Goal: Contribute content: Add original content to the website for others to see

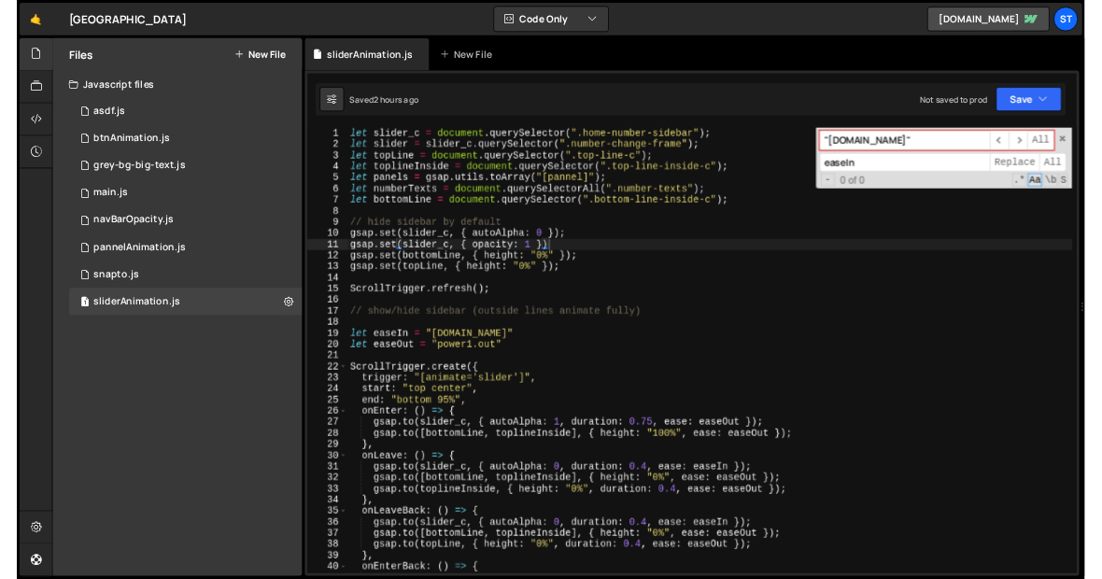
scroll to position [7924, 0]
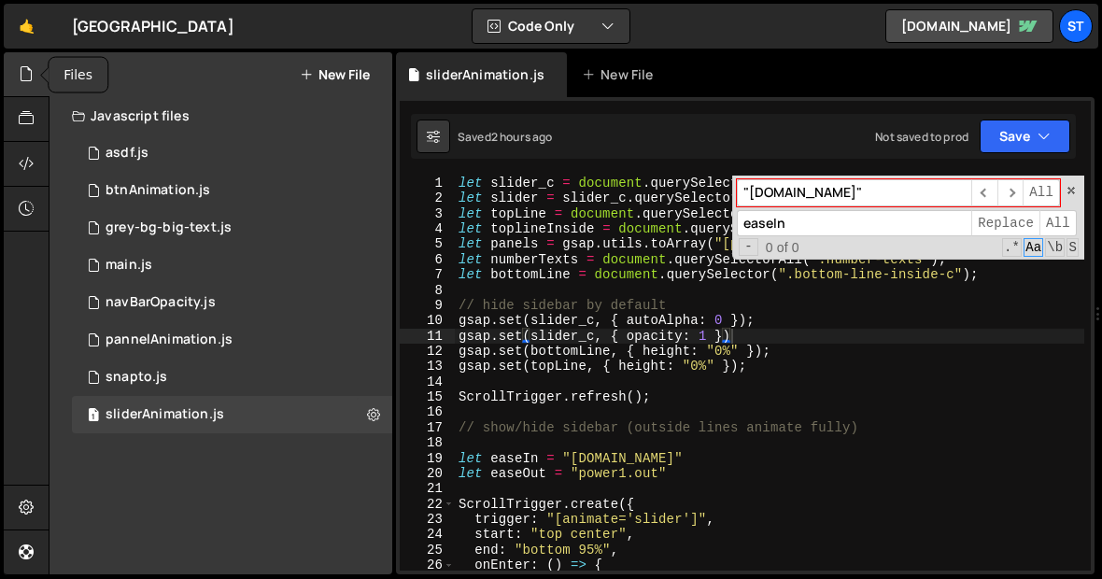
click at [8, 78] on div at bounding box center [27, 74] width 46 height 45
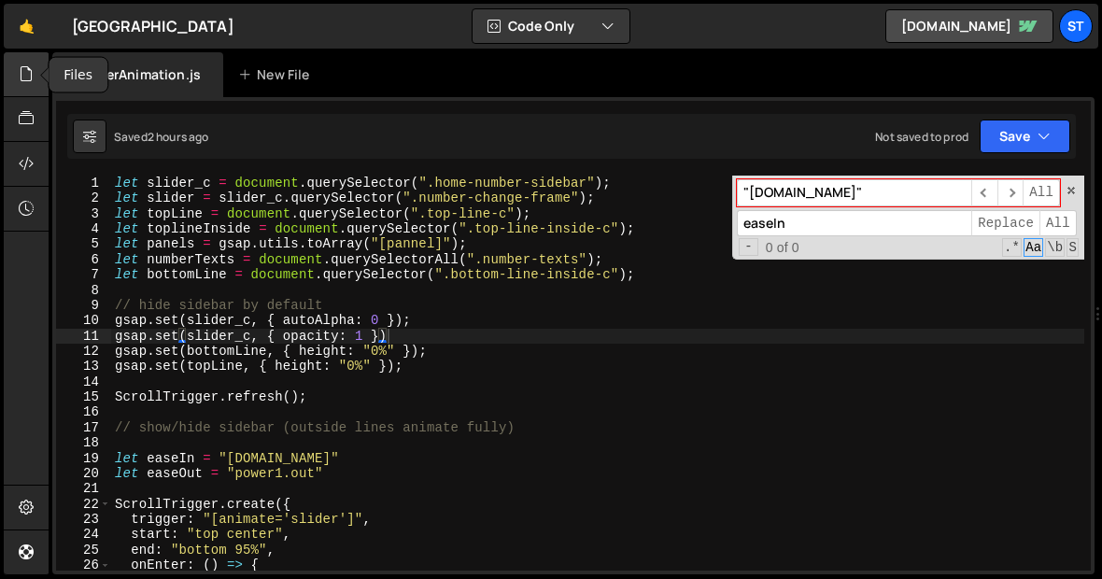
click at [16, 78] on div at bounding box center [27, 74] width 46 height 45
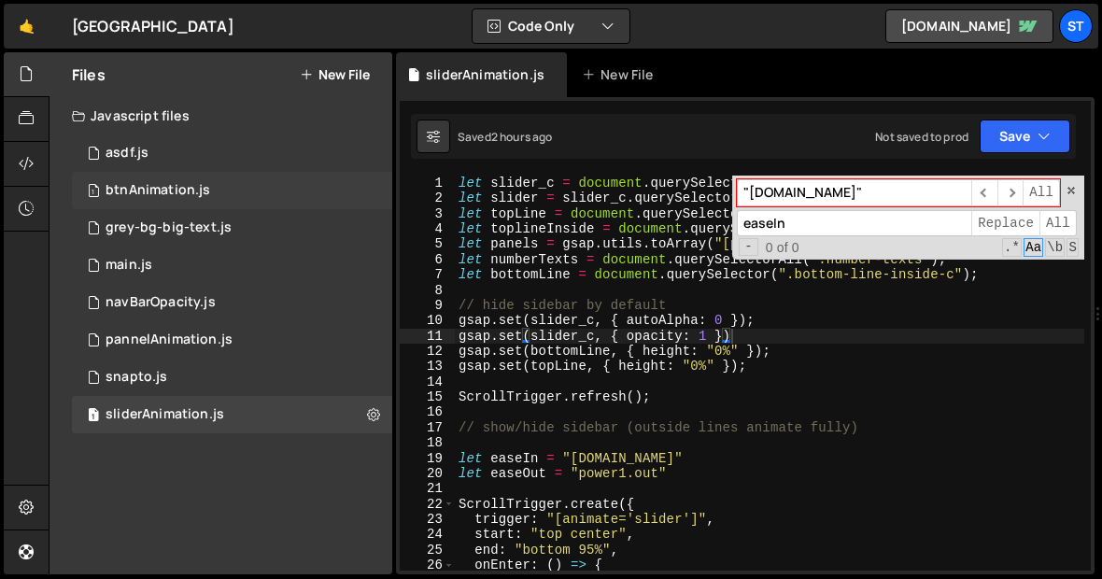
click at [207, 183] on div "1 btnAnimation.js 0" at bounding box center [232, 190] width 320 height 37
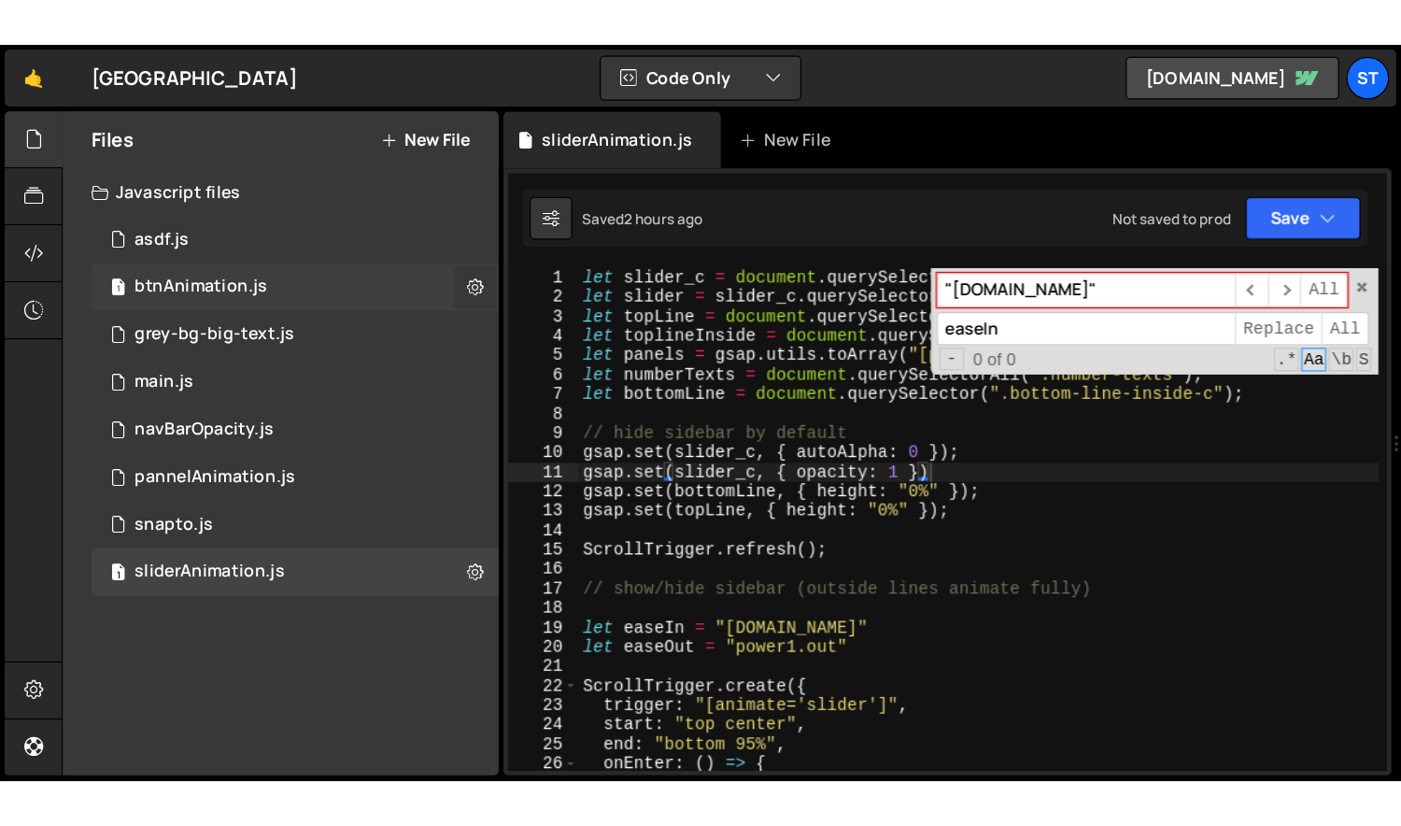
scroll to position [0, 0]
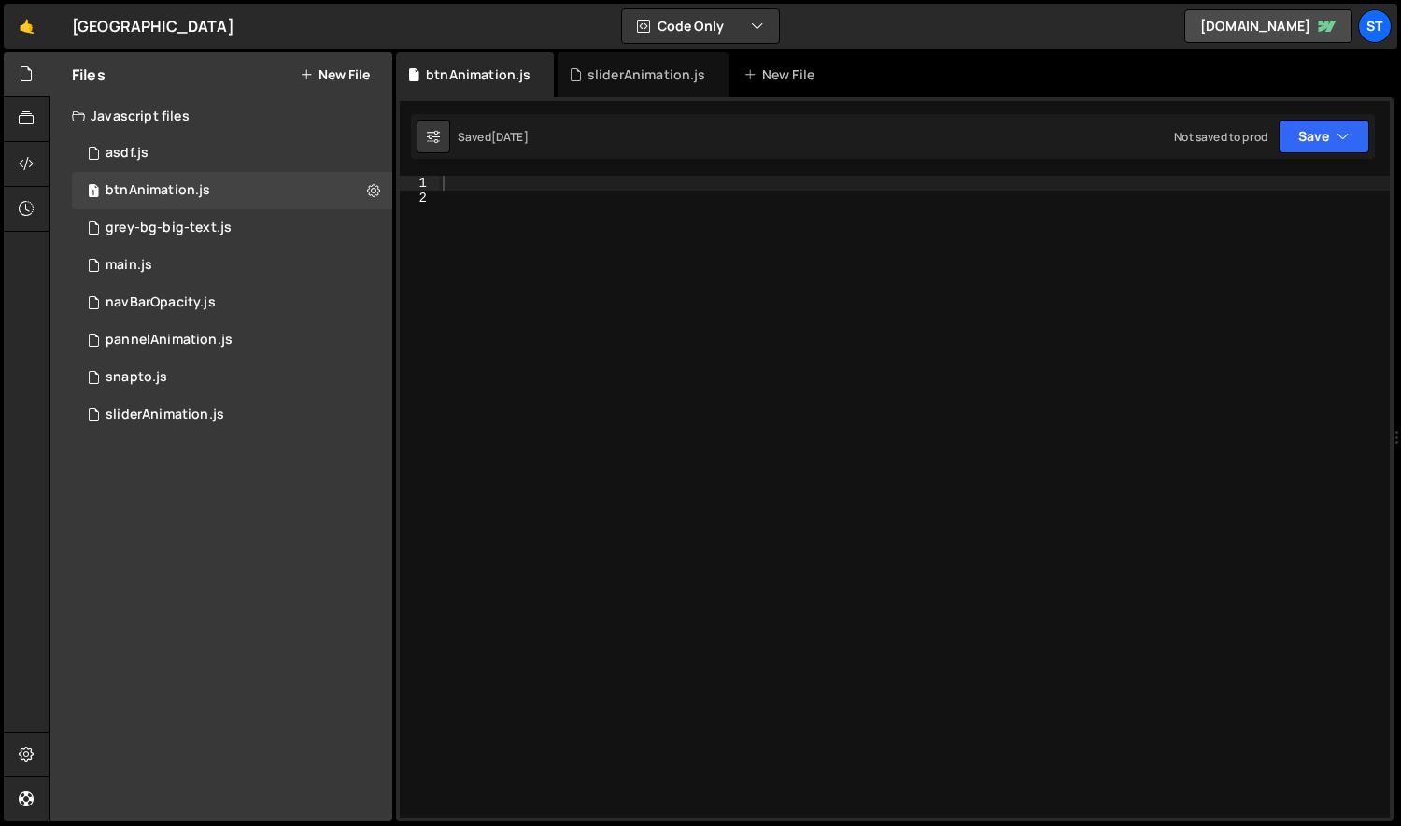
click at [693, 260] on div at bounding box center [915, 512] width 952 height 672
paste textarea "</script>"
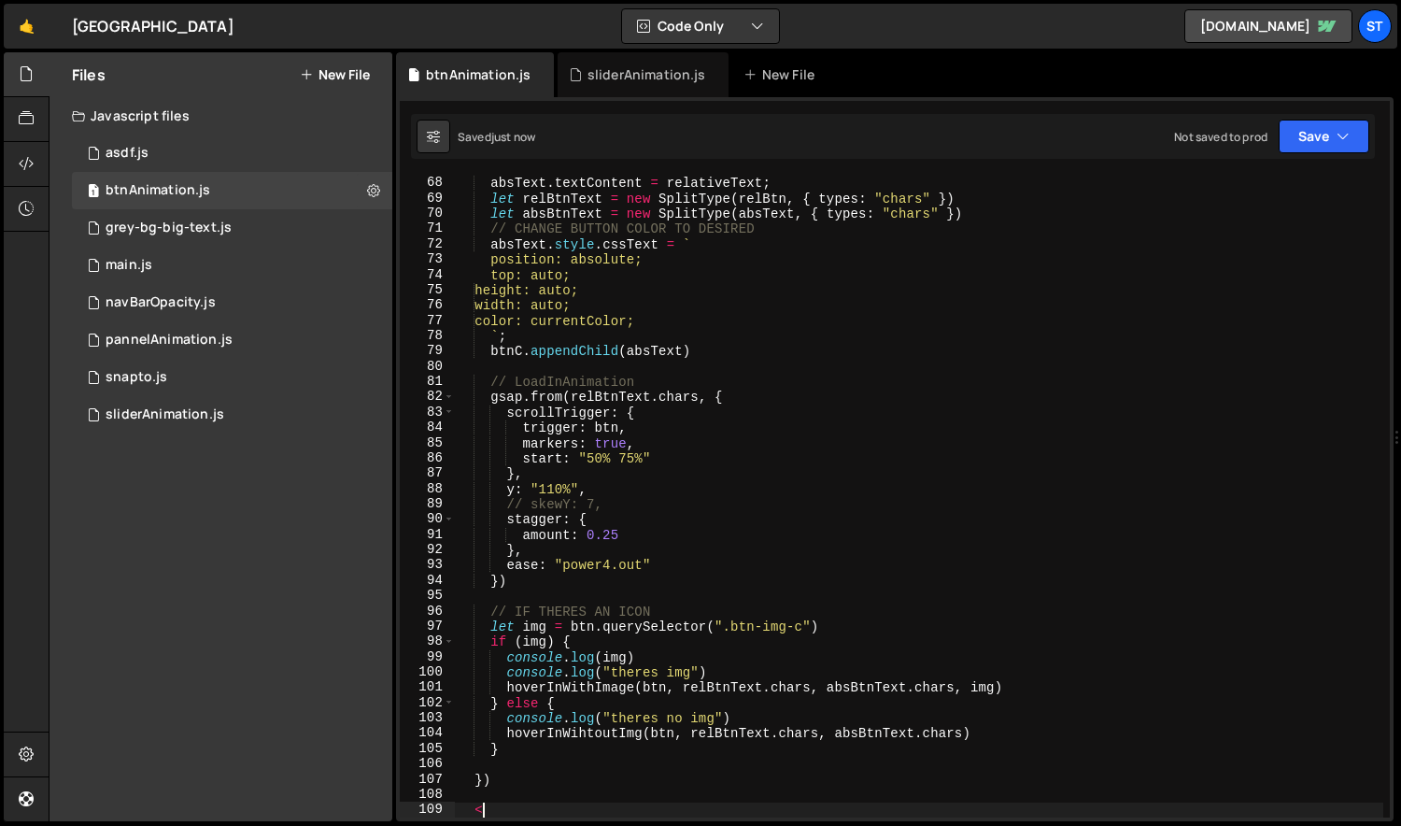
scroll to position [1367, 0]
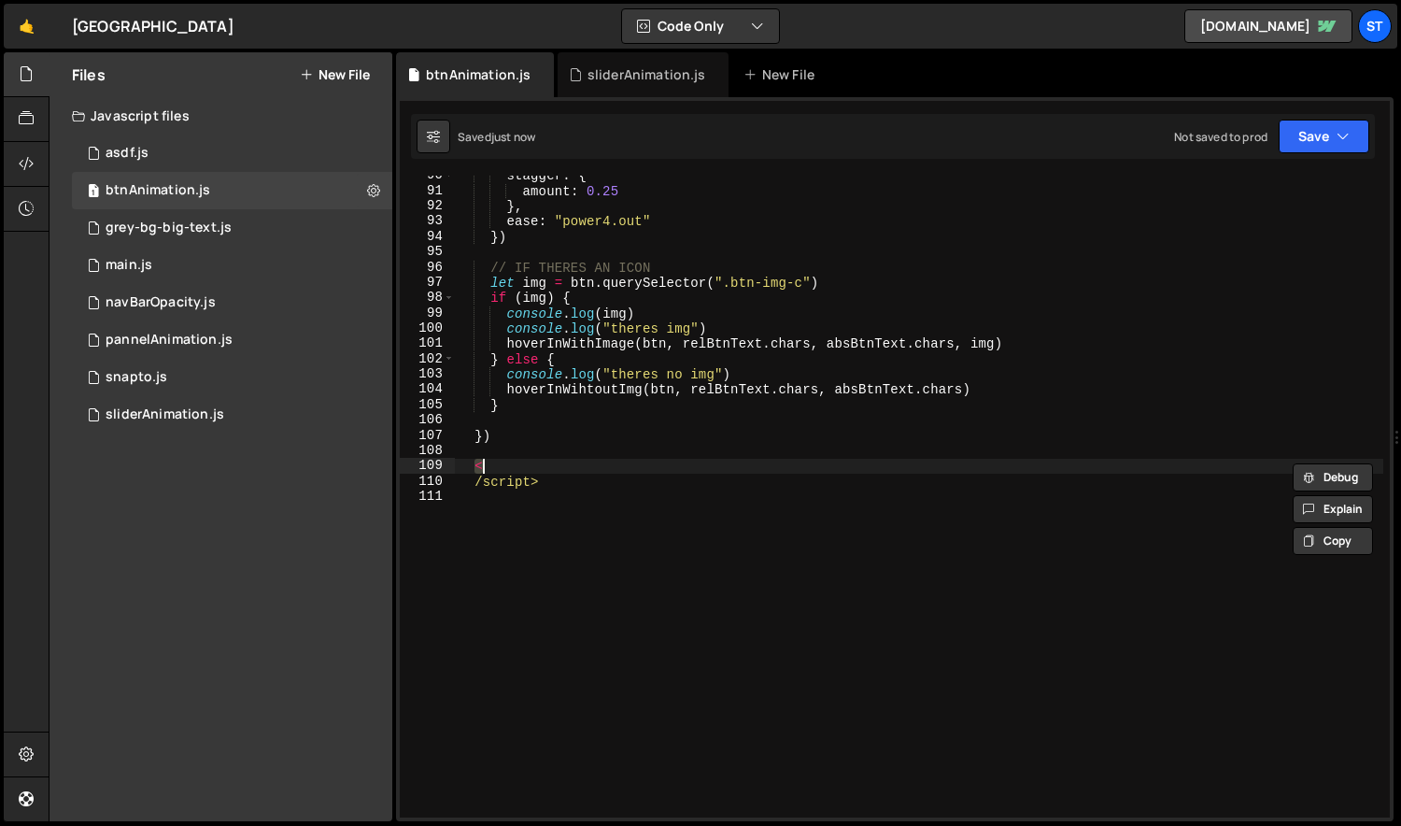
type textarea "/script>"
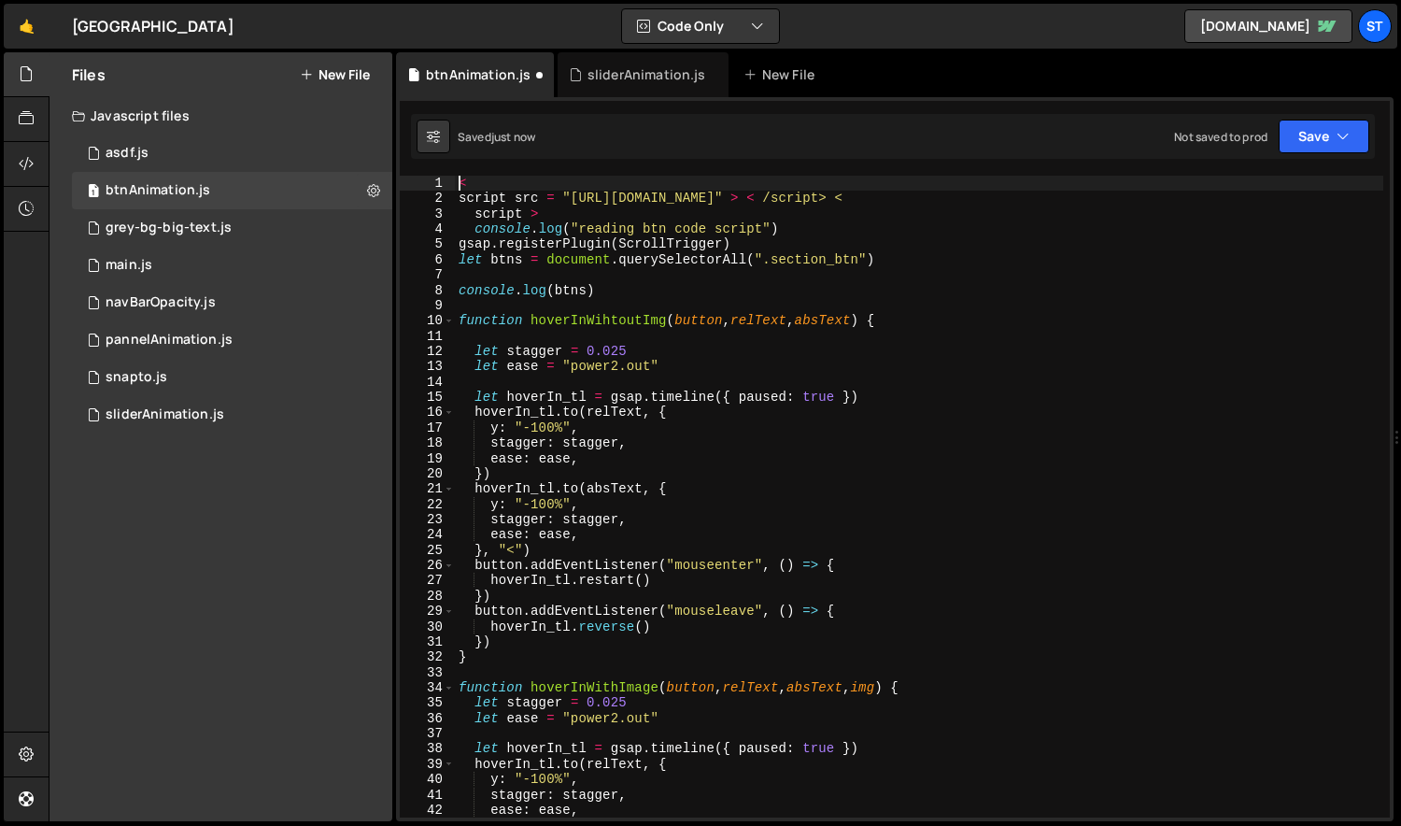
scroll to position [0, 0]
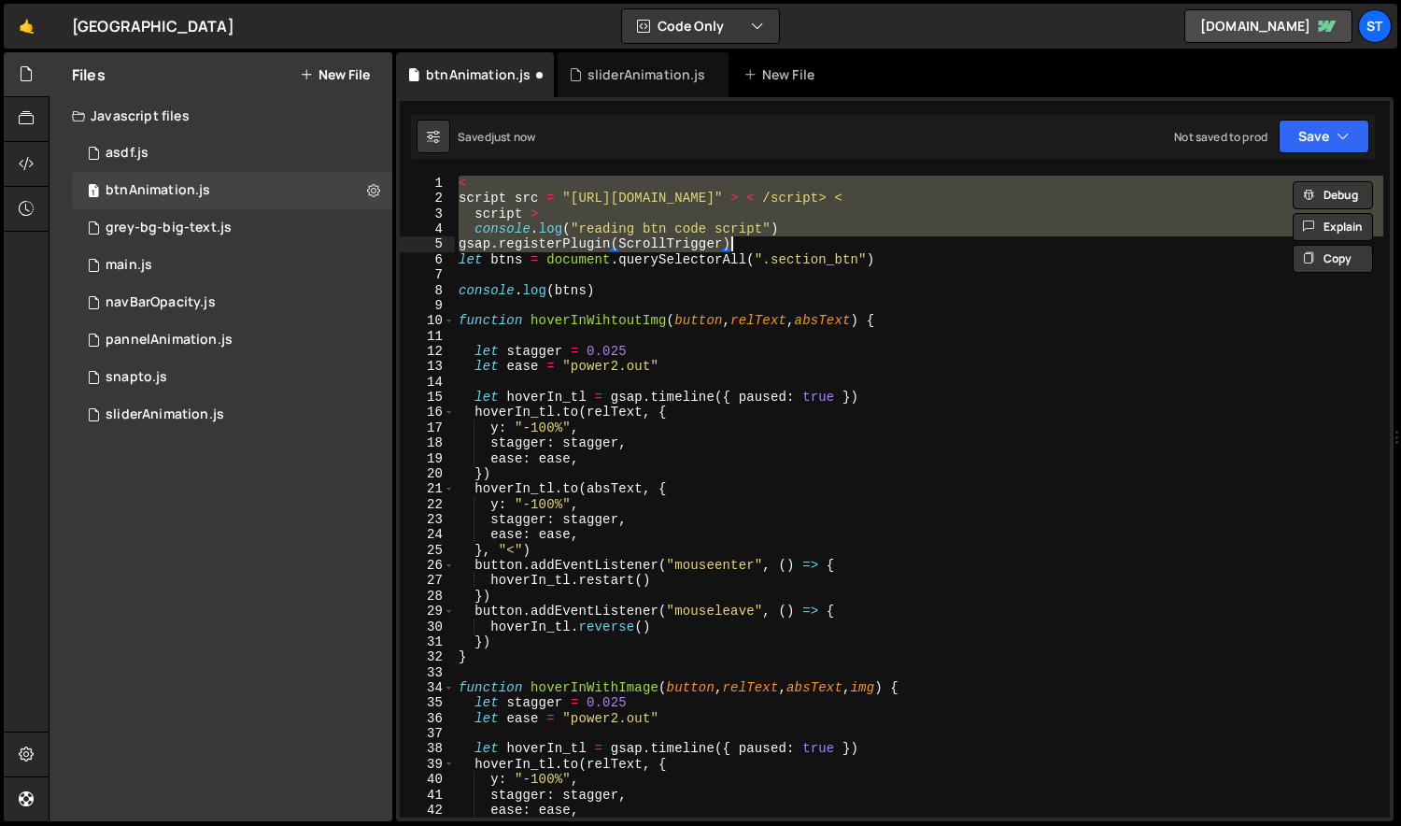
type textarea "script > console.log("reading btn code script")"
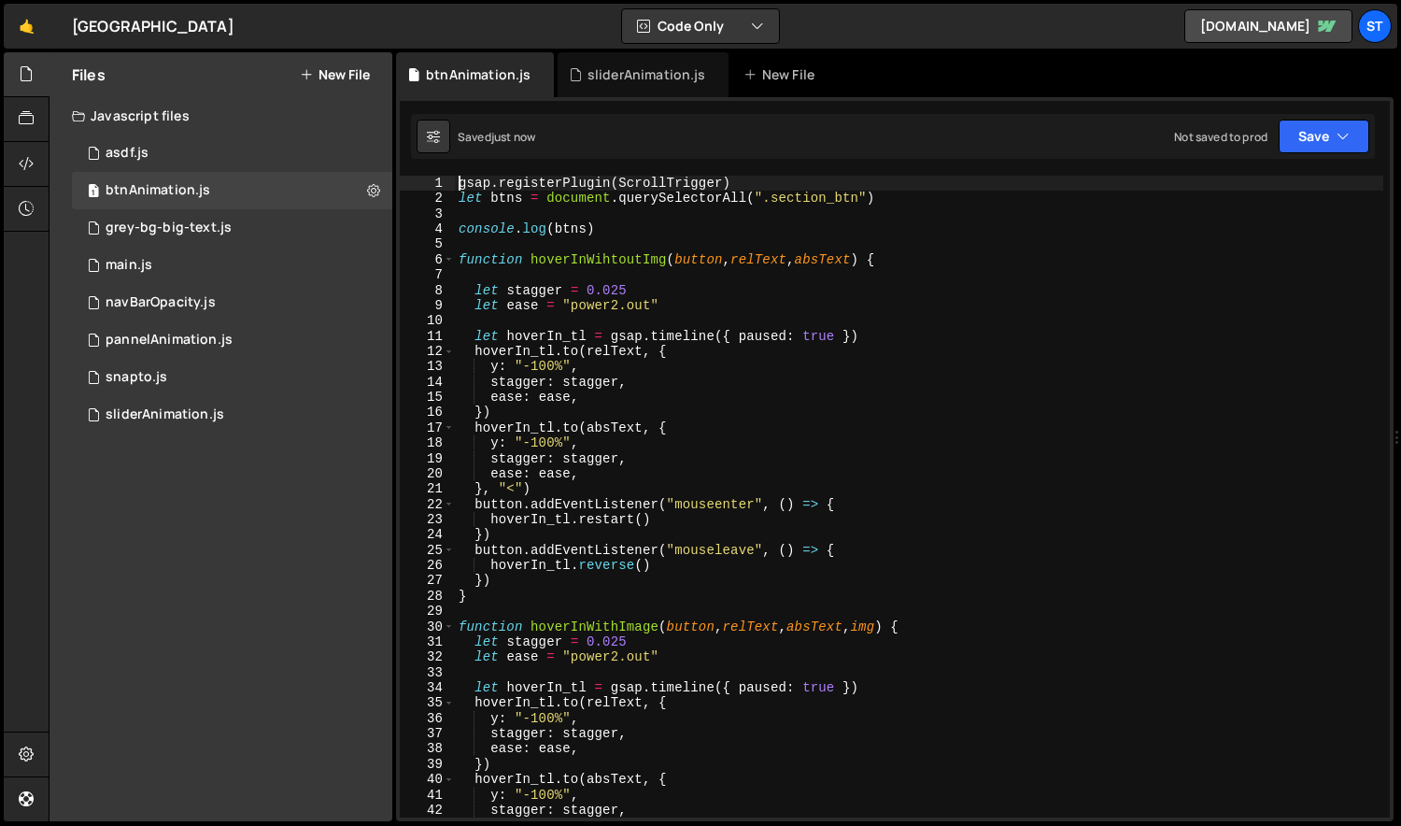
click at [513, 572] on div "gsap . registerPlugin ( ScrollTrigger ) let btns = document . querySelectorAll …" at bounding box center [919, 512] width 929 height 672
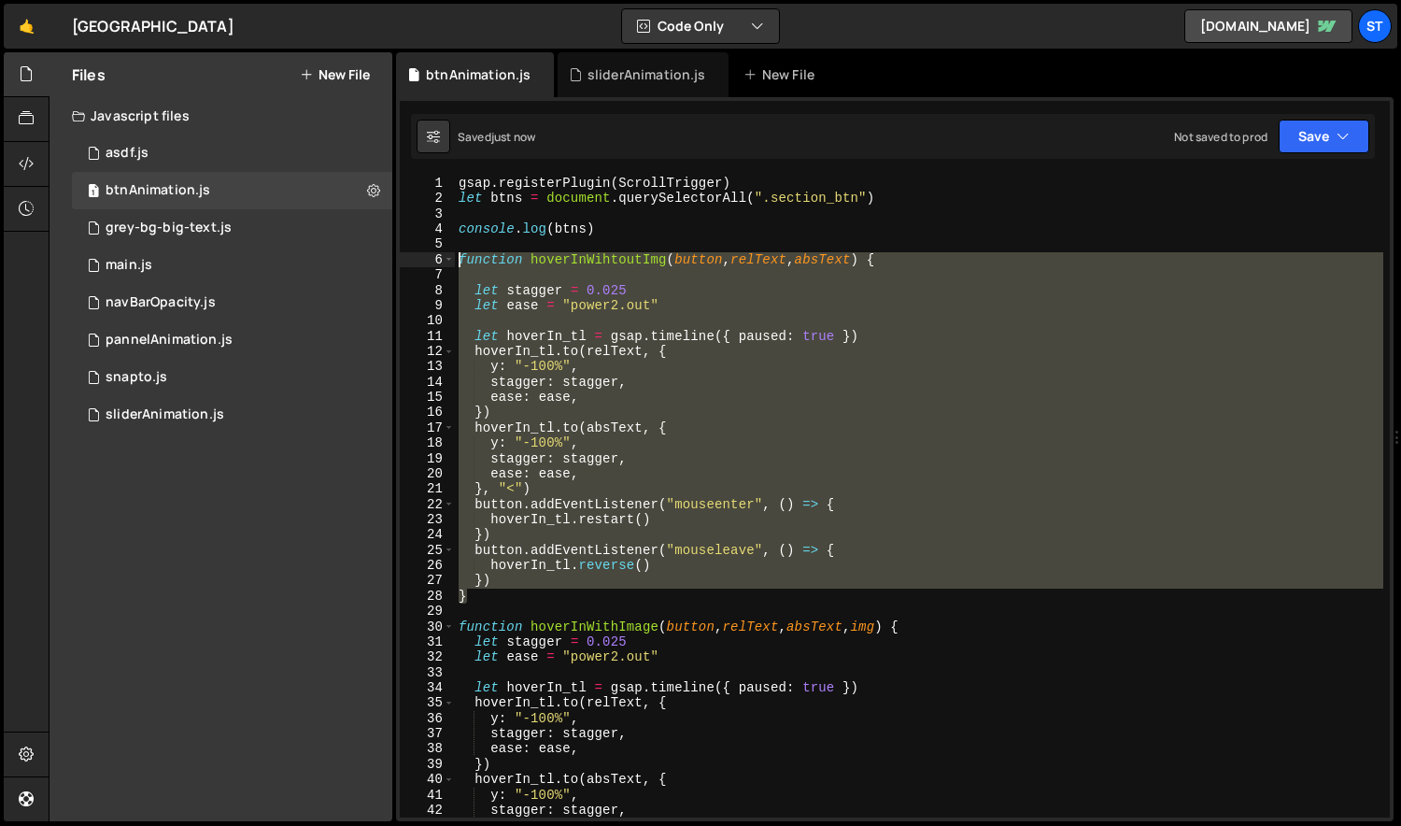
drag, startPoint x: 502, startPoint y: 588, endPoint x: 454, endPoint y: 263, distance: 328.6
click at [455, 263] on div "gsap . registerPlugin ( ScrollTrigger ) let btns = document . querySelectorAll …" at bounding box center [919, 512] width 929 height 672
type textarea "function hoverInWihtoutImg(button, relText, absText) {"
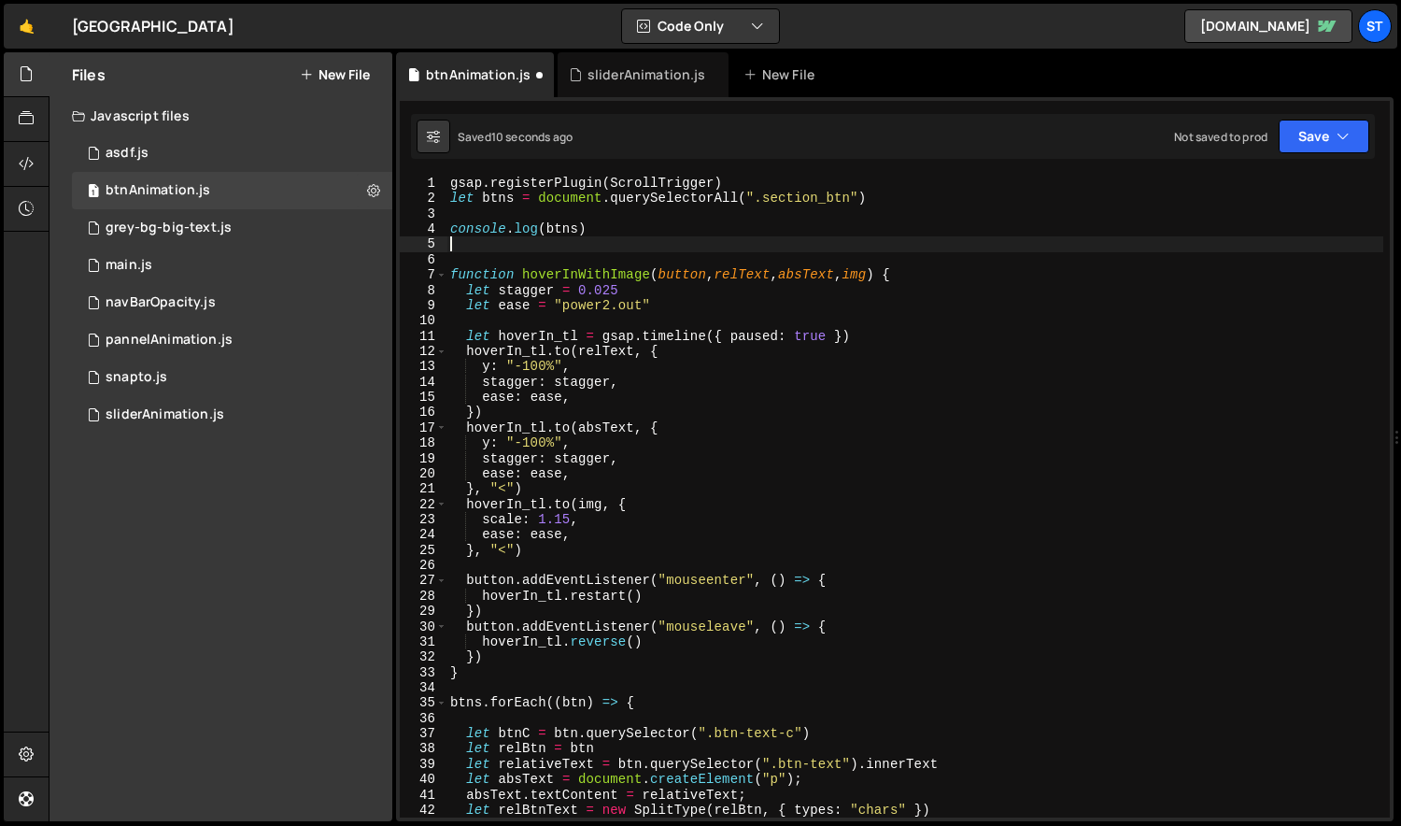
type textarea "console.log(btns)"
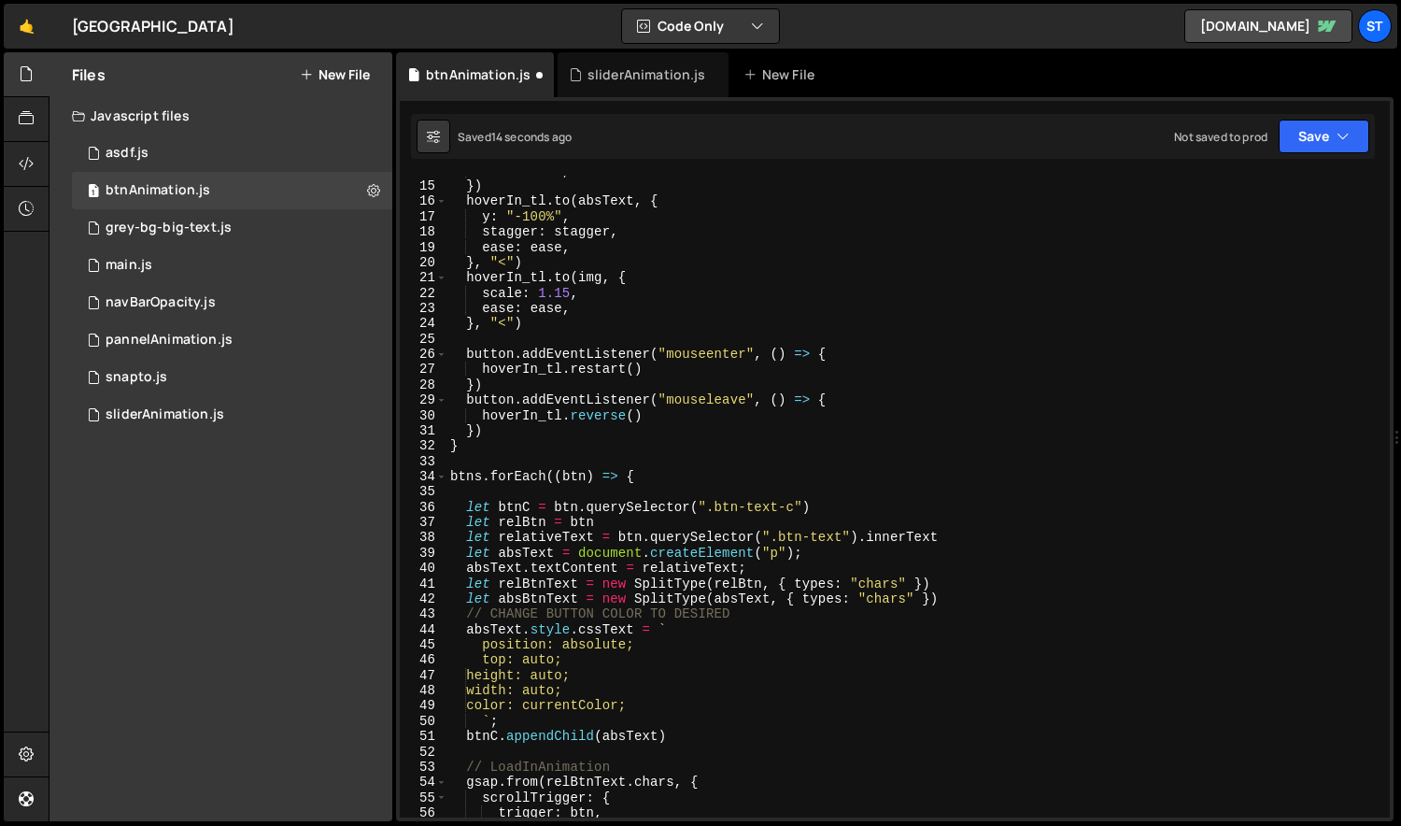
scroll to position [210, 0]
click at [672, 495] on div "ease : ease , }) hoverIn_tl . to ( absText , { y : "-100%" , stagger : stagger …" at bounding box center [915, 499] width 938 height 672
click at [724, 340] on div "ease : ease , }) hoverIn_tl . to ( absText , { y : "-100%" , stagger : stagger …" at bounding box center [915, 499] width 938 height 672
click at [717, 513] on div "ease : ease , }) hoverIn_tl . to ( absText , { y : "-100%" , stagger : stagger …" at bounding box center [915, 499] width 938 height 672
click at [794, 510] on div "ease : ease , }) hoverIn_tl . to ( absText , { y : "-100%" , stagger : stagger …" at bounding box center [915, 499] width 938 height 672
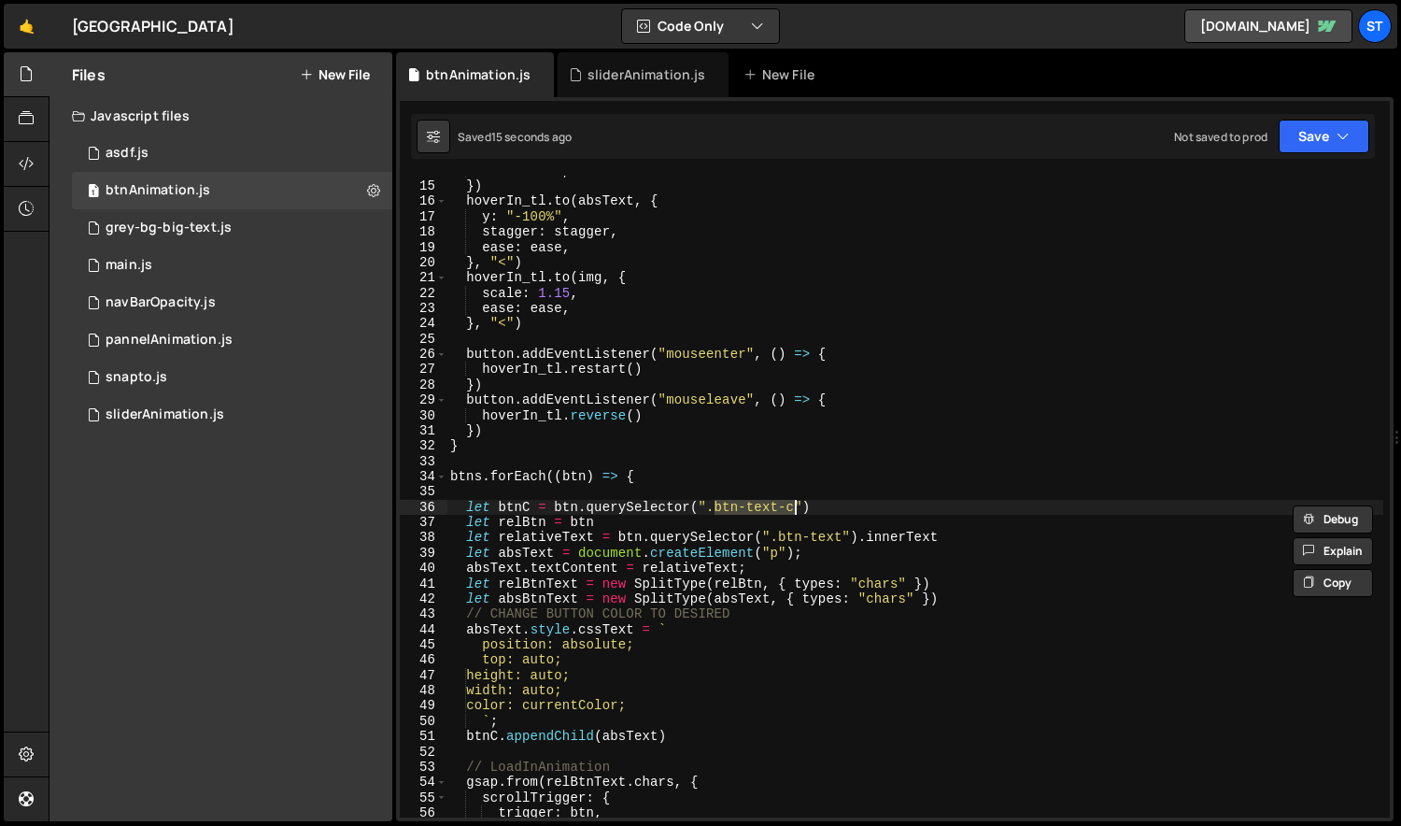
scroll to position [208, 0]
click at [875, 402] on div "ease : ease , }) hoverIn_tl . to ( absText , { y : "-100%" , stagger : stagger …" at bounding box center [915, 499] width 938 height 672
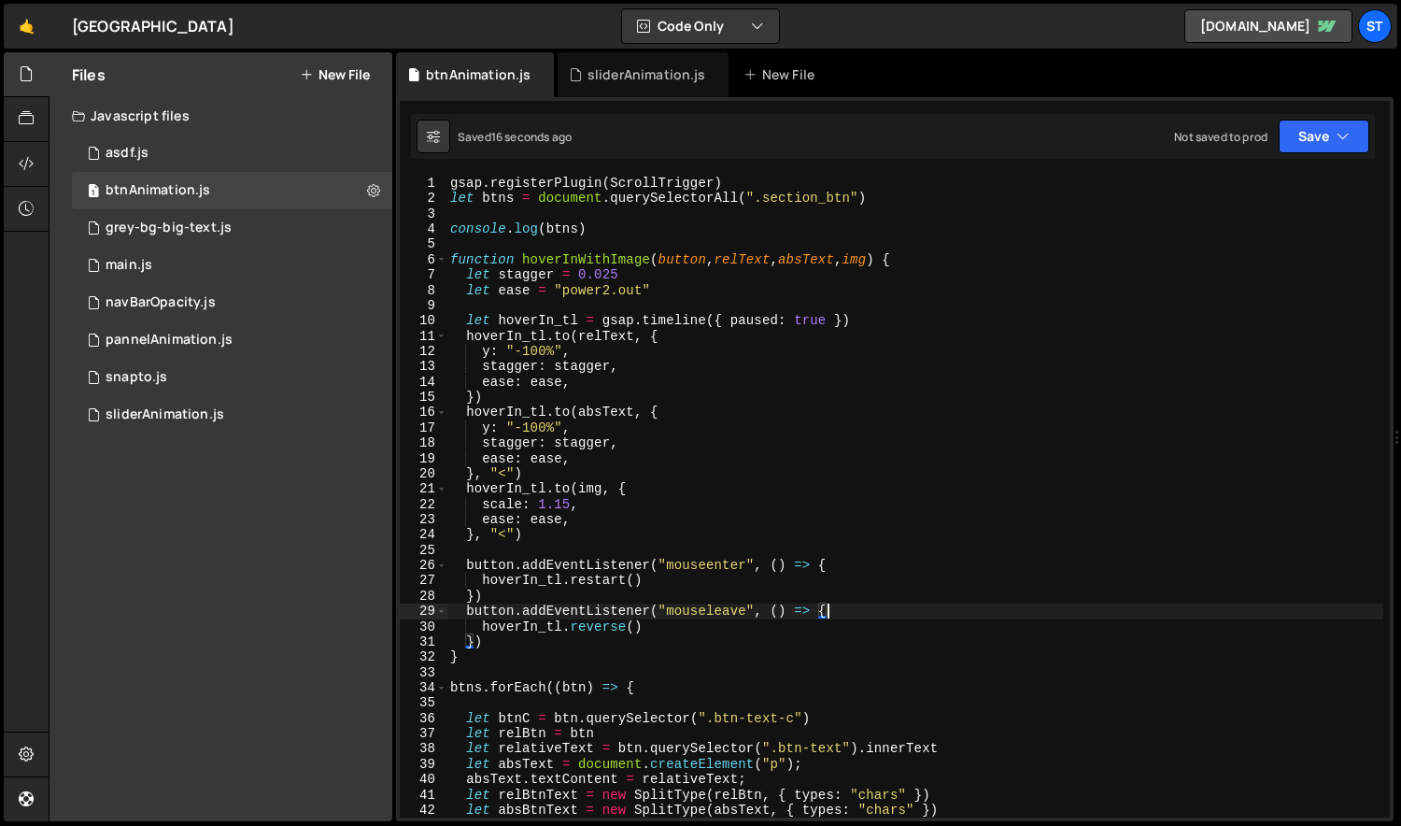
scroll to position [0, 0]
click at [437, 255] on span at bounding box center [441, 259] width 10 height 15
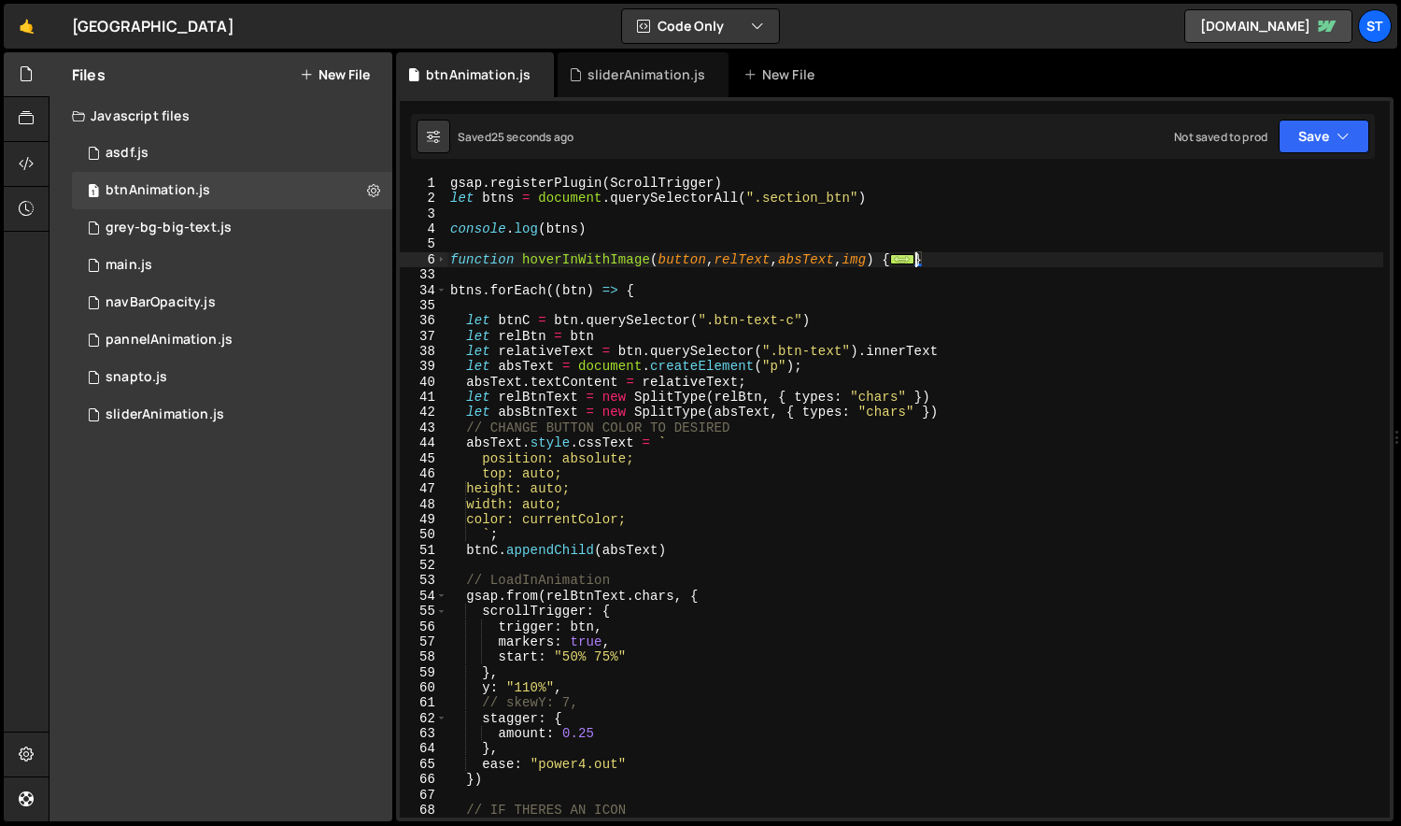
click at [888, 195] on div "gsap . registerPlugin ( ScrollTrigger ) let btns = document . querySelectorAll …" at bounding box center [915, 512] width 938 height 672
type textarea "let btns = document.querySelectorAll(".section_btn")"
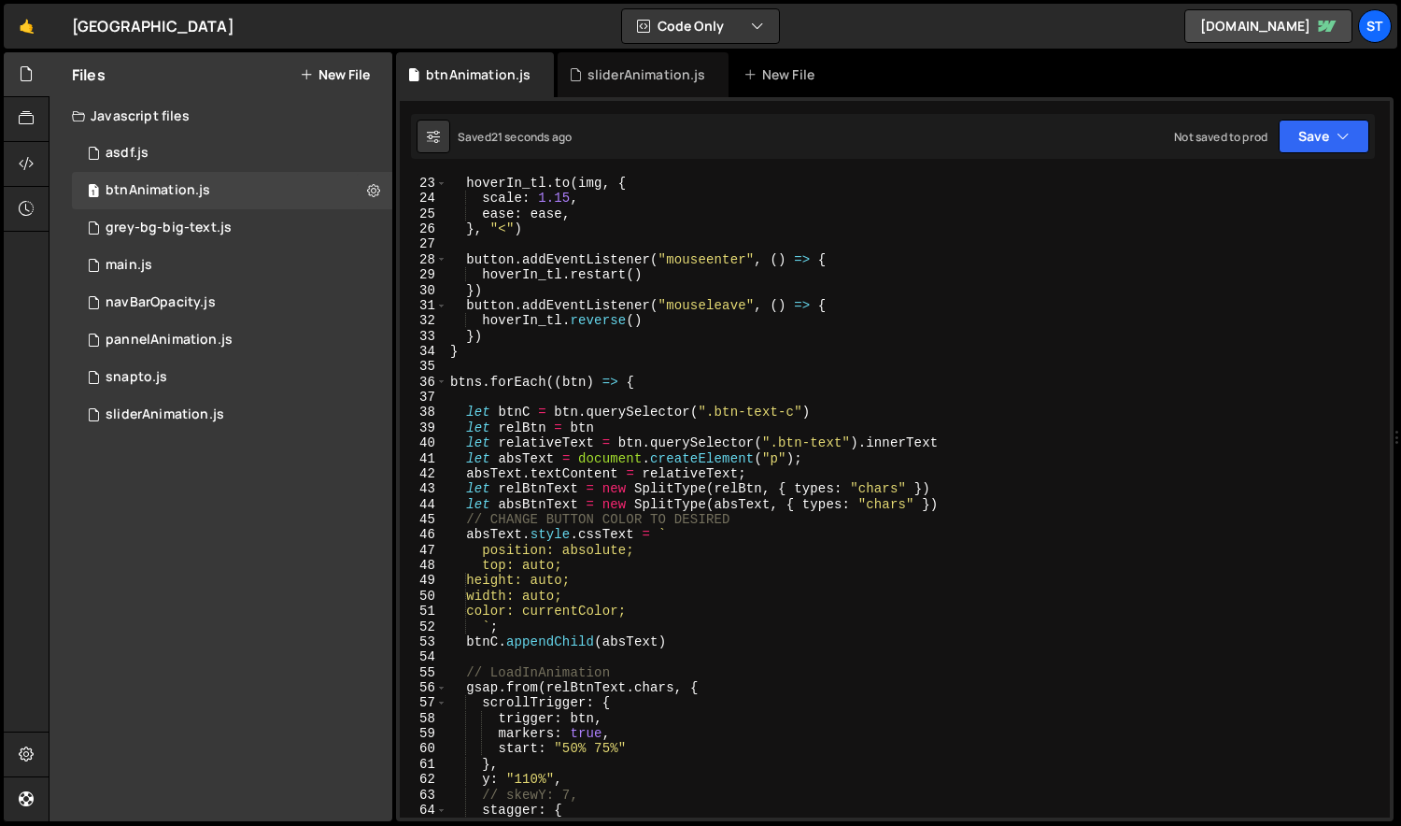
scroll to position [364, 0]
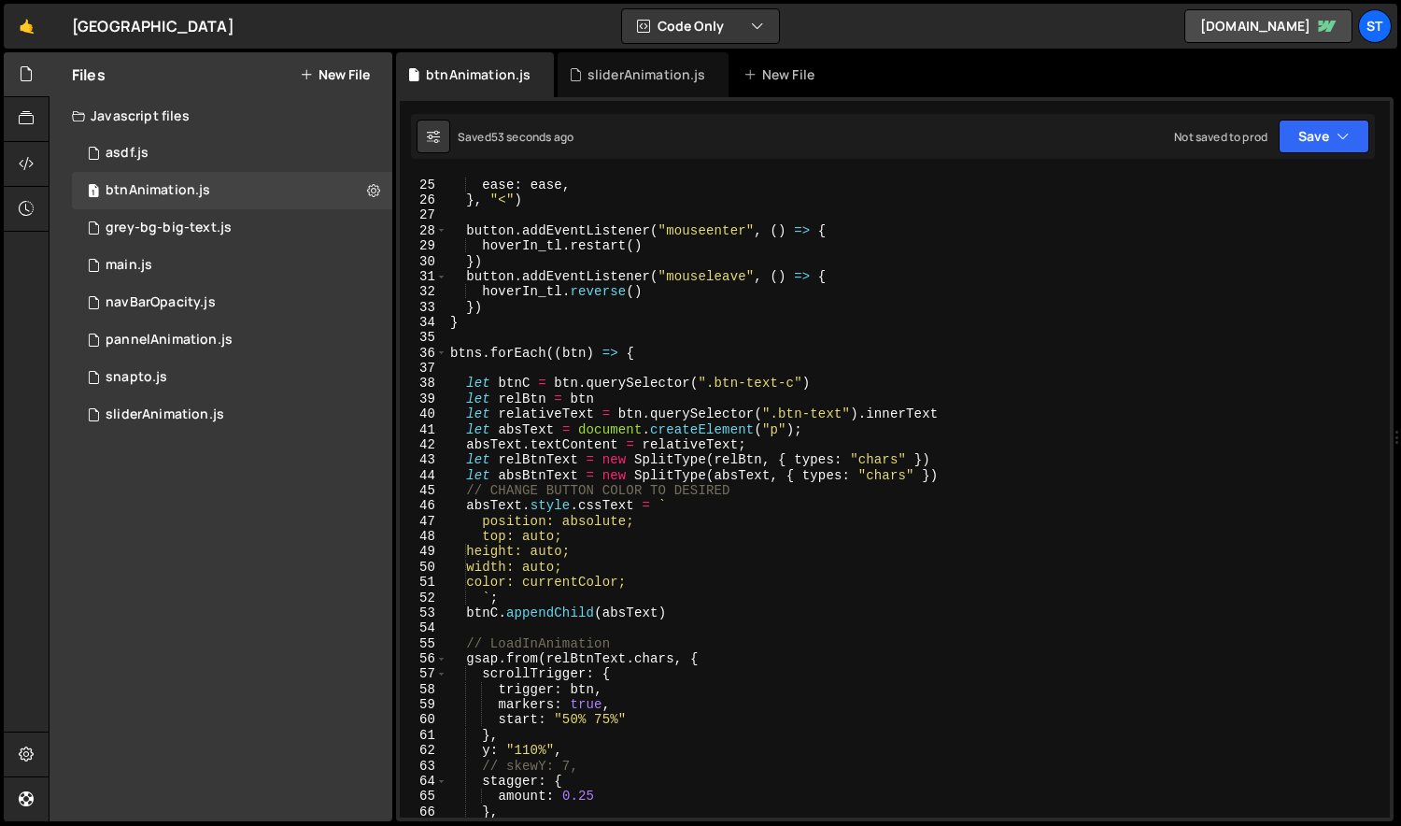
drag, startPoint x: 601, startPoint y: 455, endPoint x: 643, endPoint y: 461, distance: 42.5
click at [601, 455] on div "scale : 1.15 , ease : ease , } , "<" ) button . addEventListener ( "mouseenter"…" at bounding box center [915, 498] width 938 height 672
click at [706, 460] on div "scale : 1.15 , ease : ease , } , "<" ) button . addEventListener ( "mouseenter"…" at bounding box center [915, 498] width 938 height 672
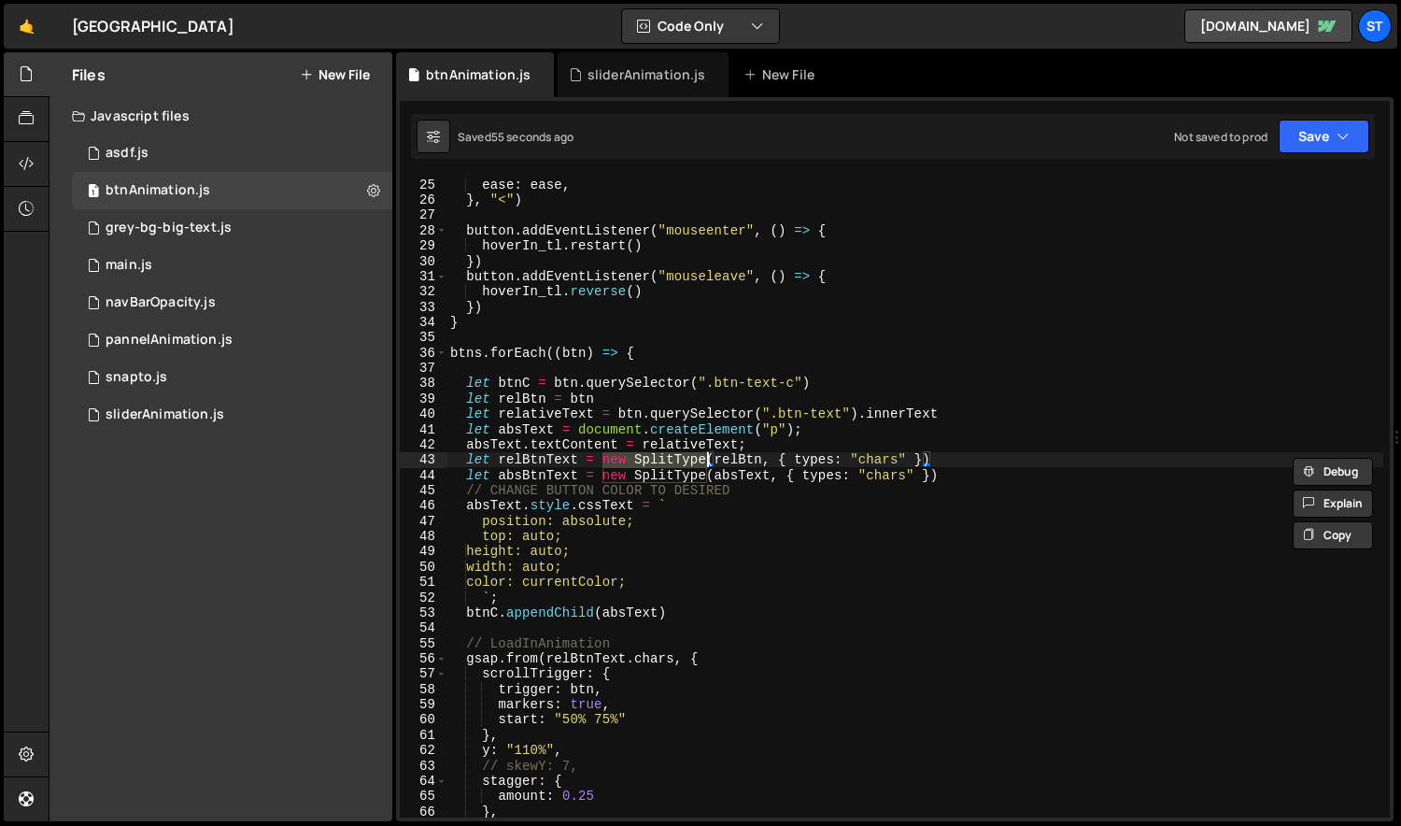
click at [709, 473] on div "scale : 1.15 , ease : ease , } , "<" ) button . addEventListener ( "mouseenter"…" at bounding box center [915, 498] width 938 height 672
click at [708, 459] on div "scale : 1.15 , ease : ease , } , "<" ) button . addEventListener ( "mouseenter"…" at bounding box center [915, 498] width 938 height 672
paste textarea "SplitText.creat"
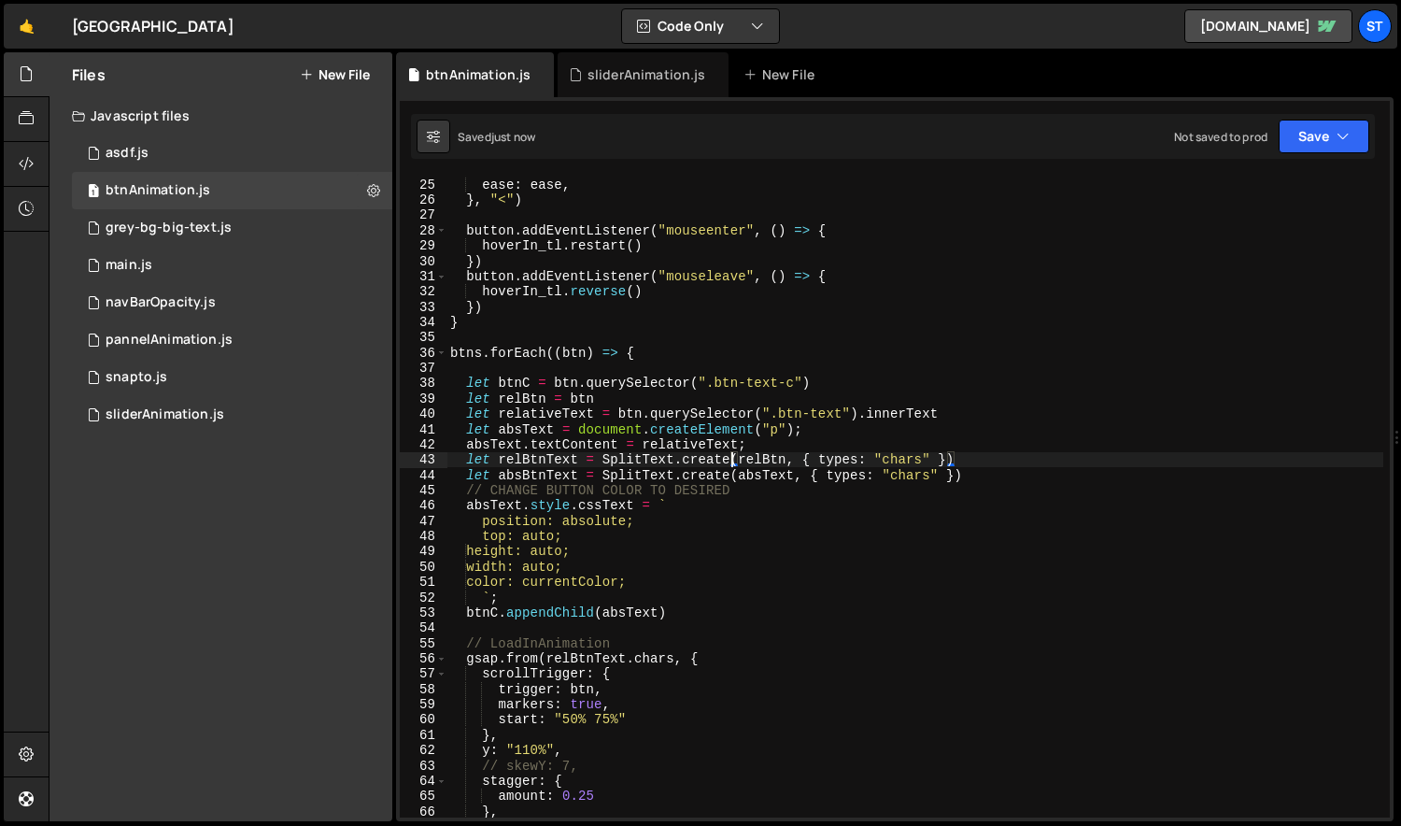
click at [758, 461] on div "scale : 1.15 , ease : ease , } , "<" ) button . addEventListener ( "mouseenter"…" at bounding box center [915, 498] width 938 height 672
click at [762, 472] on div "scale : 1.15 , ease : ease , } , "<" ) button . addEventListener ( "mouseenter"…" at bounding box center [915, 498] width 938 height 672
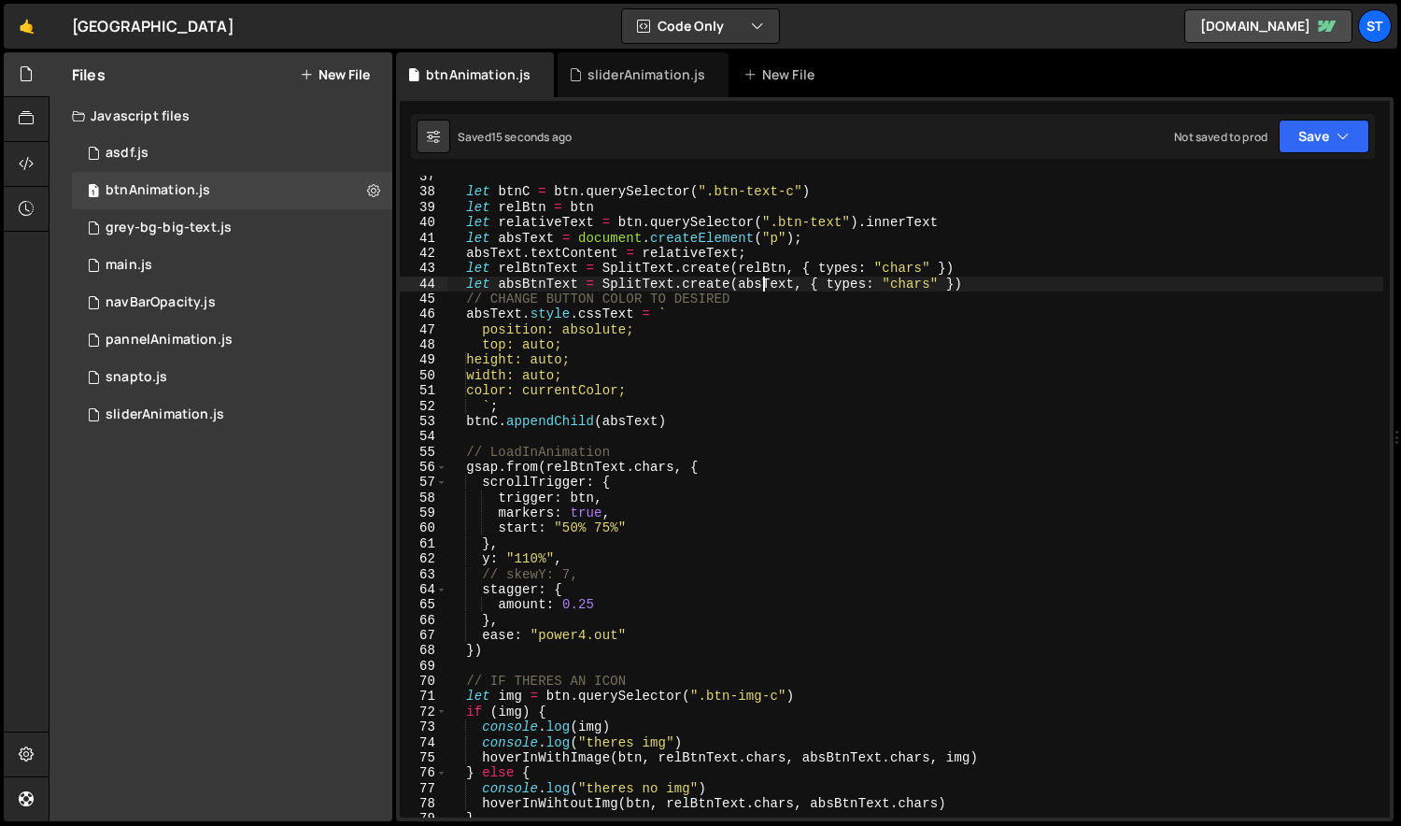
scroll to position [481, 0]
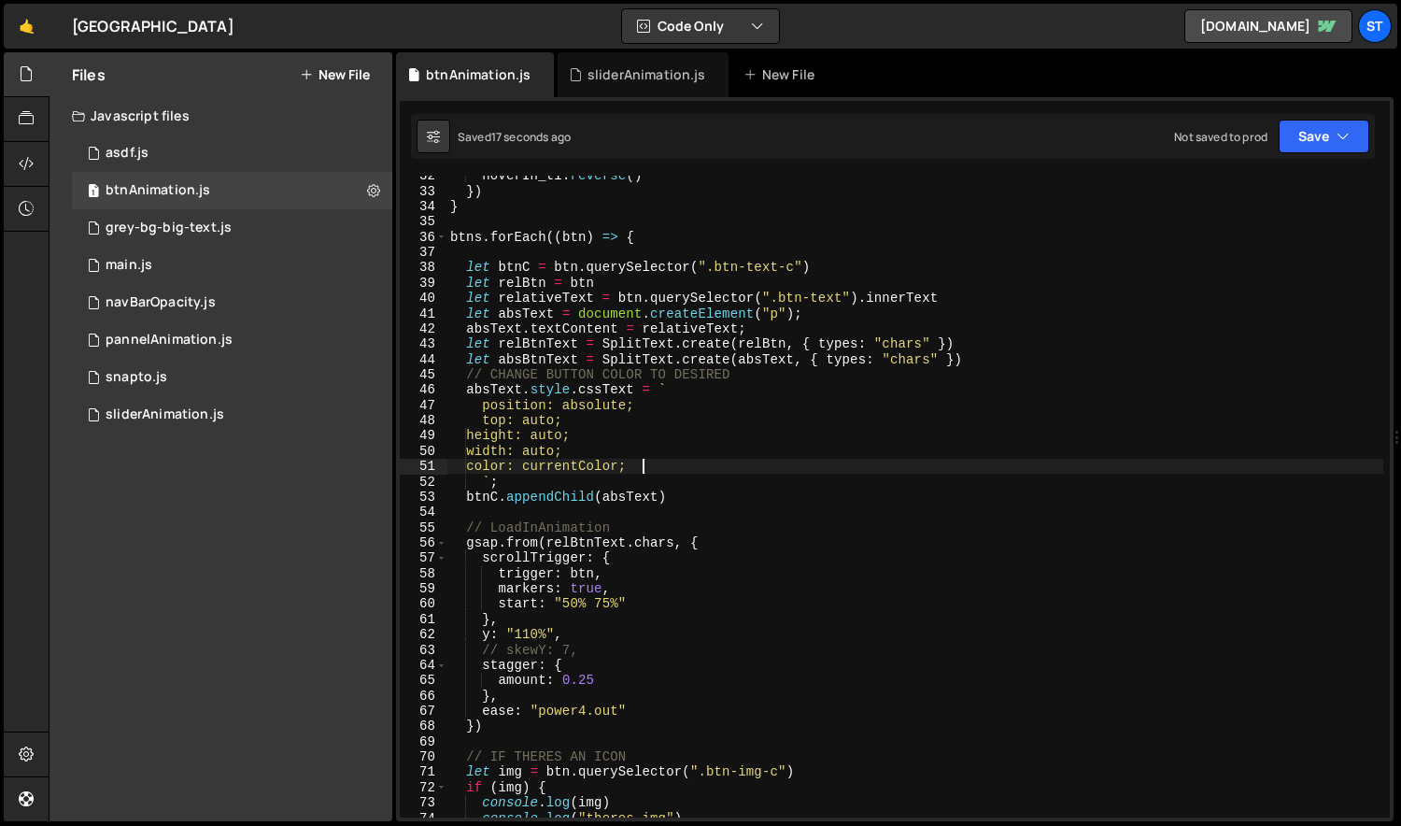
click at [663, 469] on div "hoverIn_tl . reverse ( ) }) } btns . forEach (( btn ) => { let btnC = btn . que…" at bounding box center [915, 504] width 938 height 672
type textarea "color: currentColor;"
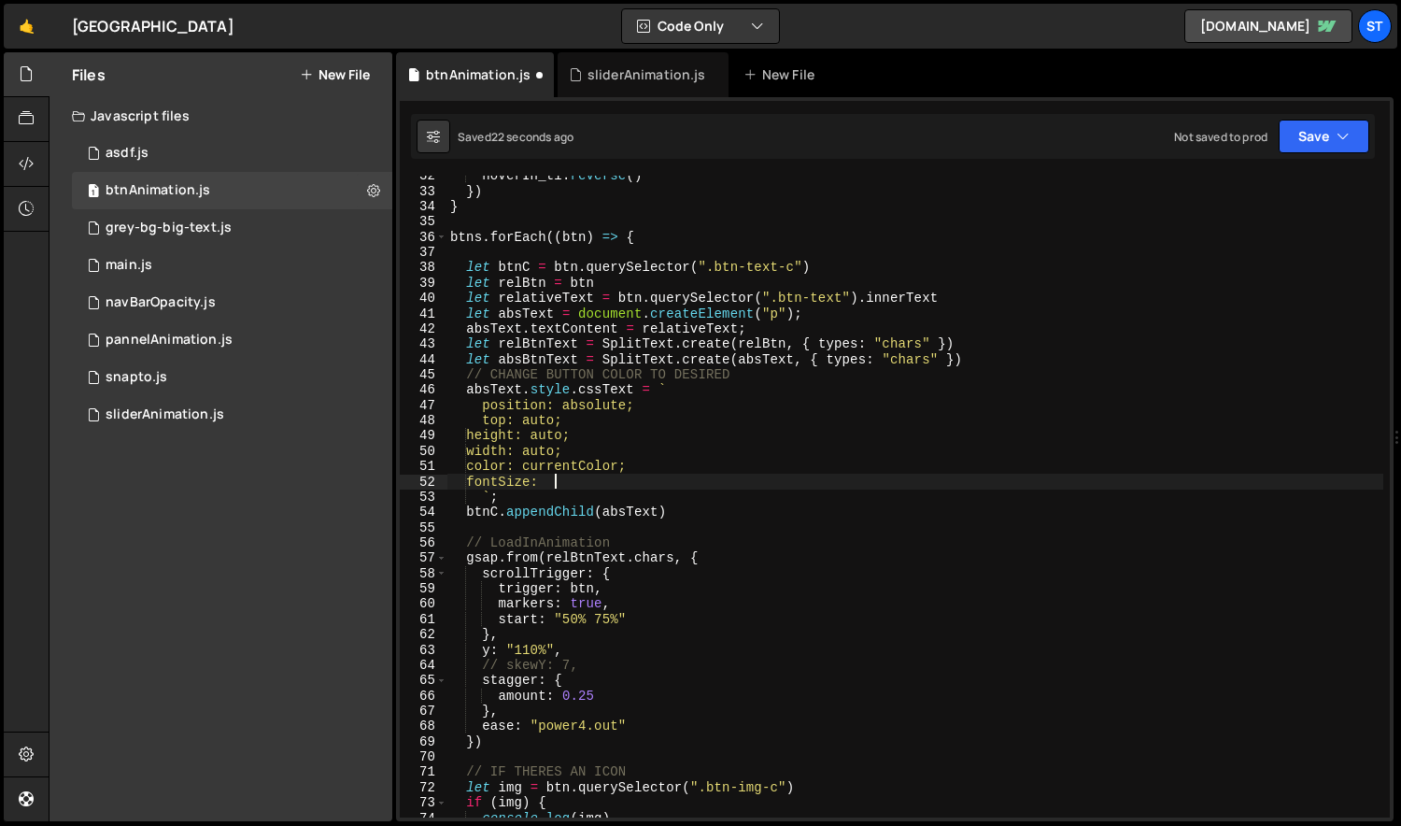
scroll to position [0, 7]
type textarea "fontSize:"
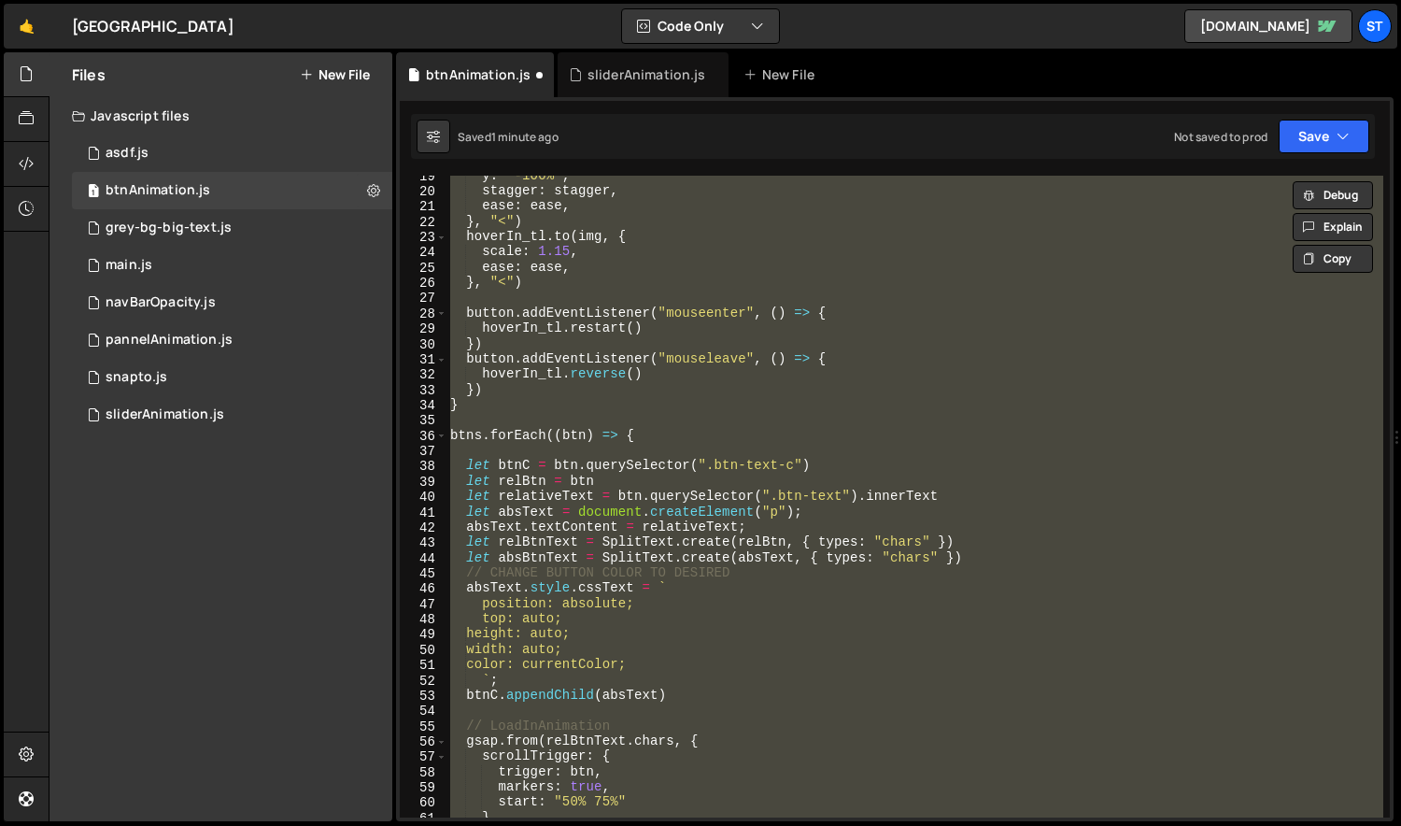
scroll to position [282, 0]
click at [797, 511] on div "y : "-100%" , stagger : stagger , ease : ease , } , "<" ) hoverIn_tl . to ( img…" at bounding box center [914, 497] width 937 height 642
type textarea "let absText = document.createElement("p");"
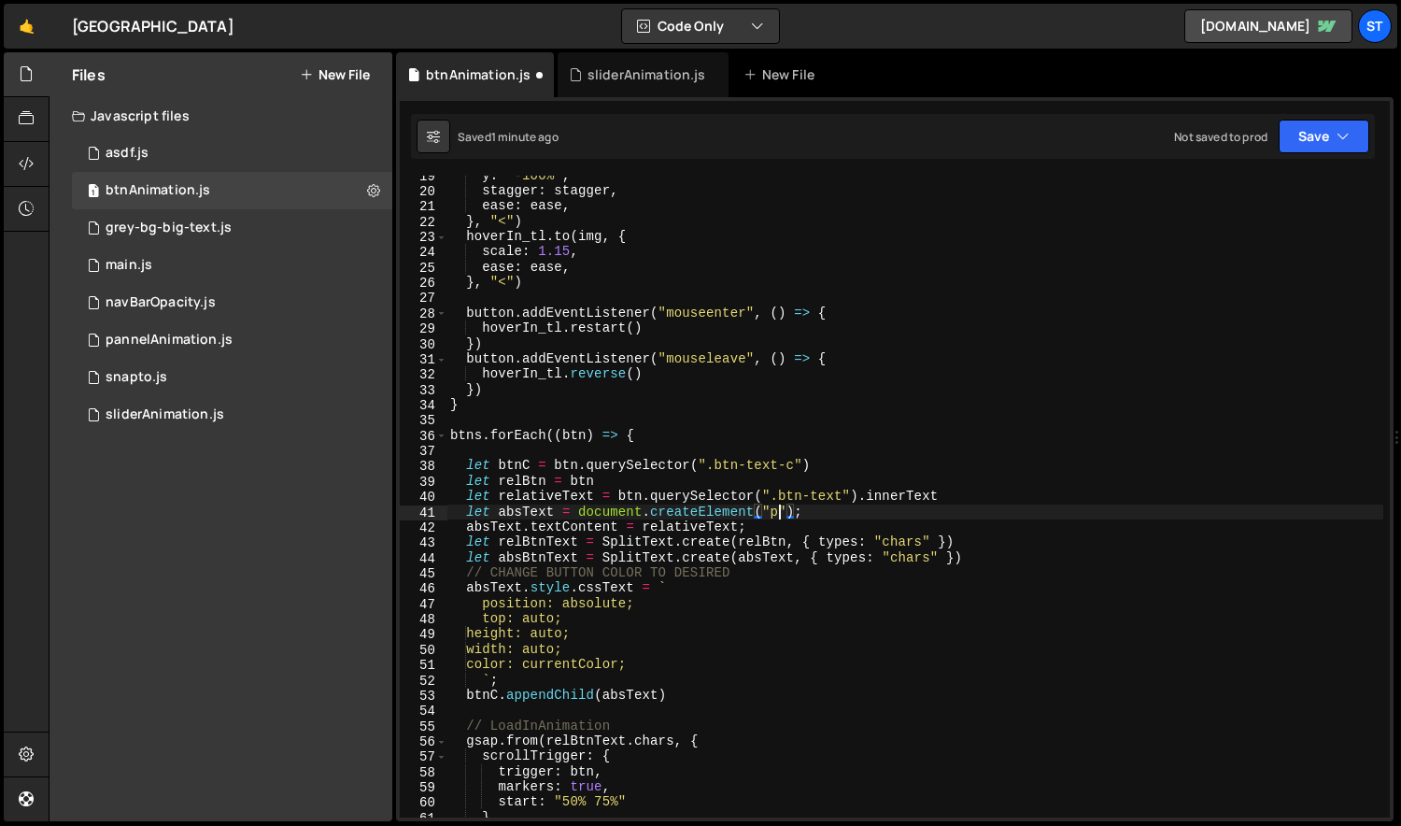
click at [775, 511] on div "y : "-100%" , stagger : stagger , ease : ease , } , "<" ) hoverIn_tl . to ( img…" at bounding box center [915, 504] width 938 height 672
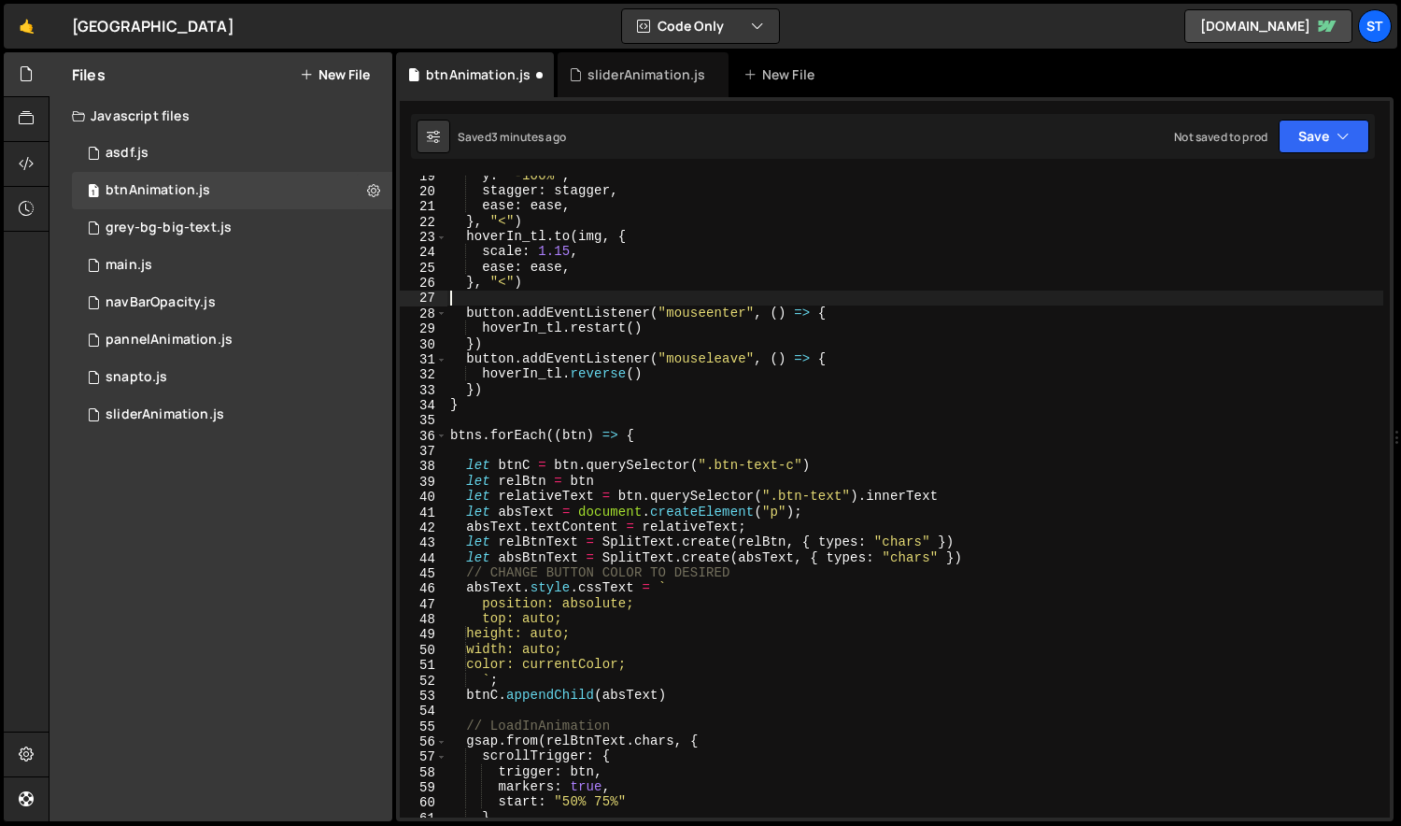
click at [832, 292] on div "y : "-100%" , stagger : stagger , ease : ease , } , "<" ) hoverIn_tl . to ( img…" at bounding box center [915, 504] width 938 height 672
type textarea "})"
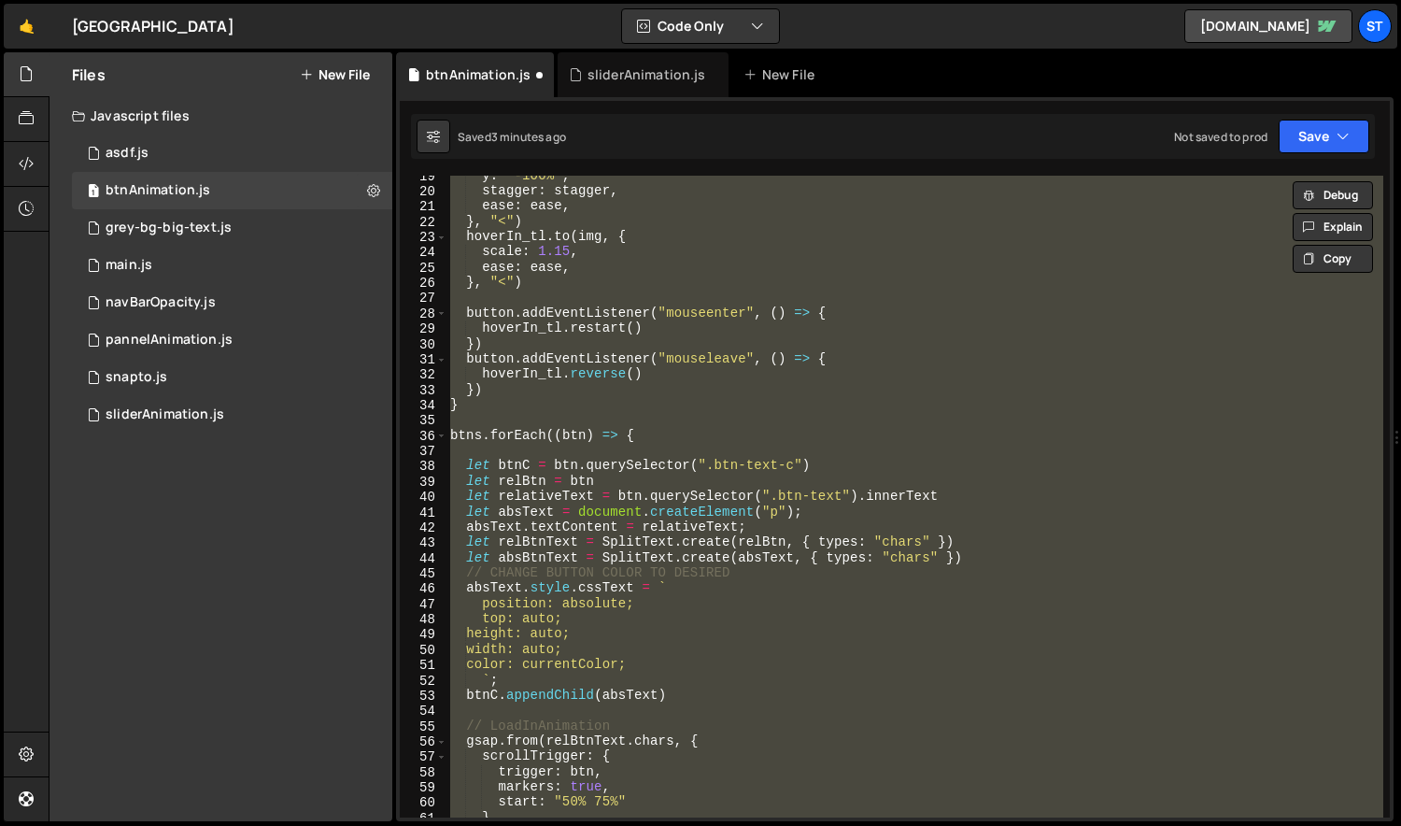
scroll to position [916, 0]
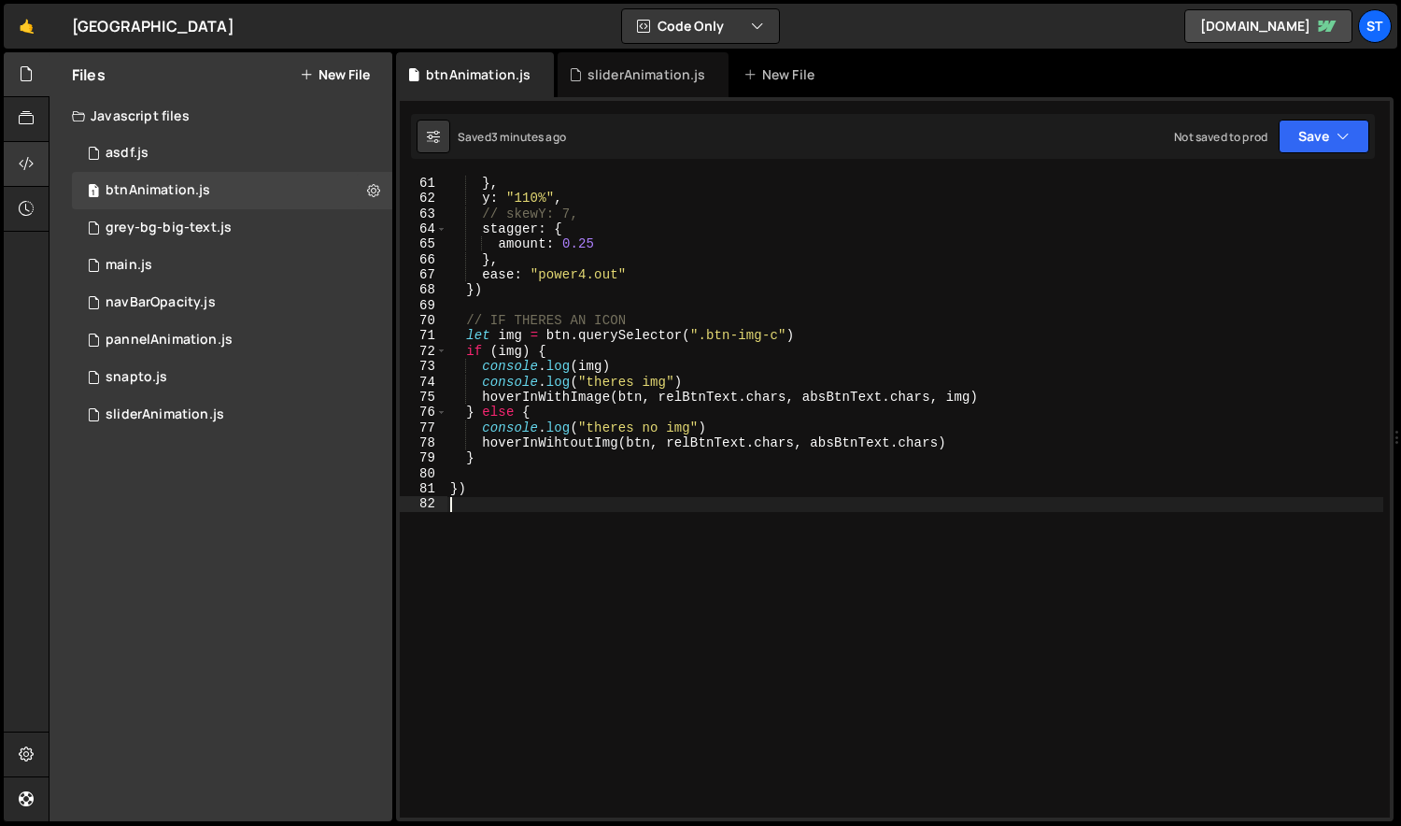
type textarea "})"
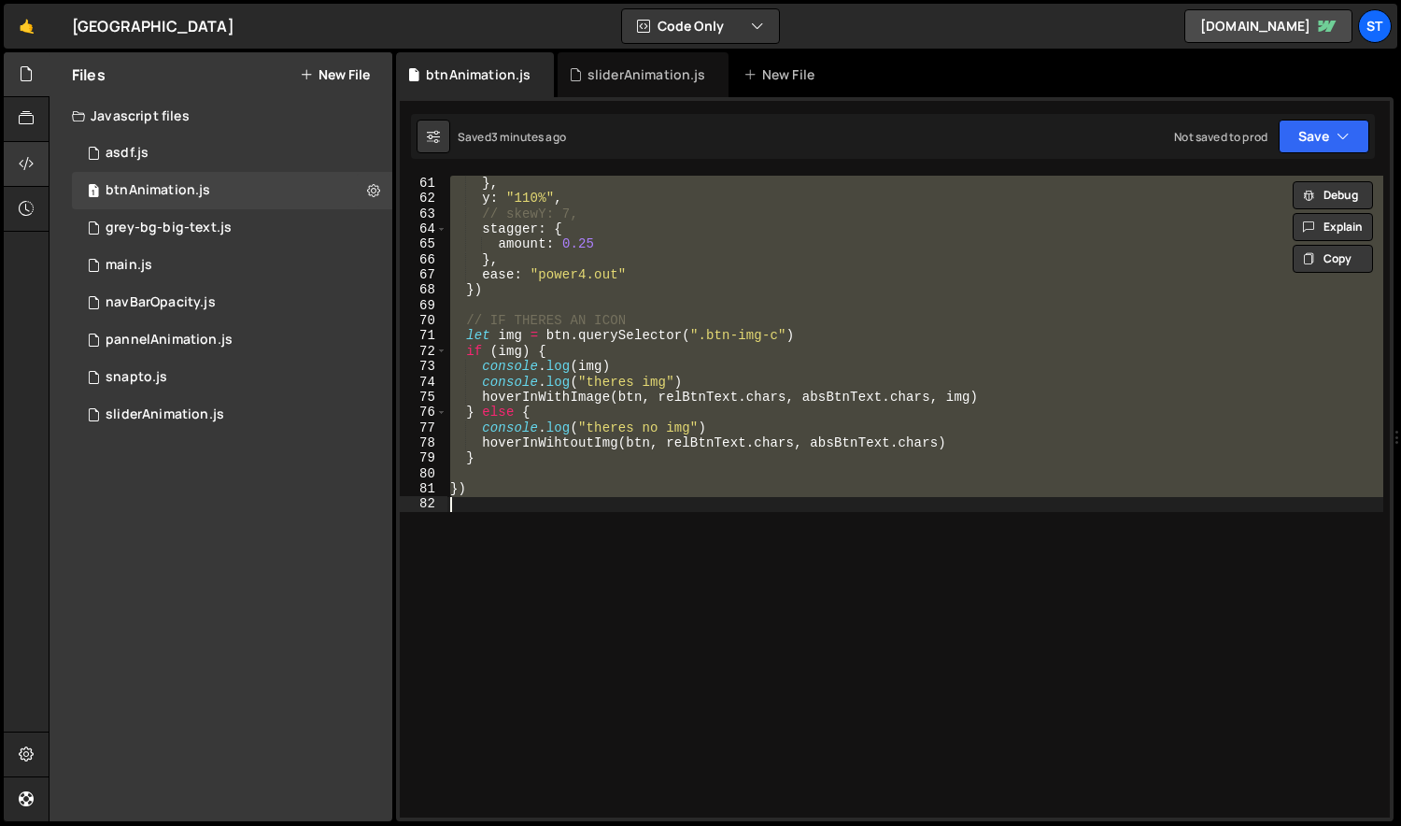
paste textarea
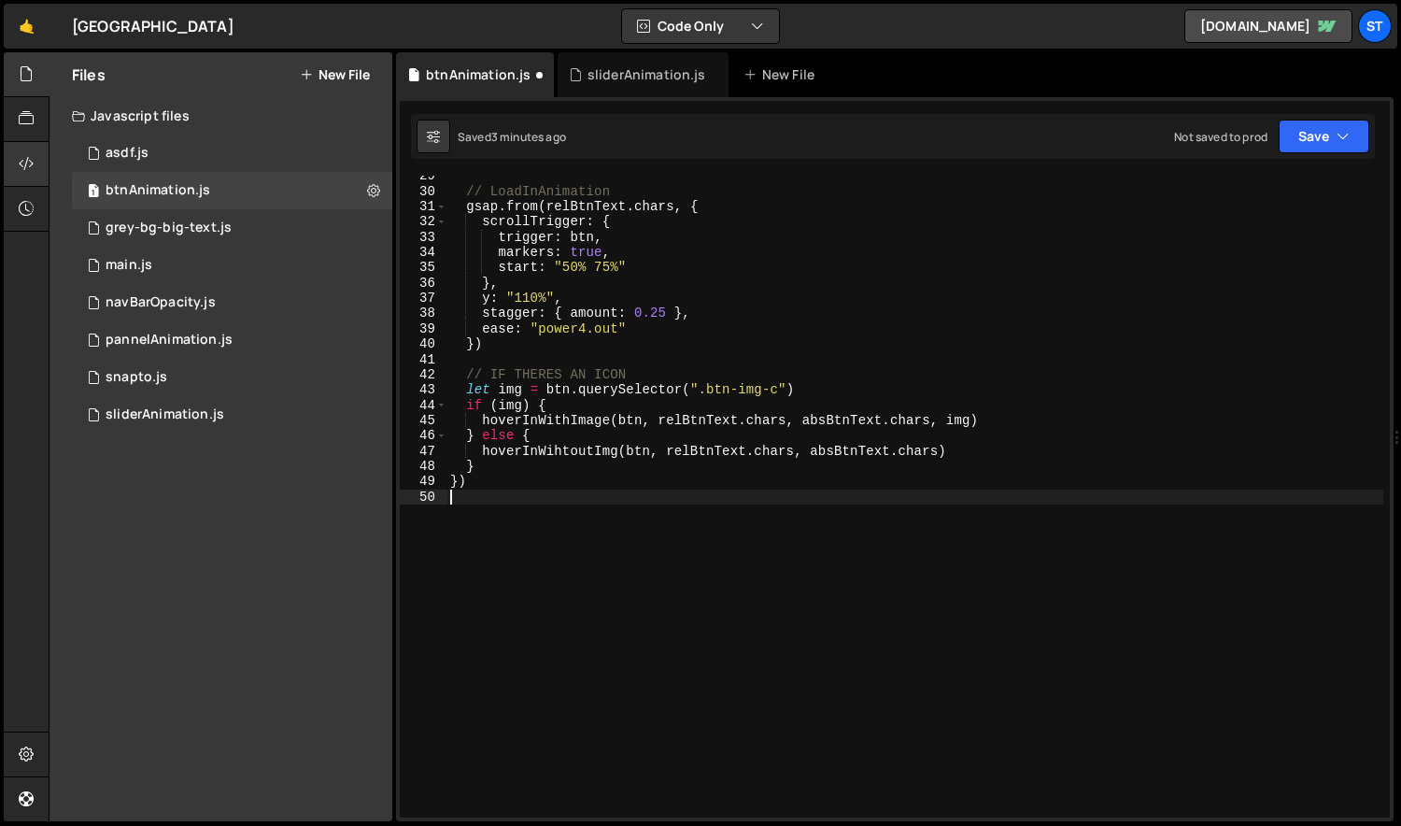
scroll to position [435, 0]
click at [862, 294] on div "// LoadInAnimation gsap . from ( relBtnText . chars , { scrollTrigger : { trigg…" at bounding box center [915, 504] width 938 height 672
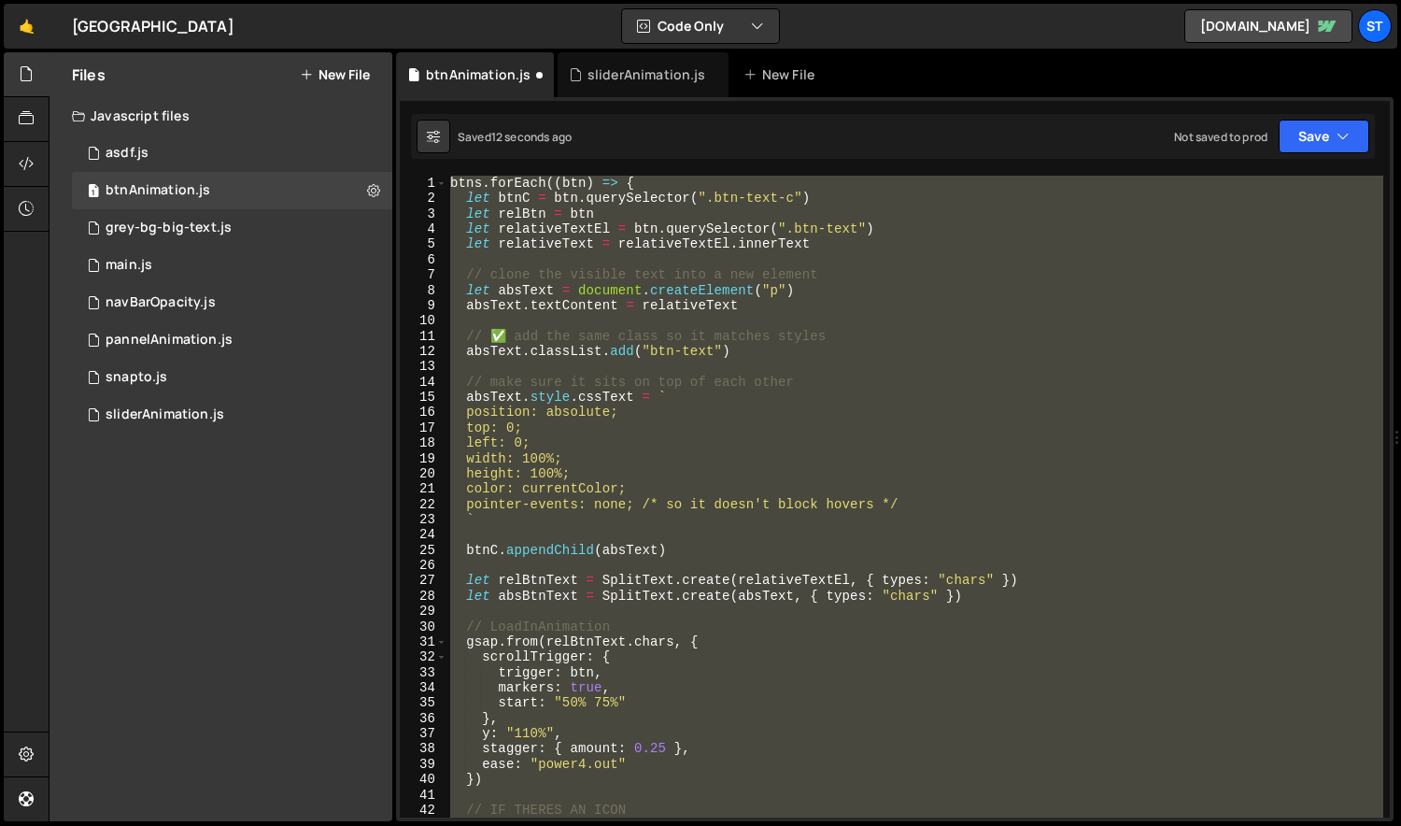
scroll to position [0, 0]
click at [641, 298] on div "btns . forEach (( btn ) => { let btnC = btn . querySelector ( ".btn-text-c" ) l…" at bounding box center [914, 497] width 937 height 642
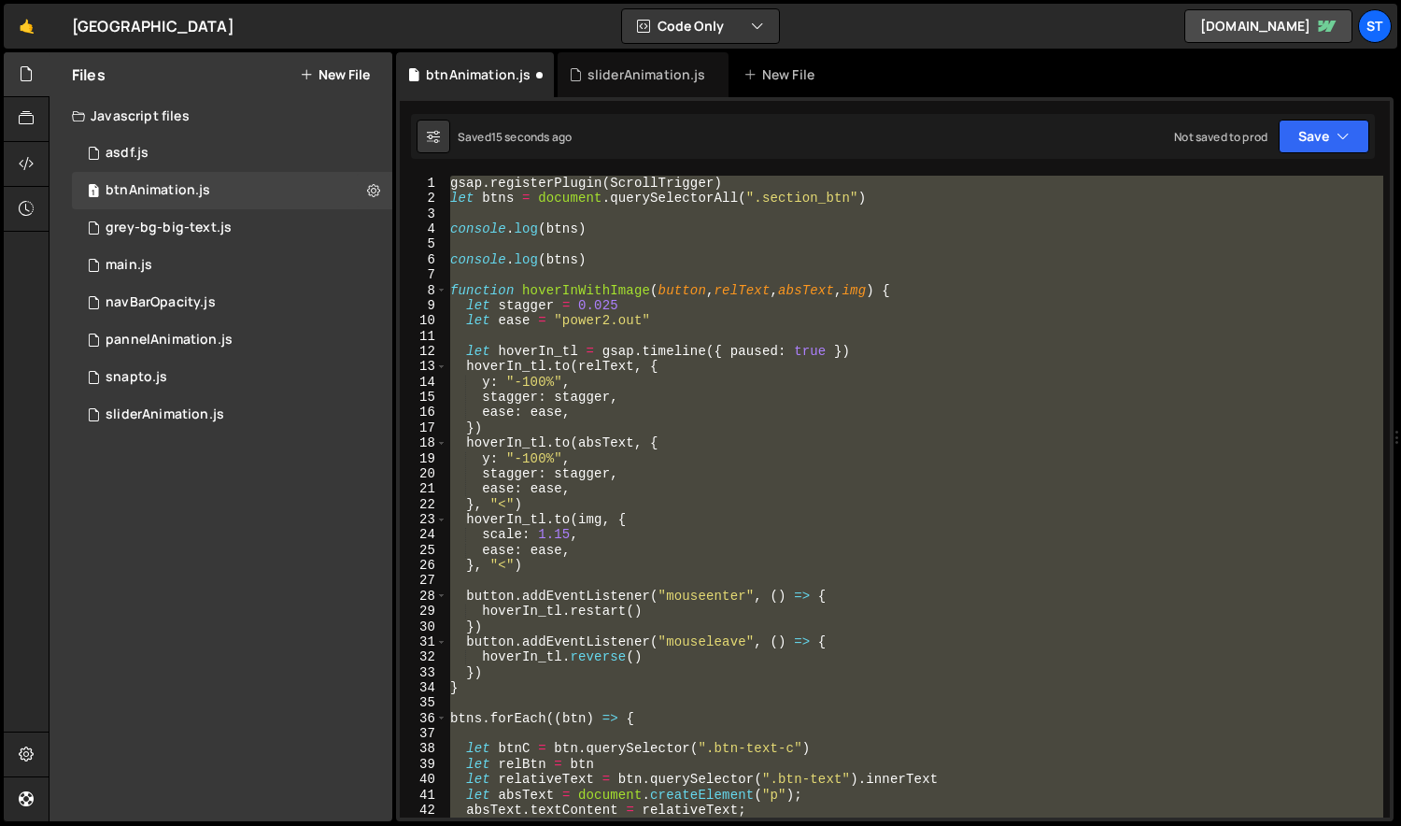
click at [641, 298] on div "gsap . registerPlugin ( ScrollTrigger ) let btns = document . querySelectorAll …" at bounding box center [914, 497] width 937 height 642
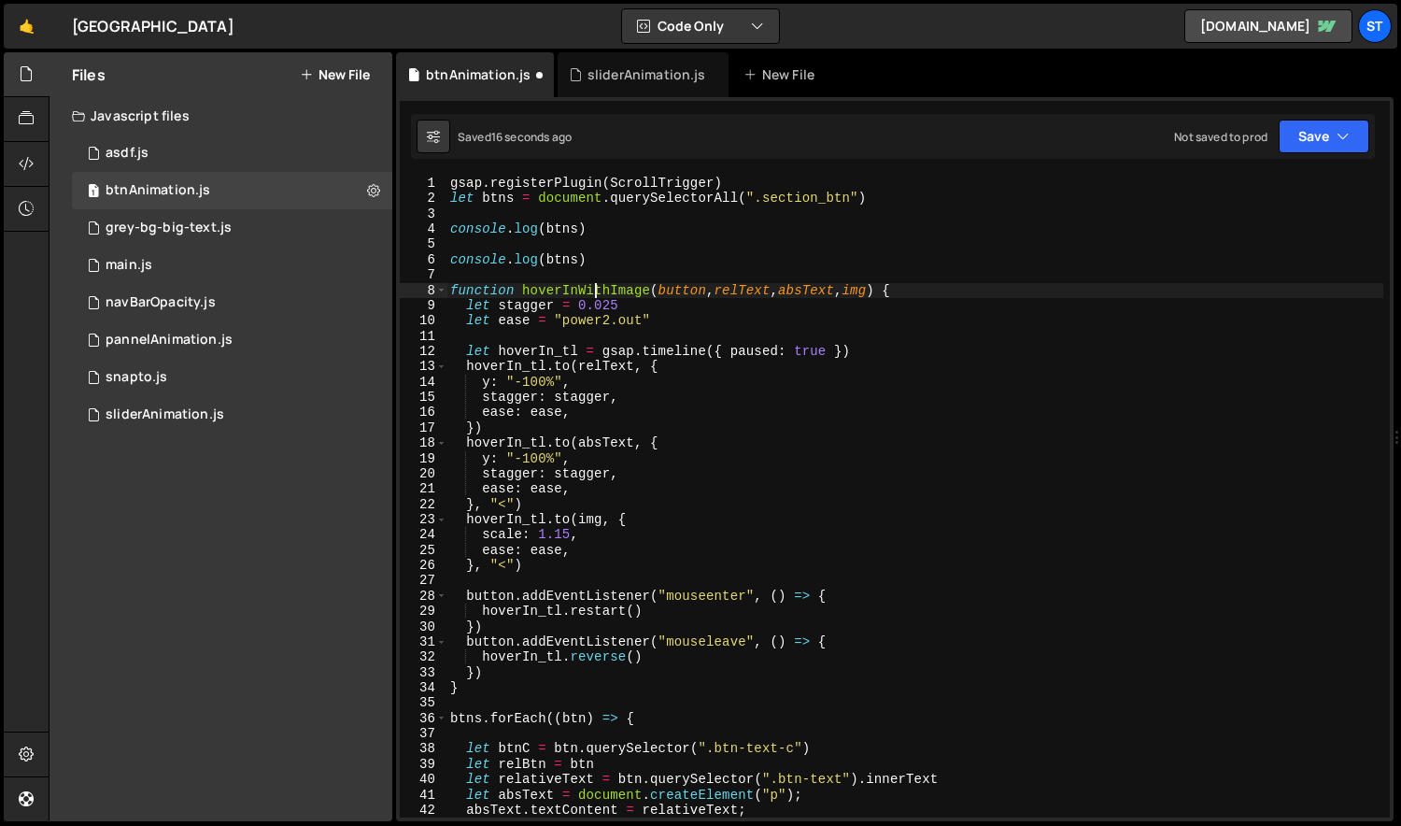
click at [598, 289] on div "gsap . registerPlugin ( ScrollTrigger ) let btns = document . querySelectorAll …" at bounding box center [915, 512] width 938 height 672
type textarea "function hoverInWithImage(button, relText, absText, img) {"
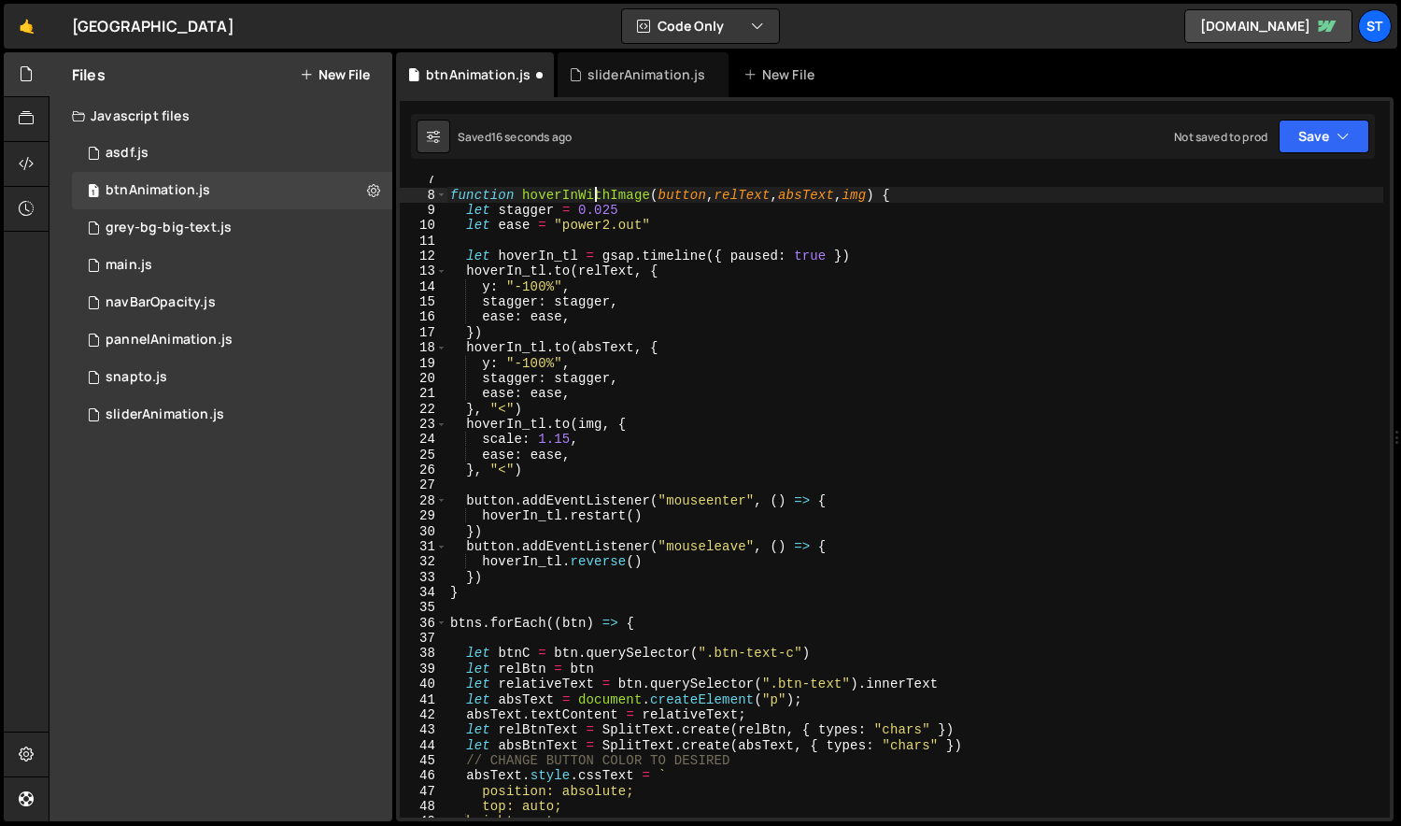
scroll to position [197, 0]
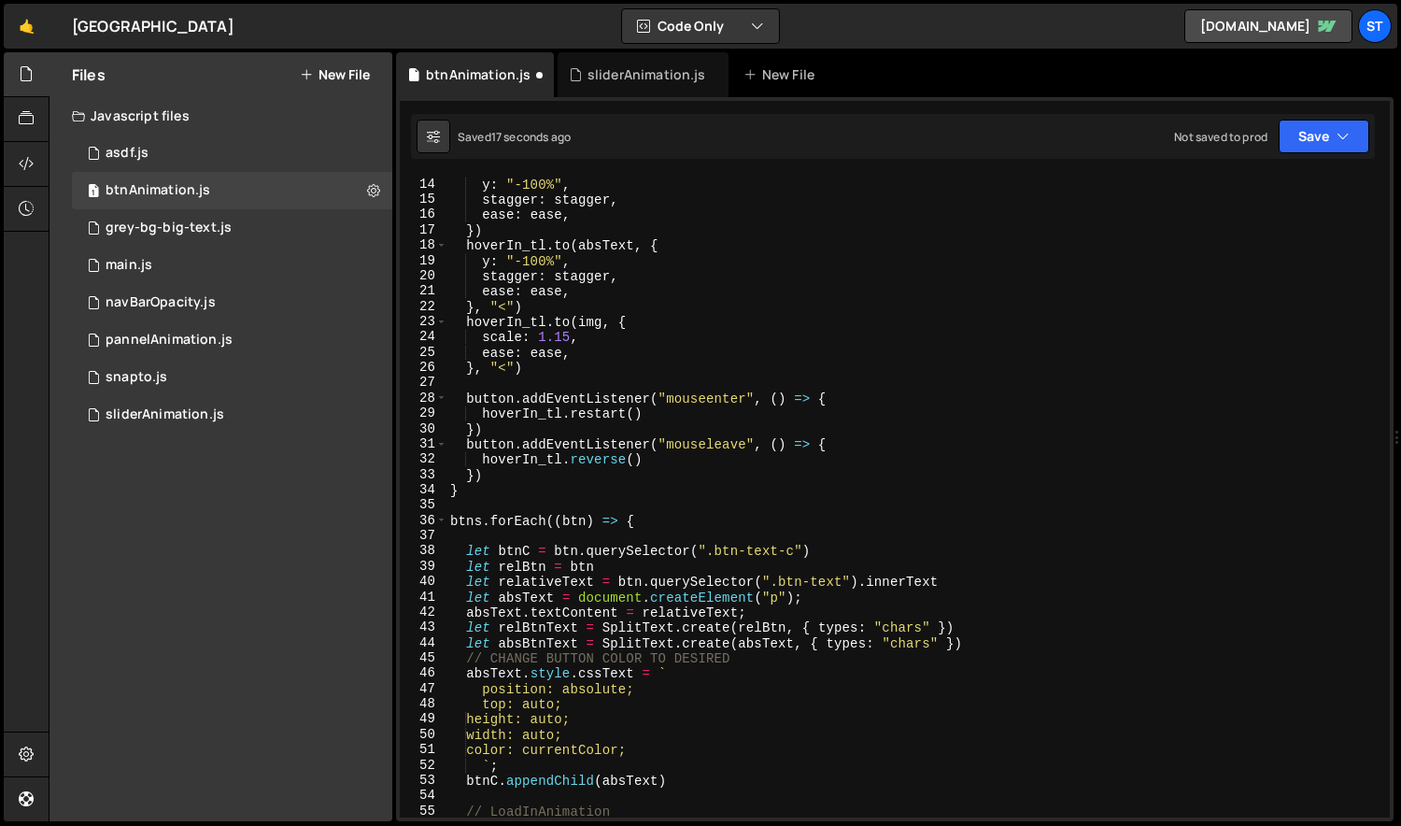
click at [518, 511] on div "hoverIn_tl . to ( relText , { y : "-100%" , stagger : stagger , ease : ease , }…" at bounding box center [915, 498] width 938 height 672
type textarea "})"
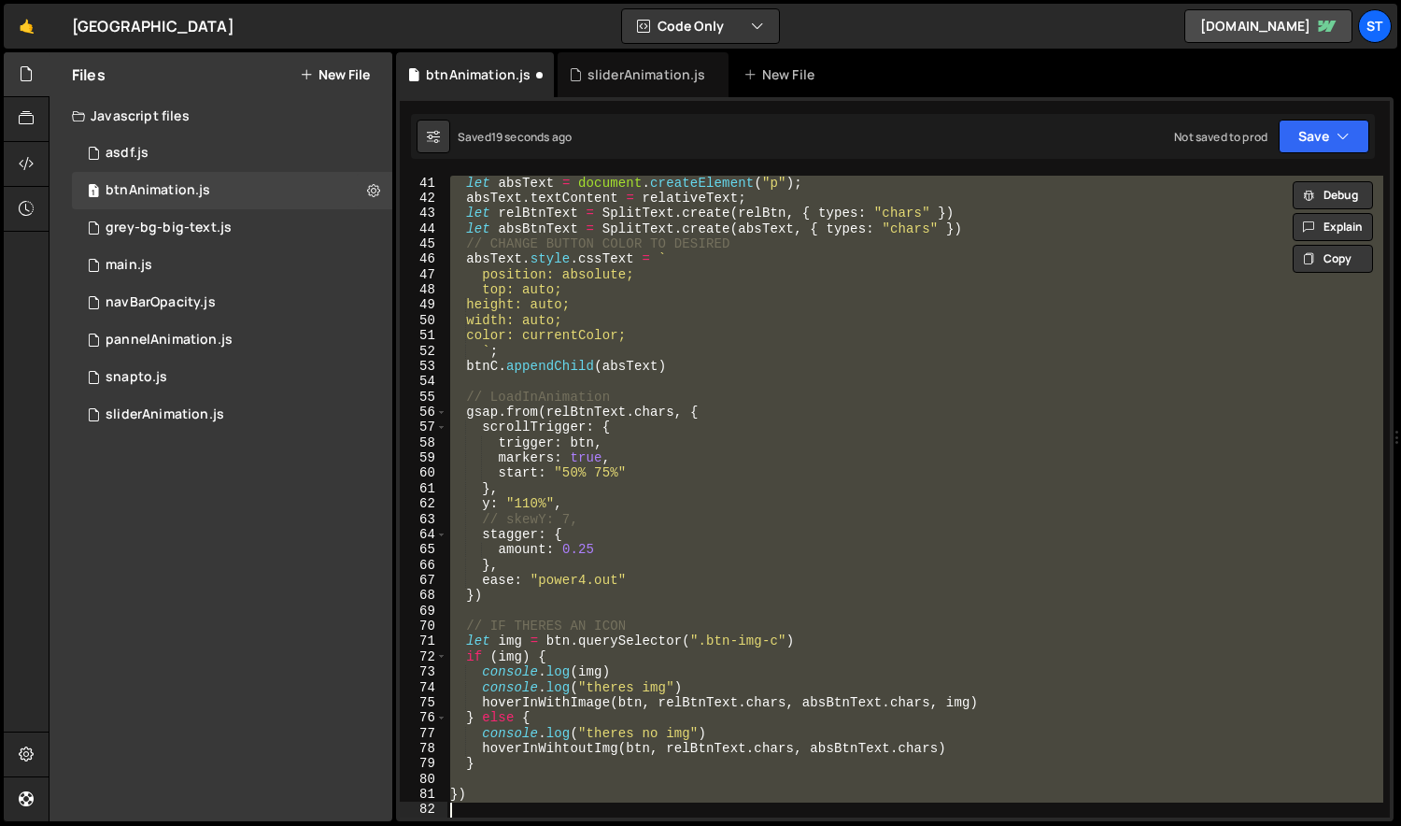
paste textarea
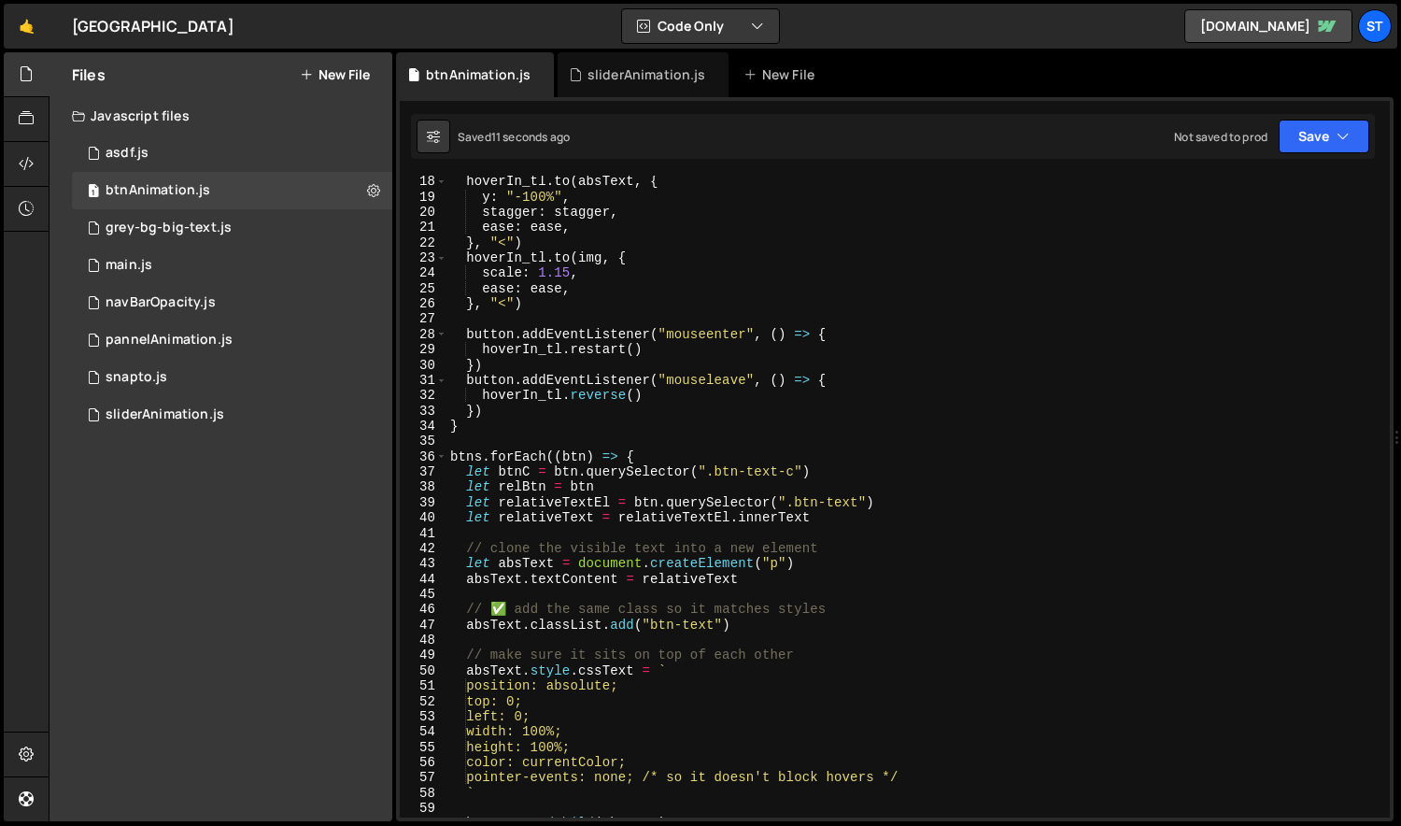
scroll to position [329, 0]
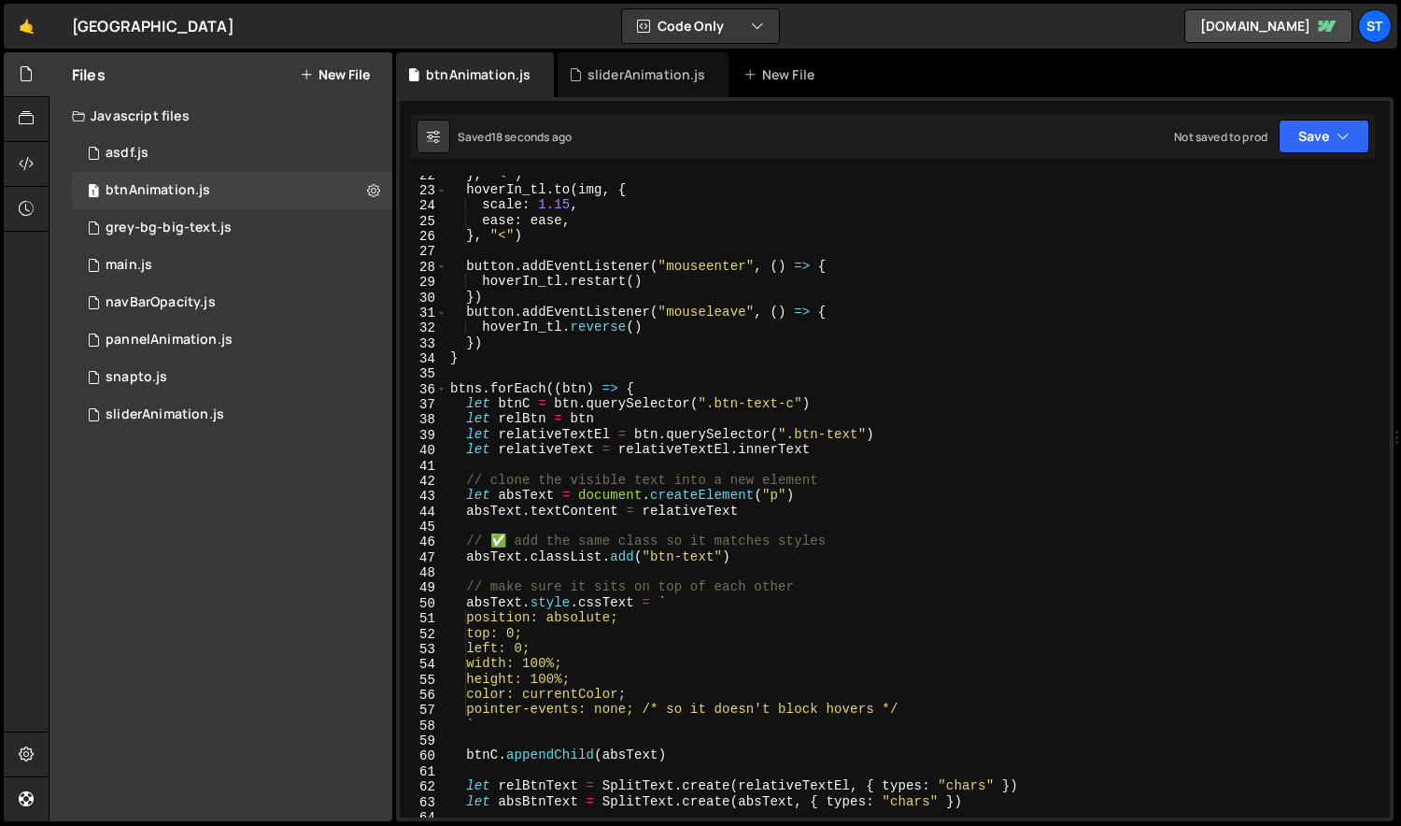
click at [569, 693] on div "} , "<" ) hoverIn_tl . to ( img , { scale : 1.15 , ease : ease , } , "<" ) butt…" at bounding box center [915, 503] width 938 height 672
click at [525, 631] on div "} , "<" ) hoverIn_tl . to ( img , { scale : 1.15 , ease : ease , } , "<" ) butt…" at bounding box center [915, 503] width 938 height 672
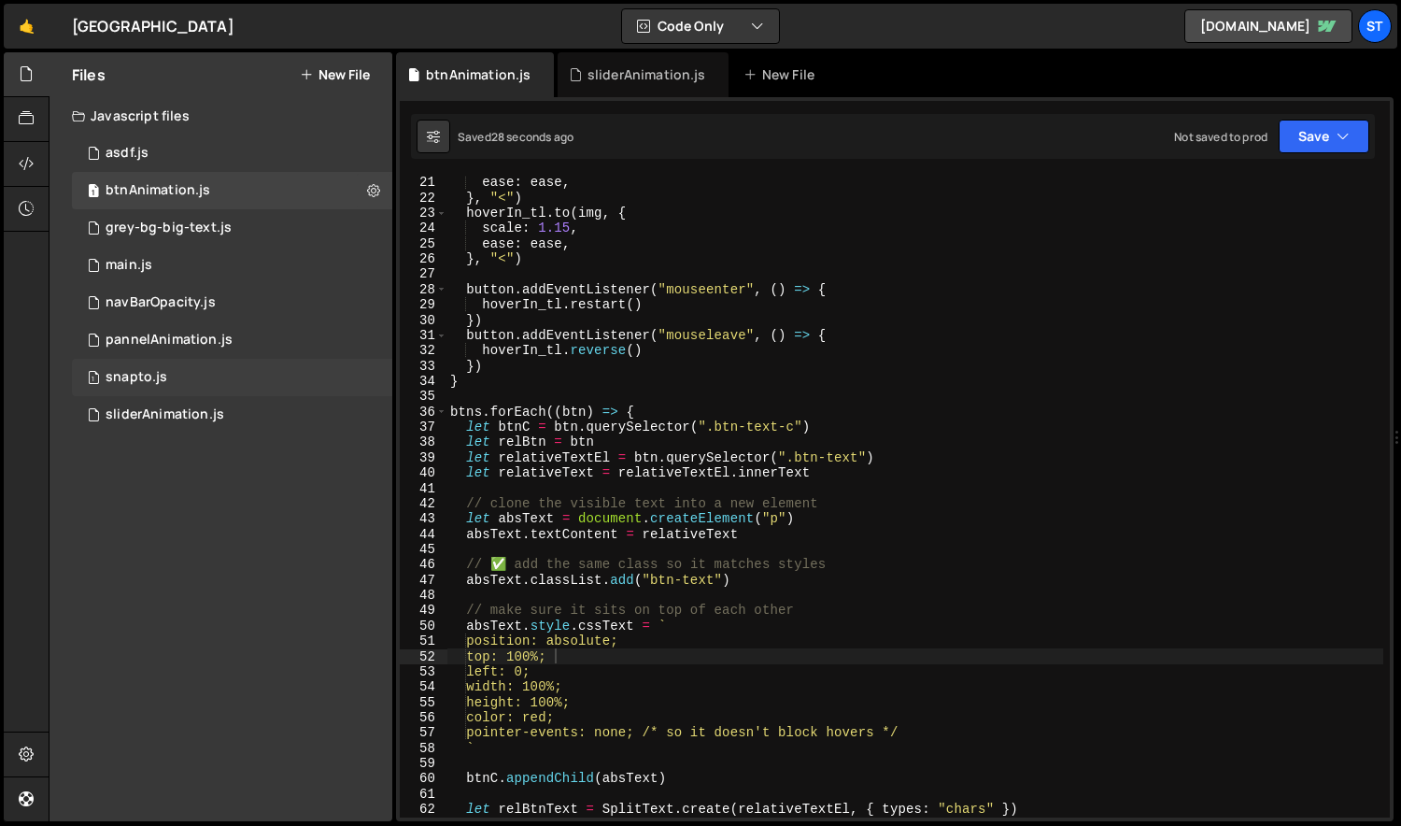
scroll to position [0, 0]
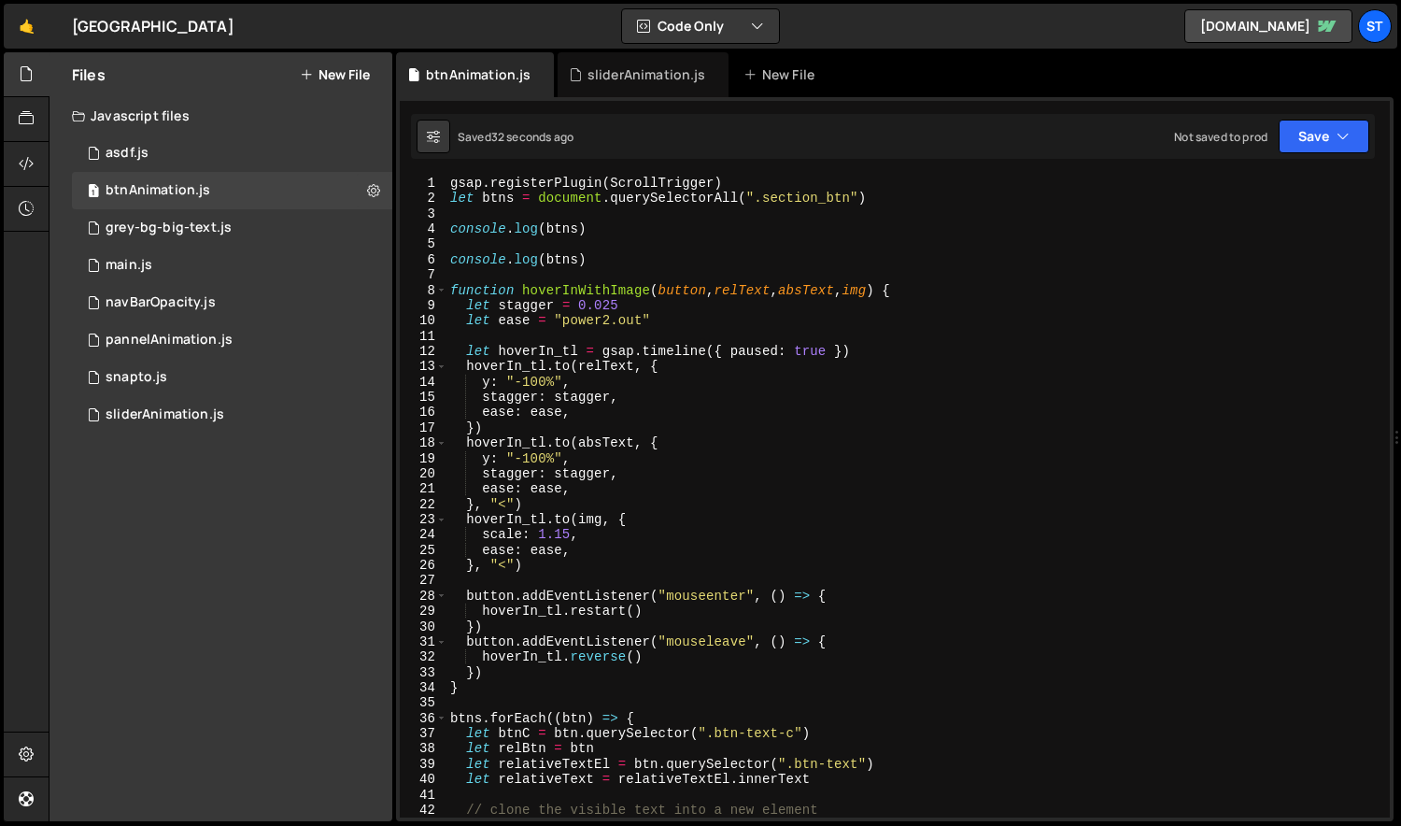
click at [535, 378] on div "gsap . registerPlugin ( ScrollTrigger ) let btns = document . querySelectorAll …" at bounding box center [915, 512] width 938 height 672
click at [539, 458] on div "gsap . registerPlugin ( ScrollTrigger ) let btns = document . querySelectorAll …" at bounding box center [915, 512] width 938 height 672
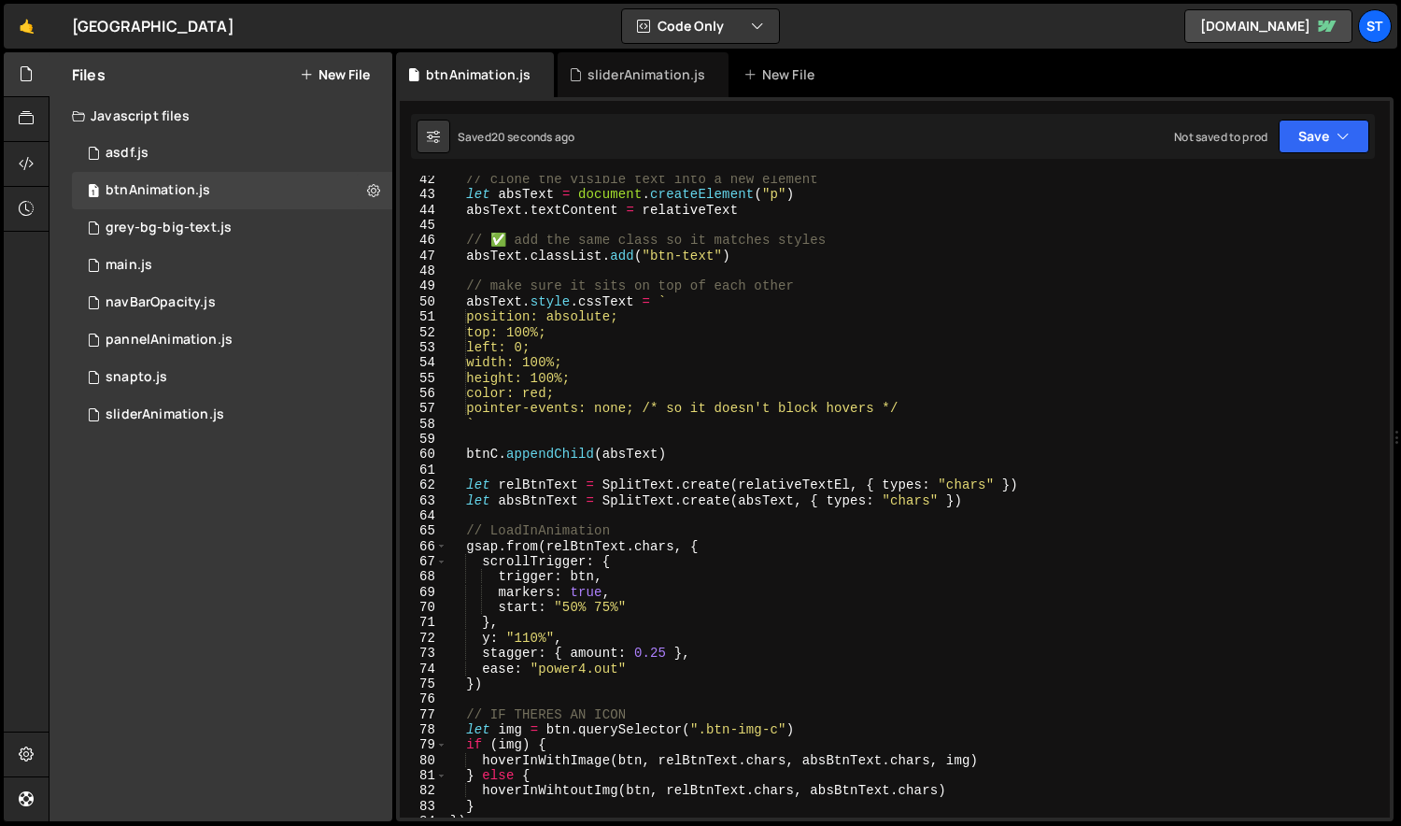
scroll to position [500, 0]
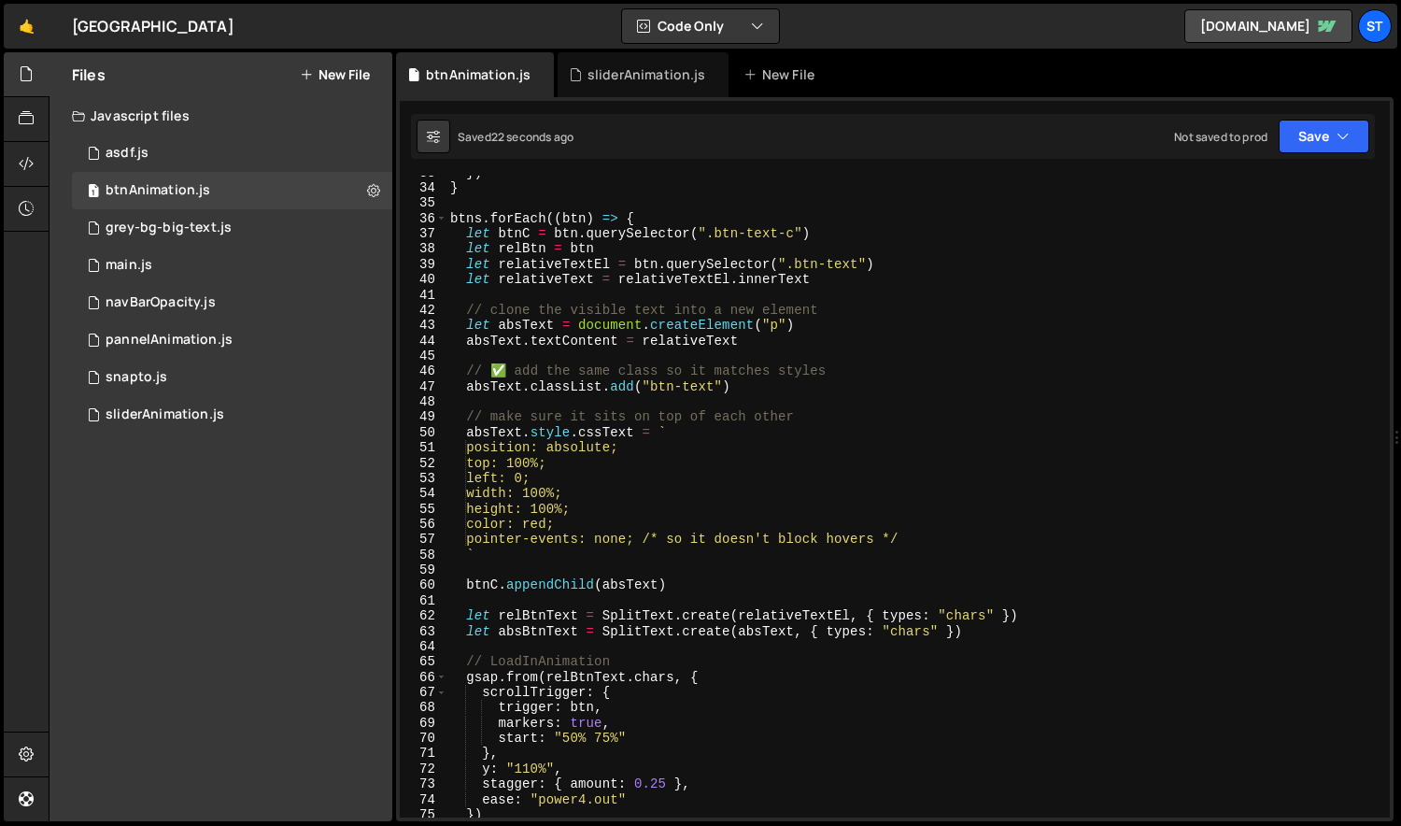
click at [541, 464] on div "}) } btns . forEach (( btn ) => { let btnC = btn . querySelector ( ".btn-text-c…" at bounding box center [915, 501] width 938 height 672
click at [550, 461] on div "}) } btns . forEach (( btn ) => { let btnC = btn . querySelector ( ".btn-text-c…" at bounding box center [915, 501] width 938 height 672
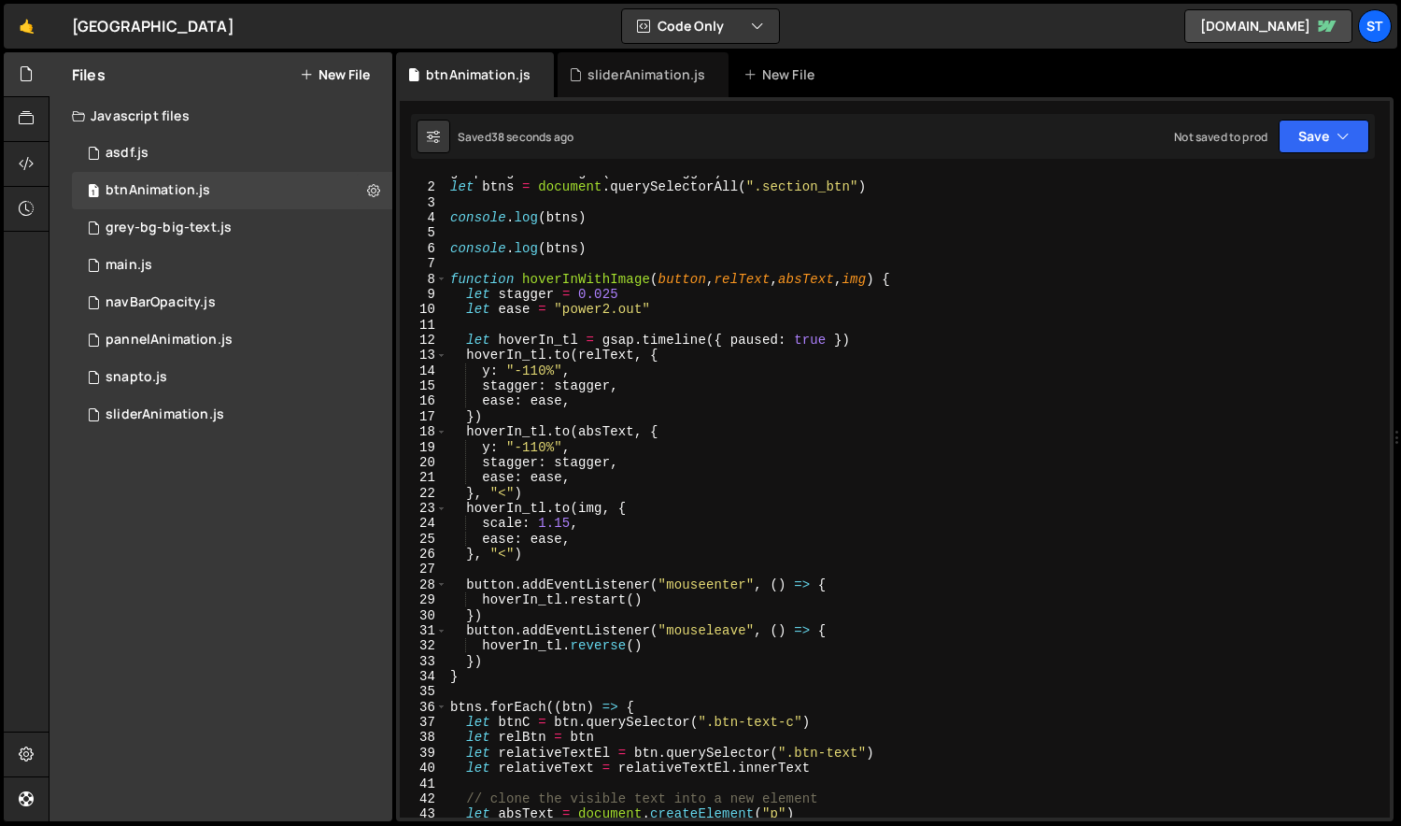
scroll to position [10, 0]
click at [575, 416] on div "gsap . registerPlugin ( ScrollTrigger ) let btns = document . querySelectorAll …" at bounding box center [915, 500] width 938 height 672
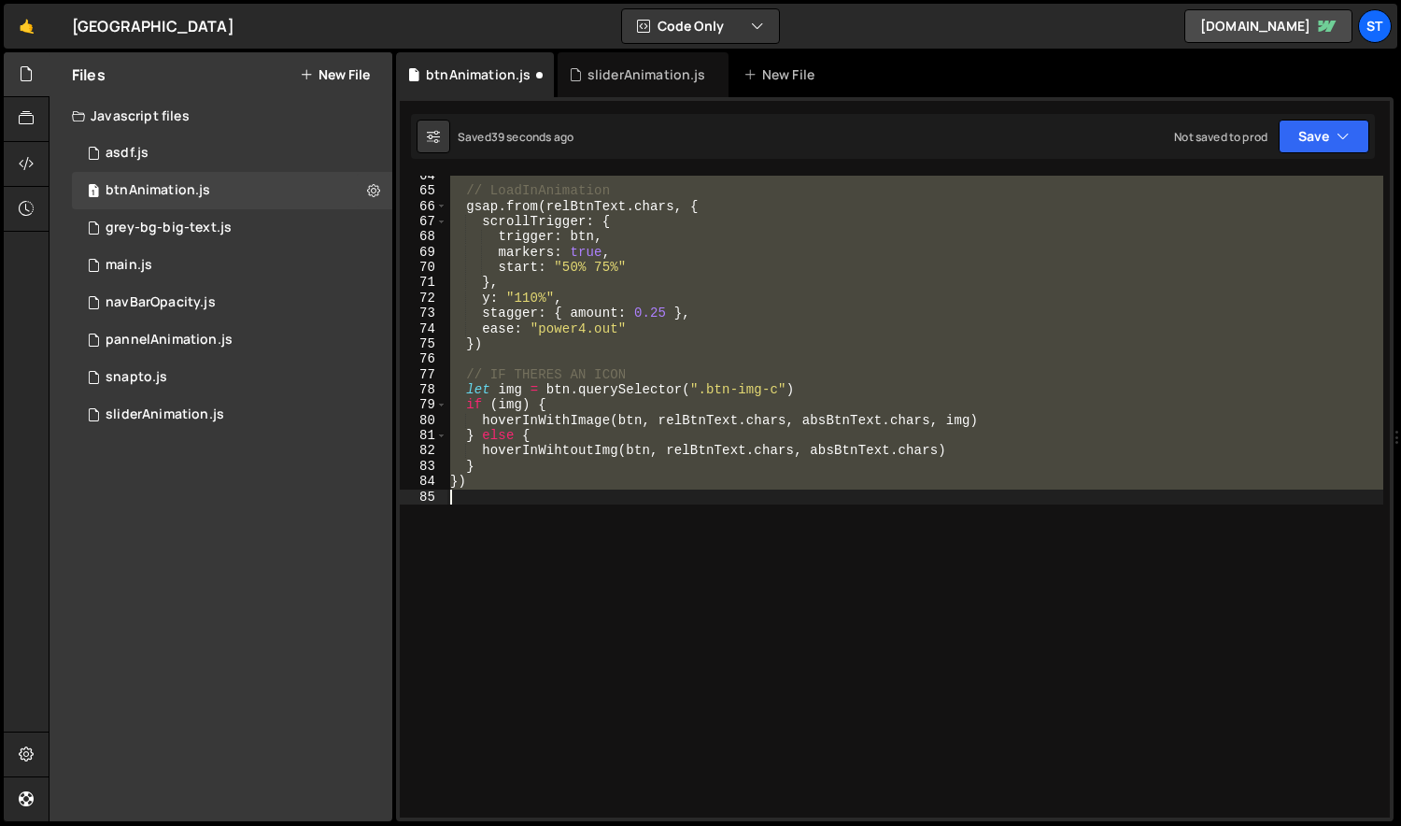
scroll to position [458, 0]
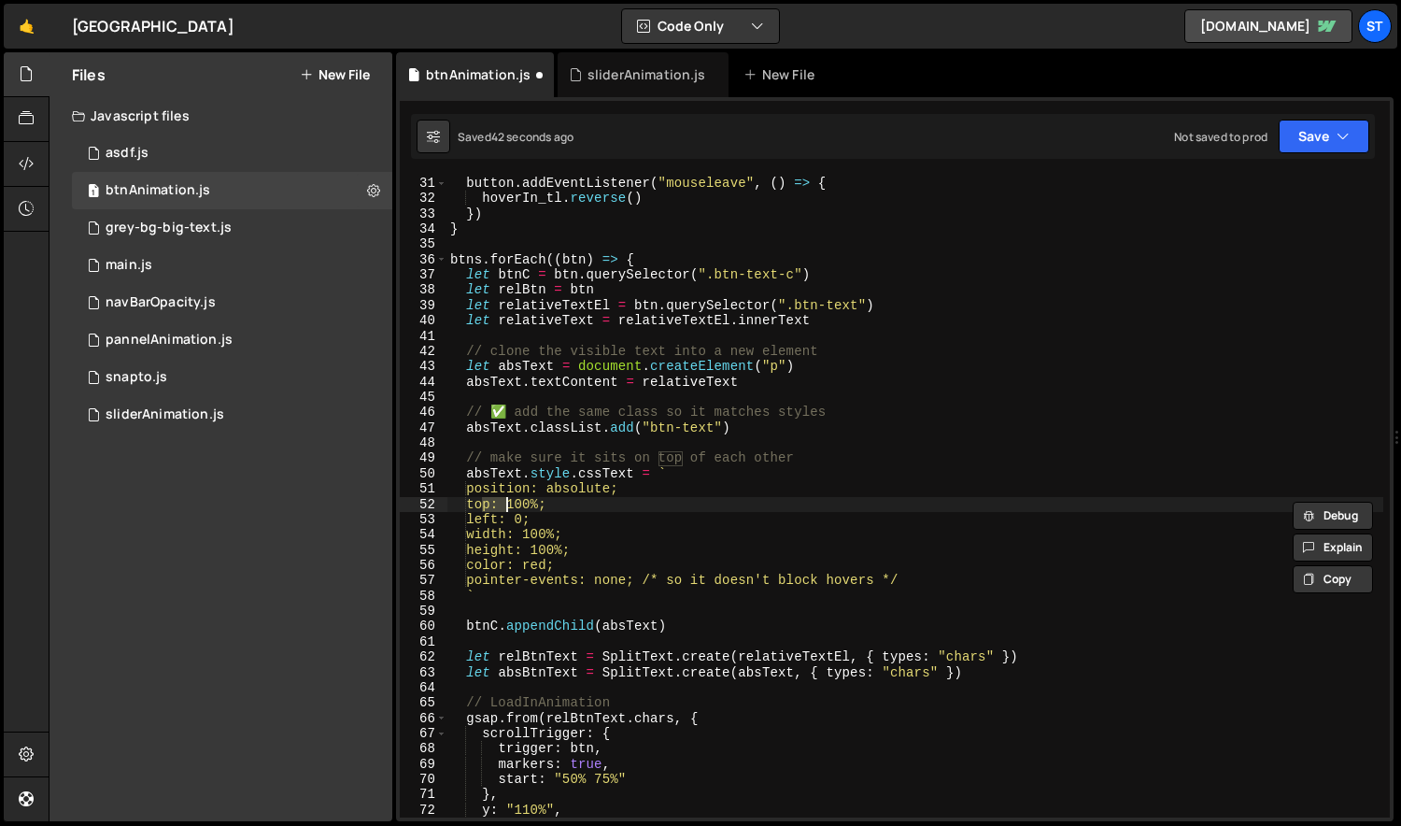
click at [551, 505] on div "button . addEventListener ( "mouseleave" , ( ) => { hoverIn_tl . reverse ( ) })…" at bounding box center [915, 512] width 938 height 672
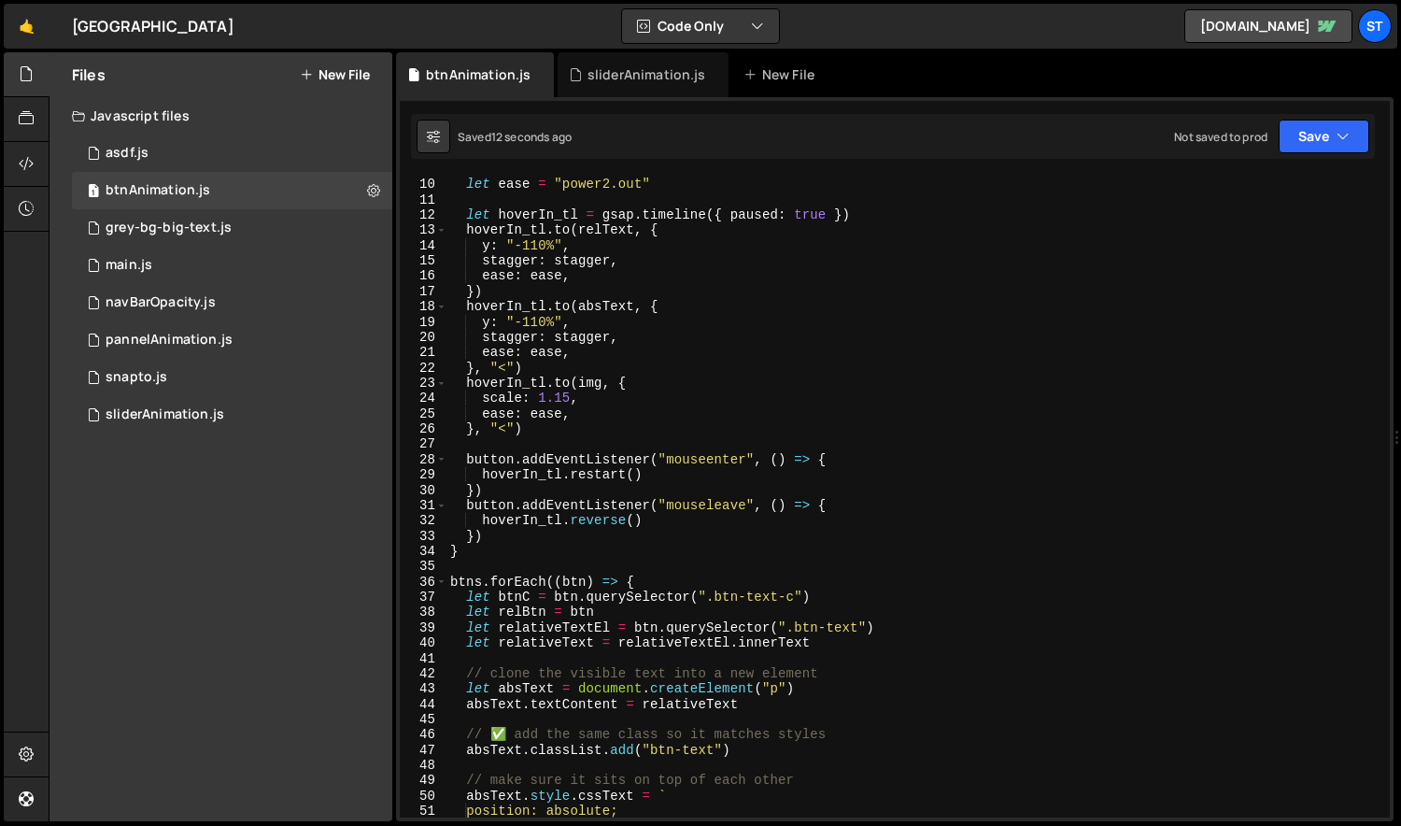
scroll to position [0, 0]
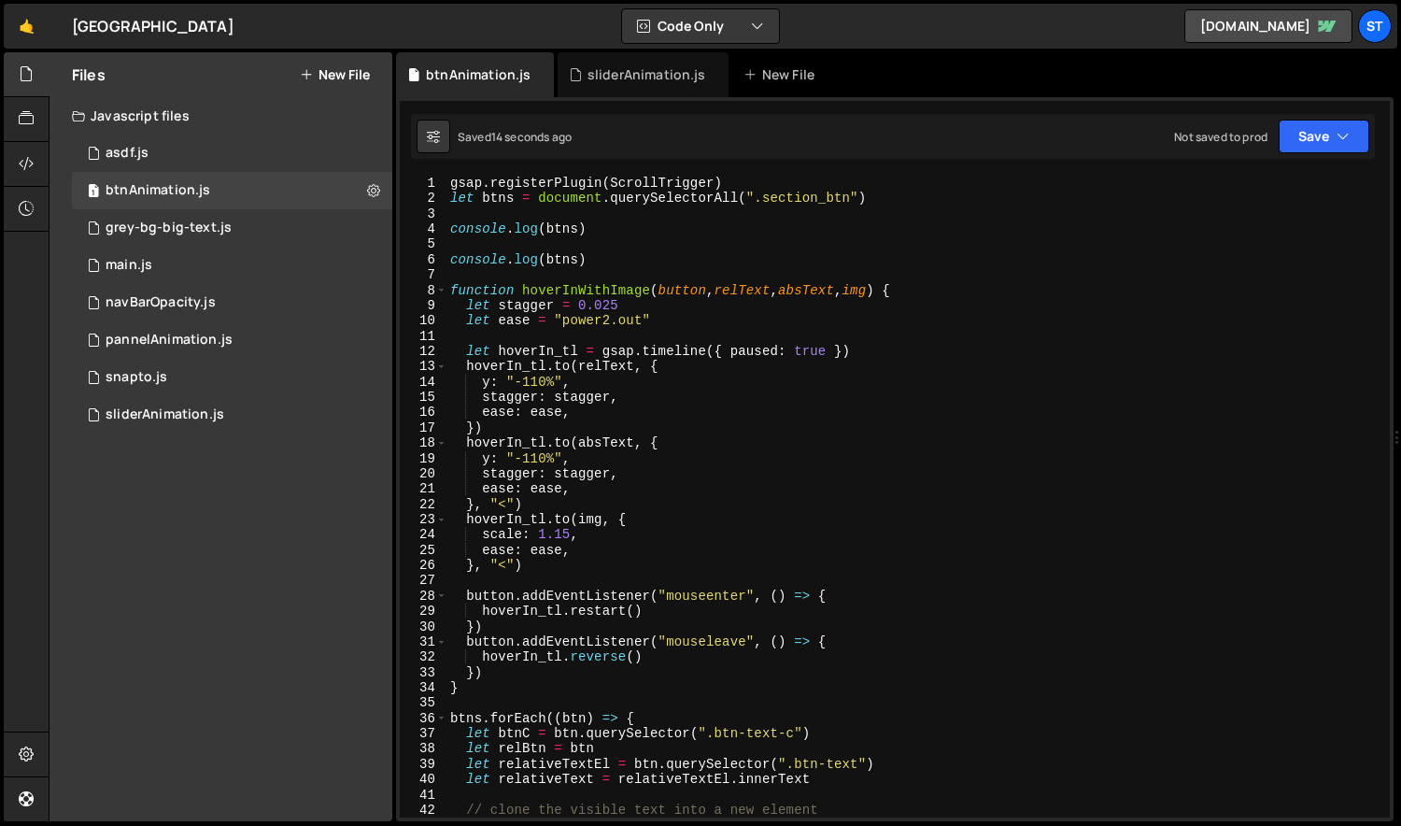
click at [567, 456] on div "gsap . registerPlugin ( ScrollTrigger ) let btns = document . querySelectorAll …" at bounding box center [915, 512] width 938 height 672
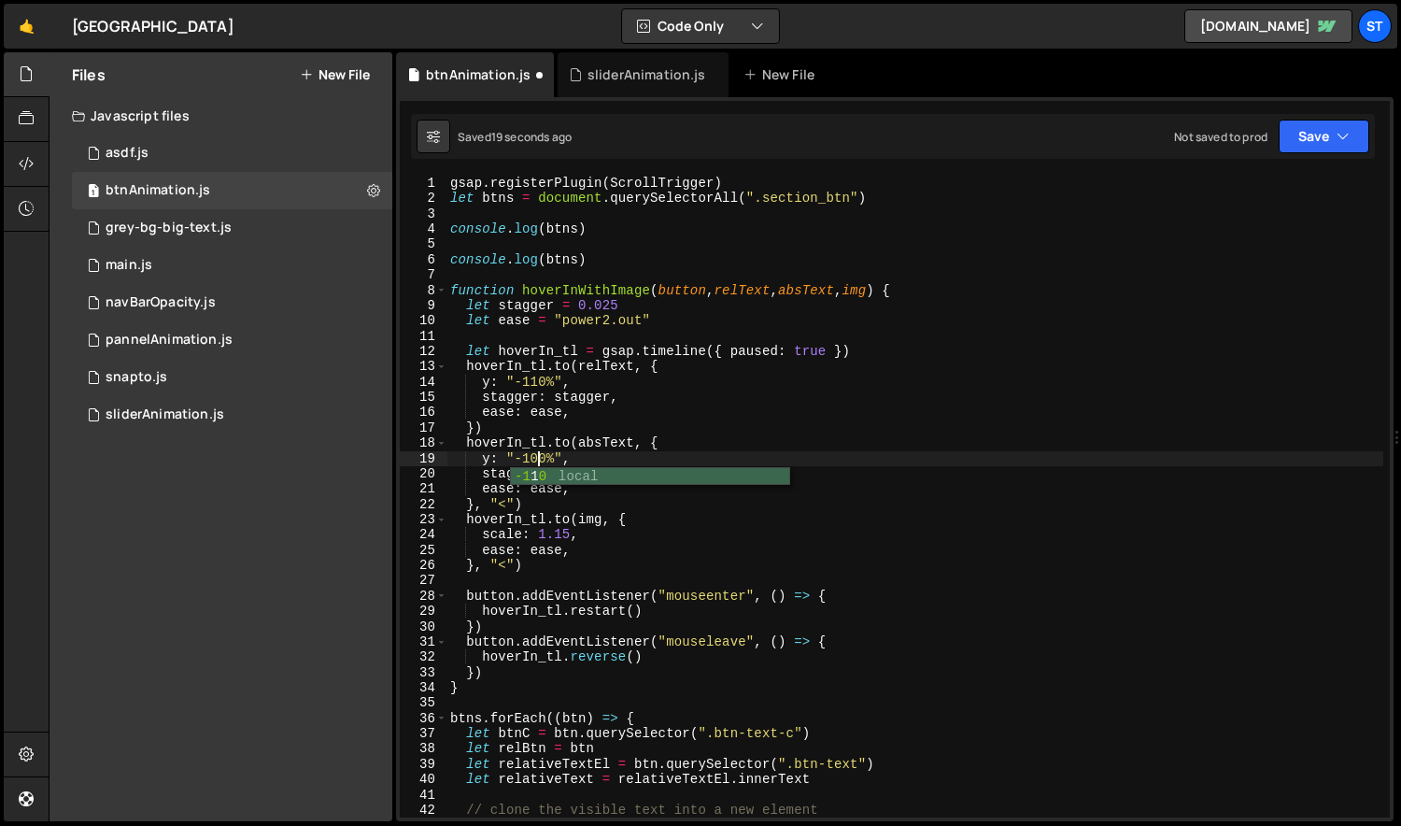
click at [537, 379] on div "gsap . registerPlugin ( ScrollTrigger ) let btns = document . querySelectorAll …" at bounding box center [915, 512] width 938 height 672
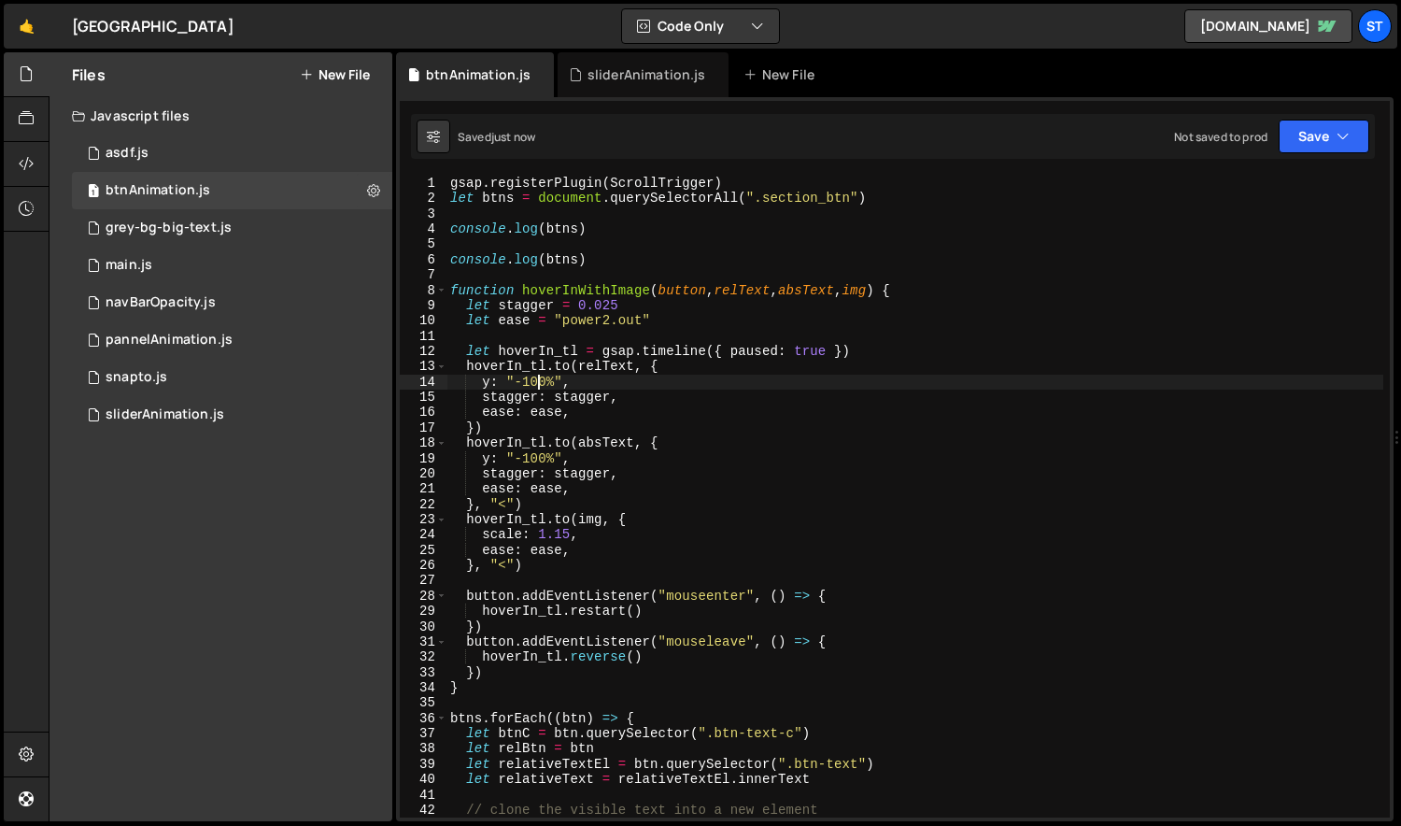
click at [484, 456] on div "gsap . registerPlugin ( ScrollTrigger ) let btns = document . querySelectorAll …" at bounding box center [915, 512] width 938 height 672
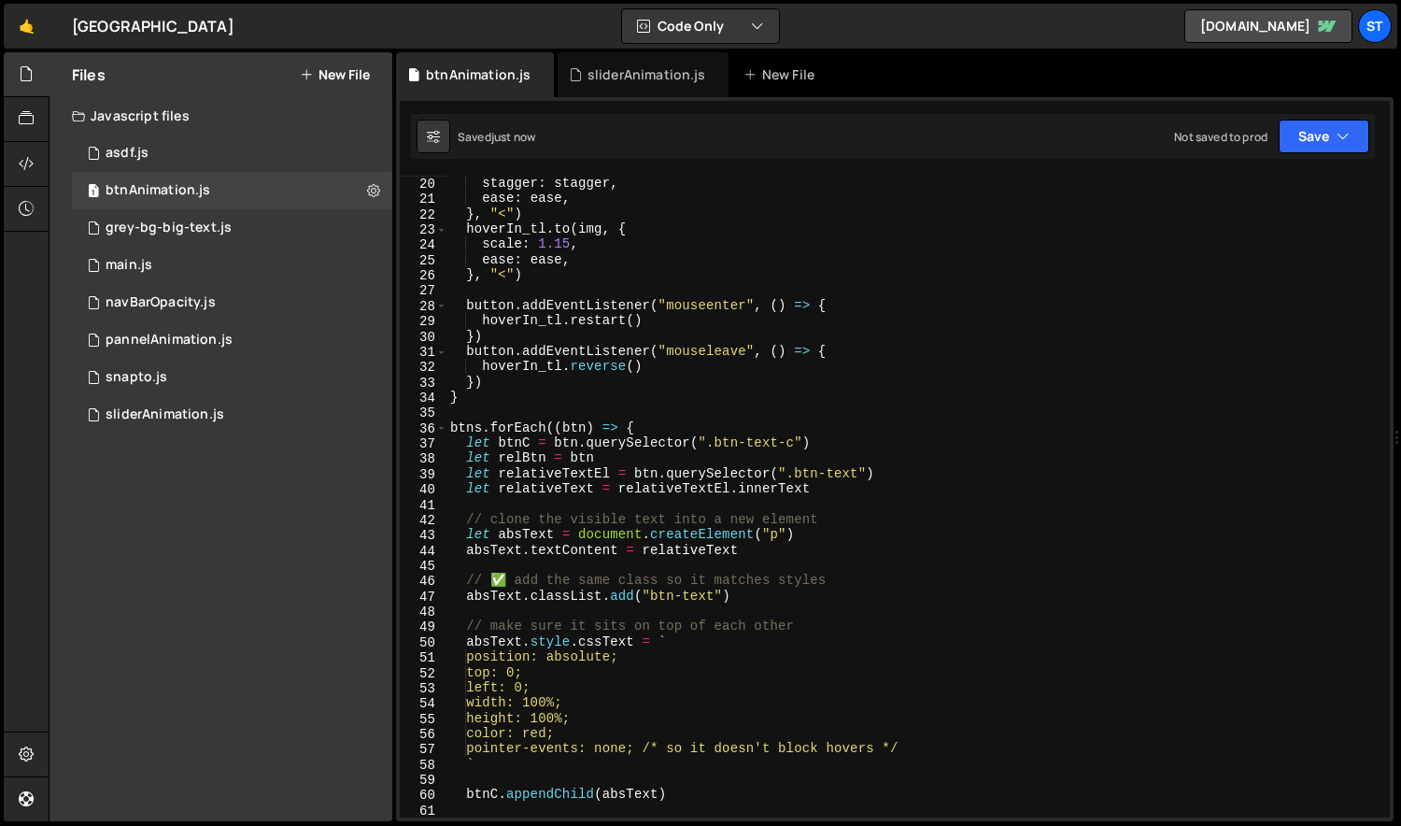
scroll to position [289, 0]
click at [669, 647] on div "// y: "-100%", stagger : stagger , ease : ease , } , "<" ) hoverIn_tl . to ( im…" at bounding box center [915, 497] width 938 height 672
type textarea "absText.style.cssText = `"
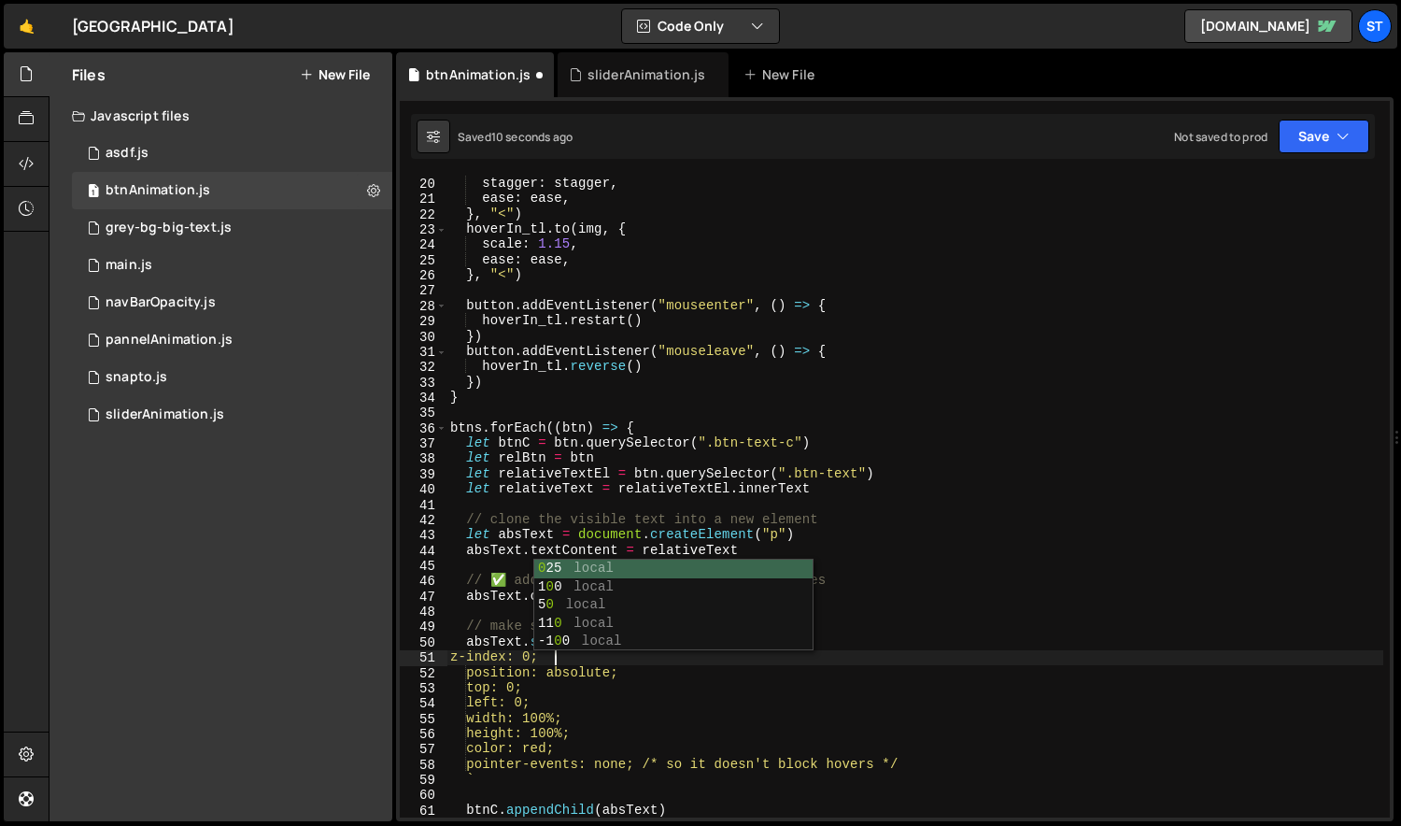
scroll to position [0, 7]
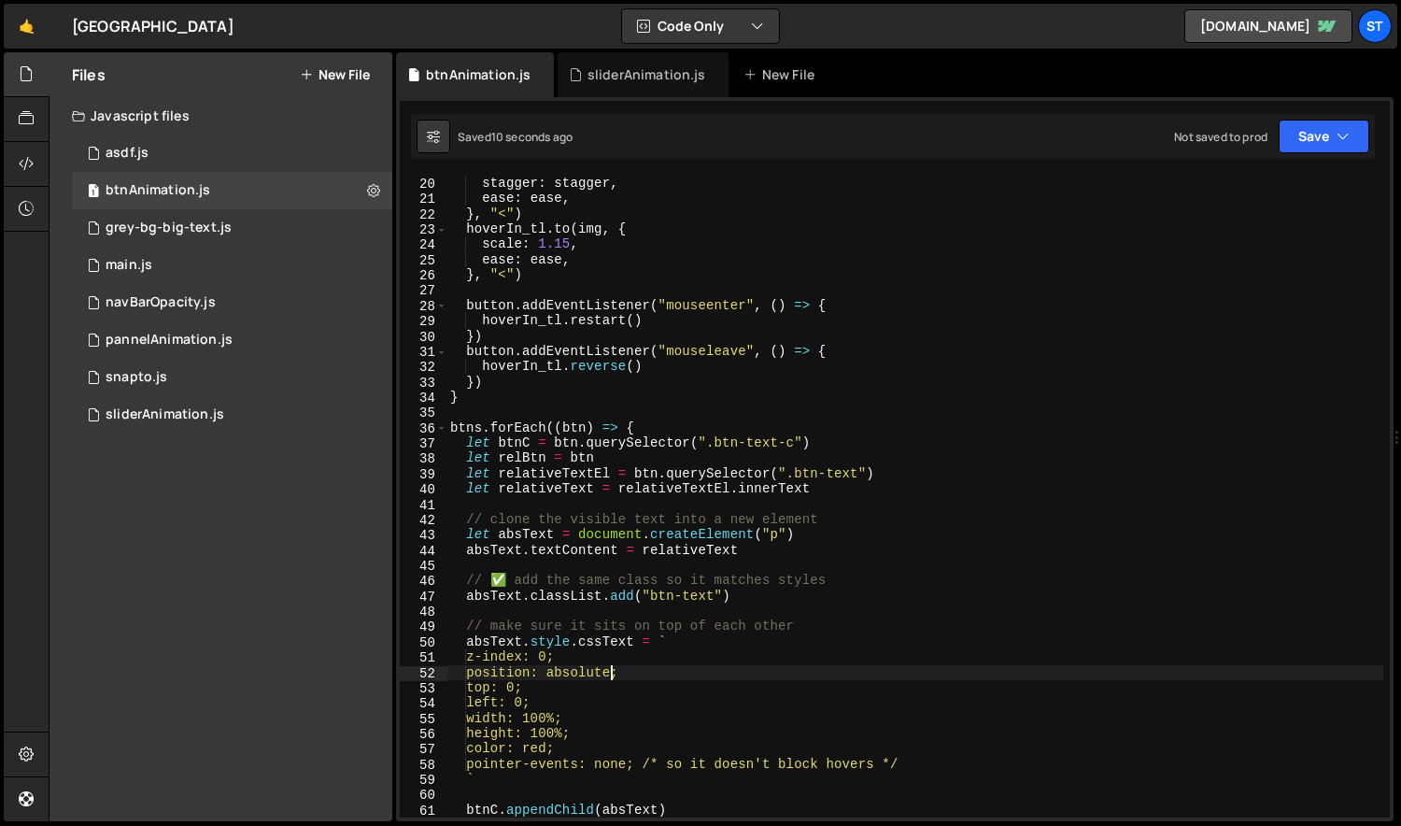
click at [614, 670] on div "// y: "-100%", stagger : stagger , ease : ease , } , "<" ) hoverIn_tl . to ( im…" at bounding box center [915, 497] width 938 height 672
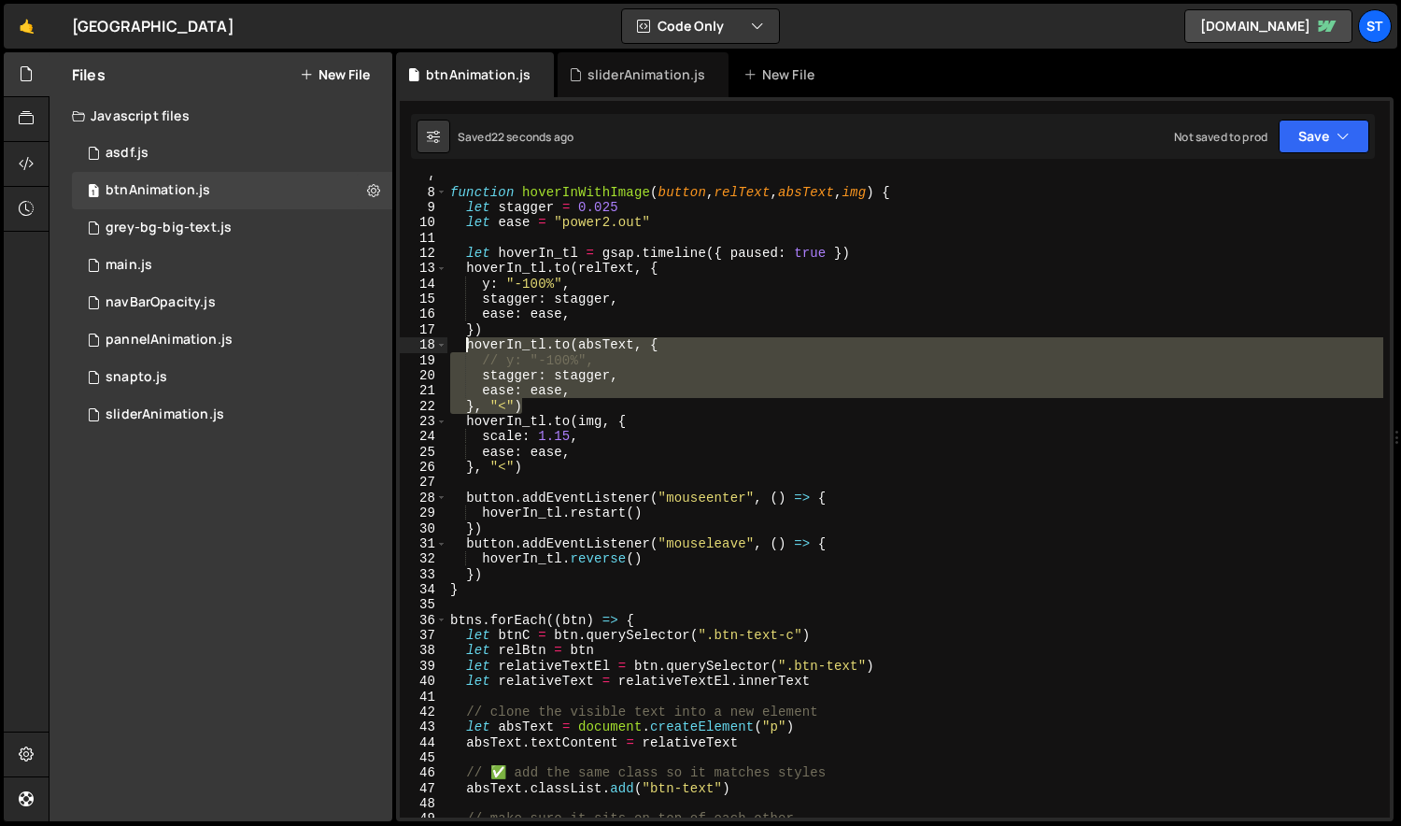
drag, startPoint x: 540, startPoint y: 402, endPoint x: 462, endPoint y: 348, distance: 94.0
click at [462, 348] on div "function hoverInWithImage ( button , relText , absText , img ) { let stagger = …" at bounding box center [915, 505] width 938 height 672
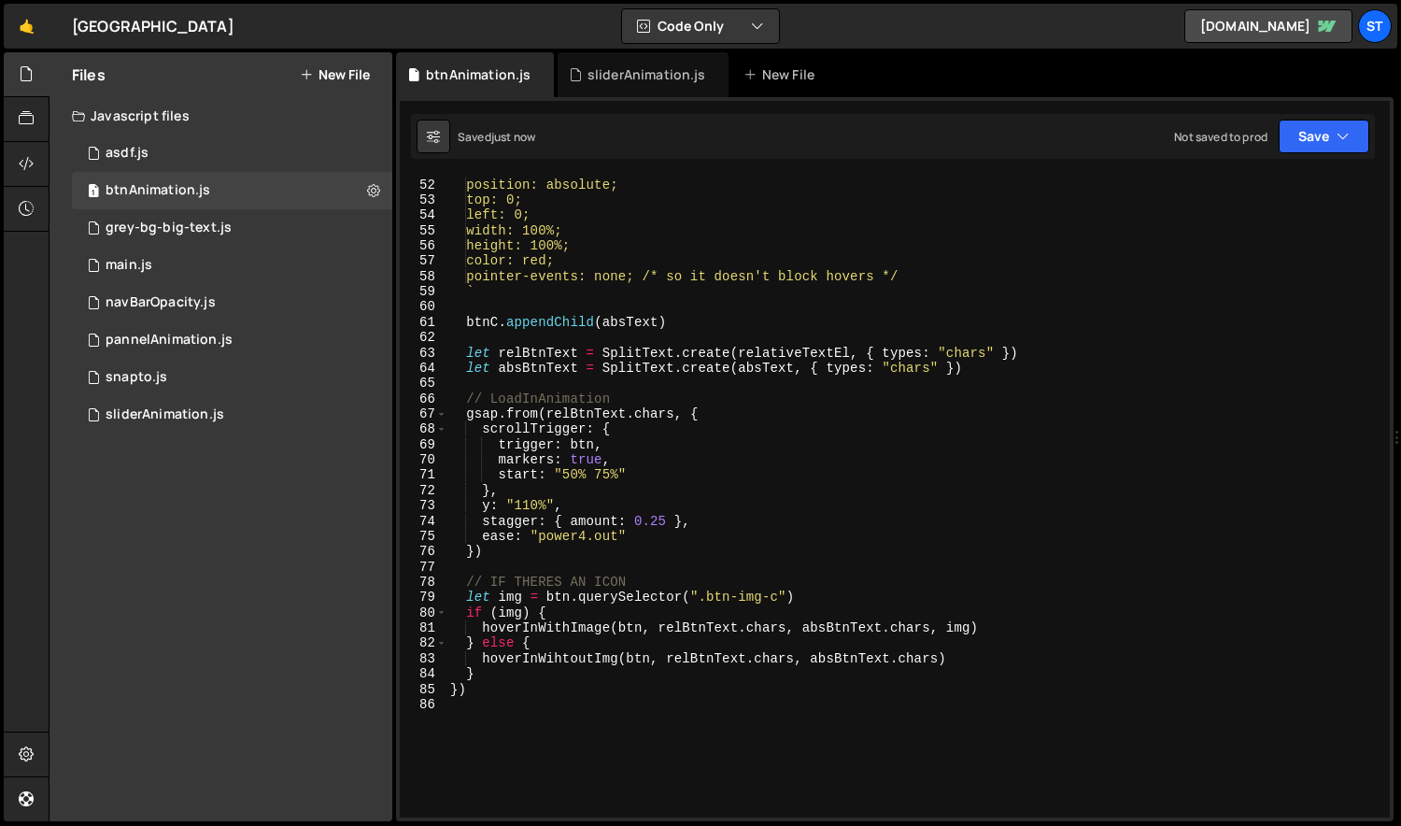
scroll to position [777, 0]
click at [547, 413] on div "z-index: 0 !important; position: absolute; top: 0; left: 0; width: 100%; height…" at bounding box center [915, 498] width 938 height 672
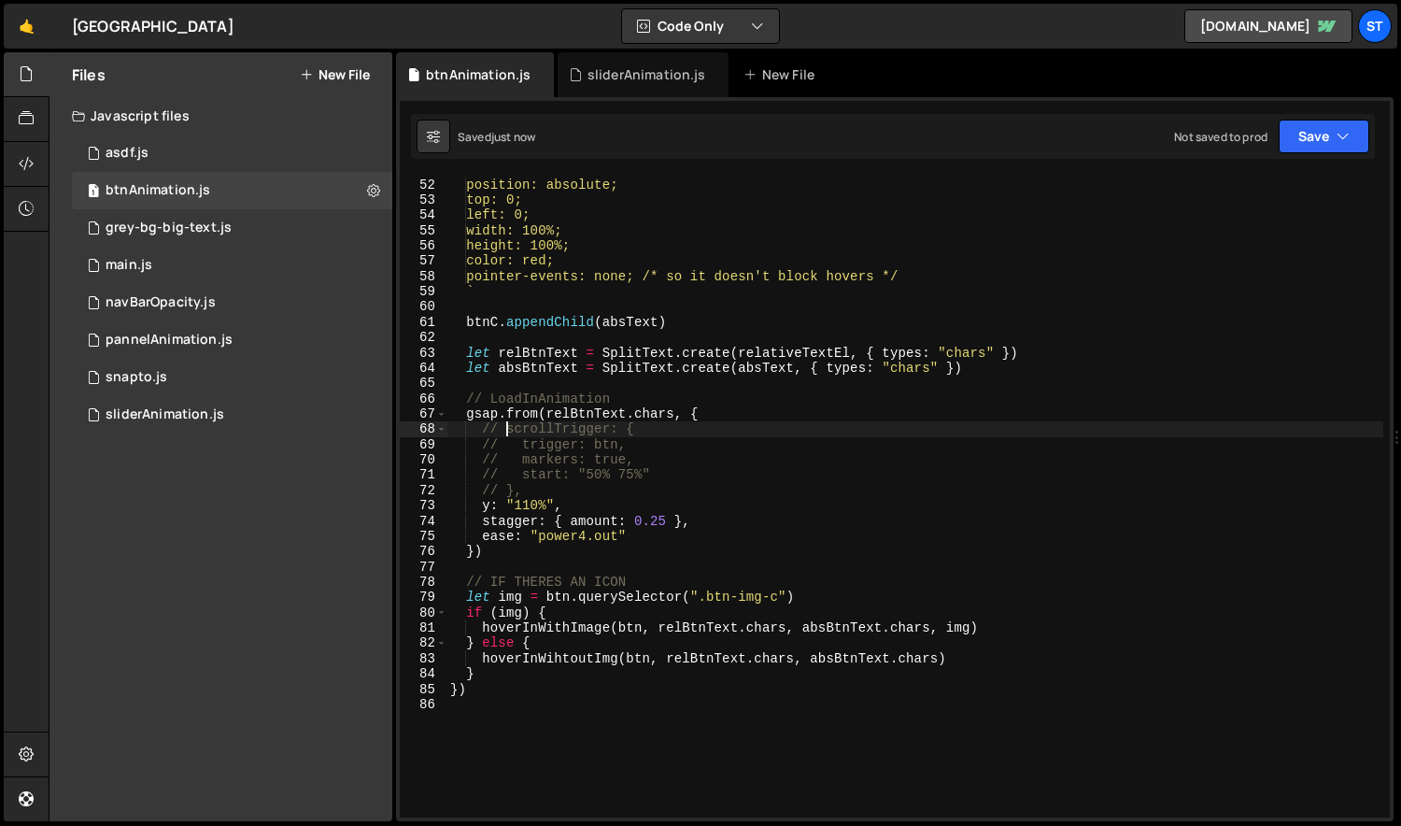
click at [554, 487] on div "z-index: 0 !important; position: absolute; top: 0; left: 0; width: 100%; height…" at bounding box center [915, 498] width 938 height 672
click at [543, 415] on div "z-index: 0 !important; position: absolute; top: 0; left: 0; width: 100%; height…" at bounding box center [915, 498] width 938 height 672
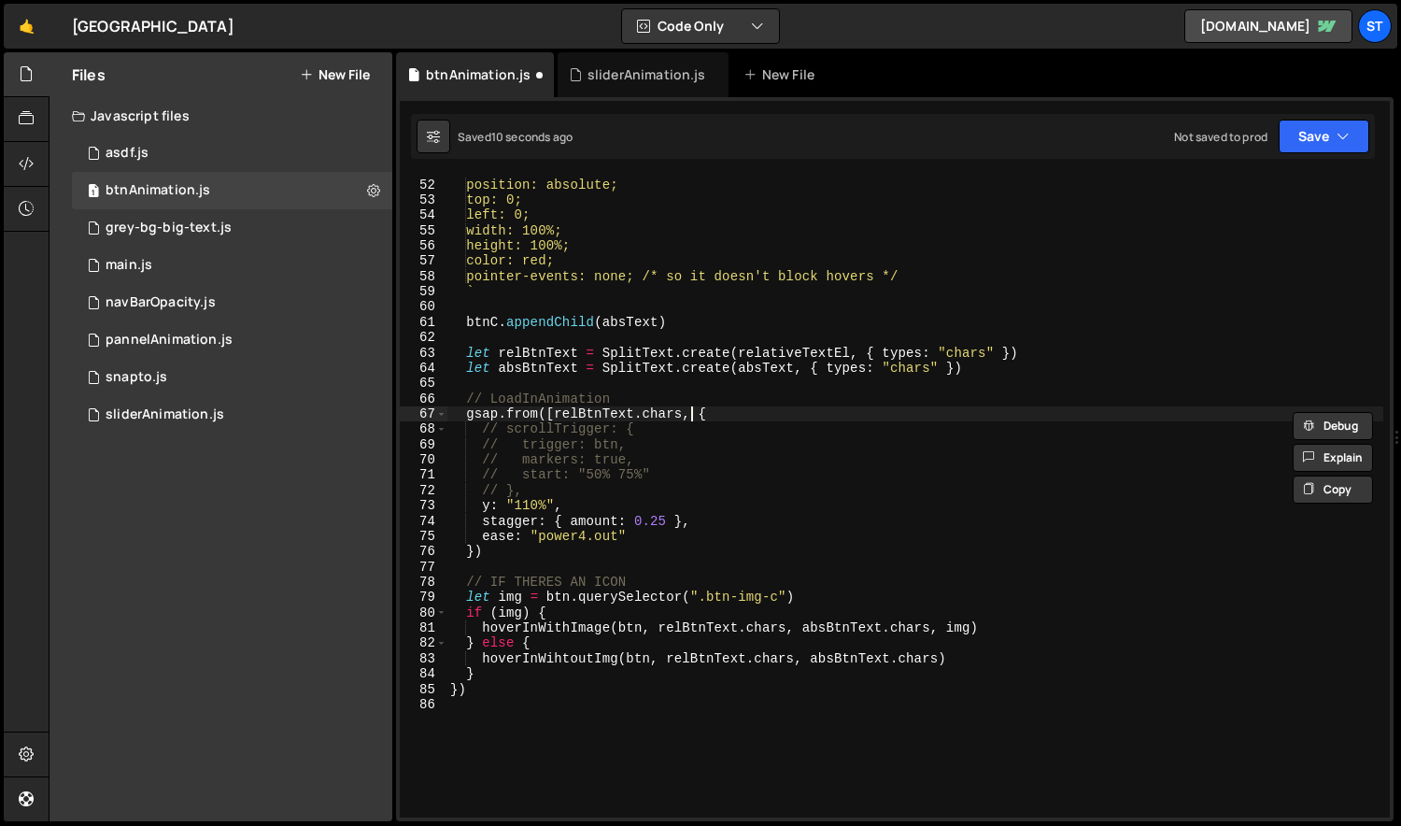
paste textarea "relBtnText.chars,"
click at [518, 367] on div "z-index: 0 !important; position: absolute; top: 0; left: 0; width: 100%; height…" at bounding box center [915, 498] width 938 height 672
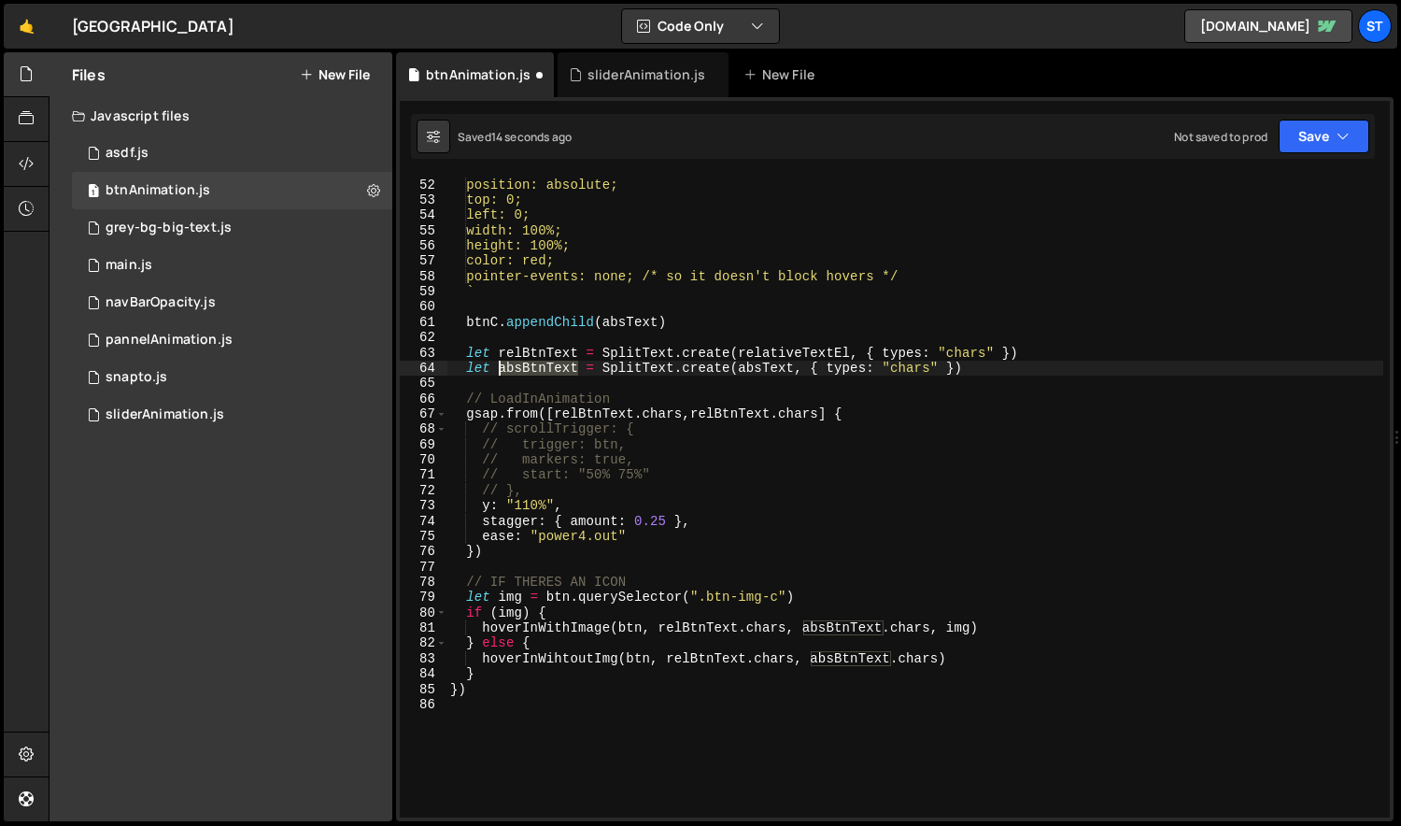
click at [518, 367] on div "z-index: 0 !important; position: absolute; top: 0; left: 0; width: 100%; height…" at bounding box center [915, 498] width 938 height 672
click at [736, 416] on div "z-index: 0 !important; position: absolute; top: 0; left: 0; width: 100%; height…" at bounding box center [915, 498] width 938 height 672
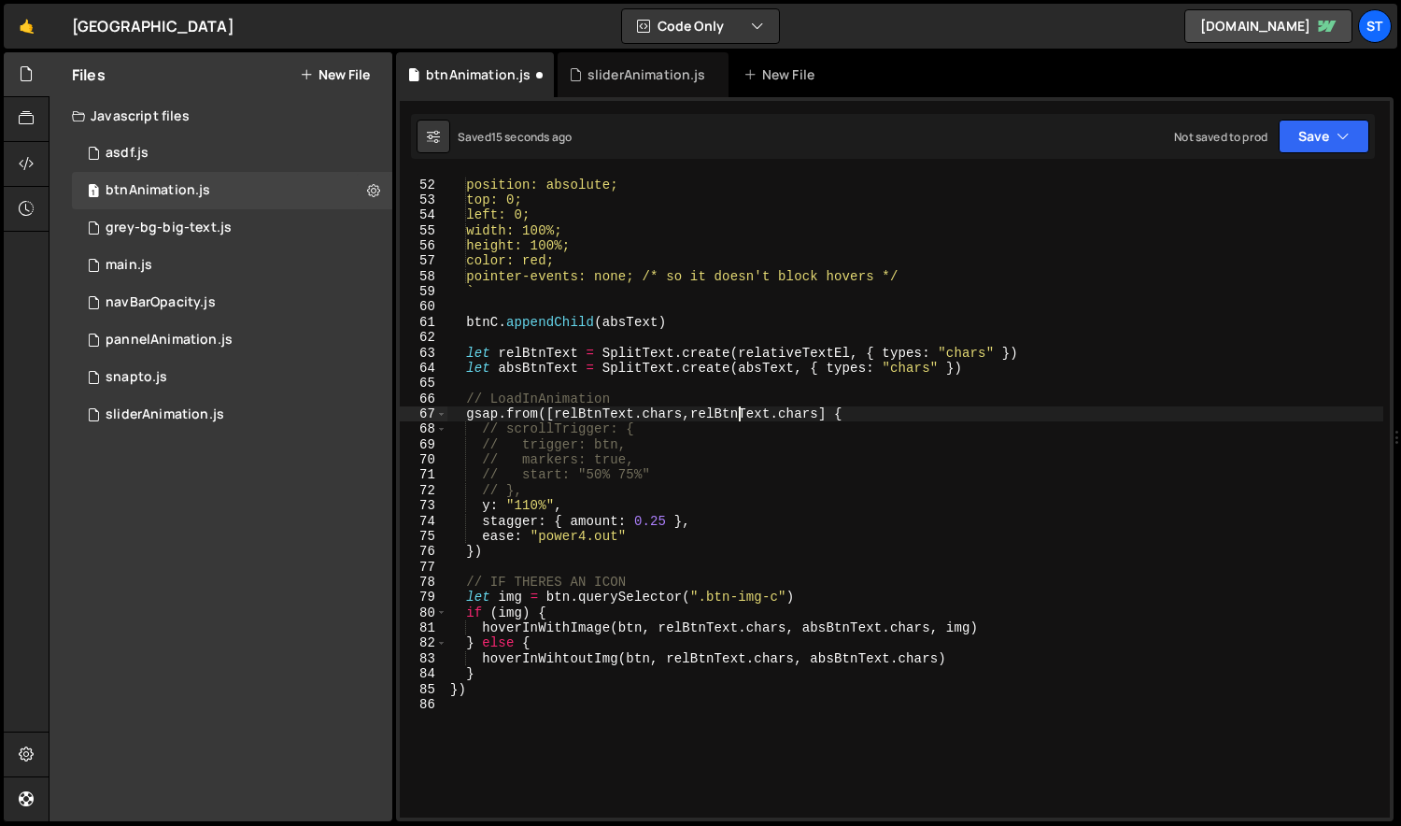
click at [736, 416] on div "z-index: 0 !important; position: absolute; top: 0; left: 0; width: 100%; height…" at bounding box center [915, 498] width 938 height 672
paste textarea "abs"
click at [739, 411] on div "z-index: 0 !important; position: absolute; top: 0; left: 0; width: 100%; height…" at bounding box center [915, 498] width 938 height 672
click at [558, 414] on div "z-index: 0 !important; position: absolute; top: 0; left: 0; width: 100%; height…" at bounding box center [915, 498] width 938 height 672
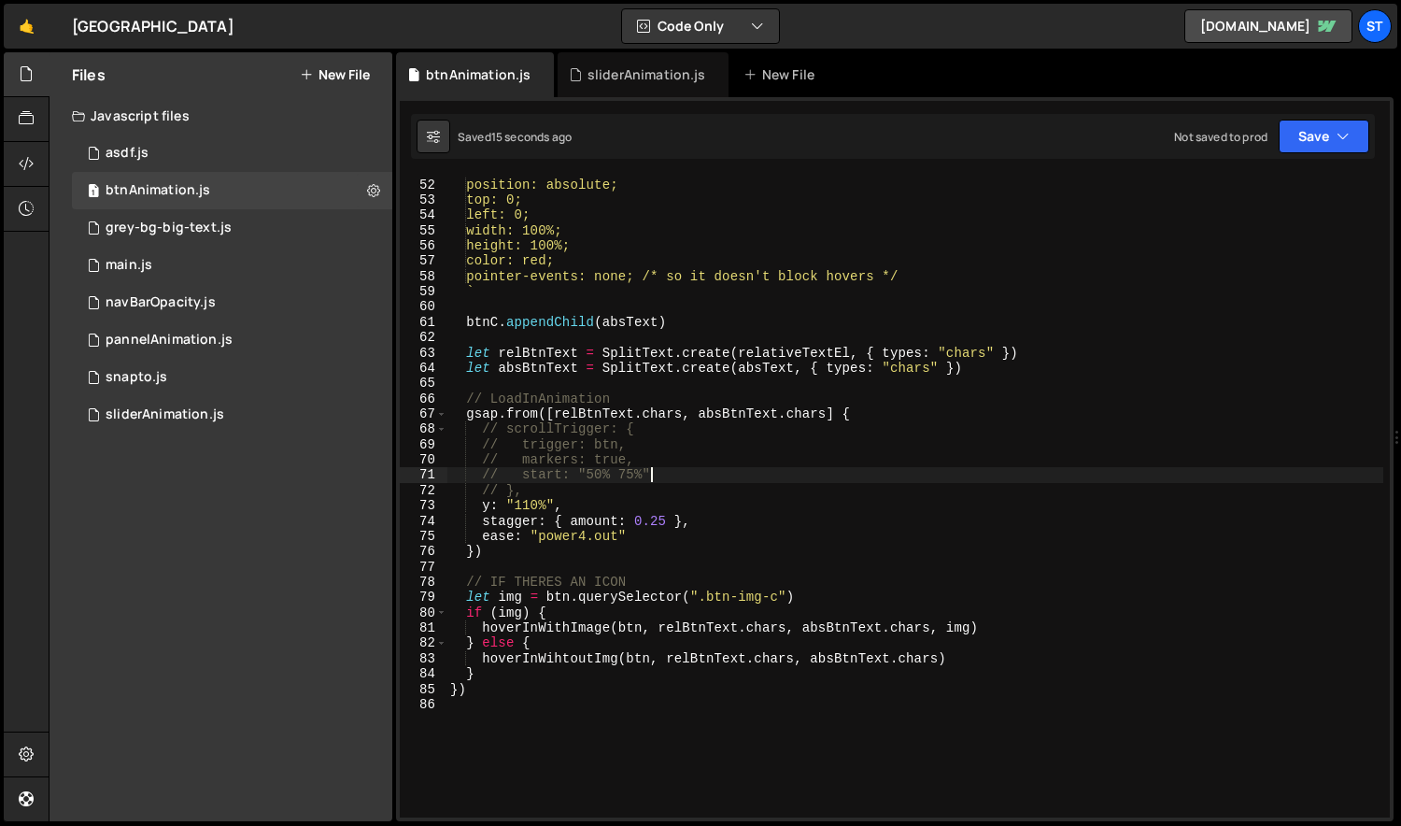
click at [784, 480] on div "z-index: 0 !important; position: absolute; top: 0; left: 0; width: 100%; height…" at bounding box center [915, 498] width 938 height 672
click at [587, 492] on div "z-index: 0 !important; position: absolute; top: 0; left: 0; width: 100%; height…" at bounding box center [915, 498] width 938 height 672
click at [834, 412] on div "z-index: 0 !important; position: absolute; top: 0; left: 0; width: 100%; height…" at bounding box center [915, 498] width 938 height 672
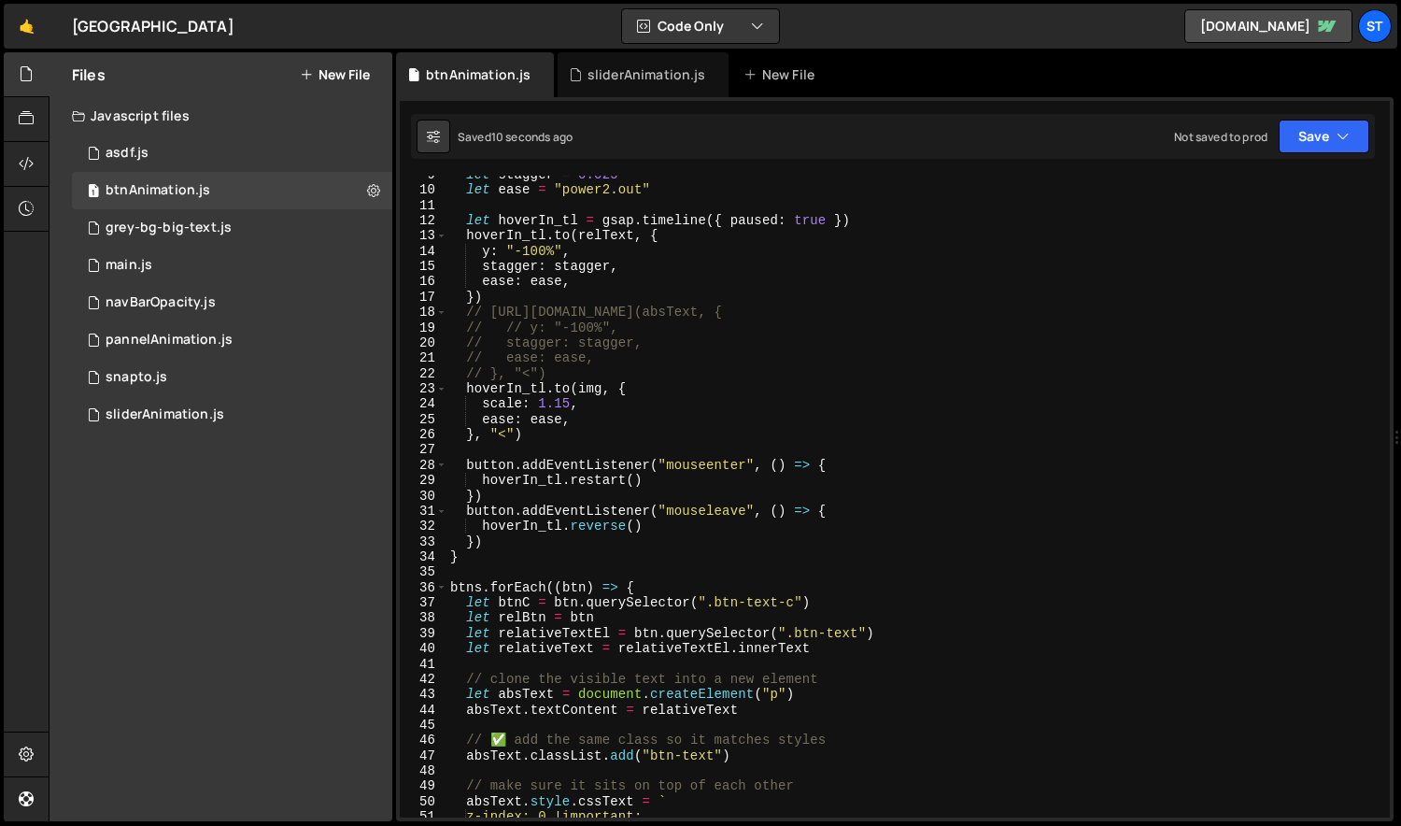
scroll to position [130, 0]
click at [572, 255] on div "let stagger = 0.025 let ease = "power2.out" let hoverIn_tl = gsap . timeline ({…" at bounding box center [915, 503] width 938 height 672
type textarea "// y: "-100%","
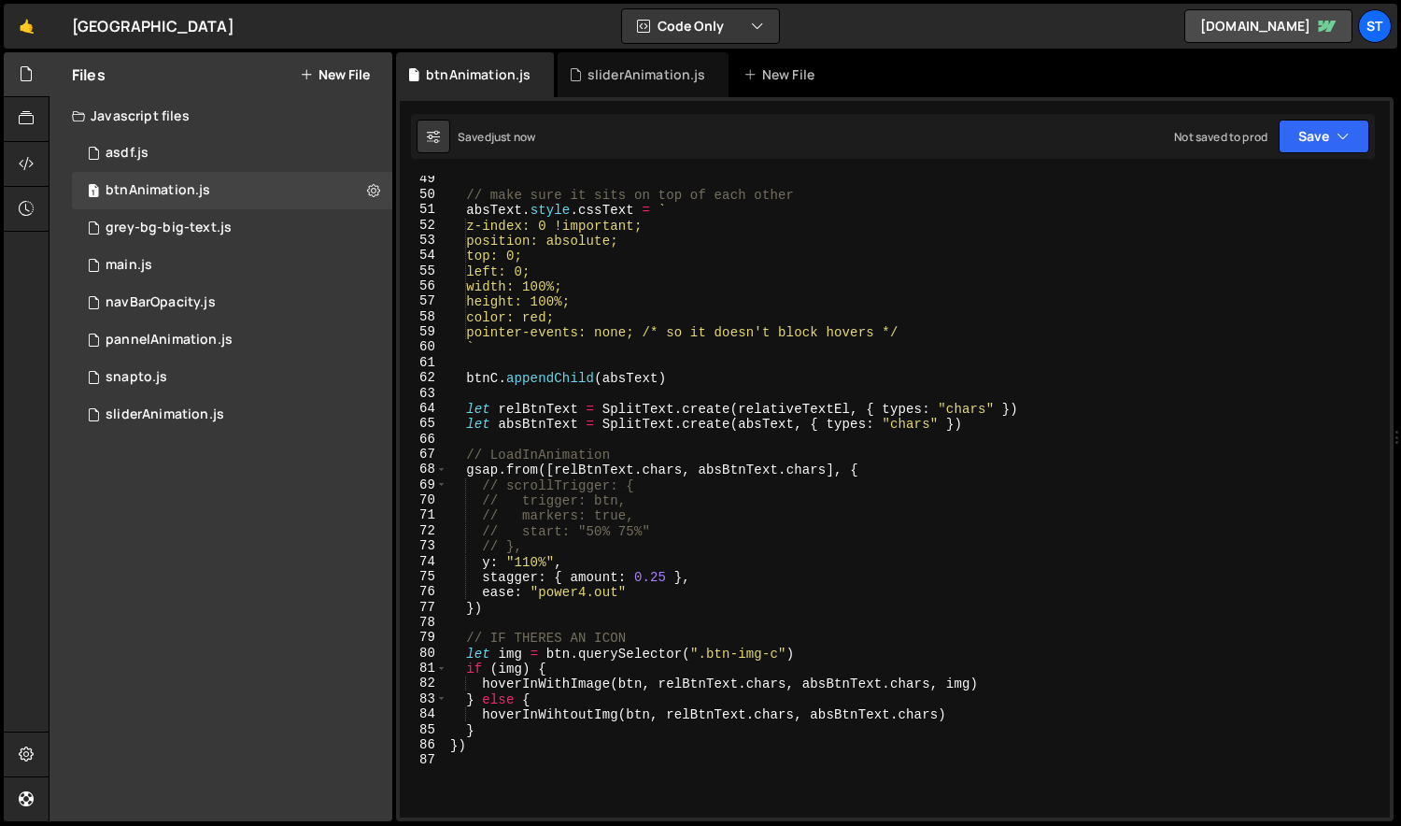
scroll to position [737, 0]
click at [557, 558] on div "// make sure it sits on top of each other absText . style . cssText = ` z-index…" at bounding box center [915, 508] width 938 height 672
type textarea "// y: "110%","
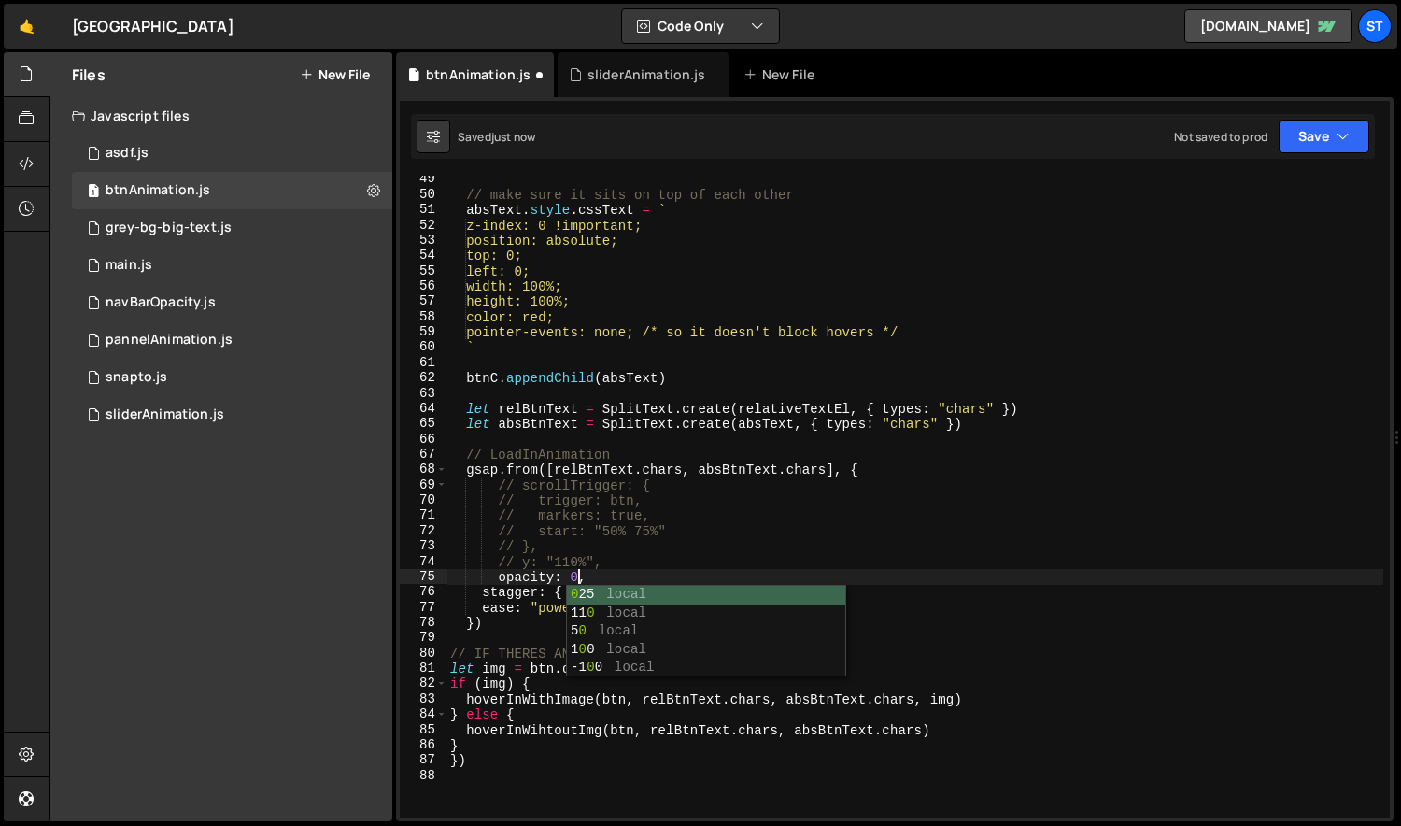
scroll to position [0, 7]
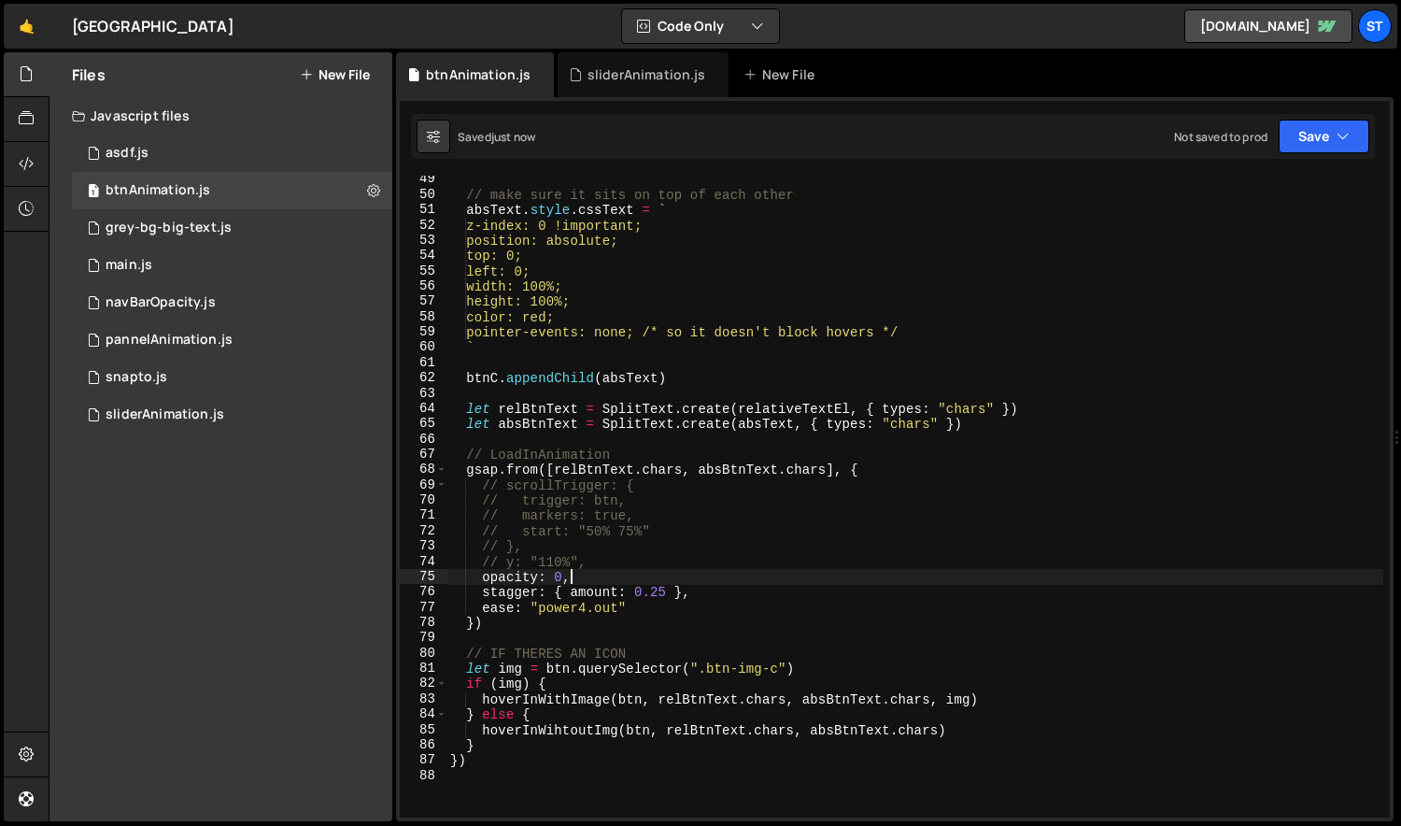
click at [674, 602] on div "// make sure it sits on top of each other absText . style . cssText = ` z-index…" at bounding box center [915, 508] width 938 height 672
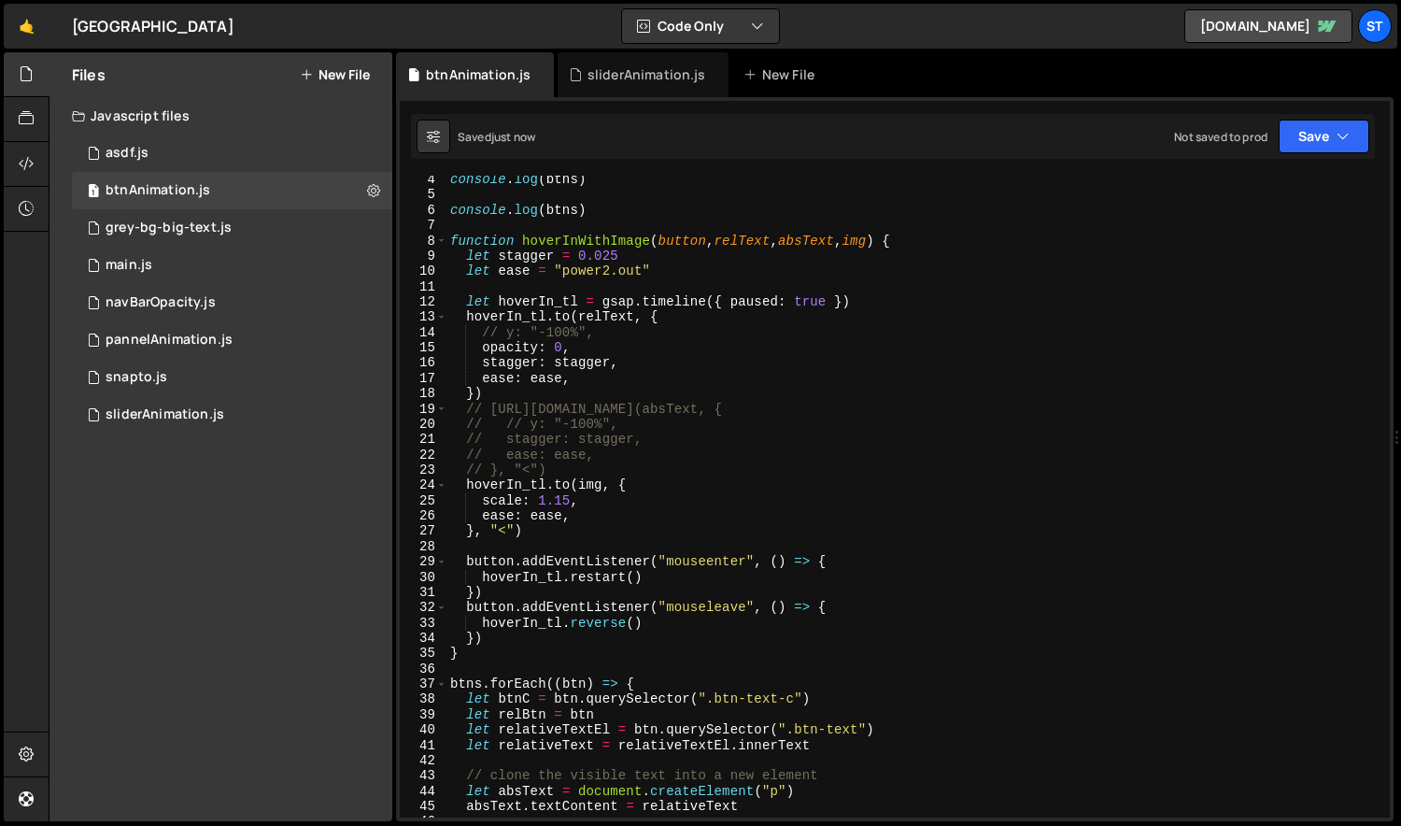
scroll to position [49, 0]
click at [571, 499] on div "console . log ( btns ) console . log ( btns ) function hoverInWithImage ( butto…" at bounding box center [915, 508] width 938 height 672
click at [563, 500] on div "console . log ( btns ) console . log ( btns ) function hoverInWithImage ( butto…" at bounding box center [915, 508] width 938 height 672
click at [521, 529] on div "console . log ( btns ) console . log ( btns ) function hoverInWithImage ( butto…" at bounding box center [915, 508] width 938 height 672
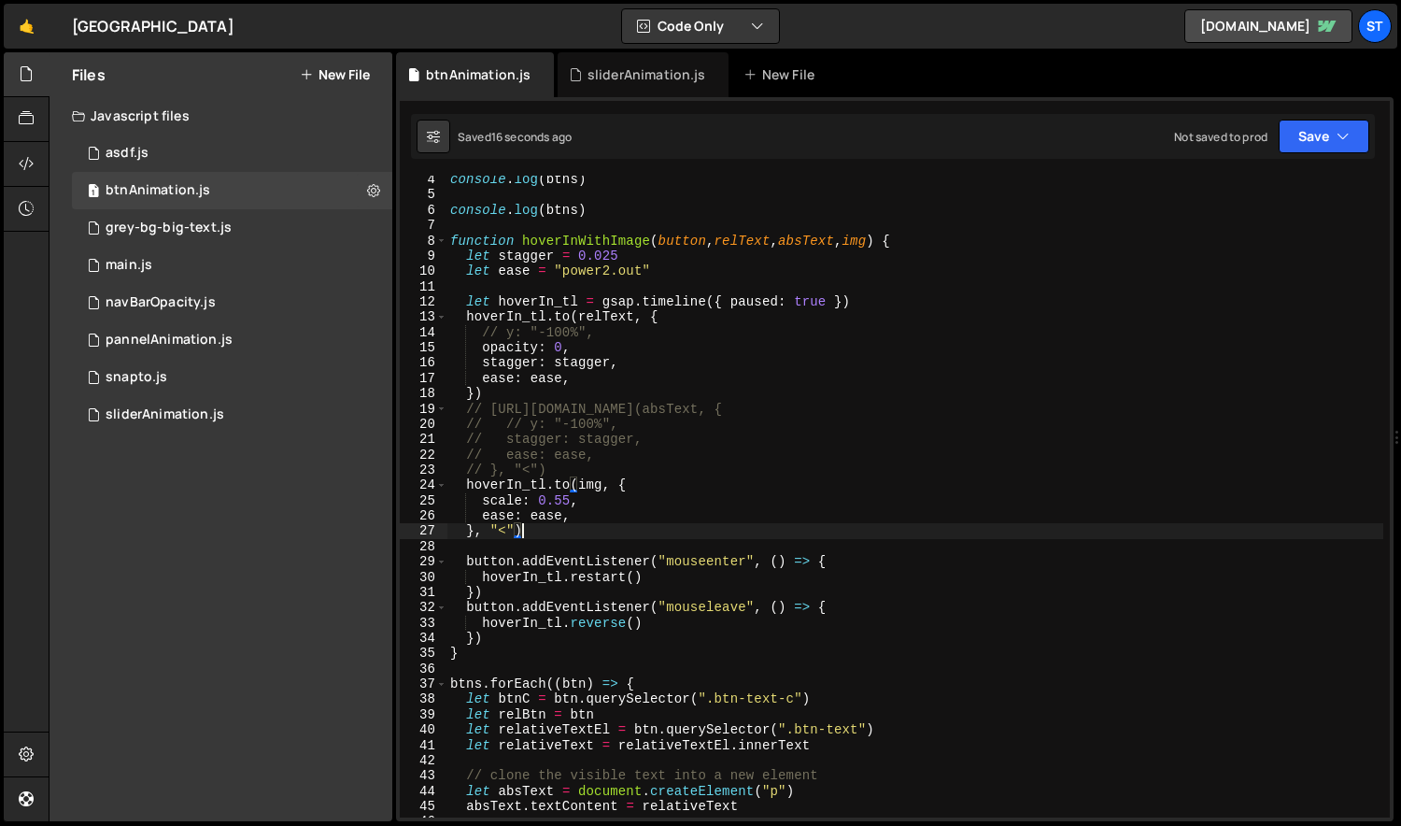
scroll to position [0, 4]
click at [549, 485] on div "console . log ( btns ) console . log ( btns ) function hoverInWithImage ( butto…" at bounding box center [915, 508] width 938 height 672
paste textarea "ease: ease,"
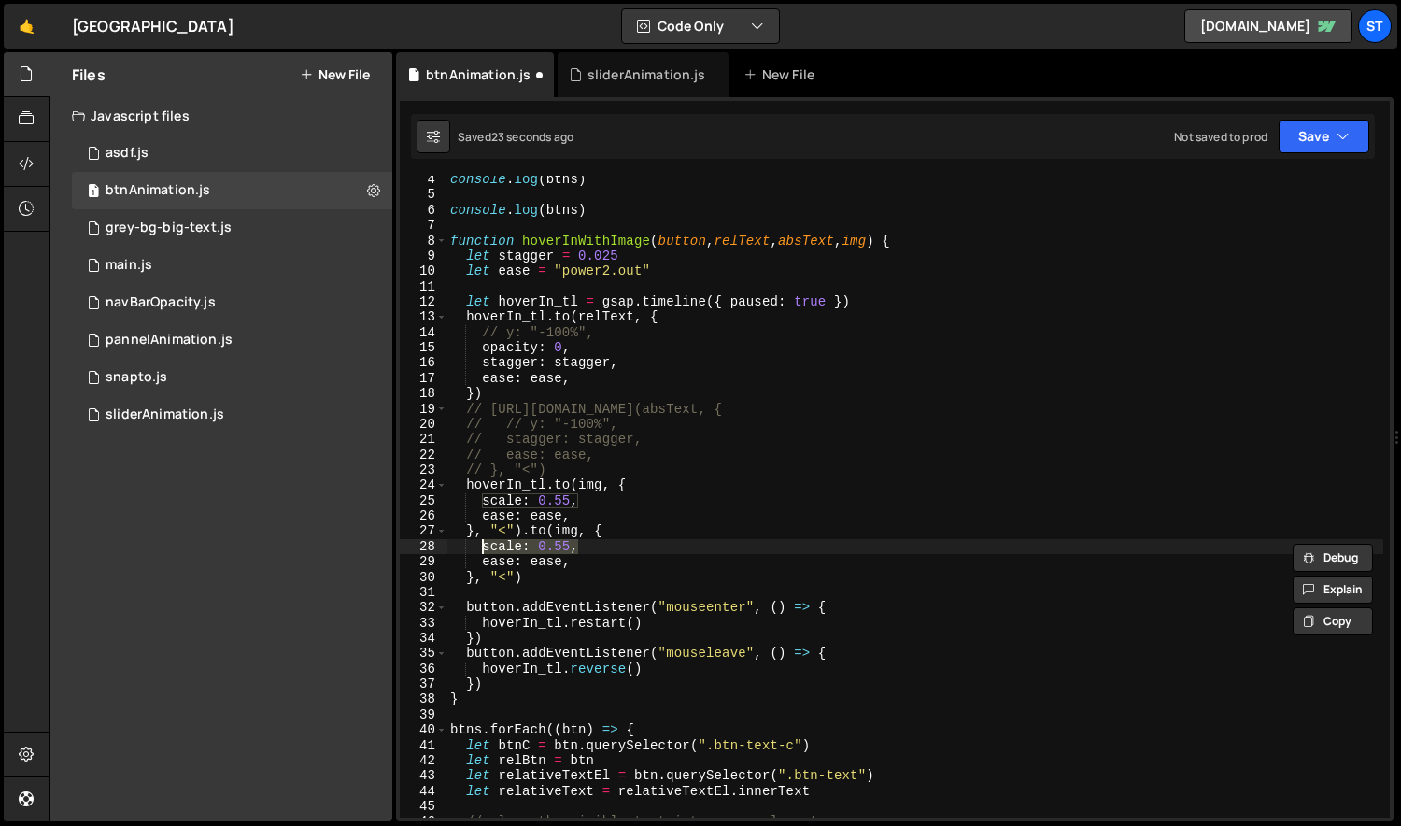
type textarea "y"
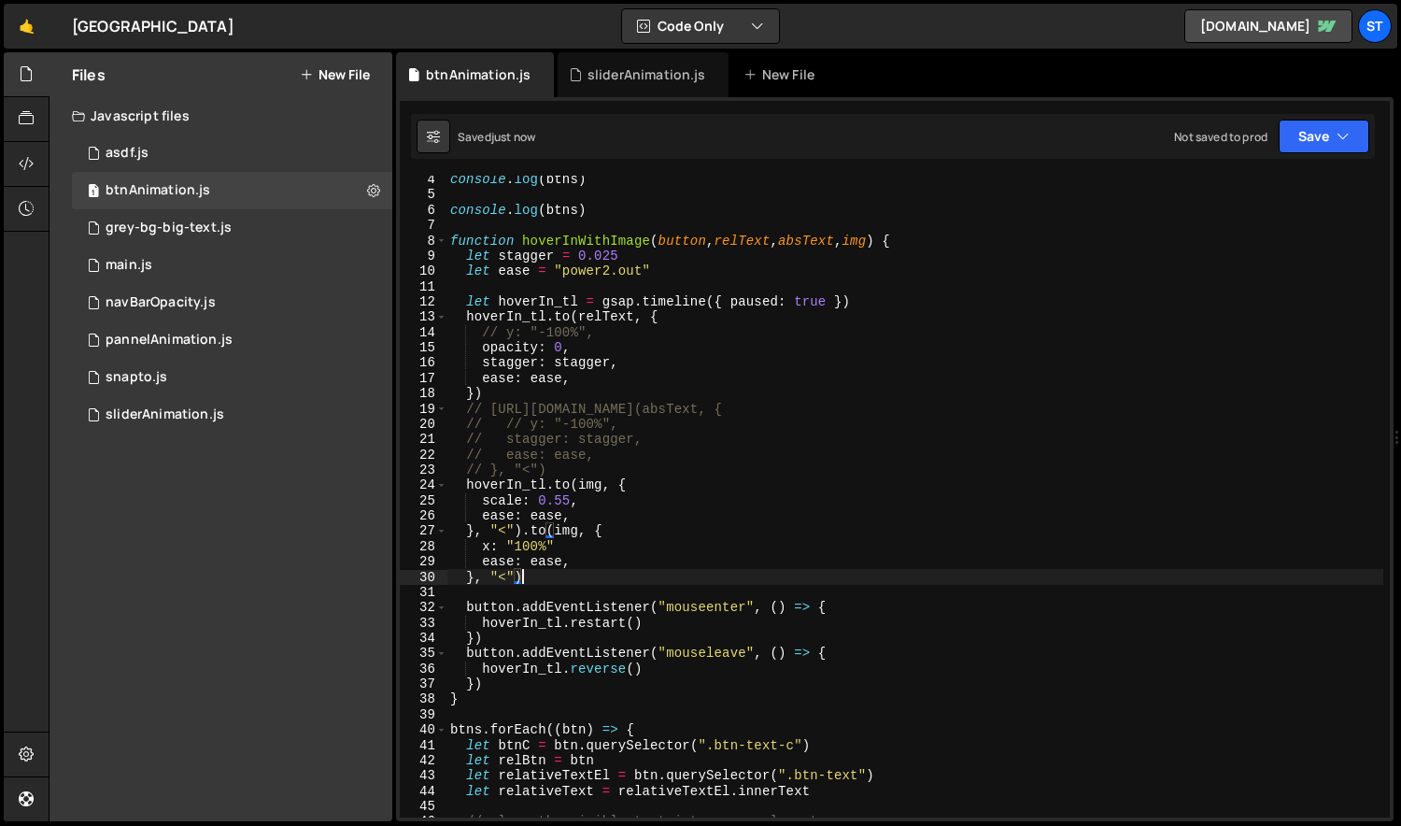
click at [570, 572] on div "console . log ( btns ) console . log ( btns ) function hoverInWithImage ( butto…" at bounding box center [915, 508] width 938 height 672
click at [579, 549] on div "console . log ( btns ) console . log ( btns ) function hoverInWithImage ( butto…" at bounding box center [915, 508] width 938 height 672
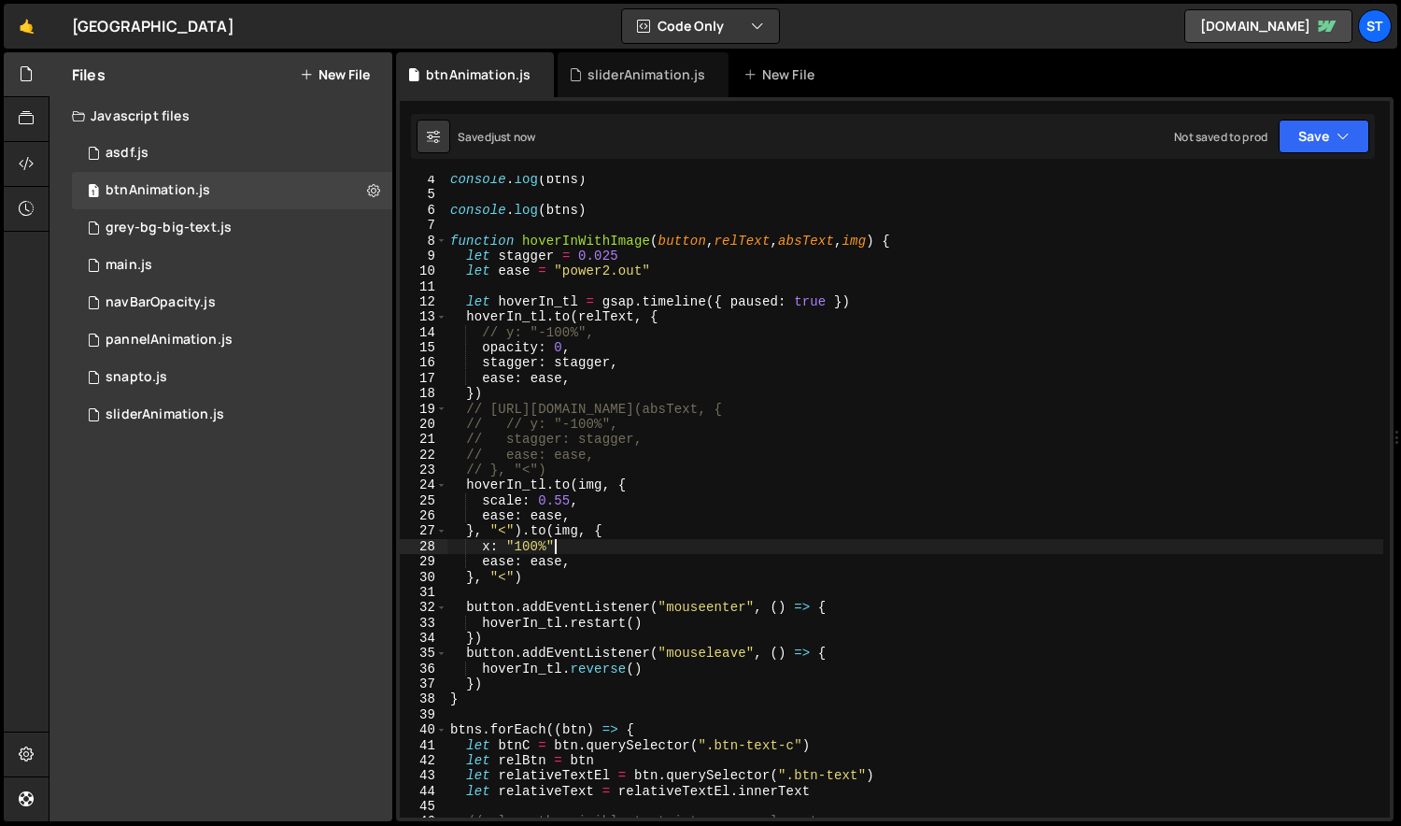
scroll to position [0, 7]
click at [492, 544] on div "console . log ( btns ) console . log ( btns ) function hoverInWithImage ( butto…" at bounding box center [915, 508] width 938 height 672
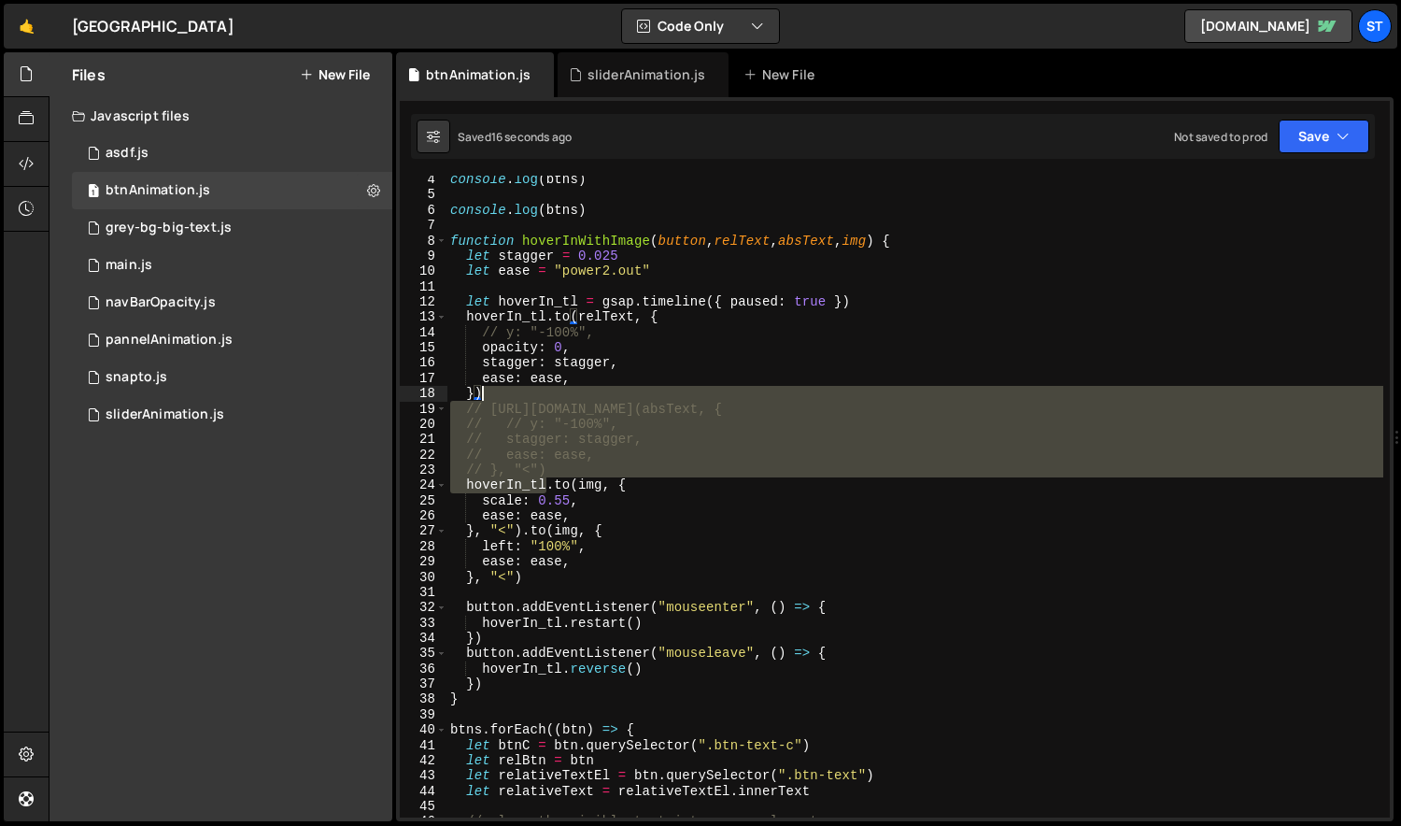
drag, startPoint x: 548, startPoint y: 480, endPoint x: 503, endPoint y: 395, distance: 96.1
click at [503, 395] on div "console . log ( btns ) console . log ( btns ) function hoverInWithImage ( butto…" at bounding box center [915, 508] width 938 height 672
type textarea "}).to(img, {"
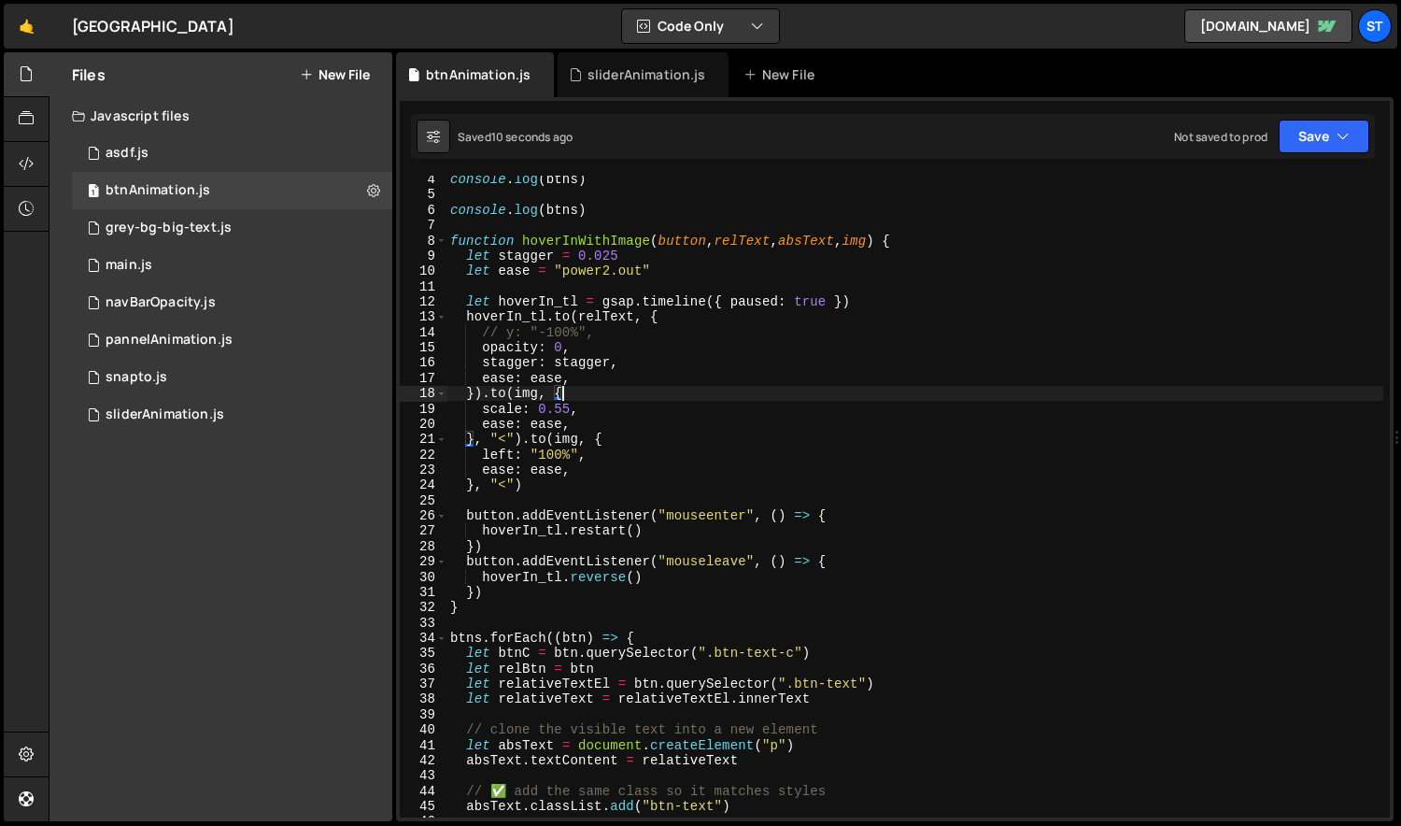
click at [586, 391] on div "console . log ( btns ) console . log ( btns ) function hoverInWithImage ( butto…" at bounding box center [915, 508] width 938 height 672
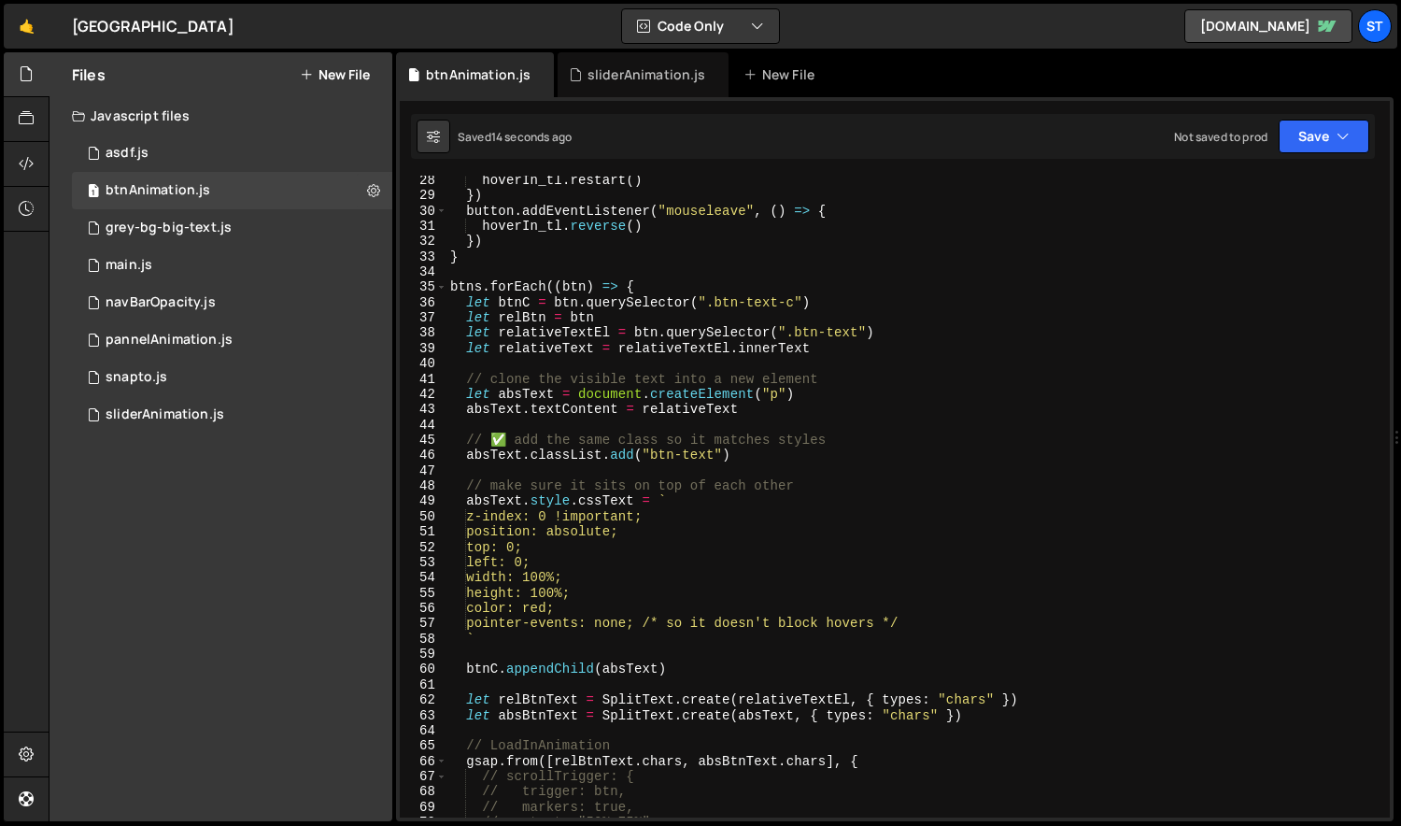
scroll to position [430, 0]
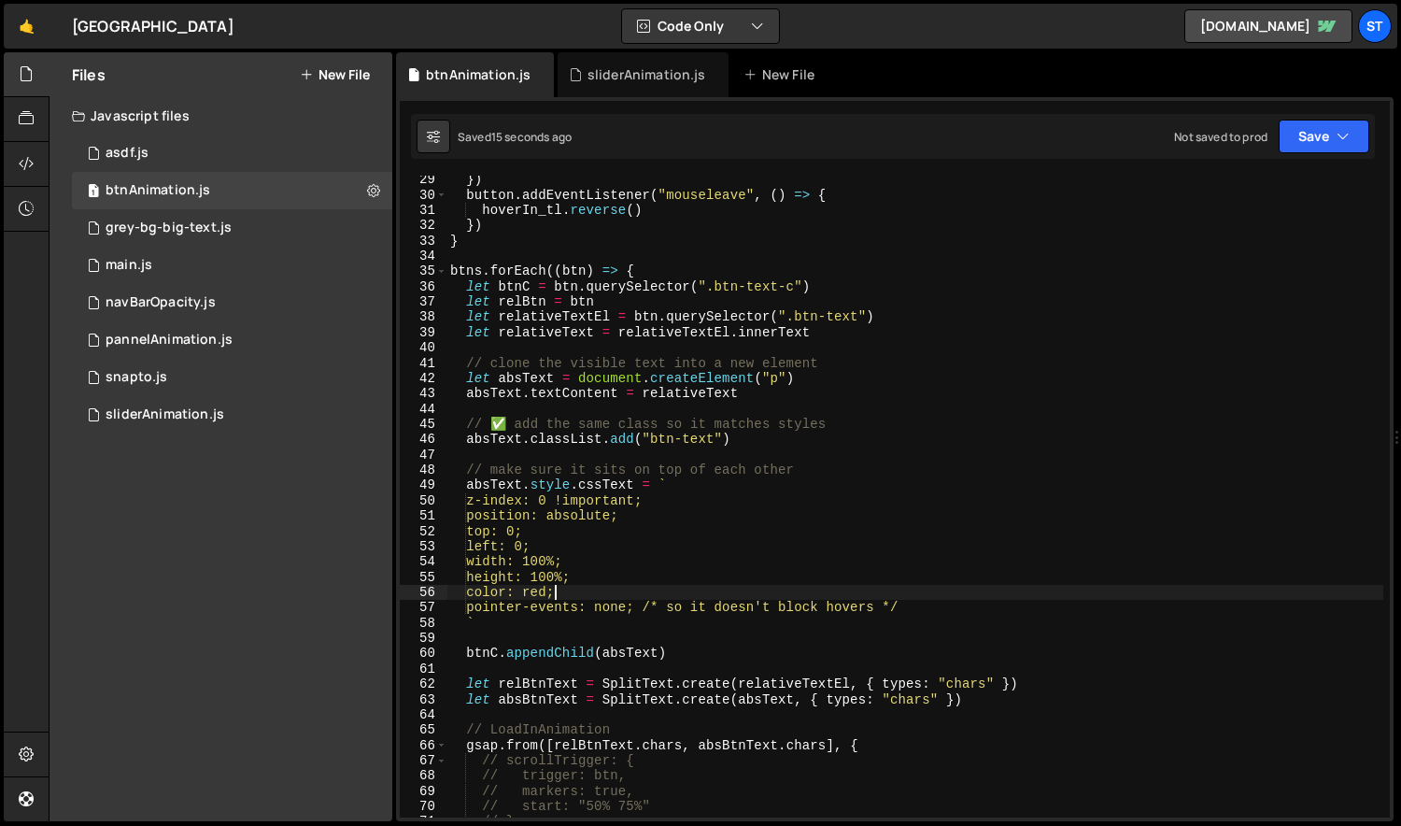
click at [557, 592] on div "}) button . addEventListener ( "mouseleave" , ( ) => { hoverIn_tl . reverse ( )…" at bounding box center [915, 508] width 938 height 672
paste textarea "#222"
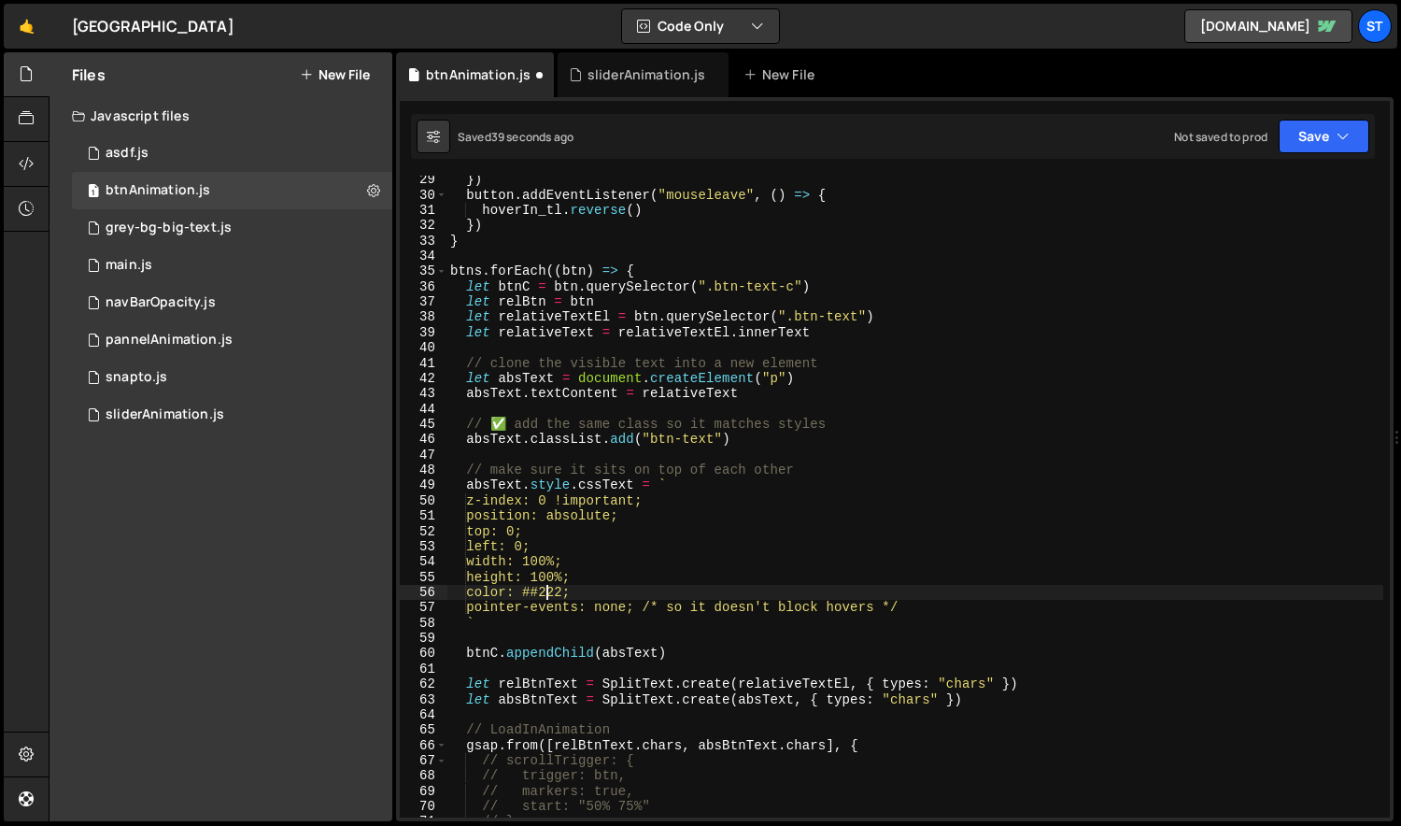
click at [549, 591] on div "}) button . addEventListener ( "mouseleave" , ( ) => { hoverIn_tl . reverse ( )…" at bounding box center [915, 508] width 938 height 672
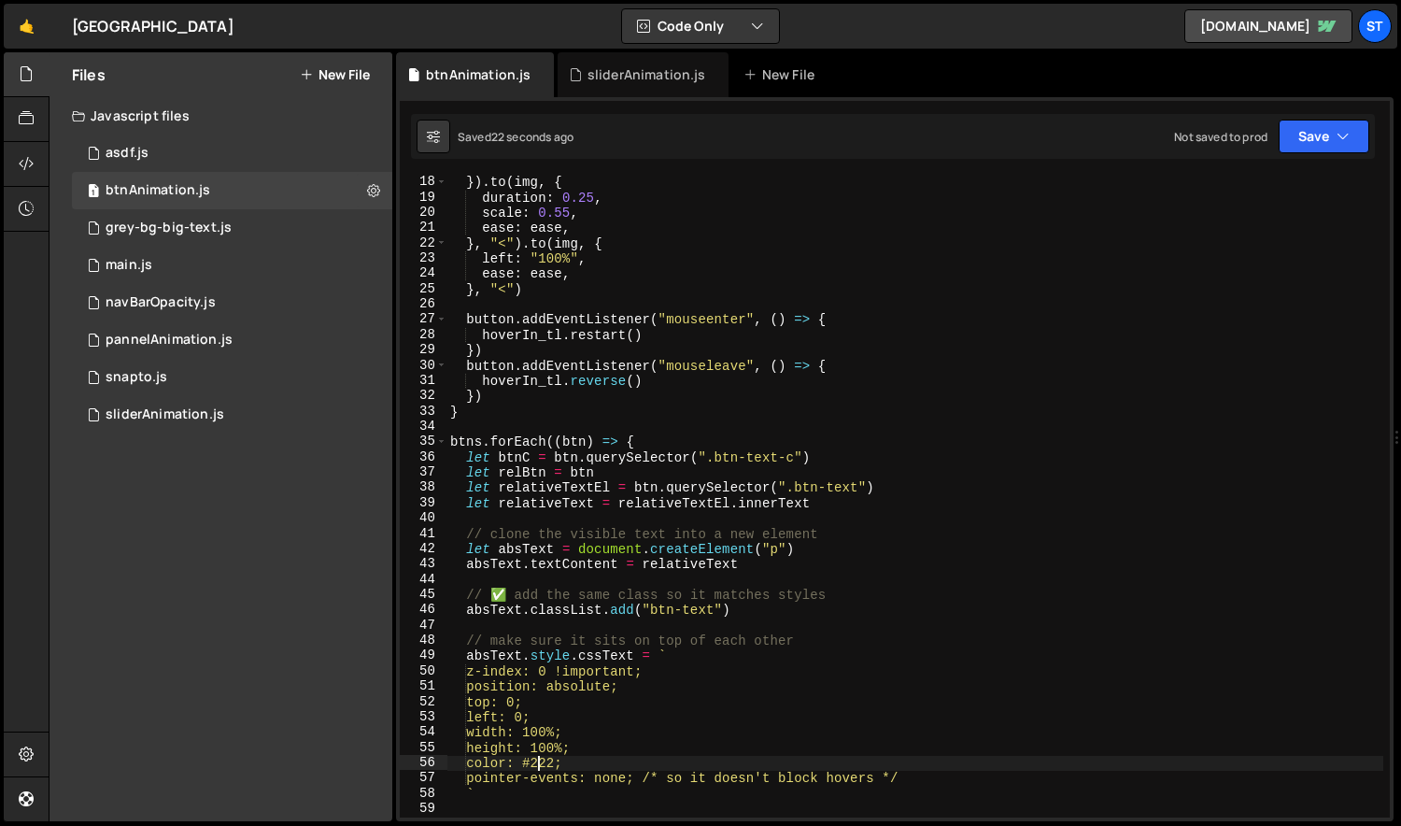
scroll to position [37, 0]
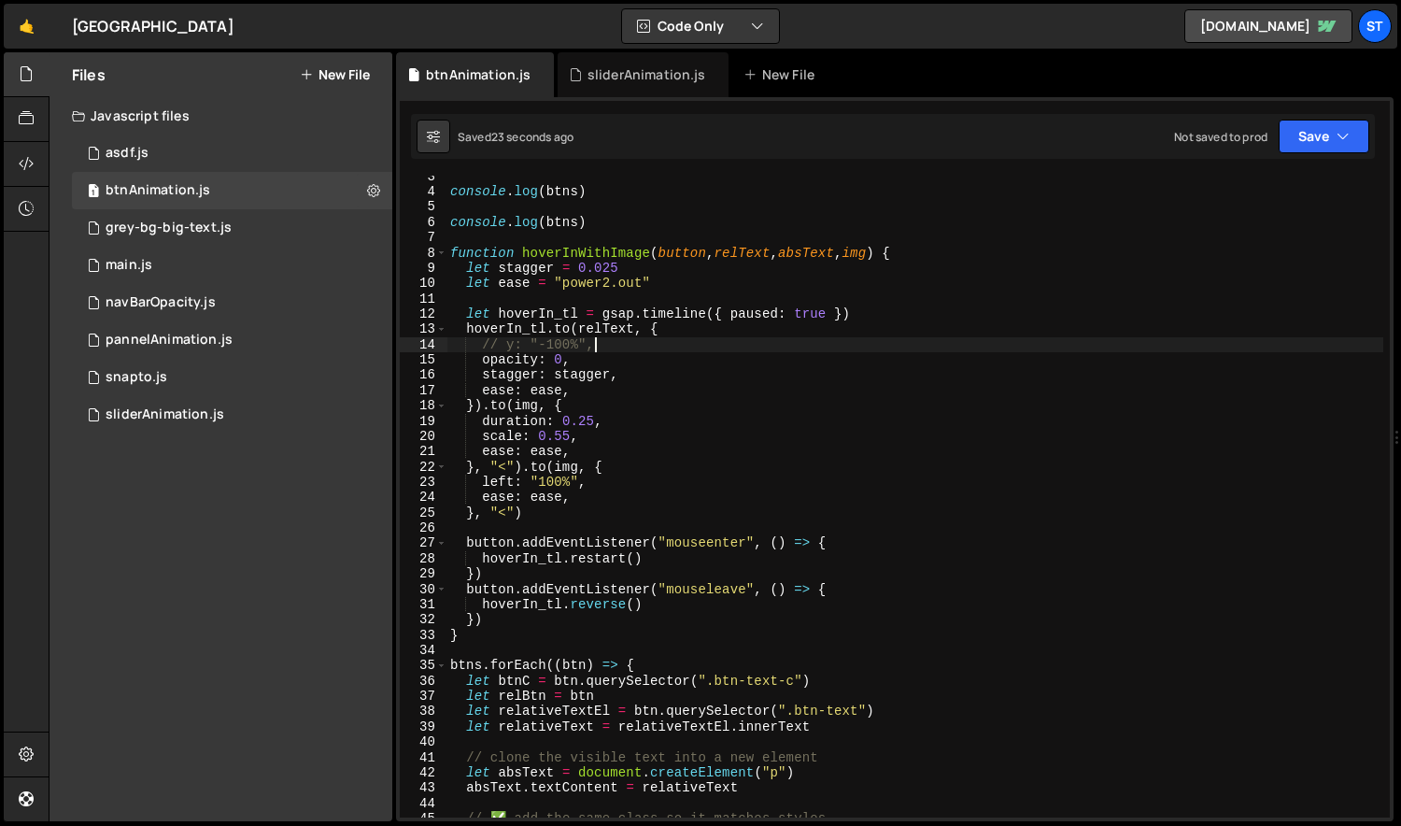
click at [597, 351] on div "console . log ( btns ) console . log ( btns ) function hoverInWithImage ( butto…" at bounding box center [915, 505] width 938 height 672
click at [617, 355] on div "console . log ( btns ) console . log ( btns ) function hoverInWithImage ( butto…" at bounding box center [915, 505] width 938 height 672
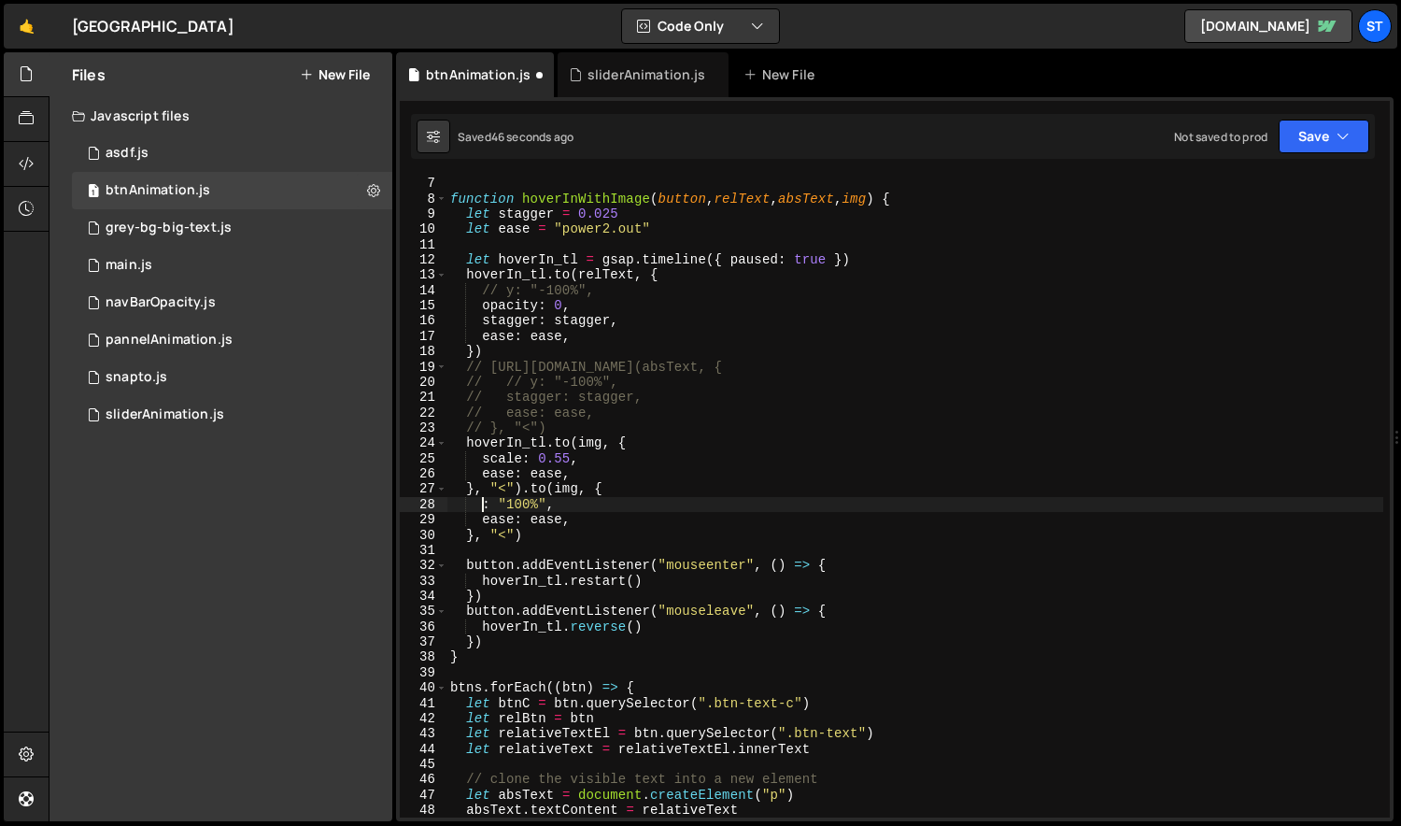
scroll to position [92, 0]
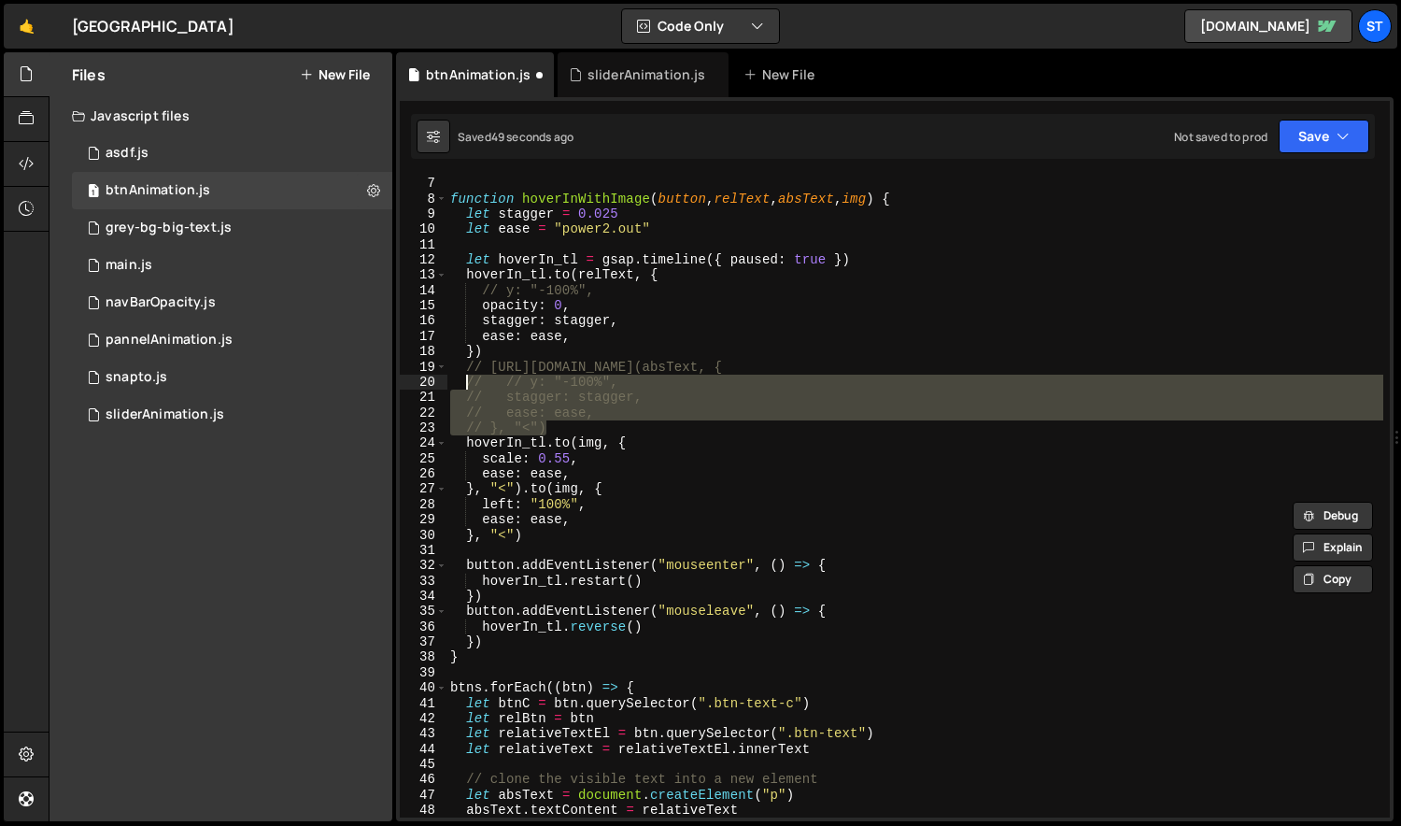
drag, startPoint x: 564, startPoint y: 423, endPoint x: 463, endPoint y: 373, distance: 112.8
click at [463, 373] on div "function hoverInWithImage ( button , relText , absText , img ) { let stagger = …" at bounding box center [915, 512] width 938 height 672
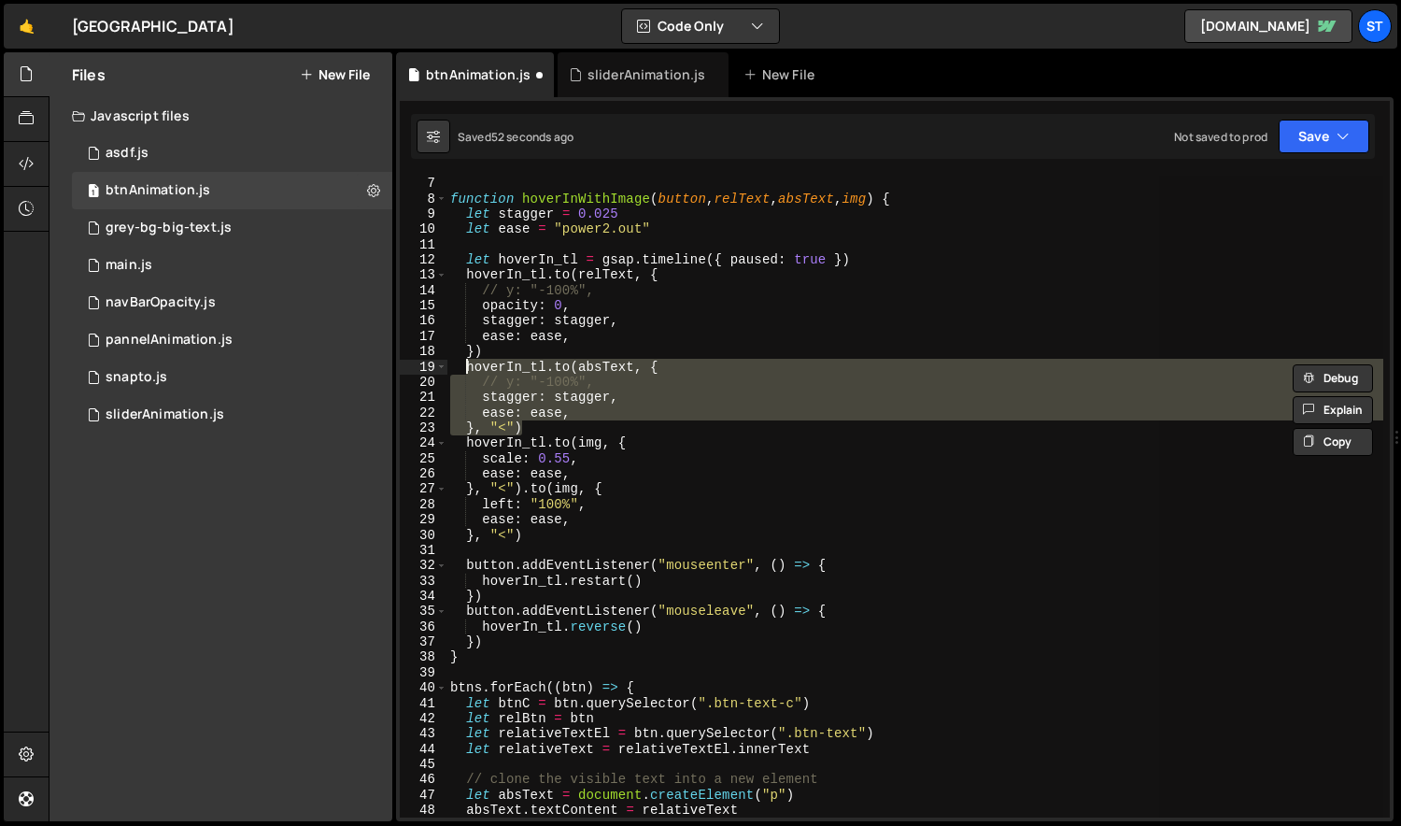
click at [595, 385] on div "function hoverInWithImage ( button , relText , absText , img ) { let stagger = …" at bounding box center [914, 497] width 937 height 642
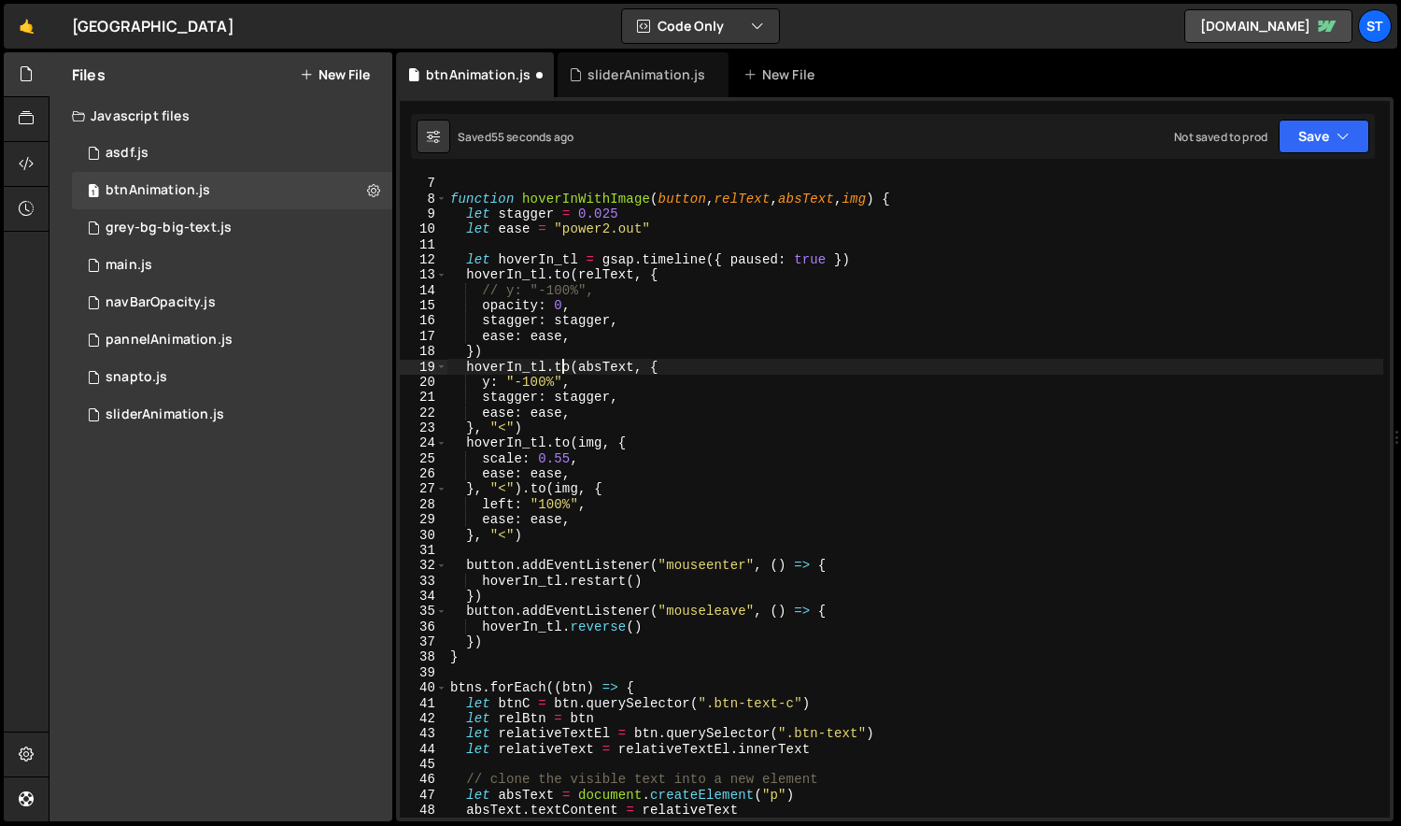
click at [562, 363] on div "function hoverInWithImage ( button , relText , absText , img ) { let stagger = …" at bounding box center [915, 512] width 938 height 672
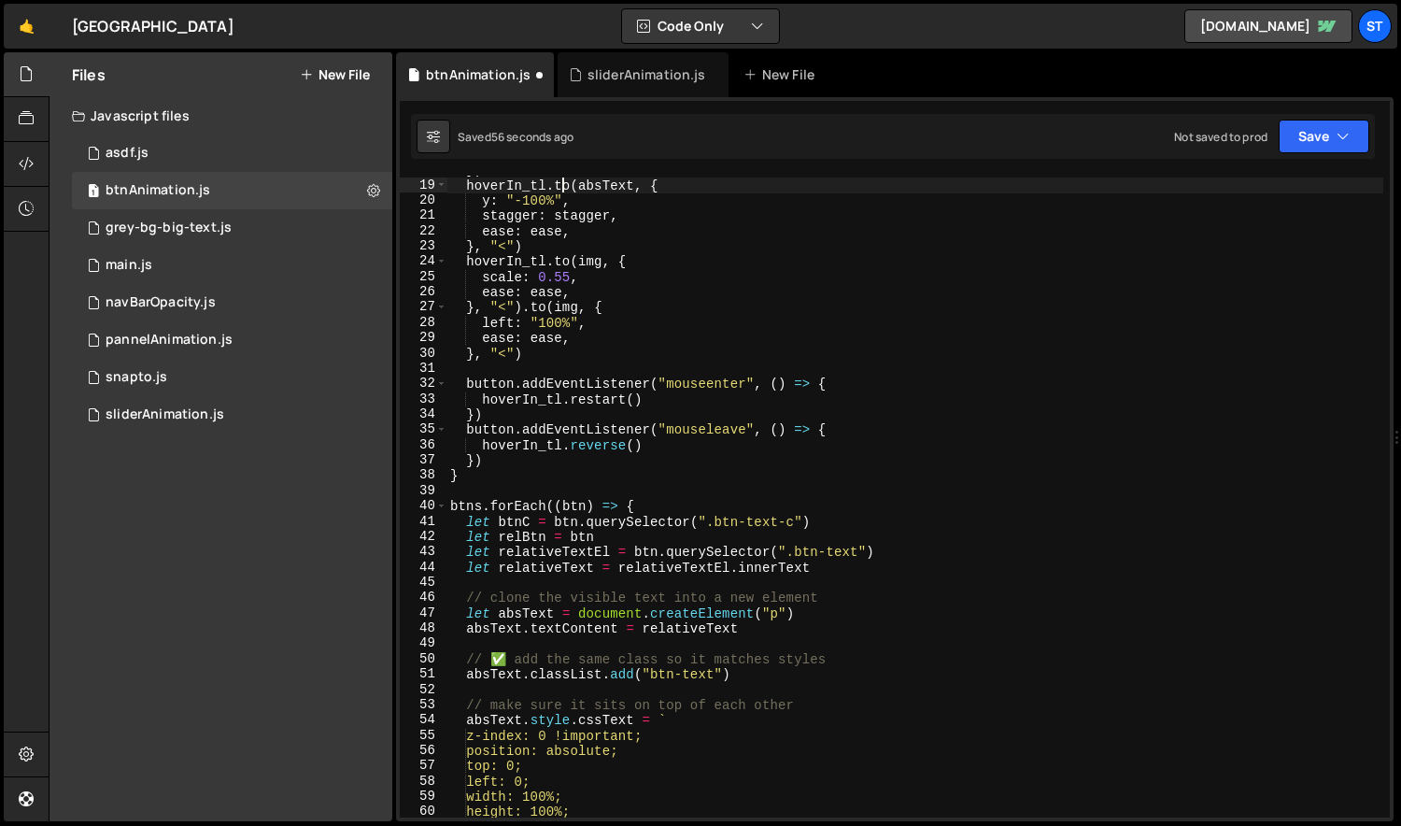
scroll to position [470, 0]
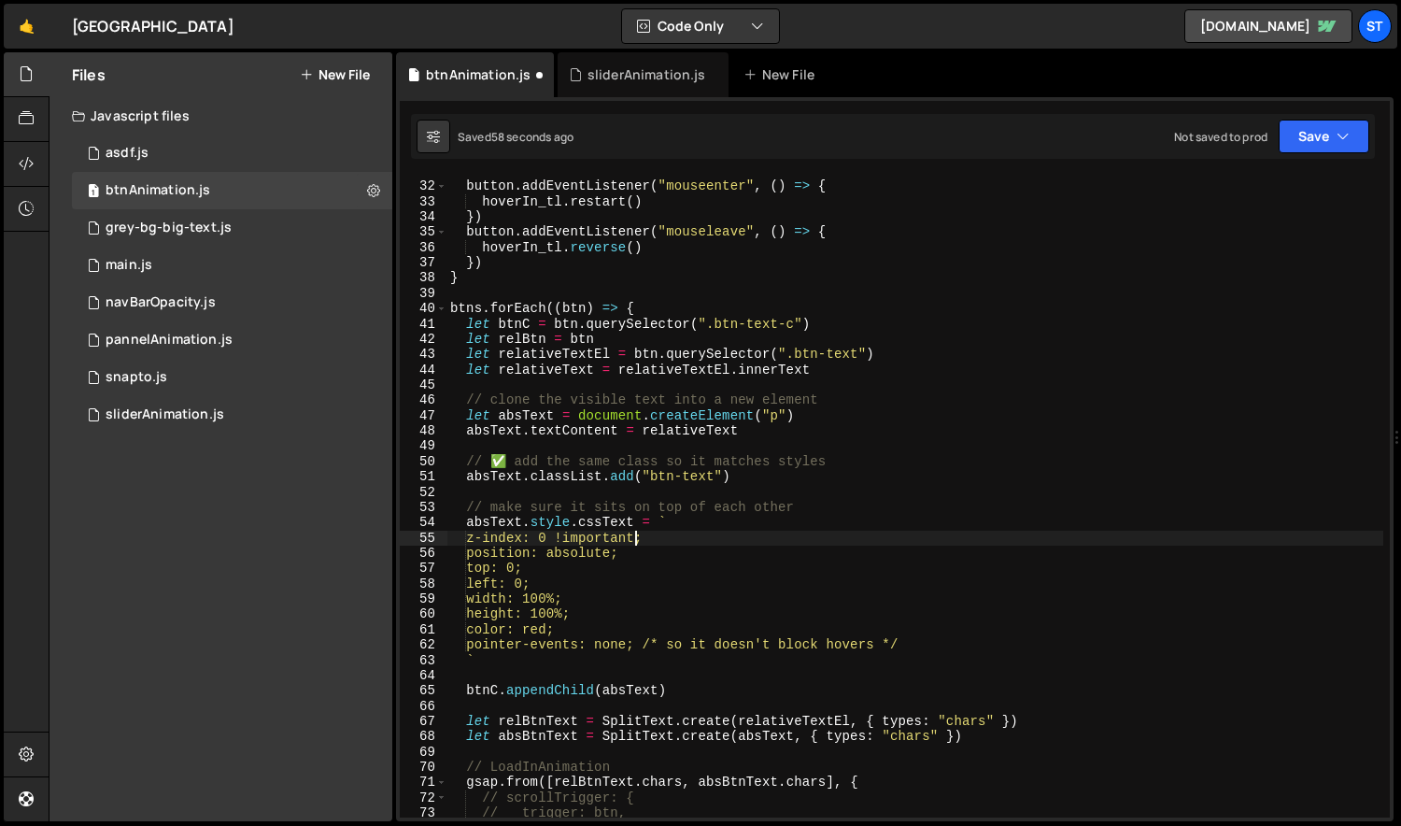
click at [638, 536] on div "button . addEventListener ( "mouseenter" , ( ) => { hoverIn_tl . restart ( ) })…" at bounding box center [915, 499] width 938 height 672
click at [519, 571] on div "button . addEventListener ( "mouseenter" , ( ) => { hoverIn_tl . restart ( ) })…" at bounding box center [915, 499] width 938 height 672
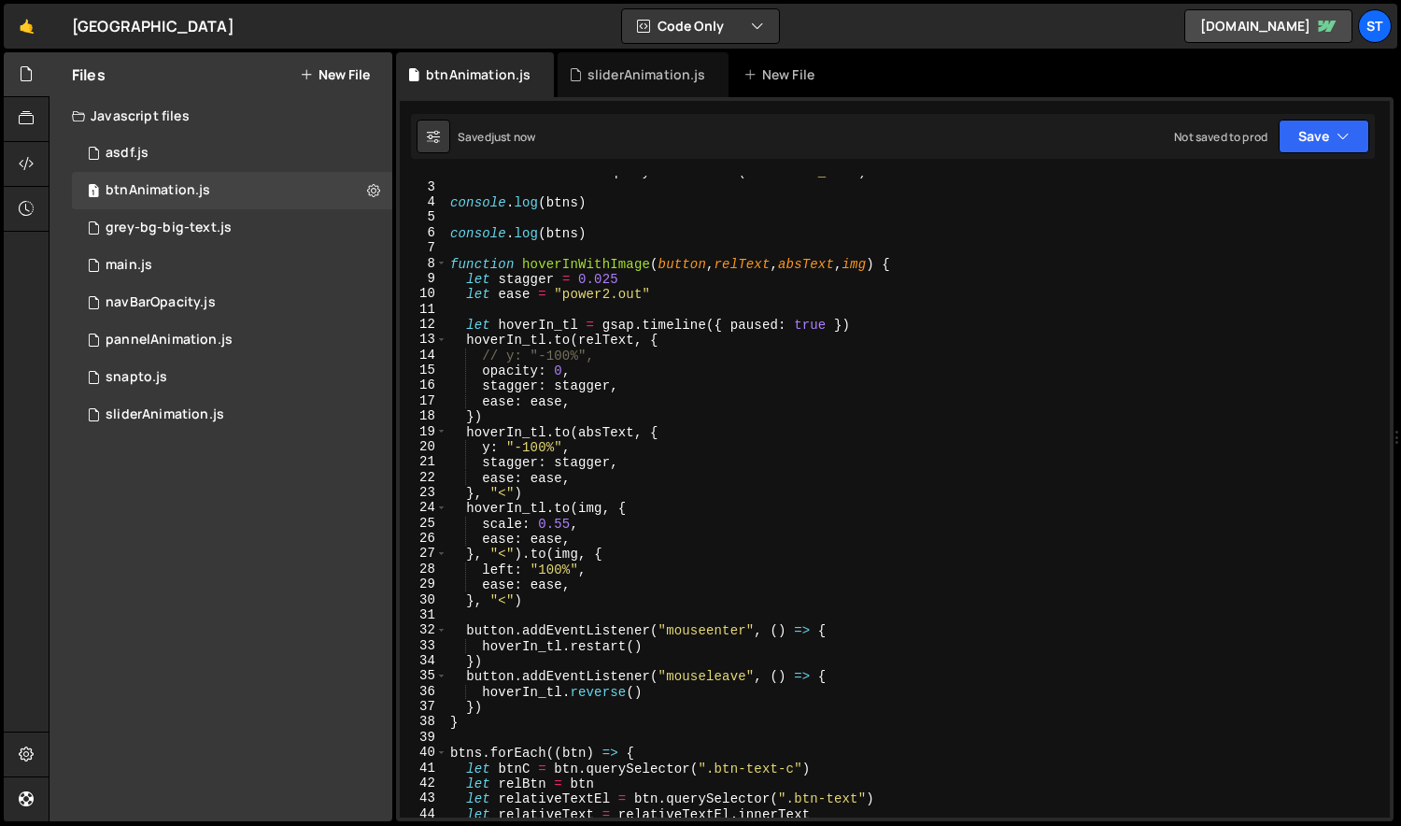
scroll to position [27, 0]
click at [534, 447] on div "let btns = document . querySelectorAll ( ".section_btn" ) console . log ( btns …" at bounding box center [915, 500] width 938 height 672
click at [488, 441] on div "let btns = document . querySelectorAll ( ".section_btn" ) console . log ( btns …" at bounding box center [915, 500] width 938 height 672
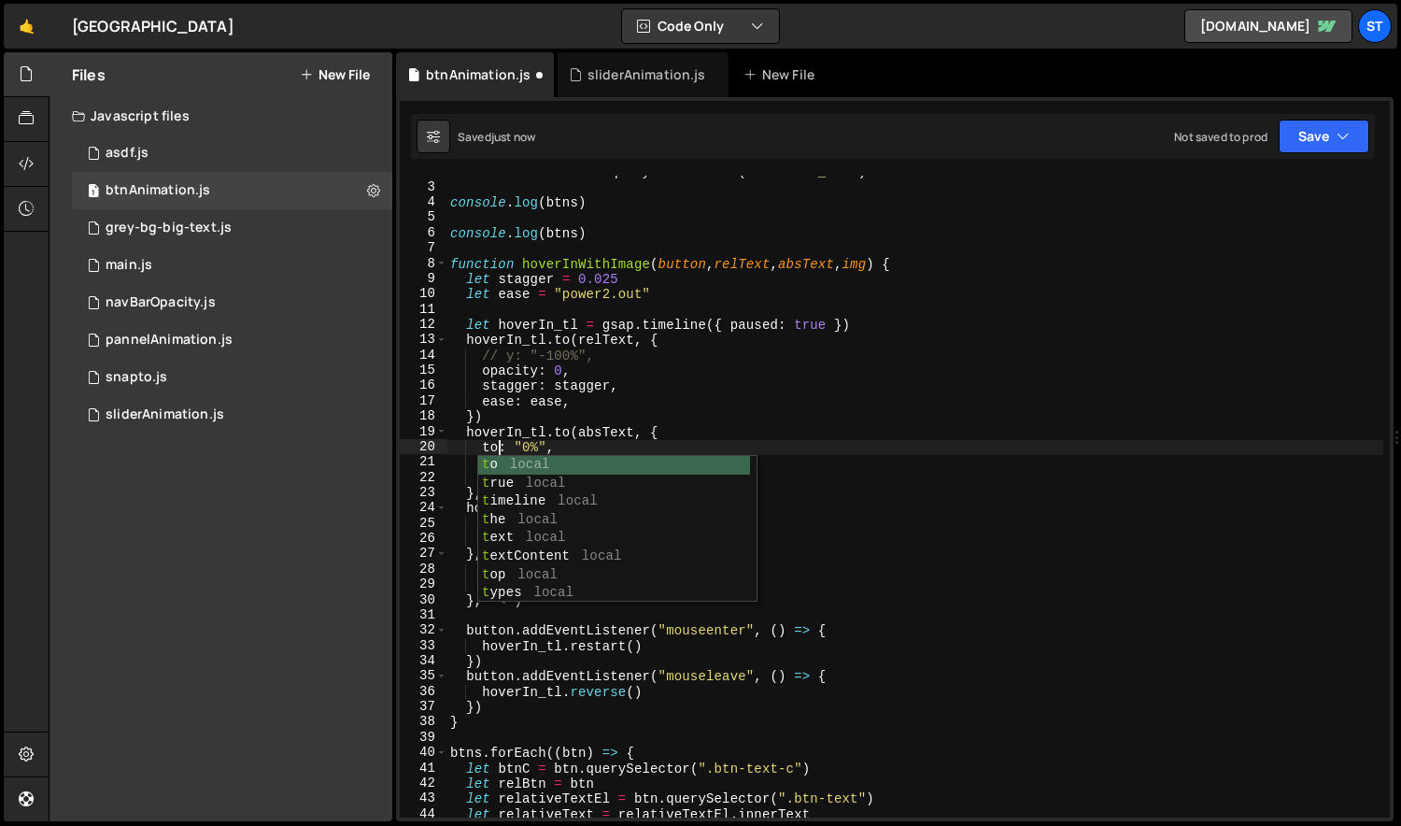
scroll to position [0, 3]
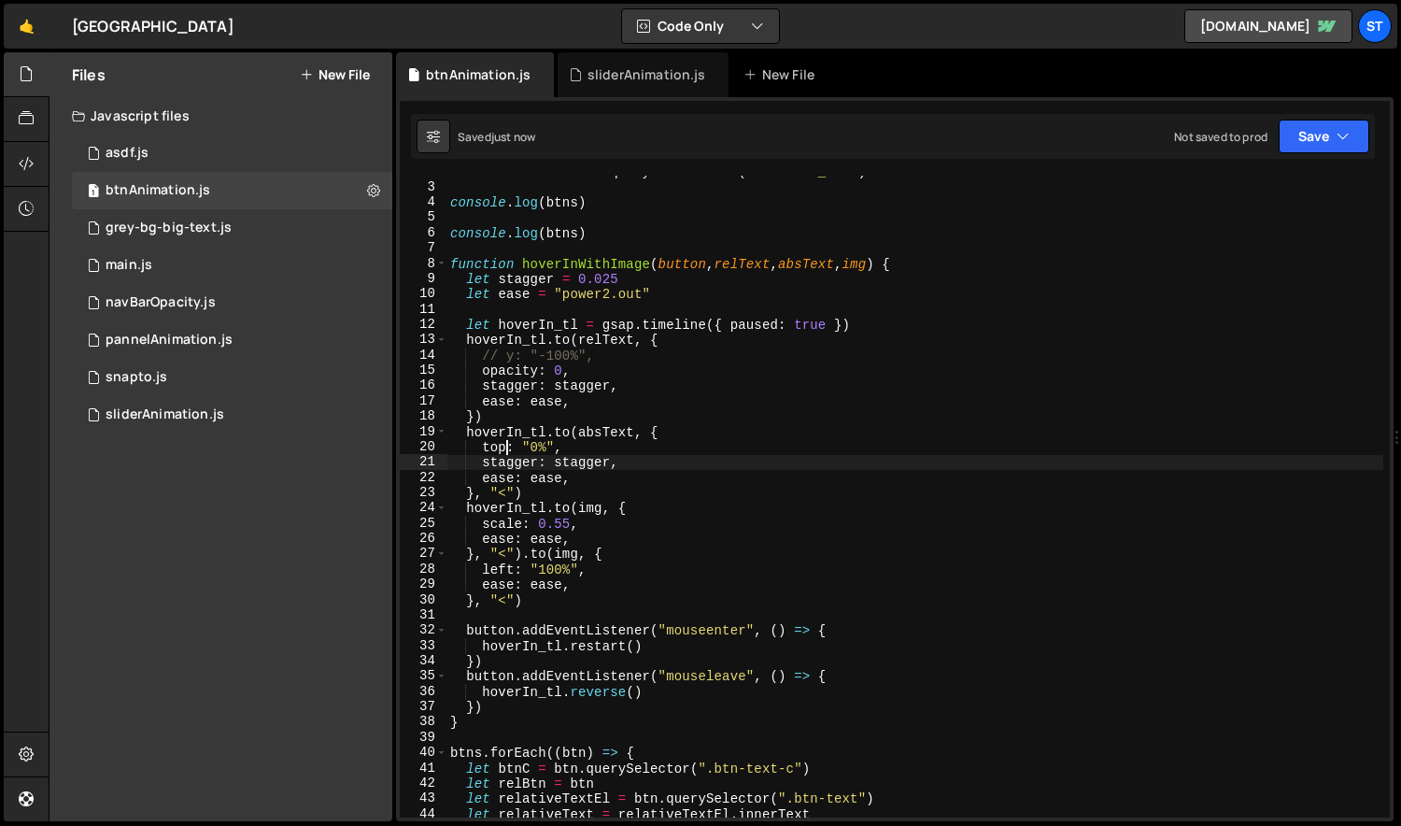
click at [651, 460] on div "let btns = document . querySelectorAll ( ".section_btn" ) console . log ( btns …" at bounding box center [915, 500] width 938 height 672
click at [645, 460] on div "let btns = document . querySelectorAll ( ".section_btn" ) console . log ( btns …" at bounding box center [915, 500] width 938 height 672
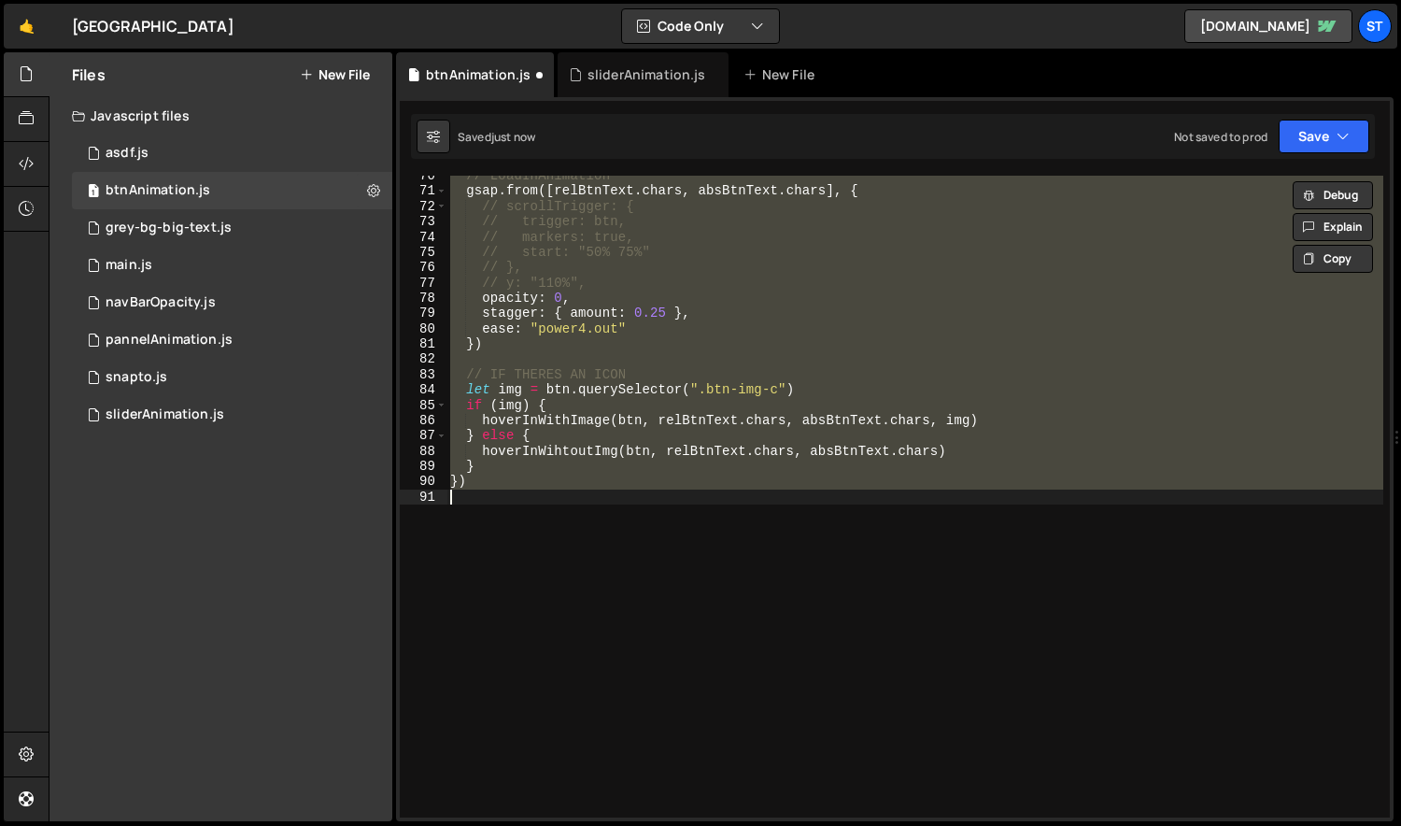
scroll to position [1062, 0]
click at [645, 460] on div "// LoadInAnimation gsap . from ([ relBtnText . chars , absBtnText . chars ] , {…" at bounding box center [914, 497] width 937 height 642
click at [642, 459] on div "// LoadInAnimation gsap . from ([ relBtnText . chars , absBtnText . chars ] , {…" at bounding box center [914, 497] width 937 height 642
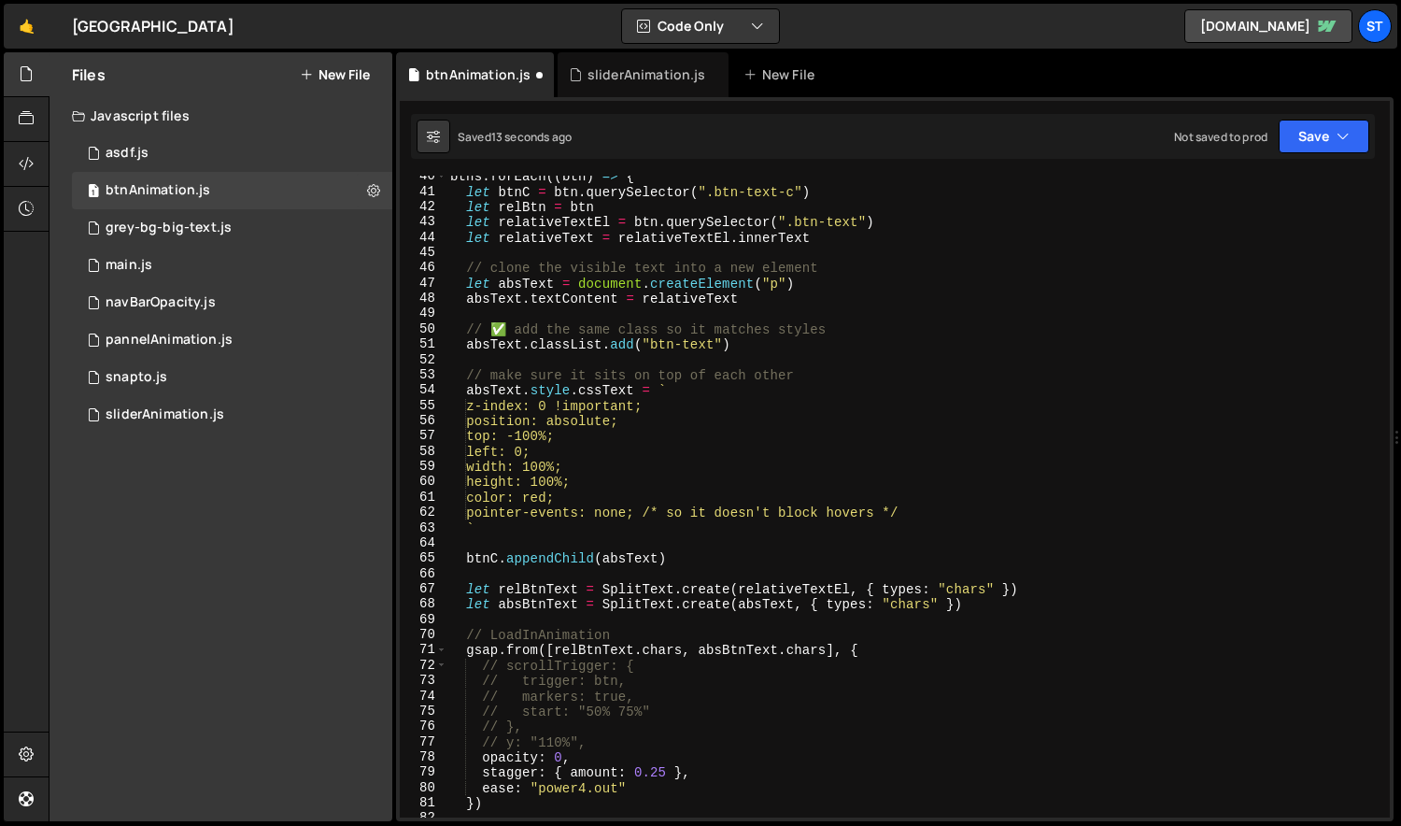
scroll to position [602, 0]
click at [641, 459] on div "btns . forEach (( btn ) => { let btnC = btn . querySelector ( ".btn-text-c" ) l…" at bounding box center [915, 505] width 938 height 672
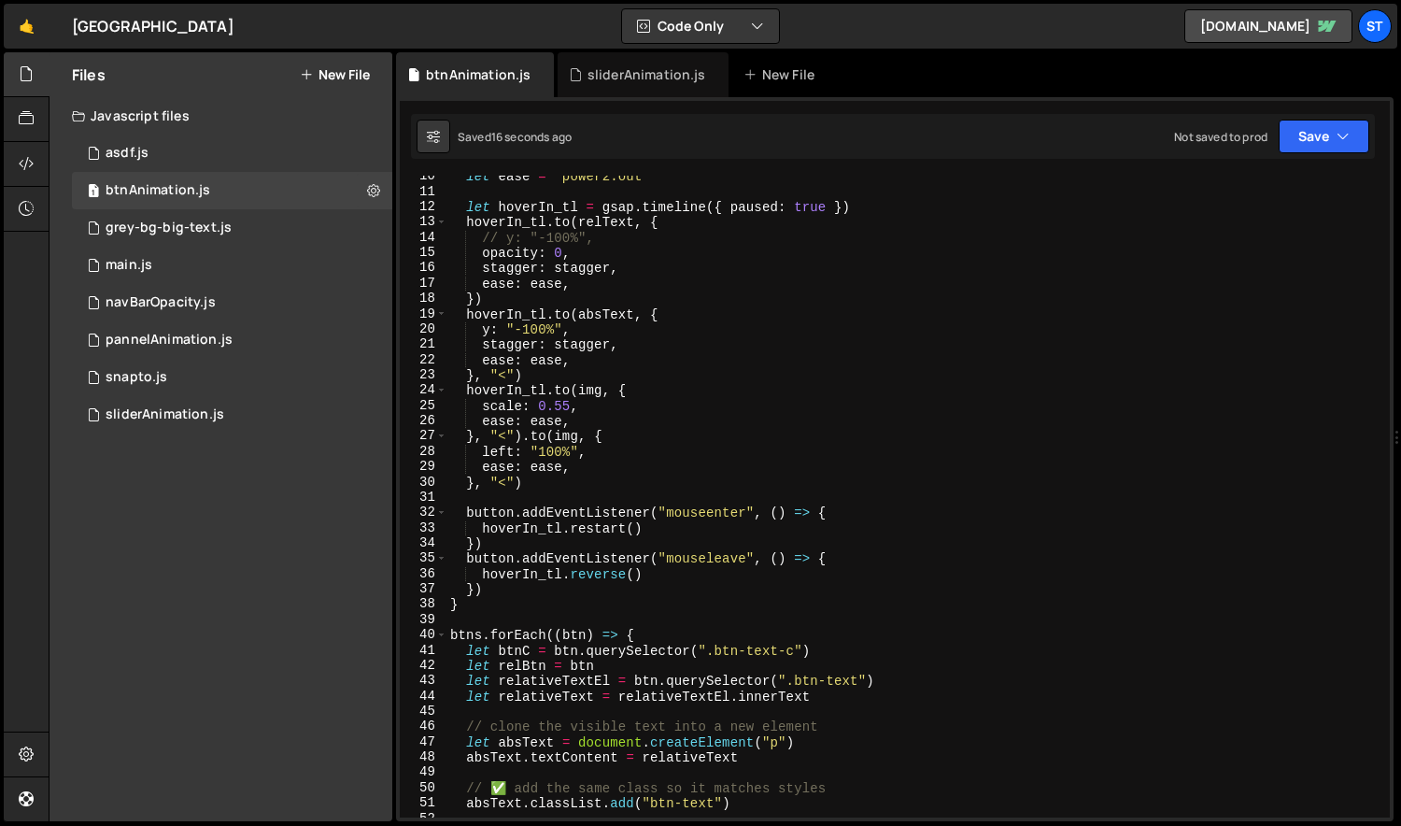
scroll to position [126, 0]
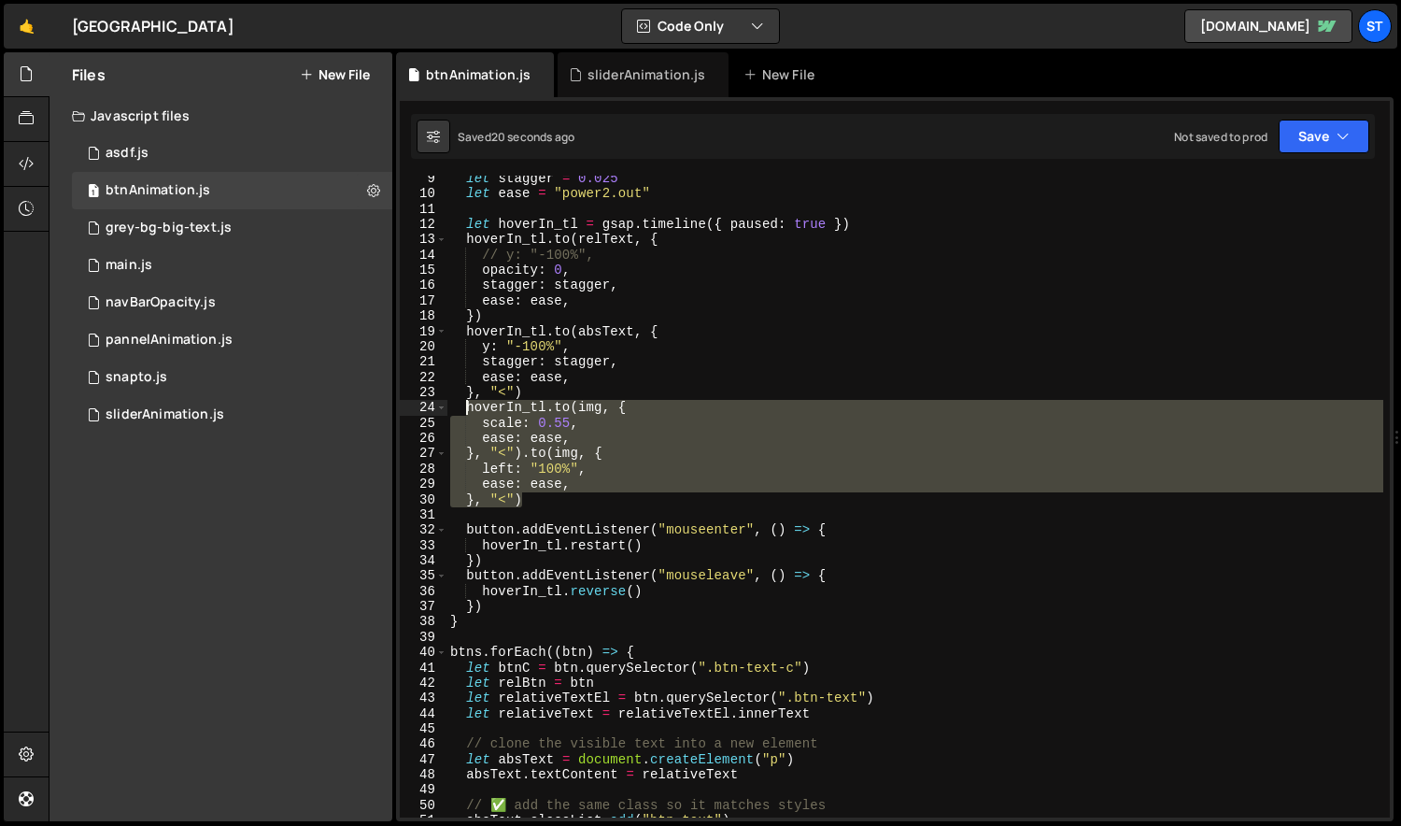
drag, startPoint x: 536, startPoint y: 497, endPoint x: 466, endPoint y: 408, distance: 113.0
click at [466, 408] on div "let stagger = 0.025 let ease = "power2.out" let hoverIn_tl = gsap . timeline ({…" at bounding box center [915, 507] width 938 height 672
click at [542, 407] on div "let stagger = 0.025 let ease = "power2.out" let hoverIn_tl = gsap . timeline ({…" at bounding box center [914, 497] width 937 height 642
click at [543, 405] on div "let stagger = 0.025 let ease = "power2.out" let hoverIn_tl = gsap . timeline ({…" at bounding box center [914, 497] width 937 height 642
click at [548, 237] on div "let stagger = 0.025 let ease = "power2.out" let hoverIn_tl = gsap . timeline ({…" at bounding box center [915, 507] width 938 height 672
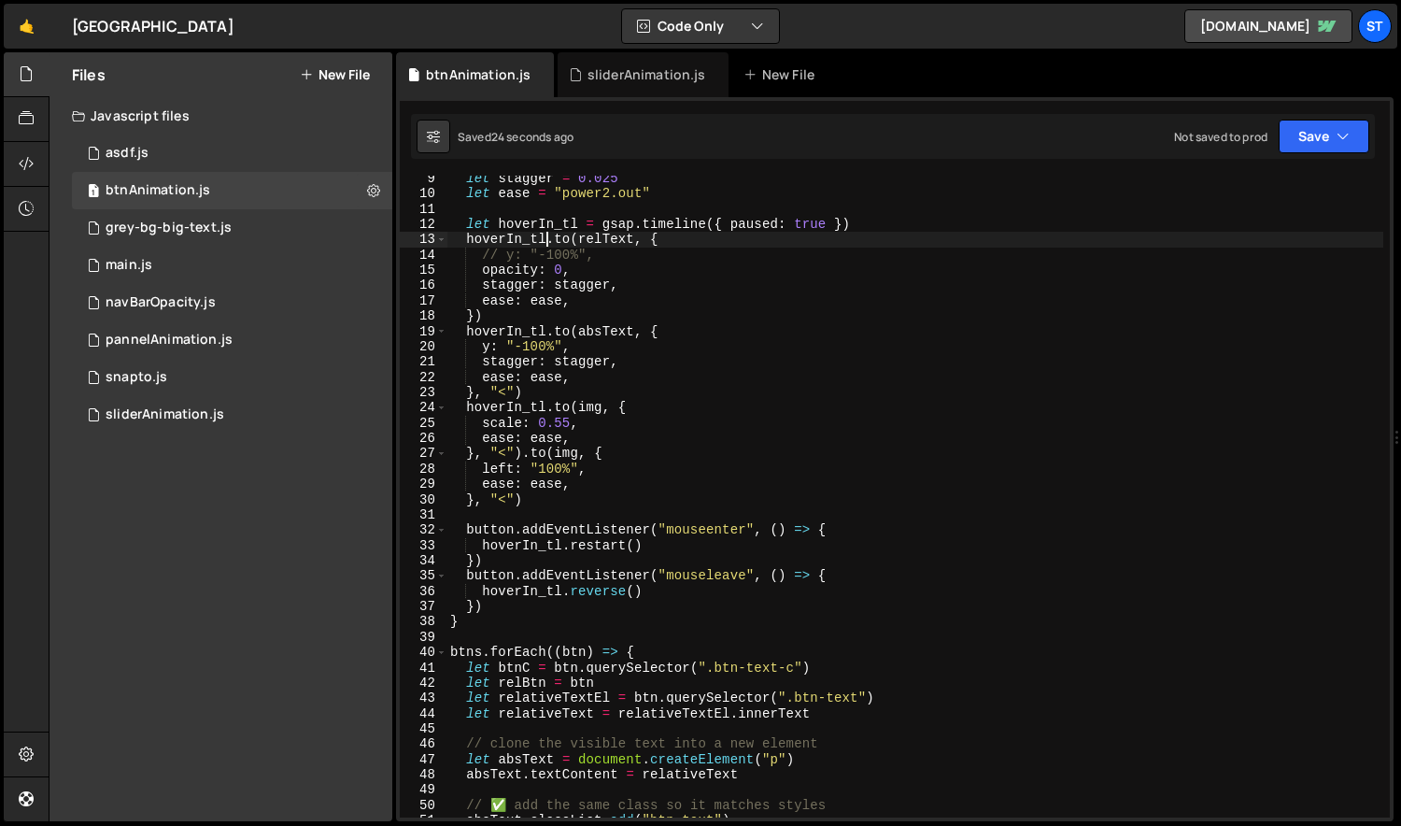
paste textarea "}, "<")"
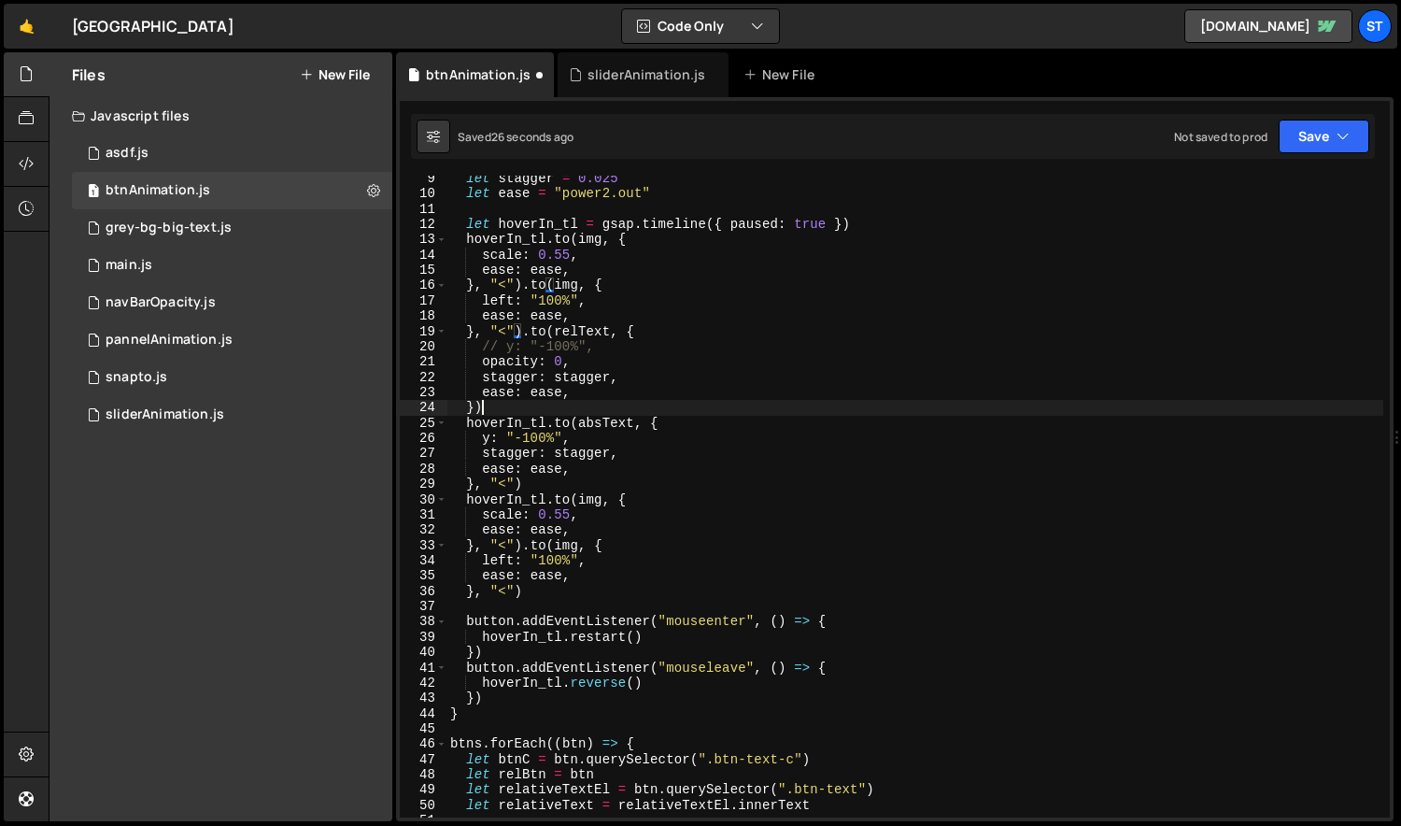
click at [481, 407] on div "let stagger = 0.025 let ease = "power2.out" let hoverIn_tl = gsap . timeline ({…" at bounding box center [915, 507] width 938 height 672
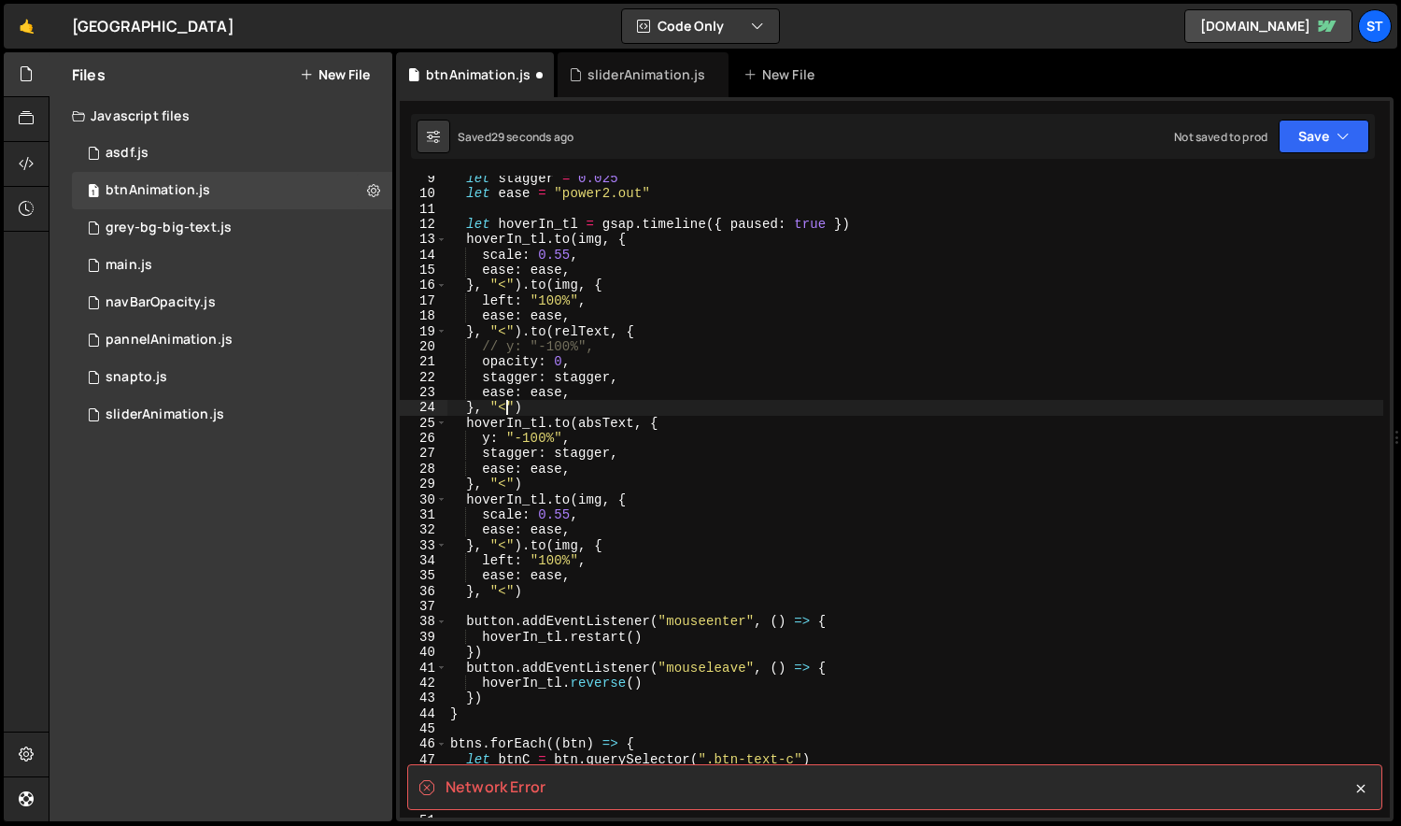
click at [537, 596] on div "let stagger = 0.025 let ease = "power2.out" let hoverIn_tl = gsap . timeline ({…" at bounding box center [915, 507] width 938 height 672
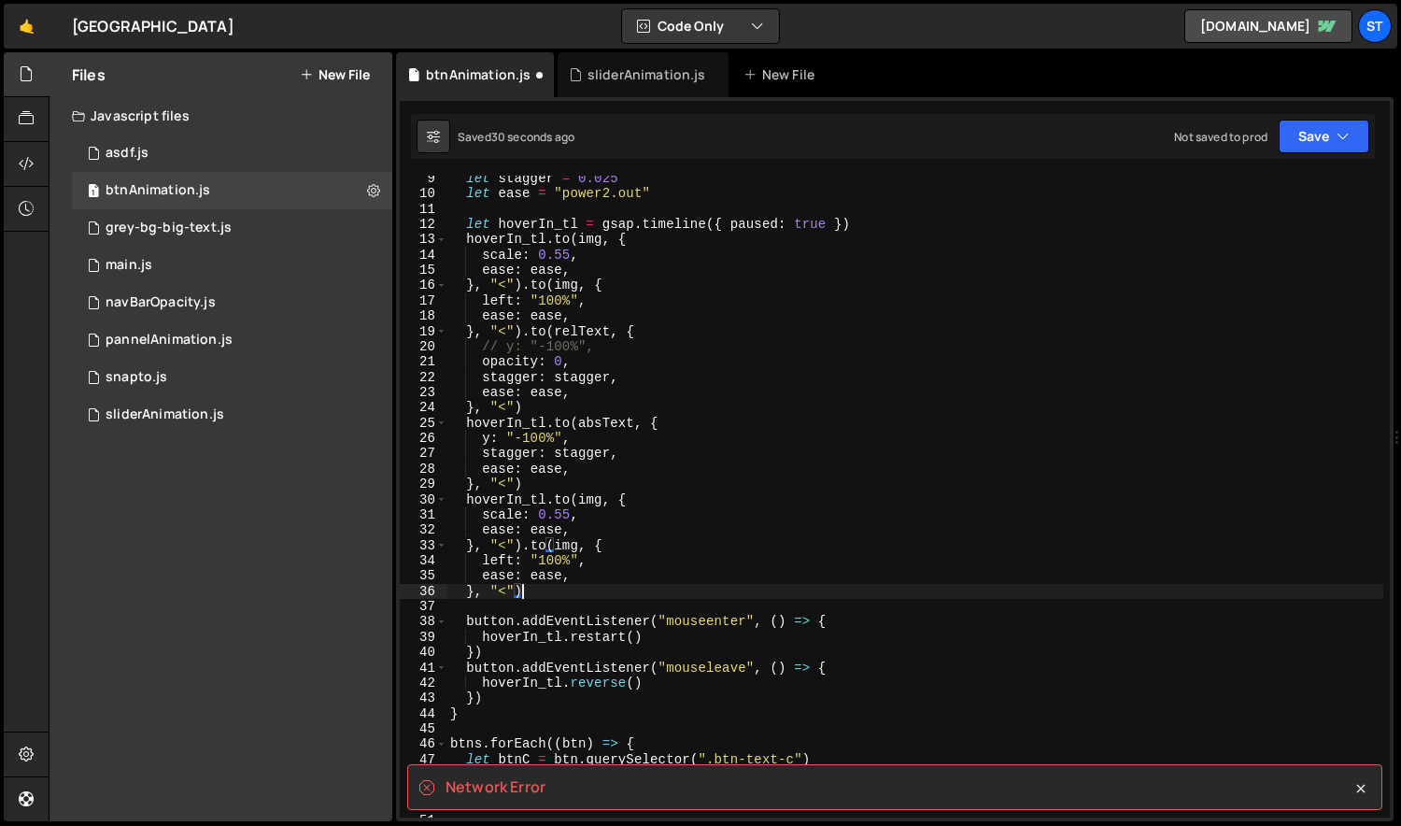
click at [467, 500] on div "let stagger = 0.025 let ease = "power2.out" let hoverIn_tl = gsap . timeline ({…" at bounding box center [915, 507] width 938 height 672
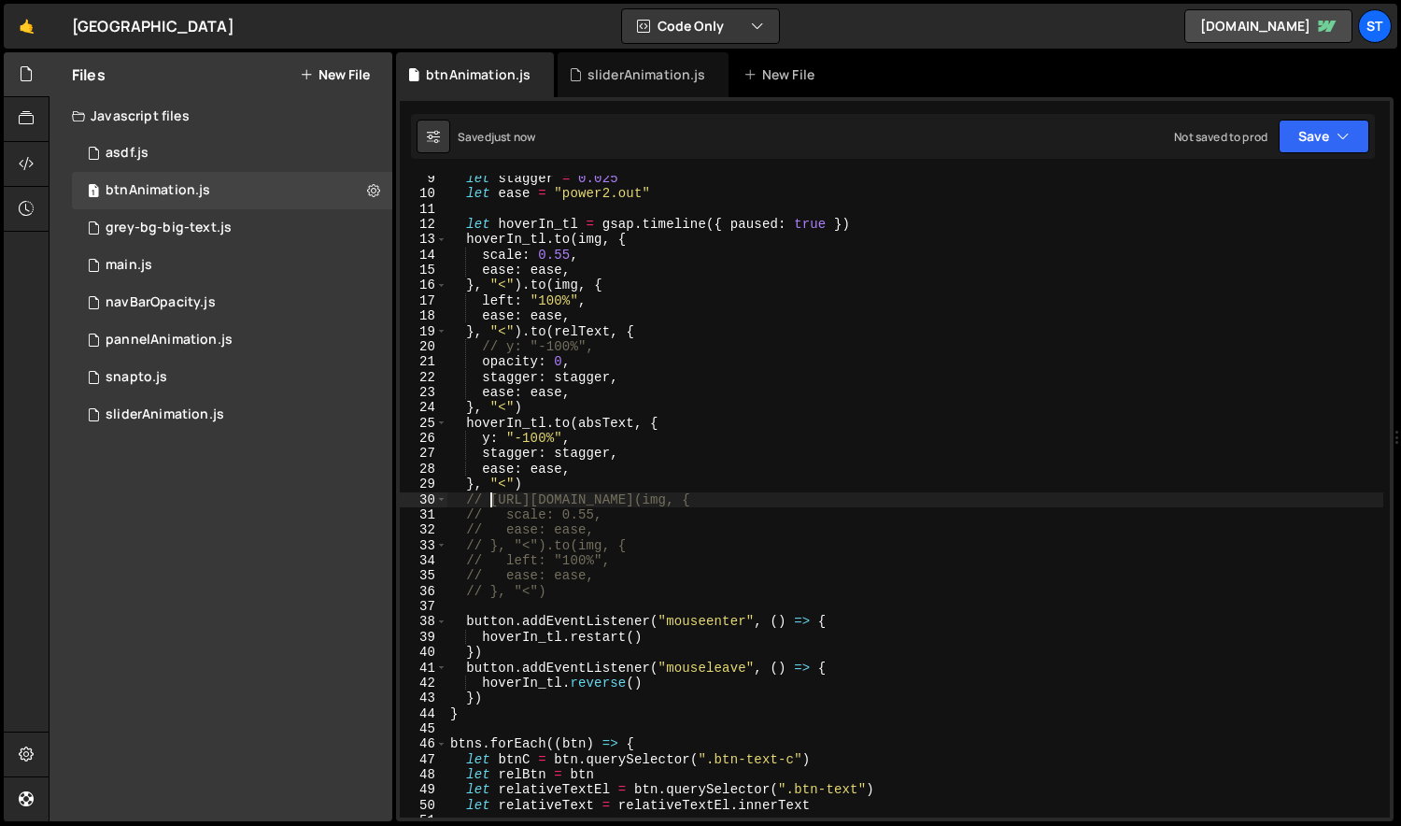
click at [692, 448] on div "let stagger = 0.025 let ease = "power2.out" let hoverIn_tl = gsap . timeline ({…" at bounding box center [915, 507] width 938 height 672
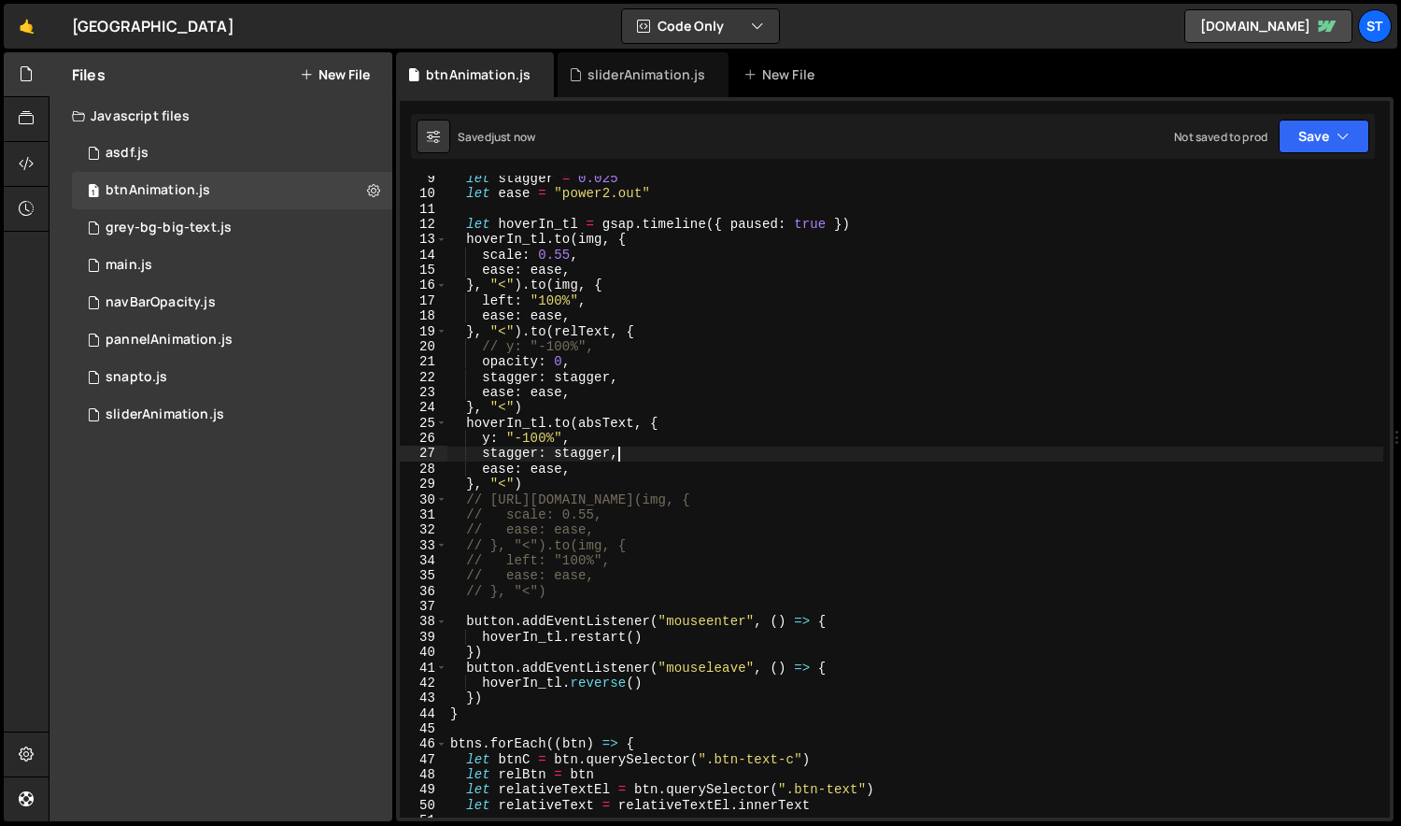
click at [506, 402] on div "let stagger = 0.025 let ease = "power2.out" let hoverIn_tl = gsap . timeline ({…" at bounding box center [915, 507] width 938 height 672
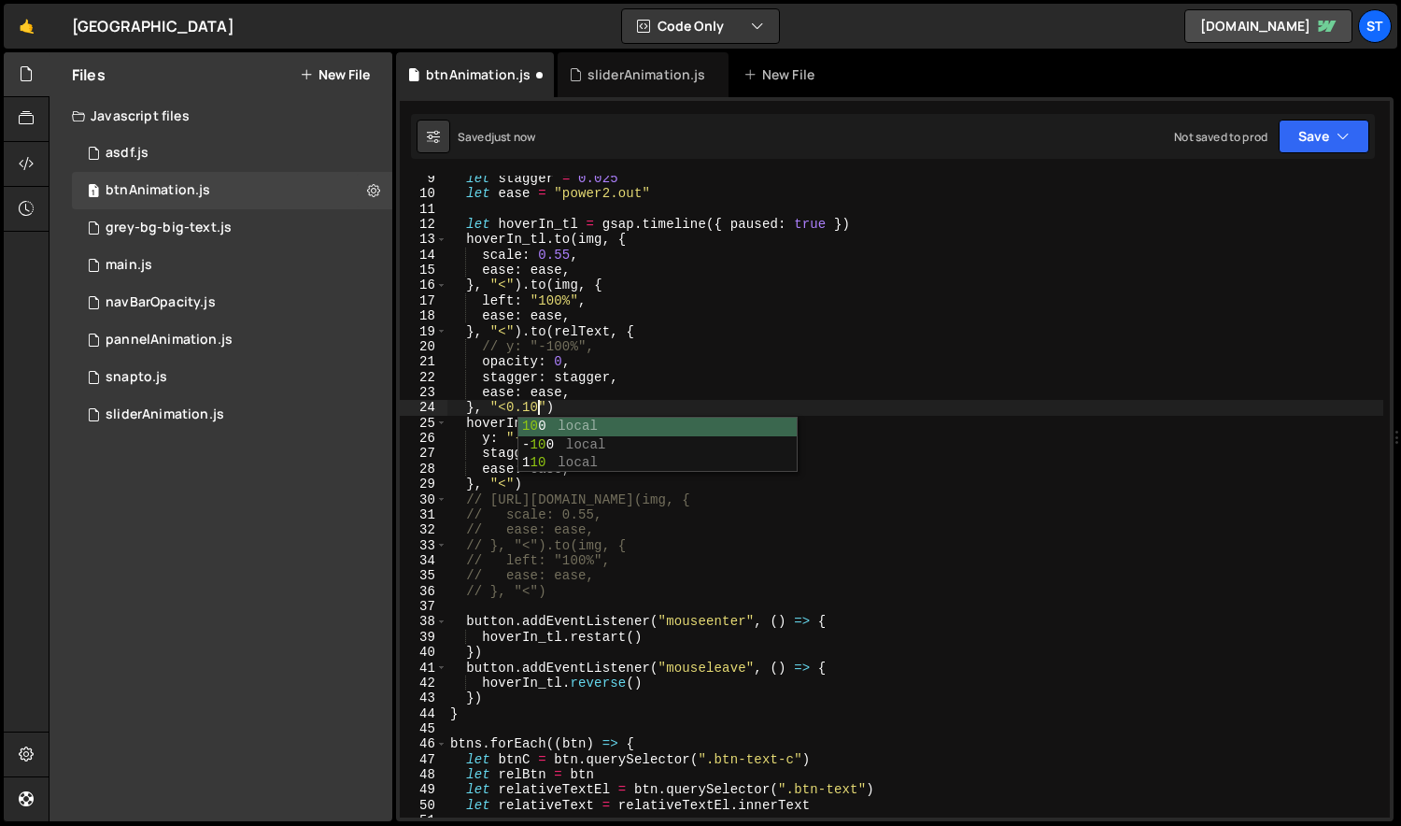
scroll to position [0, 7]
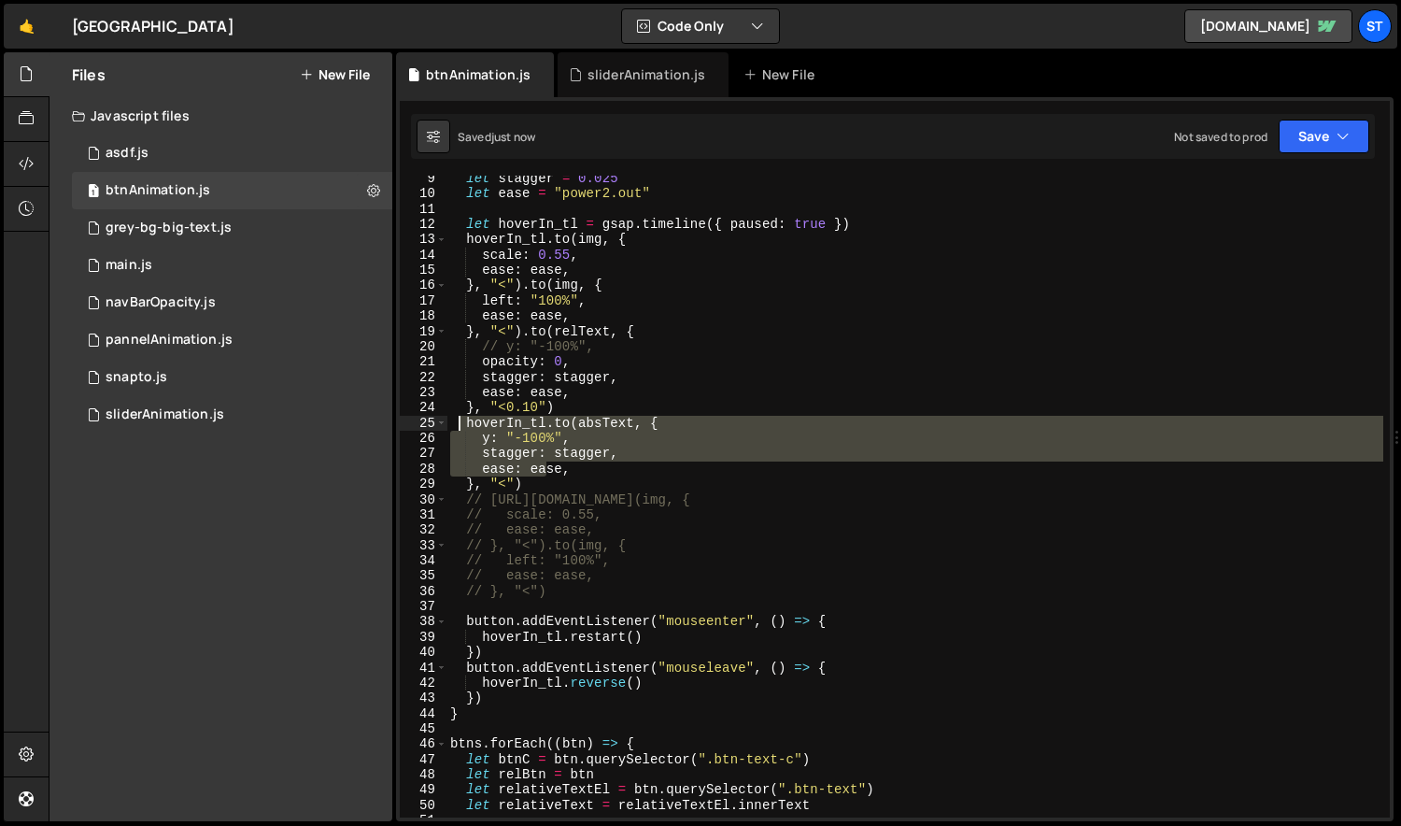
drag, startPoint x: 549, startPoint y: 476, endPoint x: 456, endPoint y: 426, distance: 106.1
click at [456, 426] on div "let stagger = 0.025 let ease = "power2.out" let hoverIn_tl = gsap . timeline ({…" at bounding box center [915, 507] width 938 height 672
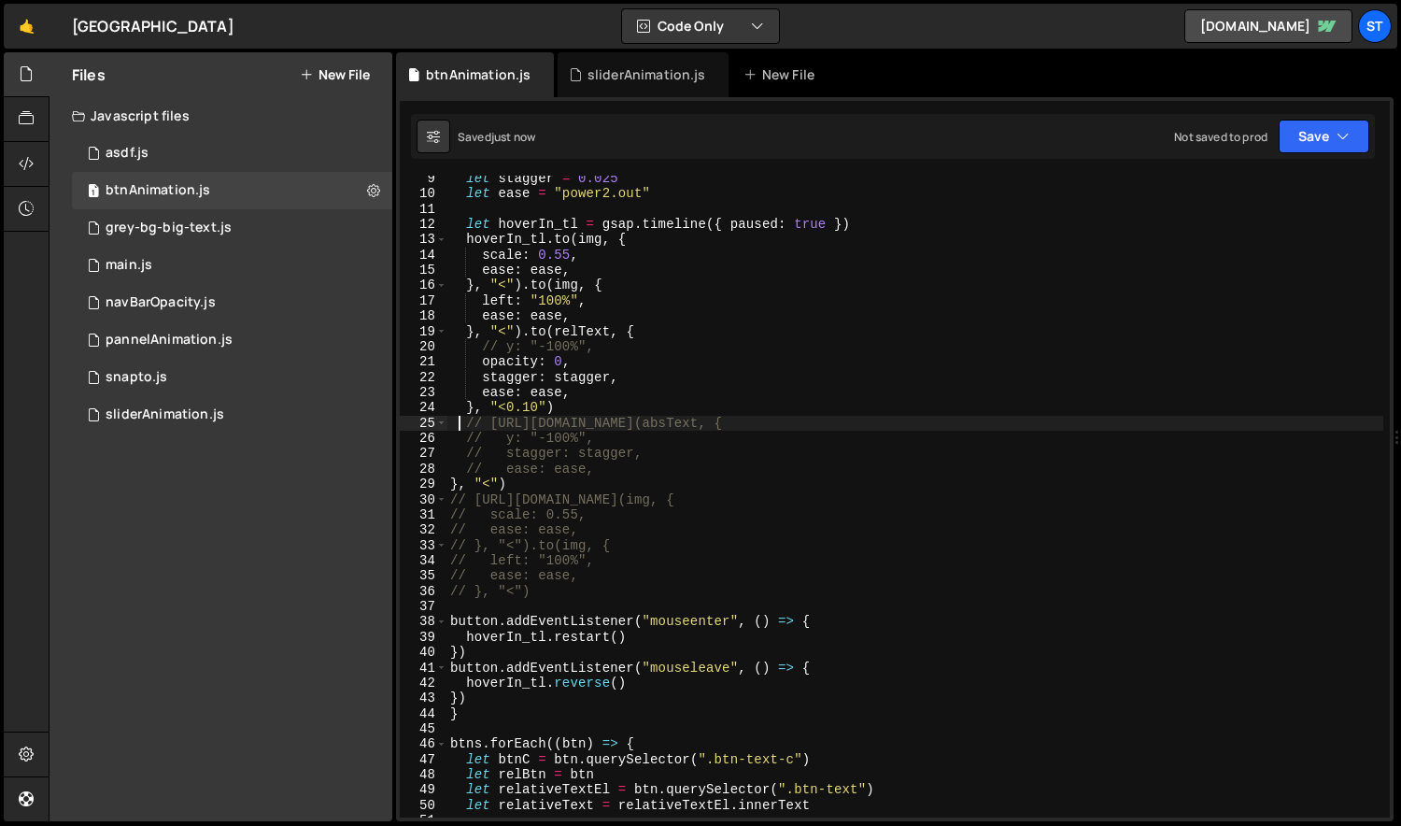
click at [546, 484] on div "let stagger = 0.025 let ease = "power2.out" let hoverIn_tl = gsap . timeline ({…" at bounding box center [915, 507] width 938 height 672
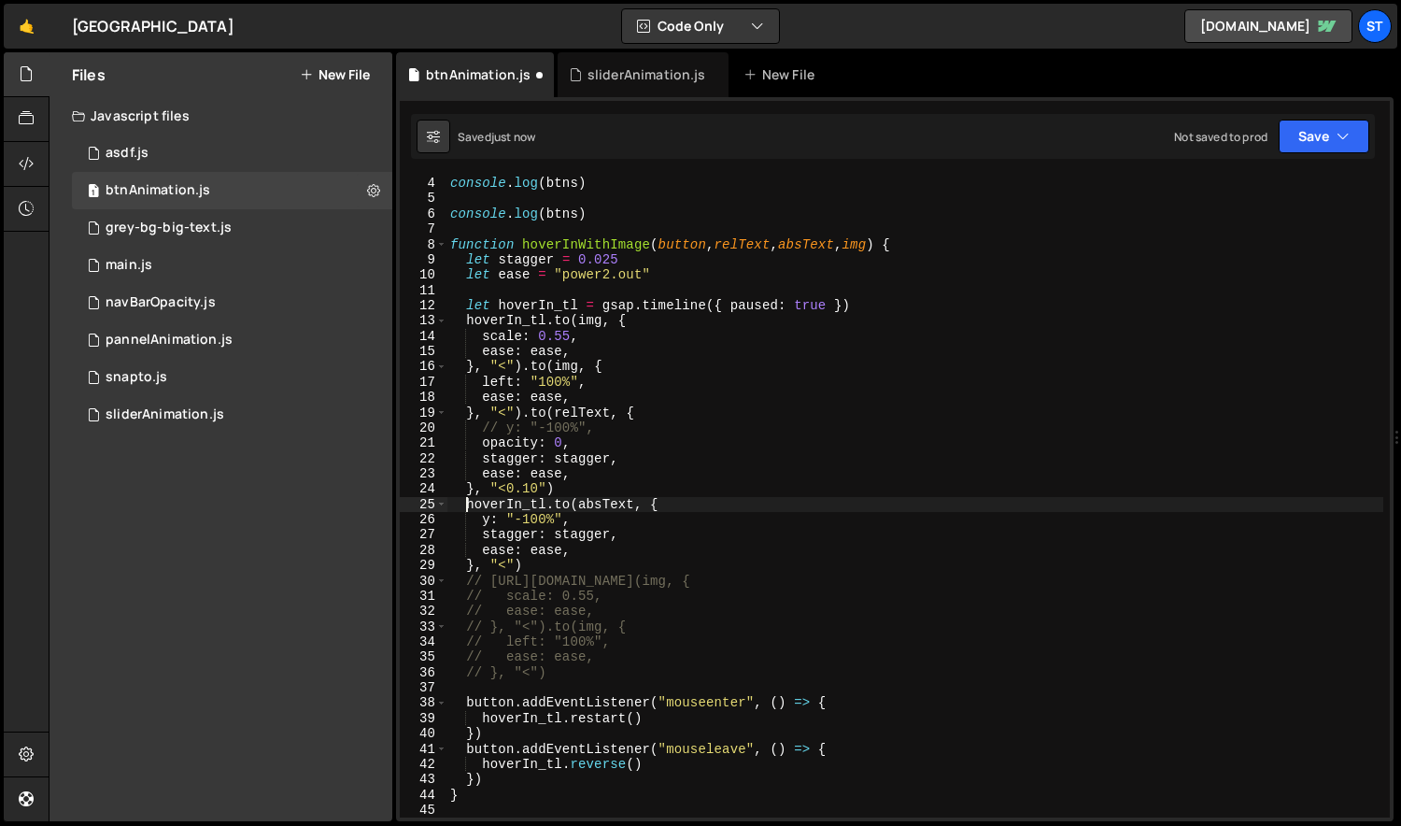
scroll to position [46, 0]
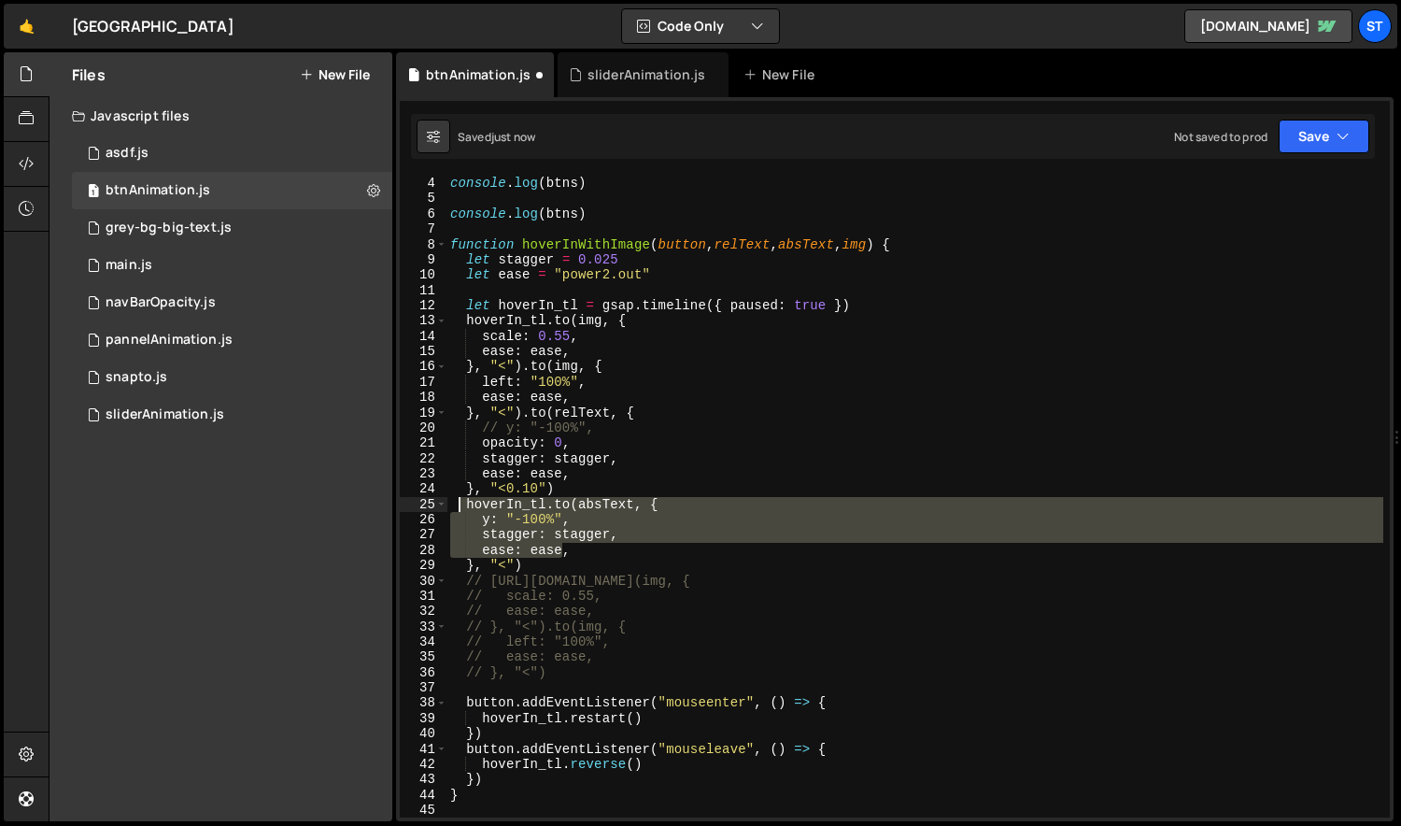
drag, startPoint x: 563, startPoint y: 557, endPoint x: 456, endPoint y: 509, distance: 117.5
click at [456, 509] on div "console . log ( btns ) console . log ( btns ) function hoverInWithImage ( butto…" at bounding box center [915, 512] width 938 height 672
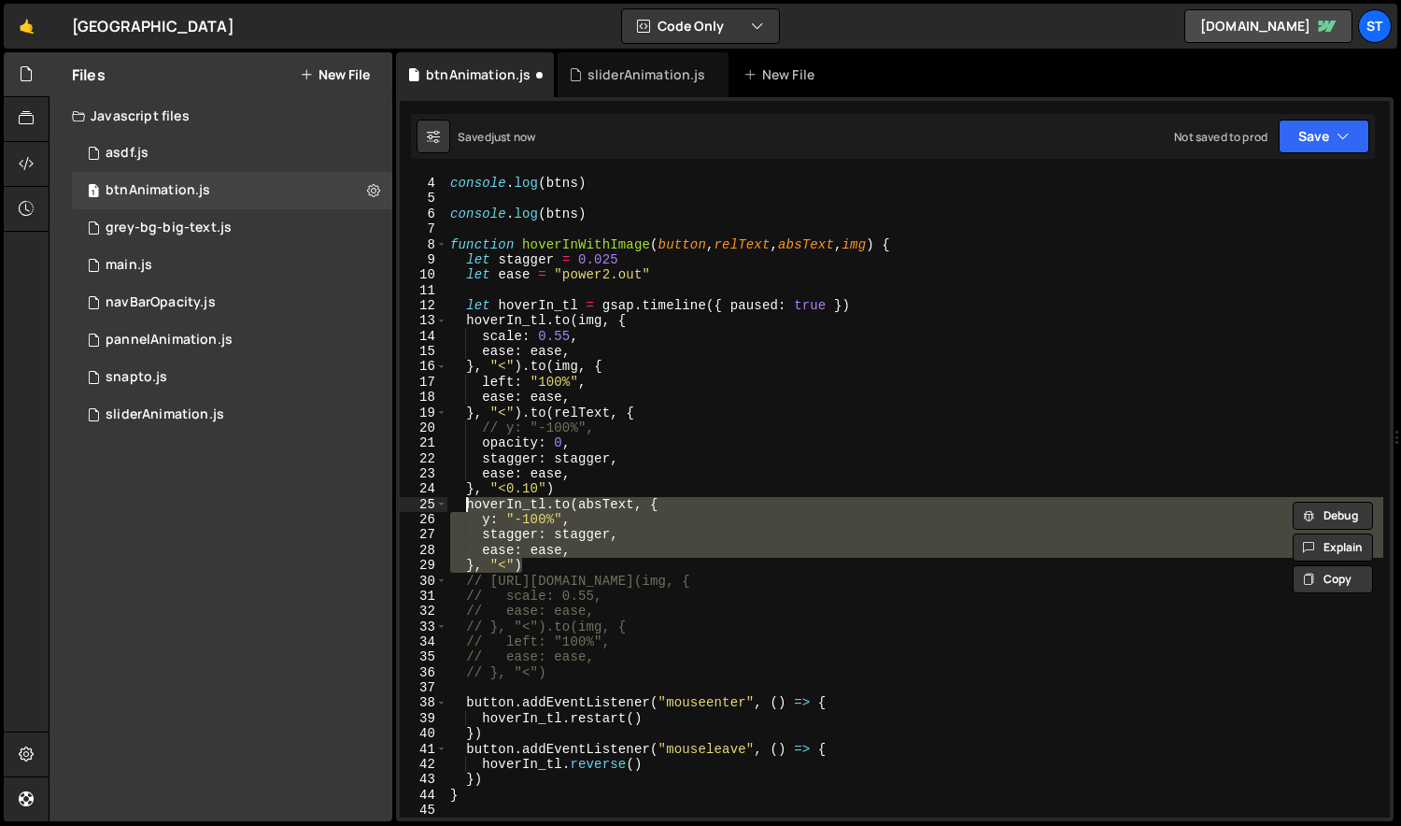
scroll to position [0, 0]
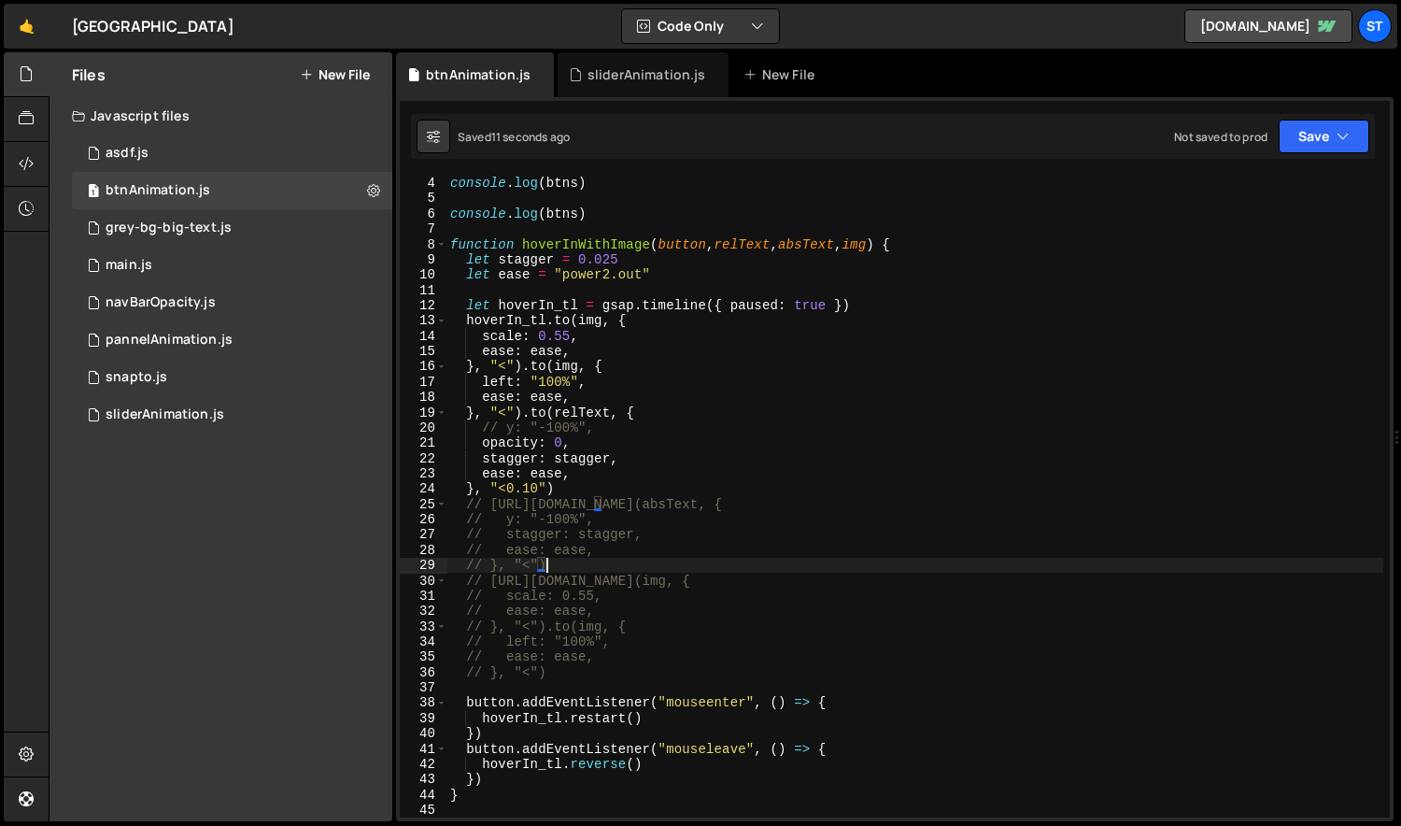
click at [528, 488] on div "console . log ( btns ) console . log ( btns ) function hoverInWithImage ( butto…" at bounding box center [915, 512] width 938 height 672
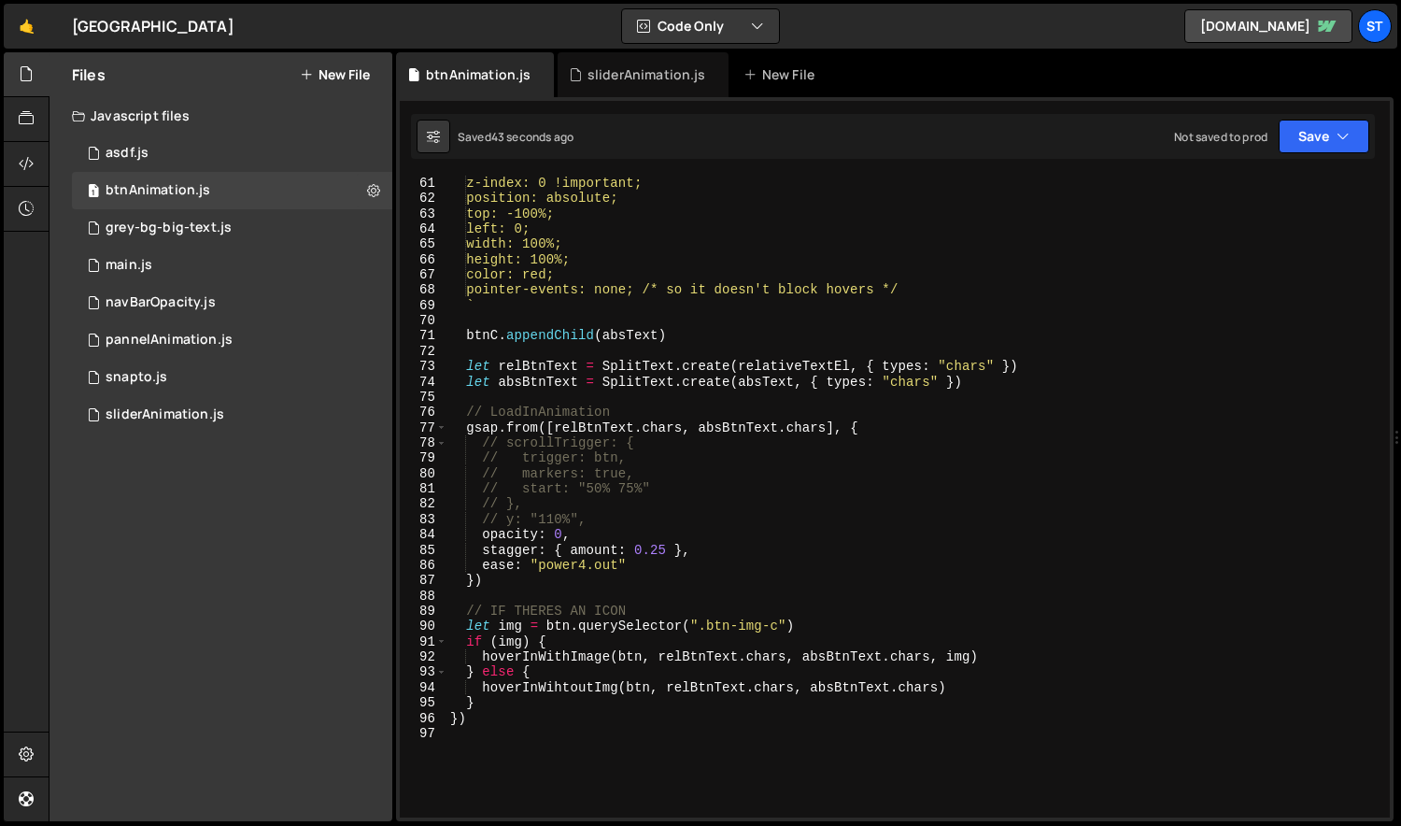
scroll to position [703, 0]
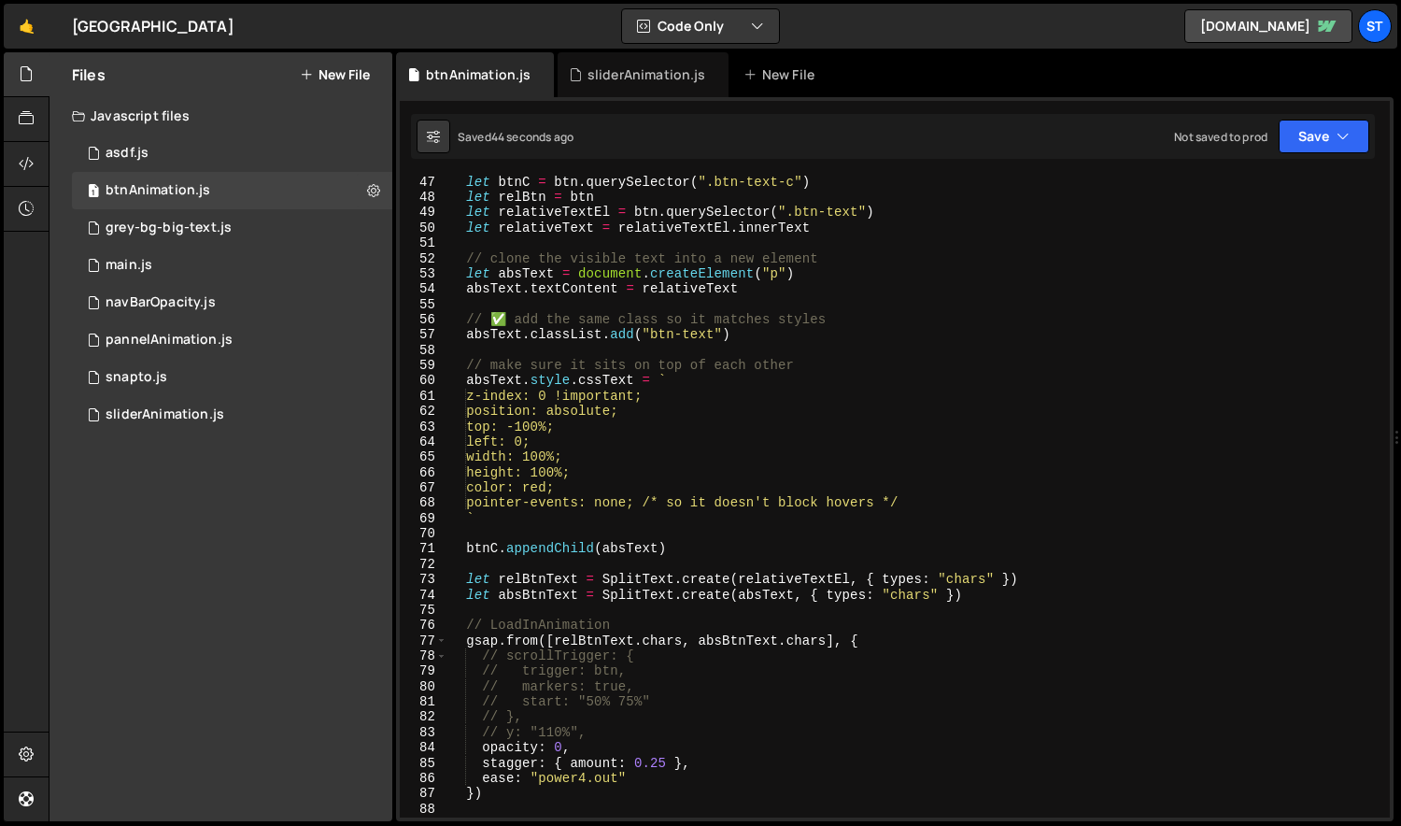
click at [549, 487] on div "let btnC = btn . querySelector ( ".btn-text-c" ) let relBtn = btn let relativeT…" at bounding box center [915, 511] width 938 height 672
click at [773, 439] on div "let btnC = btn . querySelector ( ".btn-text-c" ) let relBtn = btn let relativeT…" at bounding box center [915, 511] width 938 height 672
click at [539, 428] on div "let btnC = btn . querySelector ( ".btn-text-c" ) let relBtn = btn let relativeT…" at bounding box center [915, 511] width 938 height 672
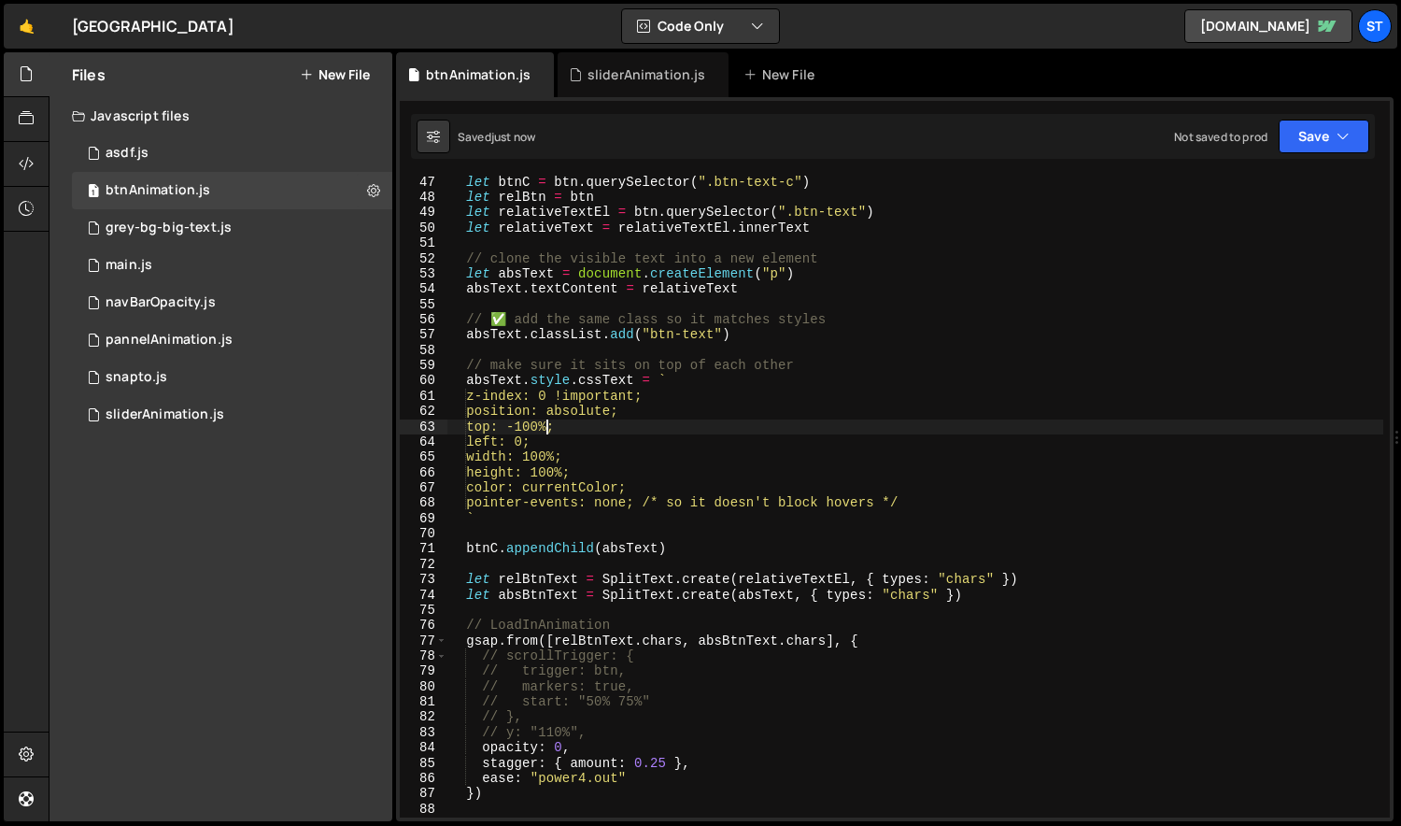
click at [543, 427] on div "let btnC = btn . querySelector ( ".btn-text-c" ) let relBtn = btn let relativeT…" at bounding box center [915, 511] width 938 height 672
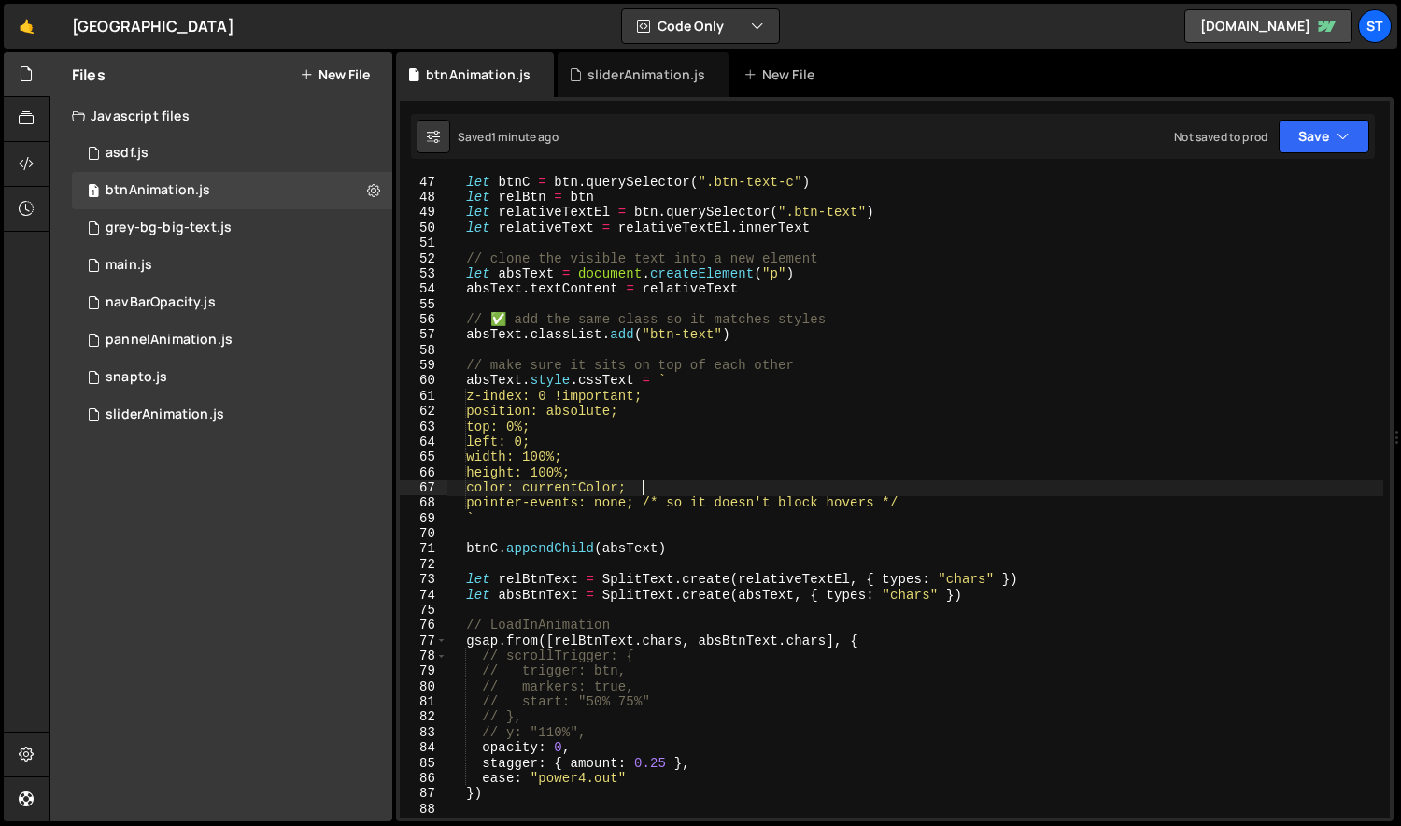
click at [703, 487] on div "let btnC = btn . querySelector ( ".btn-text-c" ) let relBtn = btn let relativeT…" at bounding box center [915, 511] width 938 height 672
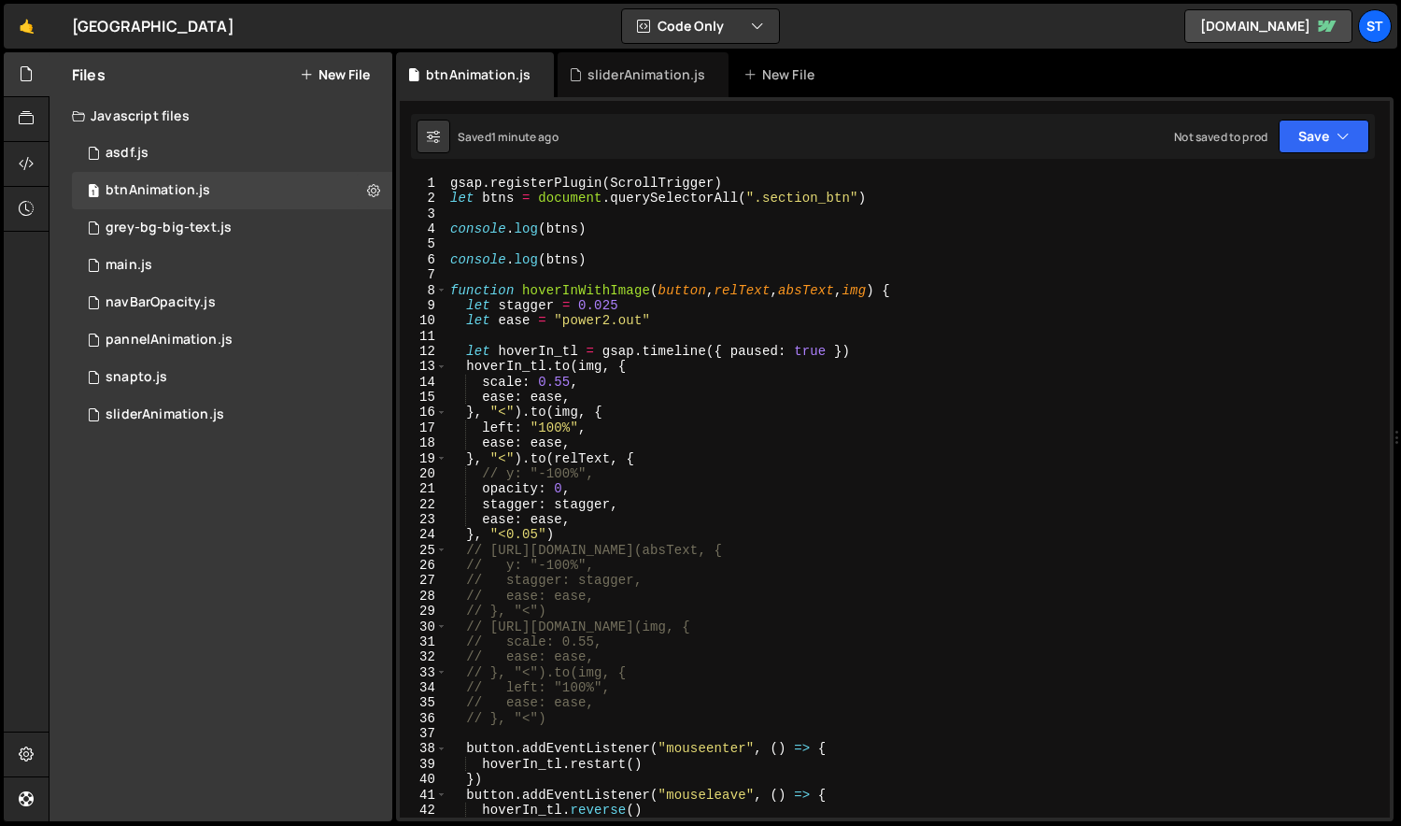
scroll to position [0, 0]
click at [599, 474] on div "gsap . registerPlugin ( ScrollTrigger ) let btns = document . querySelectorAll …" at bounding box center [915, 512] width 938 height 672
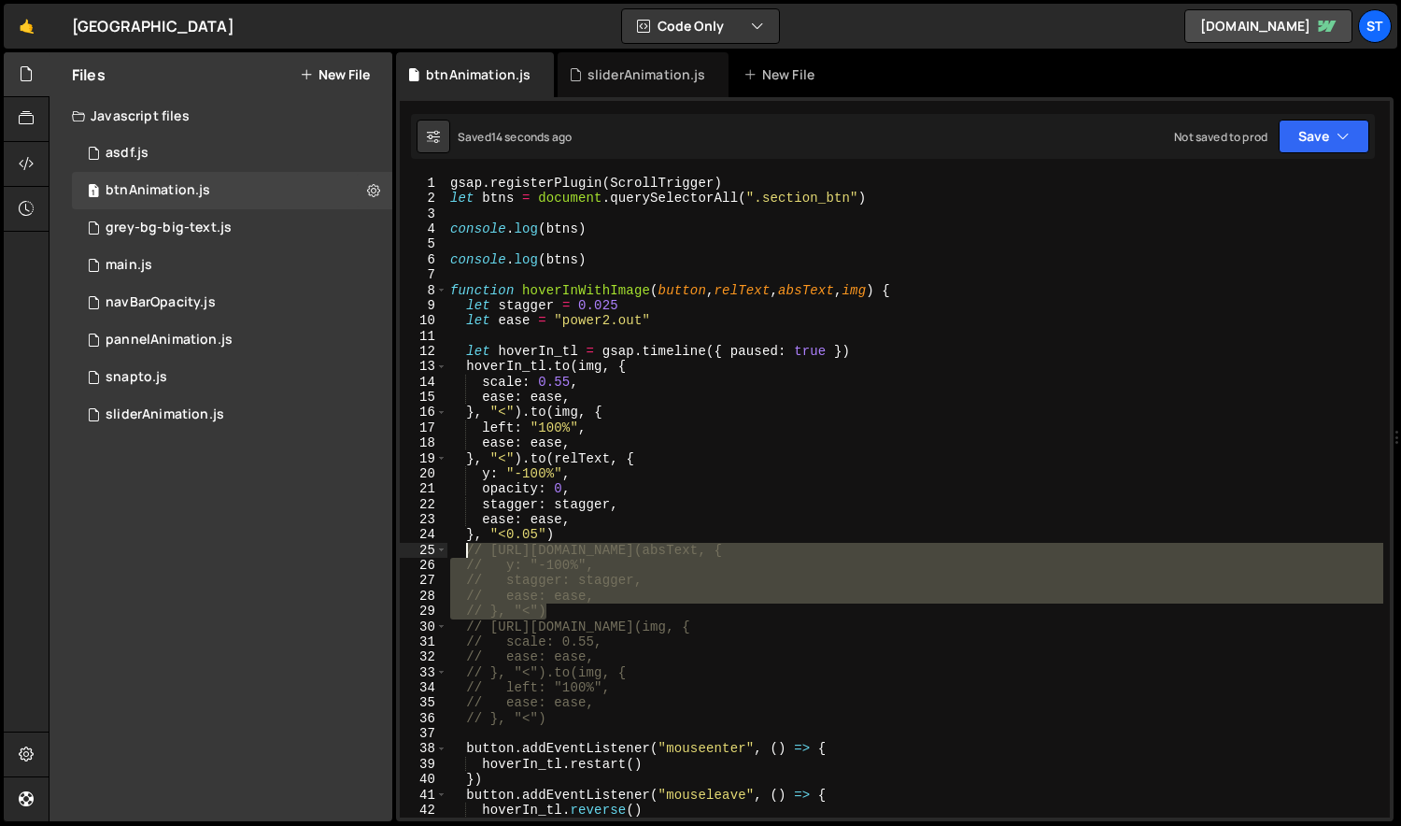
drag, startPoint x: 550, startPoint y: 602, endPoint x: 466, endPoint y: 545, distance: 101.5
click at [466, 545] on div "gsap . registerPlugin ( ScrollTrigger ) let btns = document . querySelectorAll …" at bounding box center [915, 512] width 938 height 672
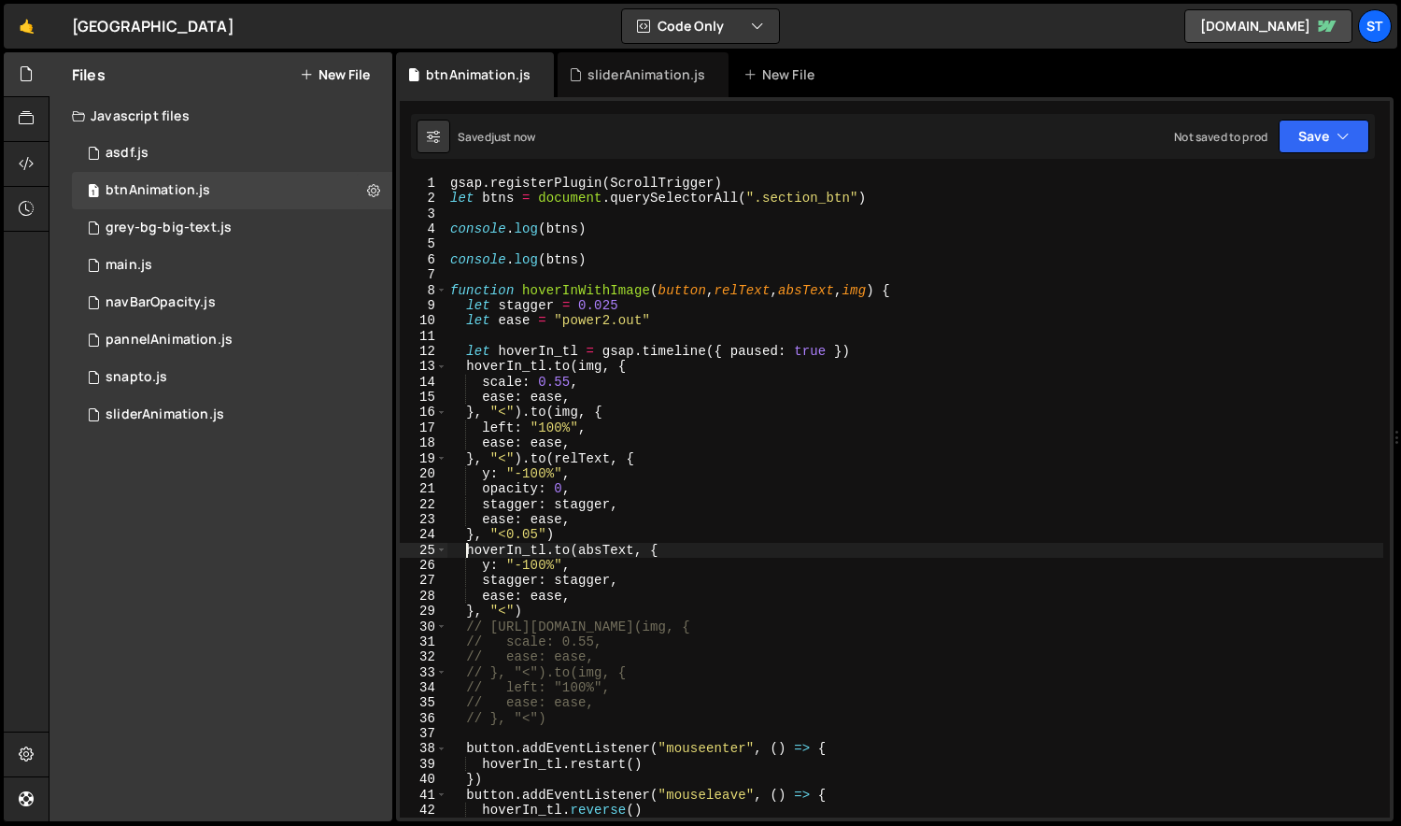
click at [600, 582] on div "gsap . registerPlugin ( ScrollTrigger ) let btns = document . querySelectorAll …" at bounding box center [915, 512] width 938 height 672
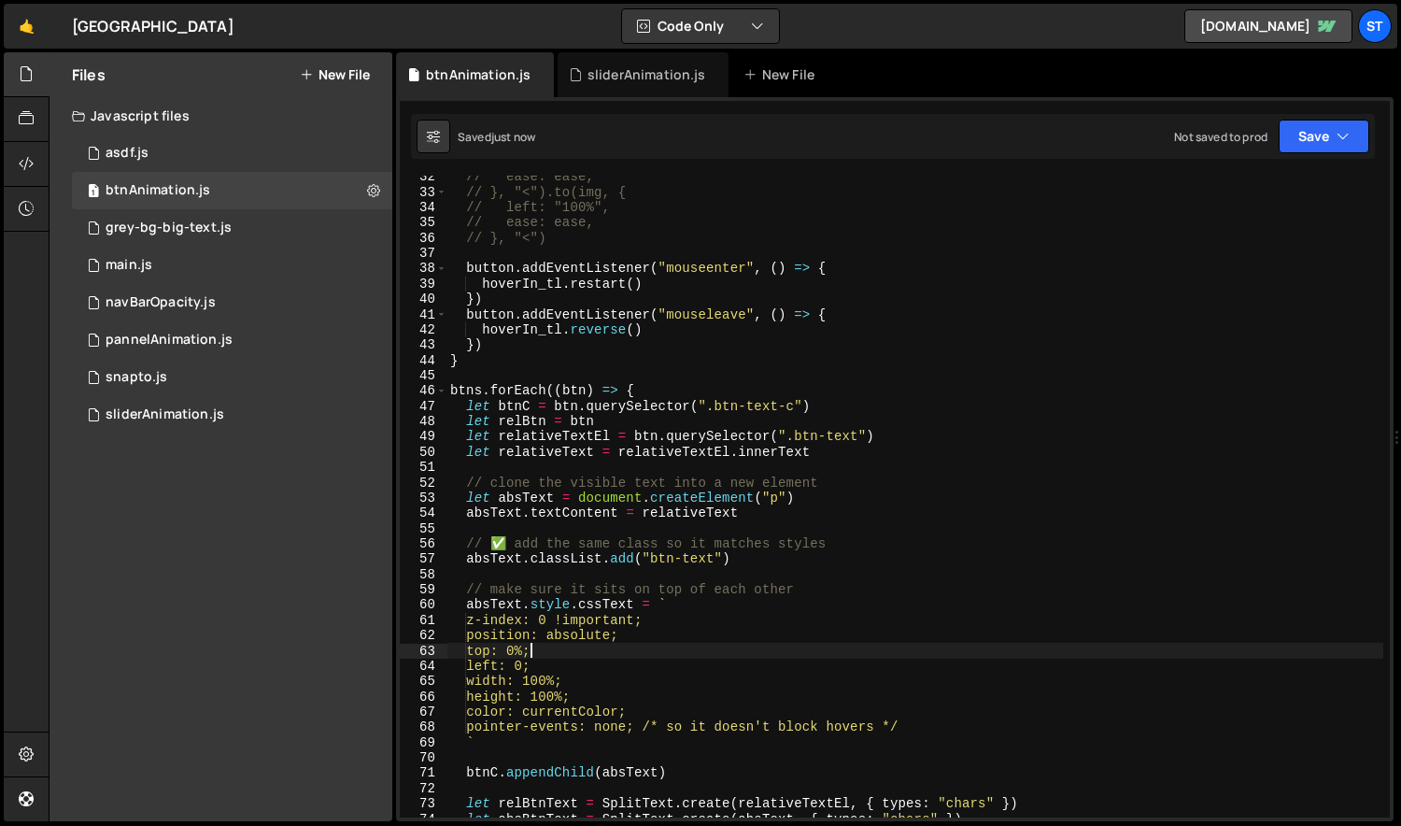
click at [527, 652] on div "// ease: ease, // }, "<").to(img, { // left: "100%", // ease: ease, // }, "<") …" at bounding box center [915, 505] width 938 height 672
click at [532, 651] on div "// ease: ease, // }, "<").to(img, { // left: "100%", // ease: ease, // }, "<") …" at bounding box center [915, 505] width 938 height 672
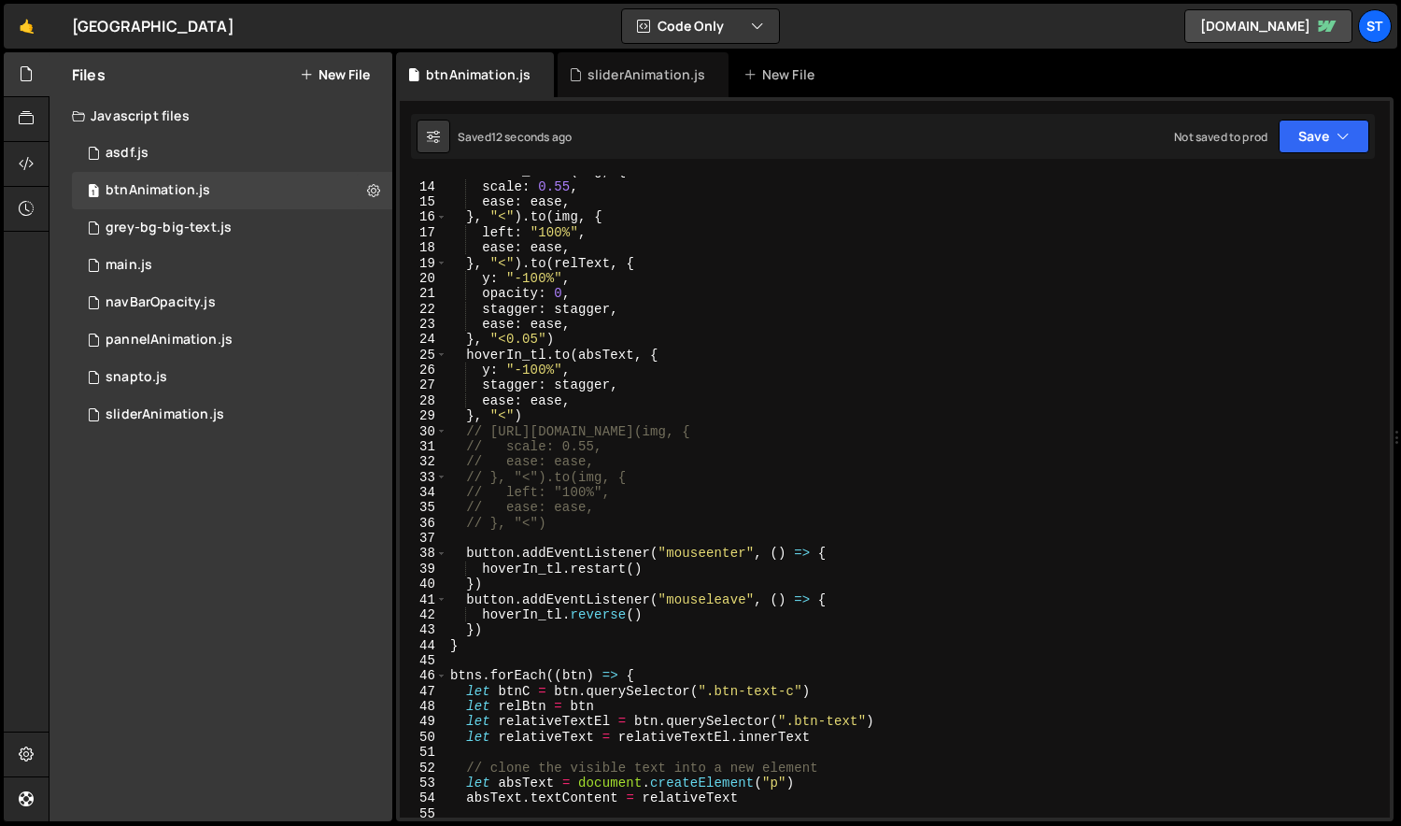
scroll to position [176, 0]
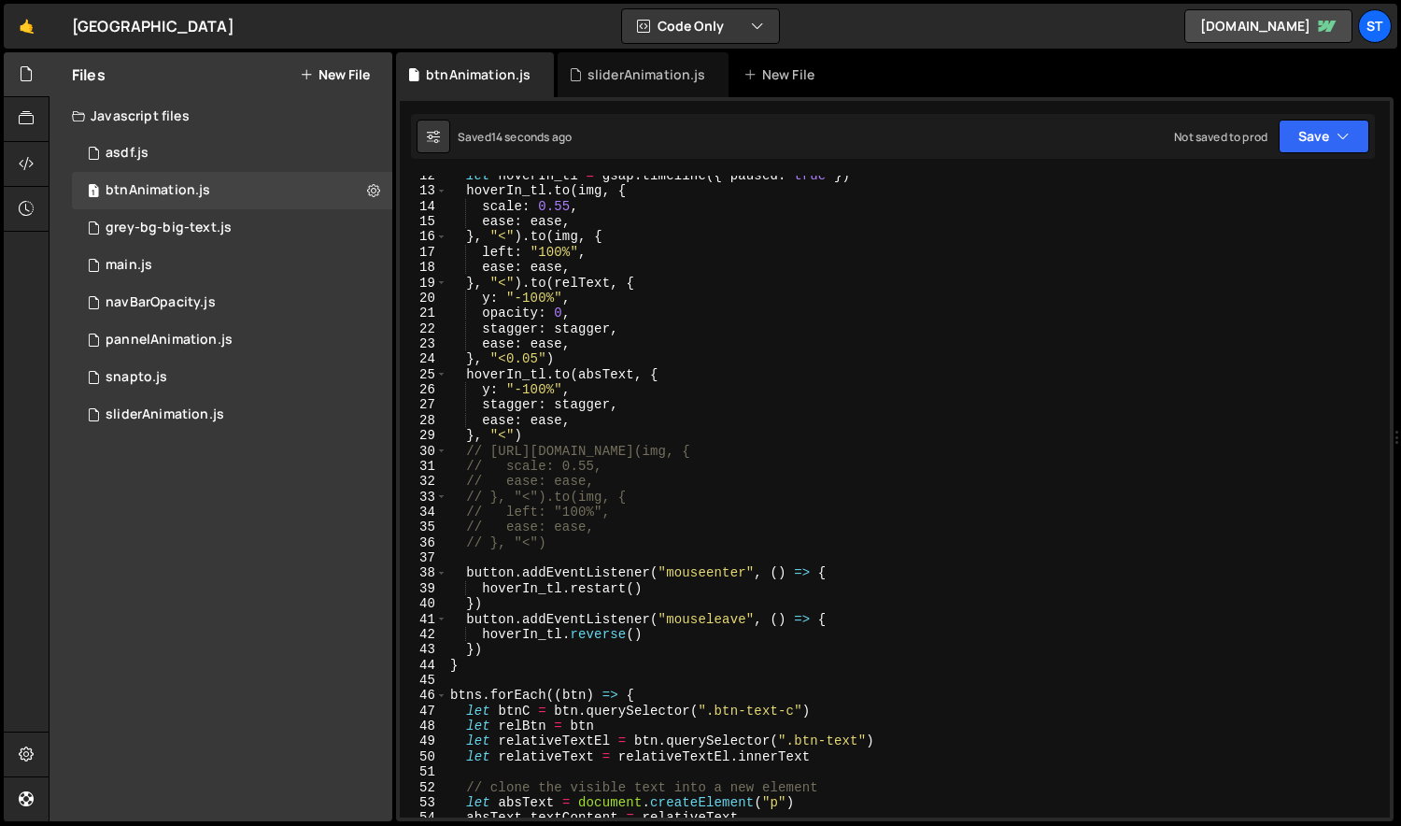
click at [668, 377] on div "let hoverIn_tl = gsap . timeline ({ paused : true }) hoverIn_tl . to ( img , { …" at bounding box center [915, 504] width 938 height 672
click at [510, 430] on div "let hoverIn_tl = gsap . timeline ({ paused : true }) hoverIn_tl . to ( img , { …" at bounding box center [915, 504] width 938 height 672
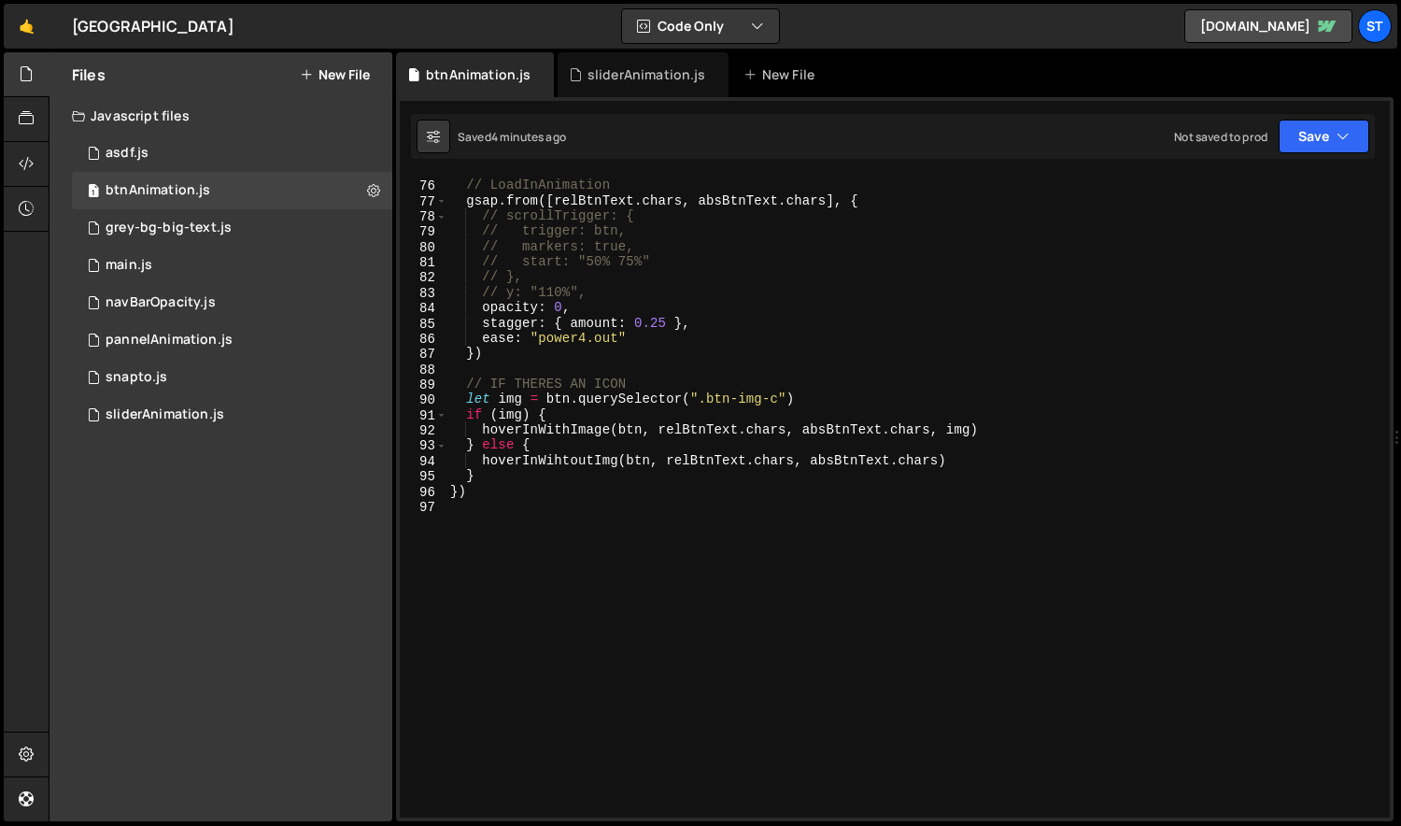
scroll to position [1065, 0]
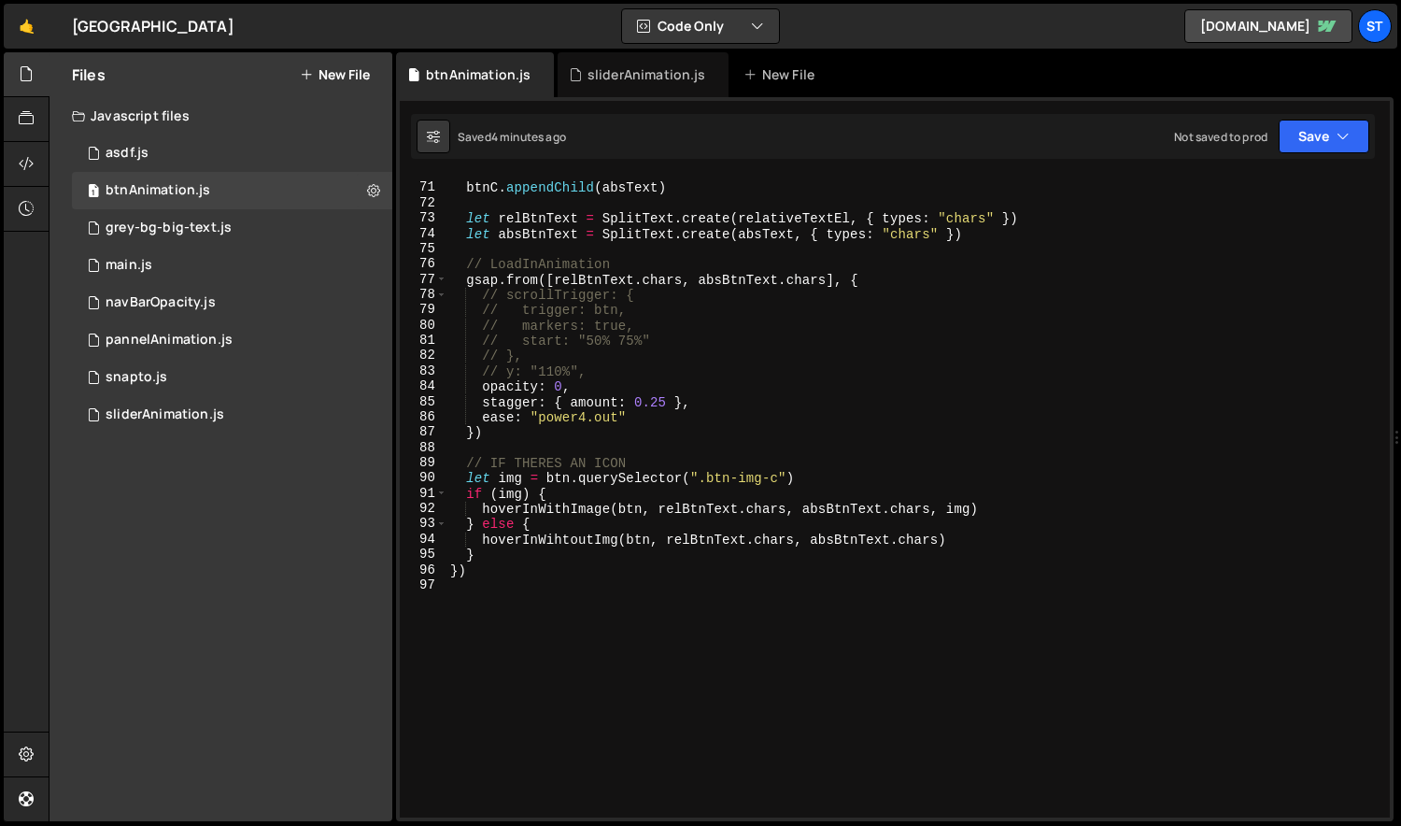
click at [614, 368] on div "btnC . appendChild ( absText ) let relBtnText = SplitText . create ( relativeTe…" at bounding box center [915, 501] width 938 height 672
click at [472, 293] on div "btnC . appendChild ( absText ) let relBtnText = SplitText . create ( relativeTe…" at bounding box center [915, 501] width 938 height 672
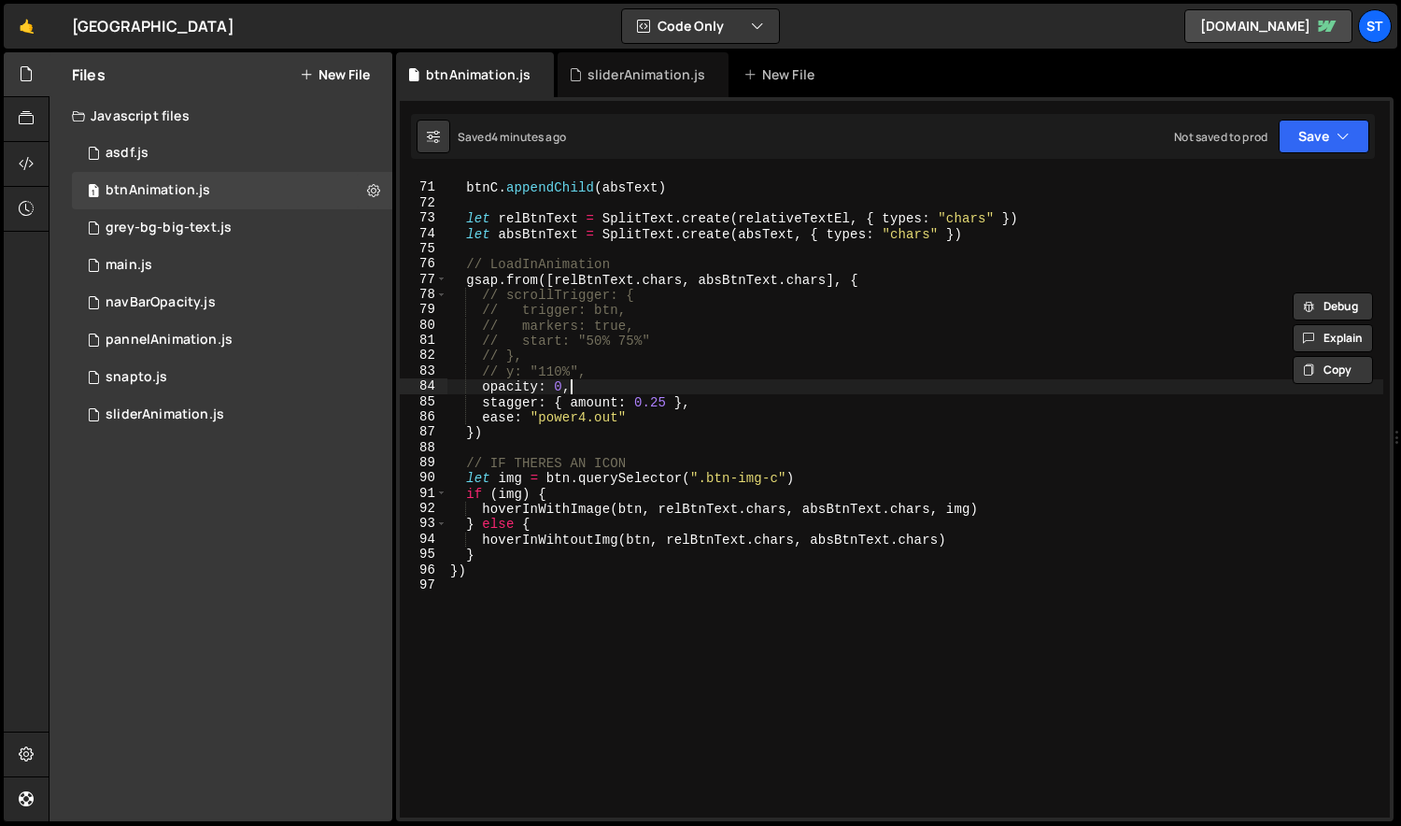
click at [614, 387] on div "btnC . appendChild ( absText ) let relBtnText = SplitText . create ( relativeTe…" at bounding box center [915, 501] width 938 height 672
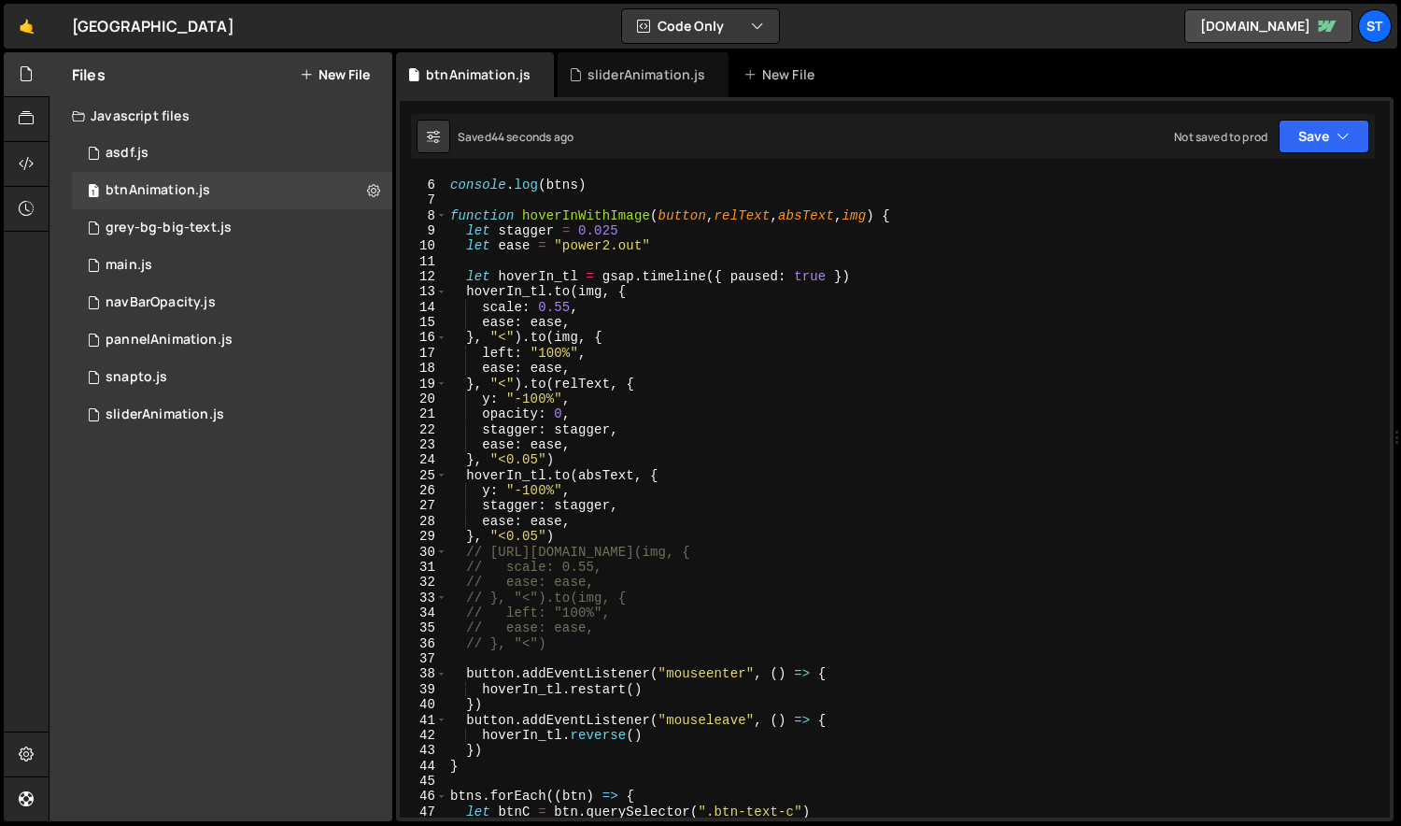
scroll to position [75, 0]
click at [590, 398] on div "console . log ( btns ) function hoverInWithImage ( button , relText , absText ,…" at bounding box center [915, 498] width 938 height 672
type textarea "// y: "-100%","
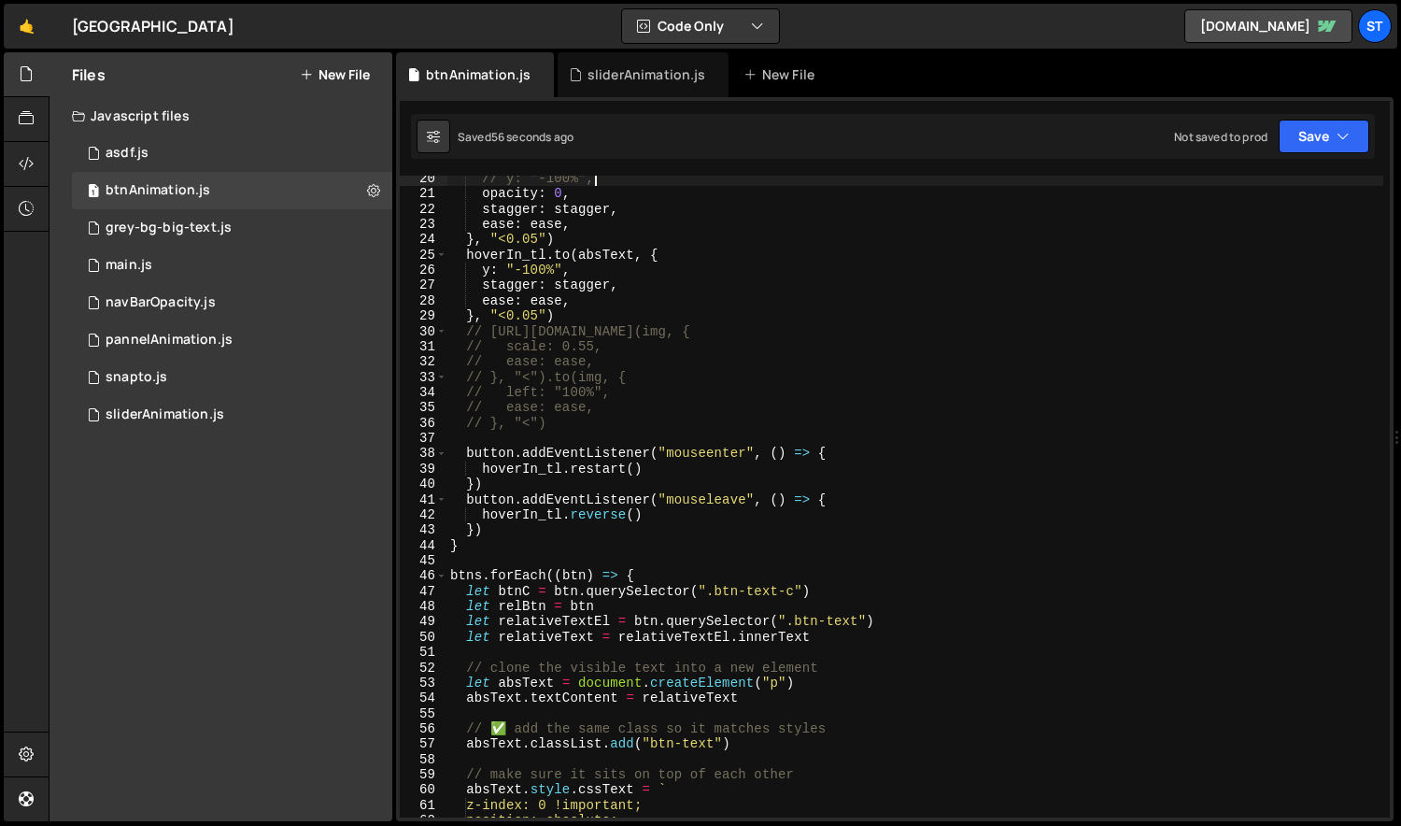
scroll to position [0, 0]
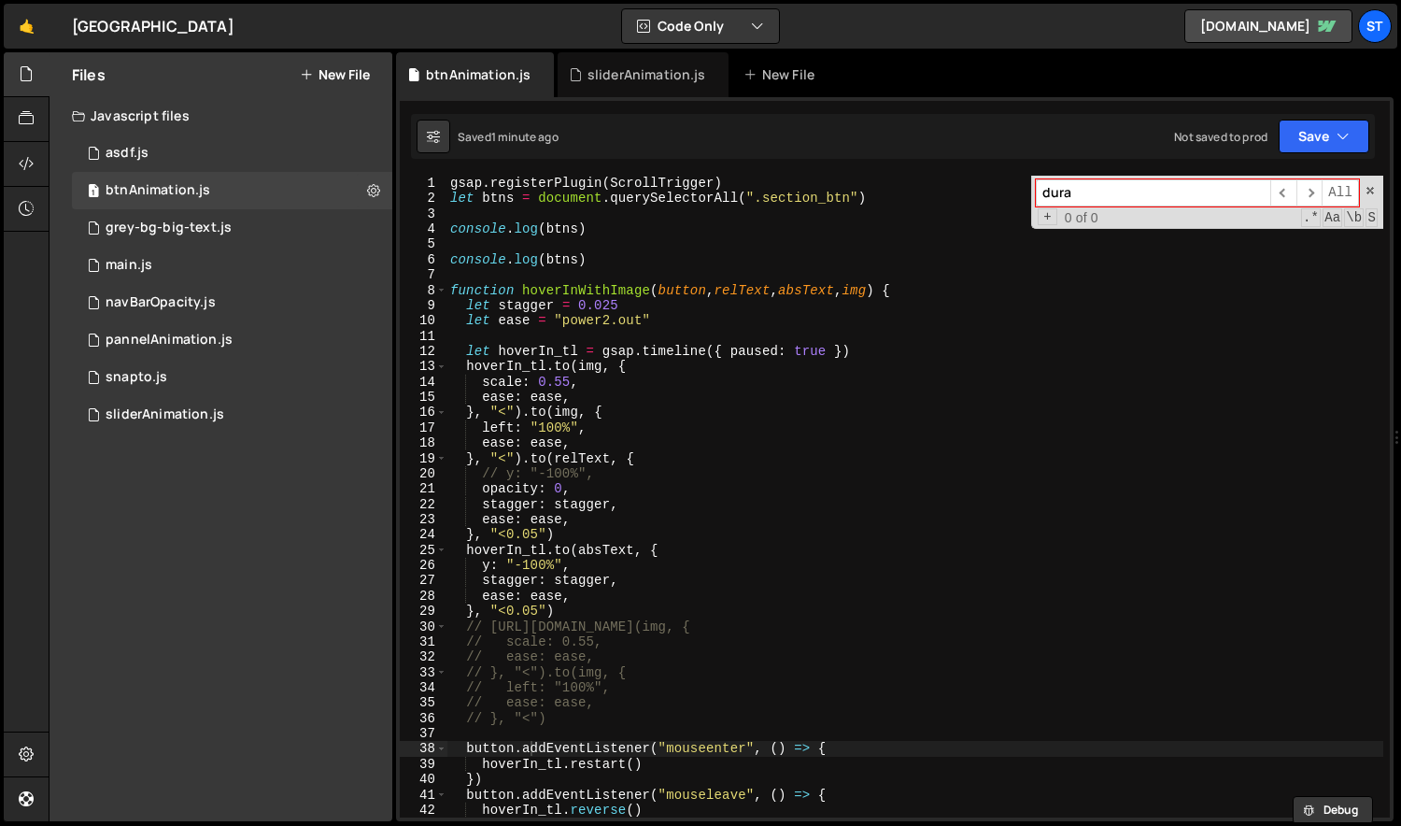
type input "durat"
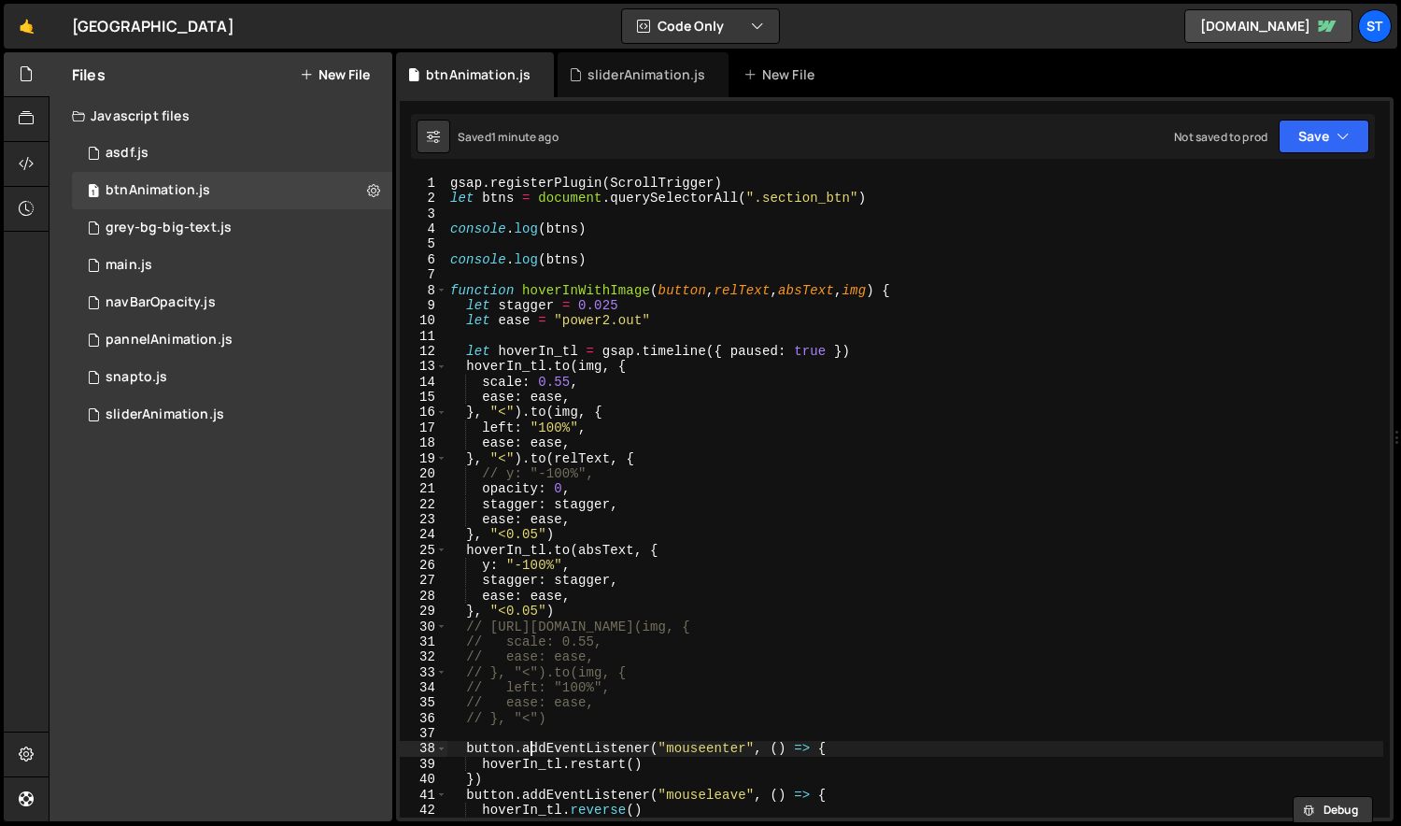
click at [631, 404] on div "gsap . registerPlugin ( ScrollTrigger ) let btns = document . querySelectorAll …" at bounding box center [915, 512] width 938 height 672
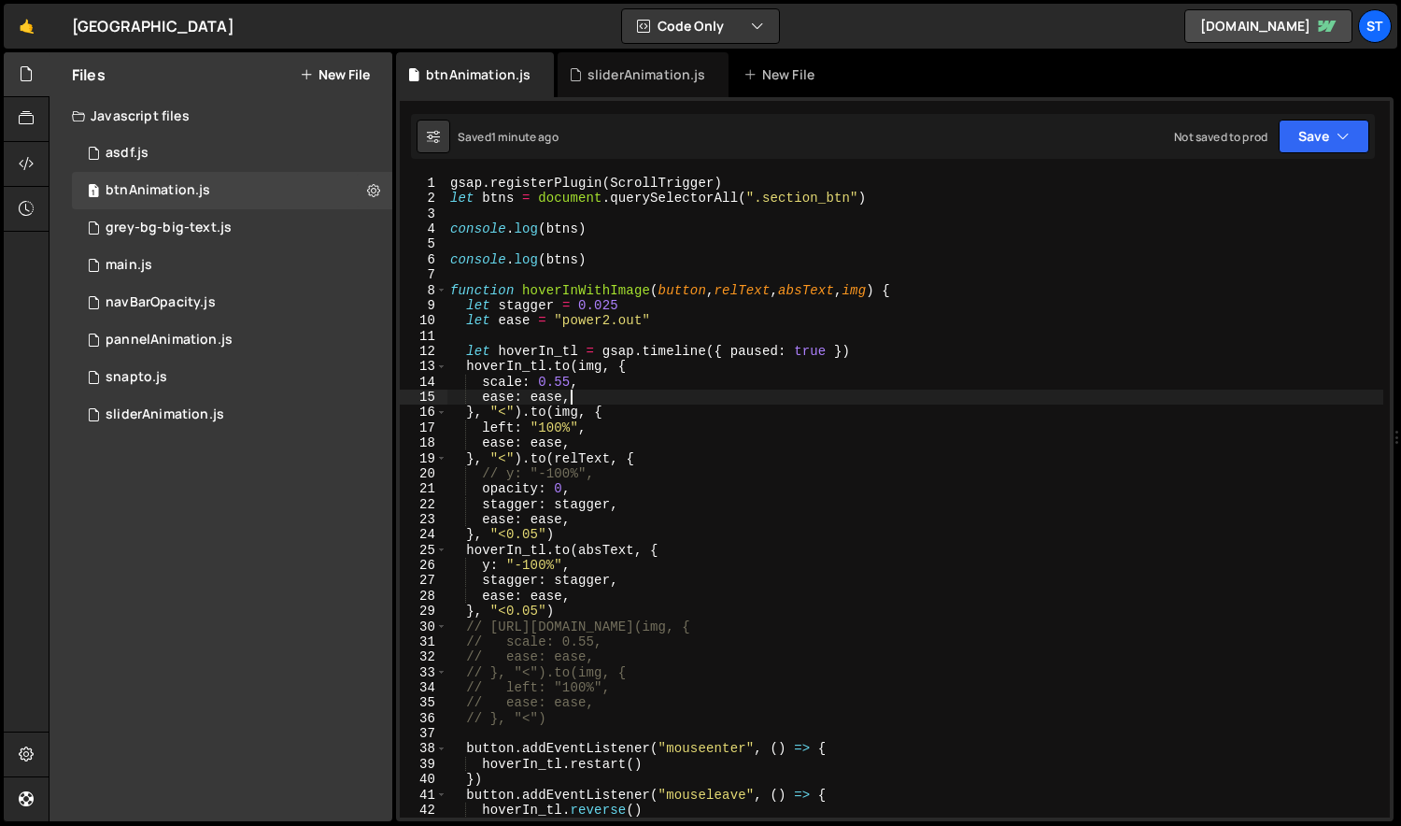
click at [605, 374] on div "gsap . registerPlugin ( ScrollTrigger ) let btns = document . querySelectorAll …" at bounding box center [915, 512] width 938 height 672
type textarea "scale: 0.55,"
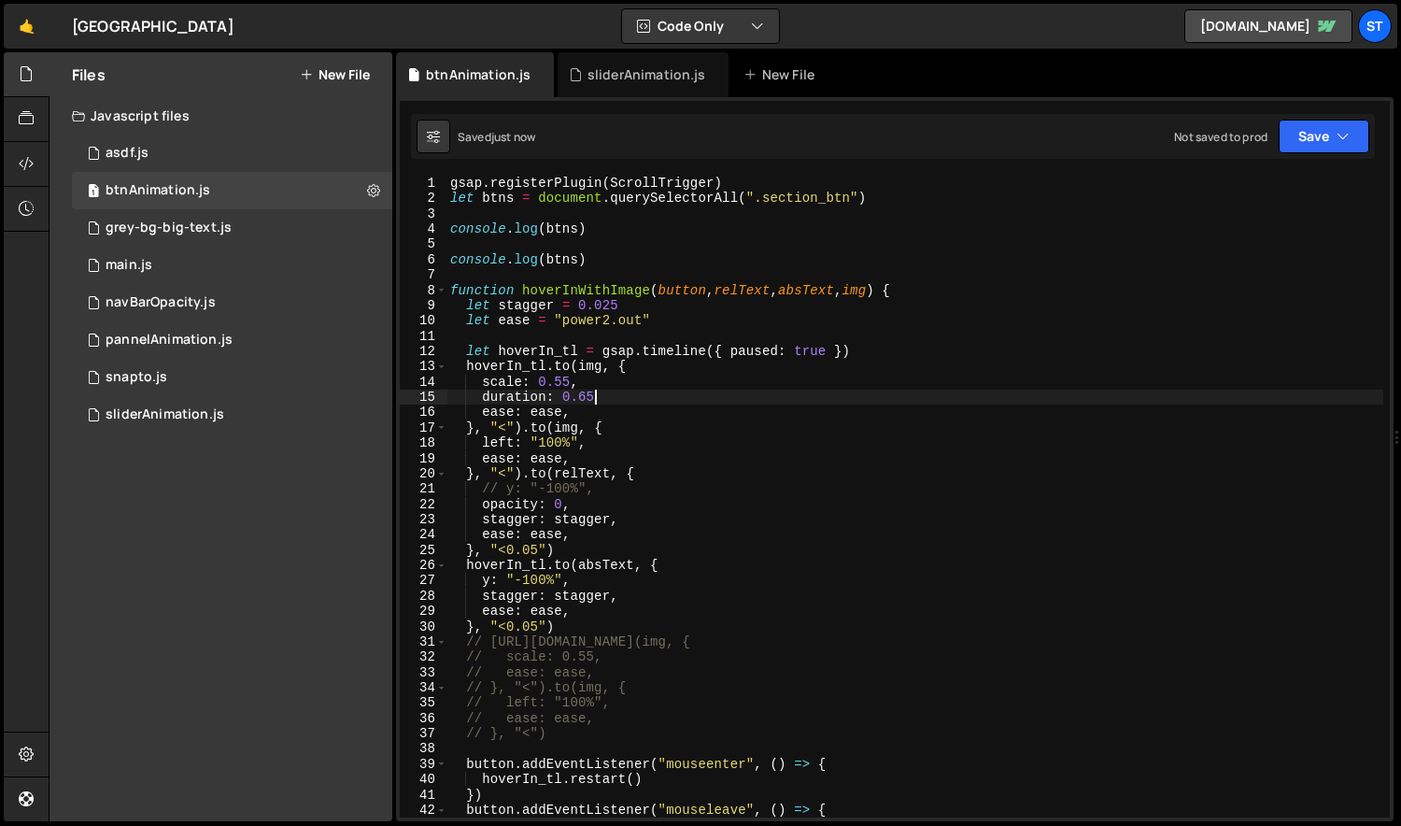
scroll to position [0, 9]
click at [780, 537] on div "gsap . registerPlugin ( ScrollTrigger ) let btns = document . querySelectorAll …" at bounding box center [915, 512] width 938 height 672
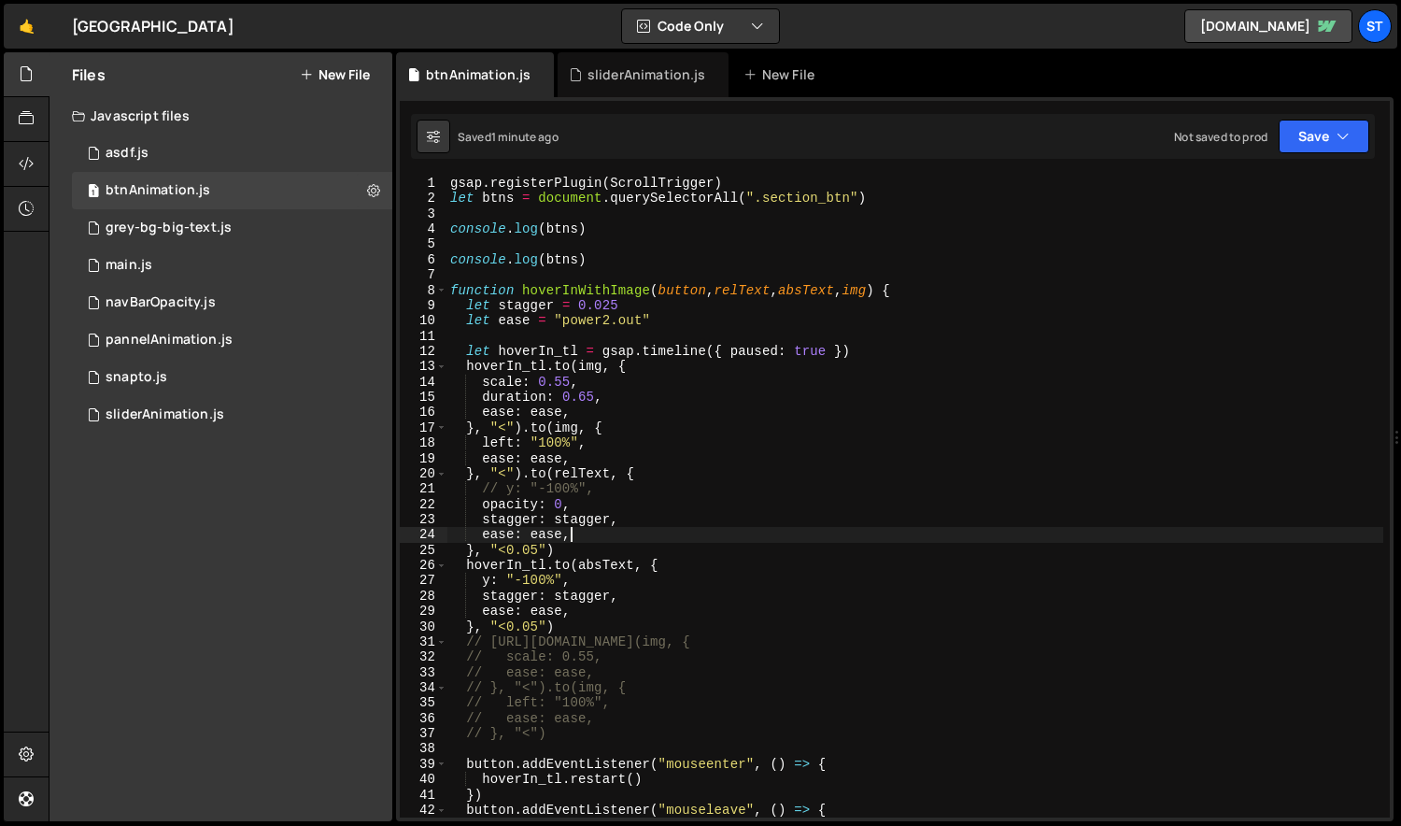
click at [603, 408] on div "gsap . registerPlugin ( ScrollTrigger ) let btns = document . querySelectorAll …" at bounding box center [915, 512] width 938 height 672
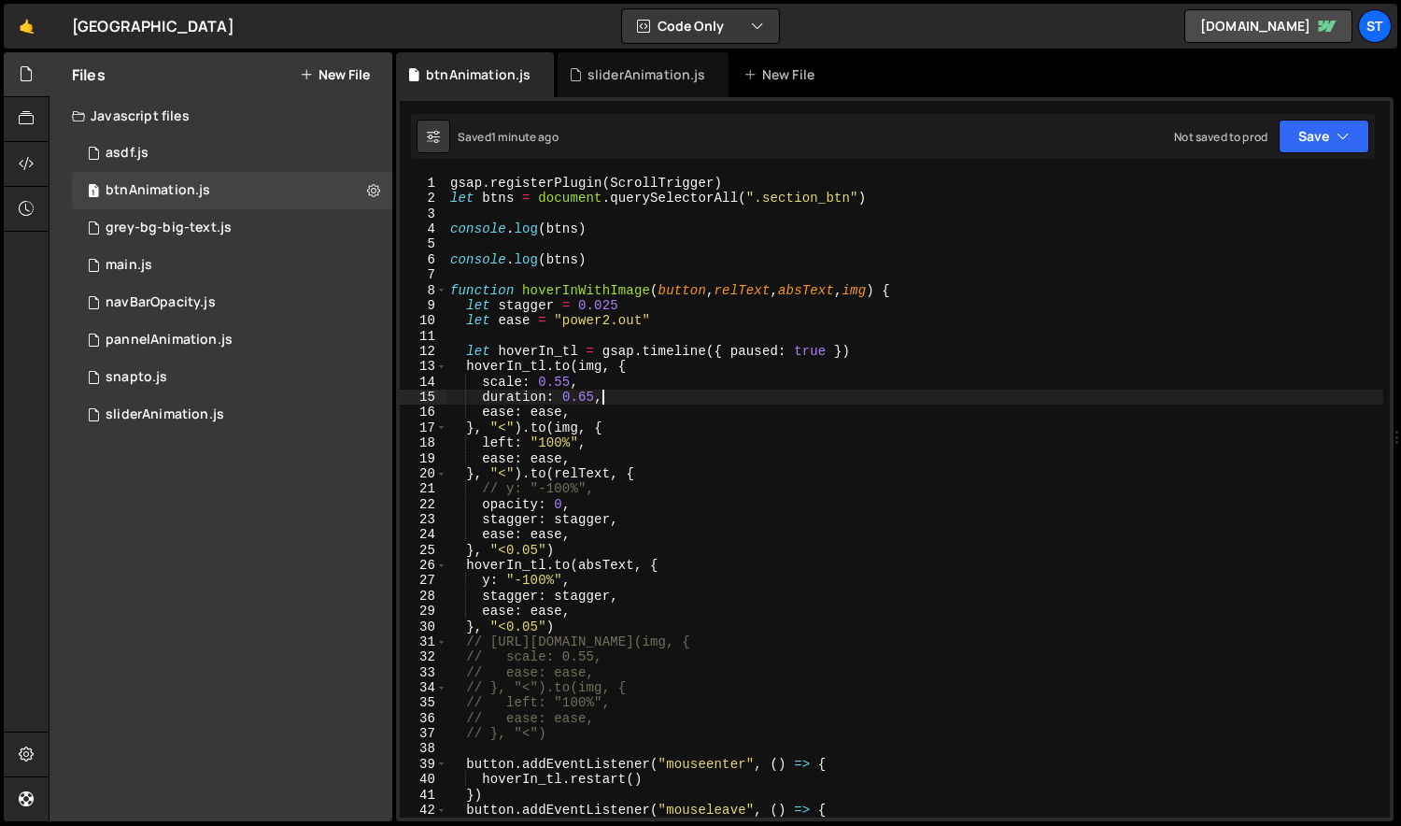
type textarea "scale: 0.55,"
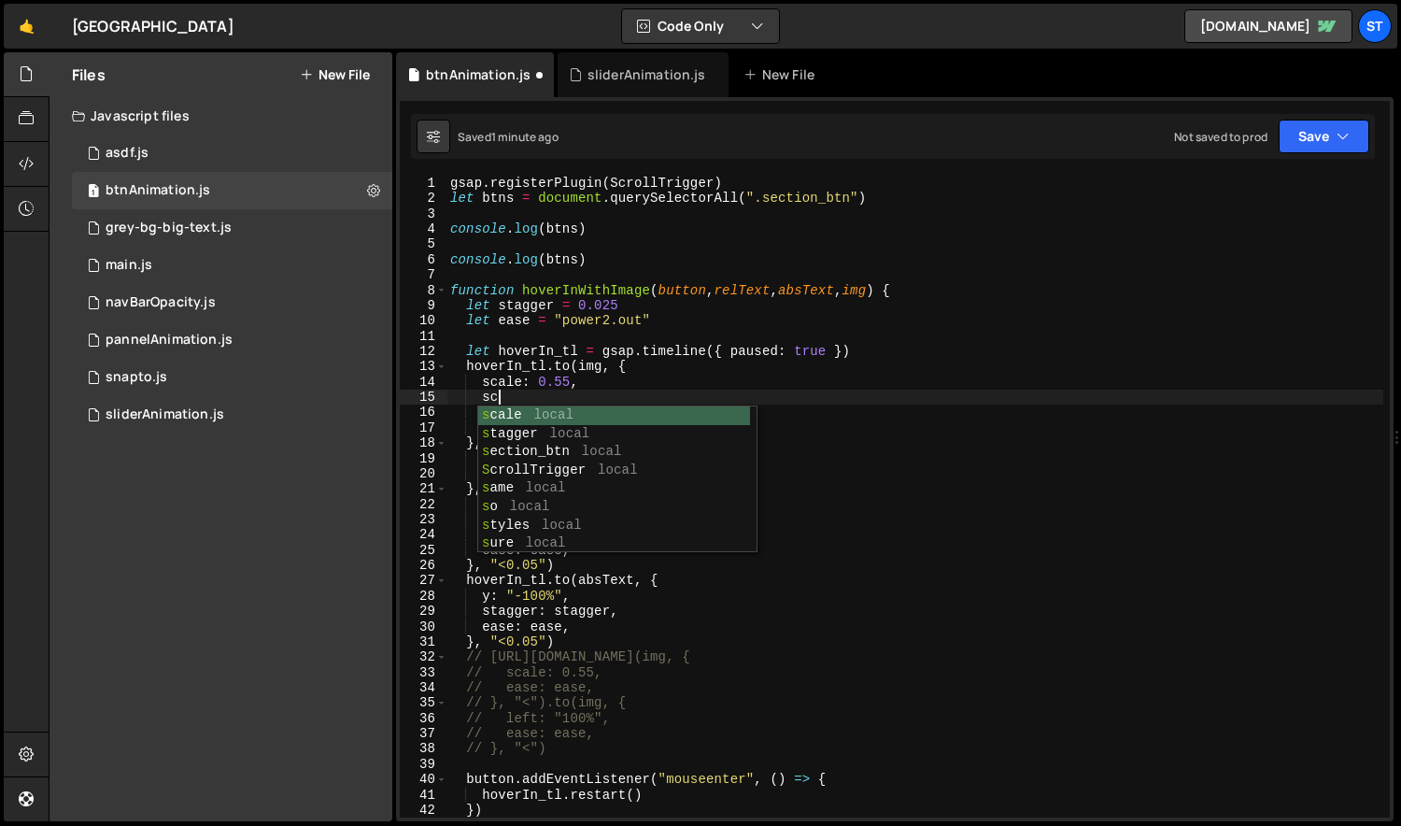
scroll to position [0, 2]
type textarea "scale"
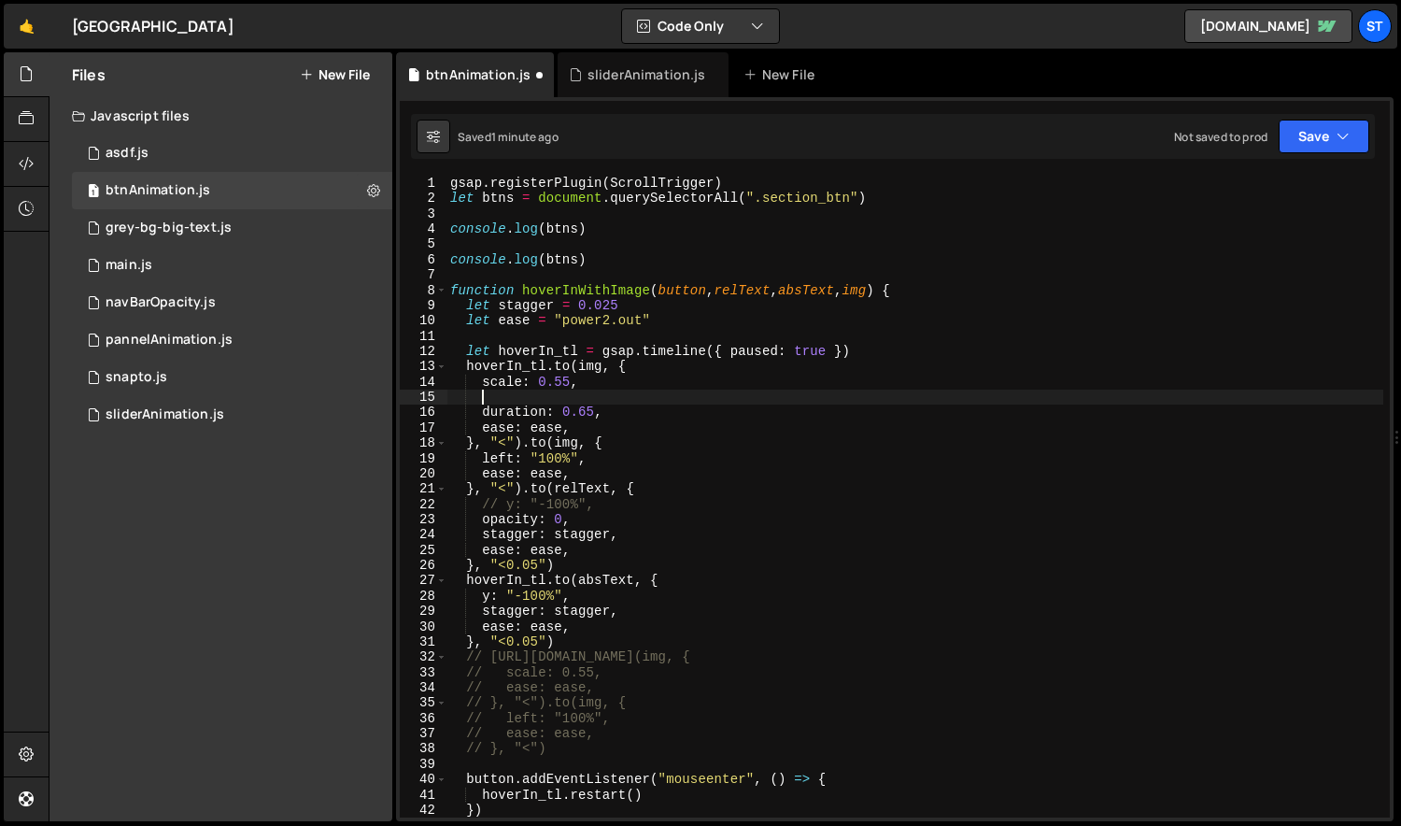
scroll to position [0, 0]
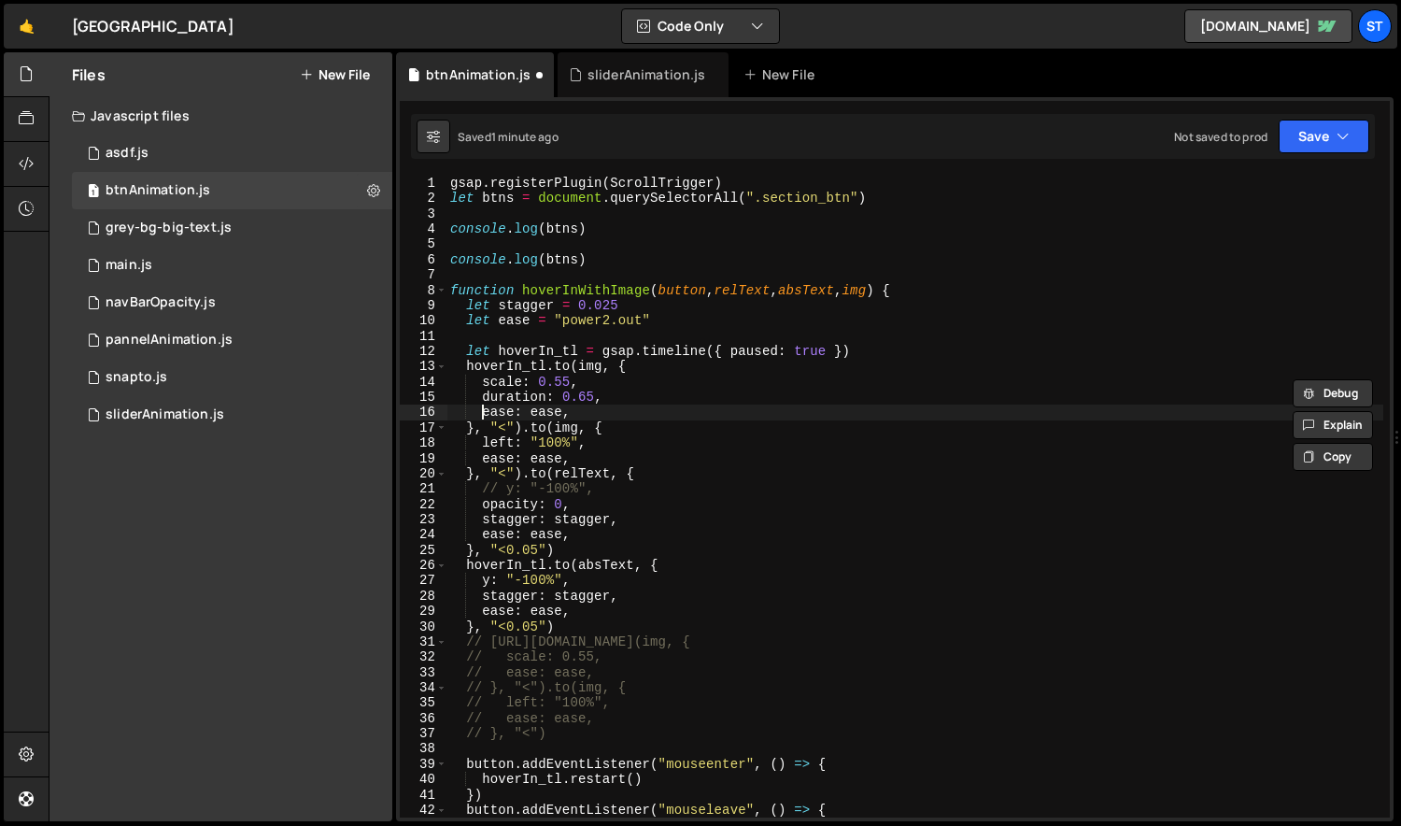
type textarea "left: "100%","
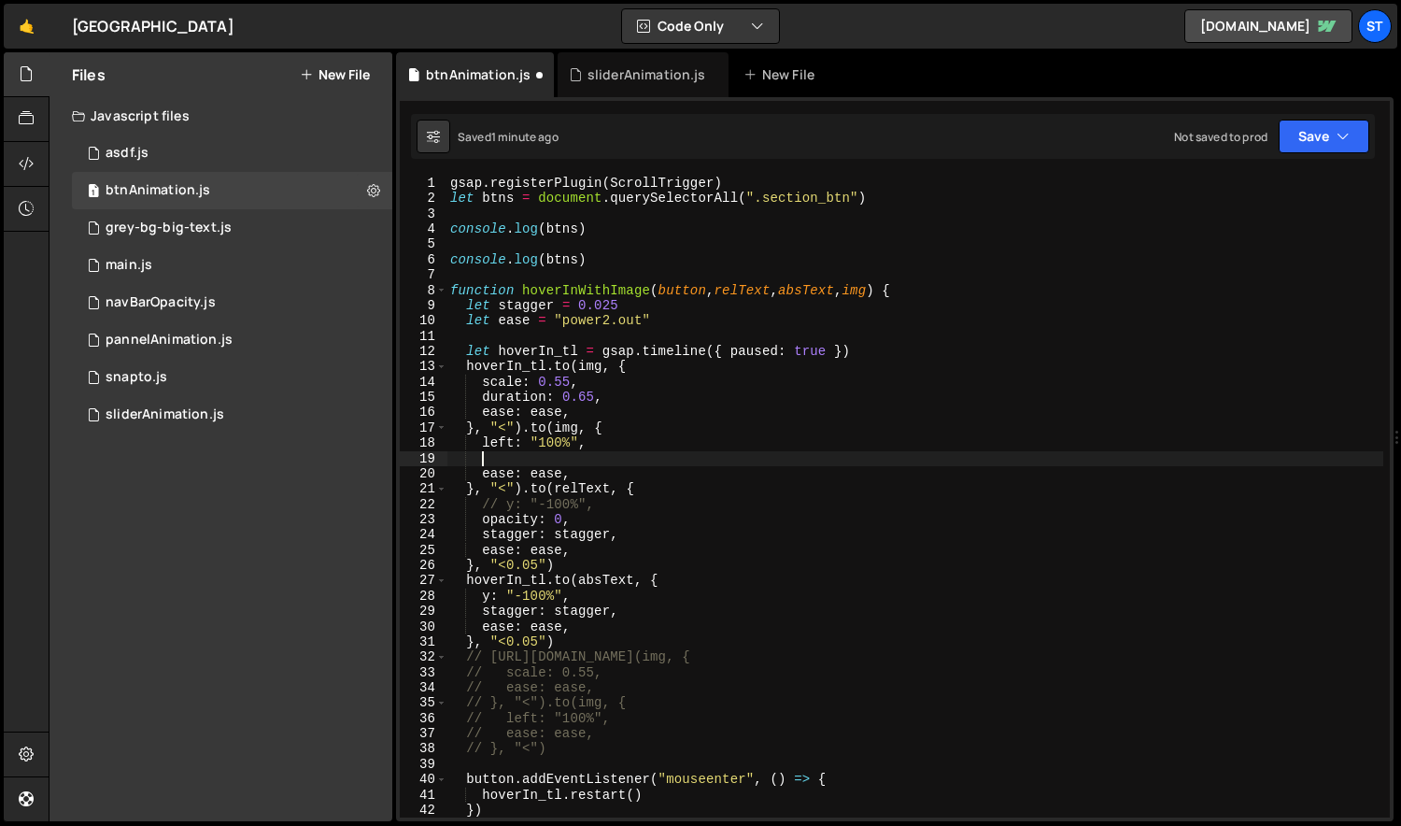
scroll to position [0, 1]
paste textarea "scale: 0.55,"
click at [572, 459] on div "gsap . registerPlugin ( ScrollTrigger ) let btns = document . querySelectorAll …" at bounding box center [915, 512] width 938 height 672
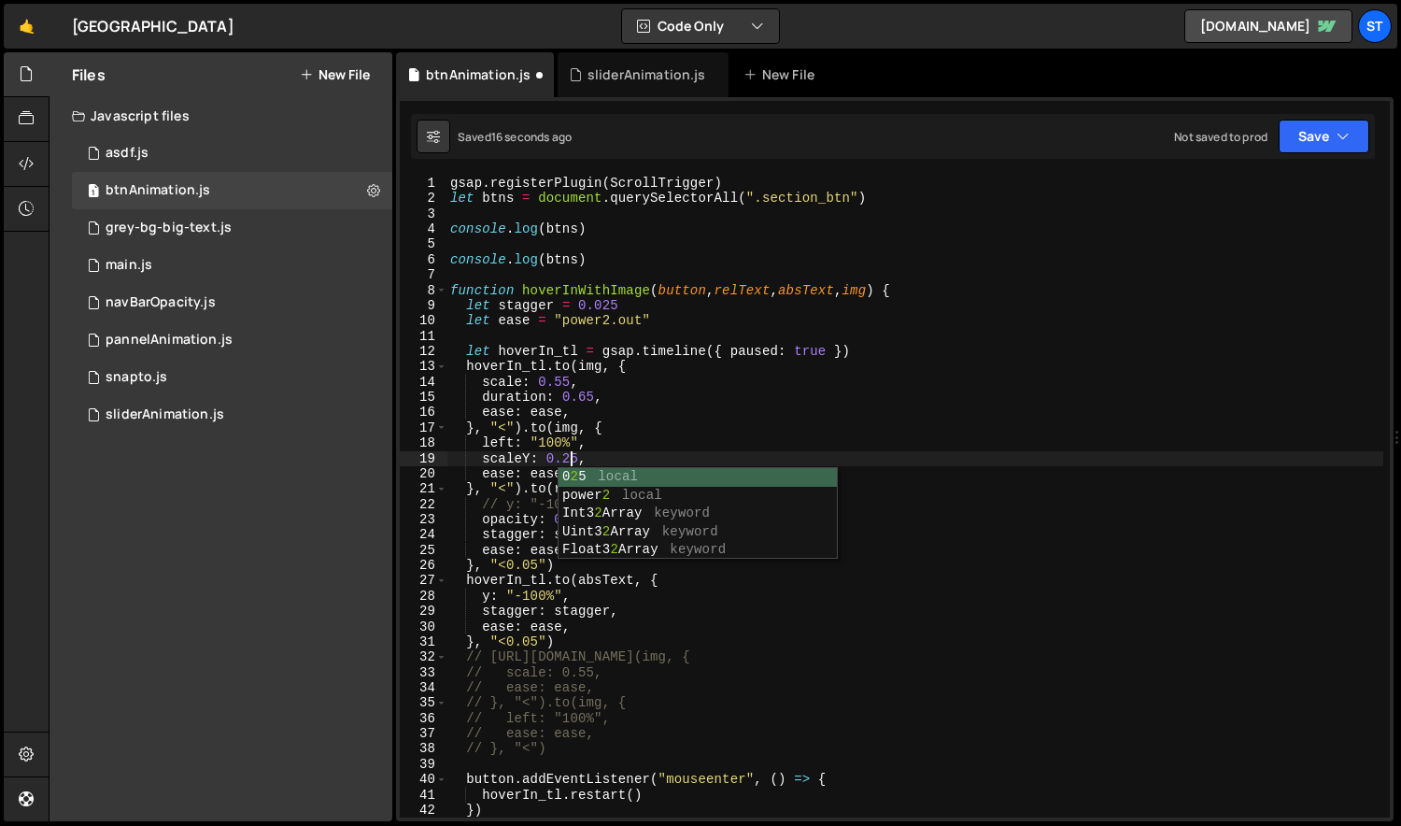
scroll to position [0, 7]
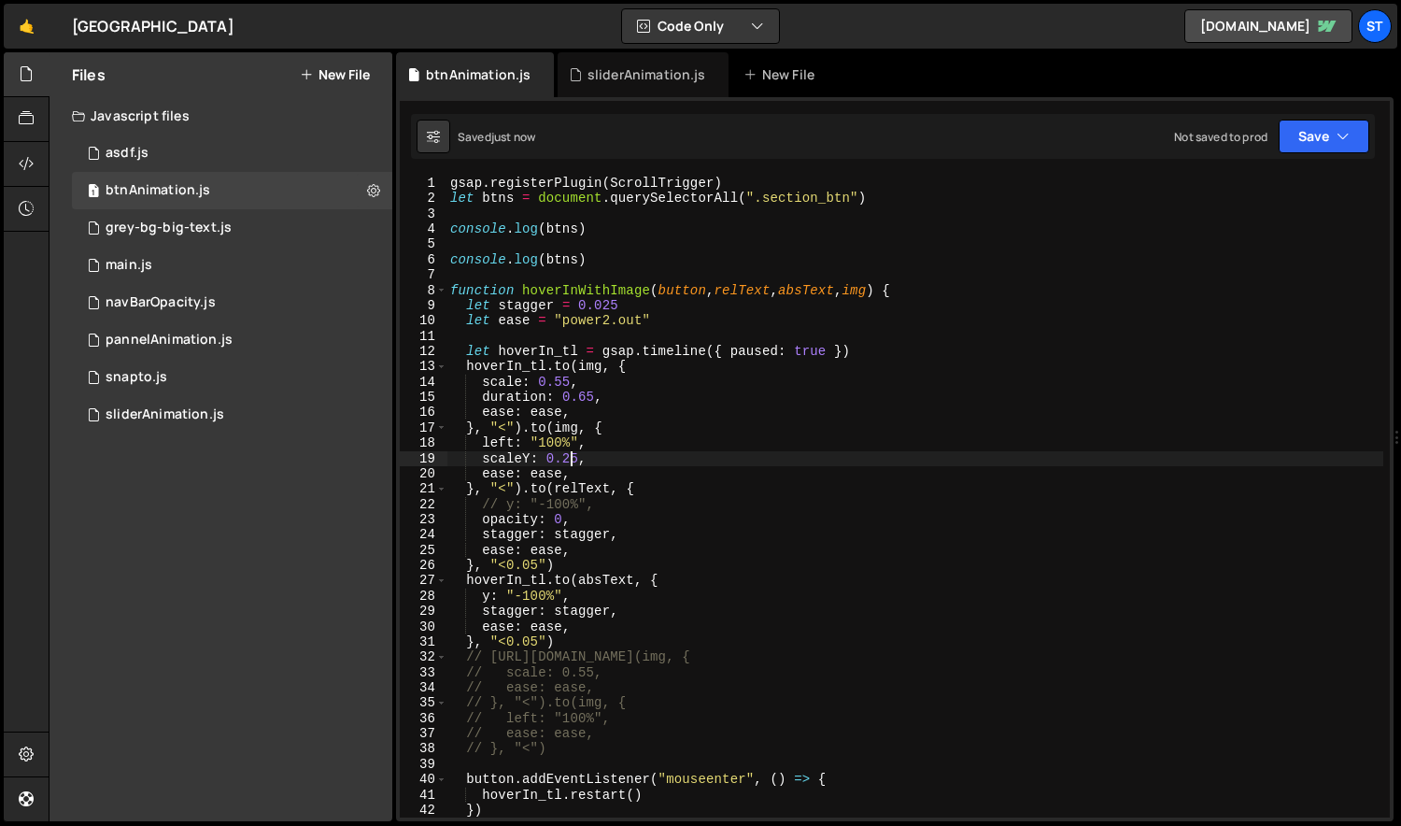
click at [531, 635] on div "gsap . registerPlugin ( ScrollTrigger ) let btns = document . querySelectorAll …" at bounding box center [915, 512] width 938 height 672
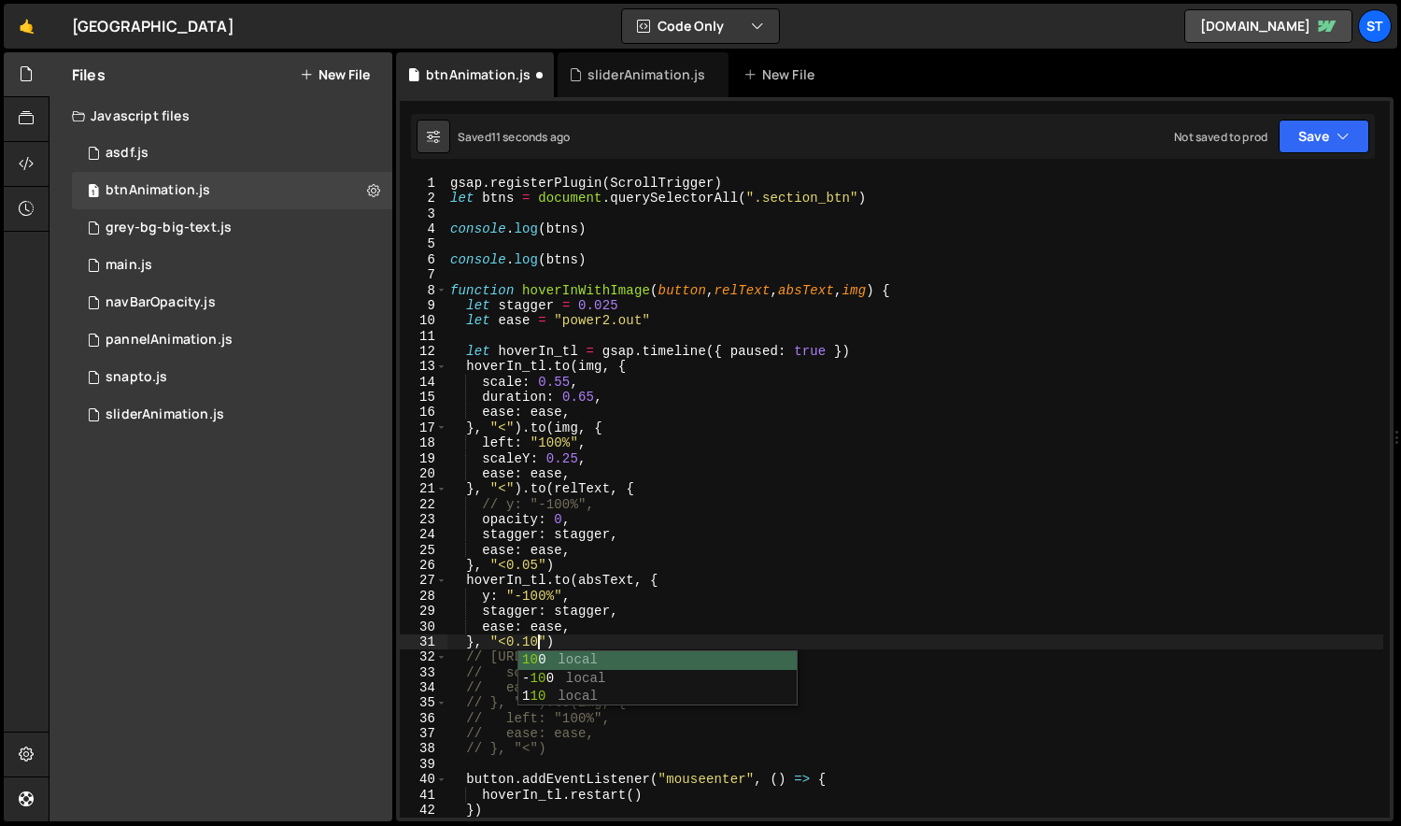
scroll to position [0, 7]
click at [588, 560] on div "gsap . registerPlugin ( ScrollTrigger ) let btns = document . querySelectorAll …" at bounding box center [915, 512] width 938 height 672
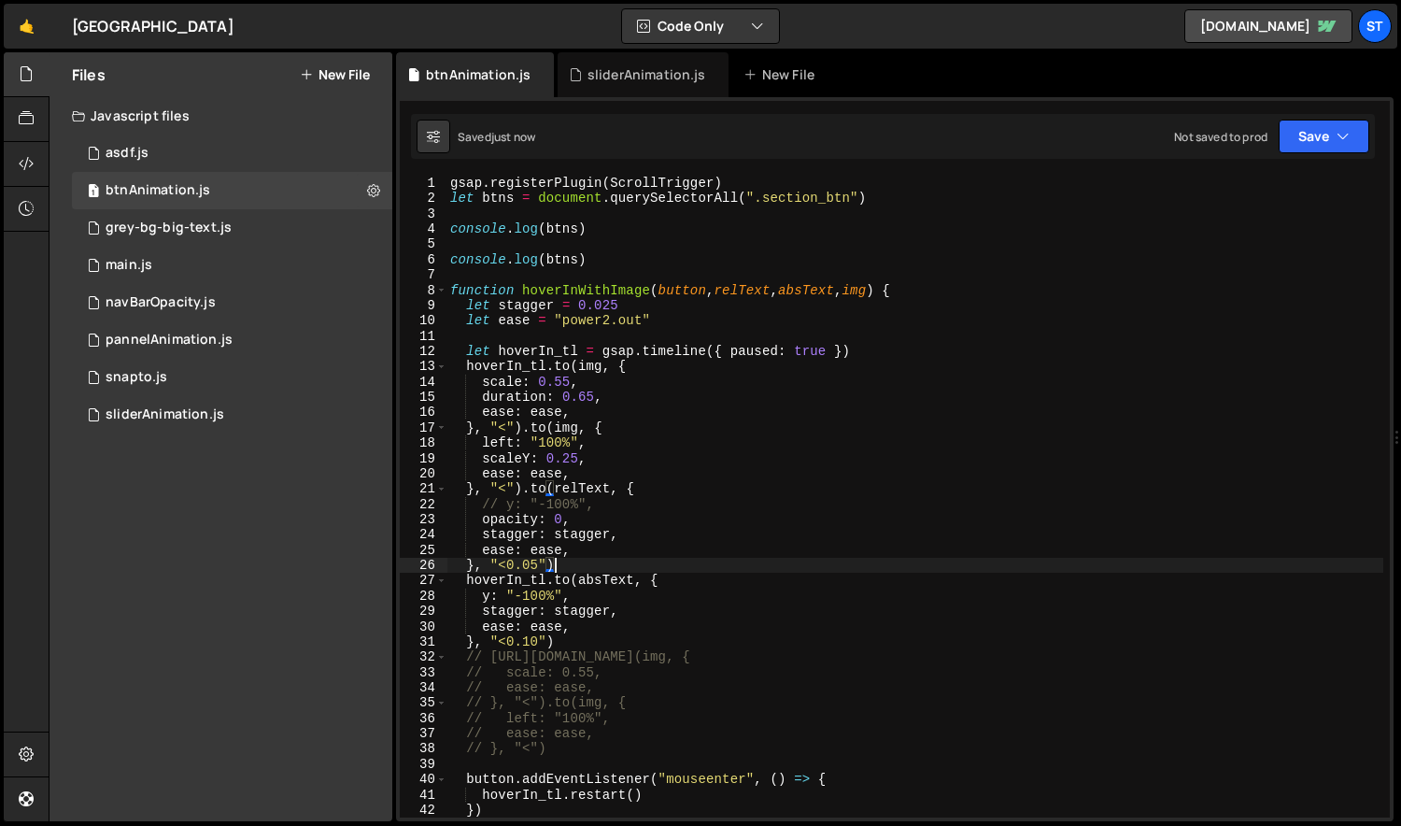
click at [600, 456] on div "gsap . registerPlugin ( ScrollTrigger ) let btns = document . querySelectorAll …" at bounding box center [915, 512] width 938 height 672
type textarea "scaleY: 0.25,"
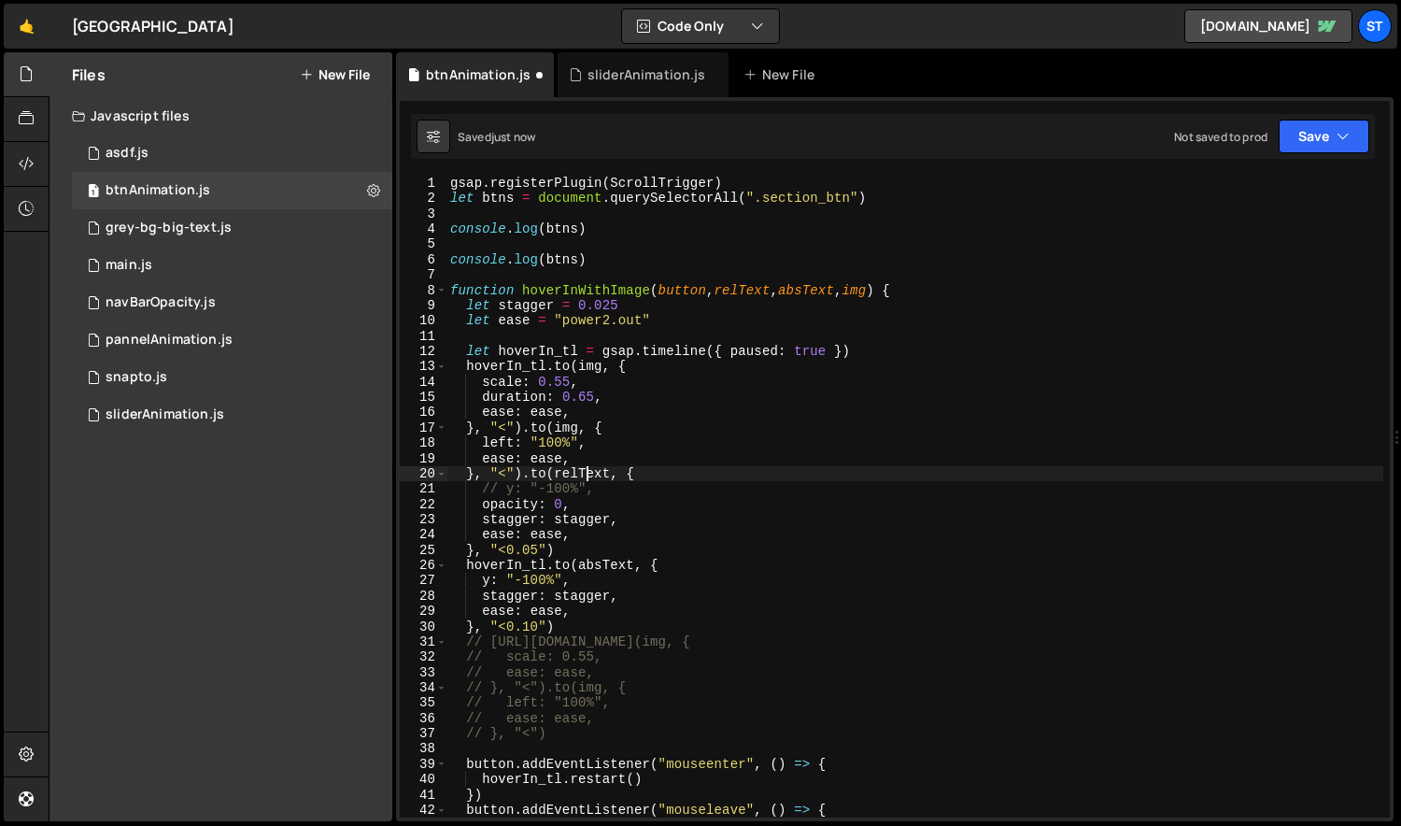
type textarea "// y: "-100%","
paste textarea "scaleY: 0.25,"
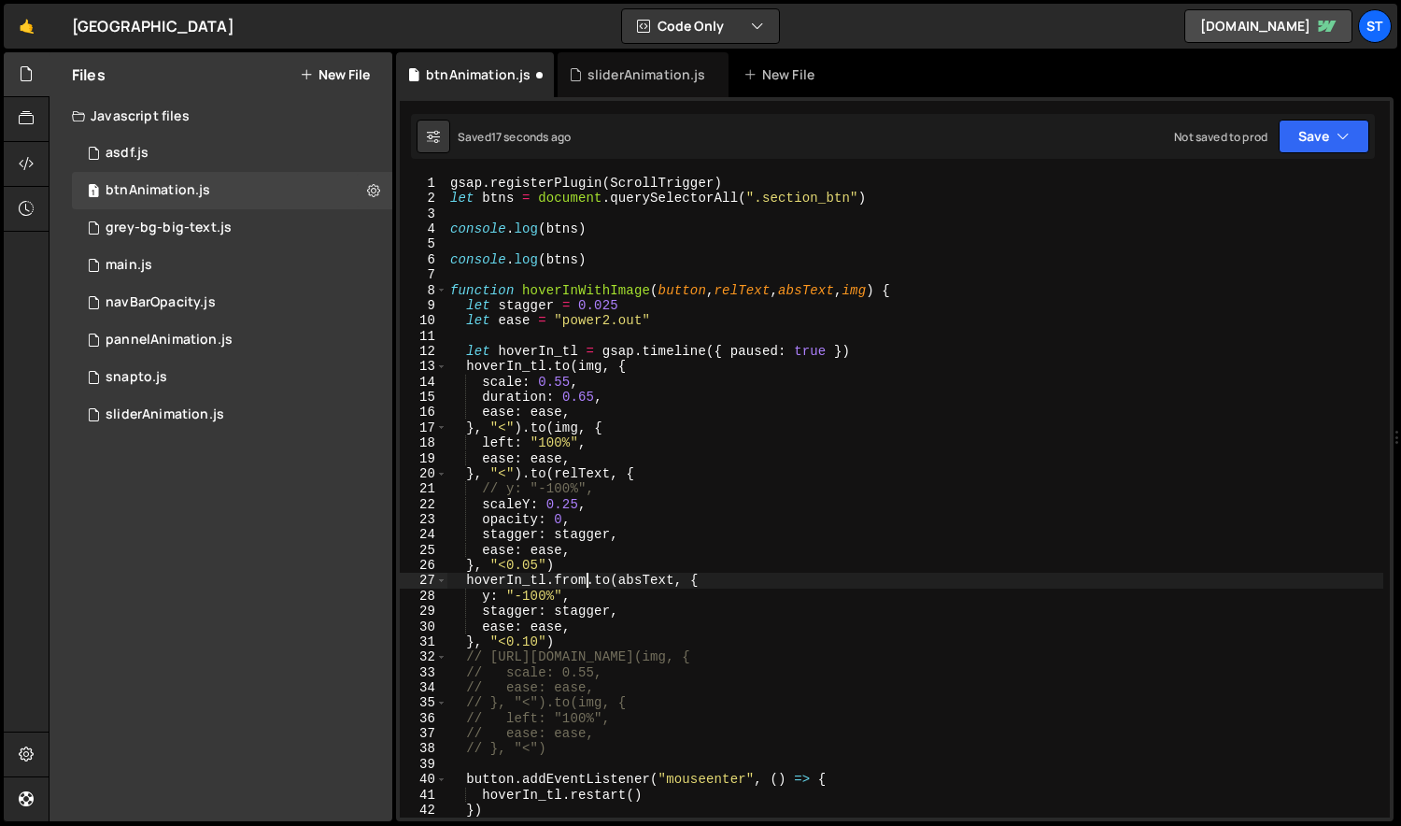
scroll to position [0, 10]
type textarea "hoverIn_tl.from(absText, {}).to(absText, {"
paste textarea "scaleY: 0.25,"
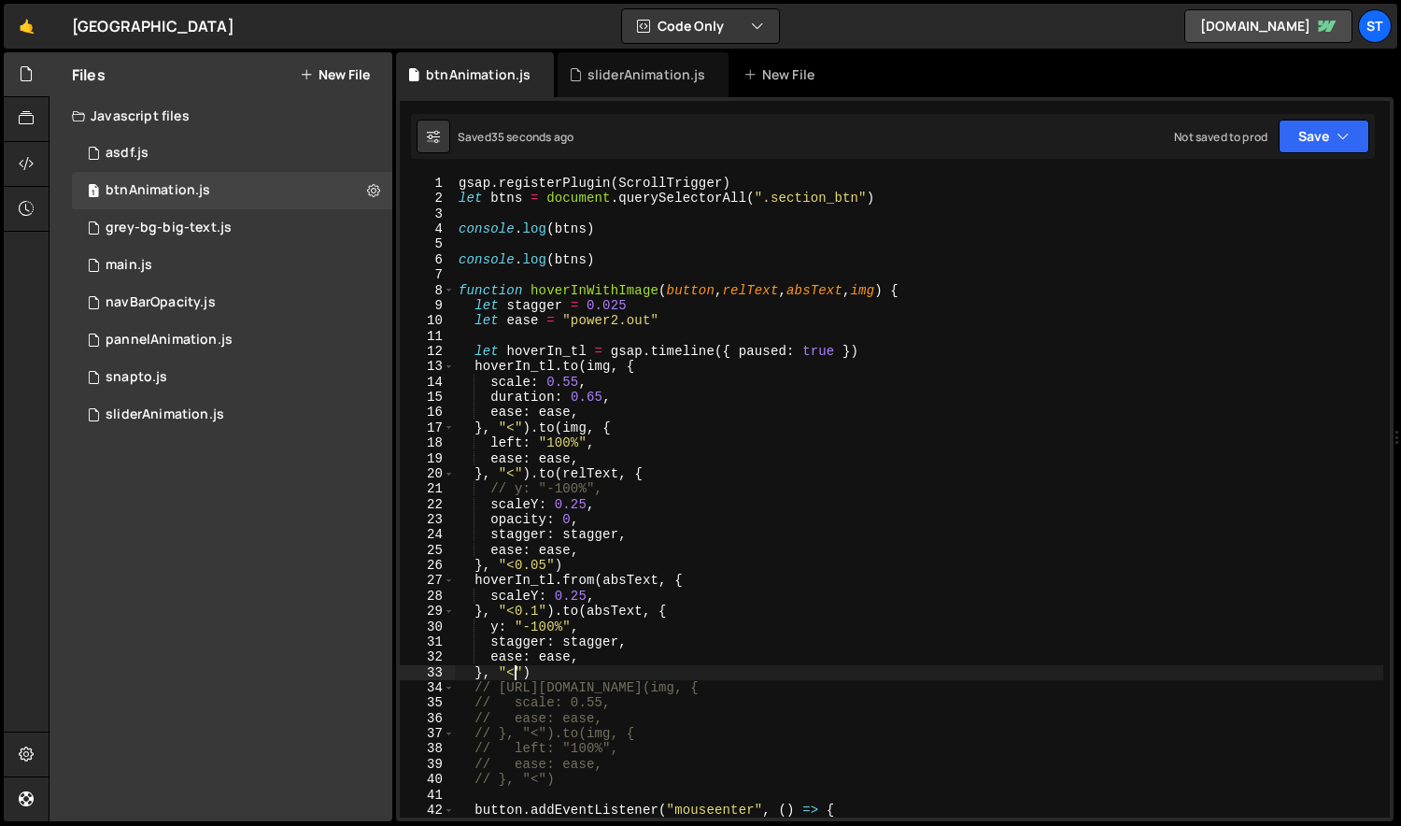
scroll to position [1, 0]
click at [602, 497] on div "gsap . registerPlugin ( ScrollTrigger ) let btns = document . querySelectorAll …" at bounding box center [919, 510] width 929 height 672
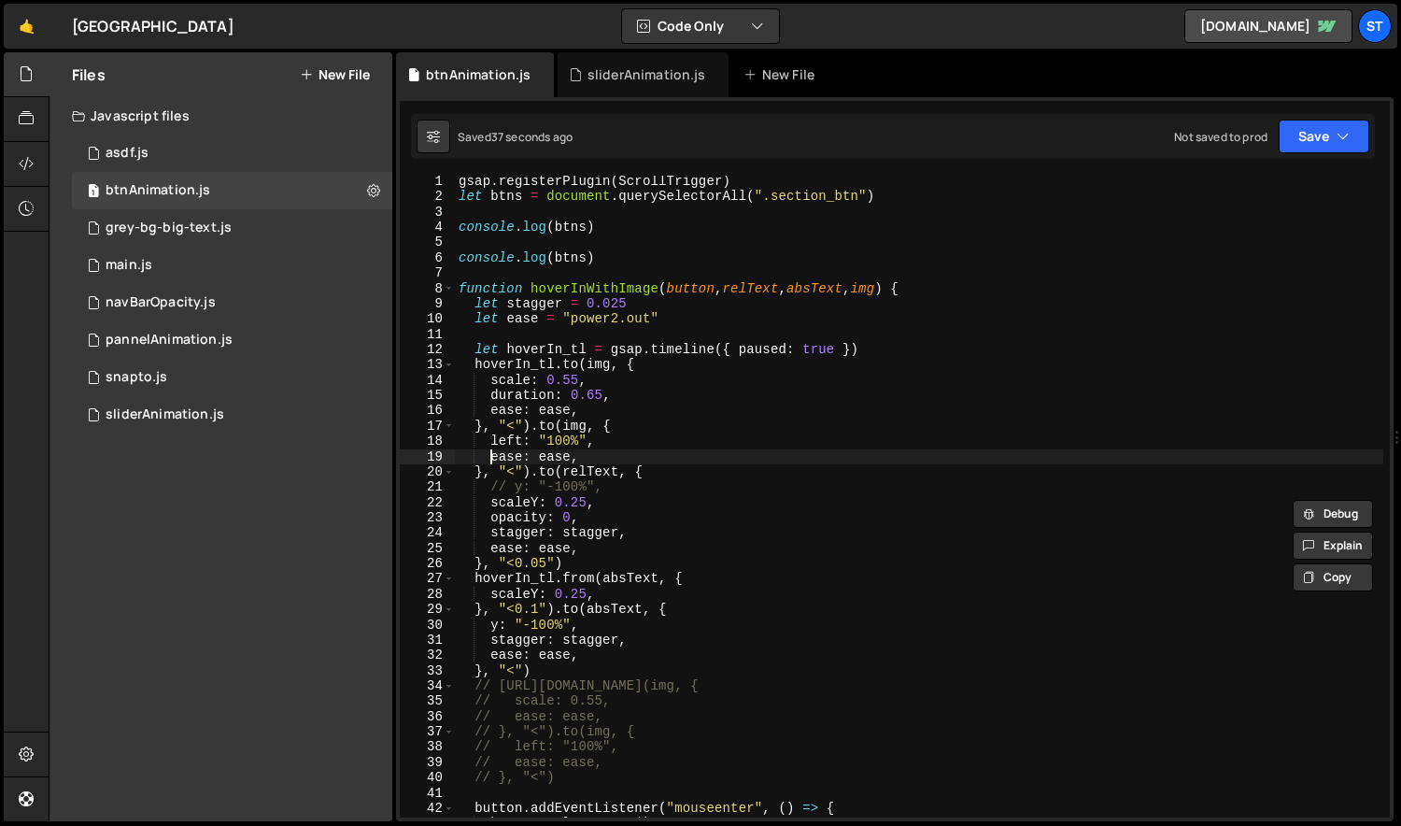
type textarea "left: "100%","
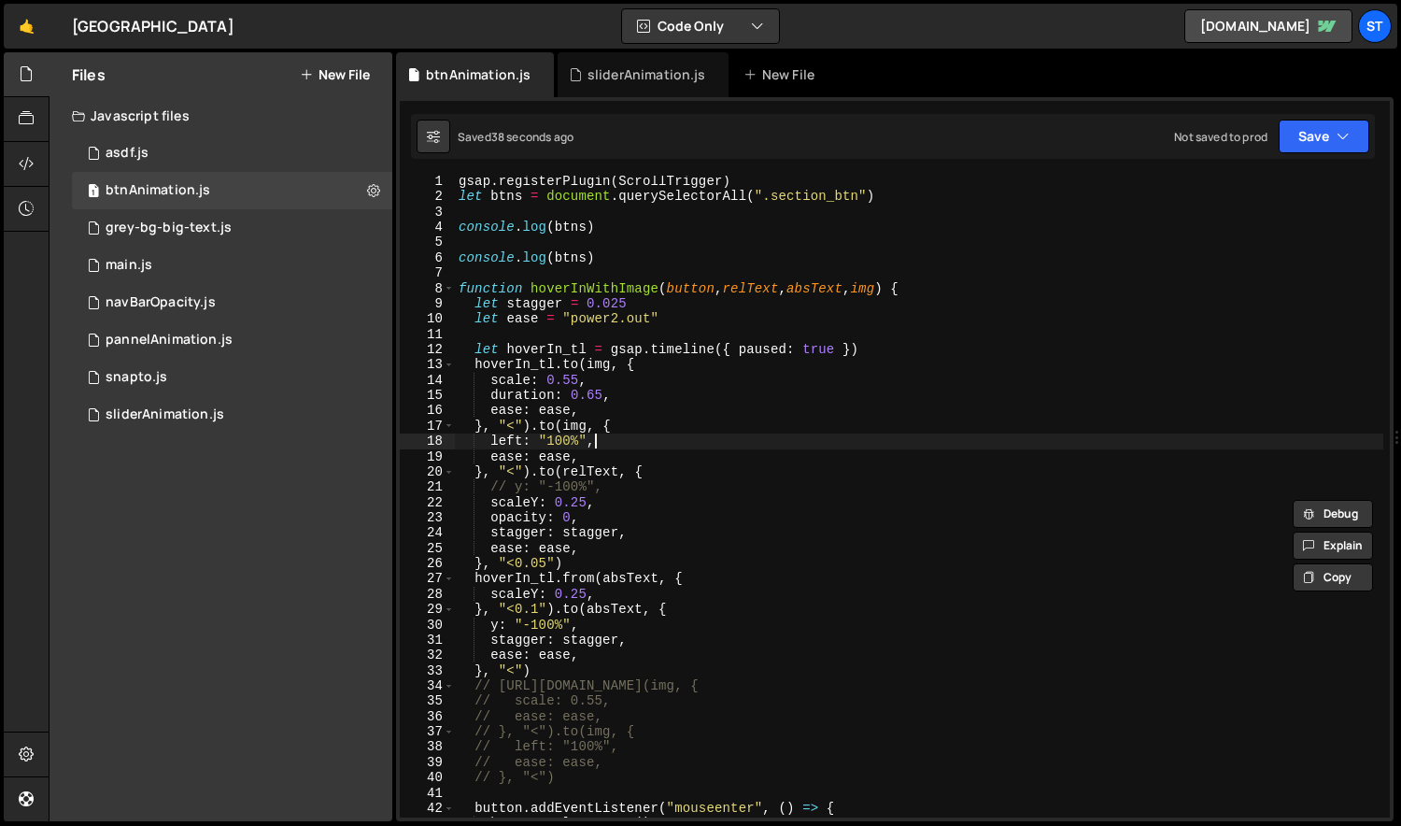
scroll to position [0, 1]
paste textarea "scaleY: 0.25,"
type textarea "scaleY: 0.25,"
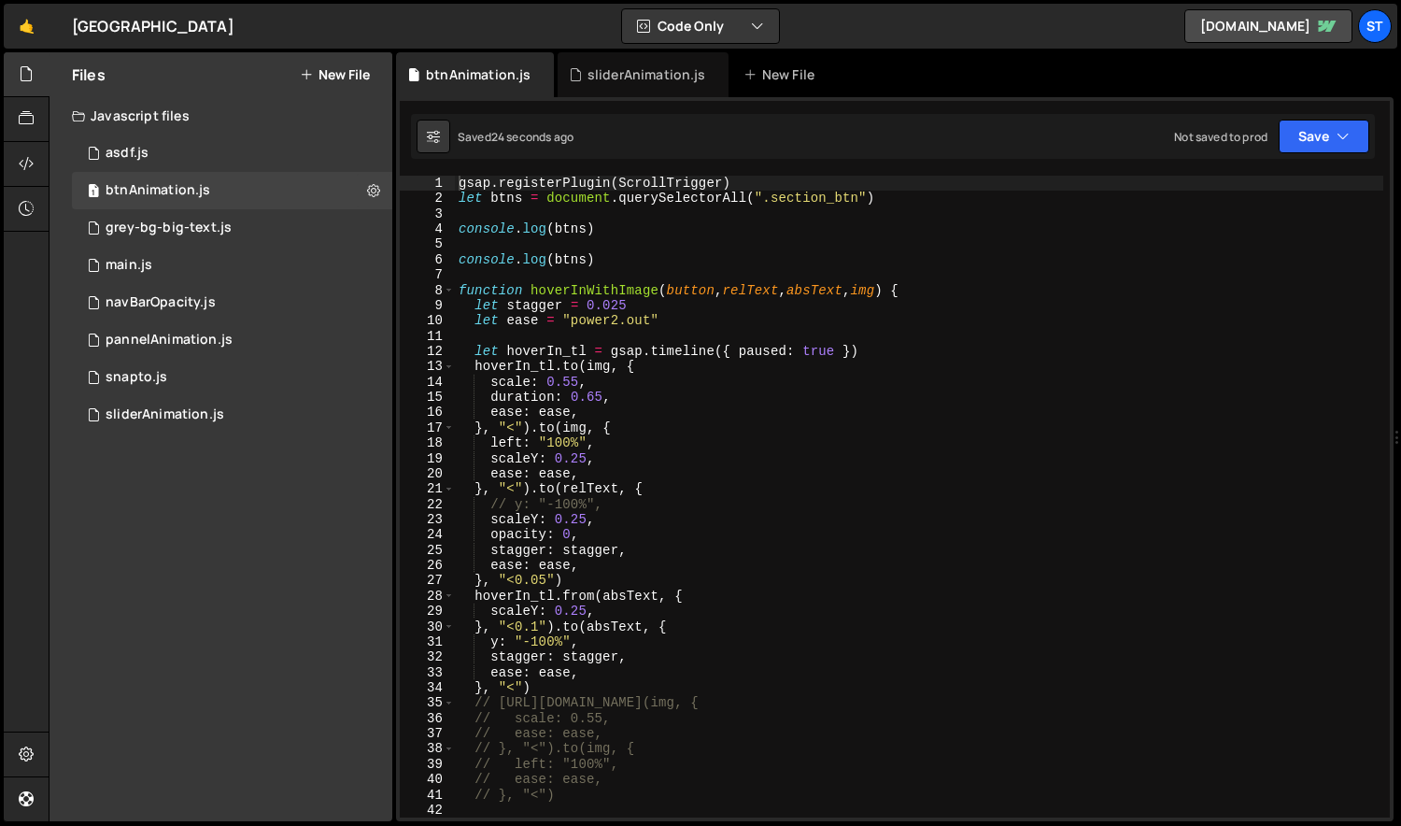
click at [647, 376] on div "gsap . registerPlugin ( ScrollTrigger ) let btns = document . querySelectorAll …" at bounding box center [919, 512] width 929 height 672
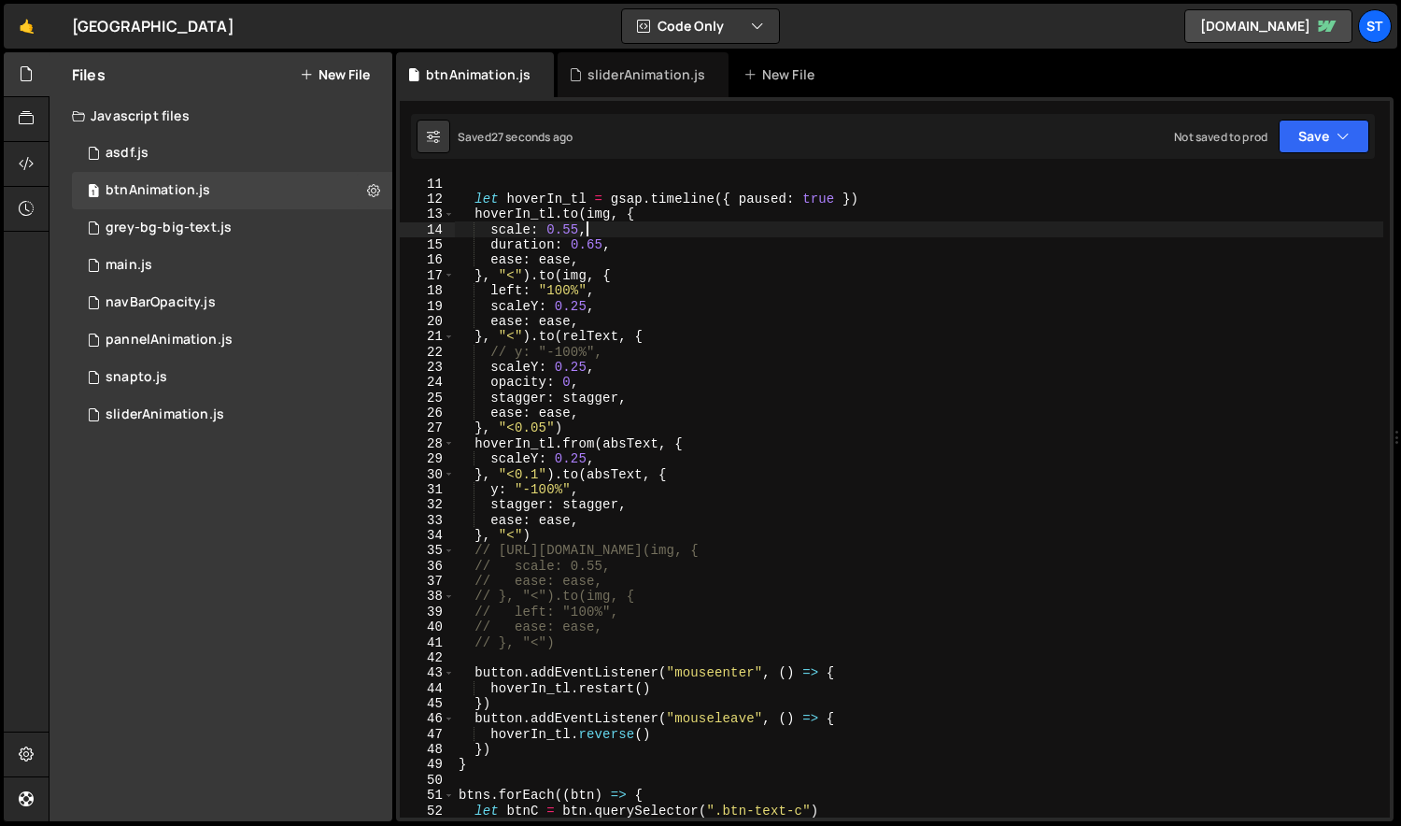
scroll to position [65, 0]
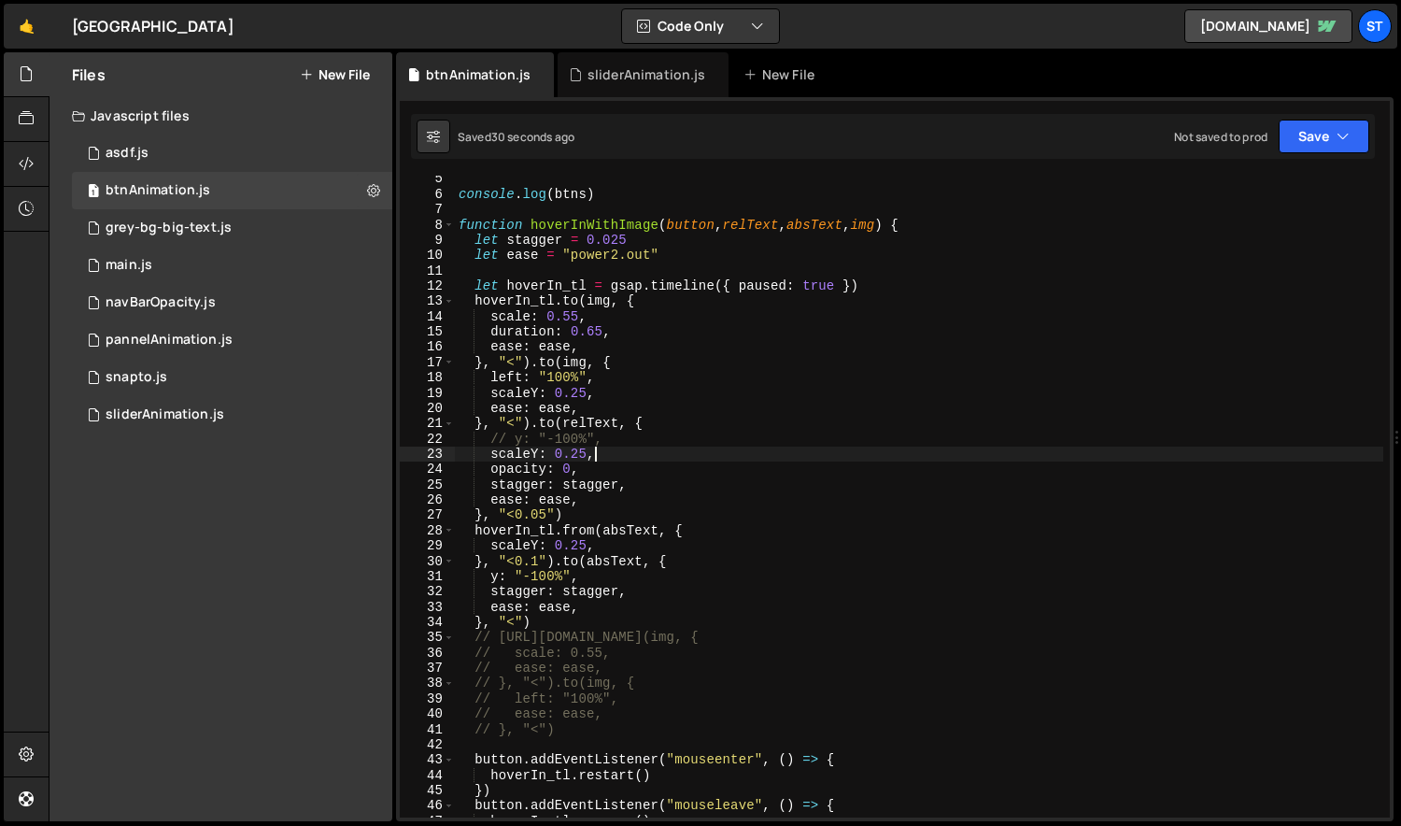
click at [614, 458] on div "console . log ( btns ) function hoverInWithImage ( button , relText , absText ,…" at bounding box center [919, 507] width 929 height 672
type textarea "scaleY: 0.25,"
click at [614, 390] on div "console . log ( btns ) function hoverInWithImage ( button , relText , absText ,…" at bounding box center [919, 507] width 929 height 672
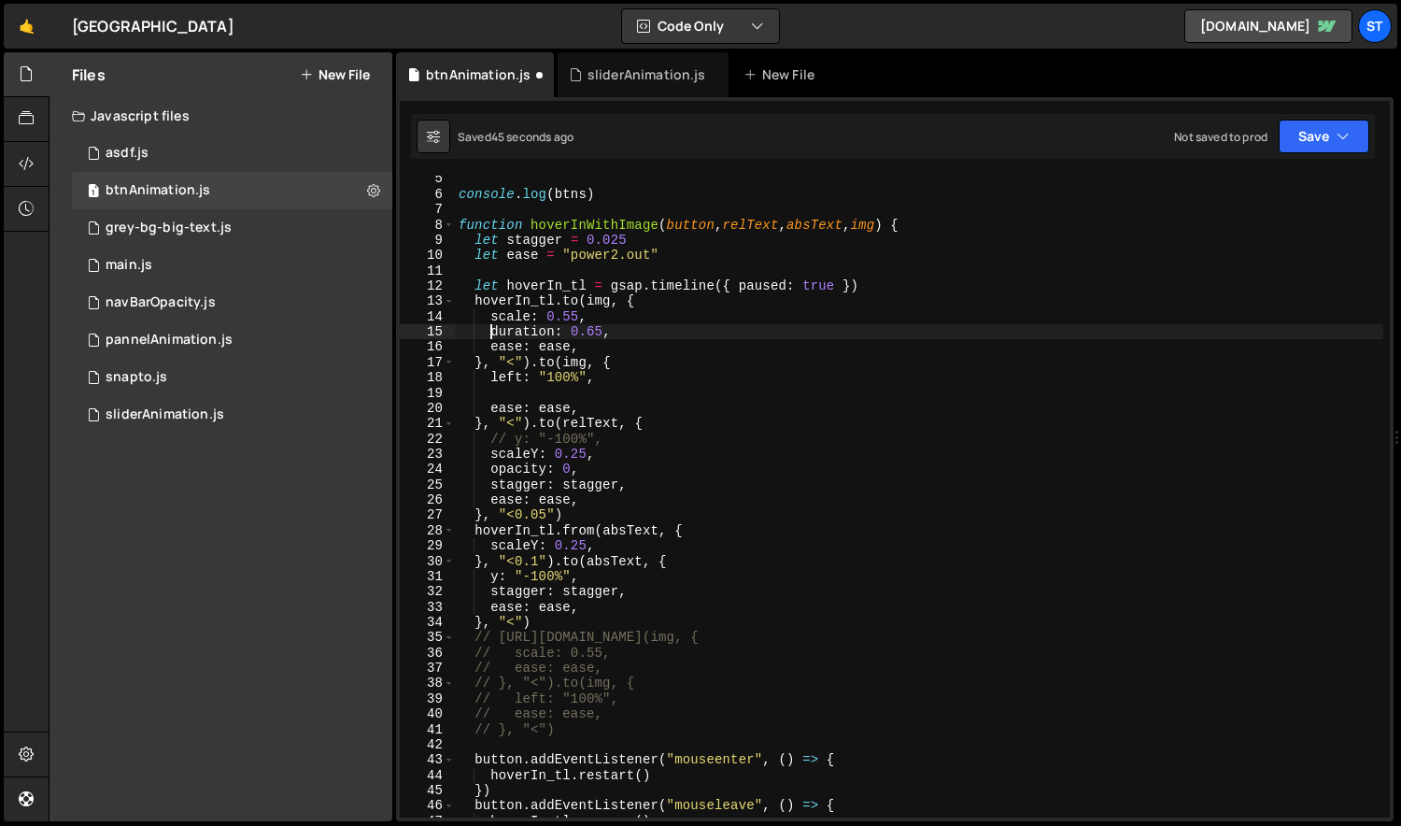
type textarea "scale: 0.55,"
paste textarea "scaleY: 0.25,"
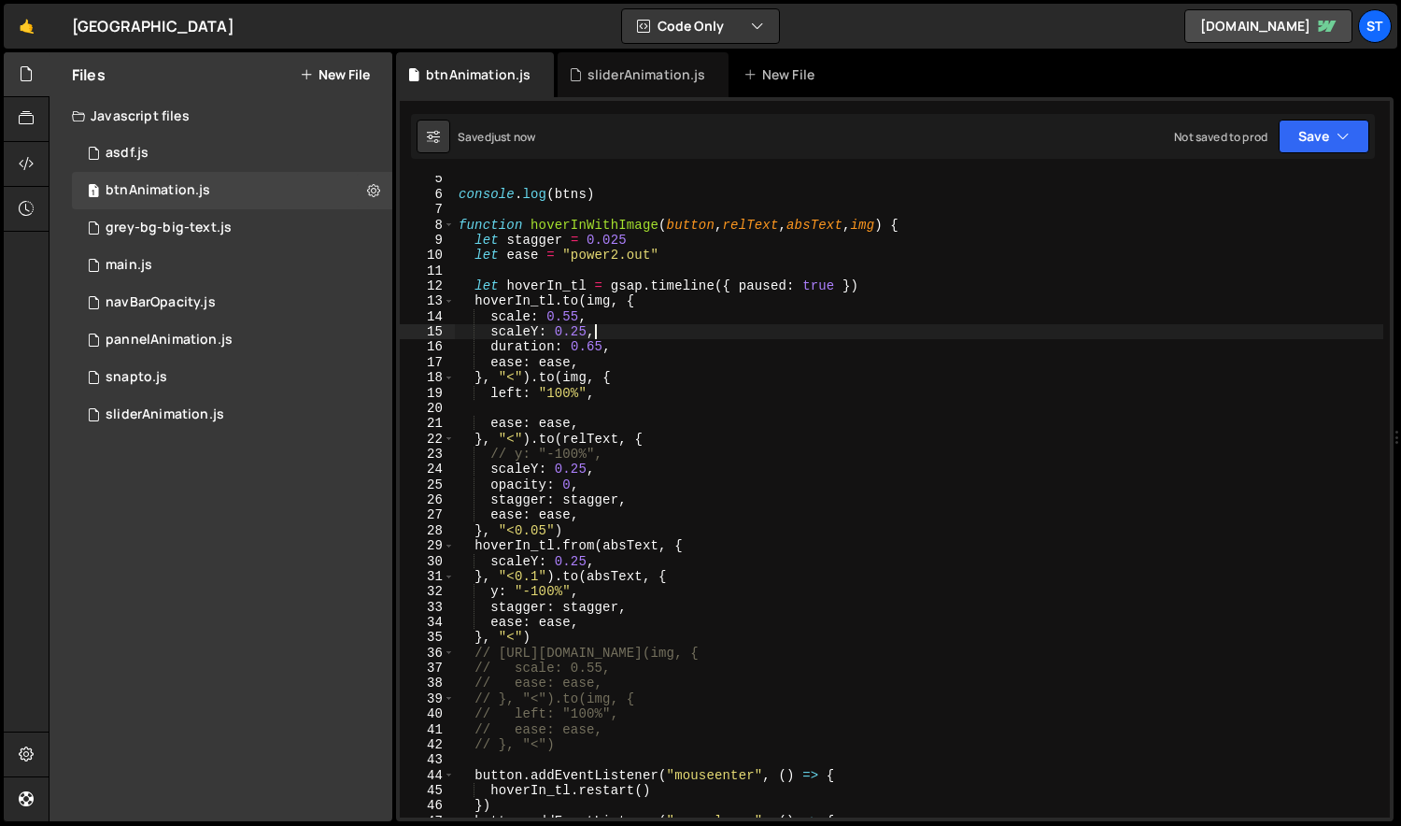
type textarea "scaleY: 0.25,"
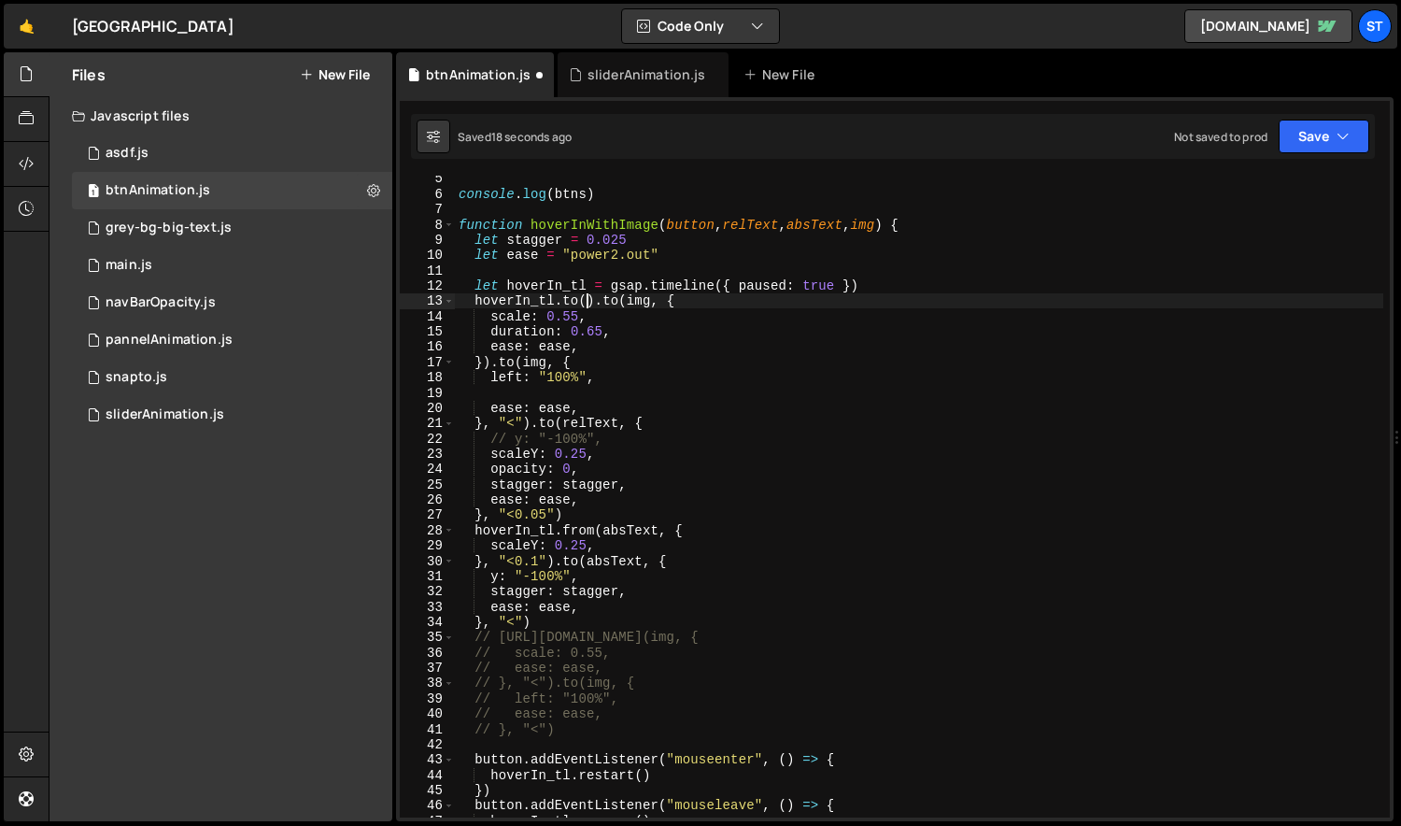
scroll to position [0, 9]
paste textarea "scaleY: 0.25,"
type textarea "[URL][DOMAIN_NAME](img, {}).to(img, {"
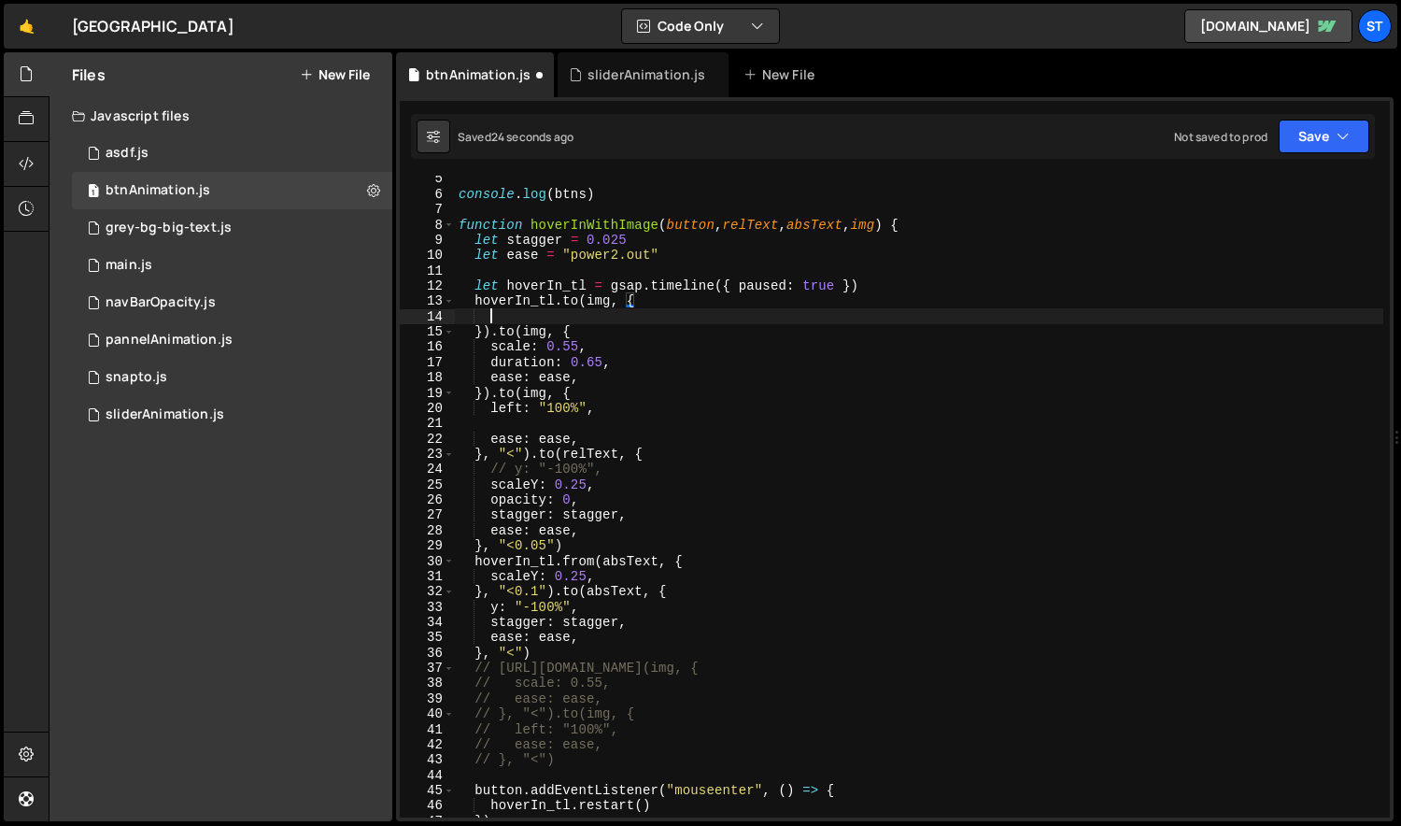
paste textarea "scaleY: 0.25,"
click at [548, 434] on div "console . log ( btns ) function hoverInWithImage ( button , relText , absText ,…" at bounding box center [919, 507] width 929 height 672
type textarea "ease: ease,"
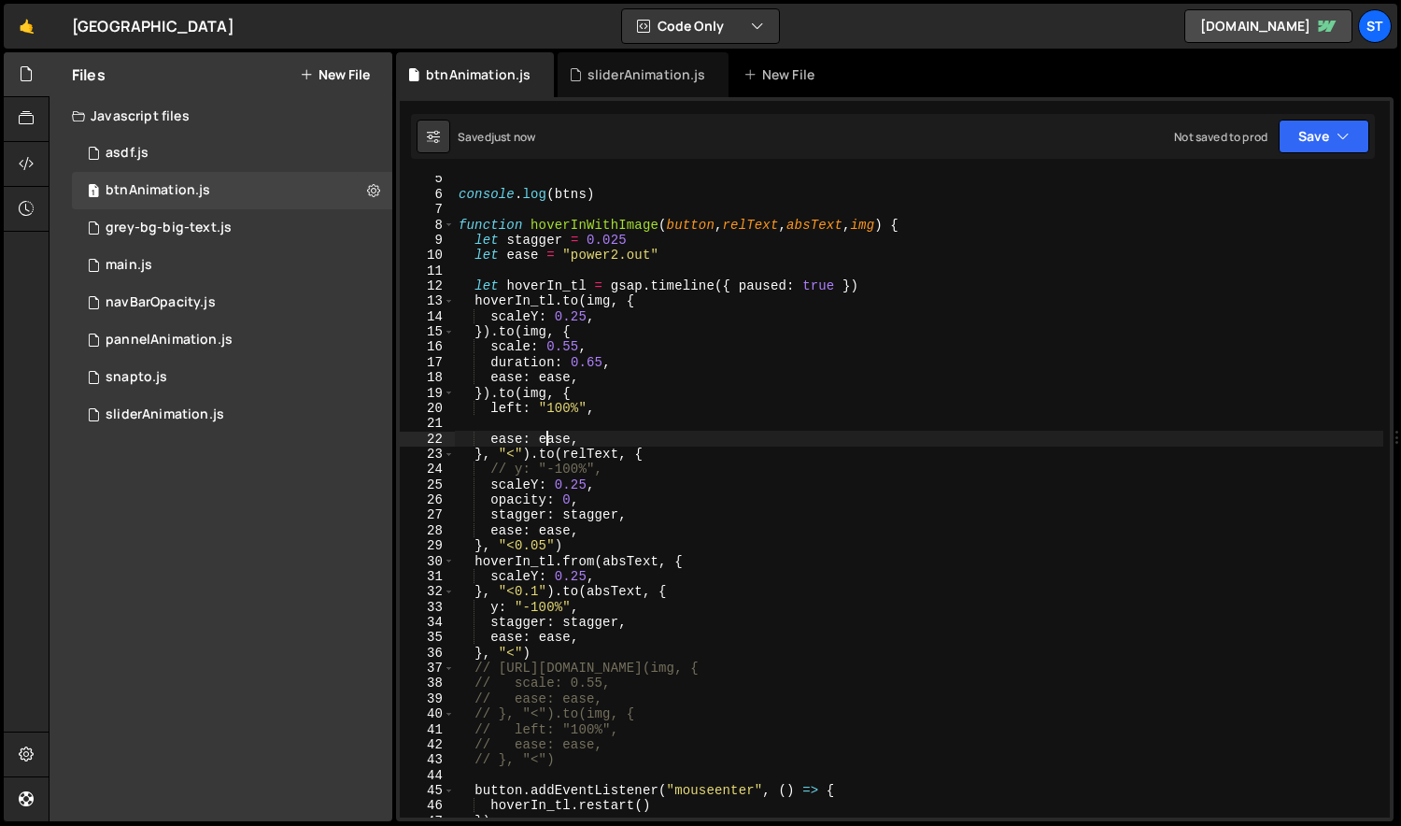
click at [523, 426] on div "console . log ( btns ) function hoverInWithImage ( button , relText , absText ,…" at bounding box center [919, 507] width 929 height 672
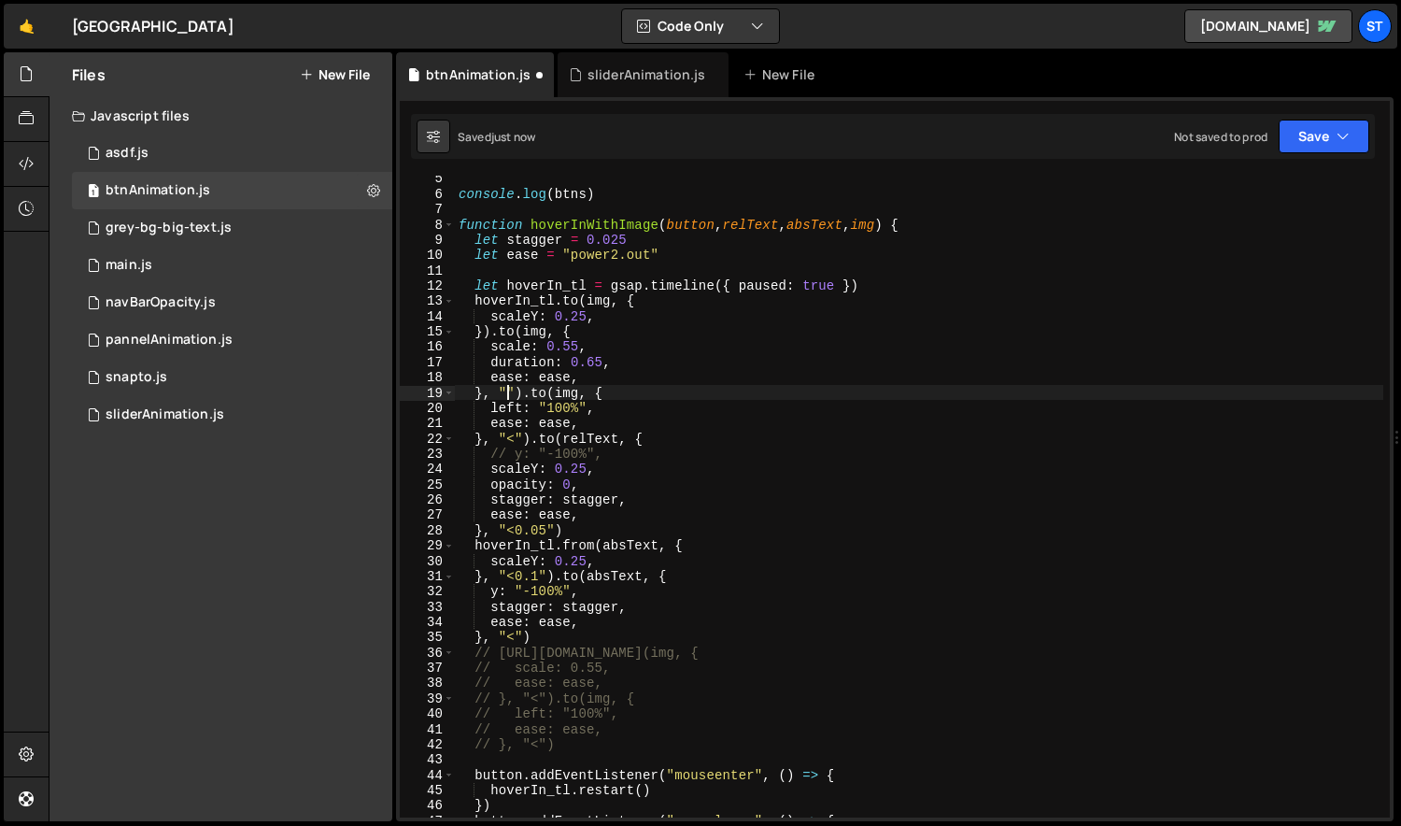
scroll to position [0, 3]
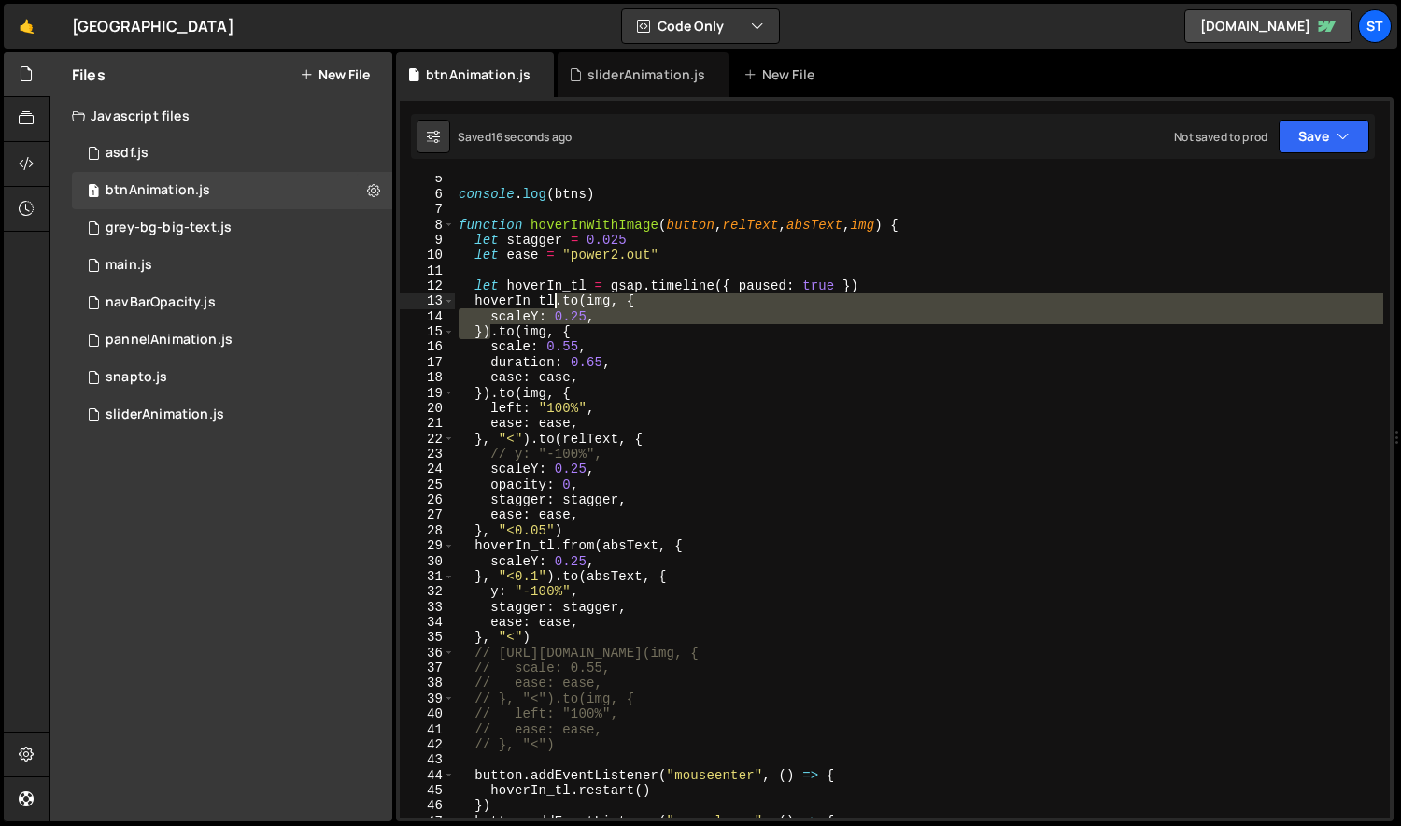
drag, startPoint x: 489, startPoint y: 331, endPoint x: 555, endPoint y: 299, distance: 72.7
click at [555, 299] on div "console . log ( btns ) function hoverInWithImage ( button , relText , absText ,…" at bounding box center [919, 507] width 929 height 672
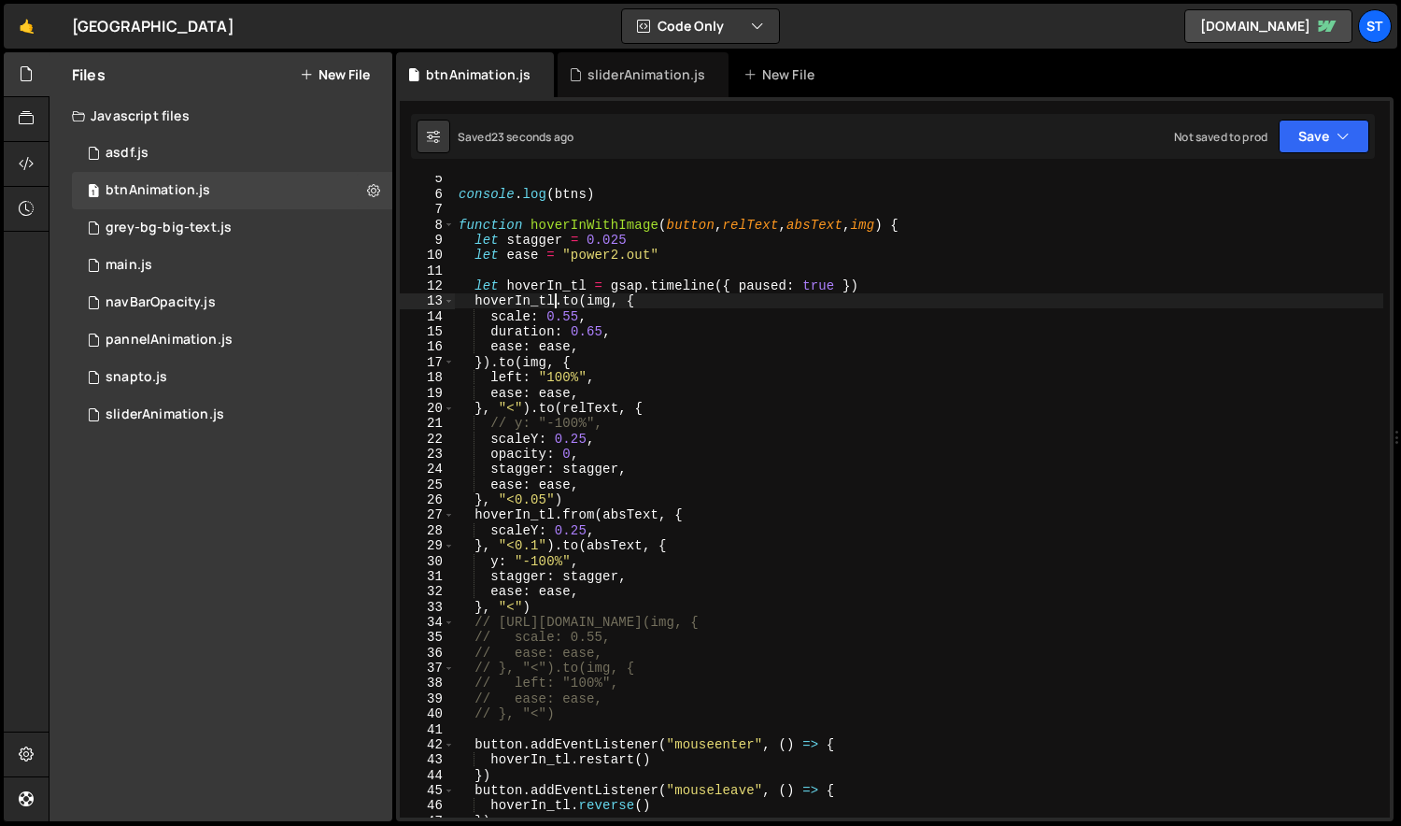
click at [621, 332] on div "console . log ( btns ) function hoverInWithImage ( button , relText , absText ,…" at bounding box center [919, 507] width 929 height 672
click at [609, 367] on div "console . log ( btns ) function hoverInWithImage ( button , relText , absText ,…" at bounding box center [919, 507] width 929 height 672
type textarea "}).to(img, {"
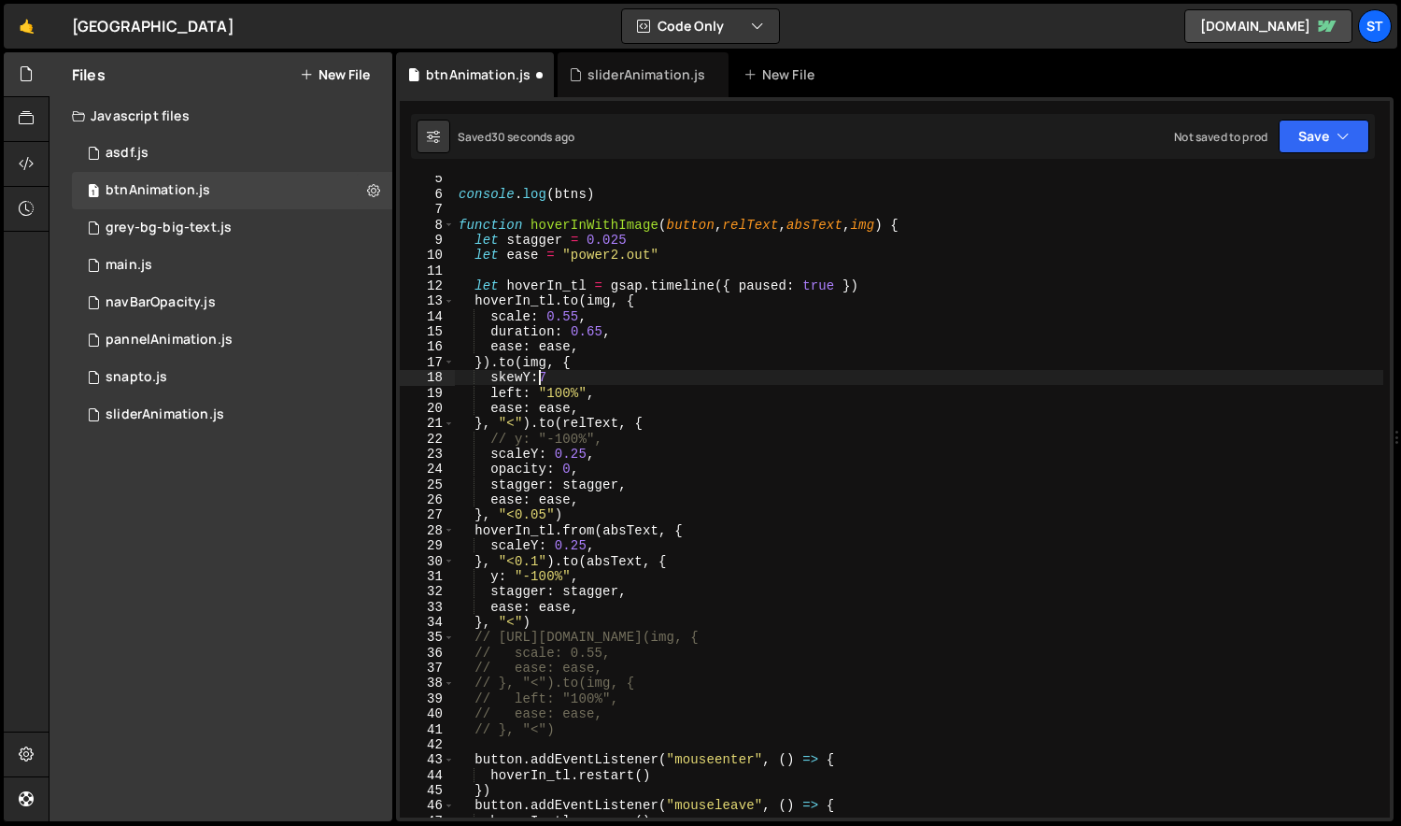
scroll to position [0, 6]
click at [612, 457] on div "console . log ( btns ) function hoverInWithImage ( button , relText , absText ,…" at bounding box center [919, 507] width 929 height 672
paste textarea "ion:360"
click at [585, 380] on div "console . log ( btns ) function hoverInWithImage ( button , relText , absText ,…" at bounding box center [919, 507] width 929 height 672
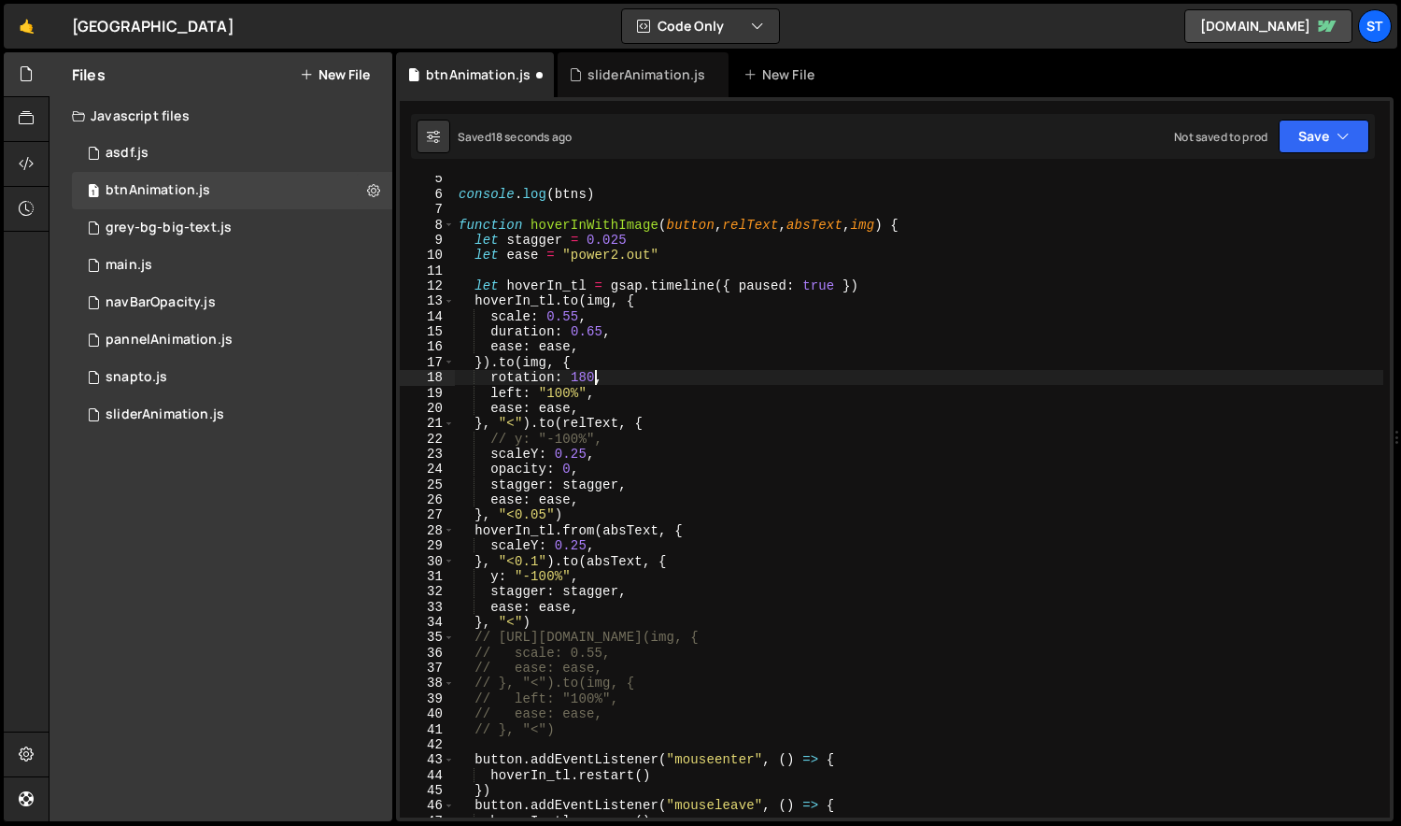
scroll to position [0, 9]
click at [687, 348] on div "console . log ( btns ) function hoverInWithImage ( button , relText , absText ,…" at bounding box center [919, 507] width 929 height 672
click at [680, 380] on div "console . log ( btns ) function hoverInWithImage ( button , relText , absText ,…" at bounding box center [919, 507] width 929 height 672
type textarea "rotation: 180,"
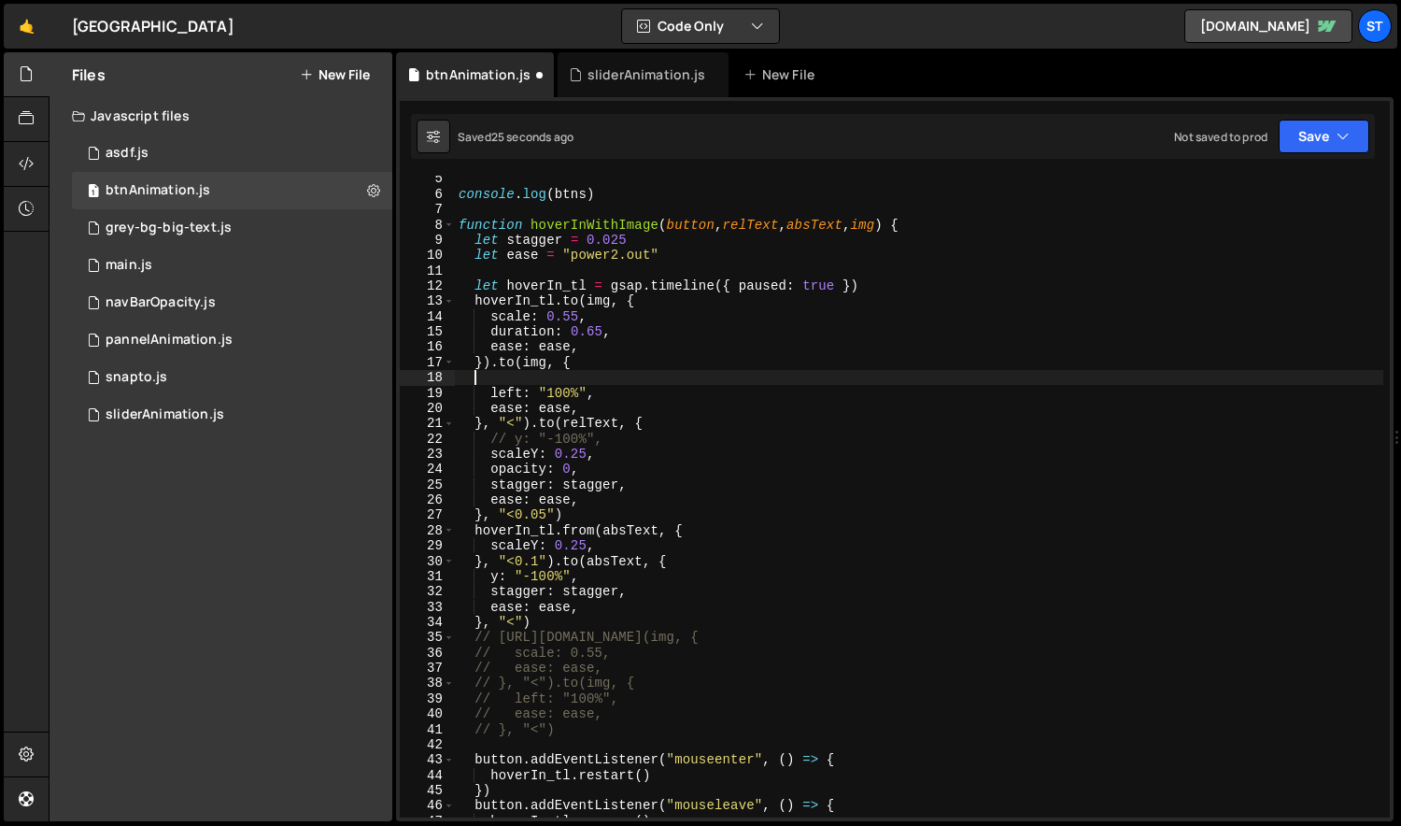
scroll to position [0, 0]
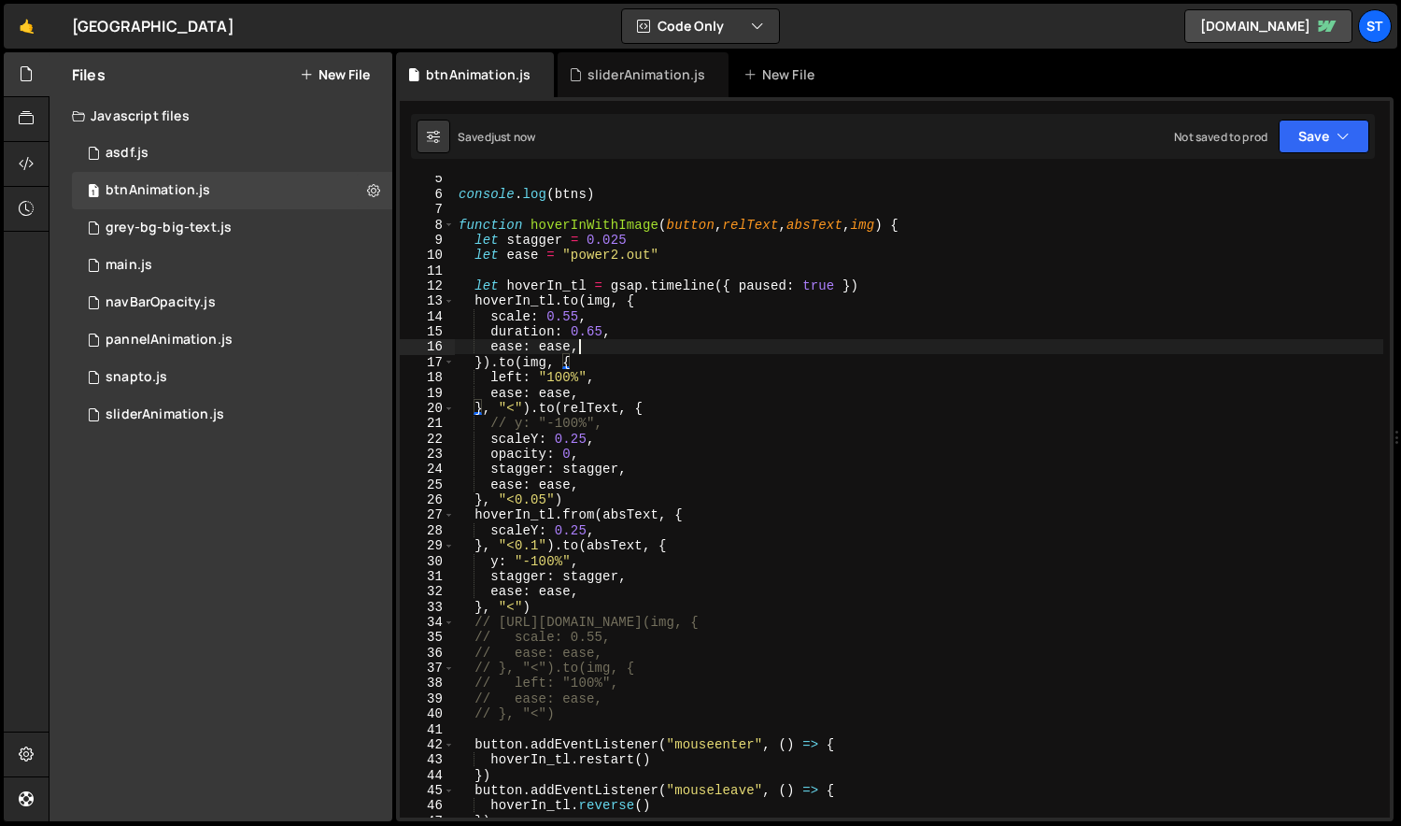
click at [658, 342] on div "console . log ( btns ) function hoverInWithImage ( button , relText , absText ,…" at bounding box center [919, 507] width 929 height 672
click at [619, 358] on div "console . log ( btns ) function hoverInWithImage ( button , relText , absText ,…" at bounding box center [919, 507] width 929 height 672
click at [670, 458] on div "console . log ( btns ) function hoverInWithImage ( button , relText , absText ,…" at bounding box center [919, 507] width 929 height 672
click at [751, 570] on div "console . log ( btns ) function hoverInWithImage ( button , relText , absText ,…" at bounding box center [919, 507] width 929 height 672
type textarea "stagger: stagger,"
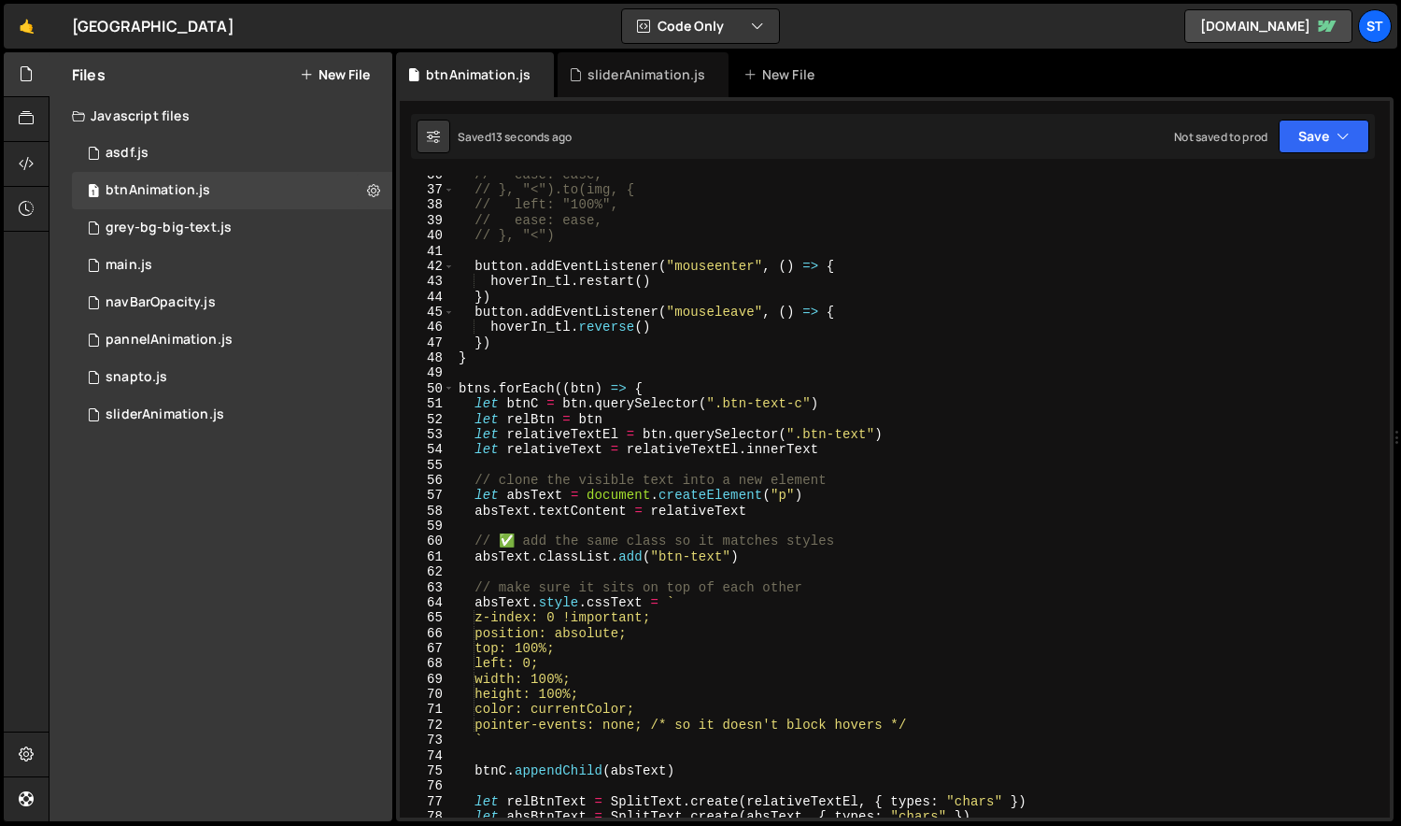
scroll to position [885, 0]
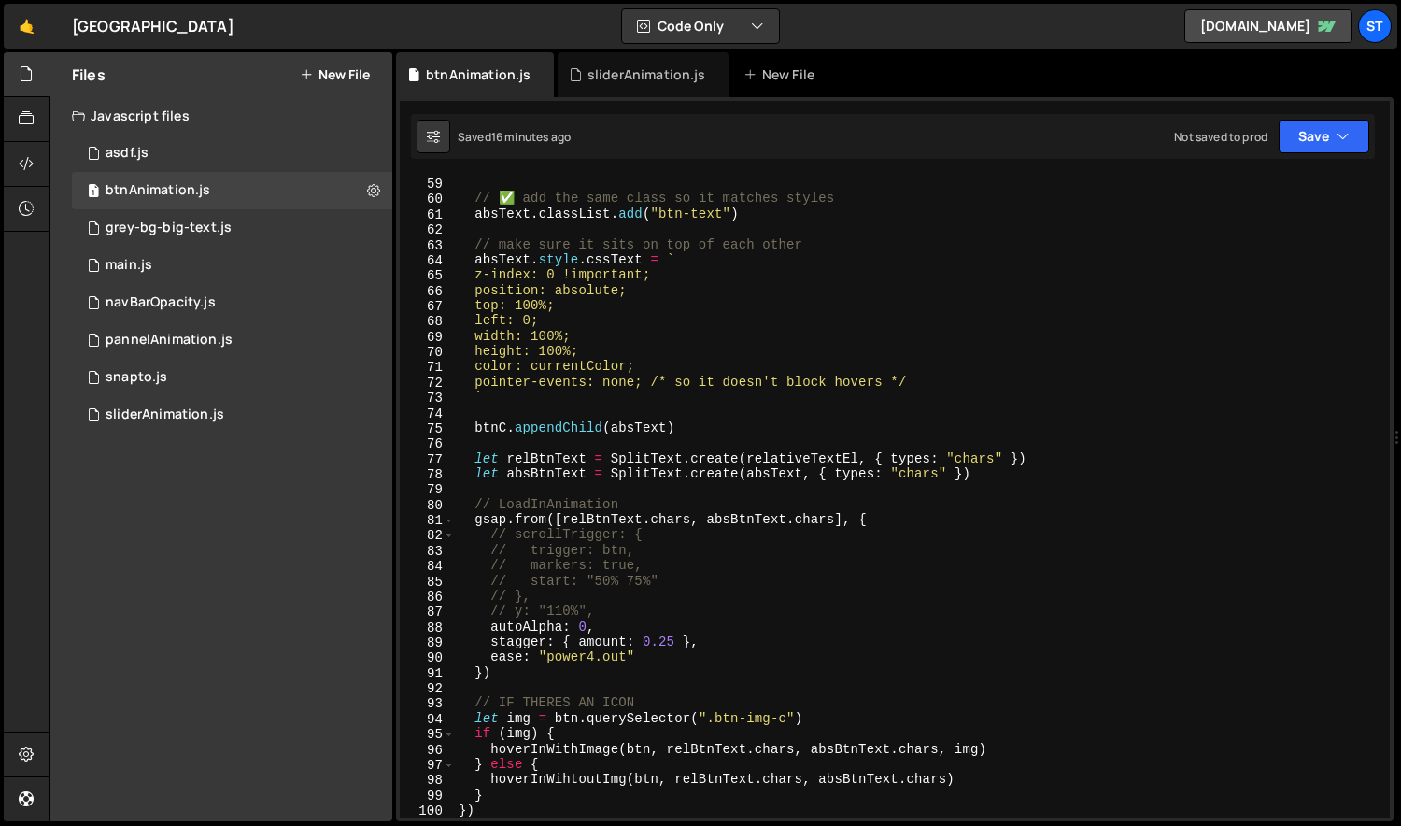
click at [196, 614] on div "Files New File Javascript files 0 asdf.js 0 1 btnAnimation.js 0 2 grey-bg-big-t…" at bounding box center [220, 436] width 343 height 769
click at [333, 87] on div "Files New File" at bounding box center [220, 74] width 343 height 45
click at [337, 77] on button "New File" at bounding box center [335, 74] width 70 height 15
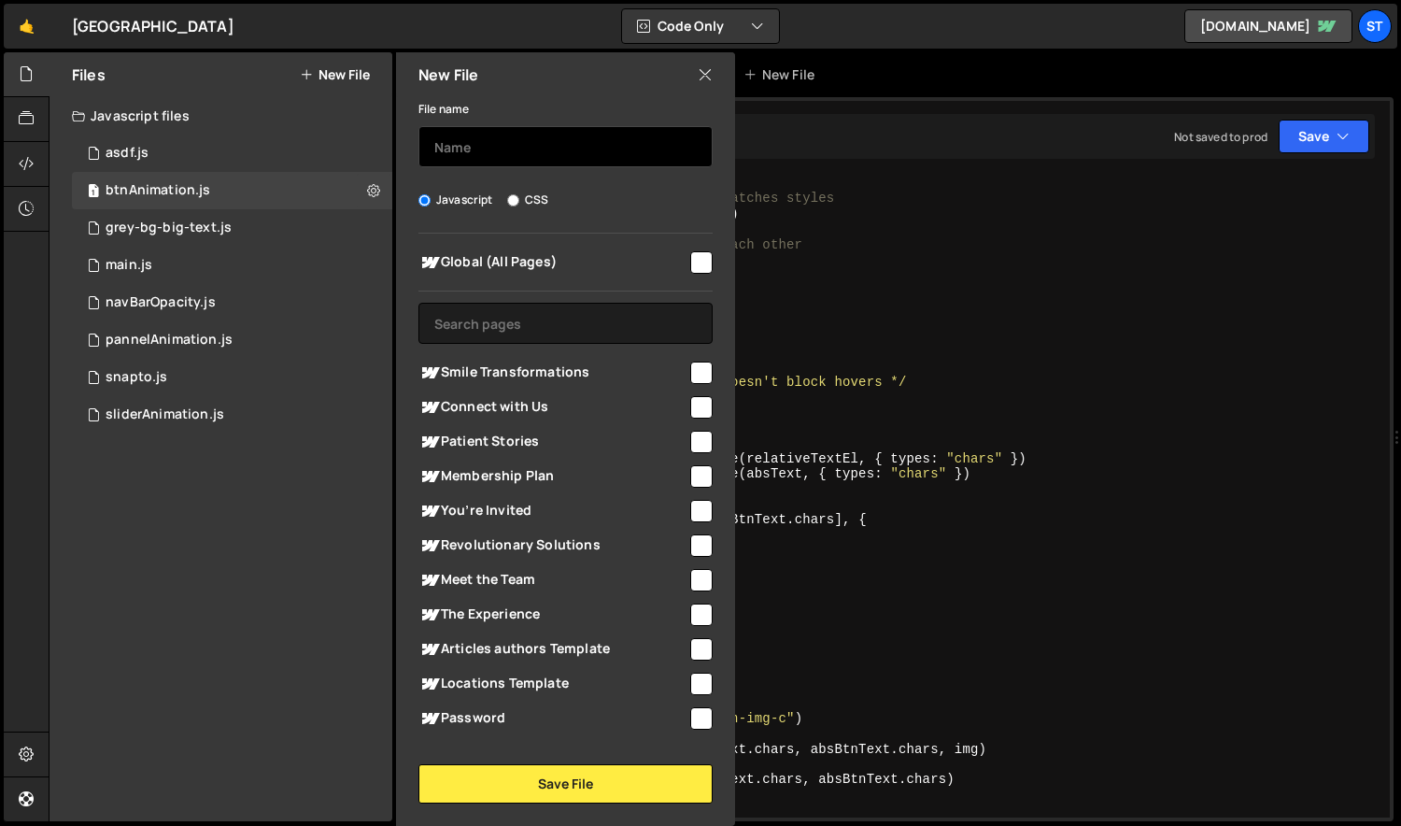
click at [524, 156] on input "text" at bounding box center [565, 146] width 294 height 41
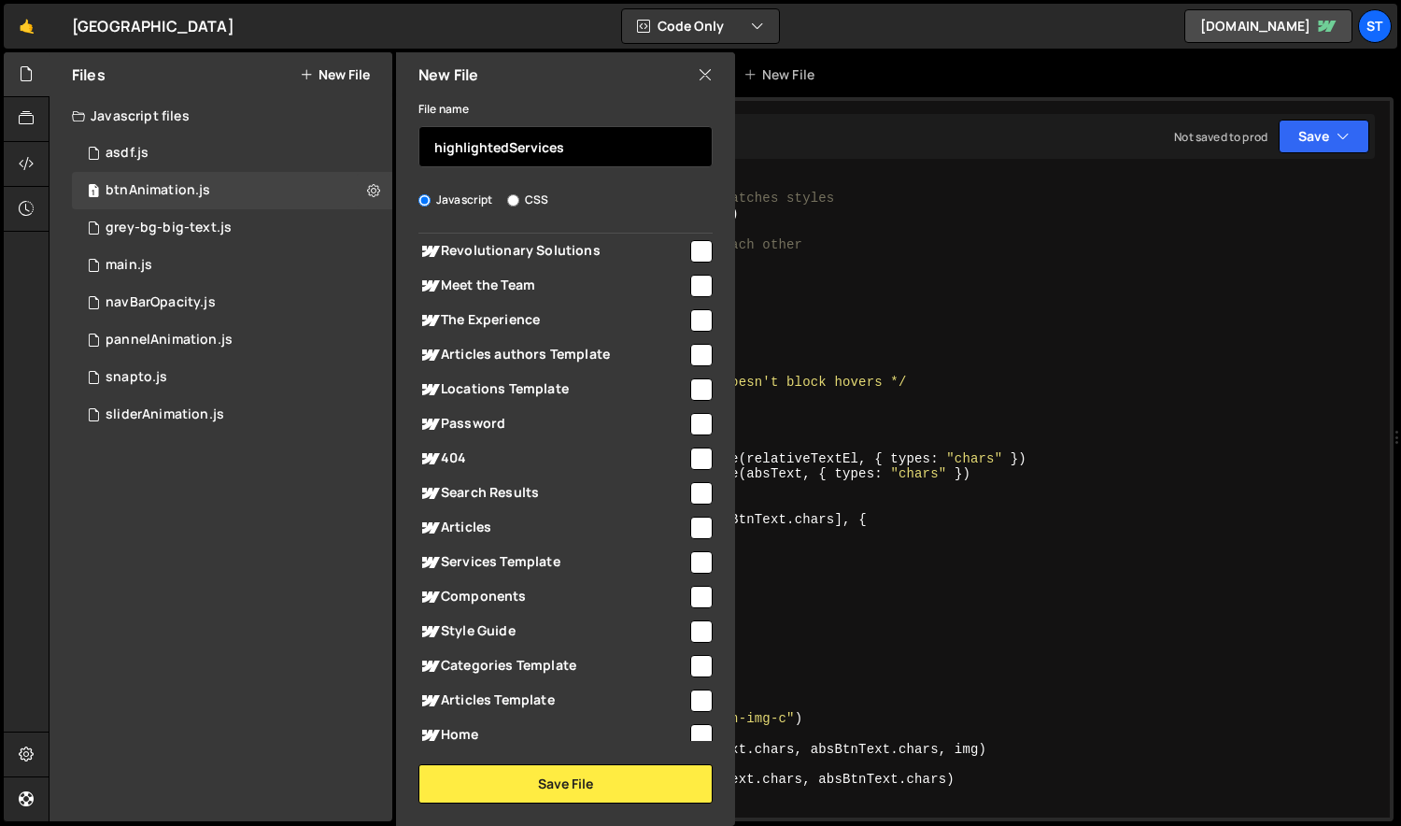
scroll to position [296, 0]
type input "highlightedServices"
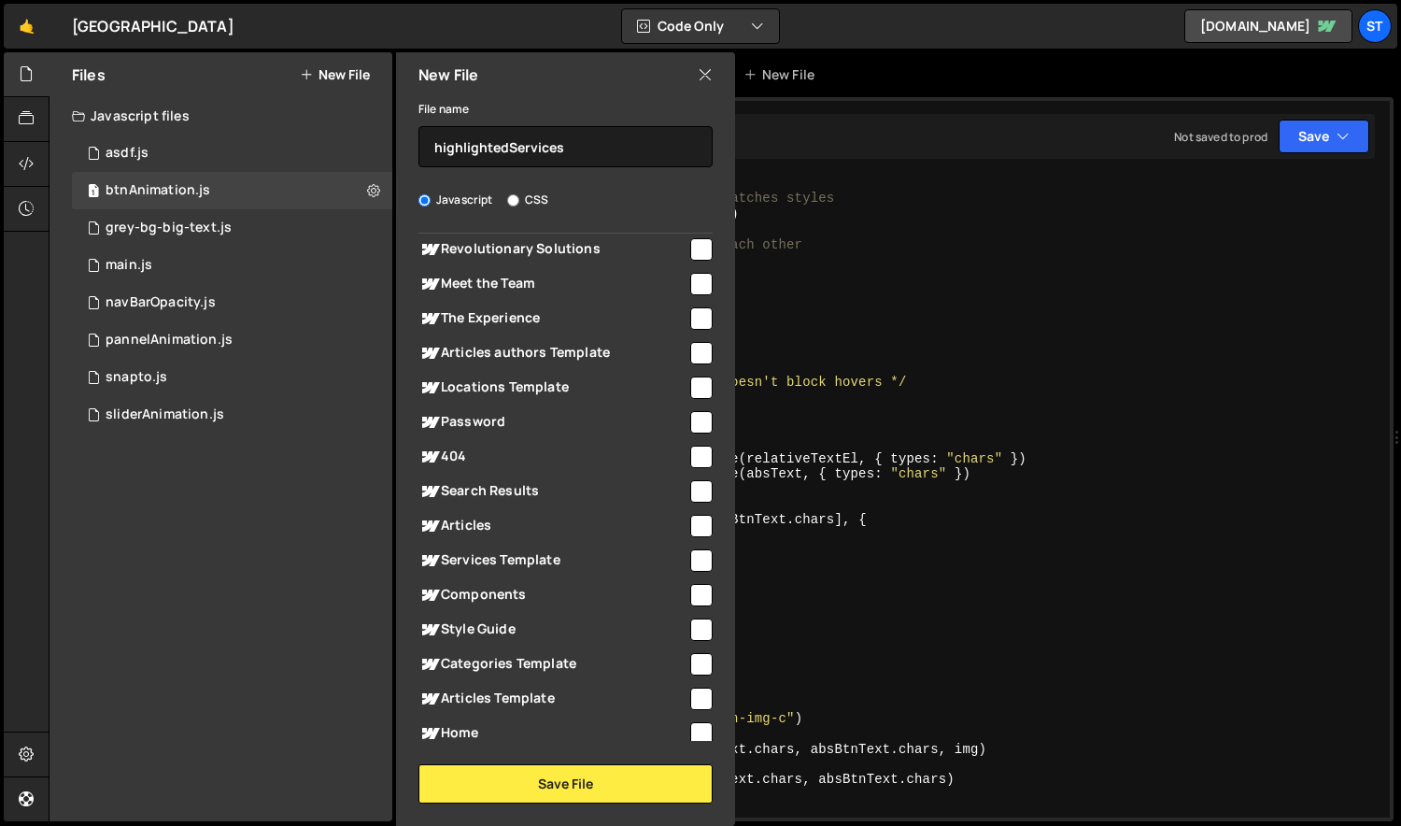
click at [699, 740] on div "File name highlightedServices Javascript CSS Global (All Pages)" at bounding box center [565, 450] width 339 height 706
click at [705, 737] on div "Global (All Pages) Smile Transformations" at bounding box center [565, 486] width 339 height 507
click at [690, 727] on input "checkbox" at bounding box center [701, 733] width 22 height 22
checkbox input "true"
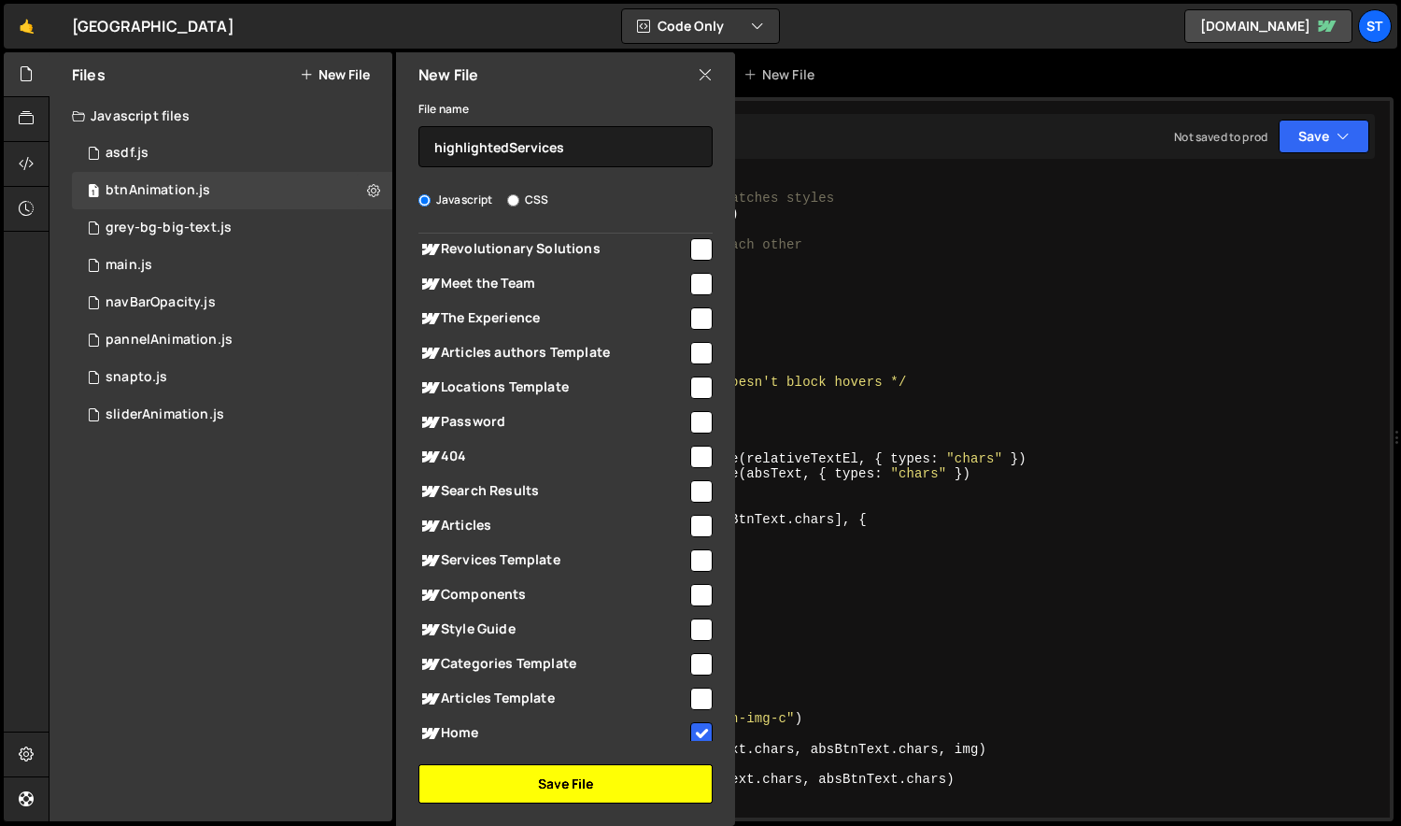
click at [652, 771] on button "Save File" at bounding box center [565, 783] width 294 height 39
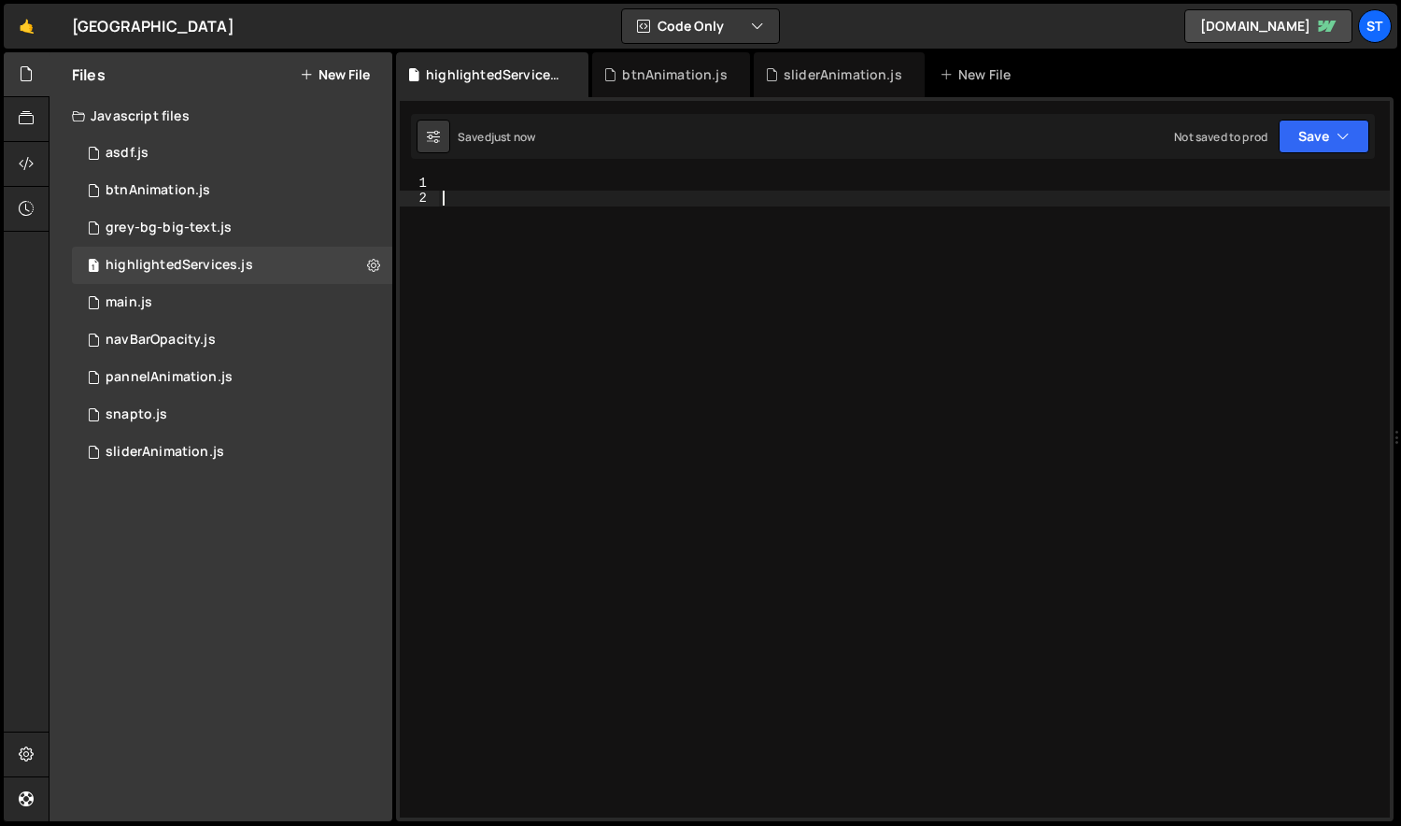
click at [737, 477] on div at bounding box center [915, 512] width 952 height 672
type textarea "let pannel = document.querySelector("[pannel='6']")"
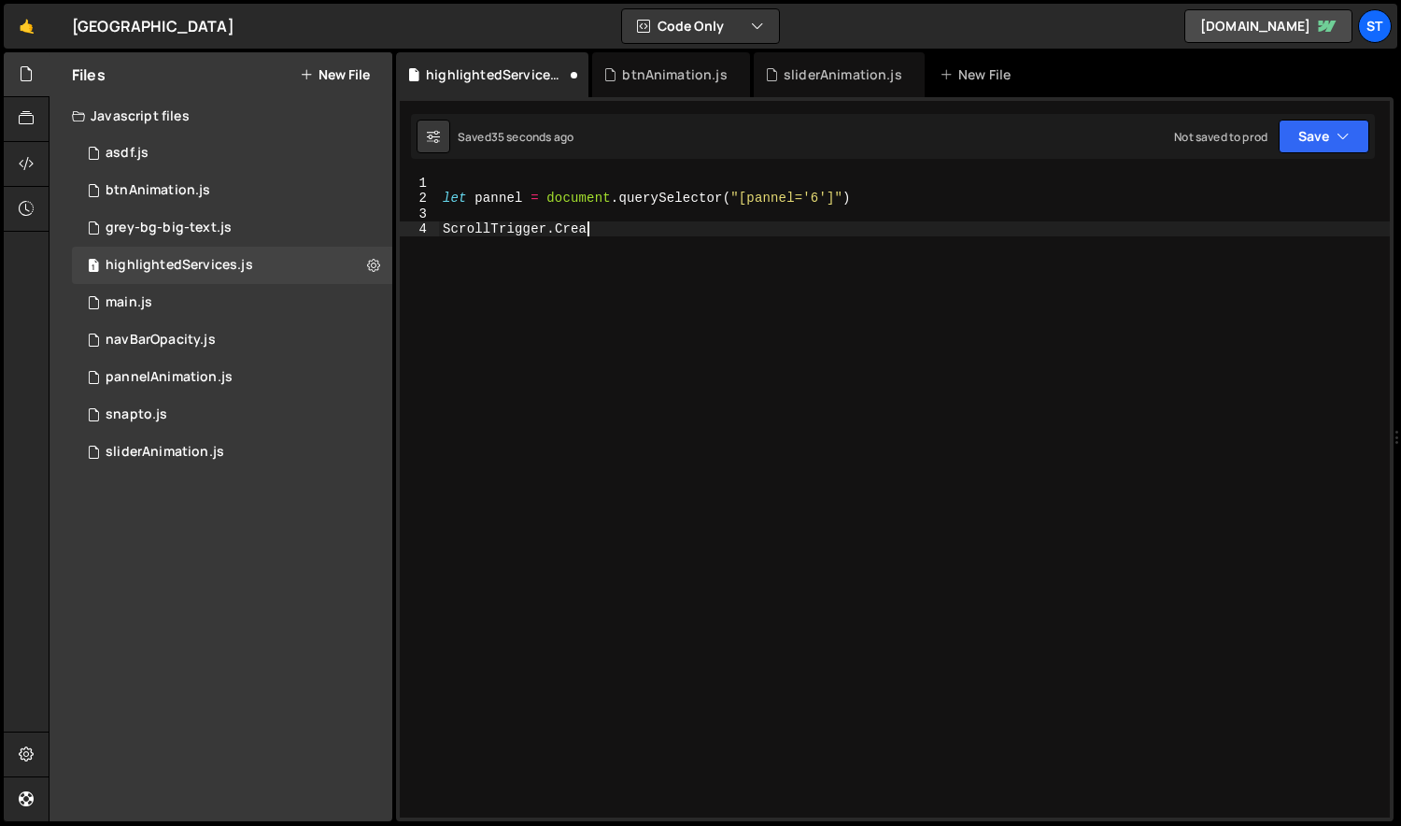
scroll to position [0, 9]
type textarea "ScrollTrigger.Create"
click at [783, 62] on div "sliderAnimation.js" at bounding box center [839, 74] width 171 height 45
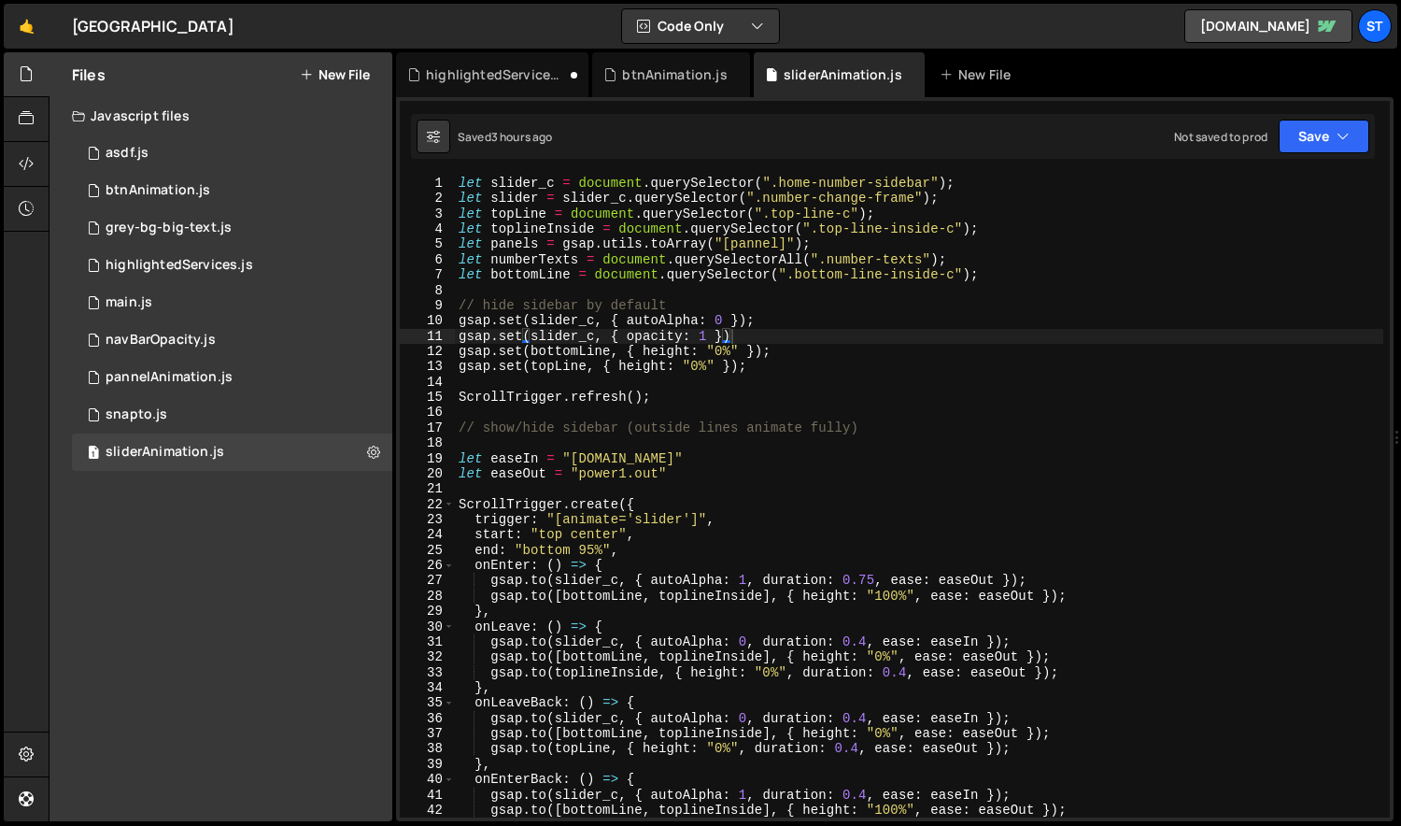
scroll to position [7895, 0]
type textarea "ScrollTrigger.create({"
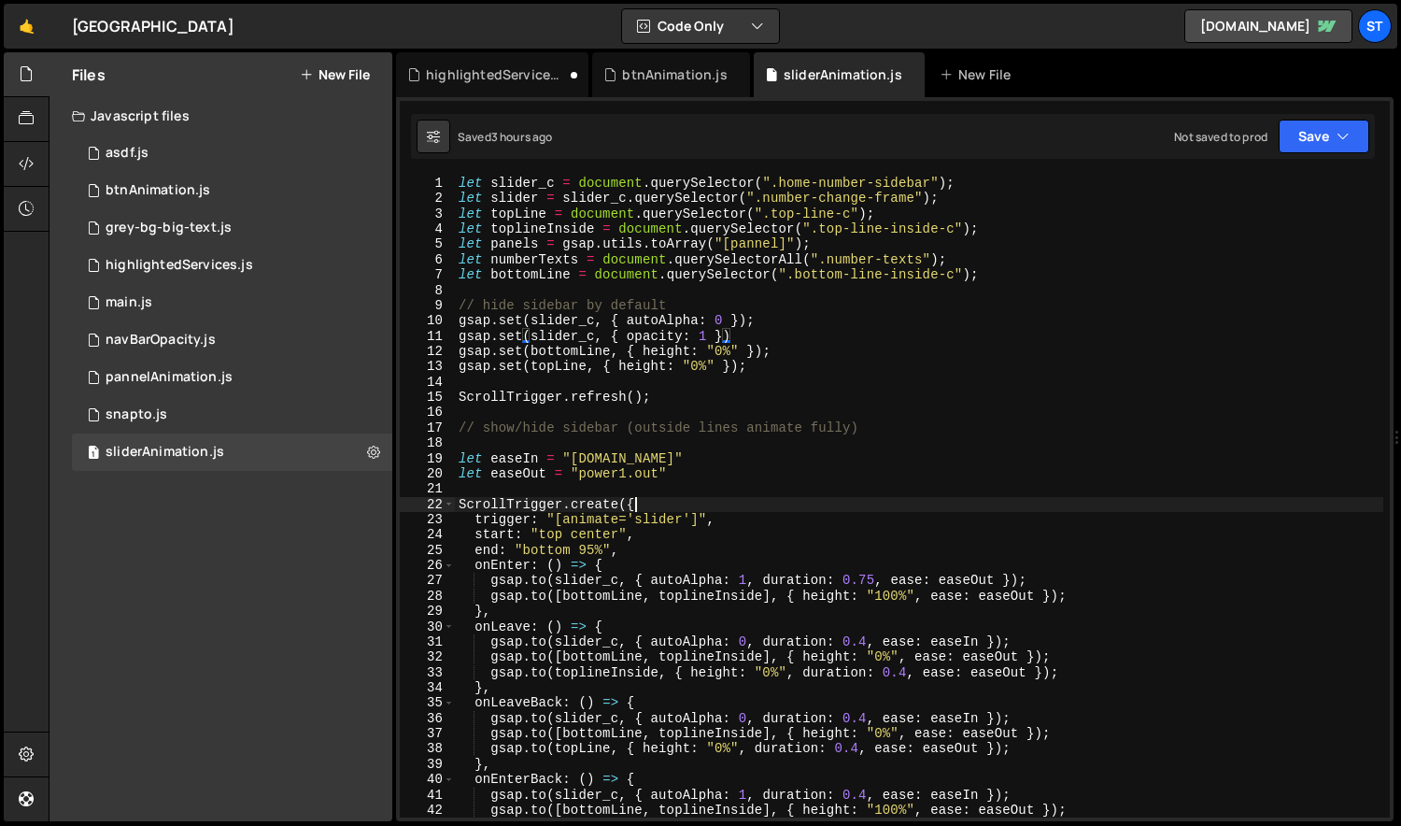
click at [661, 501] on div "let slider_c = document . querySelector ( ".home-number-sidebar" ) ; let slider…" at bounding box center [919, 512] width 929 height 672
click at [469, 78] on div "highlightedServices.js" at bounding box center [496, 74] width 140 height 19
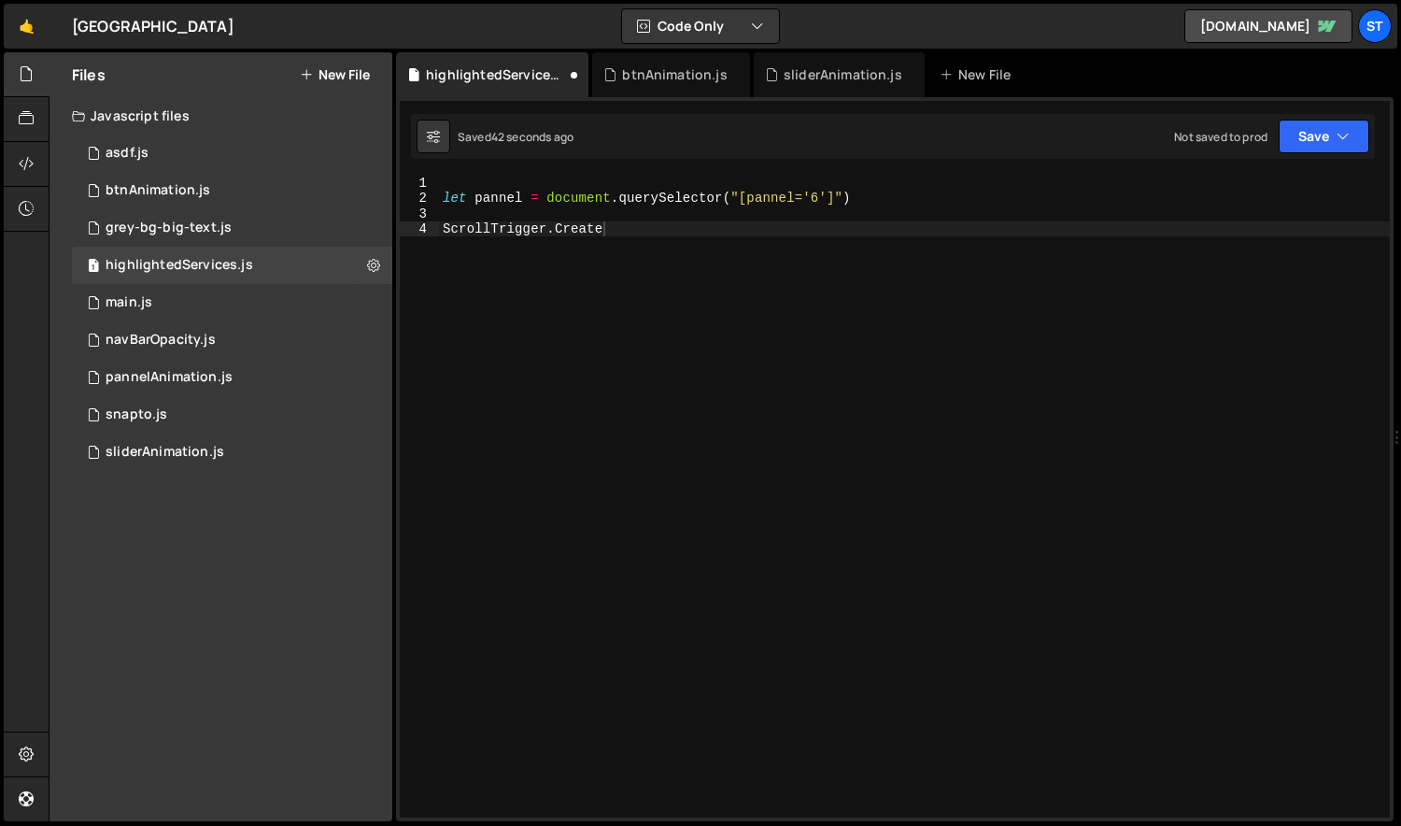
click at [644, 233] on div "let pannel = document . querySelector ( "[pannel='6']" ) ScrollTrigger . Create" at bounding box center [915, 512] width 952 height 672
paste textarea "create({"
type textarea "ScrollTrigger.create({})"
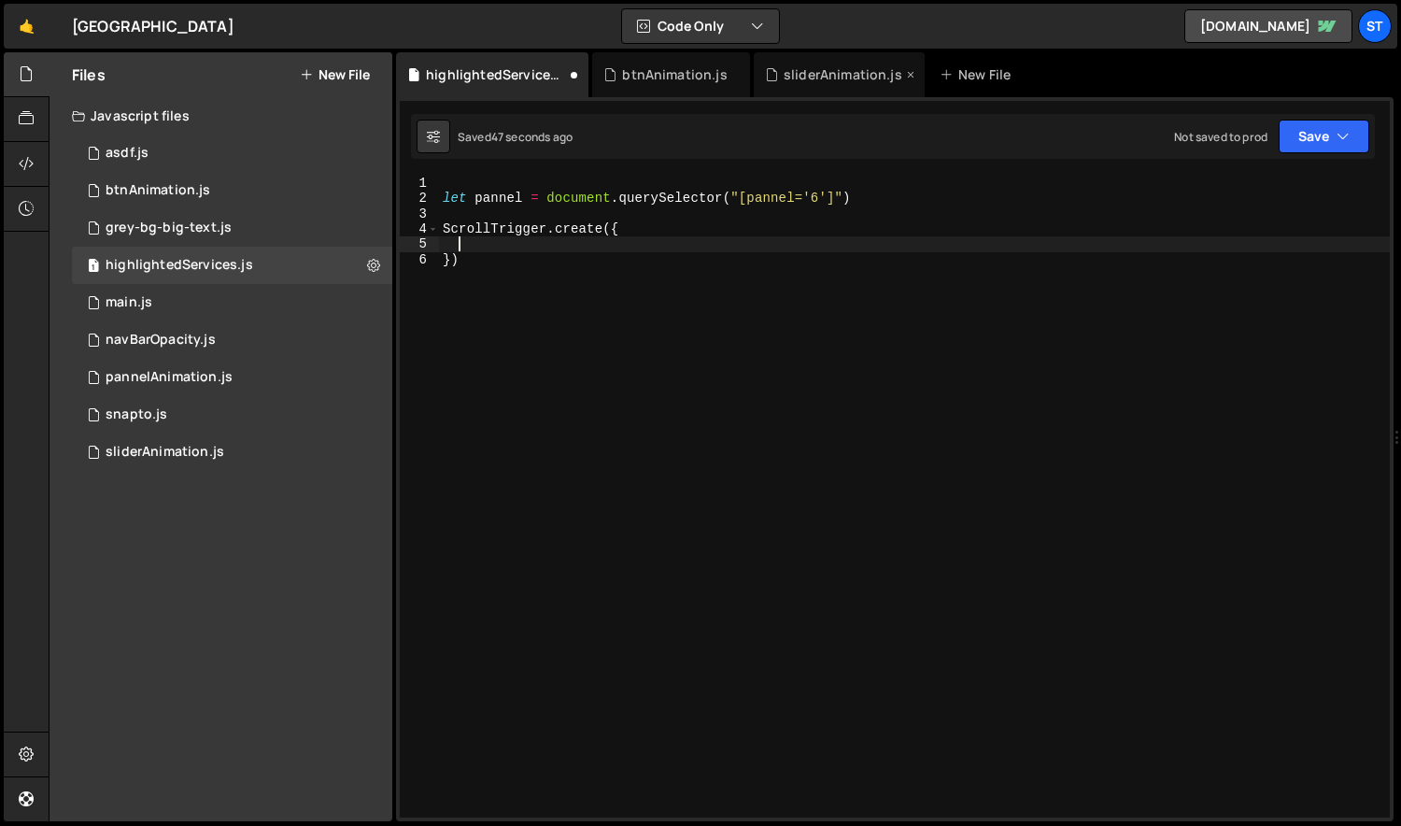
click at [815, 79] on div "sliderAnimation.js" at bounding box center [842, 74] width 119 height 19
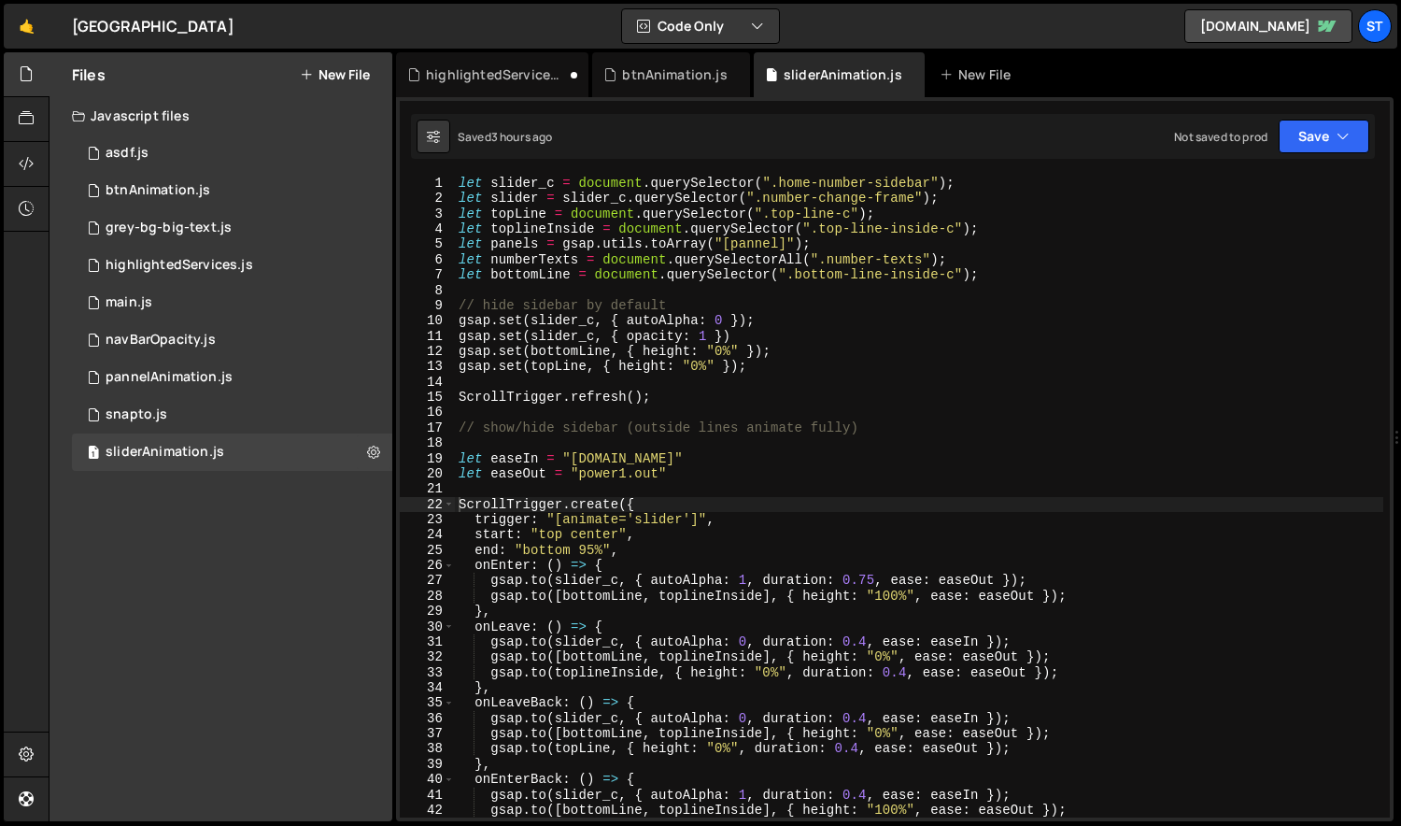
scroll to position [7895, 0]
click at [638, 553] on div "let slider_c = document . querySelector ( ".home-number-sidebar" ) ; let slider…" at bounding box center [919, 512] width 929 height 672
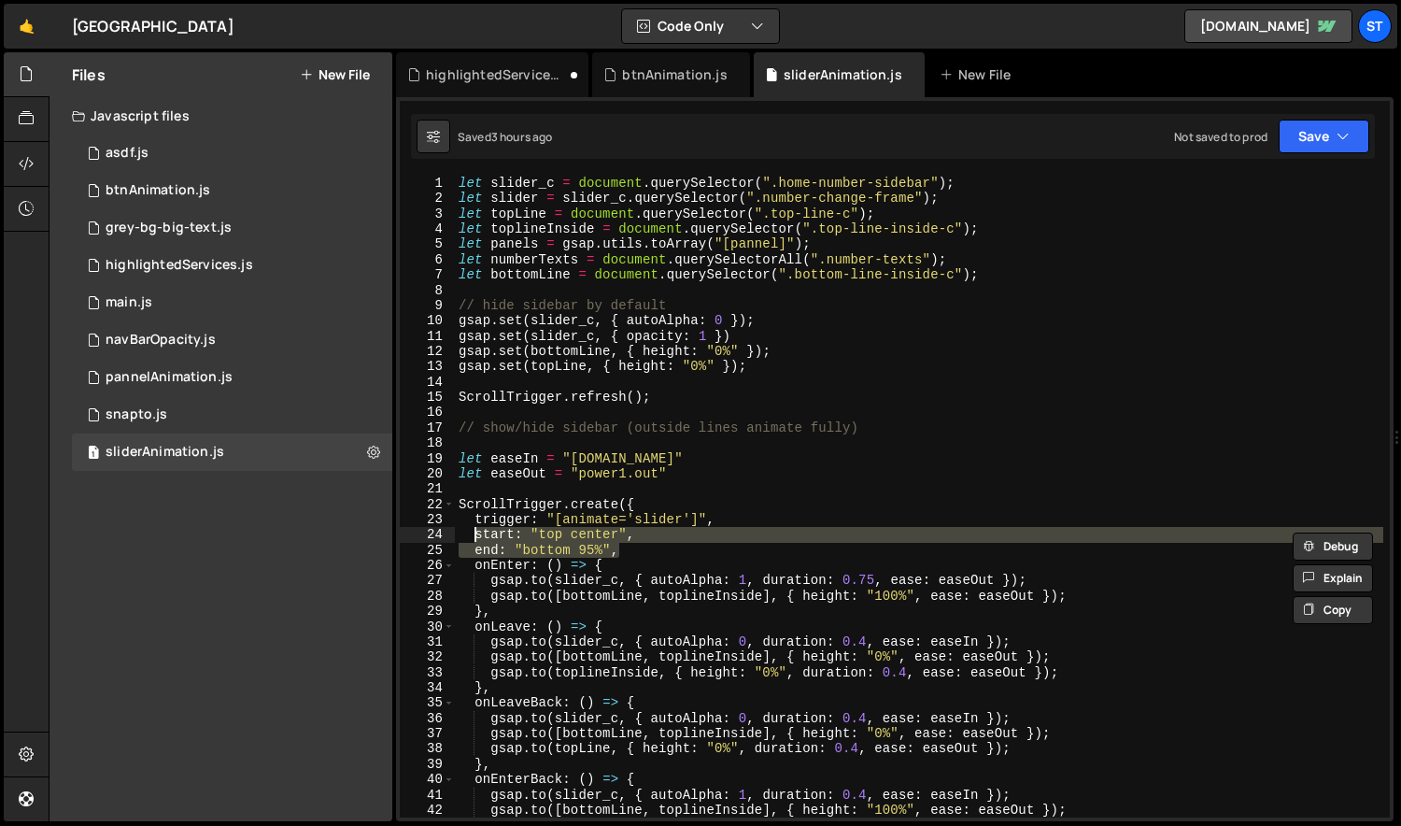
type textarea "trigger: "[animate='slider']", start: "top center","
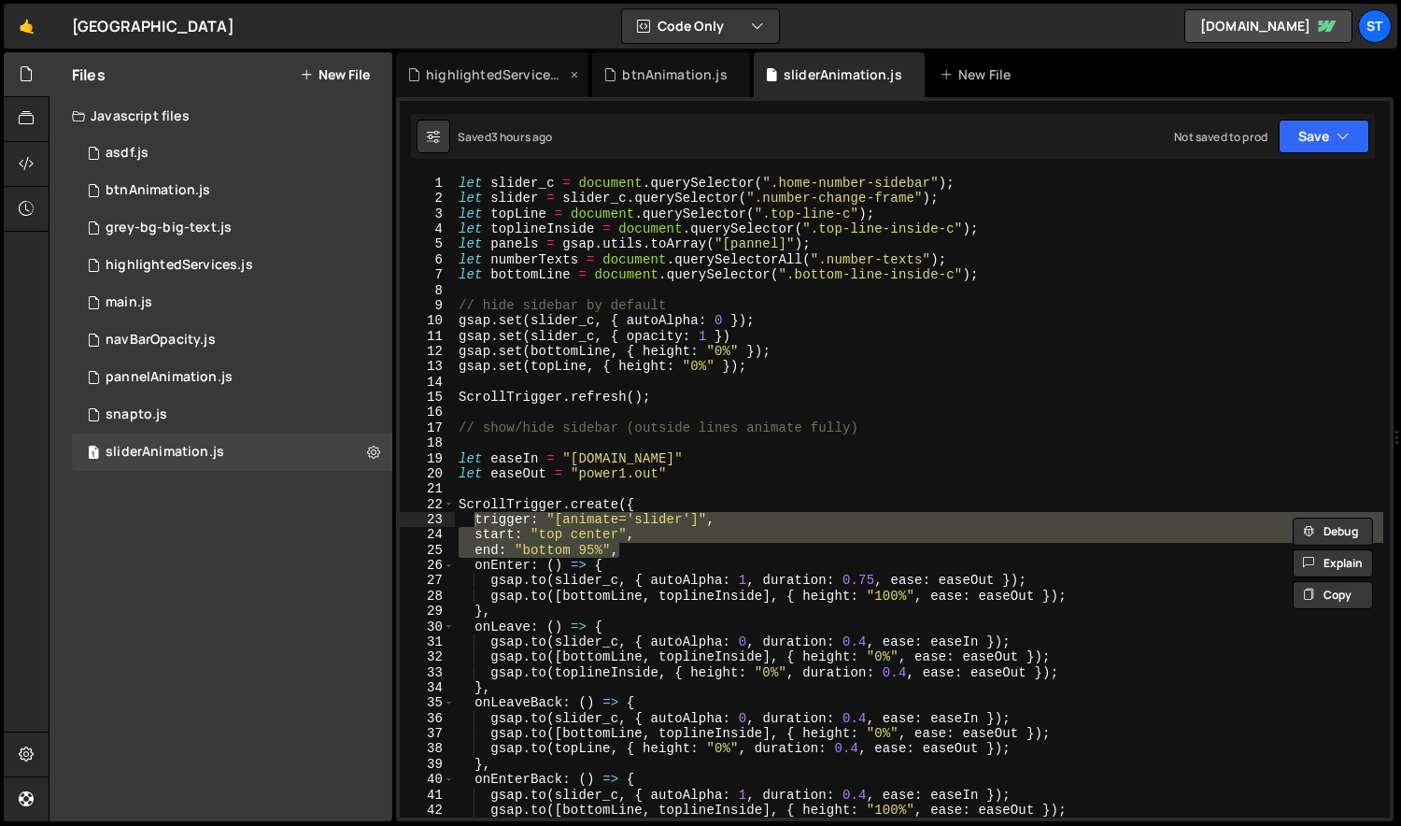
click at [488, 85] on div "highlightedServices.js" at bounding box center [492, 74] width 192 height 45
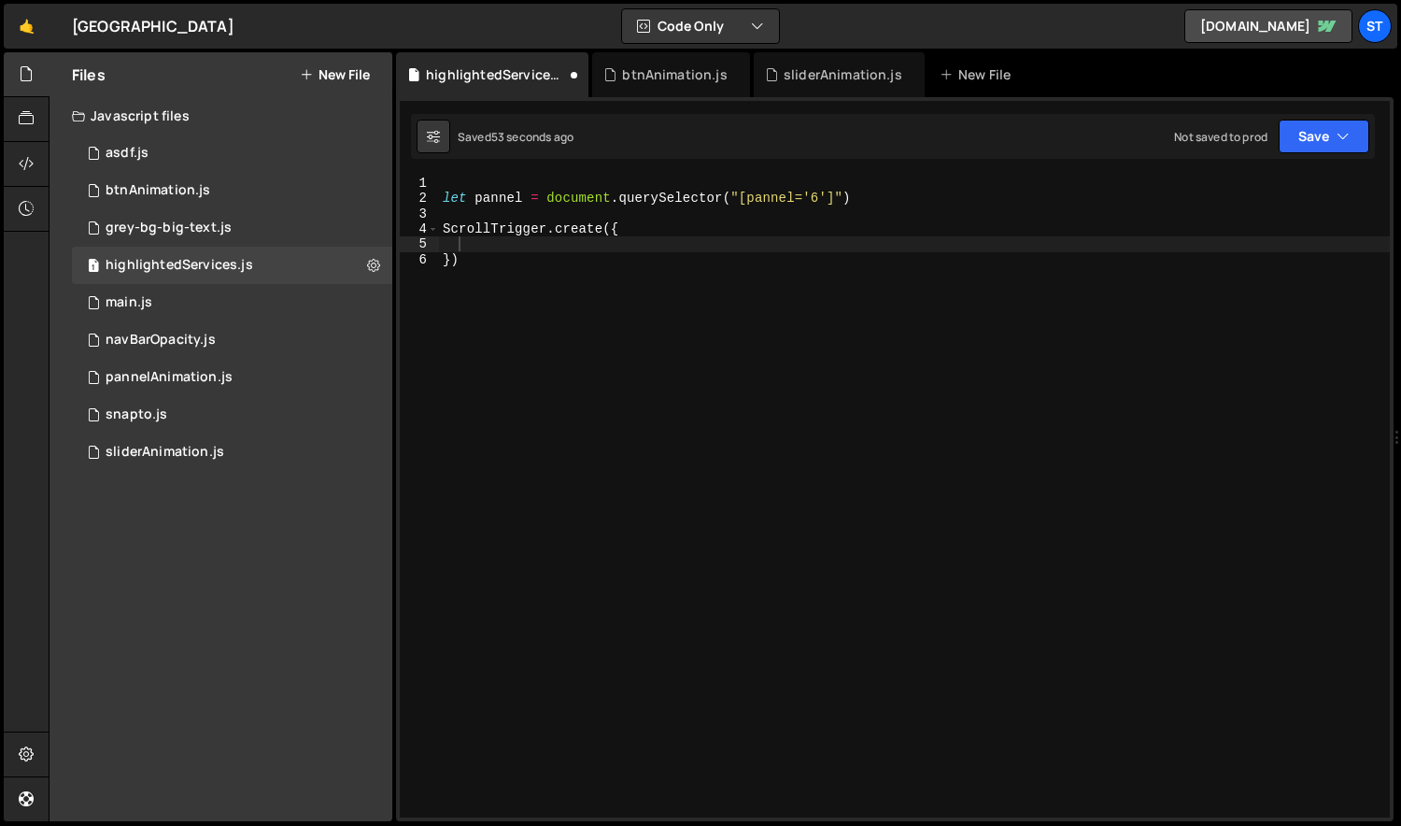
click at [618, 238] on div "let pannel = document . querySelector ( "[pannel='6']" ) ScrollTrigger . create…" at bounding box center [915, 512] width 952 height 672
paste textarea "end: "bottom 95%","
click at [530, 244] on div "let pannel = document . querySelector ( "[pannel='6']" ) ScrollTrigger . create…" at bounding box center [915, 512] width 952 height 672
click at [691, 244] on div "let pannel = document . querySelector ( "[pannel='6']" ) ScrollTrigger . create…" at bounding box center [915, 512] width 952 height 672
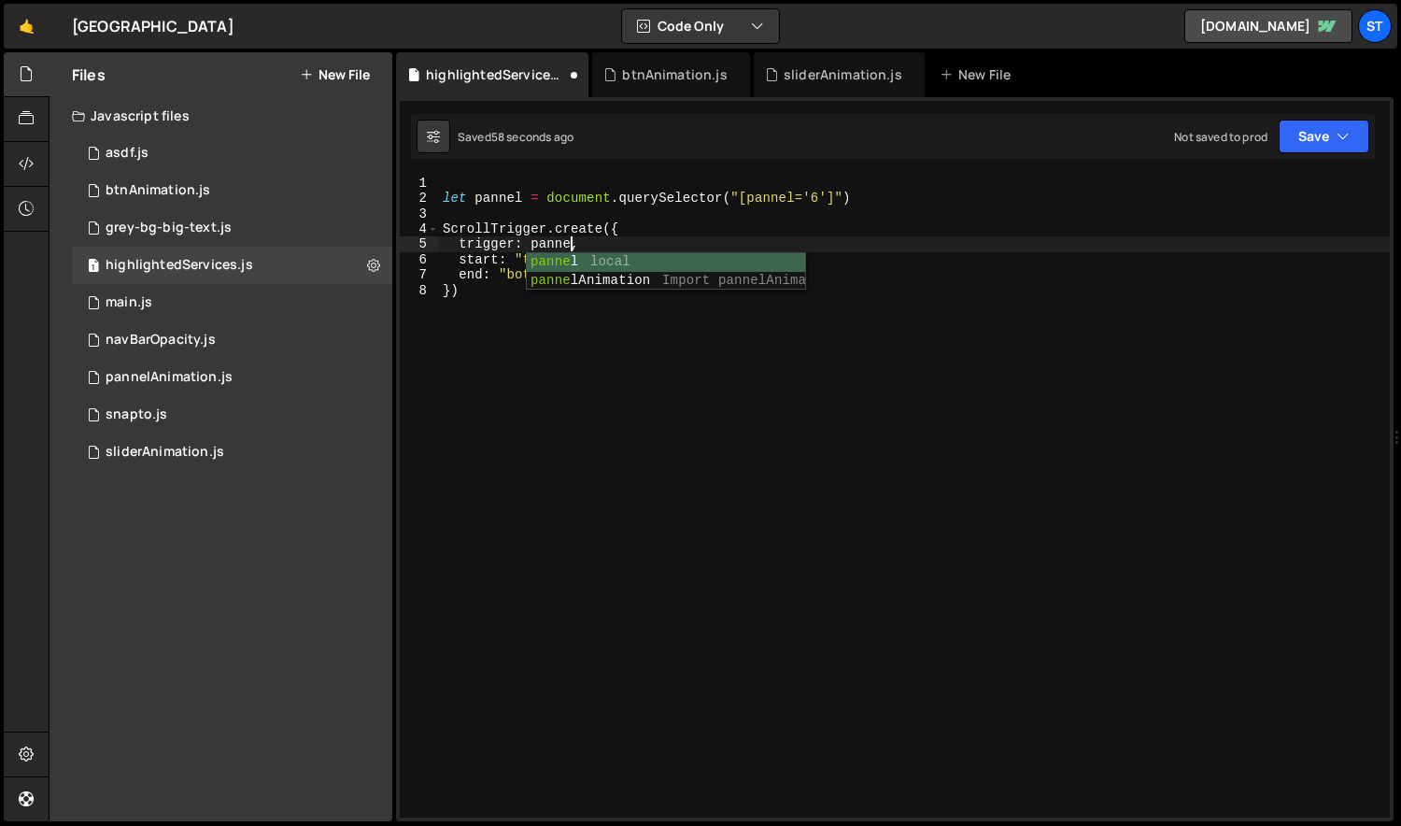
scroll to position [0, 8]
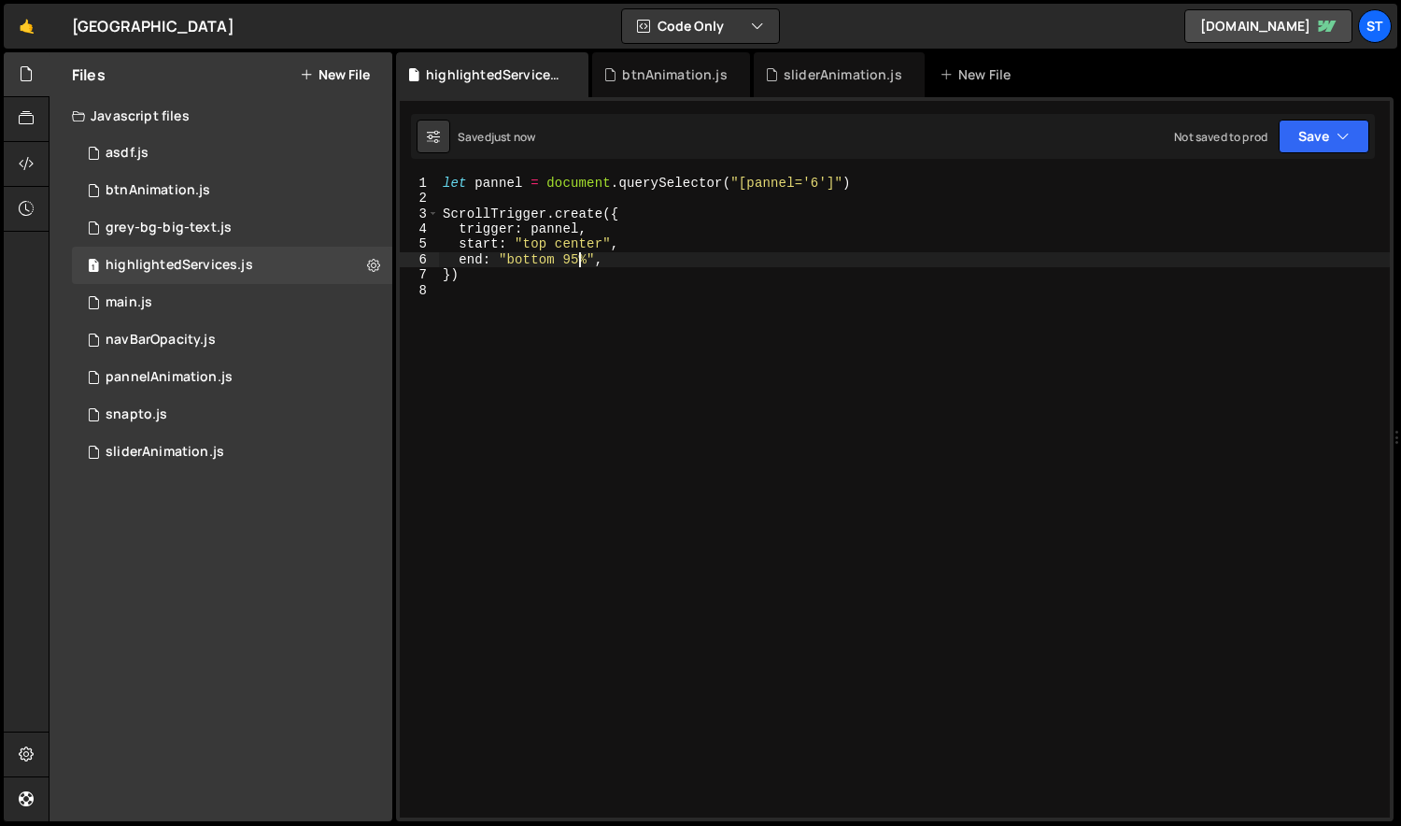
click at [670, 221] on div "let pannel = document . querySelector ( "[pannel='6']" ) ScrollTrigger . create…" at bounding box center [915, 512] width 952 height 672
type textarea "trigger: pannel,"
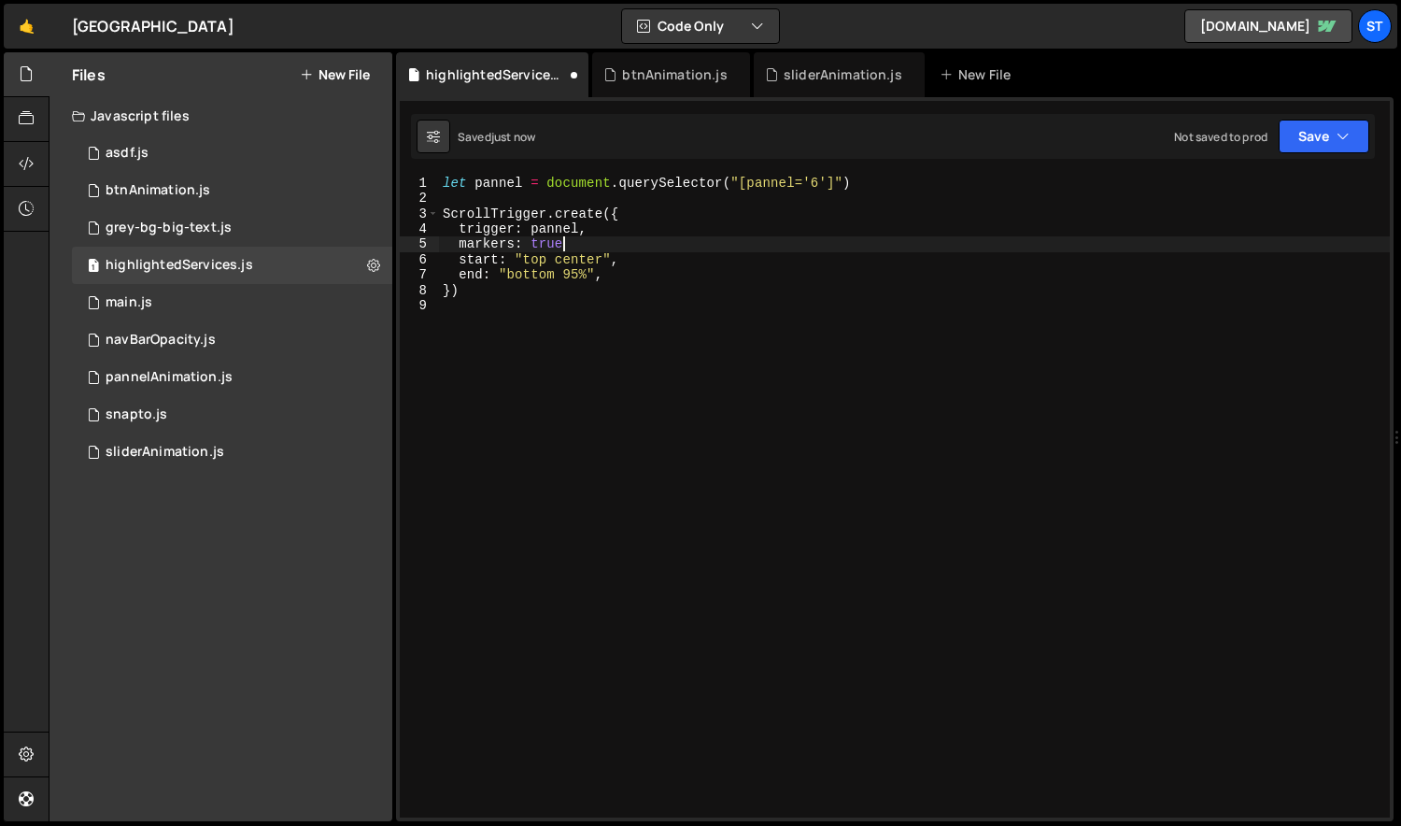
scroll to position [0, 7]
click at [695, 257] on div "let pannel = document . querySelector ( "[pannel='6']" ) ScrollTrigger . create…" at bounding box center [915, 512] width 952 height 672
click at [670, 270] on div "let pannel = document . querySelector ( "[pannel='6']" ) ScrollTrigger . create…" at bounding box center [915, 512] width 952 height 672
type textarea "end: "bottom 95%","
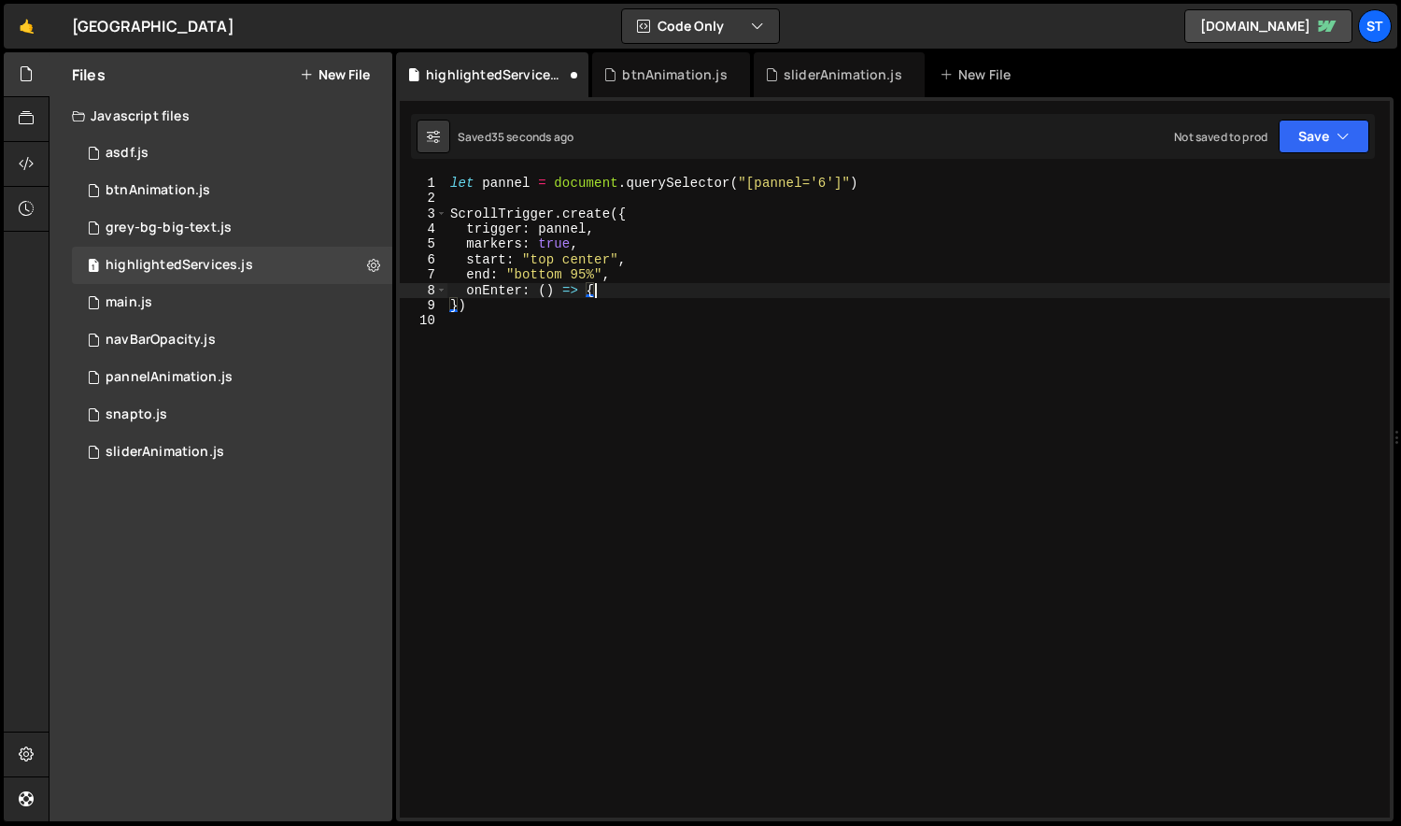
scroll to position [0, 9]
type textarea "onEnter: () => {},"
paste textarea "onEnter: () => {},"
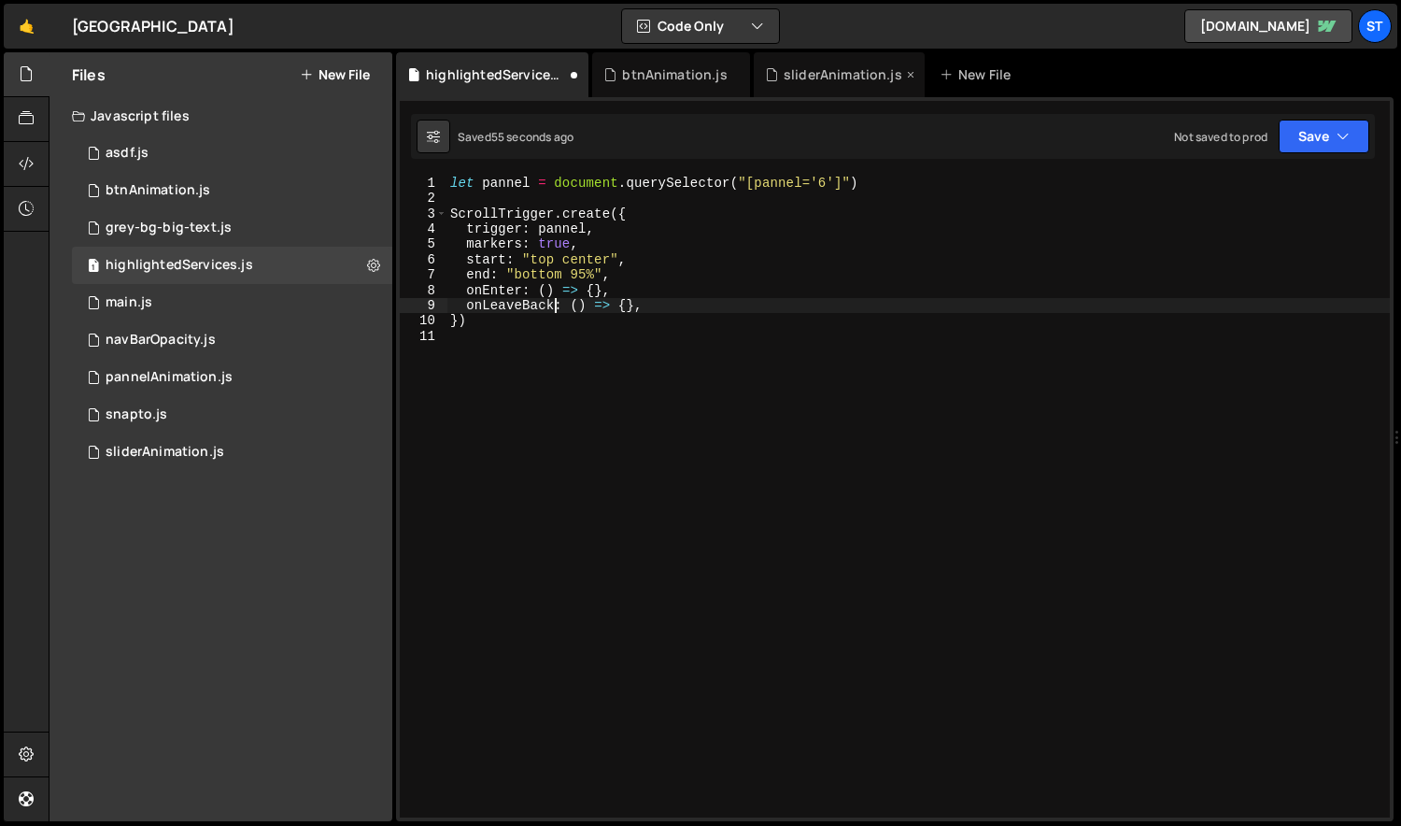
type textarea "onLeaveBack: () => {},"
click at [838, 70] on div "sliderAnimation.js" at bounding box center [842, 74] width 119 height 19
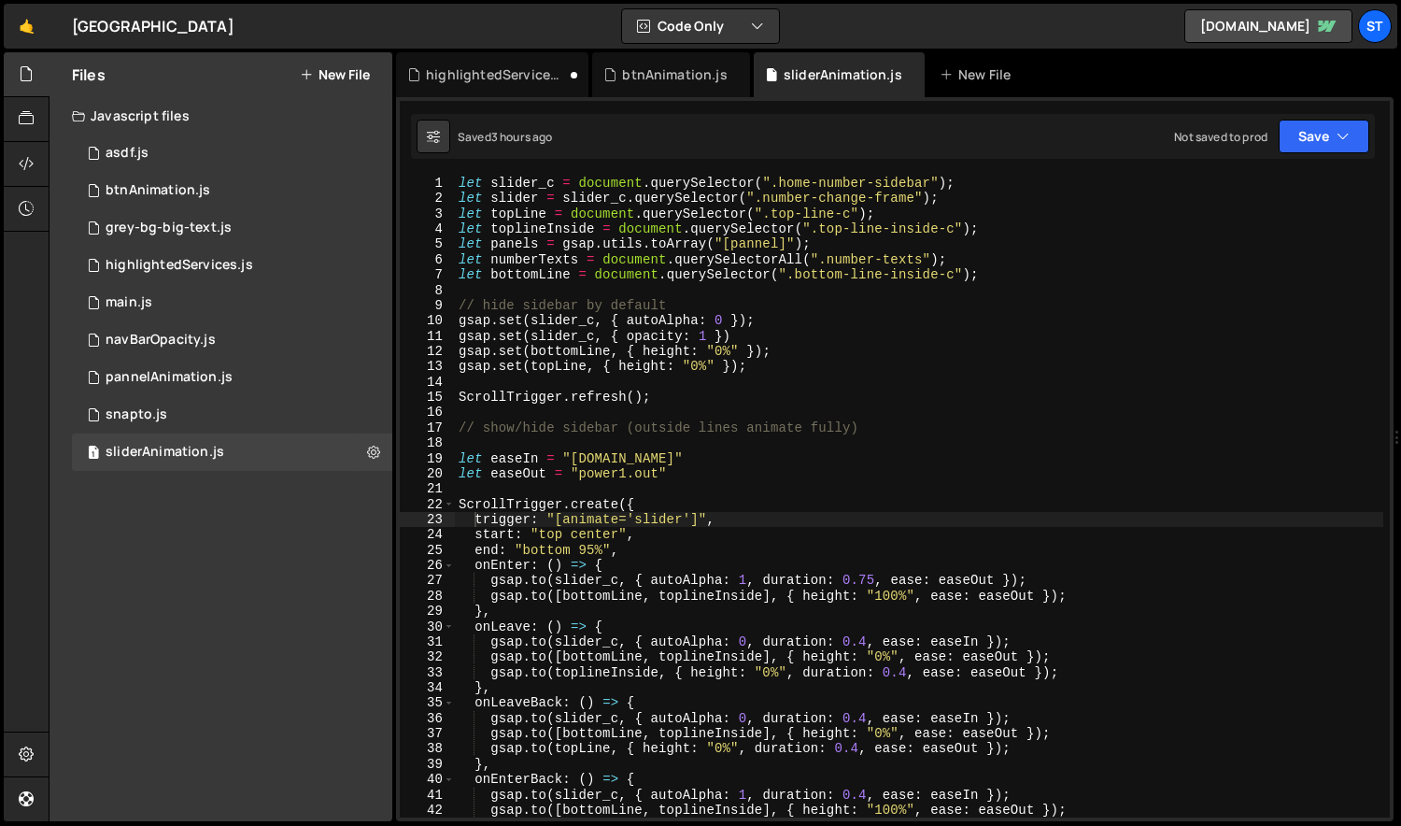
scroll to position [83, 0]
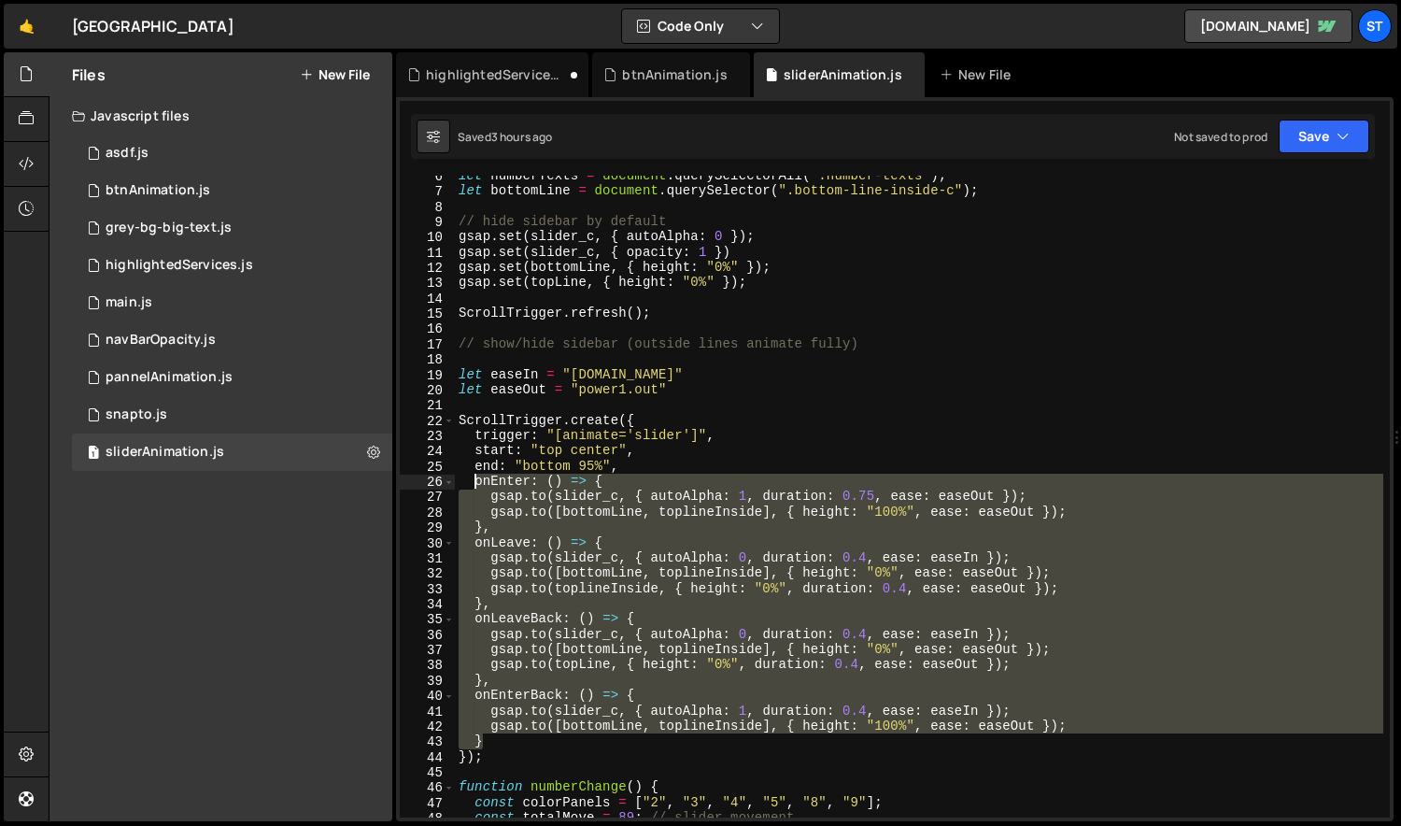
drag, startPoint x: 486, startPoint y: 739, endPoint x: 473, endPoint y: 481, distance: 258.0
click at [473, 481] on div "let numberTexts = document . querySelectorAll ( ".number-texts" ) ; let bottomL…" at bounding box center [919, 504] width 929 height 672
type textarea "onEnter: () => { [DOMAIN_NAME](slider_c, { autoAlpha: 1, duration: 0.75, ease: …"
click at [505, 68] on div "highlightedServices.js" at bounding box center [496, 74] width 140 height 19
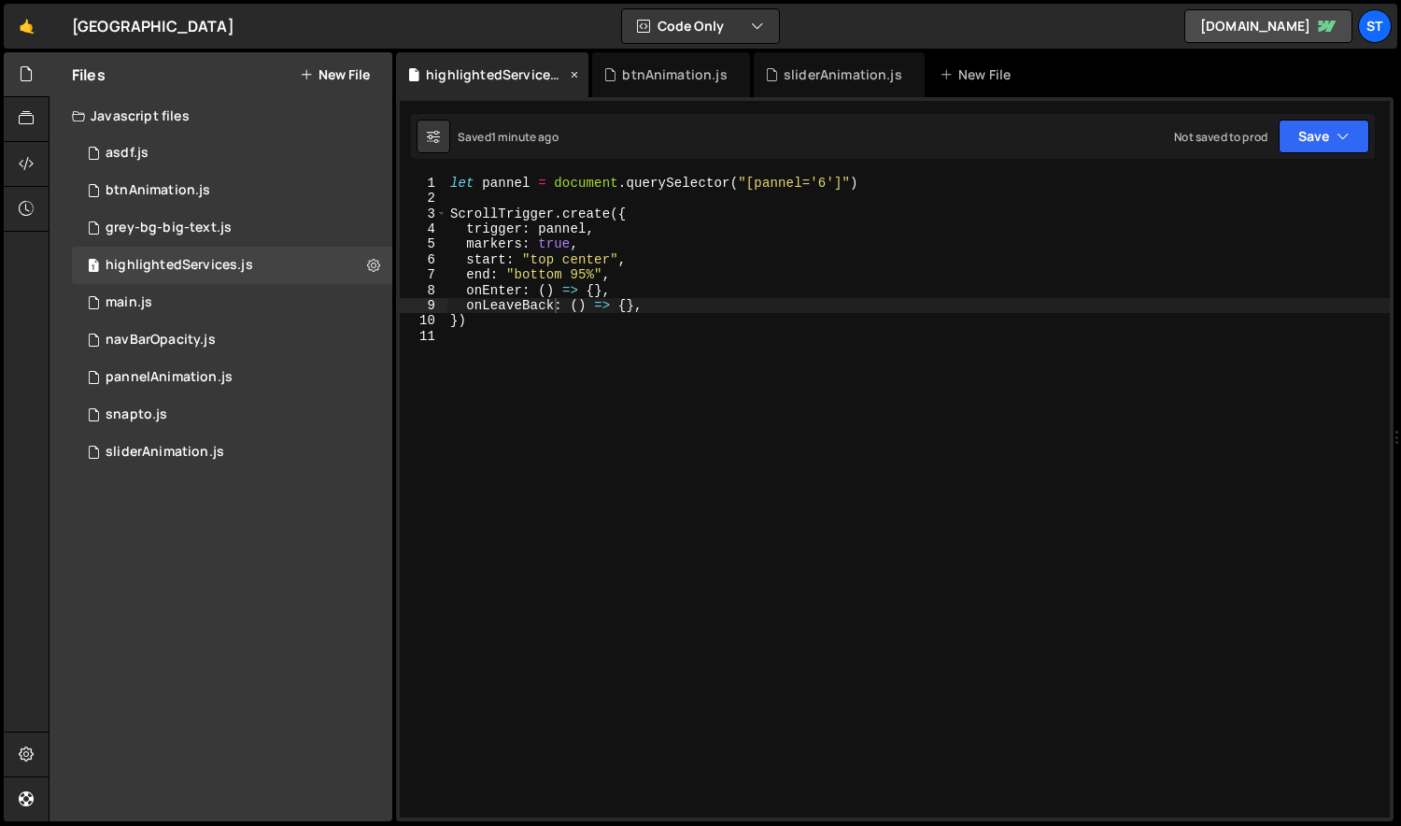
scroll to position [0, 0]
click at [677, 305] on div "let pannel = document . querySelector ( "[pannel='6']" ) ScrollTrigger . create…" at bounding box center [918, 512] width 944 height 672
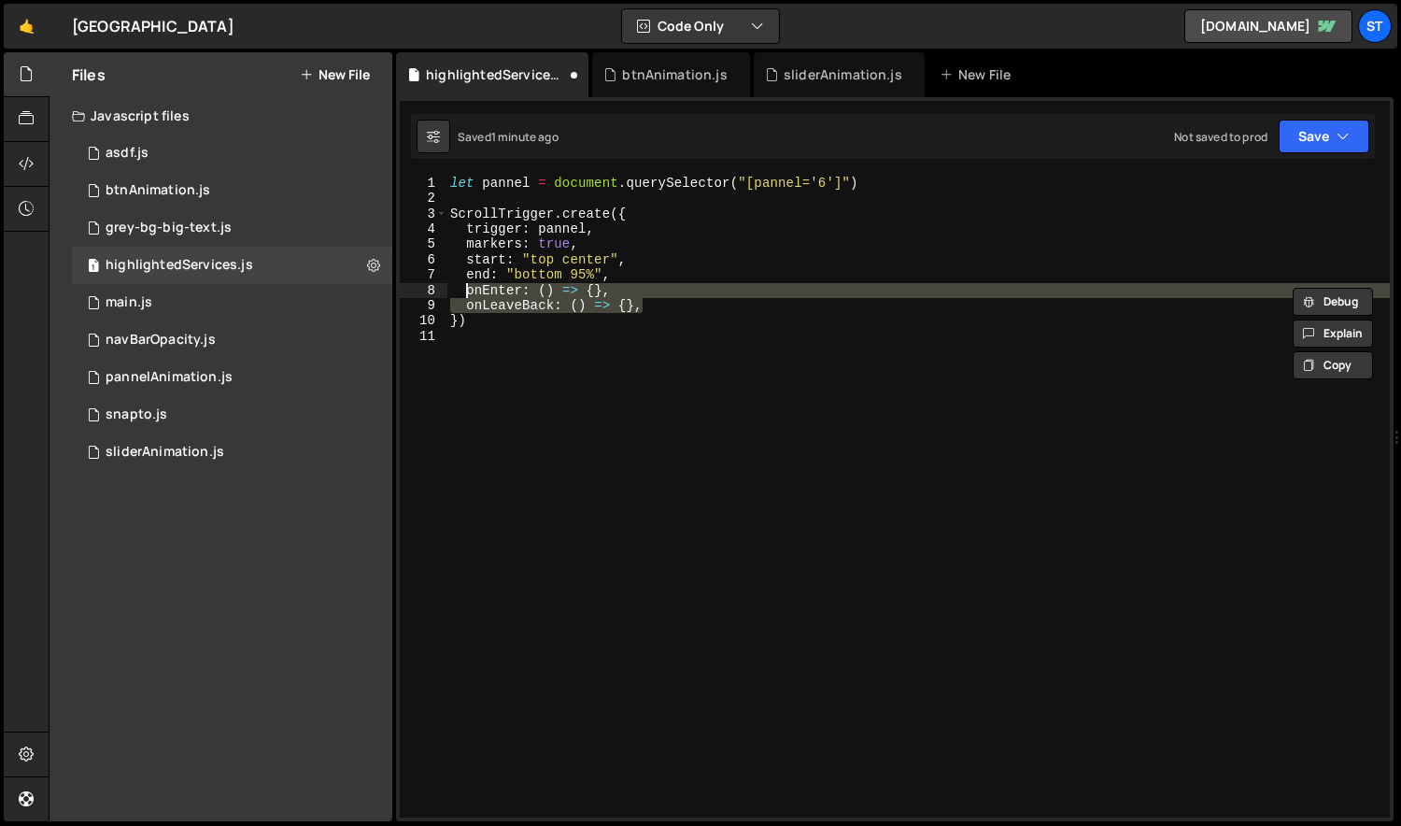
paste textarea "}"
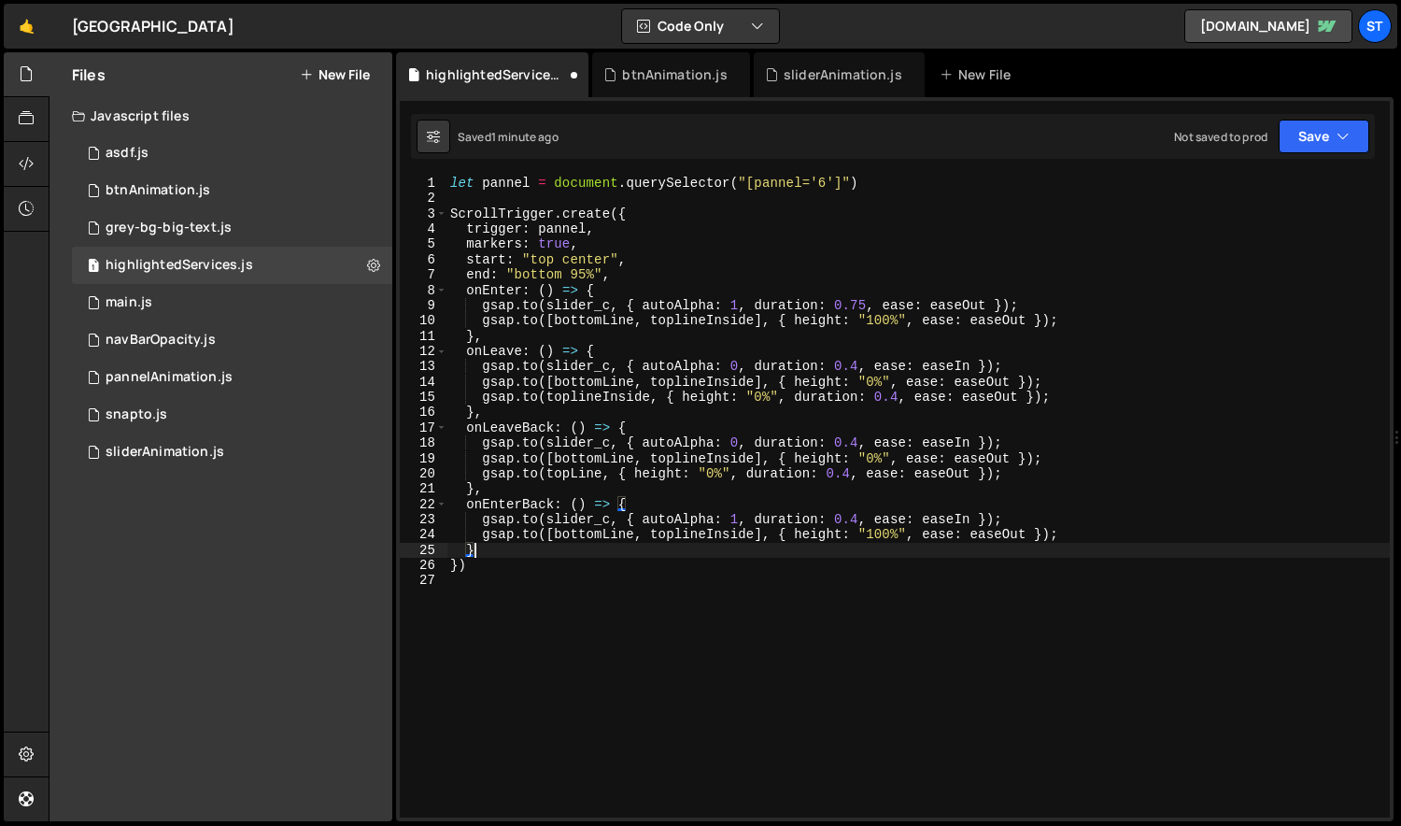
click at [1087, 324] on div "let pannel = document . querySelector ( "[pannel='6']" ) ScrollTrigger . create…" at bounding box center [918, 512] width 944 height 672
click at [1064, 302] on div "let pannel = document . querySelector ( "[pannel='6']" ) ScrollTrigger . create…" at bounding box center [918, 512] width 944 height 672
click at [1051, 358] on div "let pannel = document . querySelector ( "[pannel='6']" ) ScrollTrigger . create…" at bounding box center [918, 512] width 944 height 672
click at [1067, 319] on div "let pannel = document . querySelector ( "[pannel='6']" ) ScrollTrigger . create…" at bounding box center [918, 512] width 944 height 672
click at [1038, 308] on div "let pannel = document . querySelector ( "[pannel='6']" ) ScrollTrigger . create…" at bounding box center [918, 512] width 944 height 672
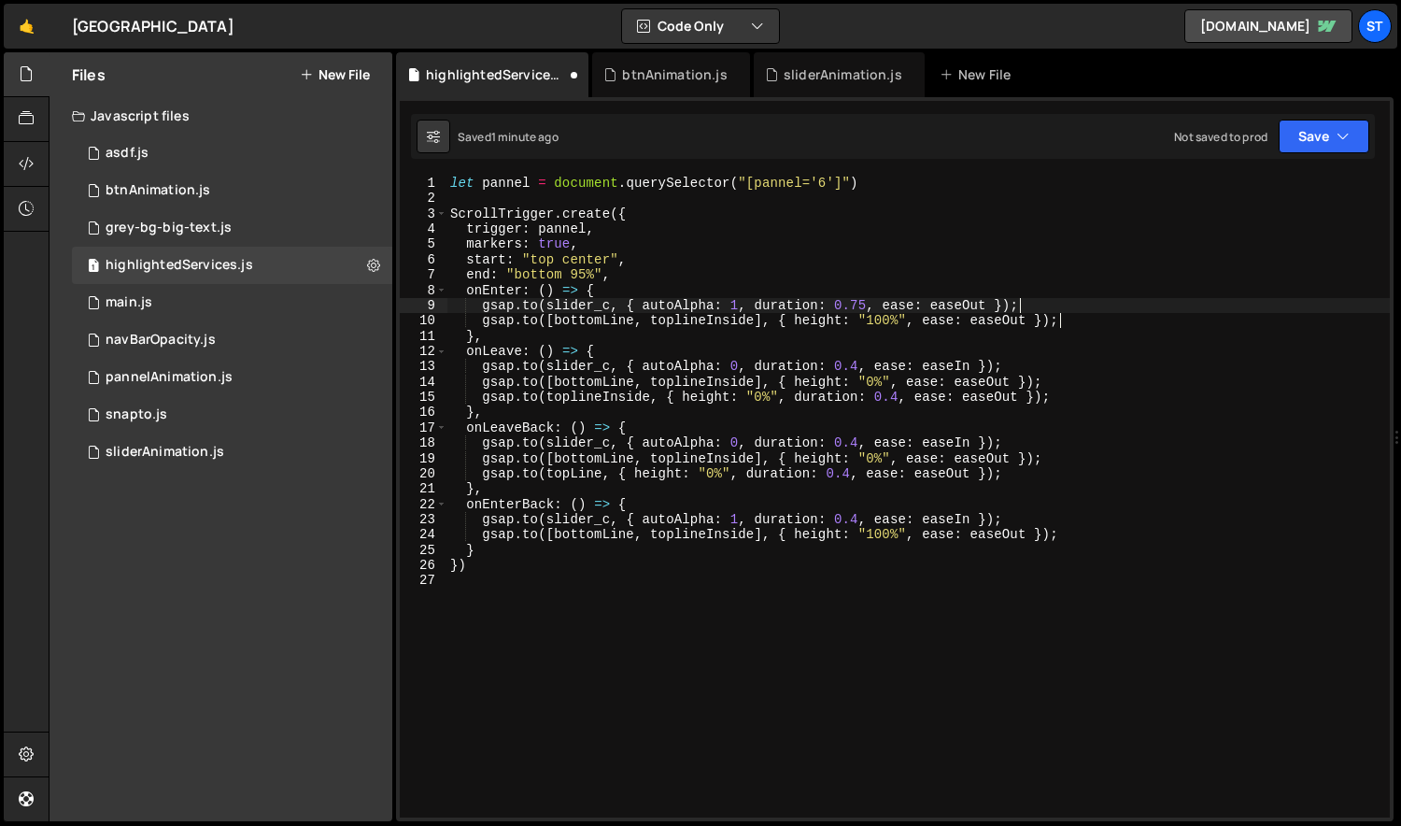
click at [1066, 397] on div "let pannel = document . querySelector ( "[pannel='6']" ) ScrollTrigger . create…" at bounding box center [918, 512] width 944 height 672
click at [1057, 385] on div "let pannel = document . querySelector ( "[pannel='6']" ) ScrollTrigger . create…" at bounding box center [918, 512] width 944 height 672
click at [1019, 368] on div "let pannel = document . querySelector ( "[pannel='6']" ) ScrollTrigger . create…" at bounding box center [918, 512] width 944 height 672
click at [1019, 442] on div "let pannel = document . querySelector ( "[pannel='6']" ) ScrollTrigger . create…" at bounding box center [918, 512] width 944 height 672
click at [1057, 453] on div "let pannel = document . querySelector ( "[pannel='6']" ) ScrollTrigger . create…" at bounding box center [918, 512] width 944 height 672
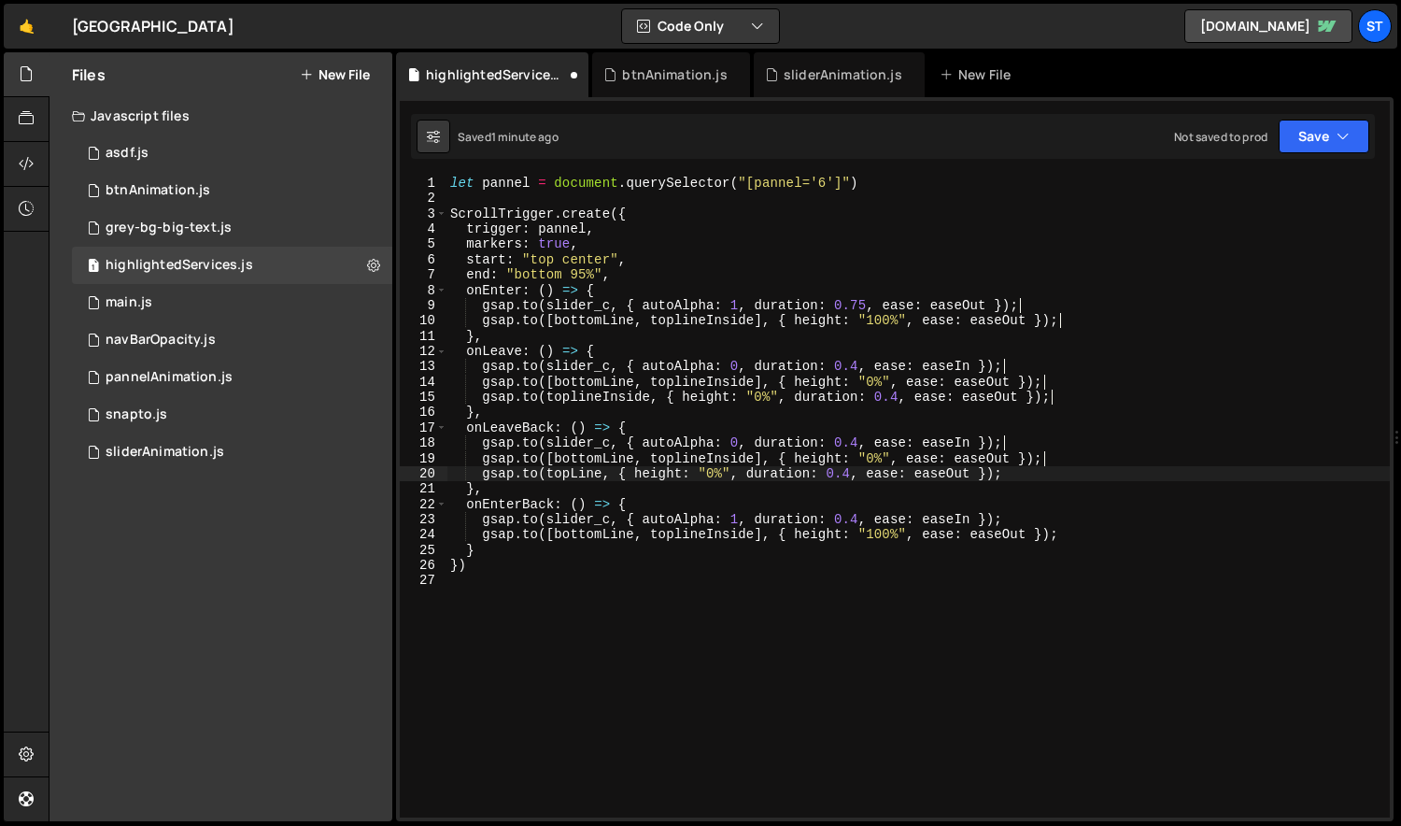
click at [1022, 473] on div "let pannel = document . querySelector ( "[pannel='6']" ) ScrollTrigger . create…" at bounding box center [918, 512] width 944 height 672
click at [1019, 514] on div "let pannel = document . querySelector ( "[pannel='6']" ) ScrollTrigger . create…" at bounding box center [918, 512] width 944 height 672
click at [1093, 538] on div "let pannel = document . querySelector ( "[pannel='6']" ) ScrollTrigger . create…" at bounding box center [918, 512] width 944 height 672
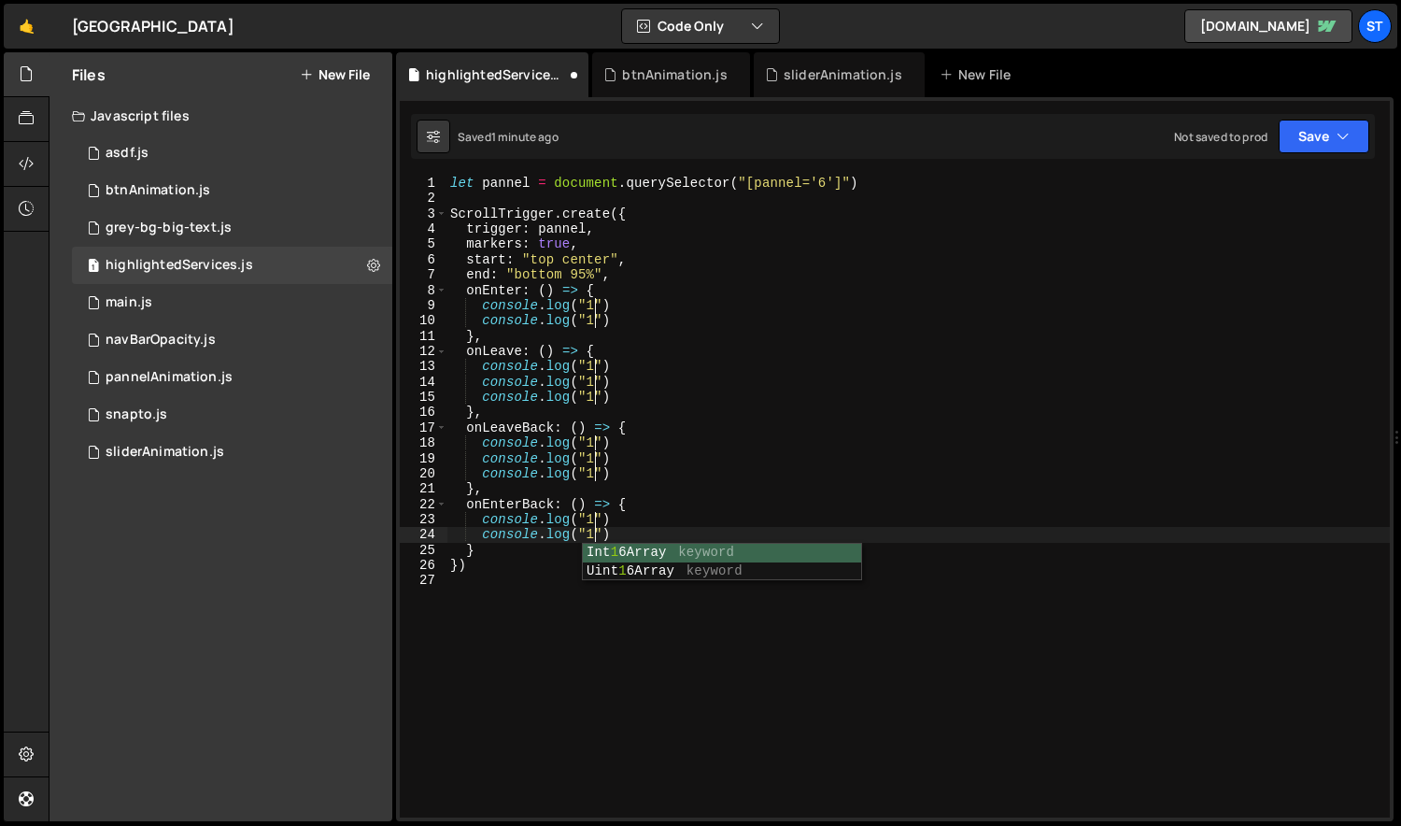
scroll to position [0, 9]
click at [595, 303] on div "let pannel = document . querySelector ( "[pannel='6']" ) ScrollTrigger . create…" at bounding box center [918, 512] width 944 height 672
click at [594, 319] on div "let pannel = document . querySelector ( "[pannel='6']" ) ScrollTrigger . create…" at bounding box center [918, 512] width 944 height 672
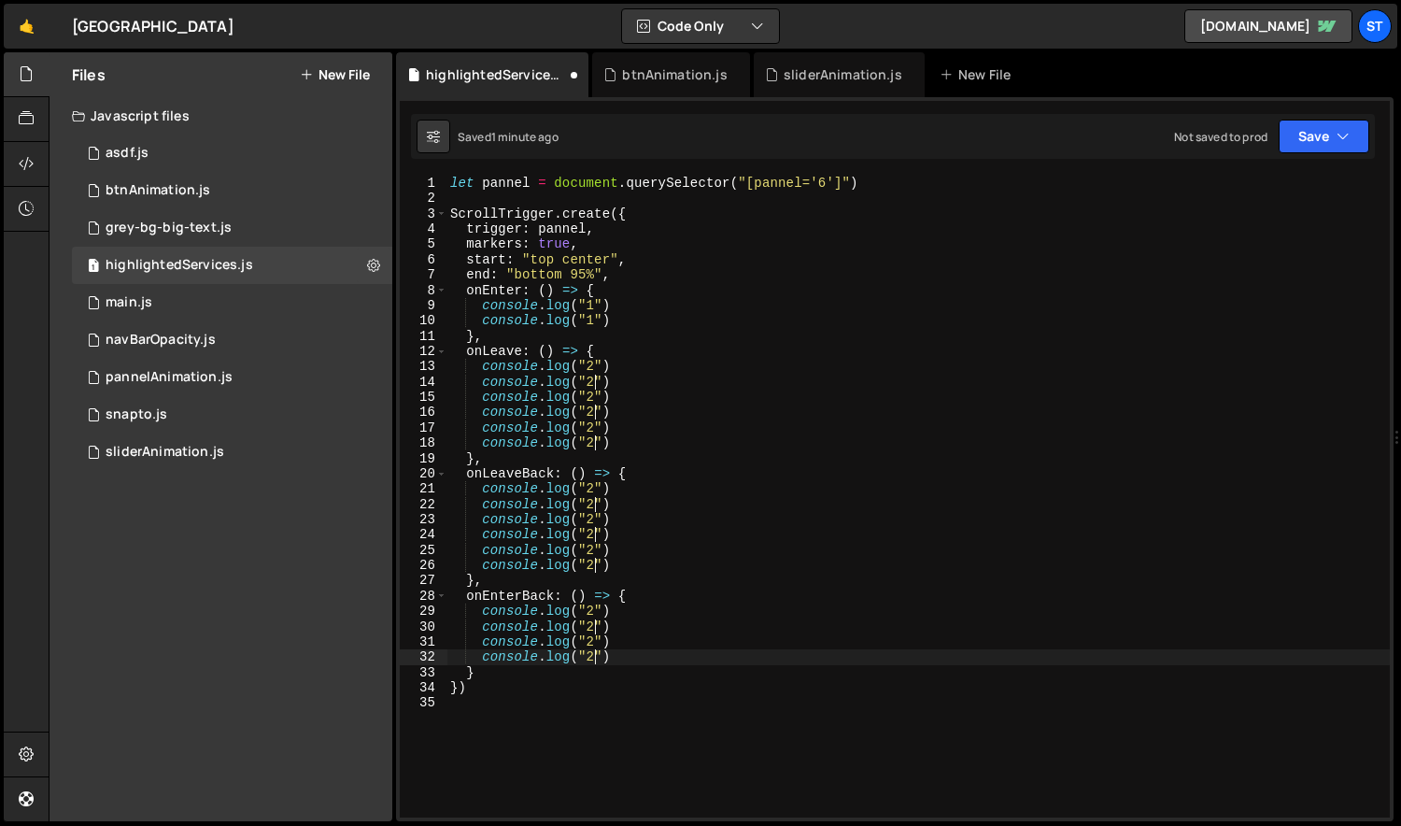
scroll to position [0, 0]
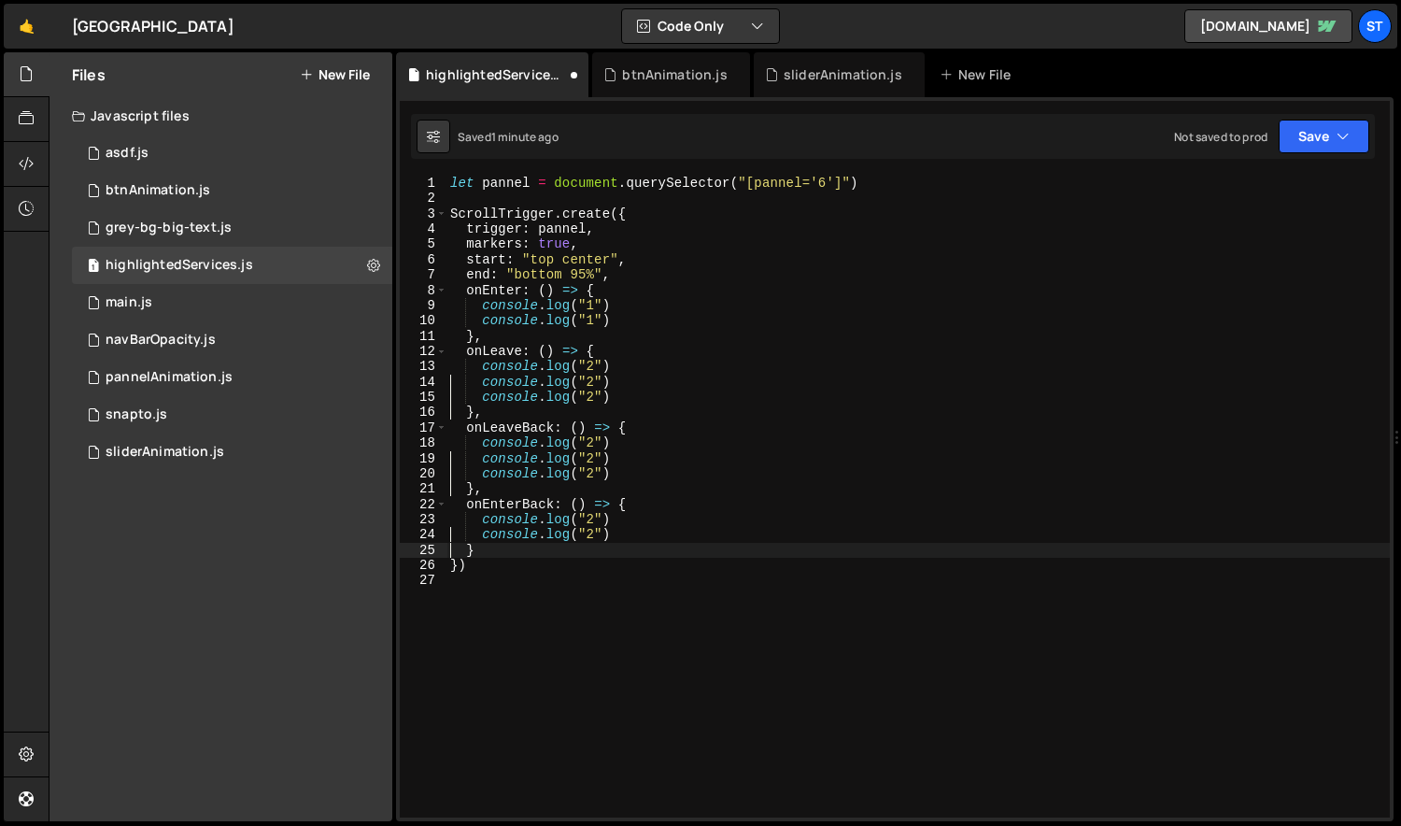
type textarea "console.log("2")"
click at [594, 444] on div "let pannel = document . querySelector ( "[pannel='6']" ) ScrollTrigger . create…" at bounding box center [918, 512] width 944 height 672
click at [594, 458] on div "let pannel = document . querySelector ( "[pannel='6']" ) ScrollTrigger . create…" at bounding box center [918, 512] width 944 height 672
click at [593, 473] on div "let pannel = document . querySelector ( "[pannel='6']" ) ScrollTrigger . create…" at bounding box center [918, 512] width 944 height 672
click at [595, 519] on div "let pannel = document . querySelector ( "[pannel='6']" ) ScrollTrigger . create…" at bounding box center [918, 512] width 944 height 672
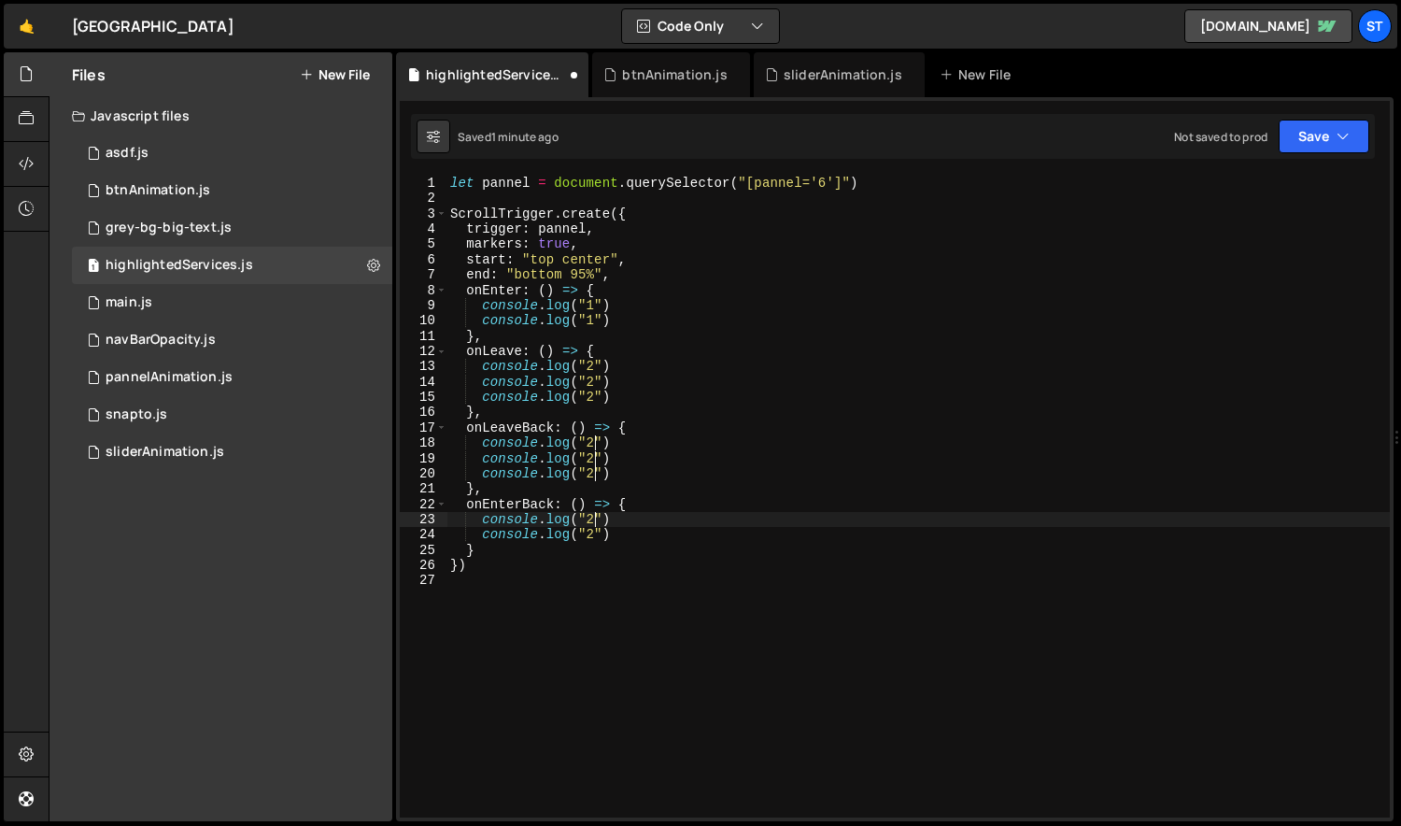
click at [593, 535] on div "let pannel = document . querySelector ( "[pannel='6']" ) ScrollTrigger . create…" at bounding box center [918, 512] width 944 height 672
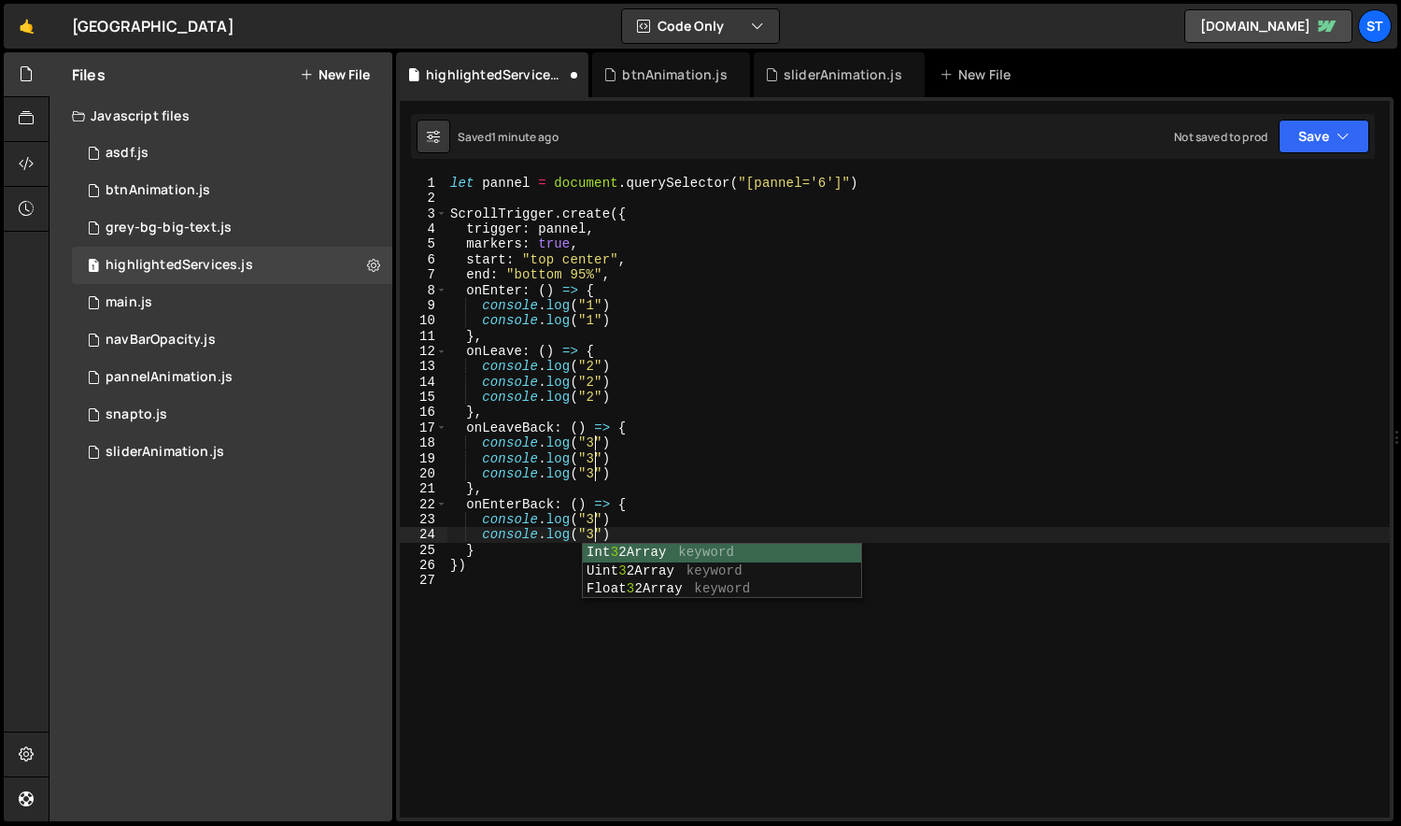
click at [594, 473] on div "let pannel = document . querySelector ( "[pannel='6']" ) ScrollTrigger . create…" at bounding box center [918, 512] width 944 height 672
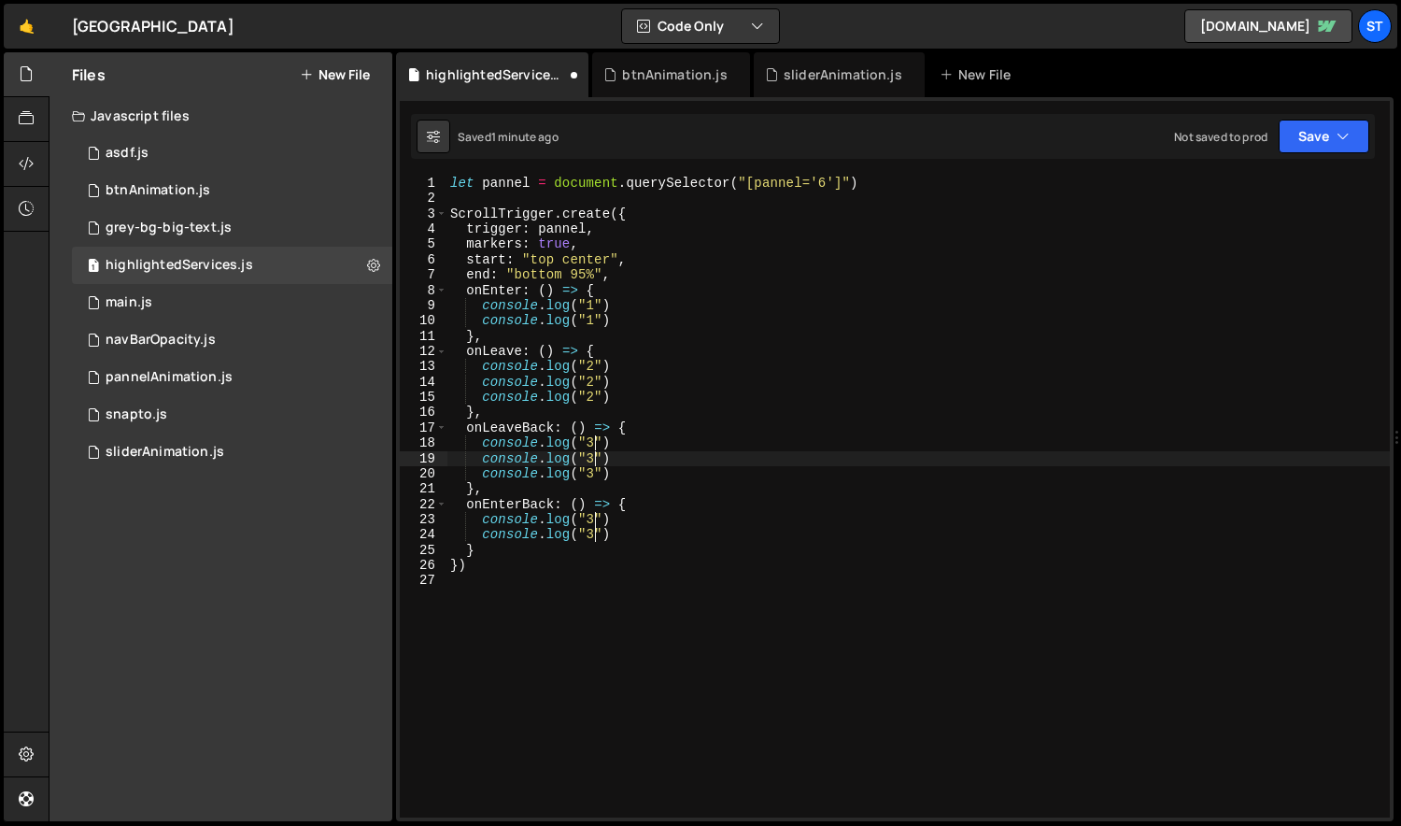
click at [595, 458] on div "let pannel = document . querySelector ( "[pannel='6']" ) ScrollTrigger . create…" at bounding box center [918, 512] width 944 height 672
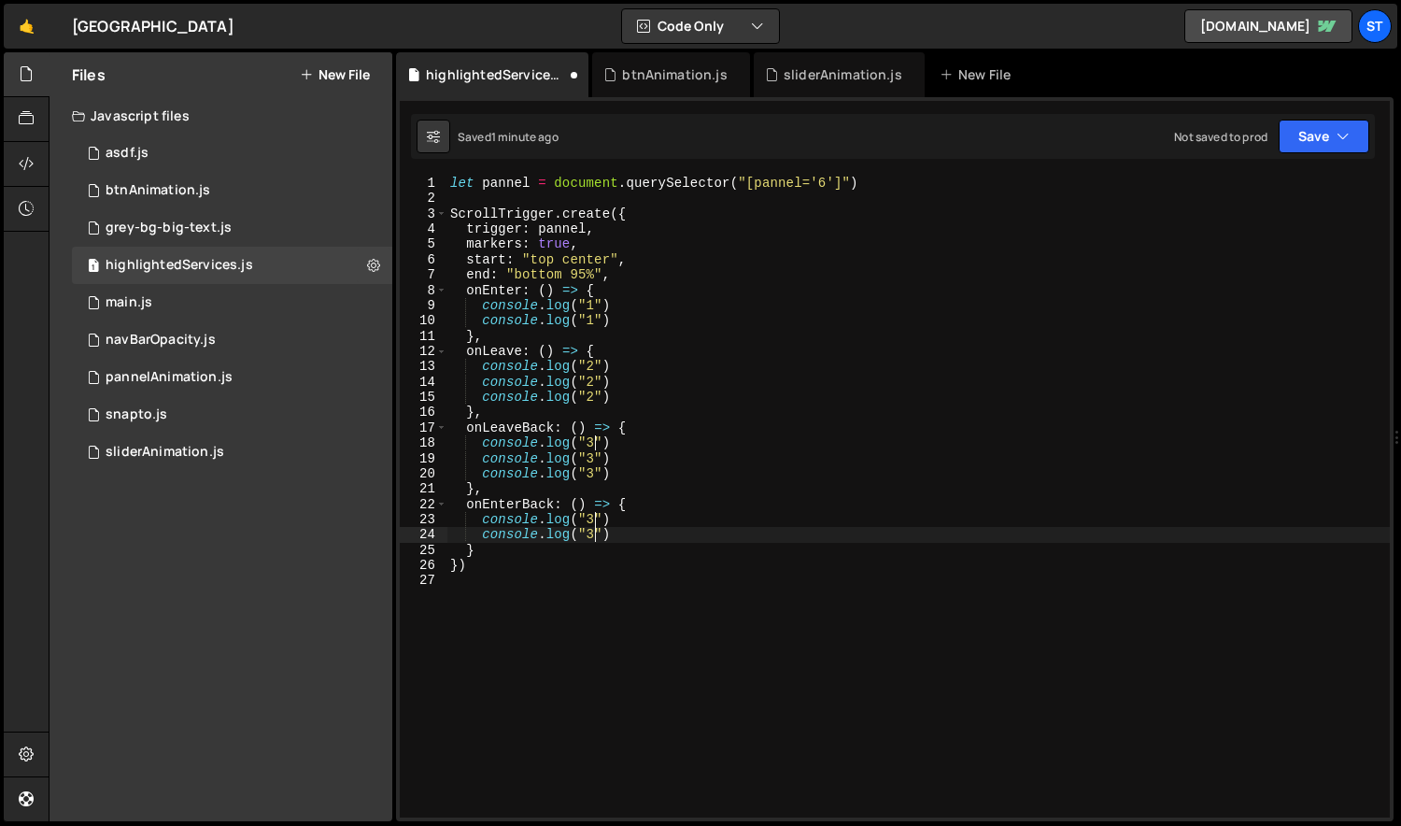
click at [594, 444] on div "let pannel = document . querySelector ( "[pannel='6']" ) ScrollTrigger . create…" at bounding box center [918, 512] width 944 height 672
click at [695, 426] on div "let pannel = document . querySelector ( "[pannel='6']" ) ScrollTrigger . create…" at bounding box center [918, 512] width 944 height 672
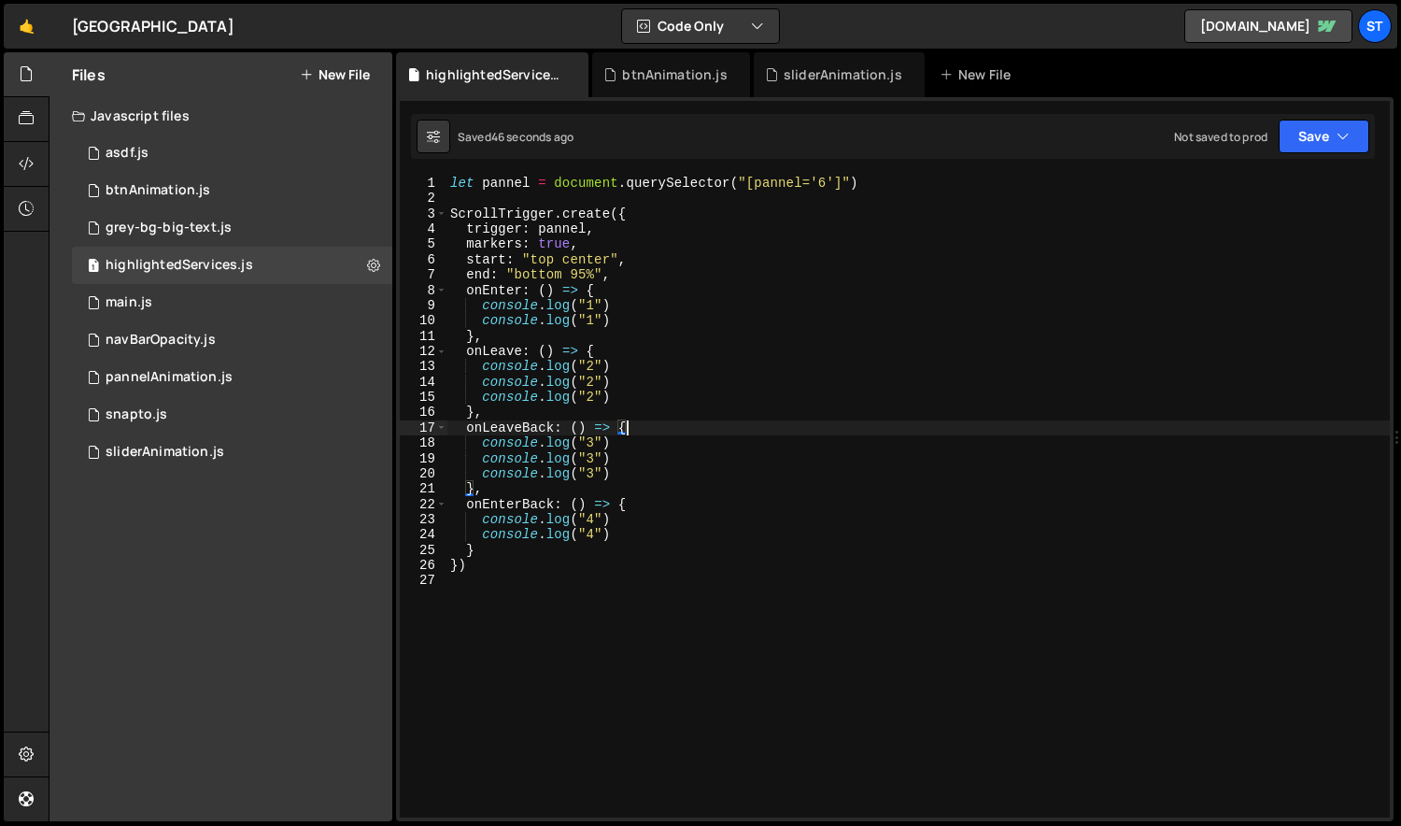
click at [577, 277] on div "let pannel = document . querySelector ( "[pannel='6']" ) ScrollTrigger . create…" at bounding box center [918, 512] width 944 height 672
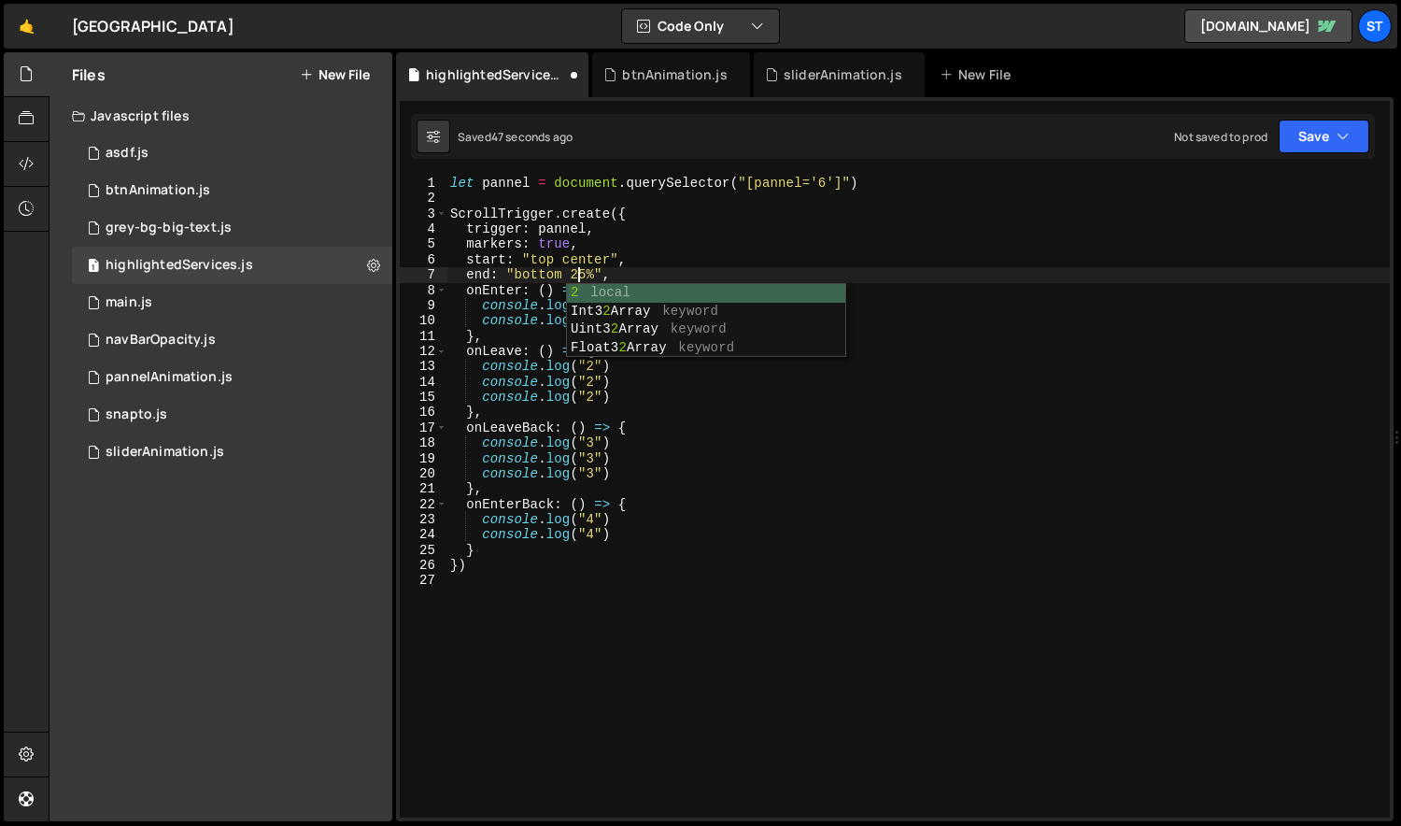
scroll to position [0, 8]
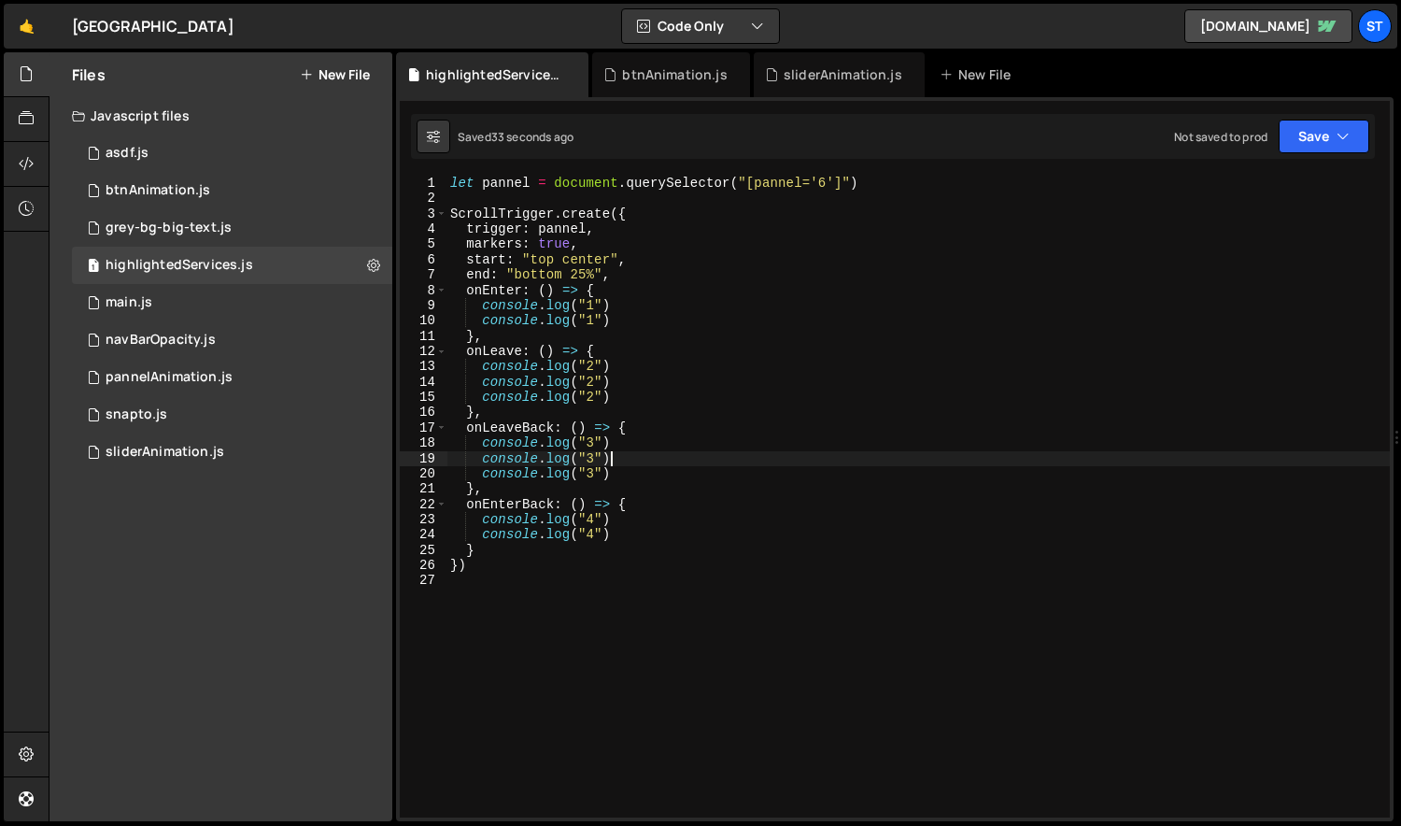
click at [656, 461] on div "let pannel = document . querySelector ( "[pannel='6']" ) ScrollTrigger . create…" at bounding box center [918, 512] width 944 height 672
type textarea "console.log("3") console.log("3")"
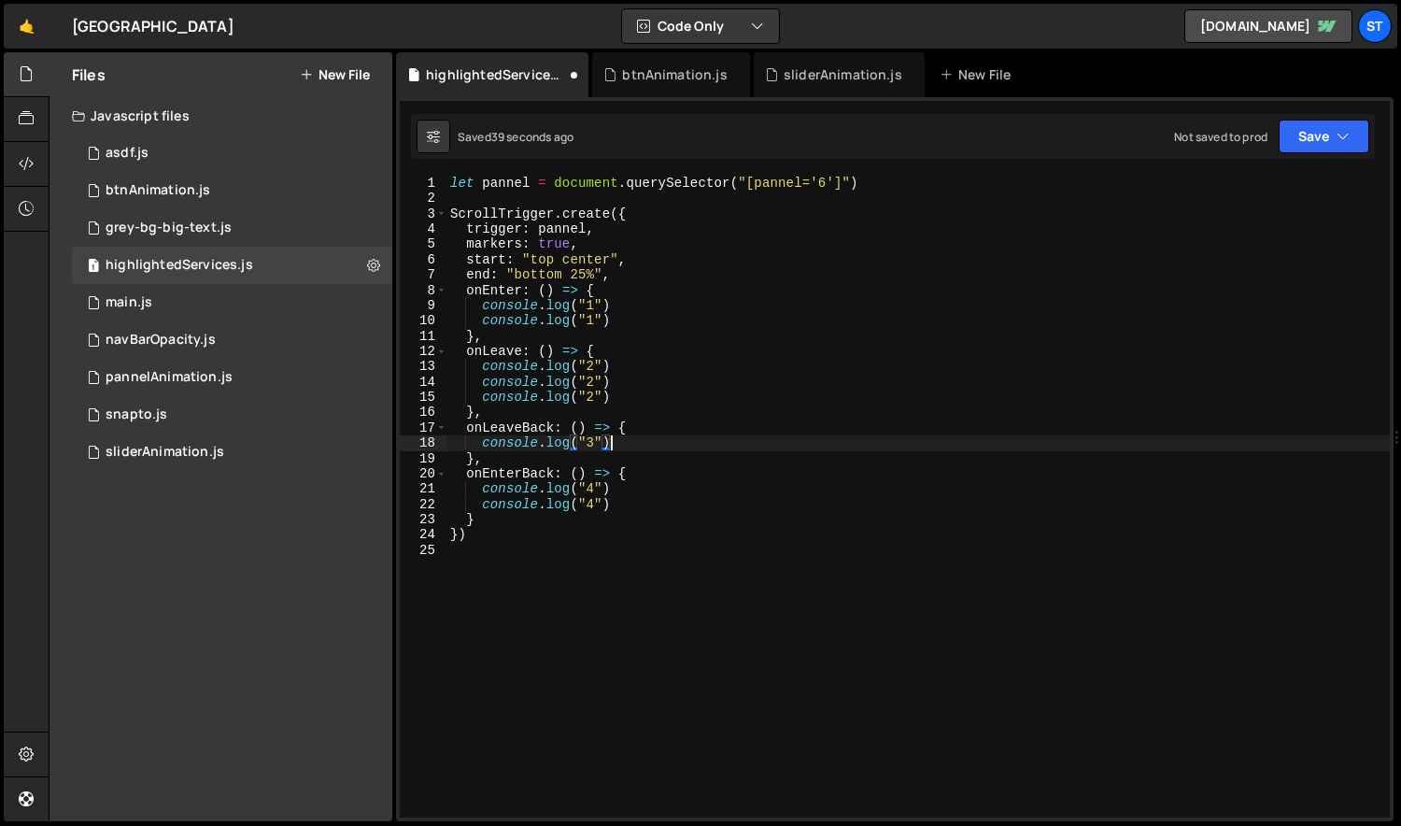
click at [623, 500] on div "let pannel = document . querySelector ( "[pannel='6']" ) ScrollTrigger . create…" at bounding box center [918, 512] width 944 height 672
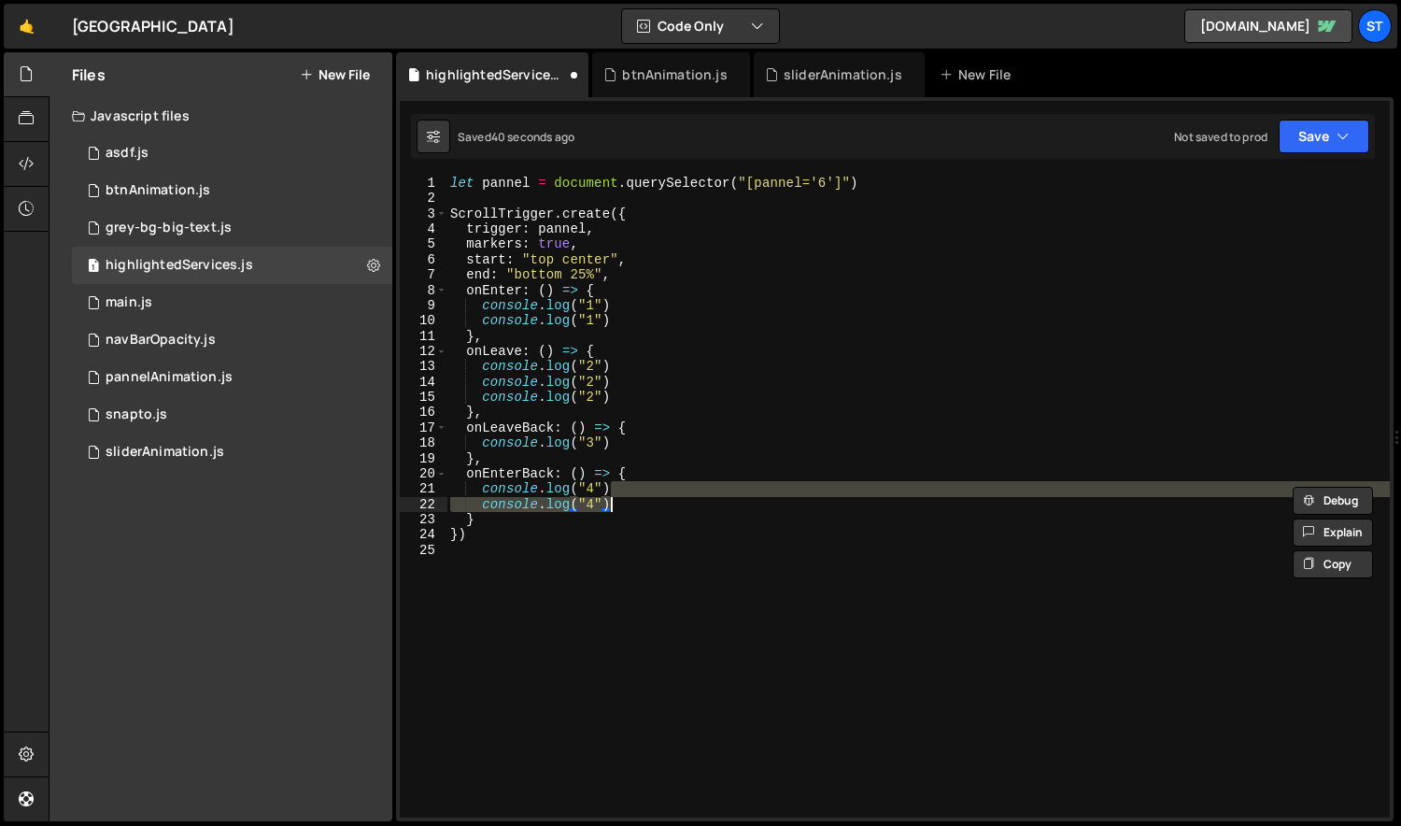
click at [623, 500] on div "let pannel = document . querySelector ( "[pannel='6']" ) ScrollTrigger . create…" at bounding box center [917, 497] width 943 height 642
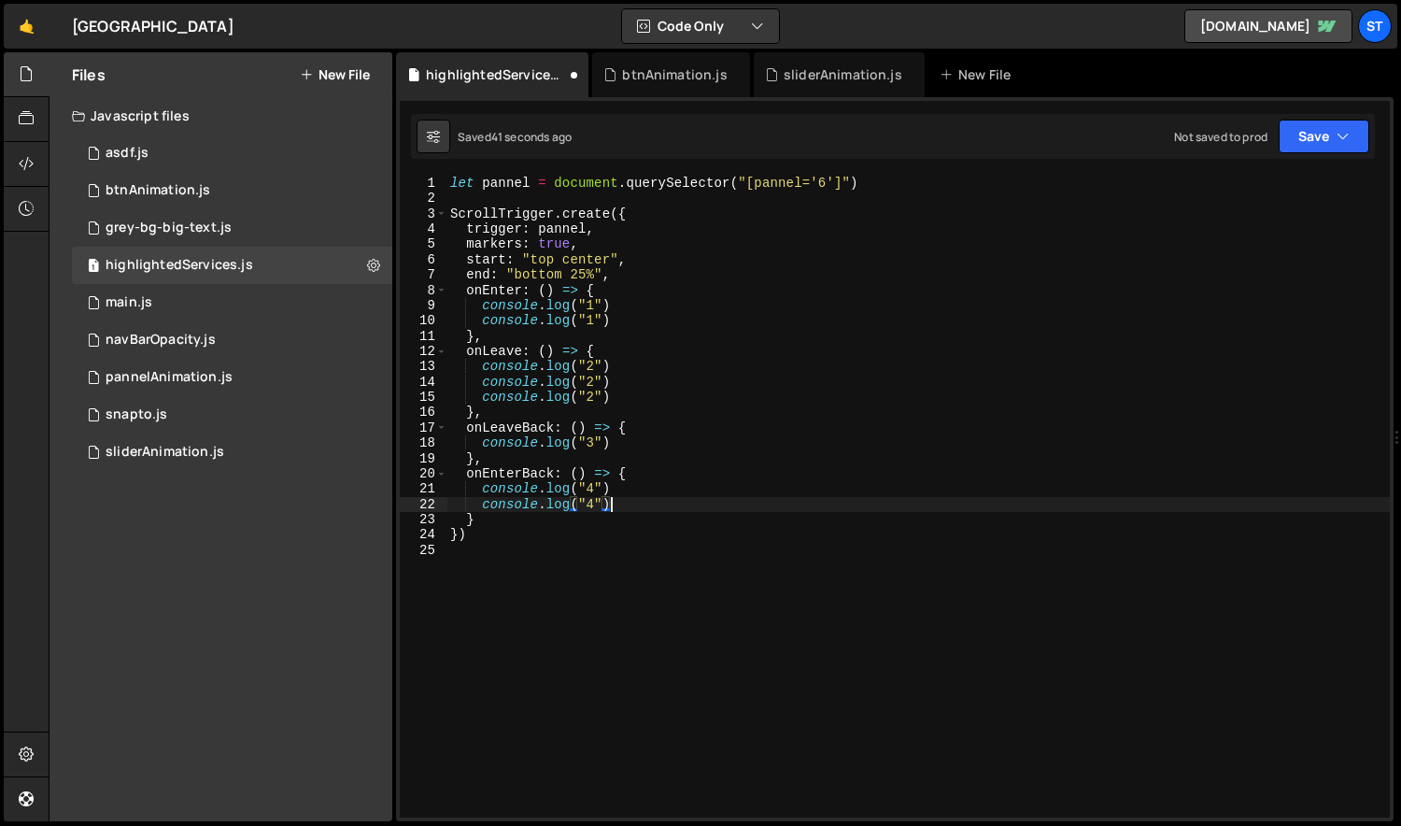
click at [616, 392] on div "let pannel = document . querySelector ( "[pannel='6']" ) ScrollTrigger . create…" at bounding box center [918, 512] width 944 height 672
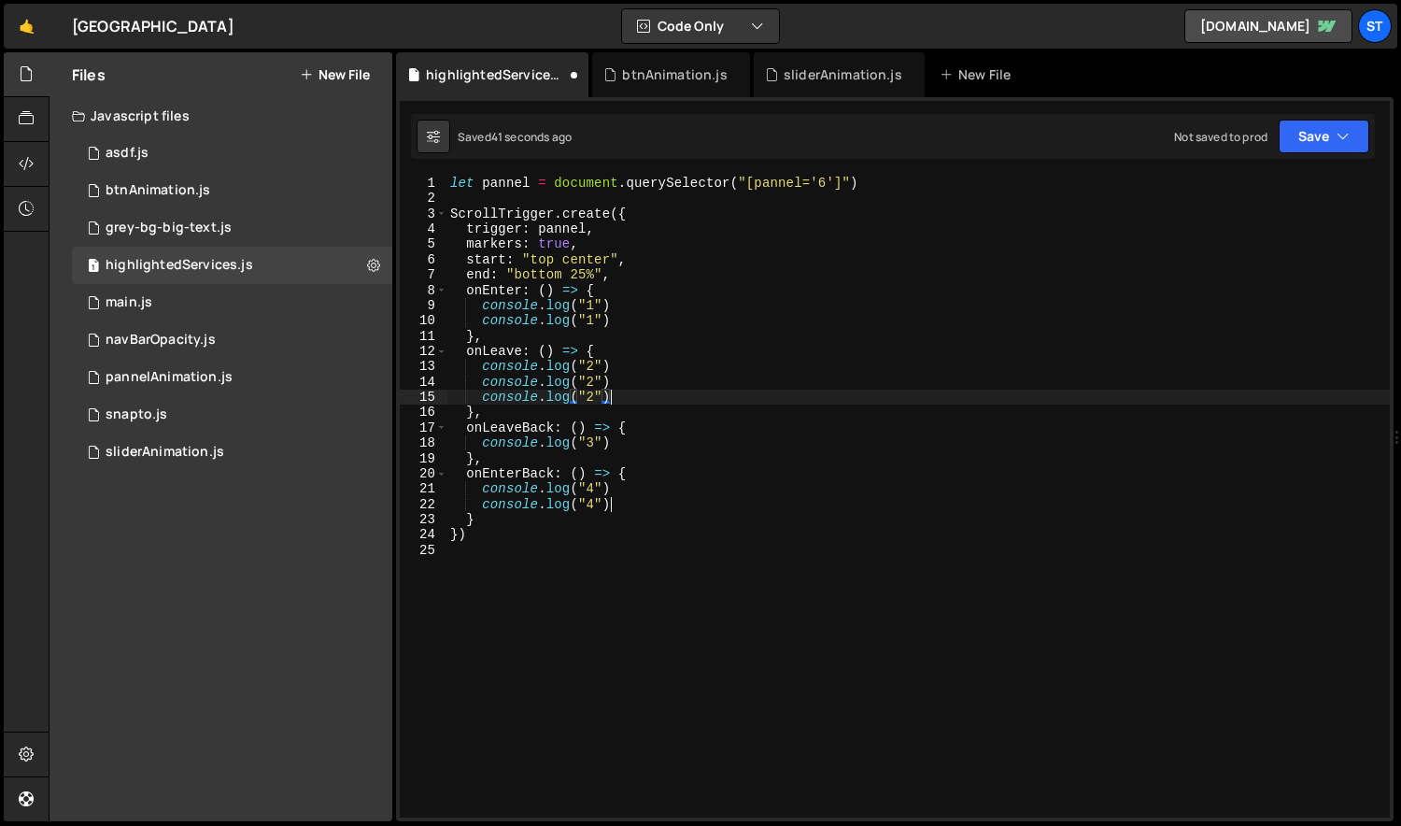
click at [617, 382] on div "let pannel = document . querySelector ( "[pannel='6']" ) ScrollTrigger . create…" at bounding box center [918, 512] width 944 height 672
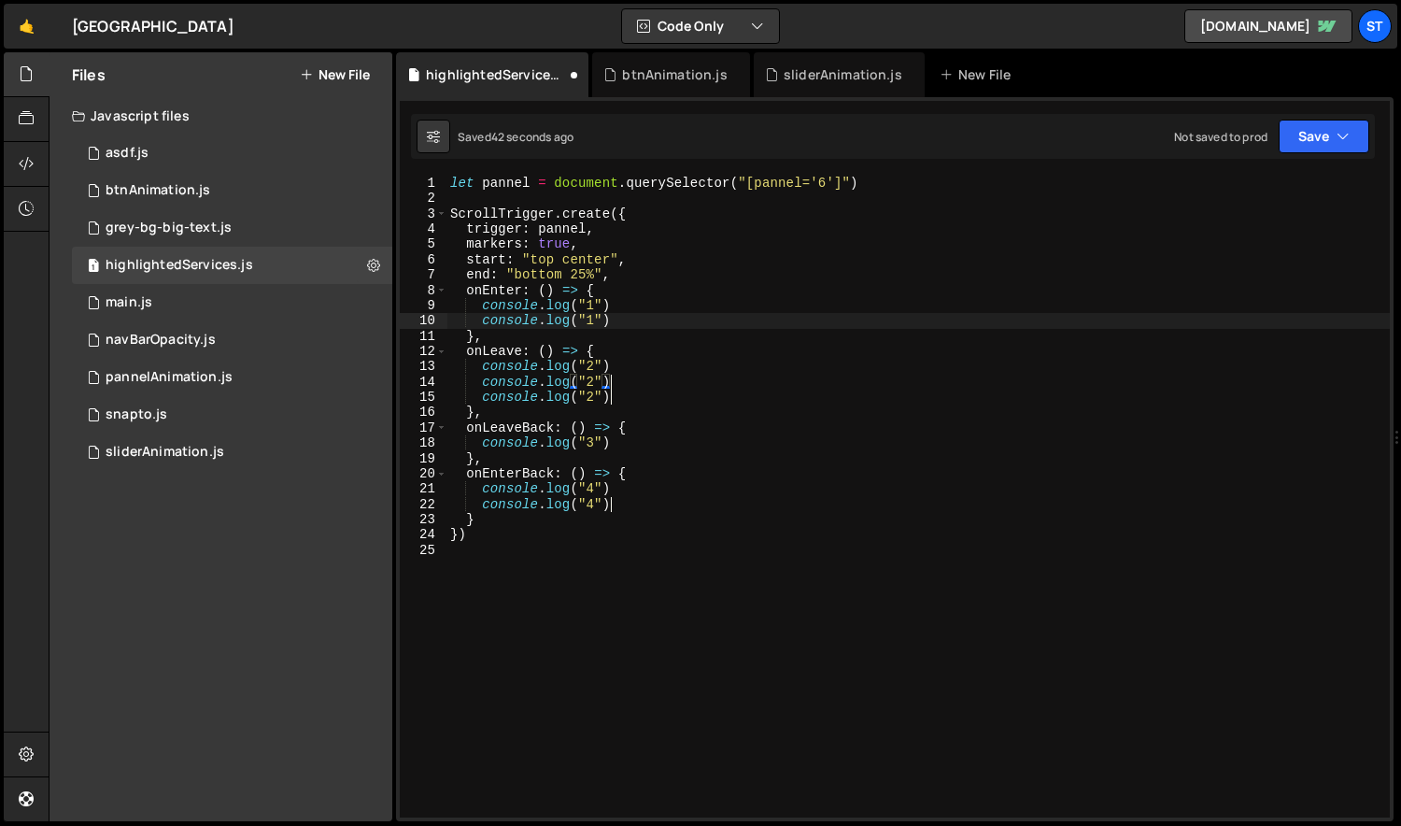
click at [614, 320] on div "let pannel = document . querySelector ( "[pannel='6']" ) ScrollTrigger . create…" at bounding box center [918, 512] width 944 height 672
type textarea "console.log("1")"
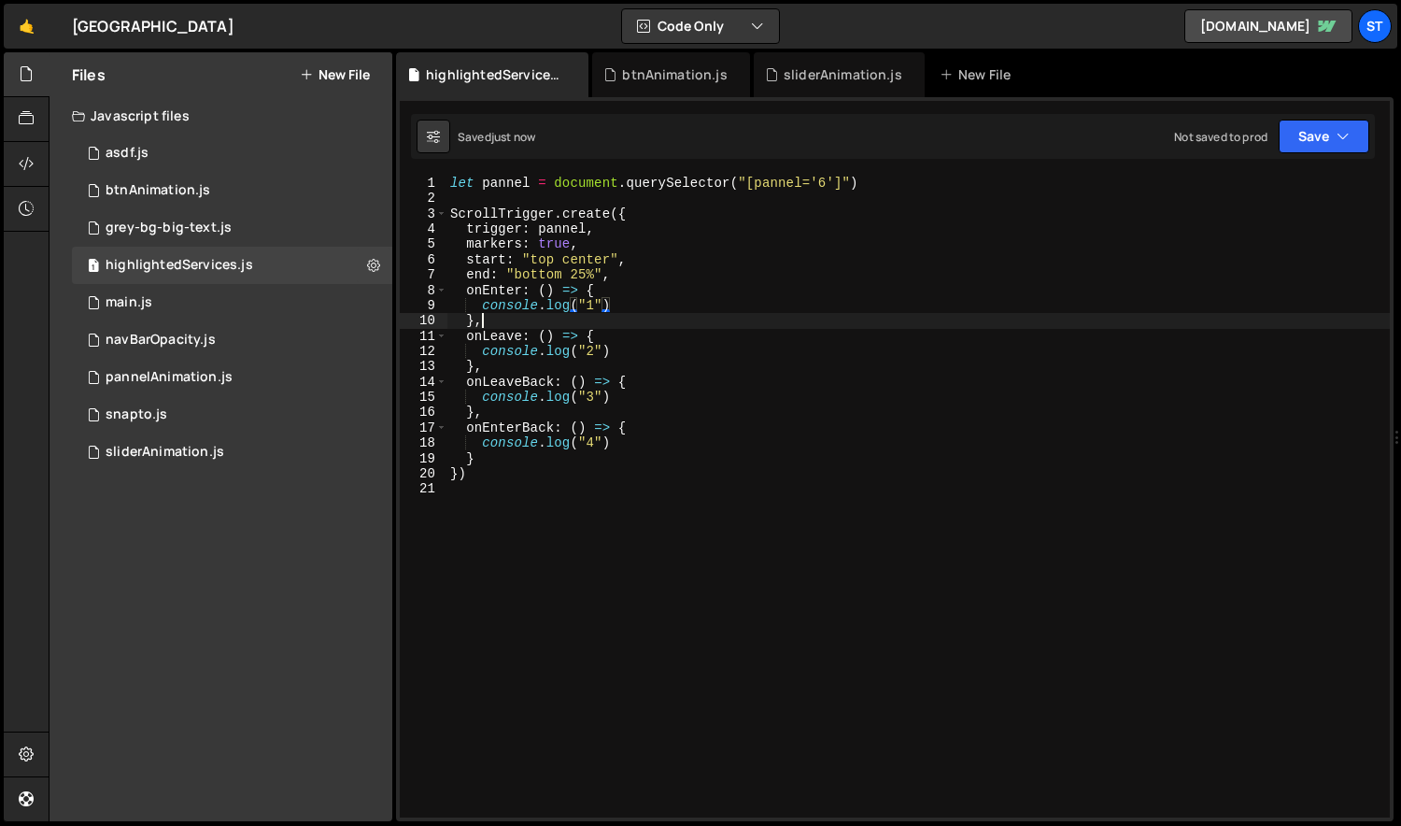
click at [614, 320] on div "let pannel = document . querySelector ( "[pannel='6']" ) ScrollTrigger . create…" at bounding box center [918, 512] width 944 height 672
click at [706, 188] on div "let pannel = document . querySelector ( "[pannel='6']" ) ScrollTrigger . create…" at bounding box center [918, 512] width 944 height 672
type textarea "let pannel = document.querySelector("[pannel='6']")"
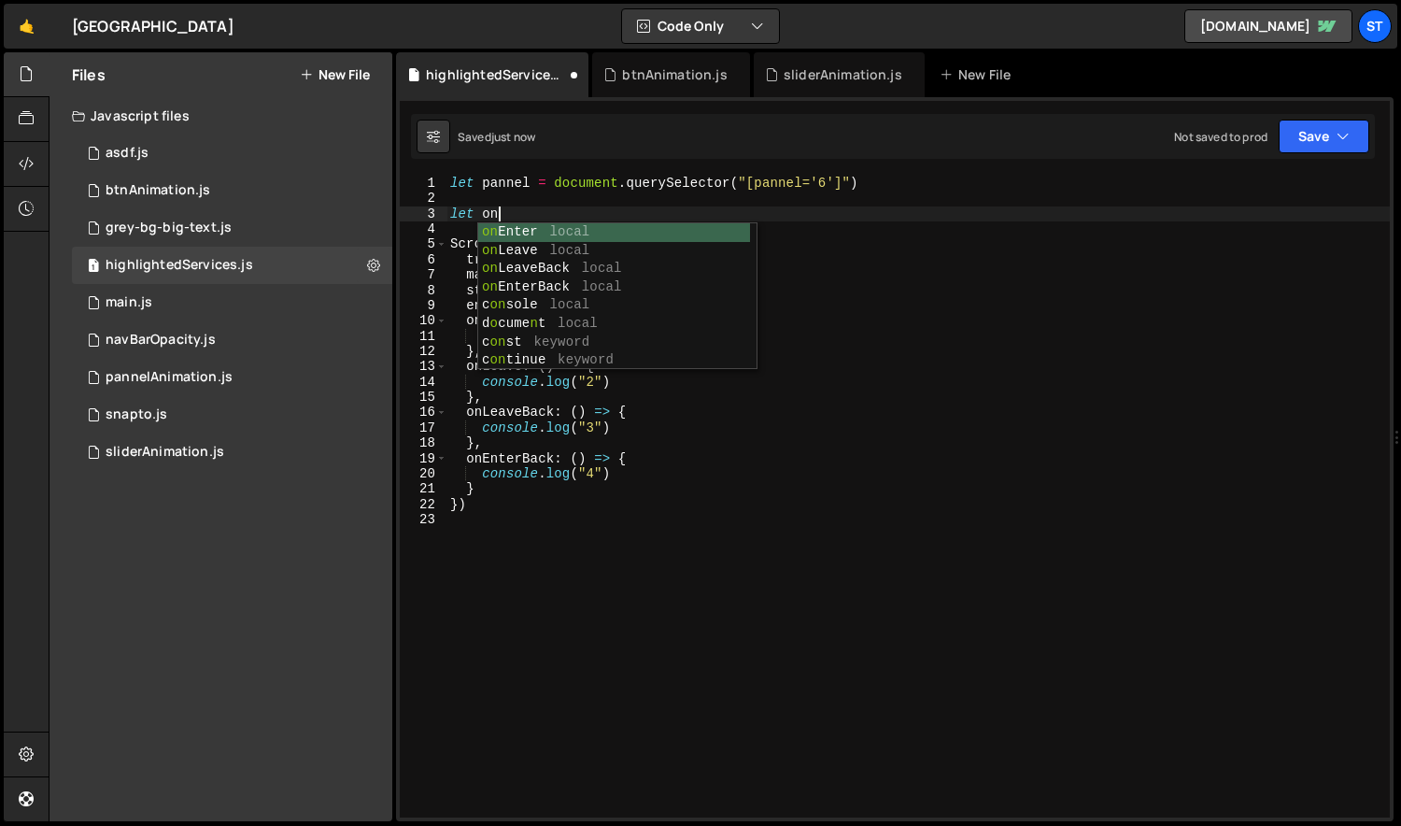
scroll to position [0, 1]
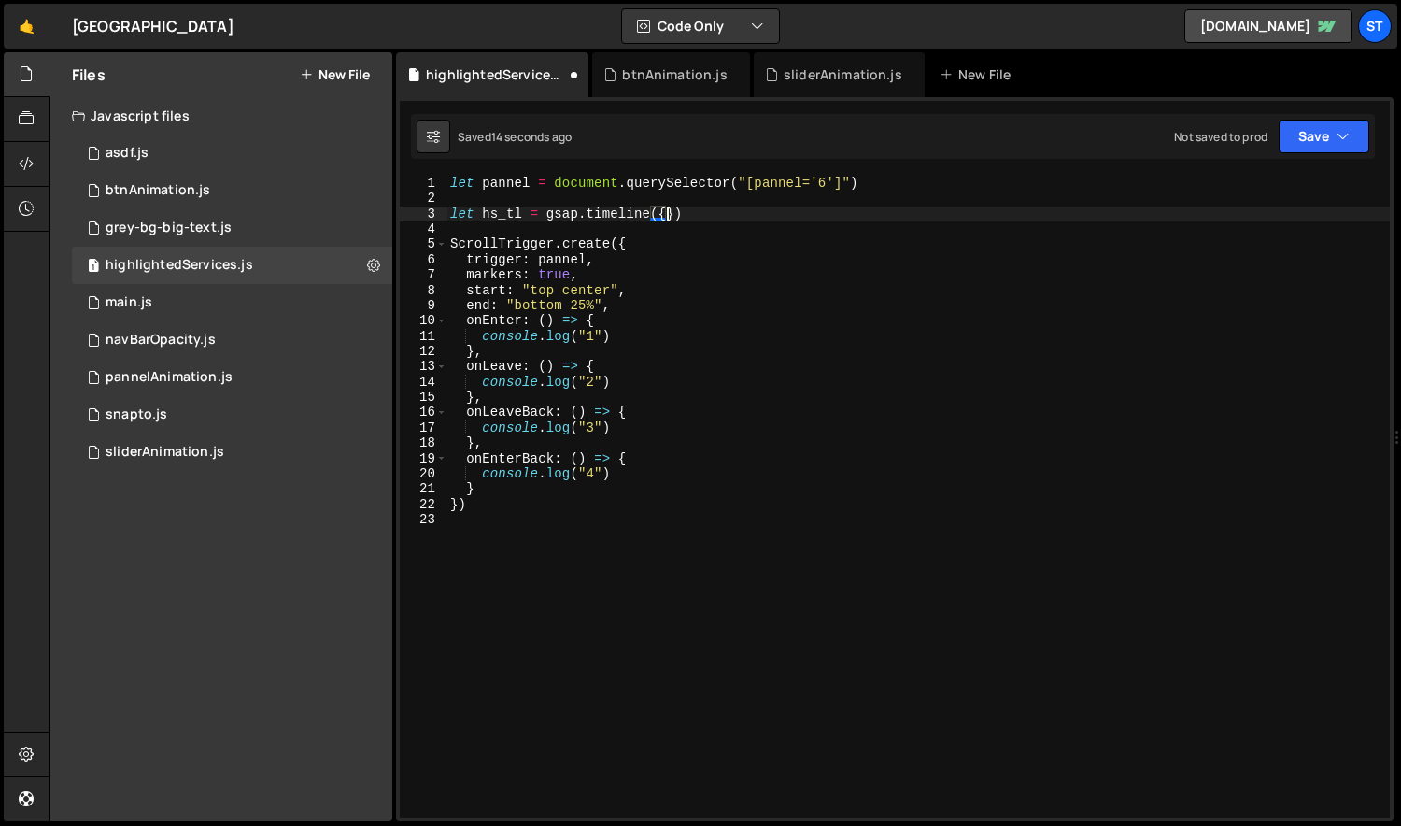
type textarea "let hs_tl = gsap.timeline({})"
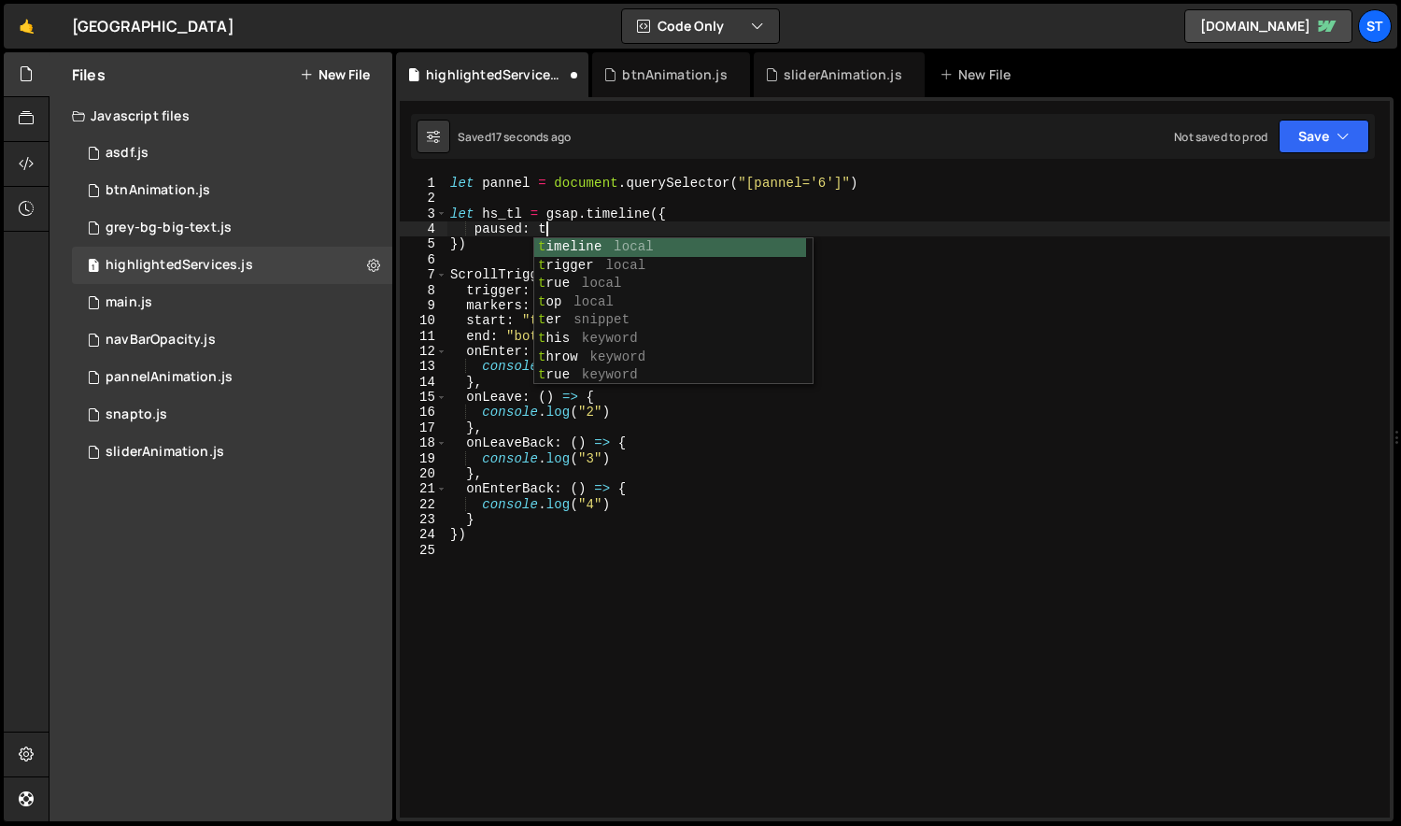
scroll to position [0, 7]
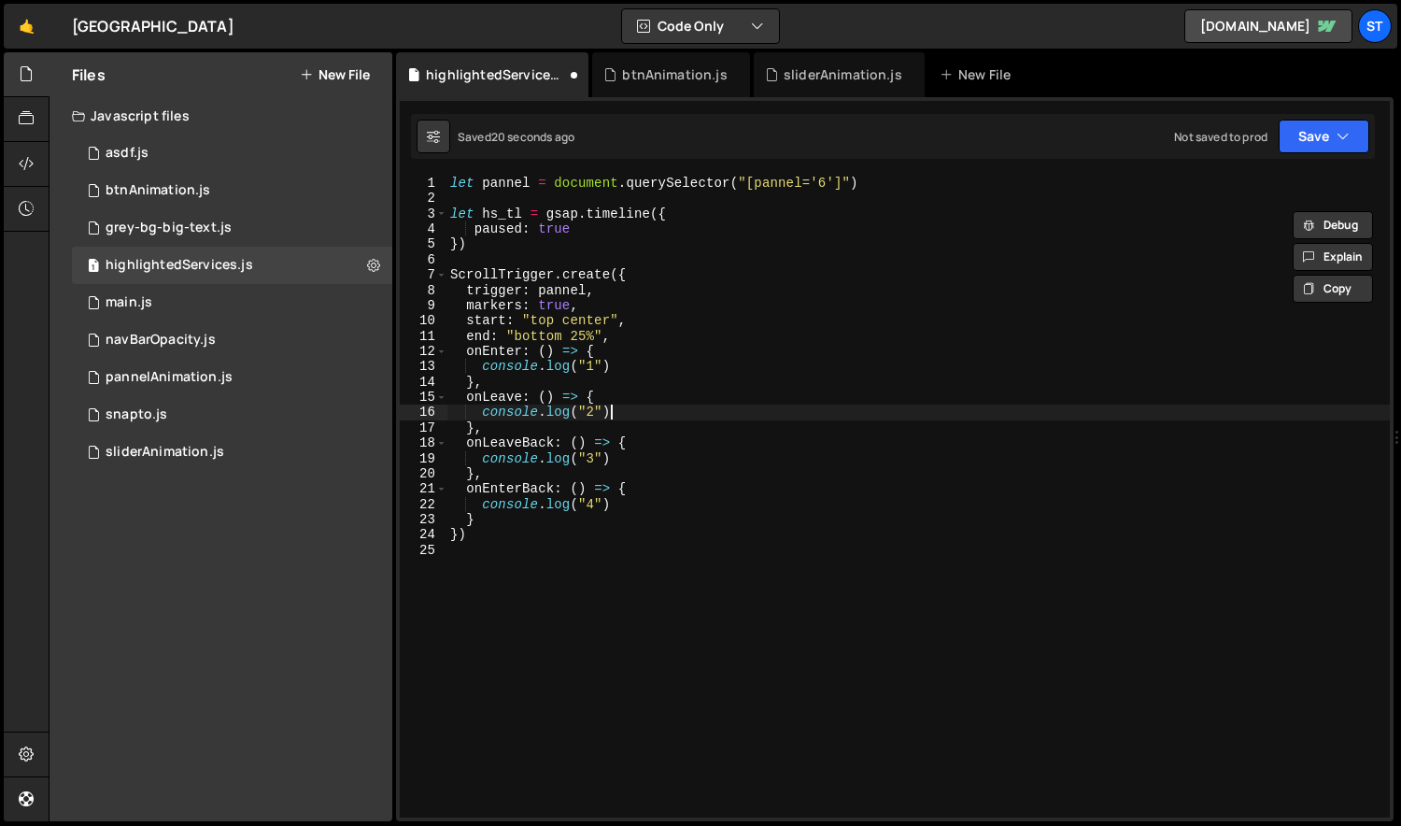
click at [643, 414] on div "let pannel = document . querySelector ( "[pannel='6']" ) let hs_tl = gsap . tim…" at bounding box center [918, 512] width 944 height 672
click at [626, 368] on div "let pannel = document . querySelector ( "[pannel='6']" ) let hs_tl = gsap . tim…" at bounding box center [918, 512] width 944 height 672
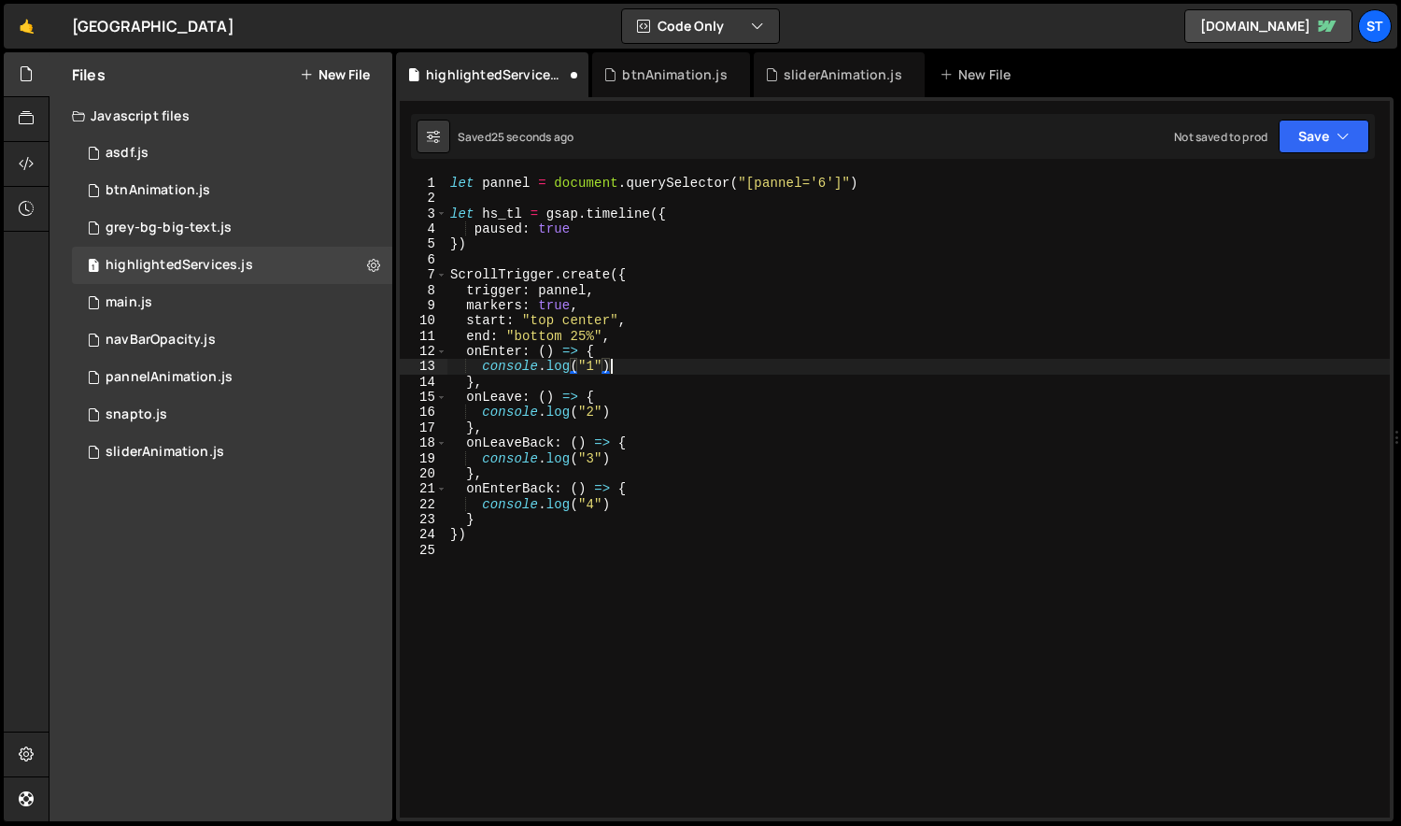
click at [622, 456] on div "let pannel = document . querySelector ( "[pannel='6']" ) let hs_tl = gsap . tim…" at bounding box center [918, 512] width 944 height 672
type textarea "console.log("3")"
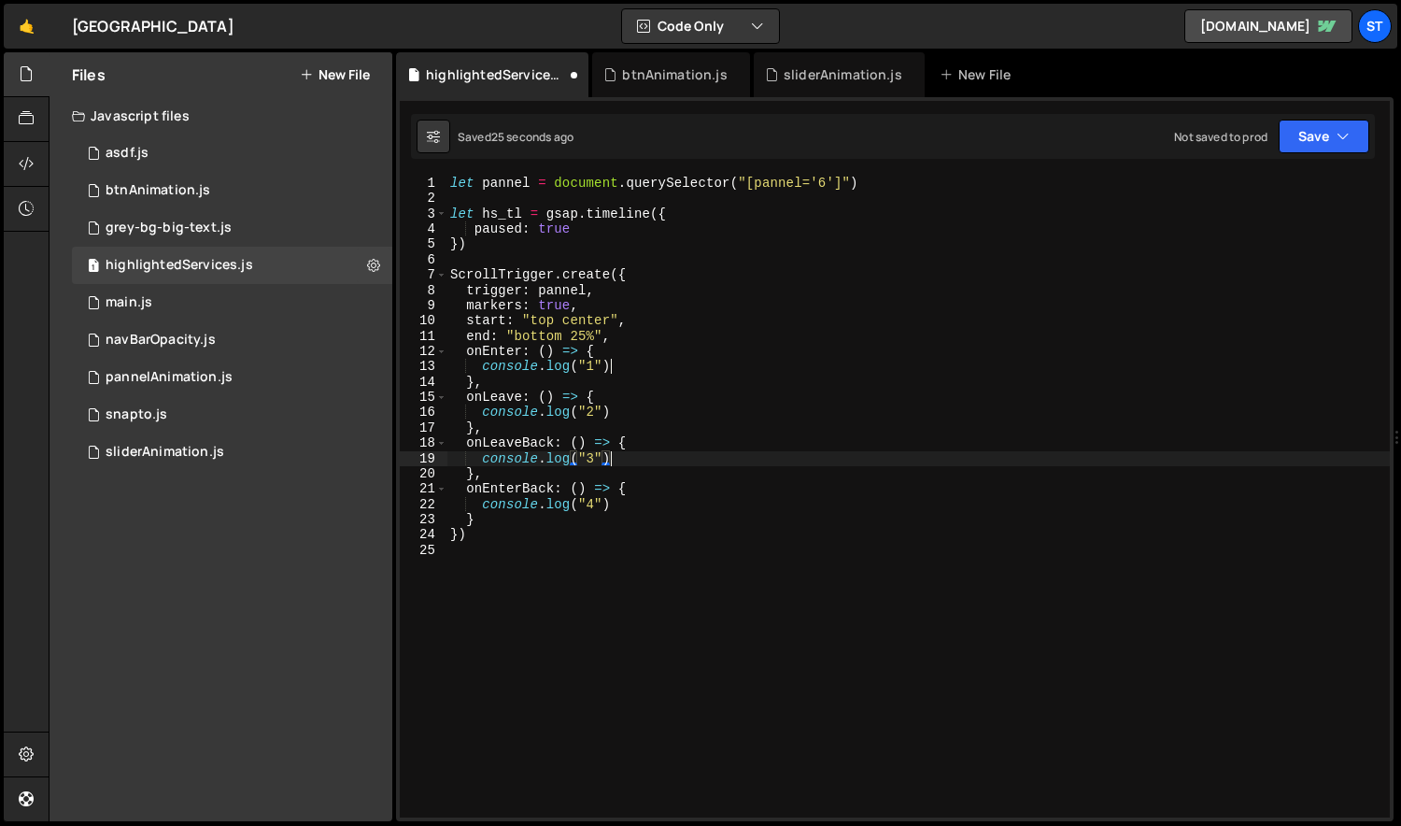
scroll to position [0, 0]
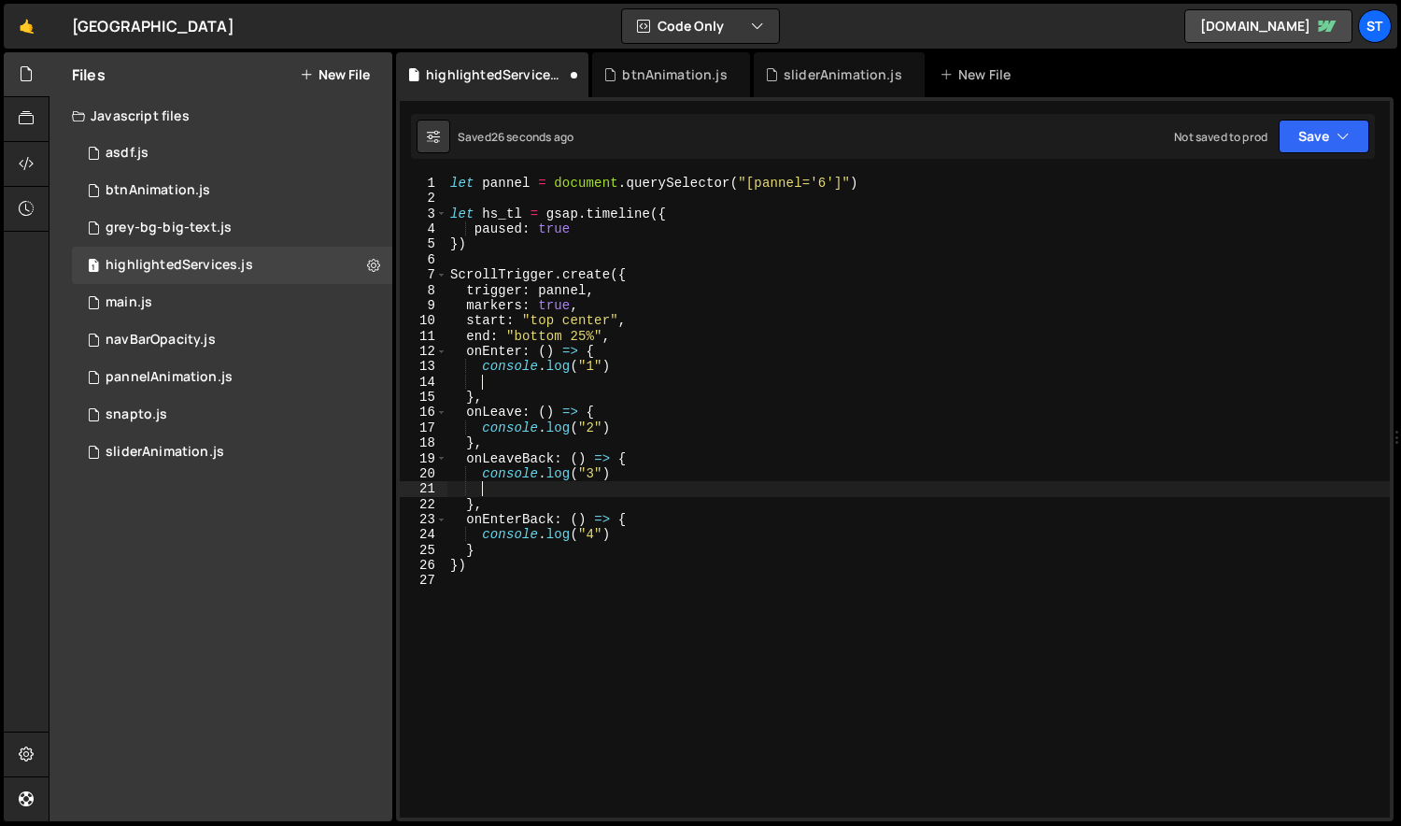
paste textarea "hs_tl"
click at [600, 377] on div "let pannel = document . querySelector ( "[pannel='6']" ) let hs_tl = gsap . tim…" at bounding box center [918, 512] width 944 height 672
click at [596, 239] on div "let pannel = document . querySelector ( "[pannel='6']" ) let hs_tl = gsap . tim…" at bounding box center [918, 512] width 944 height 672
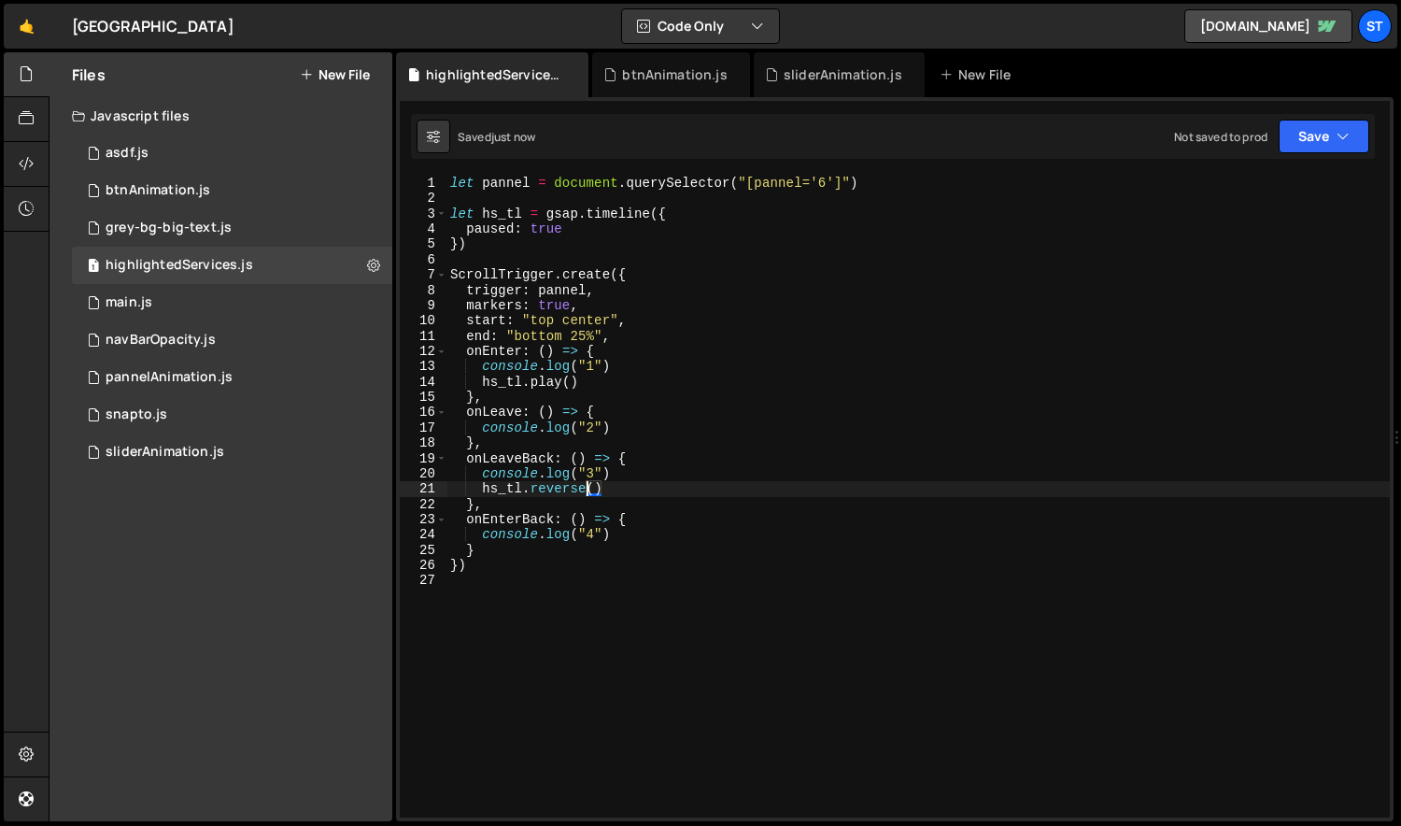
type textarea "})"
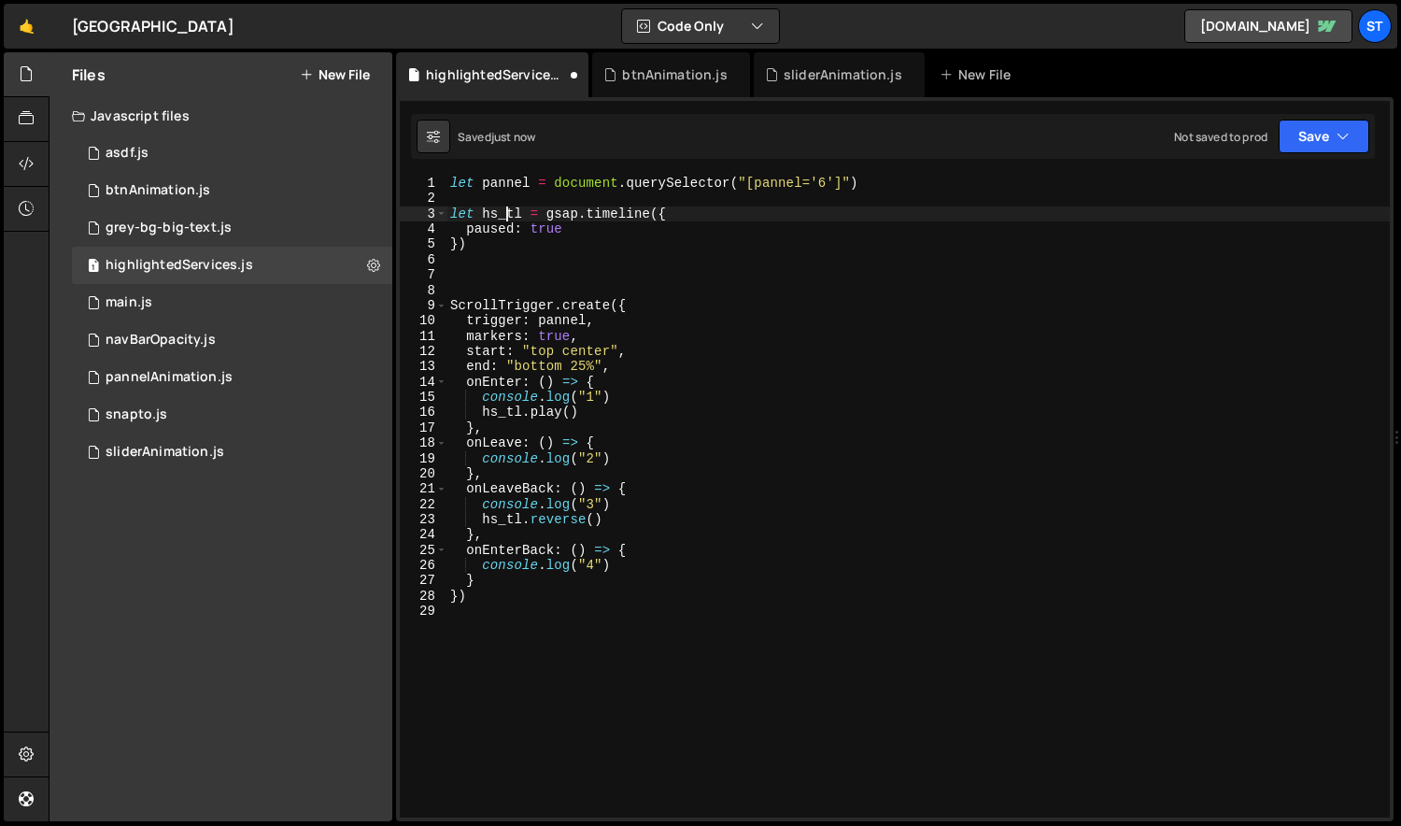
click at [504, 207] on div "let pannel = document . querySelector ( "[pannel='6']" ) let hs_tl = gsap . tim…" at bounding box center [918, 512] width 944 height 672
type textarea "let hs_tl = gsap.timeline({"
click at [504, 207] on div "let pannel = document . querySelector ( "[pannel='6']" ) let hs_tl = gsap . tim…" at bounding box center [918, 512] width 944 height 672
click at [474, 271] on div "let pannel = document . querySelector ( "[pannel='6']" ) let hs_tl = gsap . tim…" at bounding box center [918, 512] width 944 height 672
paste textarea "hs_tl"
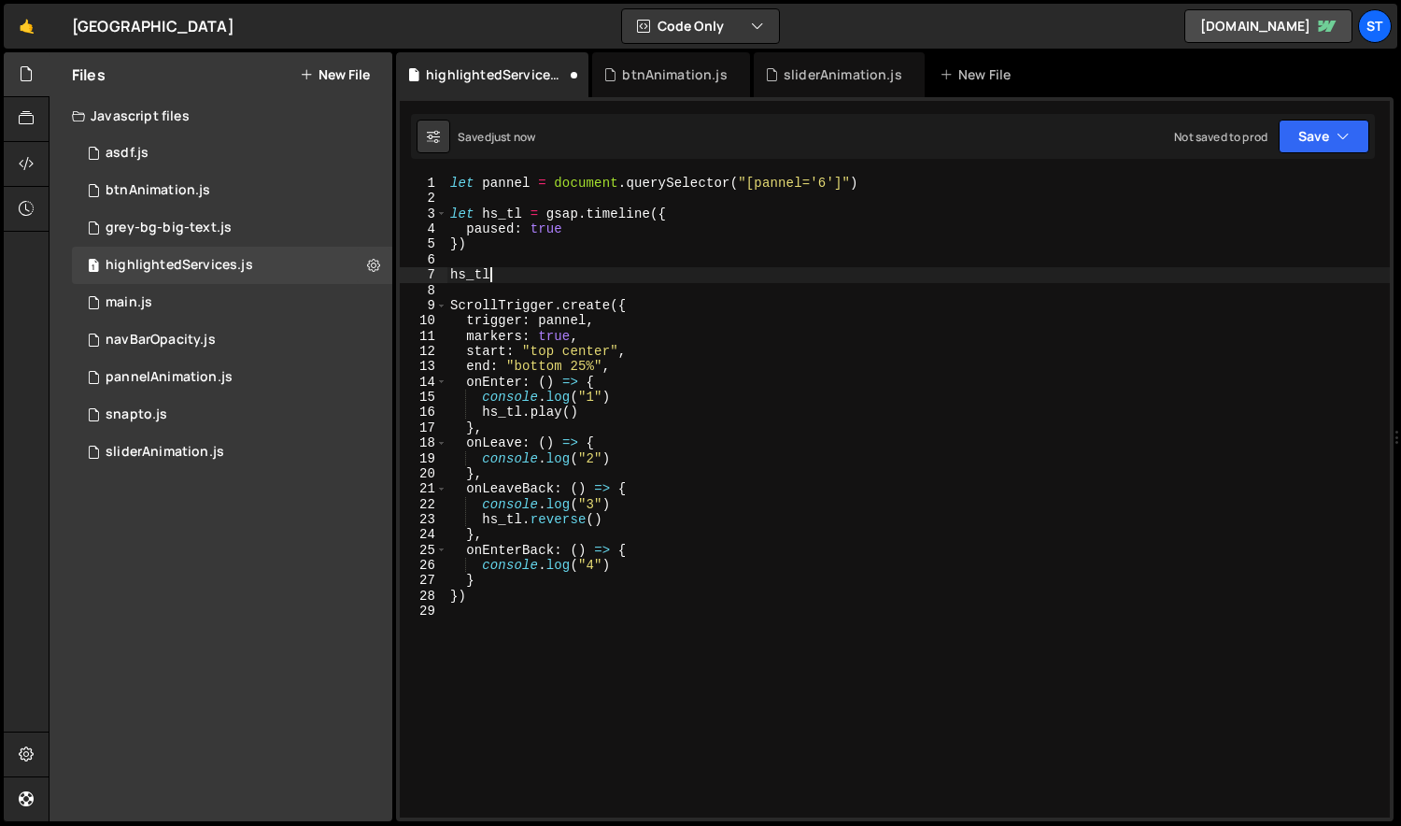
scroll to position [0, 2]
type textarea "hs_tl."
click at [480, 620] on div "let pannel = document . querySelector ( "[pannel='6']" ) let hs_tl = gsap . tim…" at bounding box center [918, 512] width 944 height 672
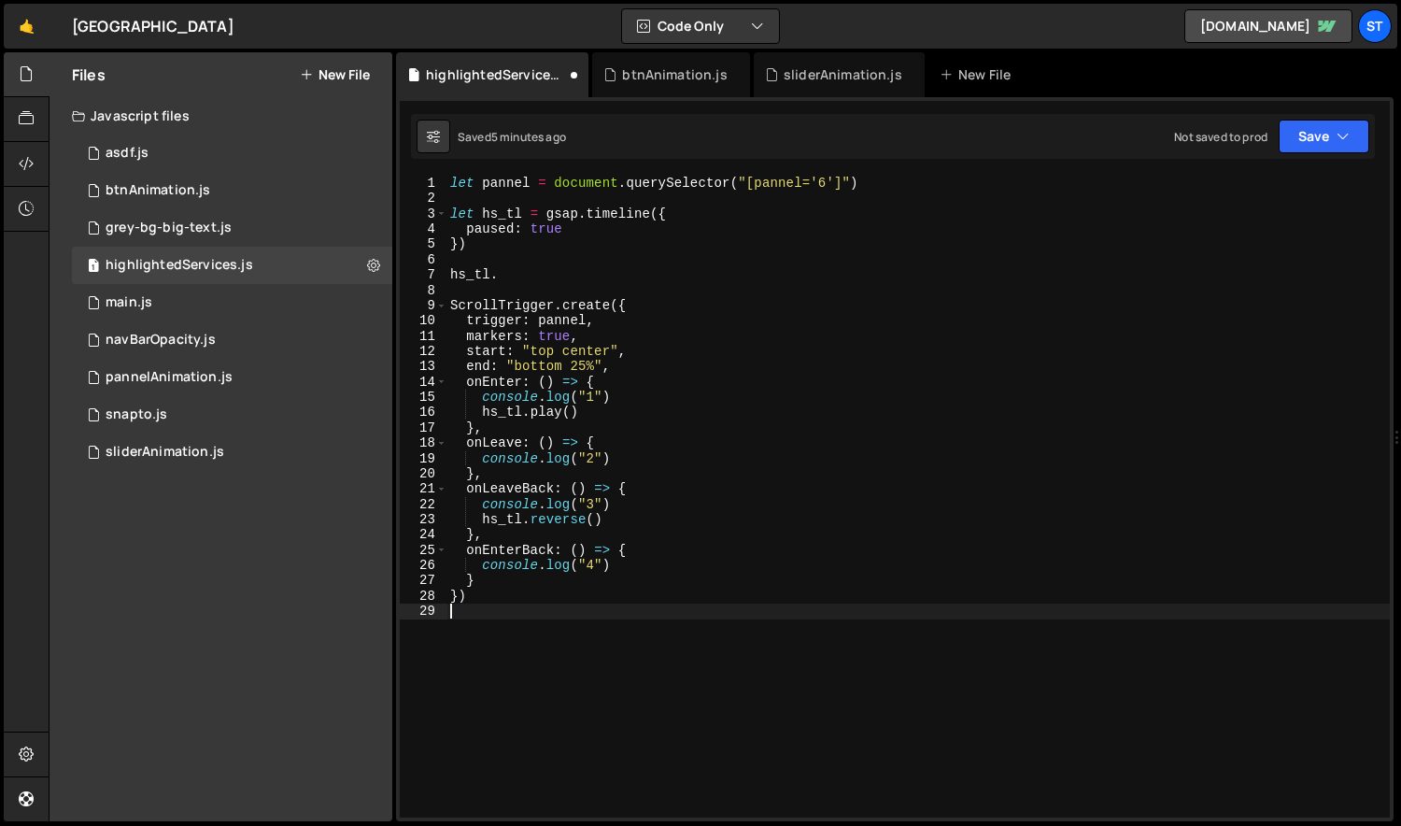
click at [587, 233] on div "let pannel = document . querySelector ( "[pannel='6']" ) let hs_tl = gsap . tim…" at bounding box center [918, 512] width 944 height 672
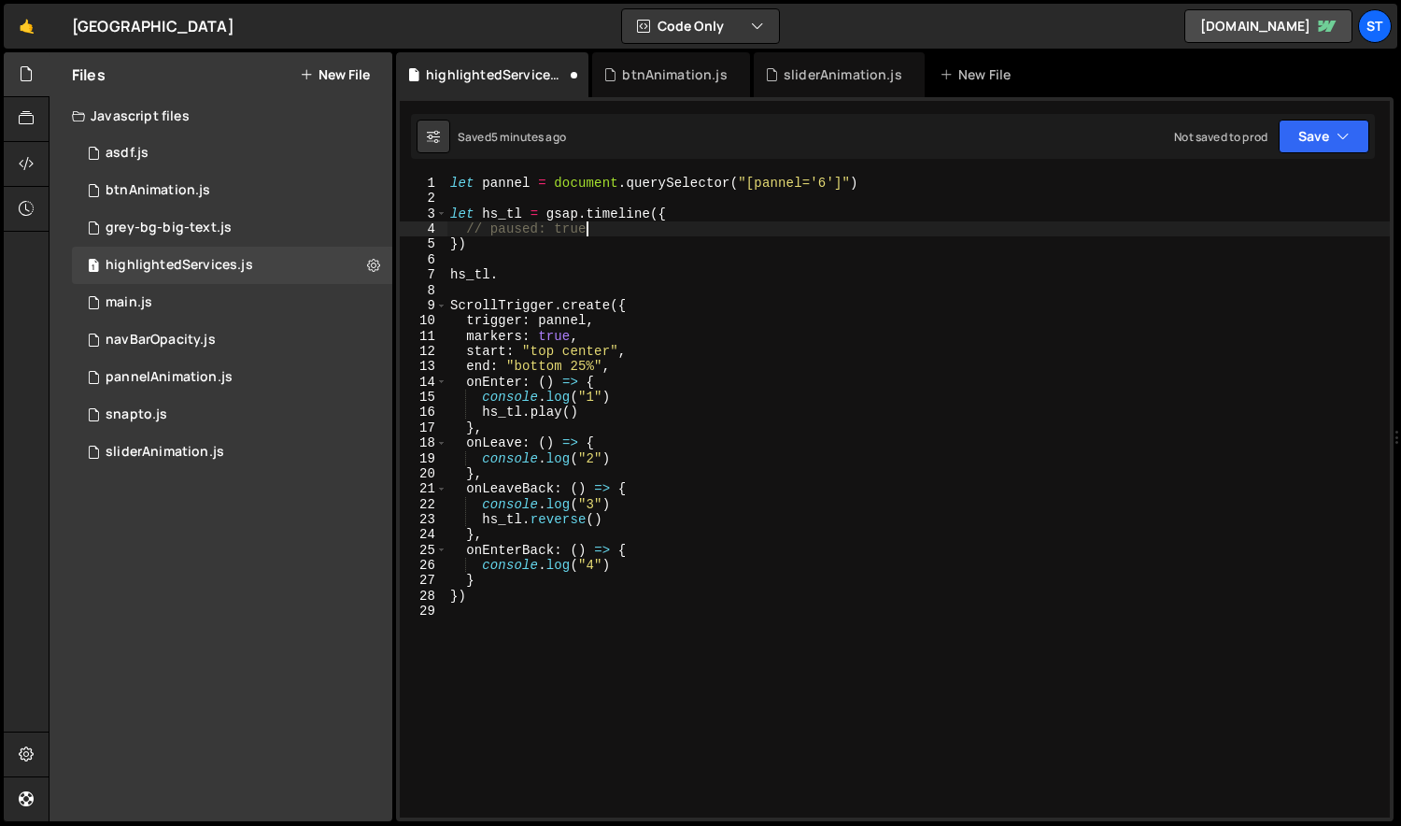
type textarea "let hs_tl = gsap.timeline({"
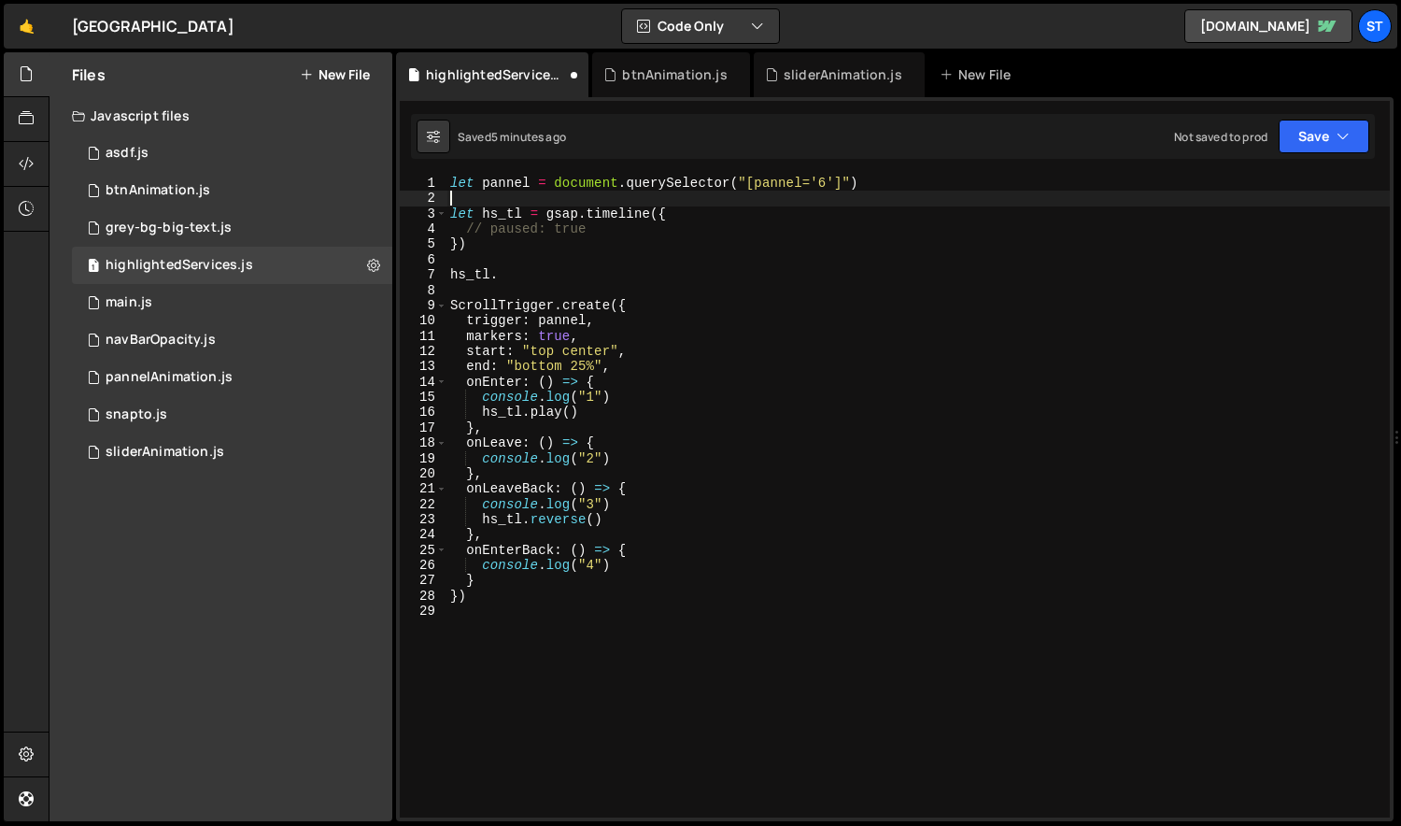
type textarea "let pannel = document.querySelector("[pannel='6']")"
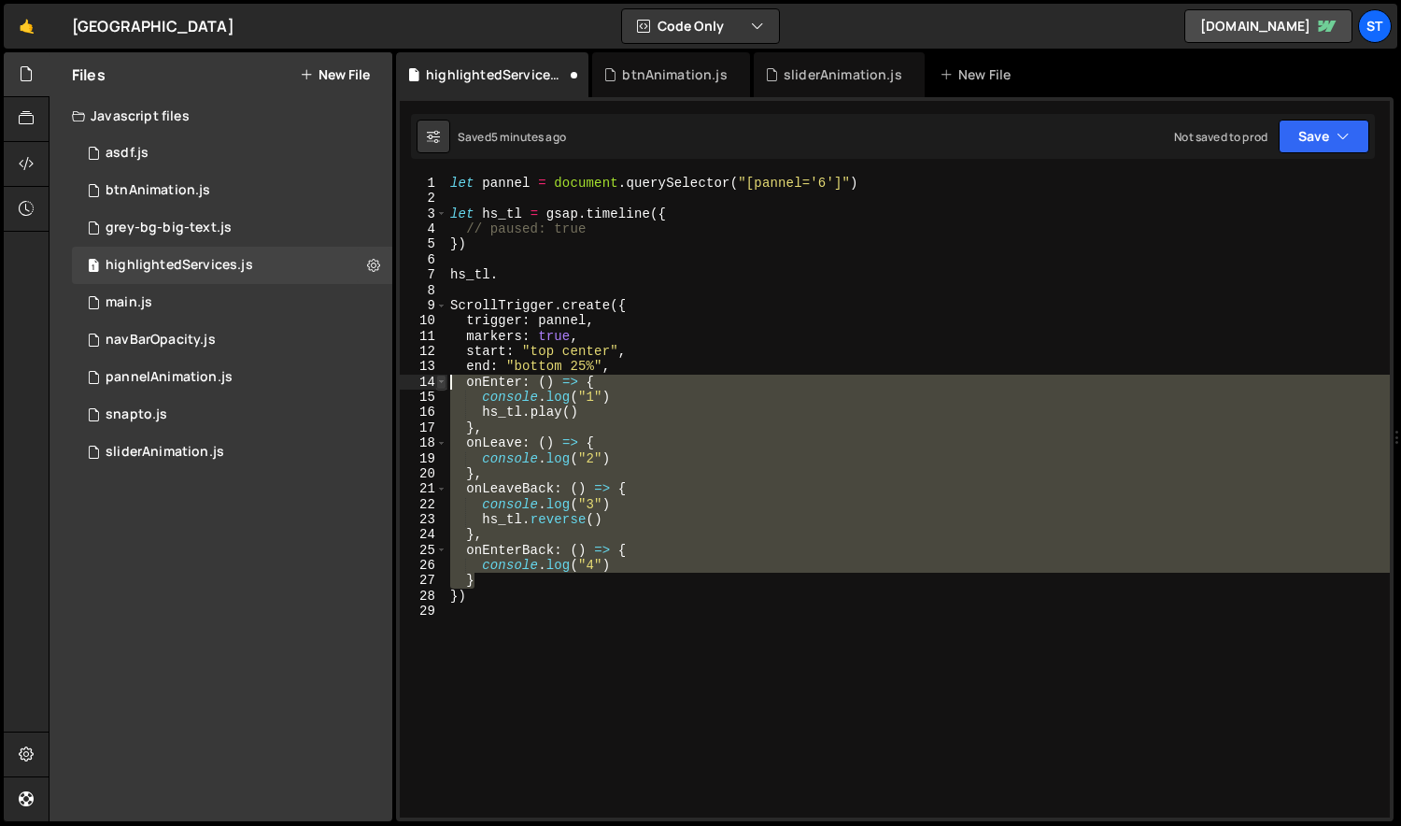
drag, startPoint x: 491, startPoint y: 582, endPoint x: 441, endPoint y: 380, distance: 207.9
click at [441, 380] on div "1 2 3 4 5 6 7 8 9 10 11 12 13 14 15 16 17 18 19 20 21 22 23 24 25 26 27 28 29 l…" at bounding box center [895, 497] width 990 height 642
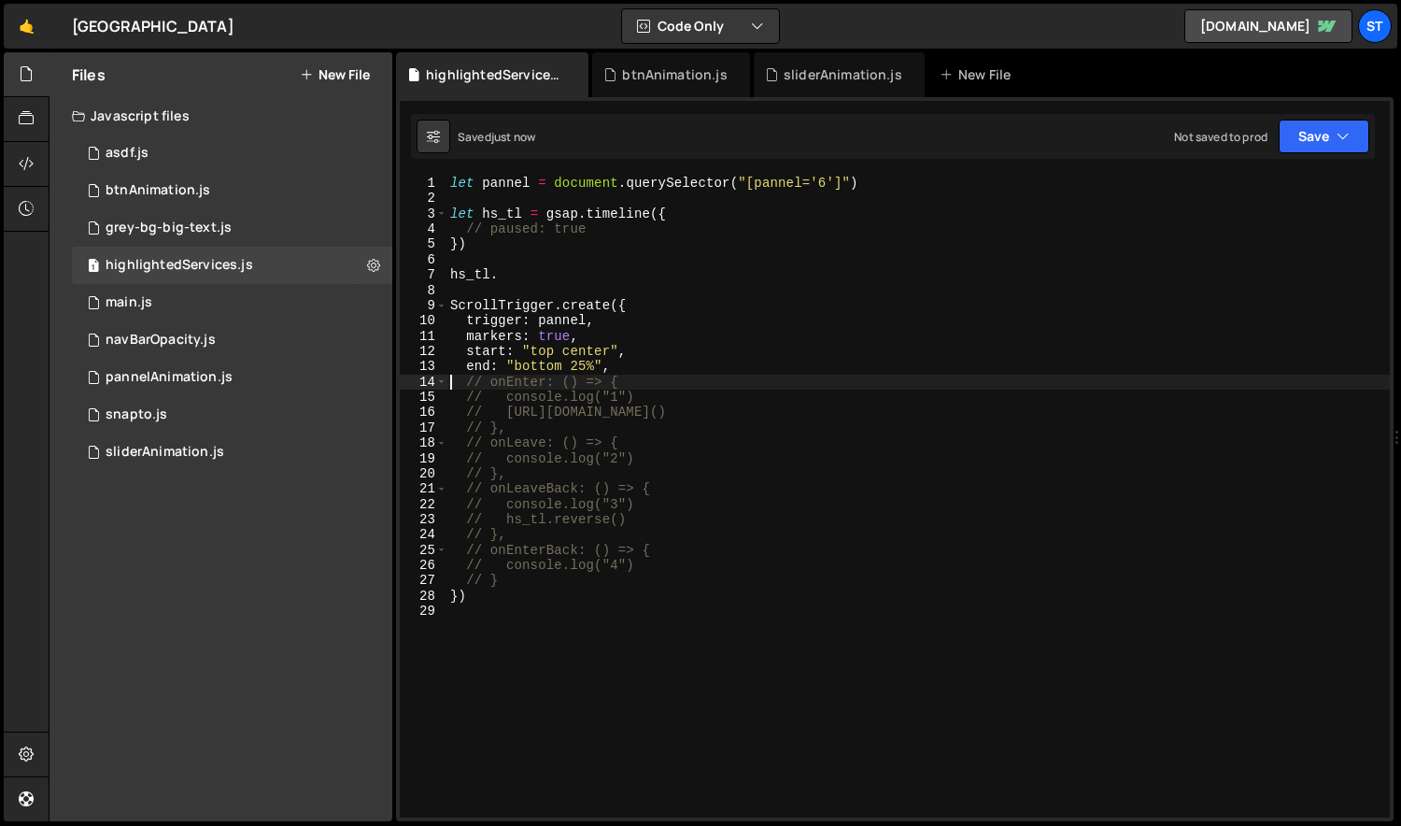
click at [543, 264] on div "let pannel = document . querySelector ( "[pannel='6']" ) let hs_tl = gsap . tim…" at bounding box center [918, 512] width 944 height 672
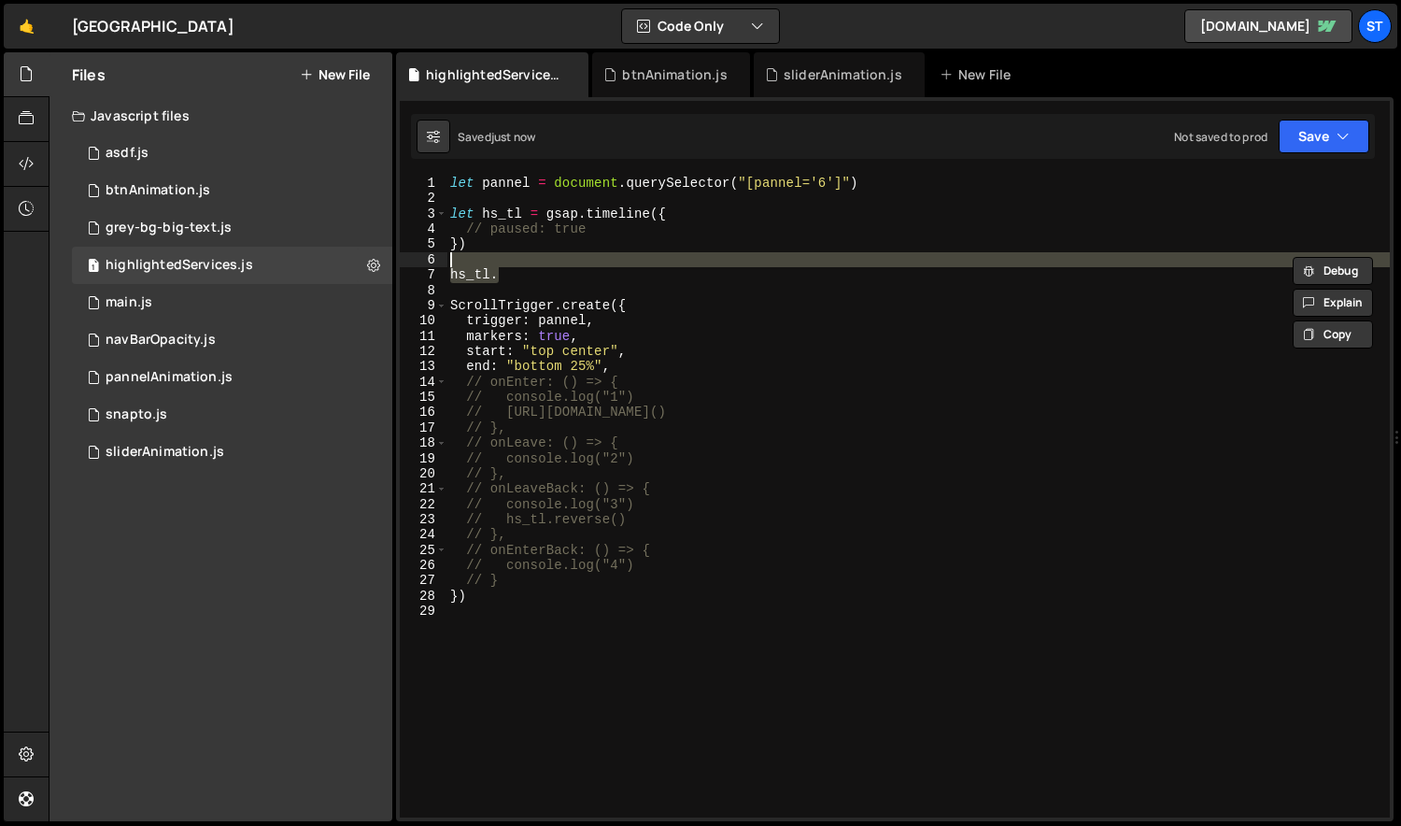
click at [560, 268] on div "let pannel = document . querySelector ( "[pannel='6']" ) let hs_tl = gsap . tim…" at bounding box center [917, 497] width 943 height 642
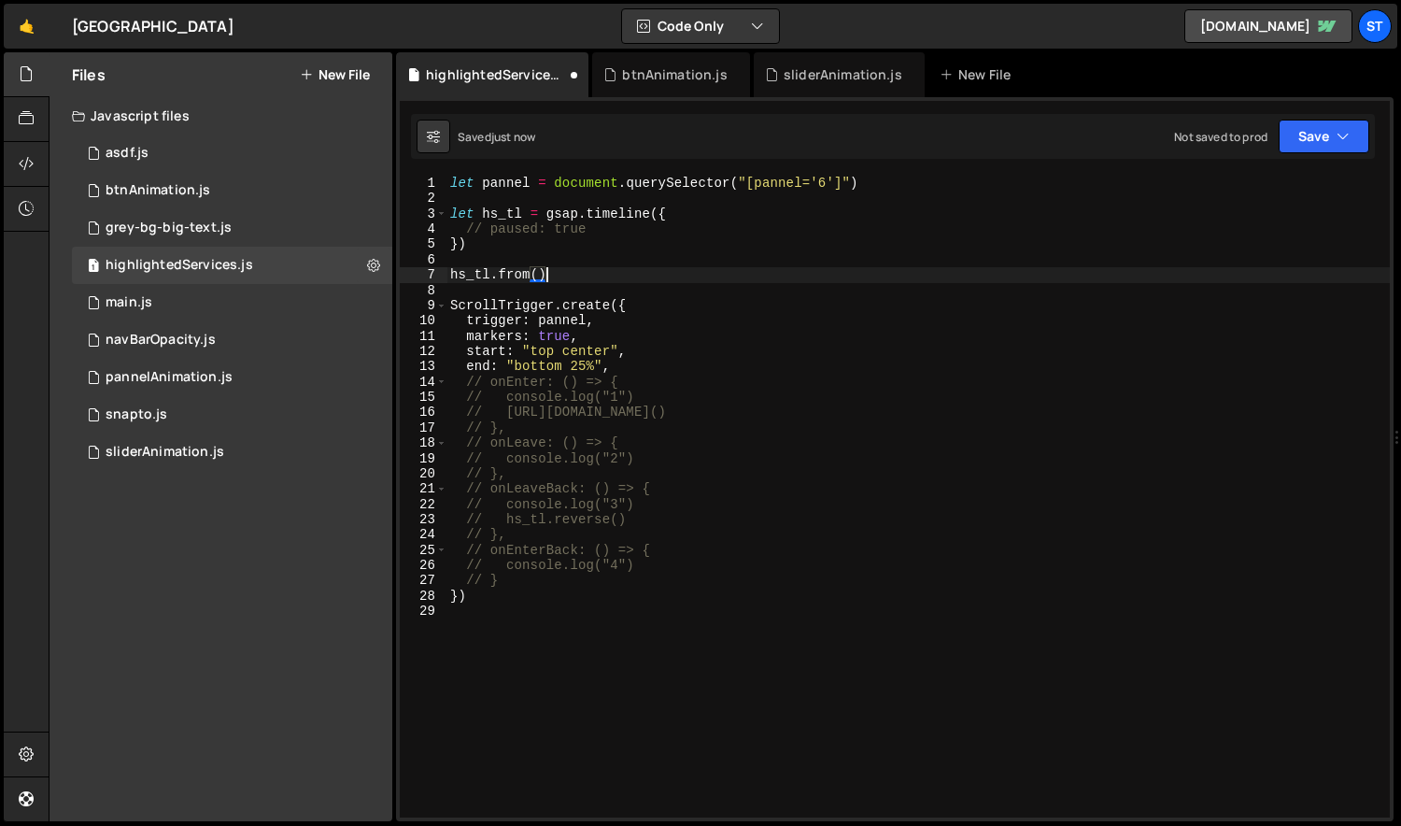
scroll to position [0, 6]
type textarea "hs_tl.from()"
type textarea "let hs_tl = gsap.timeline({"
type textarea "let pannel = document.querySelector("[pannel='6']")"
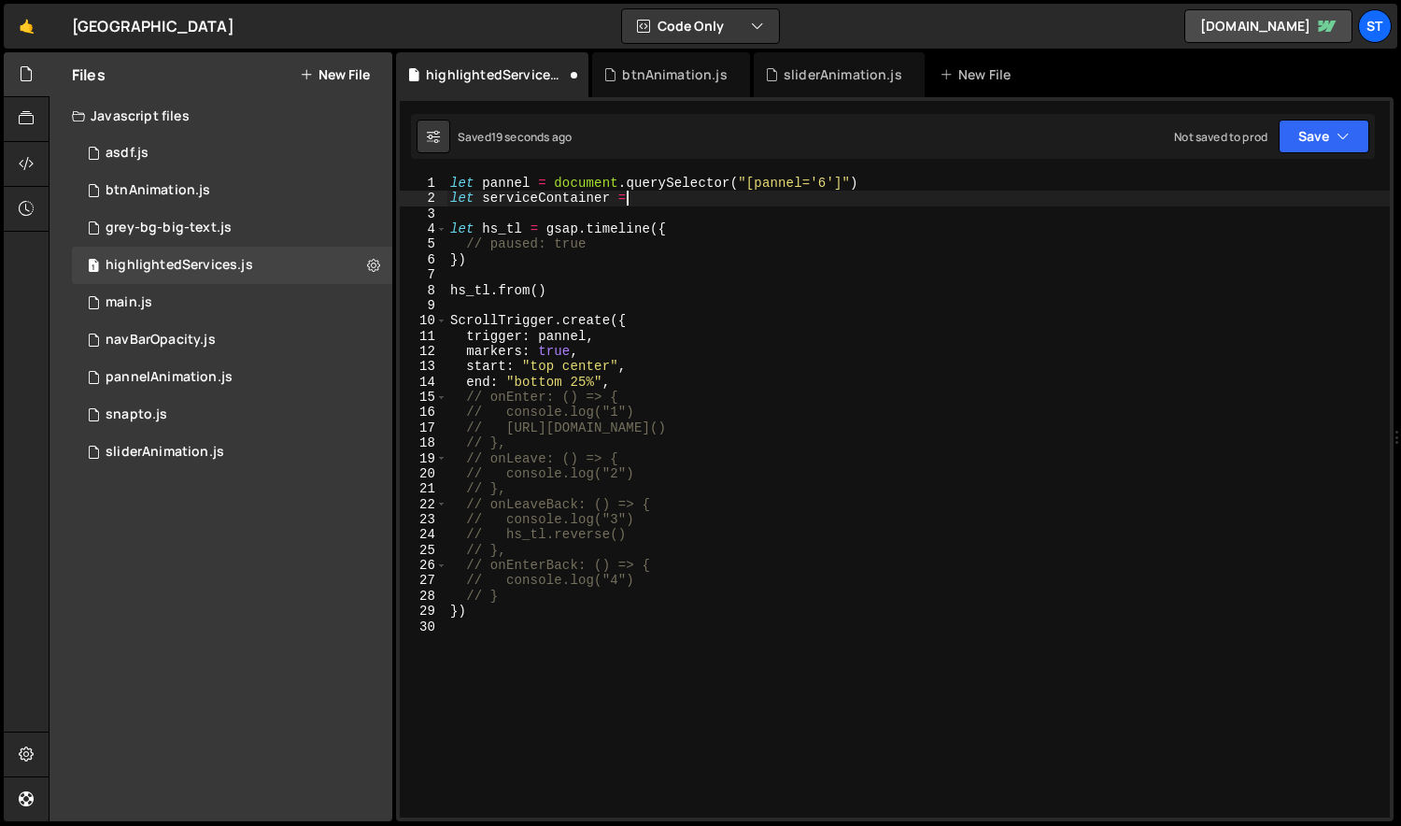
scroll to position [0, 11]
paste textarea "home service container"
paste textarea "document.querySelector("[pannel='6']")"
paste textarea ".home-service-container"
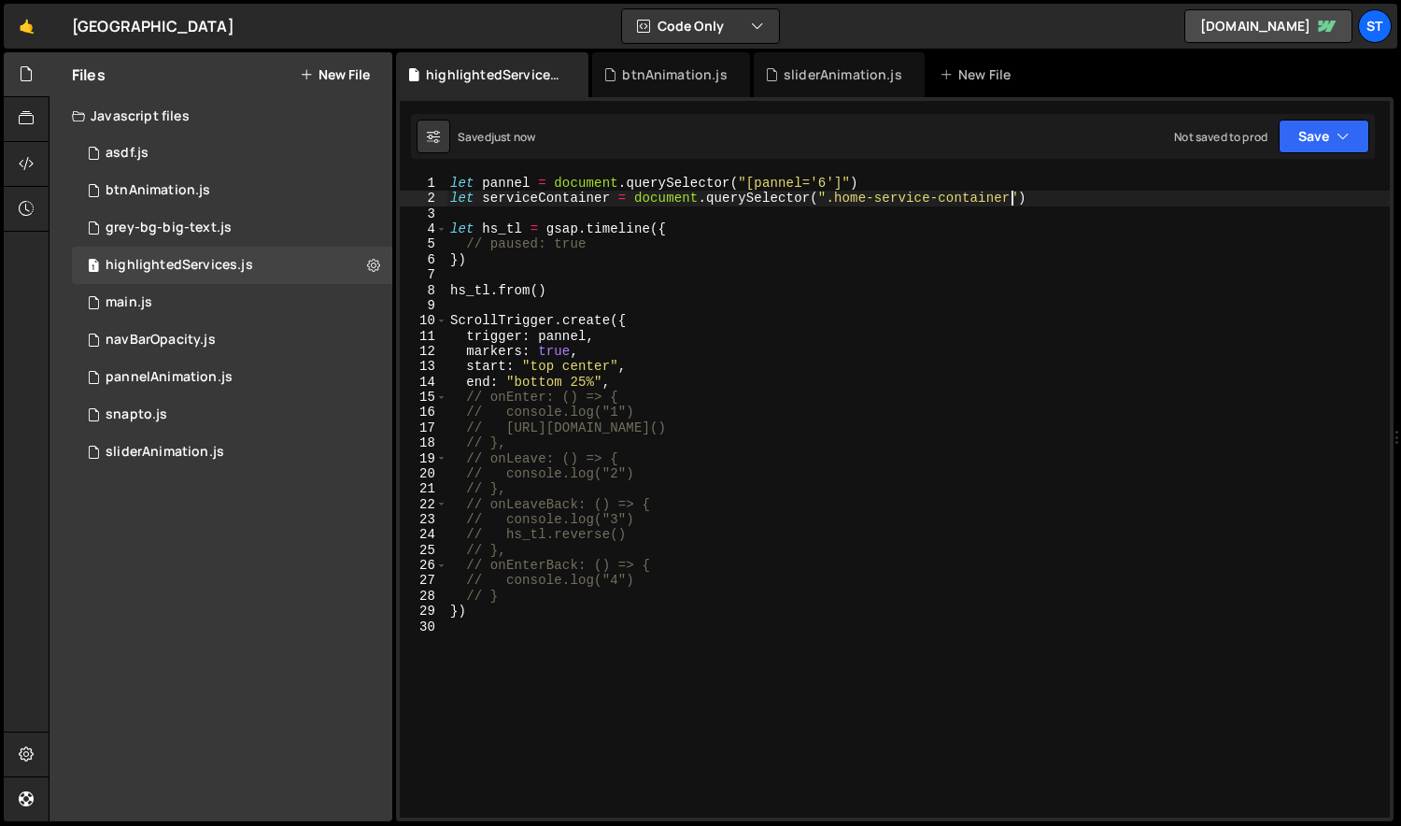
click at [546, 192] on div "let pannel = document . querySelector ( "[pannel='6']" ) let serviceContainer =…" at bounding box center [918, 512] width 944 height 672
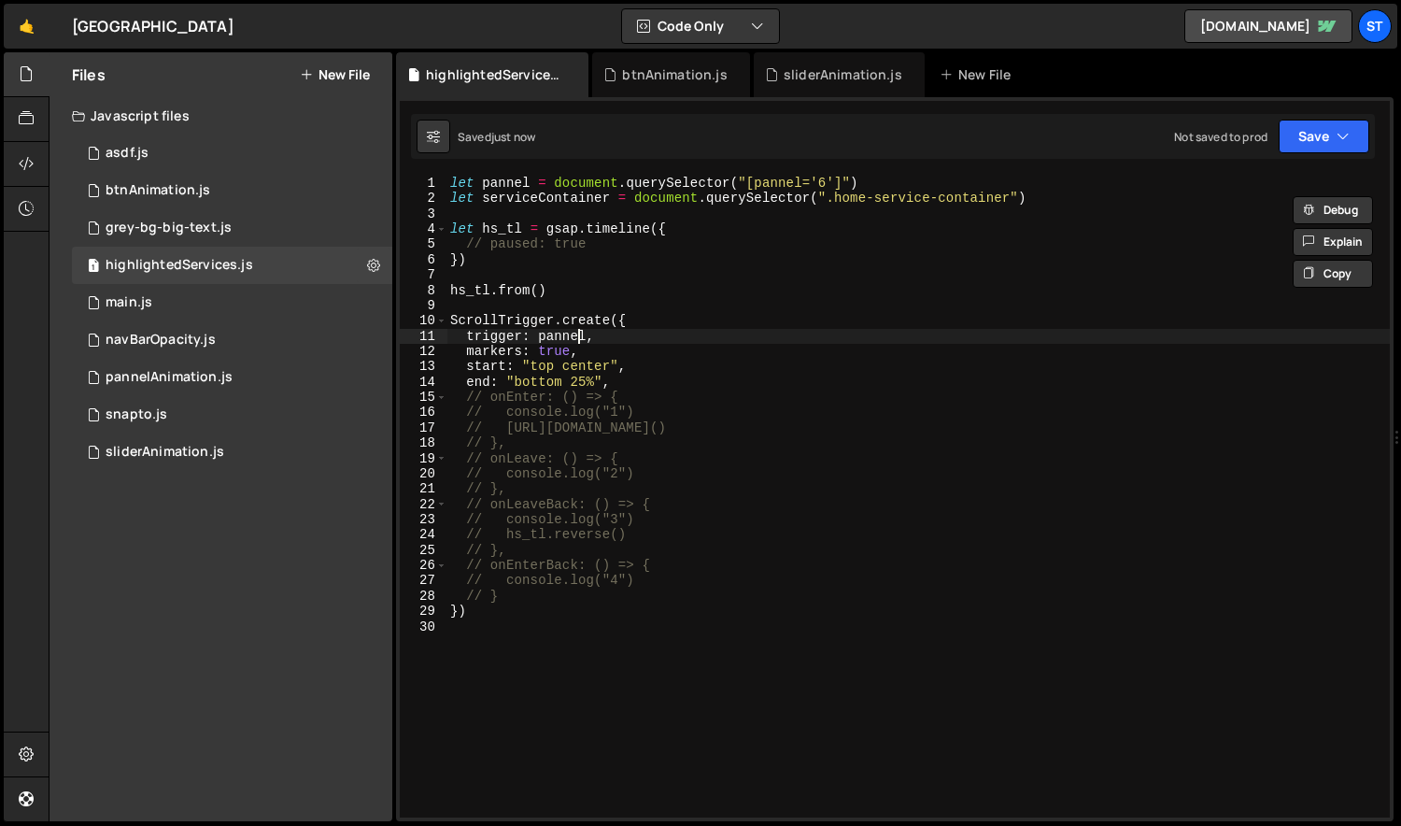
click at [574, 333] on div "let pannel = document . querySelector ( "[pannel='6']" ) let serviceContainer =…" at bounding box center [918, 512] width 944 height 672
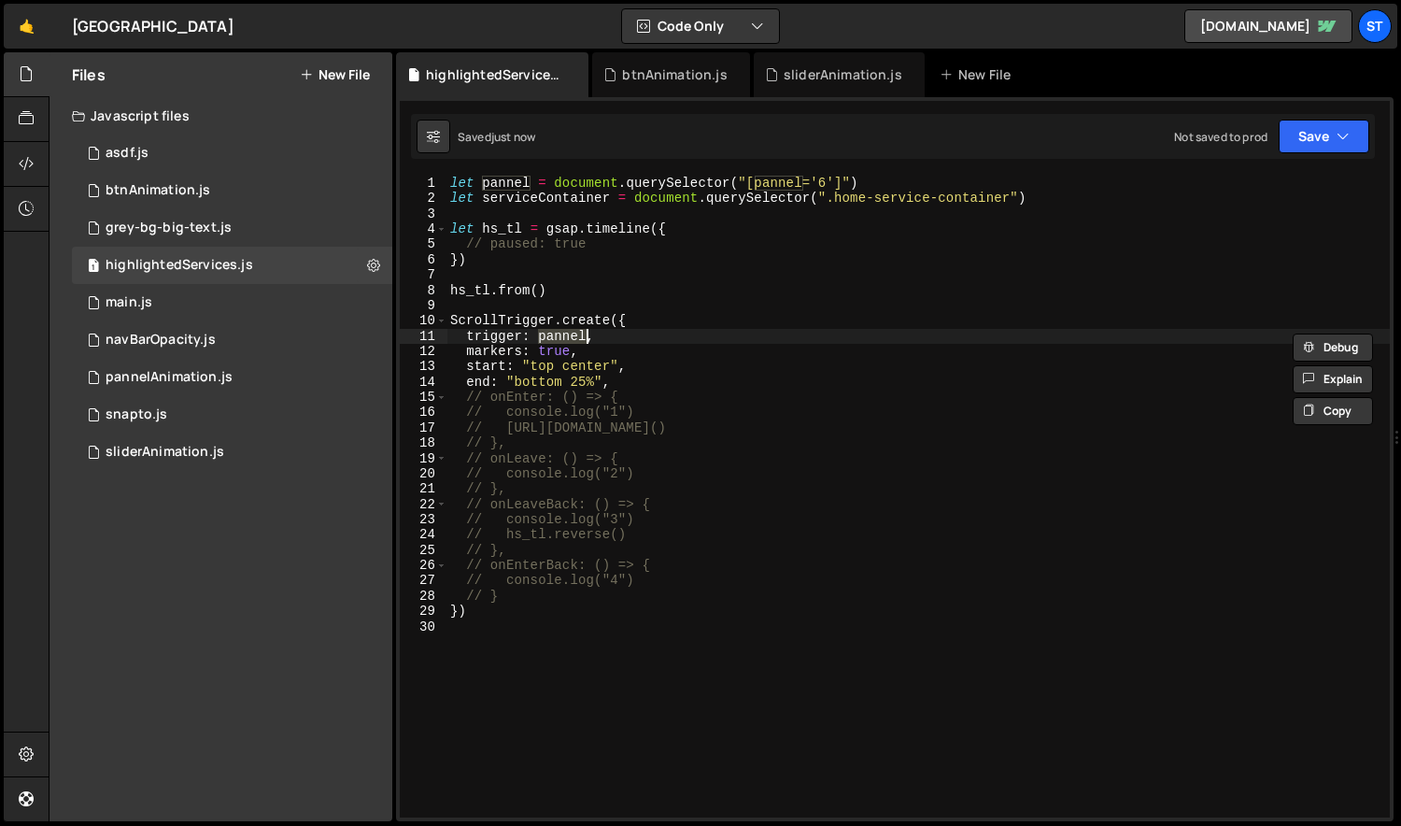
paste textarea "serviceContainer"
click at [693, 338] on div "let pannel = document . querySelector ( "[pannel='6']" ) let serviceContainer =…" at bounding box center [918, 512] width 944 height 672
click at [703, 354] on div "let pannel = document . querySelector ( "[pannel='6']" ) let serviceContainer =…" at bounding box center [918, 512] width 944 height 672
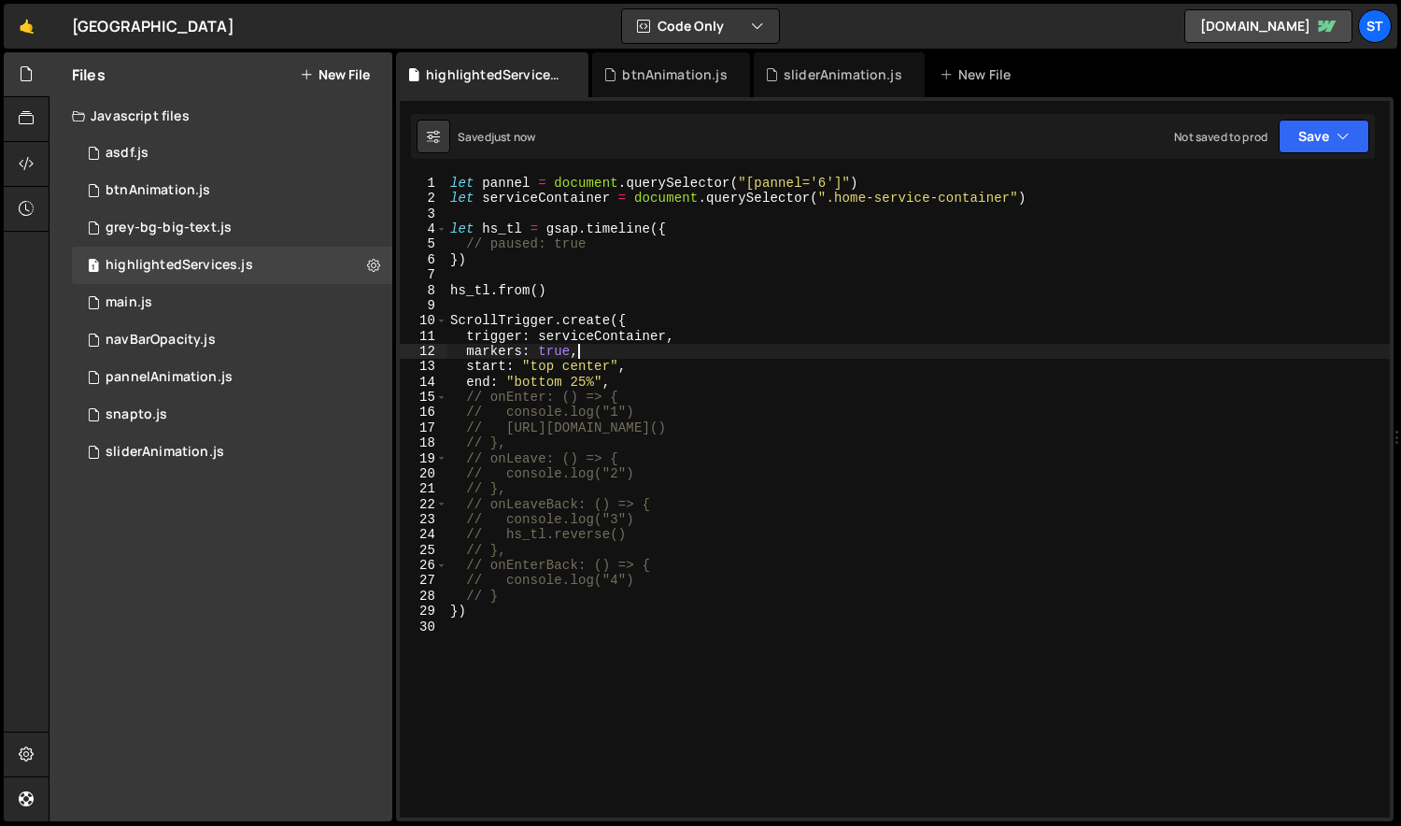
scroll to position [0, 8]
click at [626, 337] on div "let pannel = document . querySelector ( "[pannel='6']" ) let serviceContainer =…" at bounding box center [918, 512] width 944 height 672
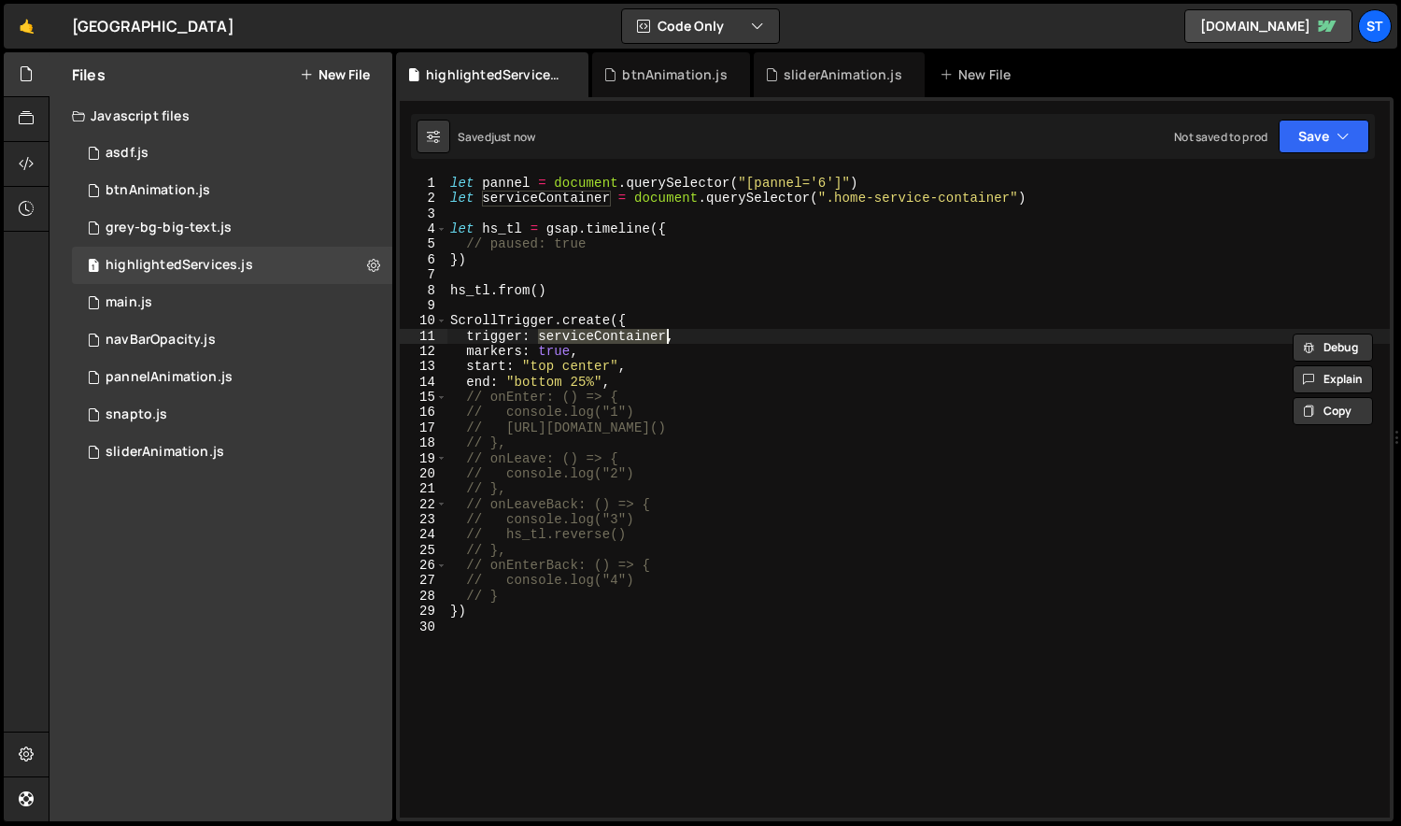
scroll to position [0, 0]
click at [619, 336] on div "let pannel = document . querySelector ( "[pannel='6']" ) let serviceContainer =…" at bounding box center [918, 512] width 944 height 672
click at [539, 289] on div "let pannel = document . querySelector ( "[pannel='6']" ) let serviceContainer =…" at bounding box center [918, 512] width 944 height 672
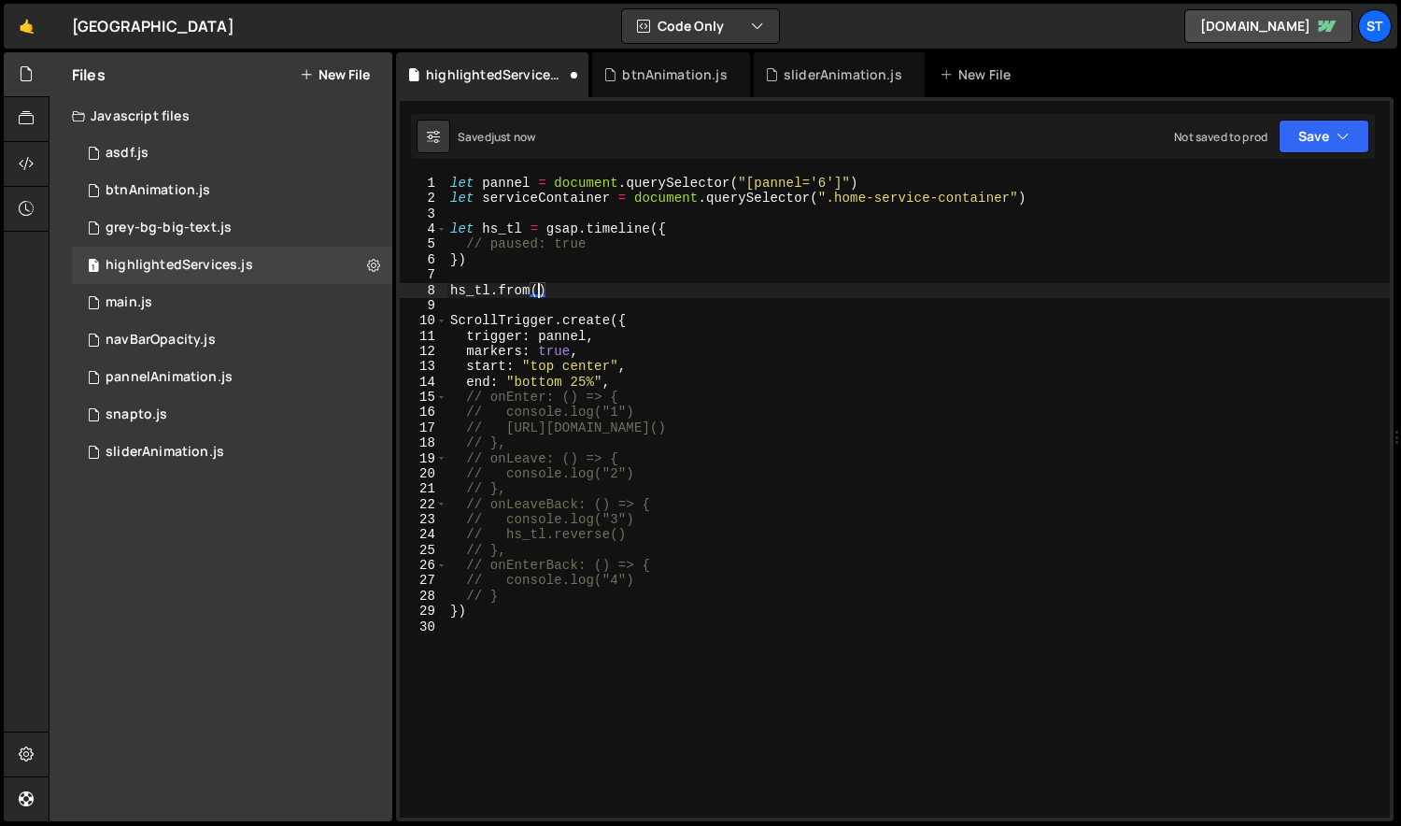
paste textarea "serviceContainer"
type textarea "hs_tl.from(serviceContainer, {})"
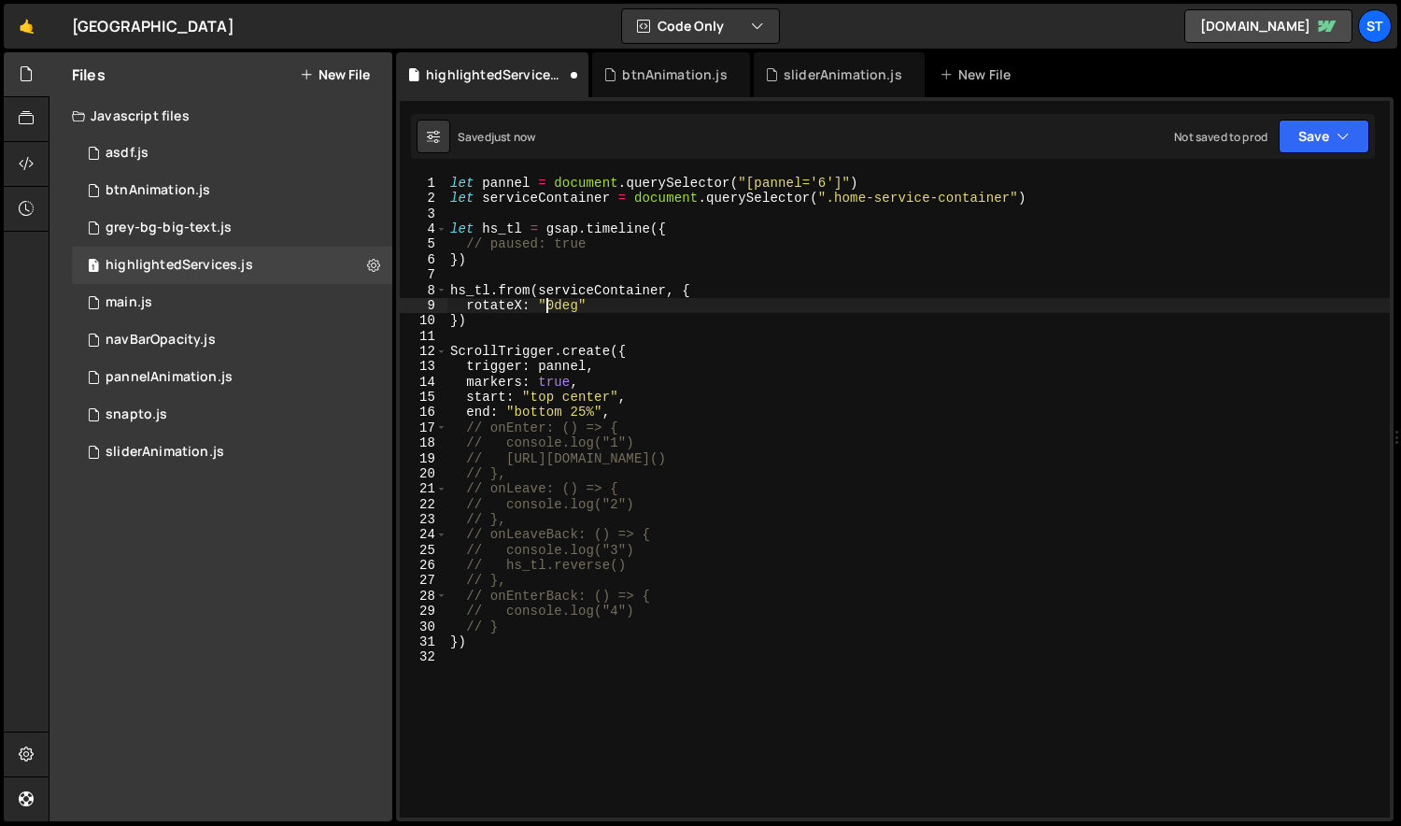
scroll to position [0, 7]
click at [628, 406] on div "let pannel = document . querySelector ( "[pannel='6']" ) let serviceContainer =…" at bounding box center [918, 512] width 944 height 672
click at [631, 308] on div "let pannel = document . querySelector ( "[pannel='6']" ) let serviceContainer =…" at bounding box center [918, 512] width 944 height 672
type textarea "rotateX: "90deg","
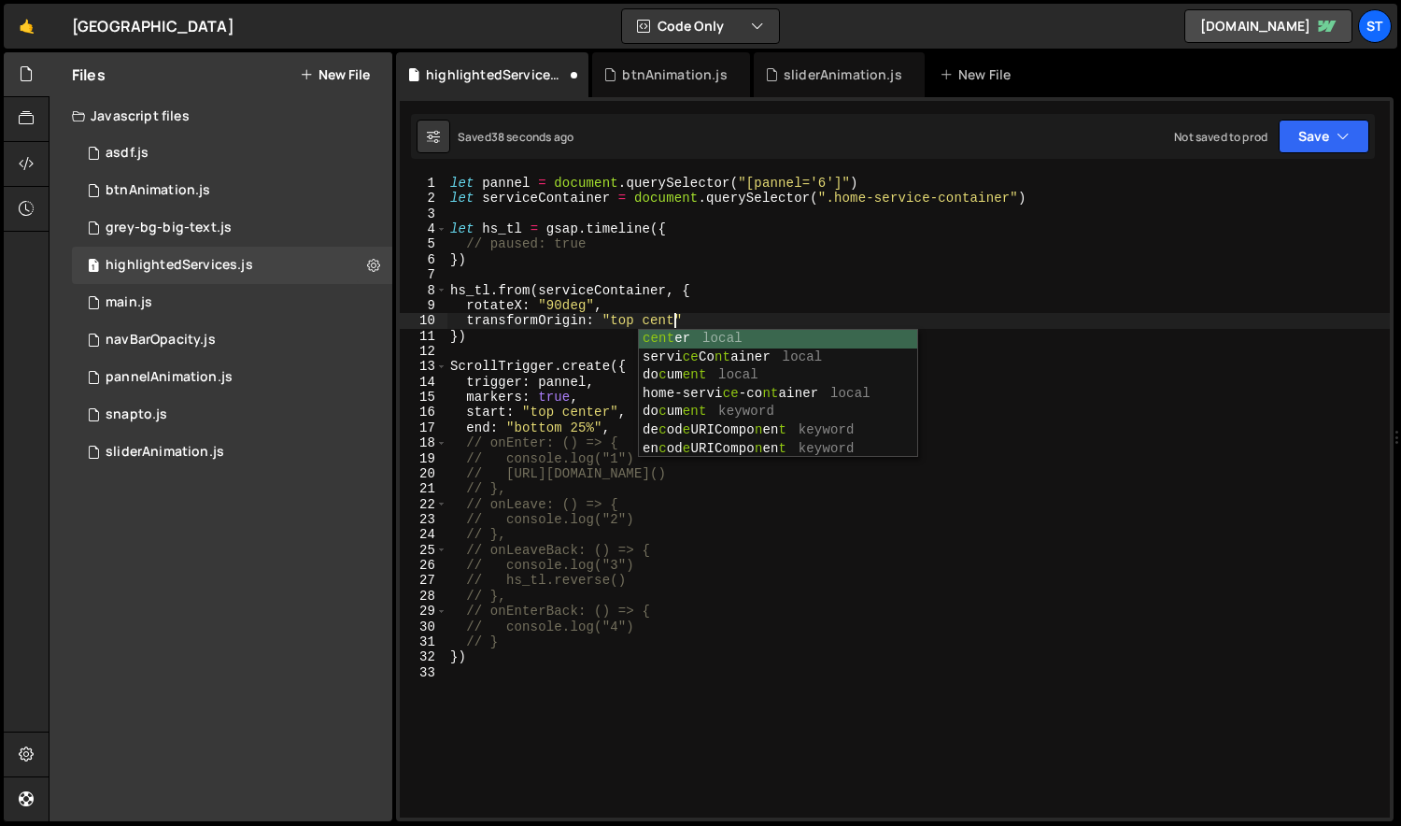
scroll to position [0, 15]
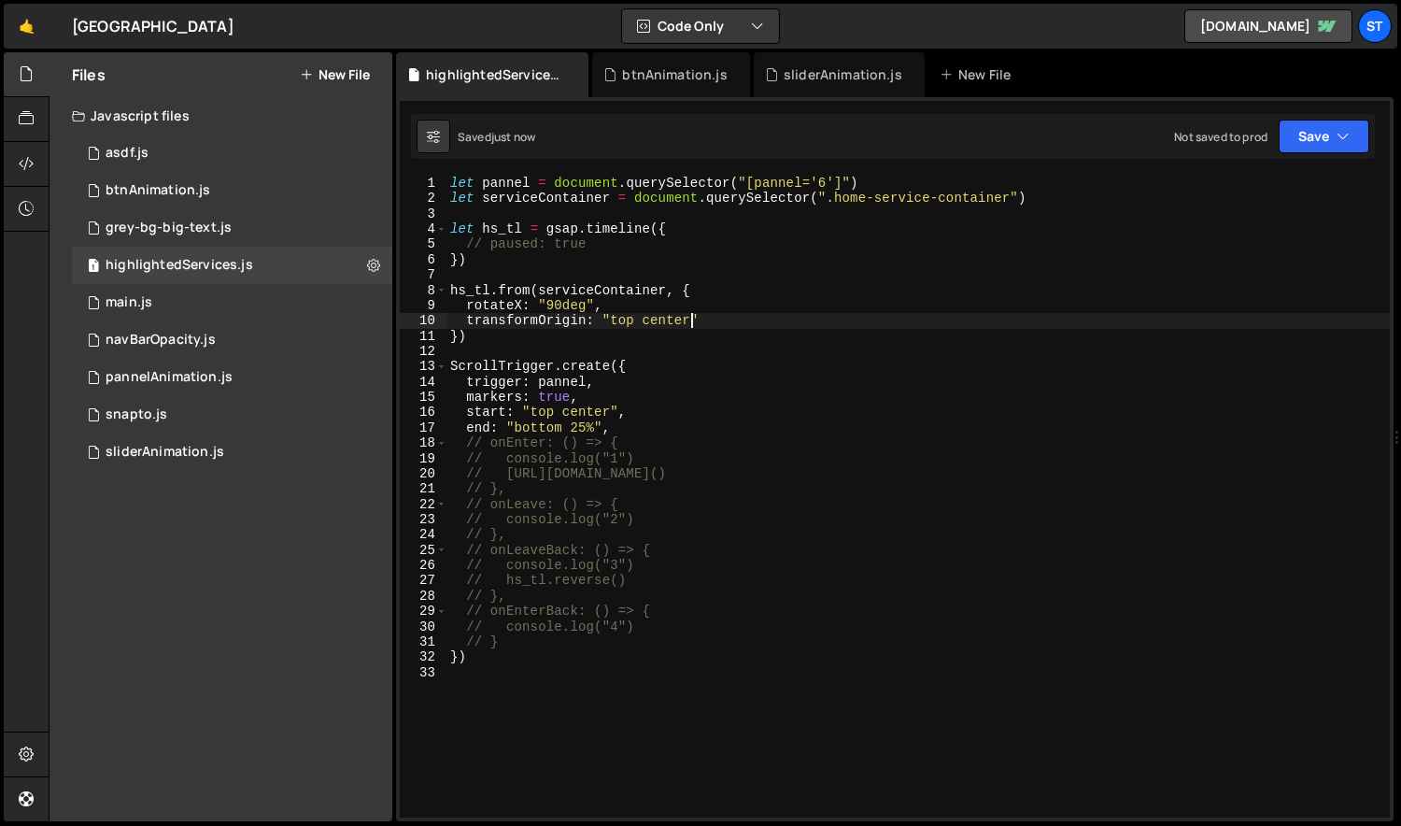
click at [690, 323] on div "let pannel = document . querySelector ( "[pannel='6']" ) let serviceContainer =…" at bounding box center [918, 512] width 944 height 672
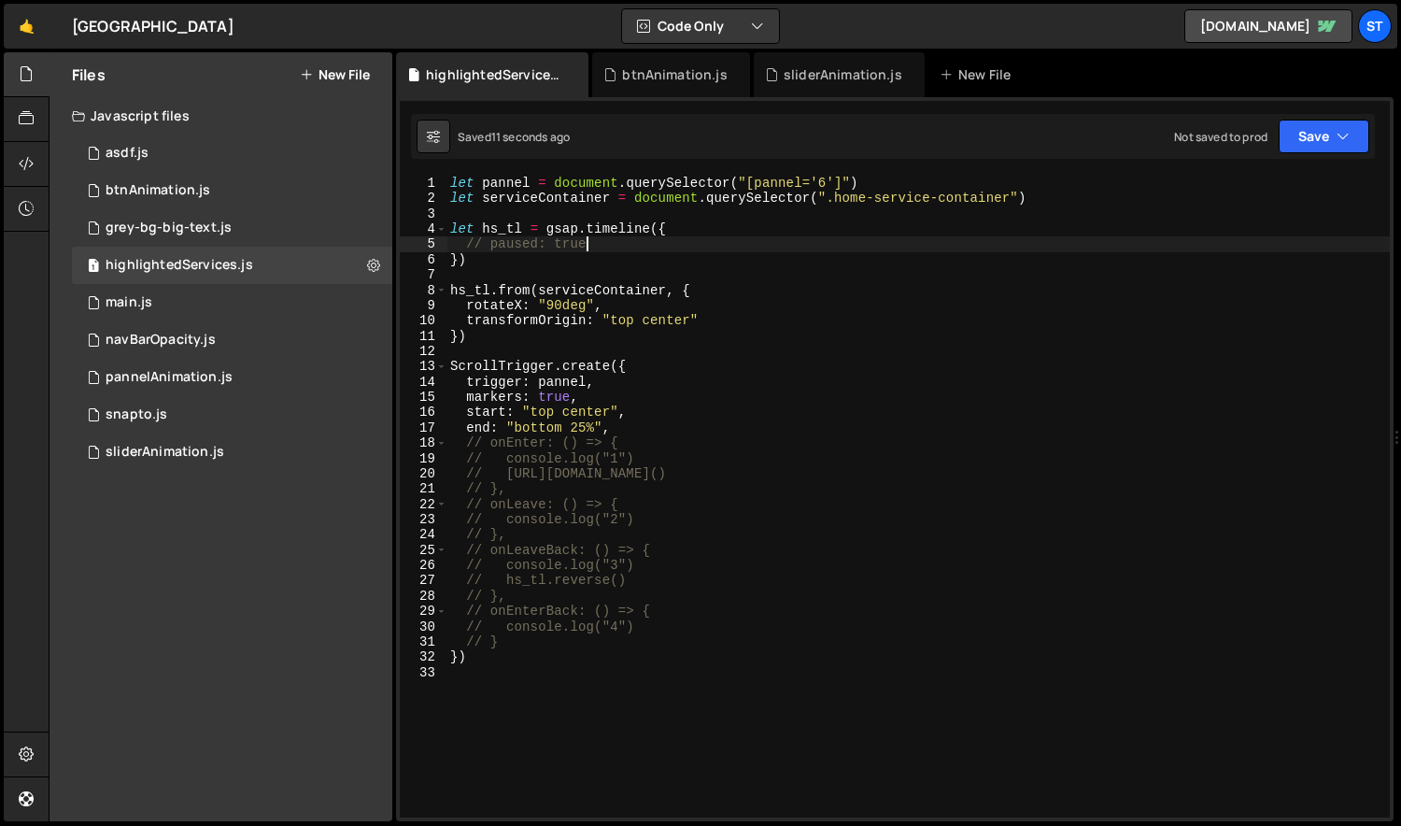
click at [632, 247] on div "let pannel = document . querySelector ( "[pannel='6']" ) let serviceContainer =…" at bounding box center [918, 512] width 944 height 672
type textarea "paused: true"
click at [507, 668] on div "let pannel = document . querySelector ( "[pannel='6']" ) let serviceContainer =…" at bounding box center [918, 512] width 944 height 672
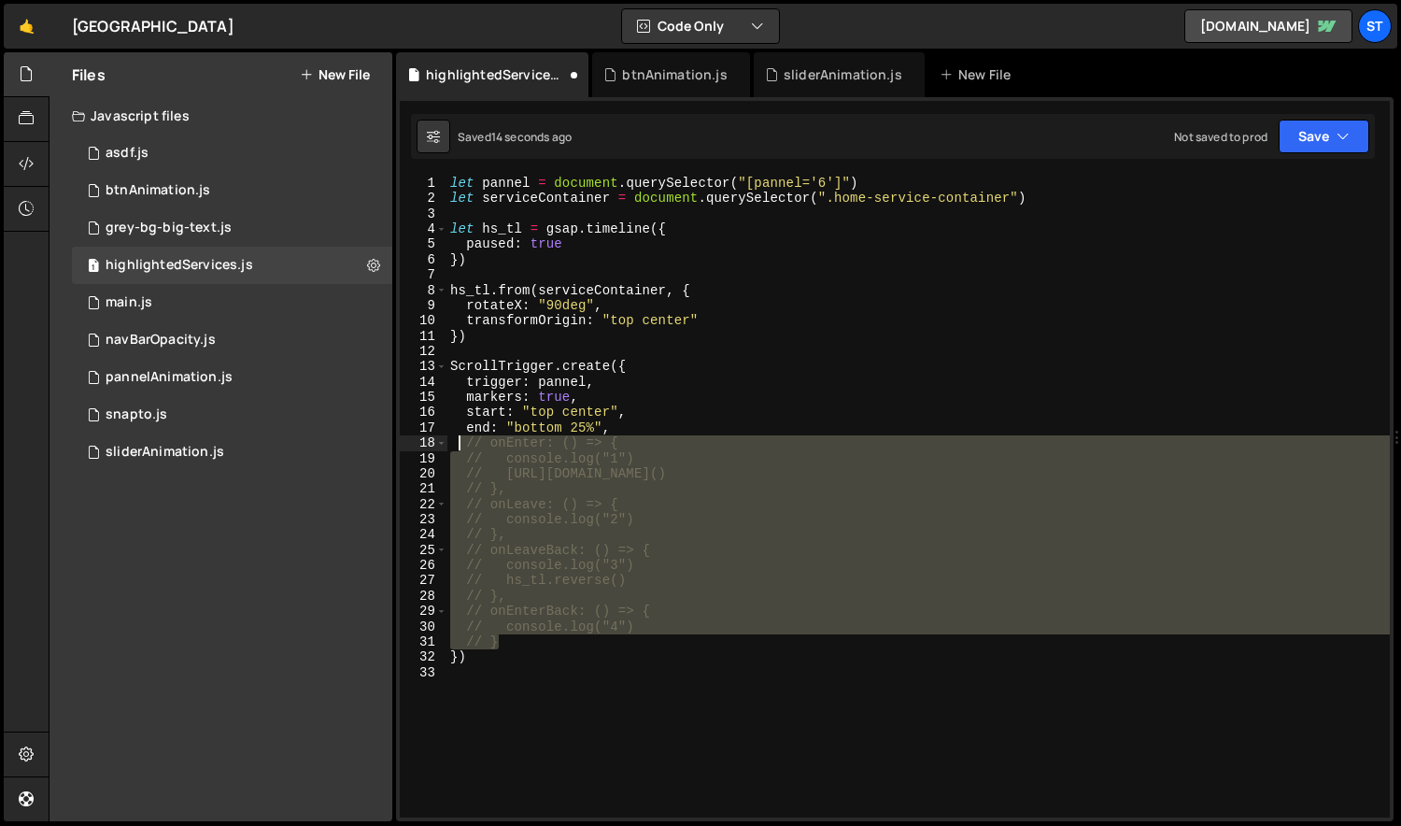
drag, startPoint x: 524, startPoint y: 643, endPoint x: 457, endPoint y: 447, distance: 207.3
click at [457, 447] on div "let pannel = document . querySelector ( "[pannel='6']" ) let serviceContainer =…" at bounding box center [918, 512] width 944 height 672
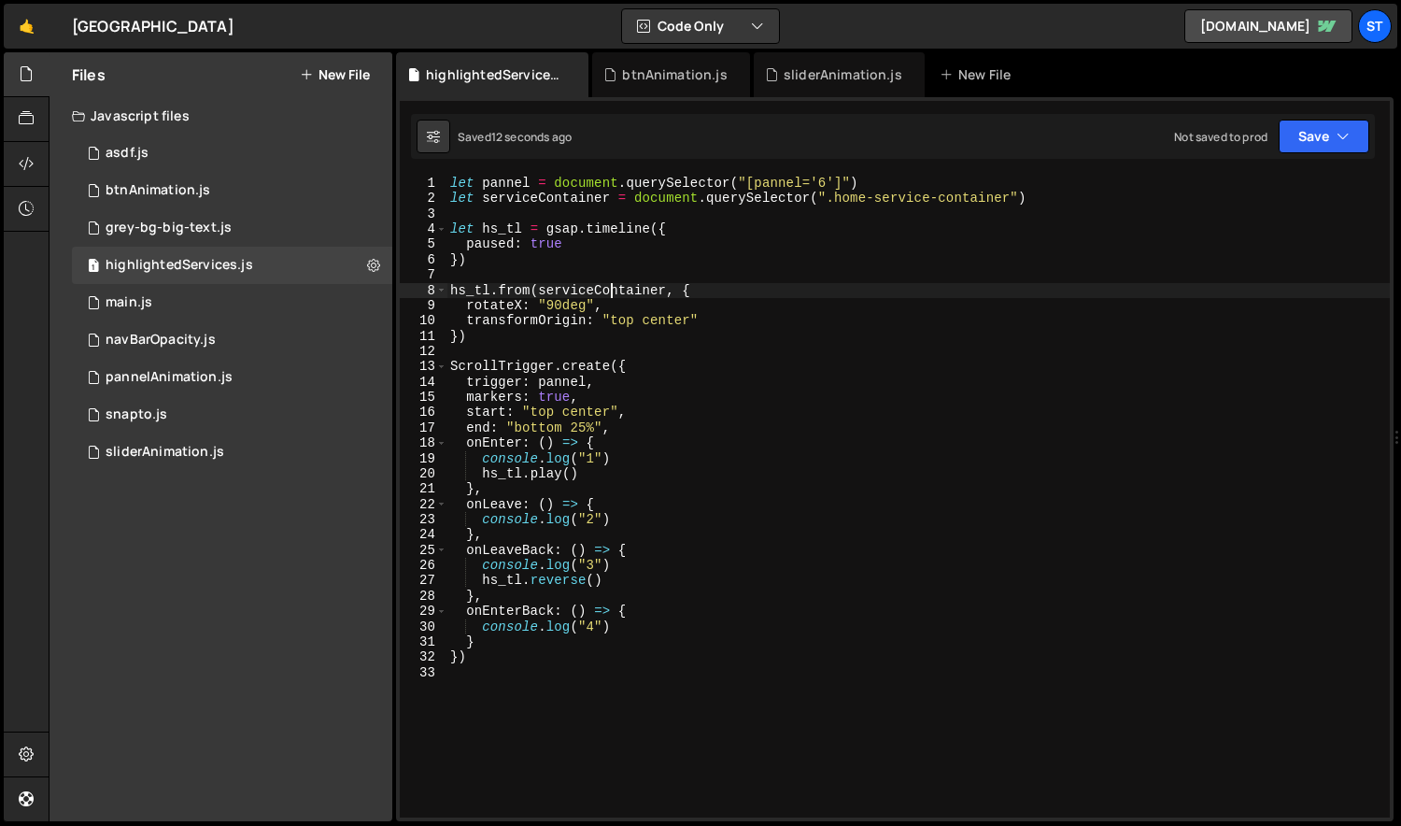
click at [609, 289] on div "let pannel = document . querySelector ( "[pannel='6']" ) let serviceContainer =…" at bounding box center [918, 512] width 944 height 672
click at [493, 228] on div "let pannel = document . querySelector ( "[pannel='6']" ) let serviceContainer =…" at bounding box center [918, 512] width 944 height 672
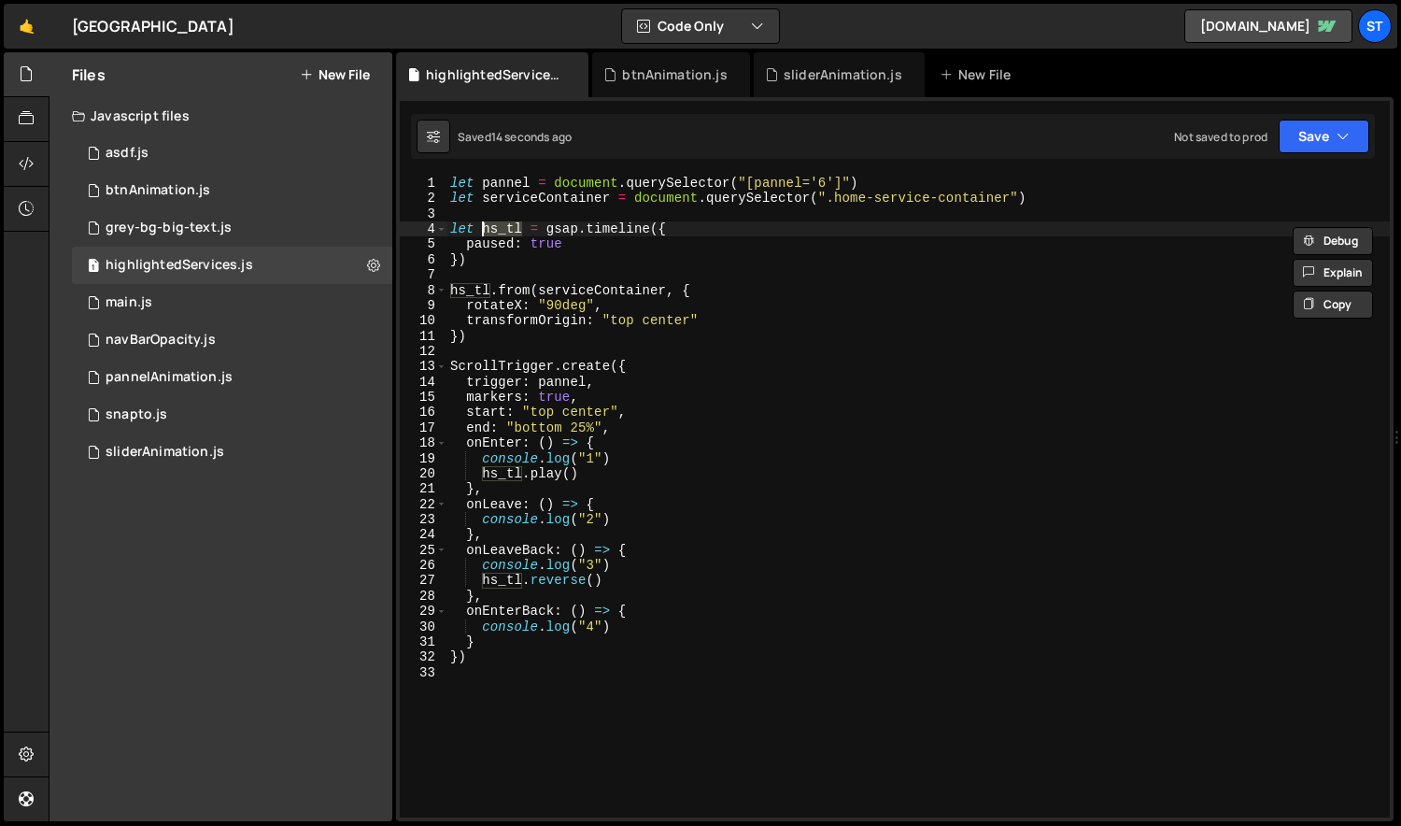
click at [463, 283] on div "let pannel = document . querySelector ( "[pannel='6']" ) let serviceContainer =…" at bounding box center [918, 512] width 944 height 672
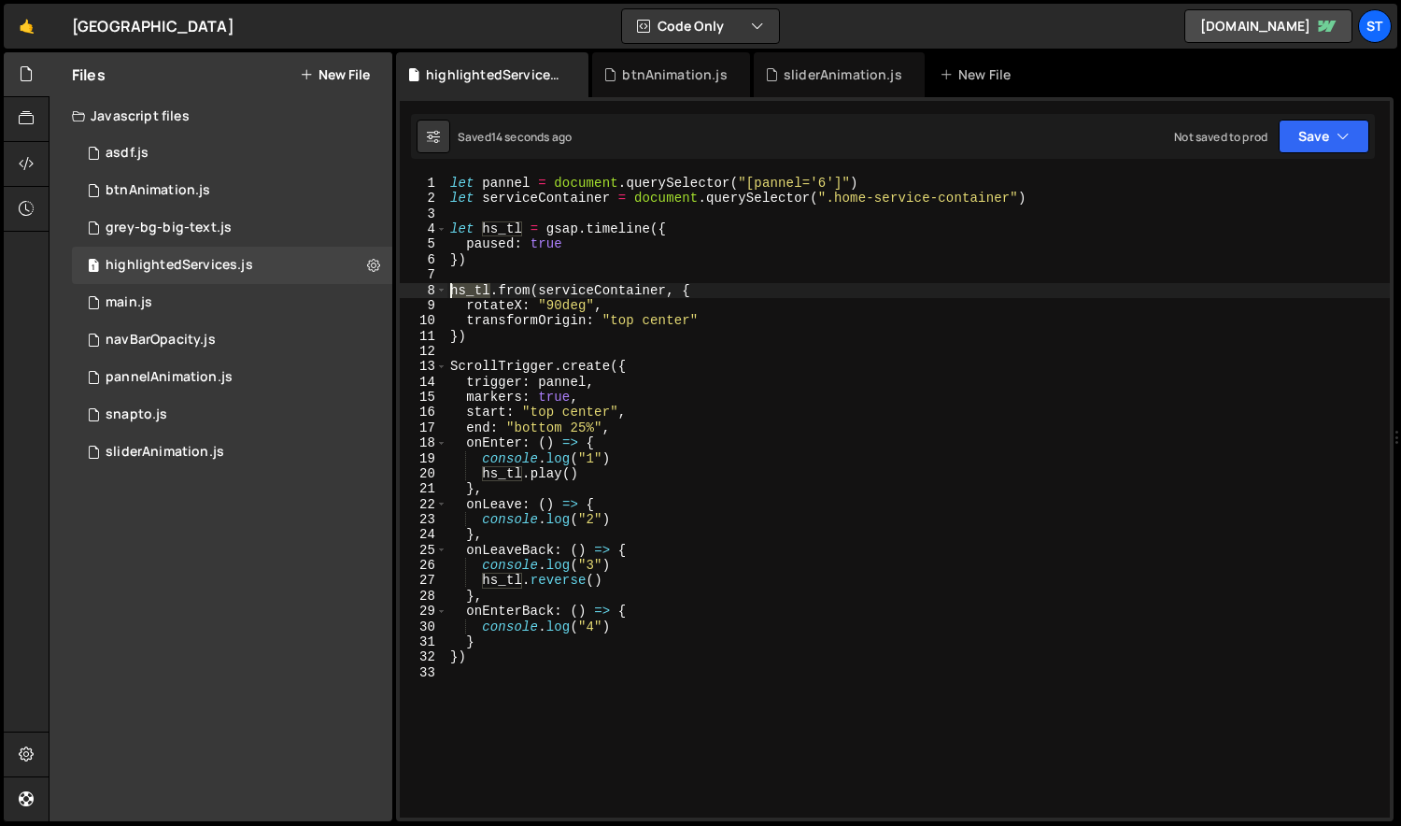
click at [463, 283] on div "let pannel = document . querySelector ( "[pannel='6']" ) let serviceContainer =…" at bounding box center [918, 512] width 944 height 672
paste textarea "rotateX: "90deg","
click at [518, 283] on div "let pannel = document . querySelector ( "[pannel='6']" ) let serviceContainer =…" at bounding box center [918, 512] width 944 height 672
click at [518, 286] on div "let pannel = document . querySelector ( "[pannel='6']" ) let serviceContainer =…" at bounding box center [918, 512] width 944 height 672
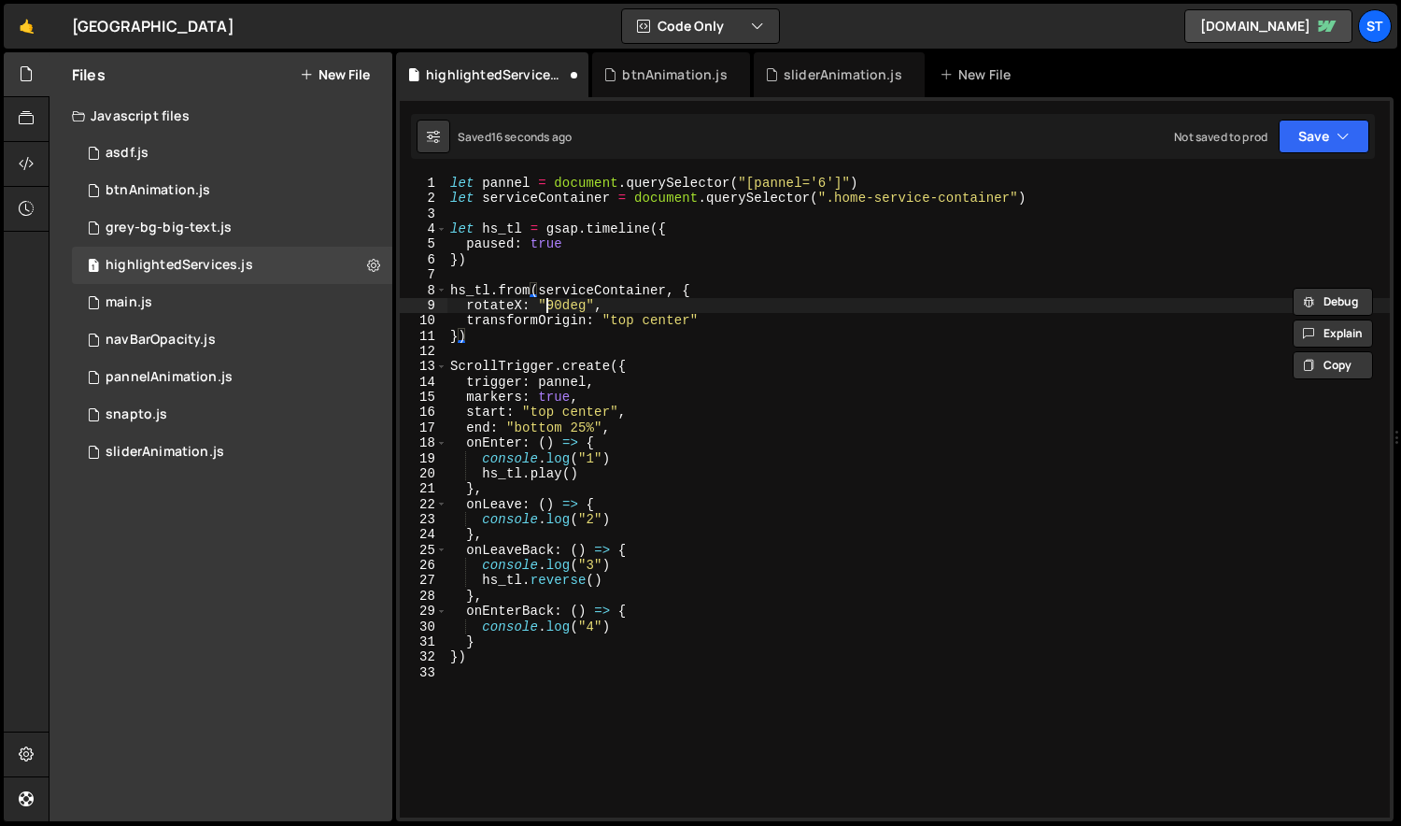
click at [545, 302] on div "let pannel = document . querySelector ( "[pannel='6']" ) let serviceContainer =…" at bounding box center [918, 512] width 944 height 672
click at [729, 321] on div "let pannel = document . querySelector ( "[pannel='6']" ) let serviceContainer =…" at bounding box center [918, 512] width 944 height 672
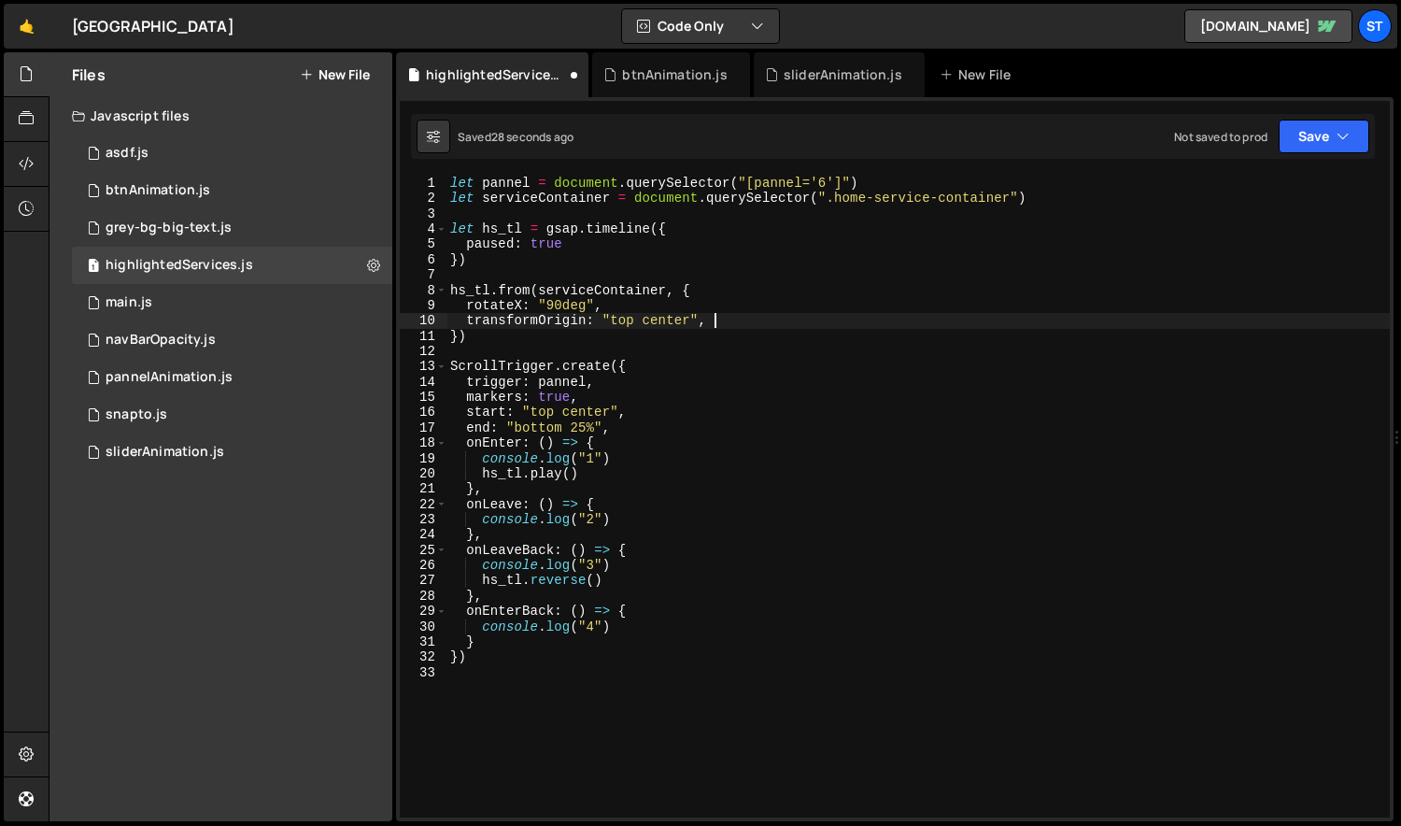
type textarea "transformOrigin: "top center","
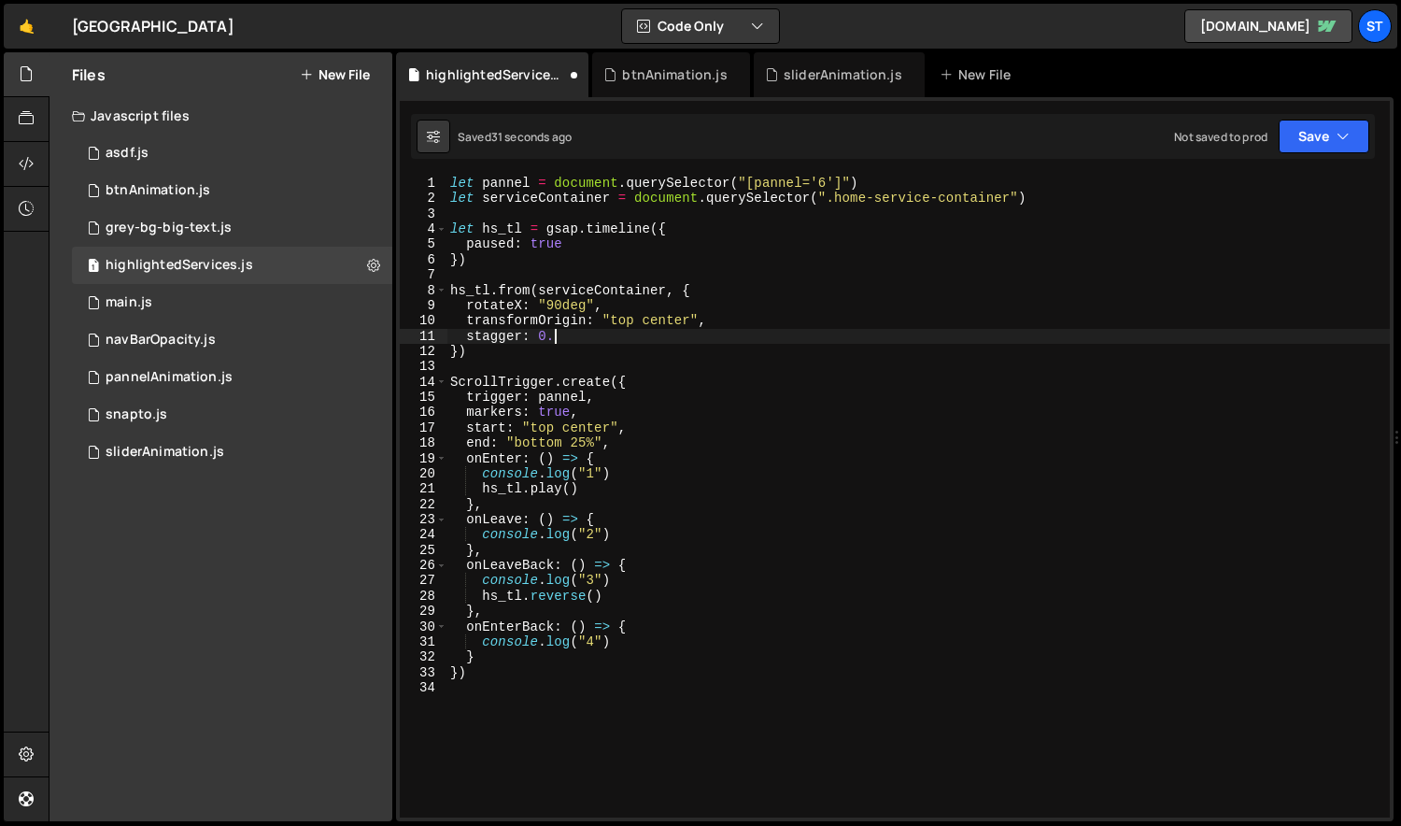
scroll to position [0, 7]
type textarea "stagger: {}"
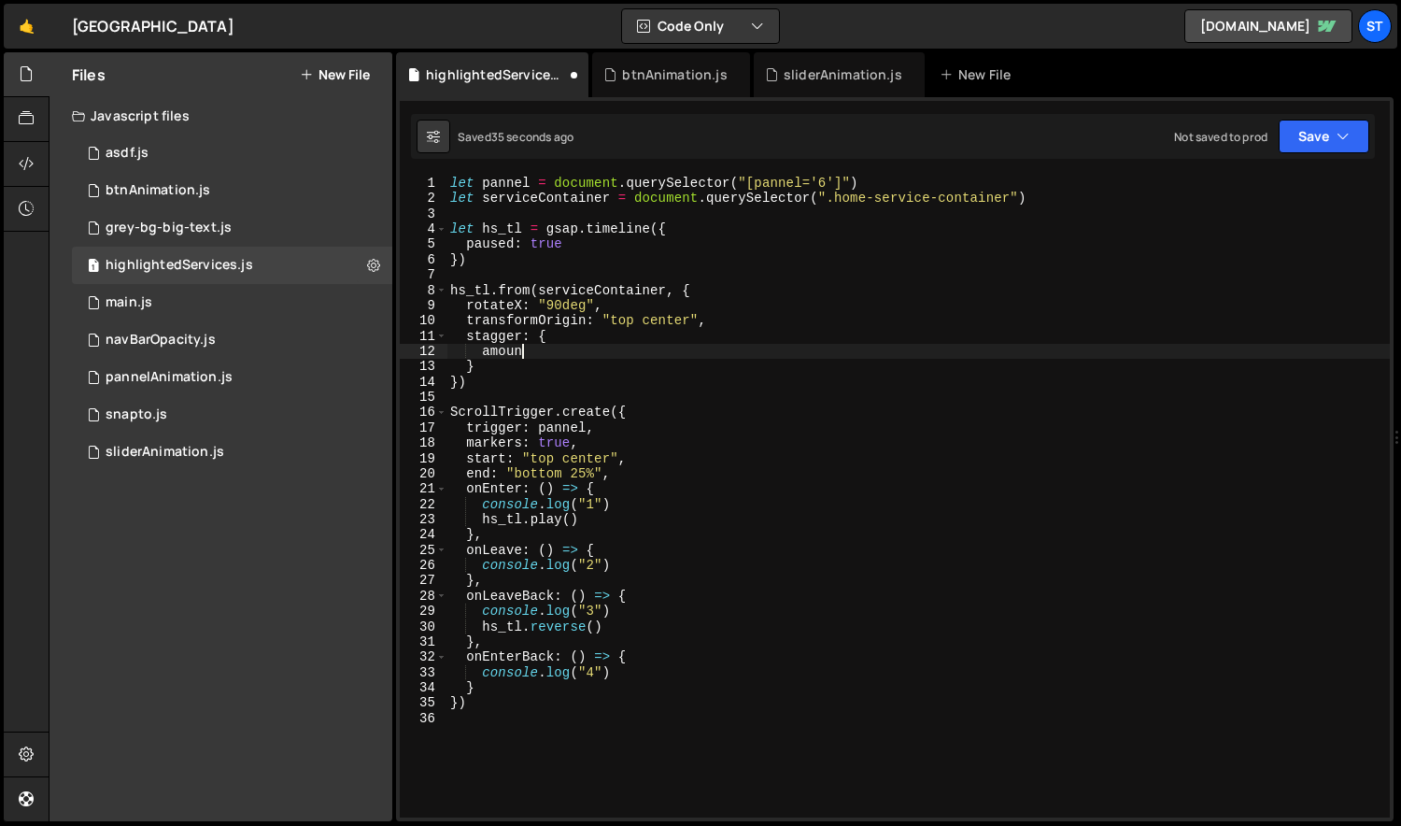
type textarea "amount"
click at [811, 199] on div "let pannel = document . querySelector ( "[pannel='6']" ) let serviceContainer =…" at bounding box center [918, 512] width 944 height 672
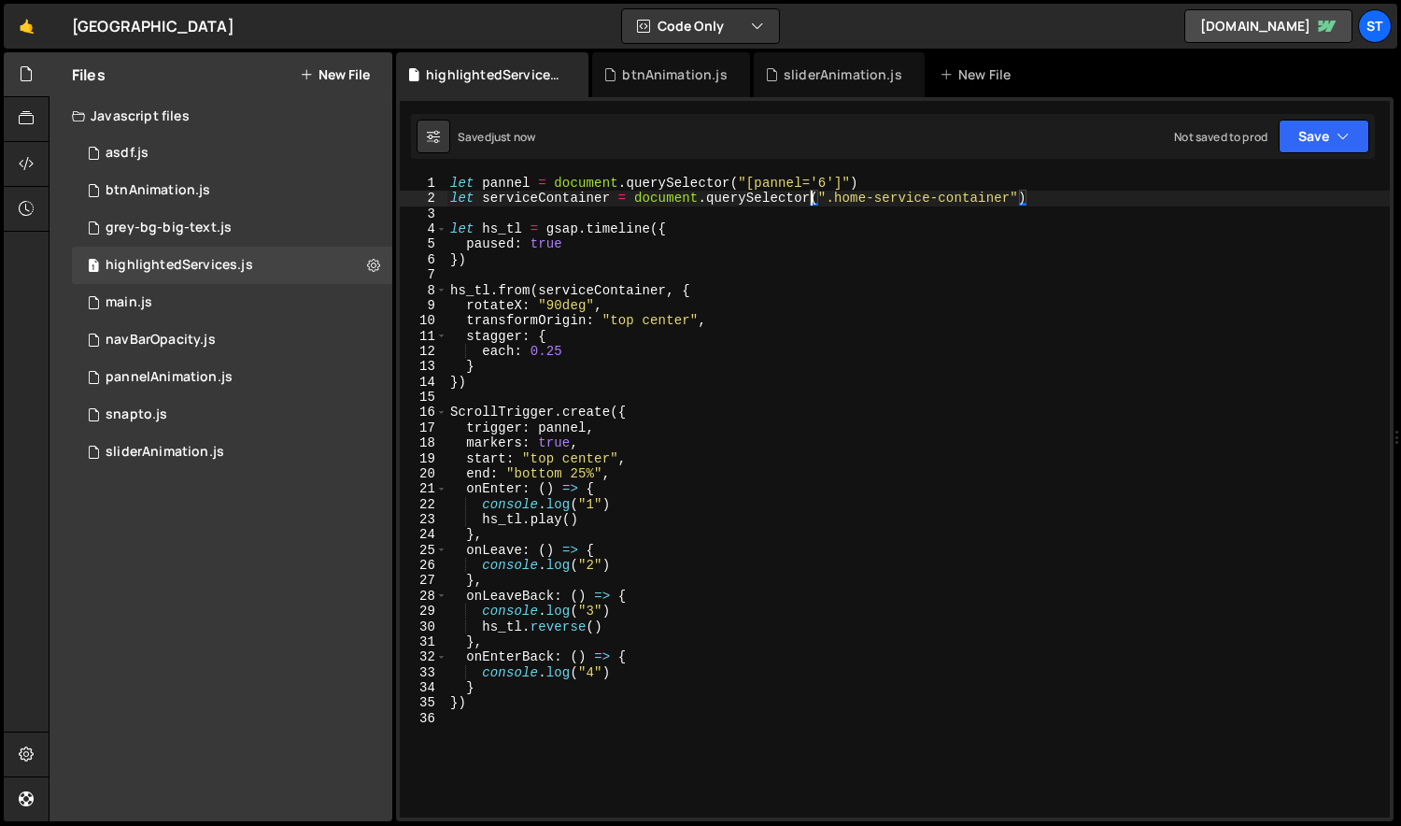
scroll to position [0, 27]
click at [670, 612] on div "let pannel = document . querySelector ( "[pannel='6']" ) let serviceContainer =…" at bounding box center [918, 512] width 944 height 672
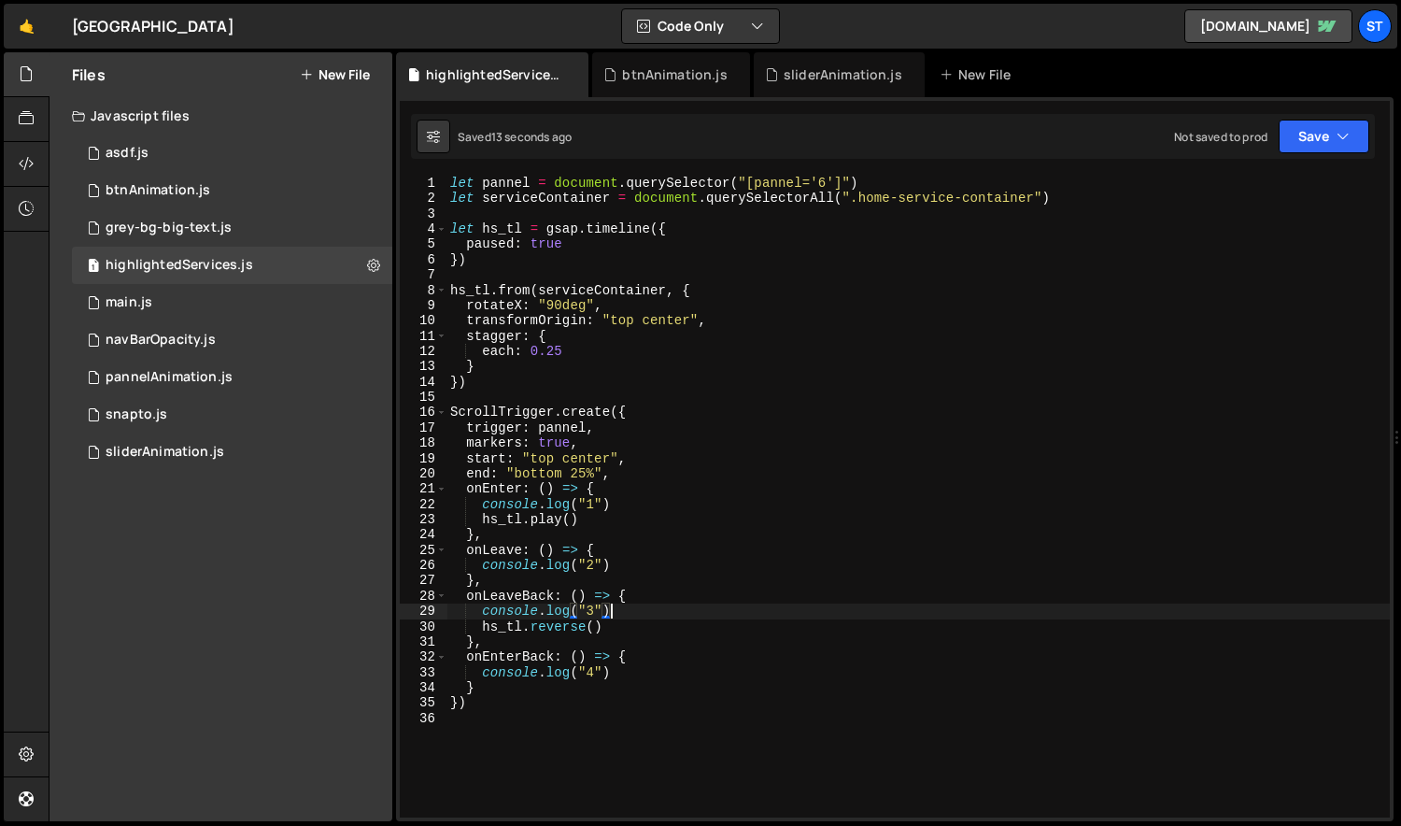
scroll to position [0, 9]
click at [642, 617] on div "let pannel = document . querySelector ( "[pannel='6']" ) let serviceContainer =…" at bounding box center [918, 512] width 944 height 672
type textarea "hs_tl.reverse()"
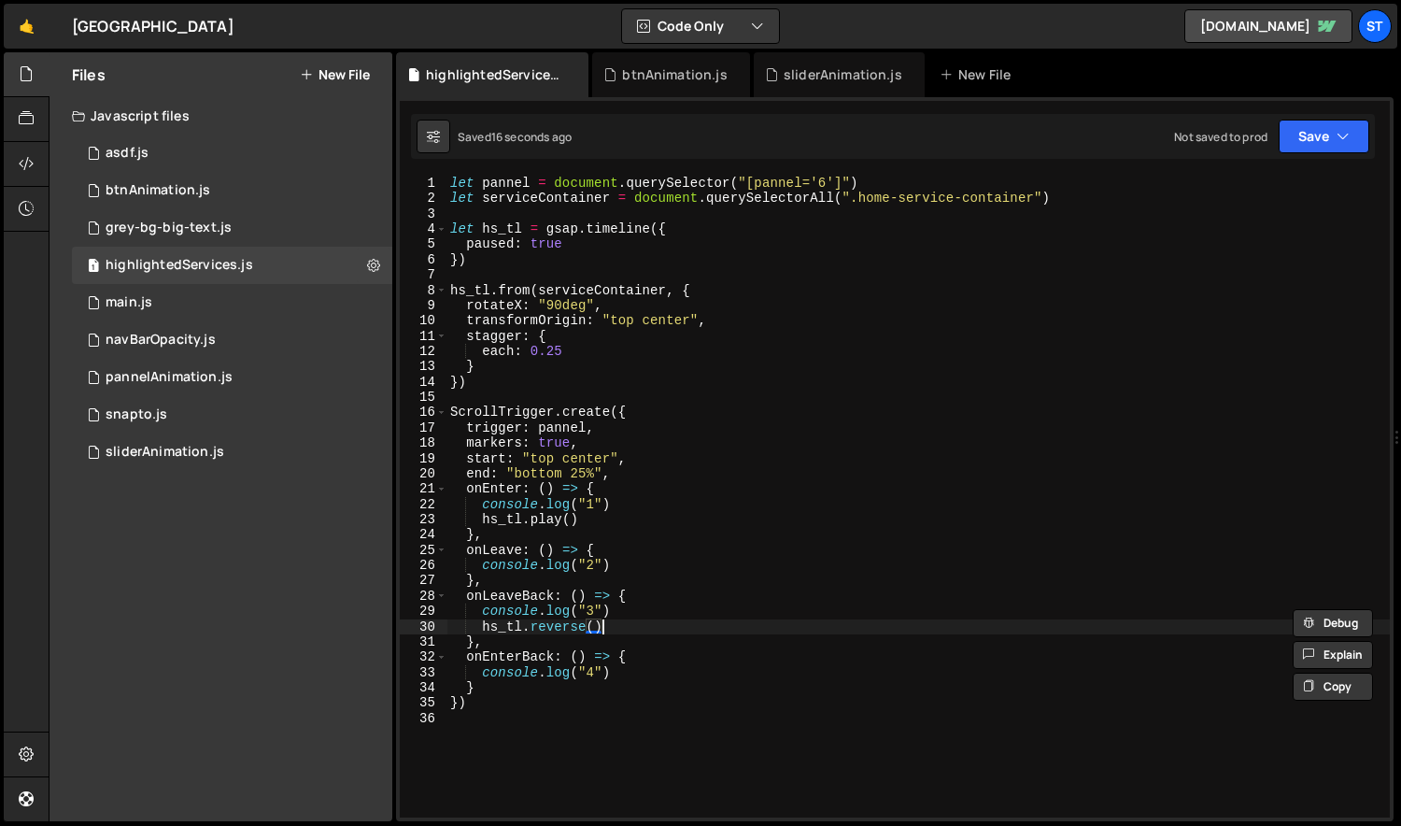
scroll to position [0, 1]
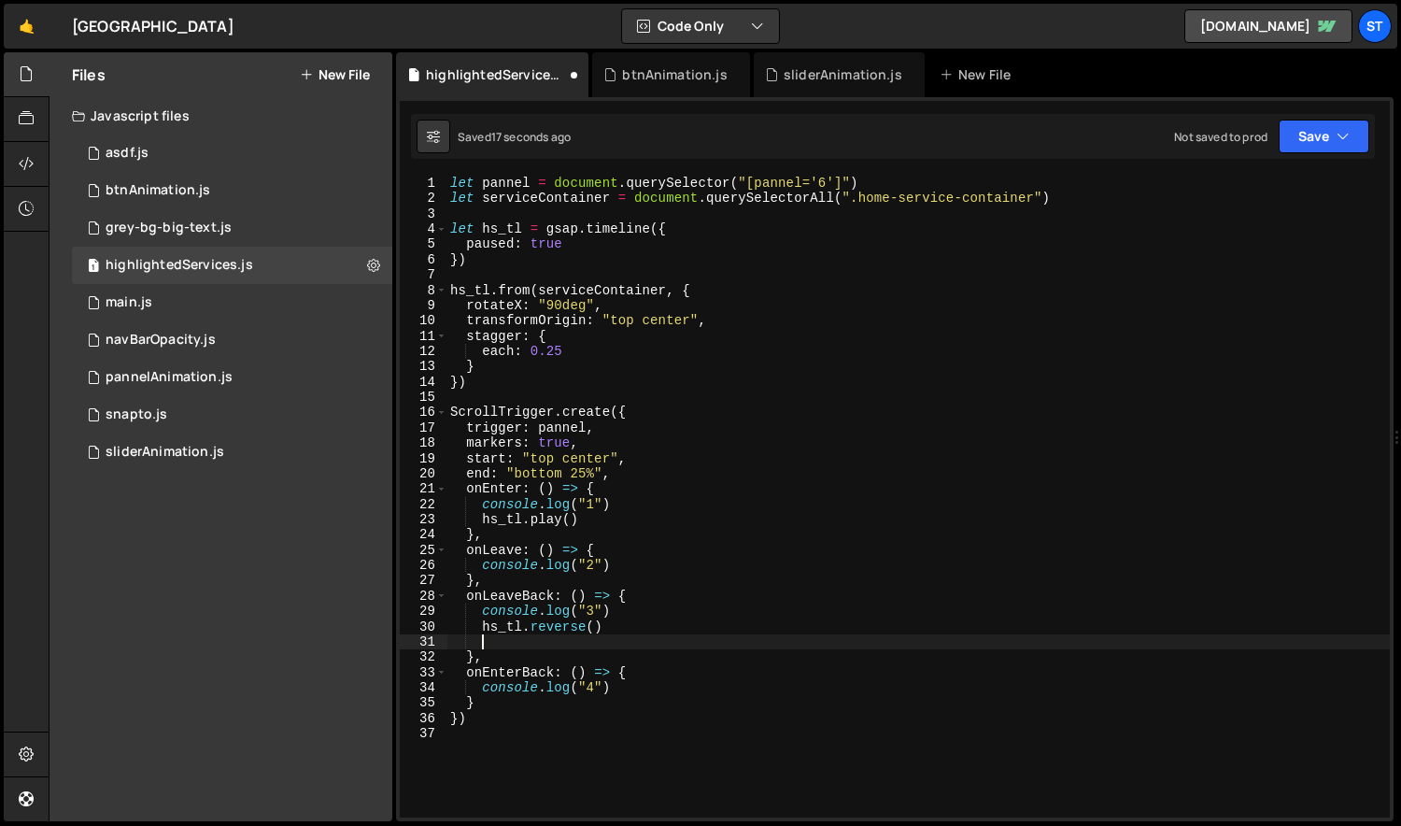
paste textarea "console.log("3")"
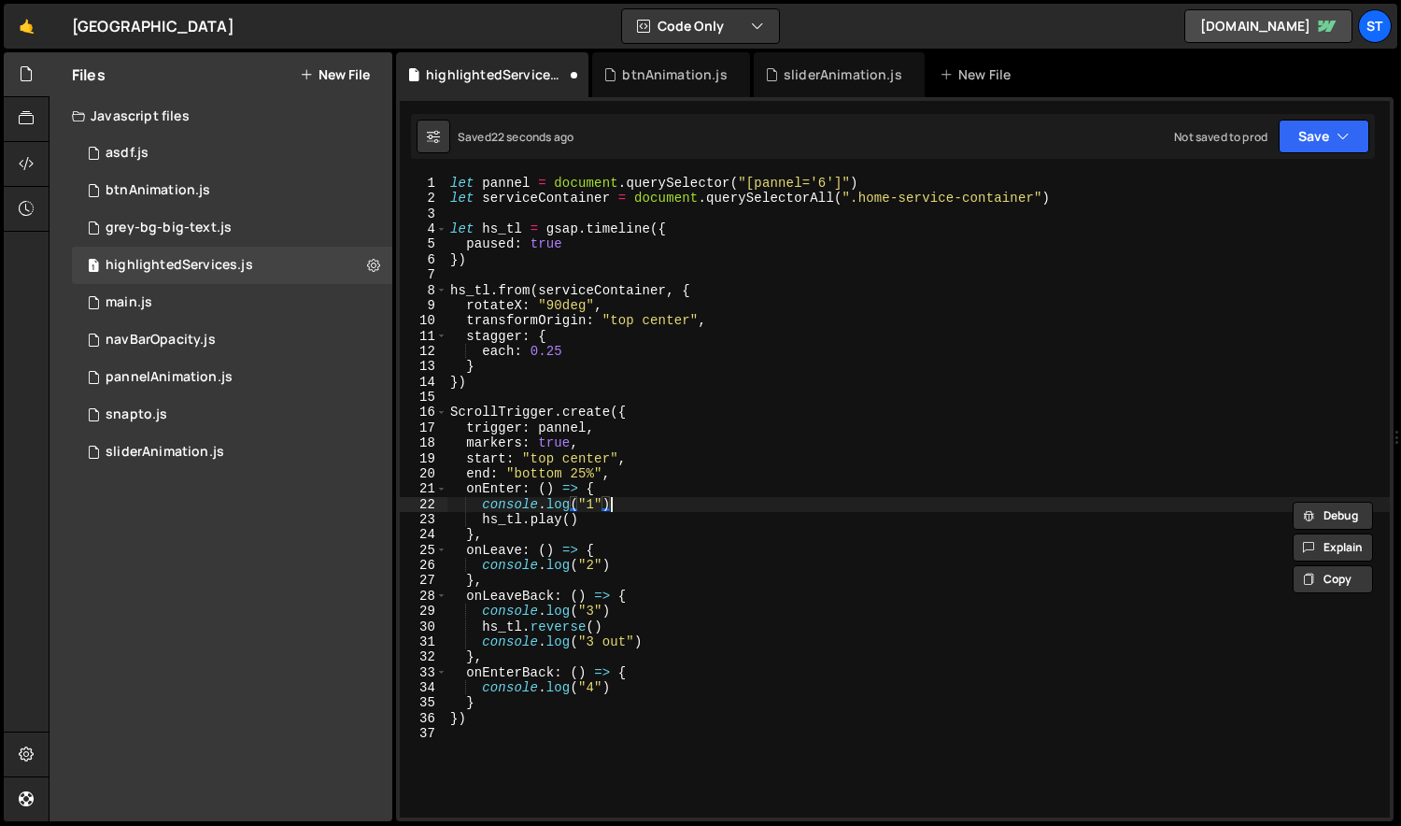
type textarea "[URL][DOMAIN_NAME]()"
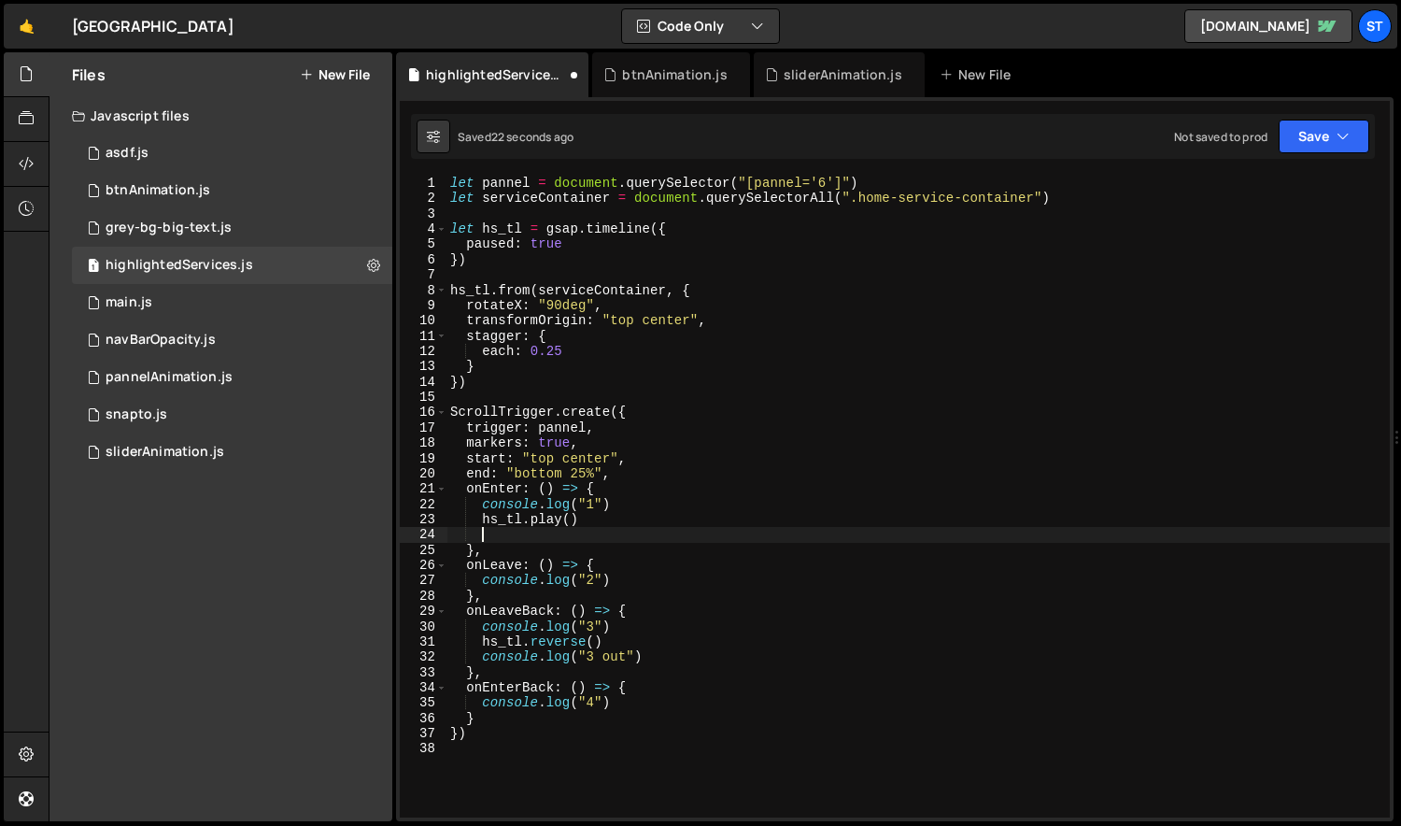
paste textarea "console.log("1")"
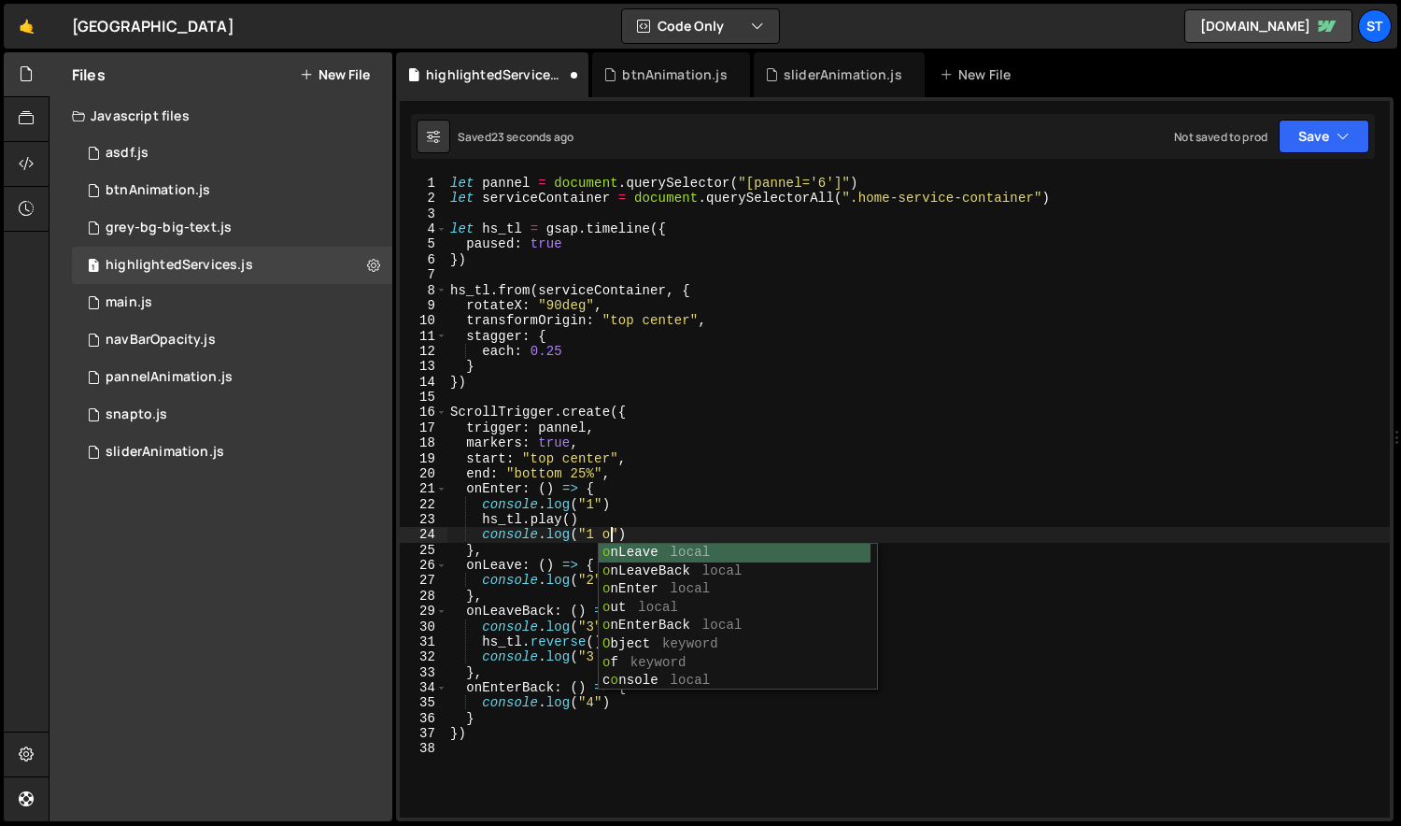
scroll to position [0, 11]
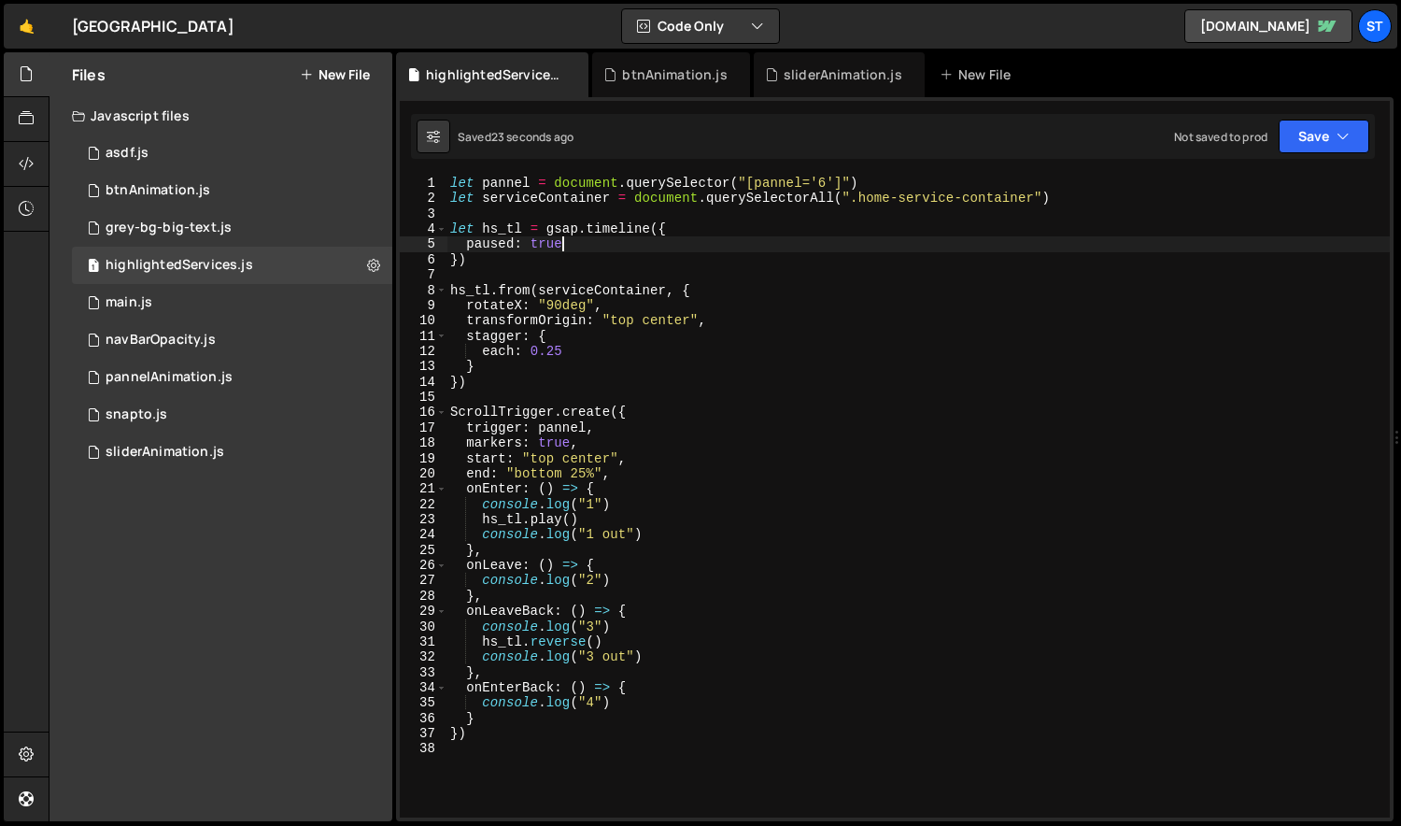
click at [627, 248] on div "let pannel = document . querySelector ( "[pannel='6']" ) let serviceContainer =…" at bounding box center [918, 512] width 944 height 672
click at [591, 711] on div "let pannel = document . querySelector ( "[pannel='6']" ) let serviceContainer =…" at bounding box center [918, 512] width 944 height 672
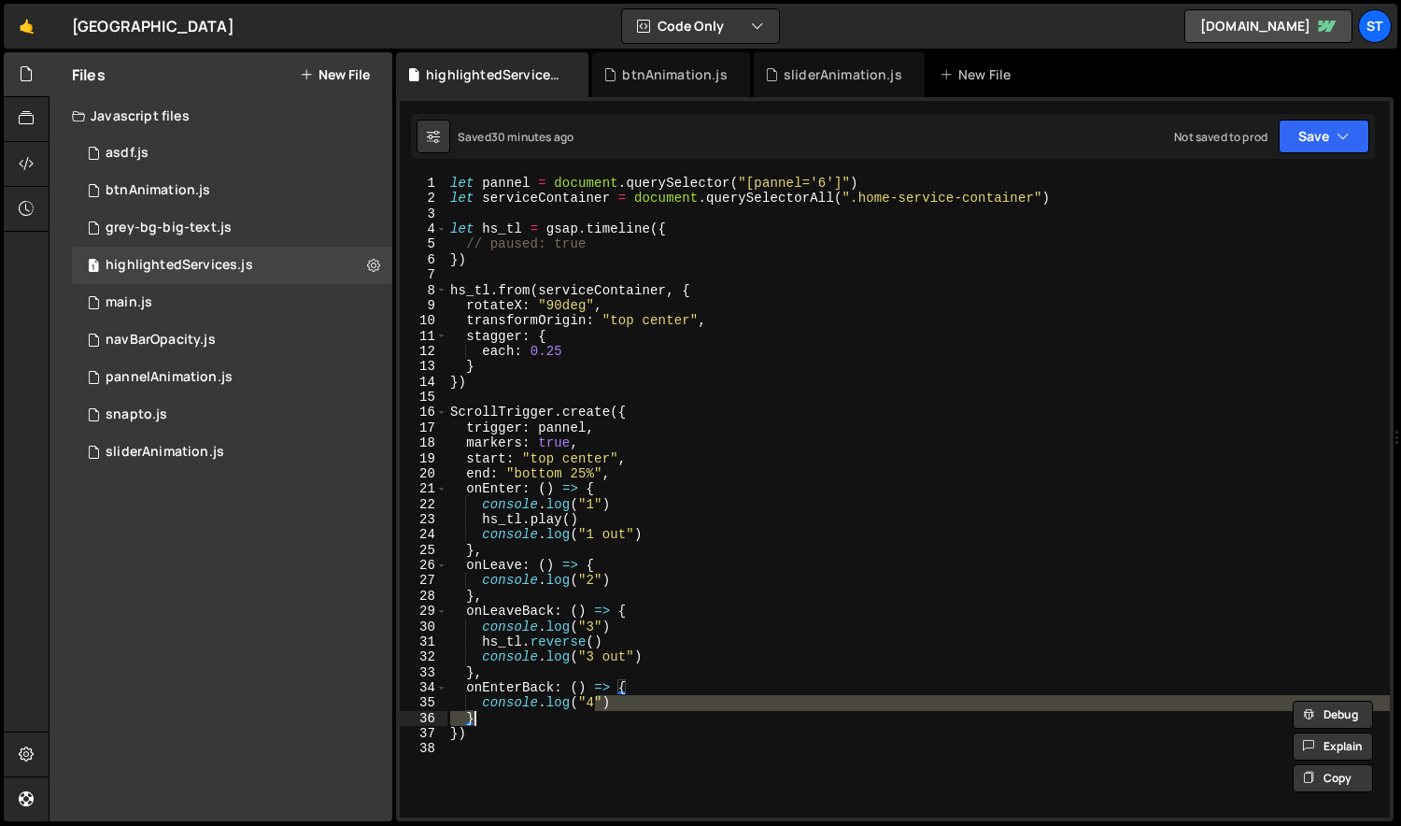
click at [674, 654] on div "let pannel = document . querySelector ( "[pannel='6']" ) let serviceContainer =…" at bounding box center [918, 512] width 944 height 672
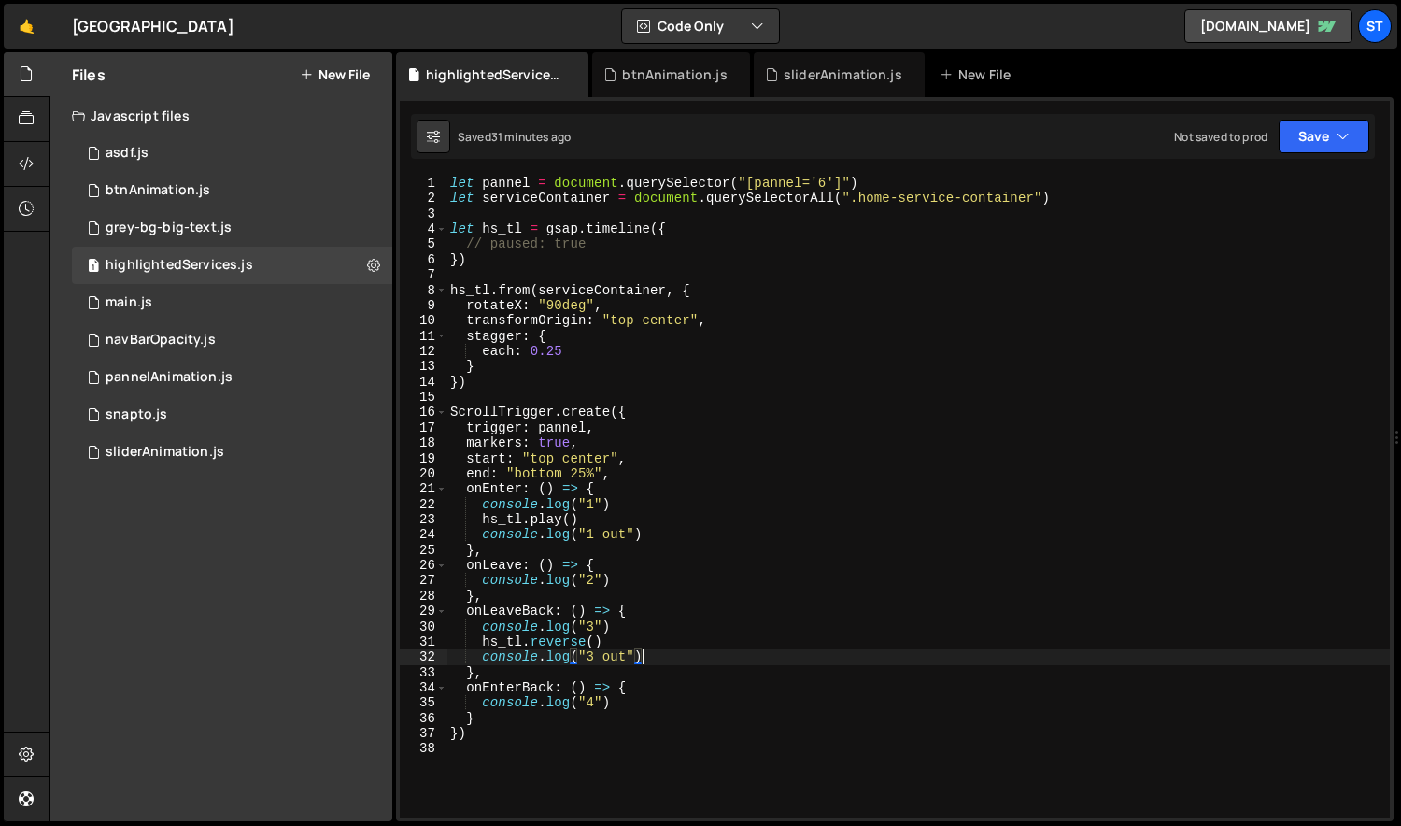
click at [623, 320] on div "let pannel = document . querySelector ( "[pannel='6']" ) let serviceContainer =…" at bounding box center [918, 512] width 944 height 672
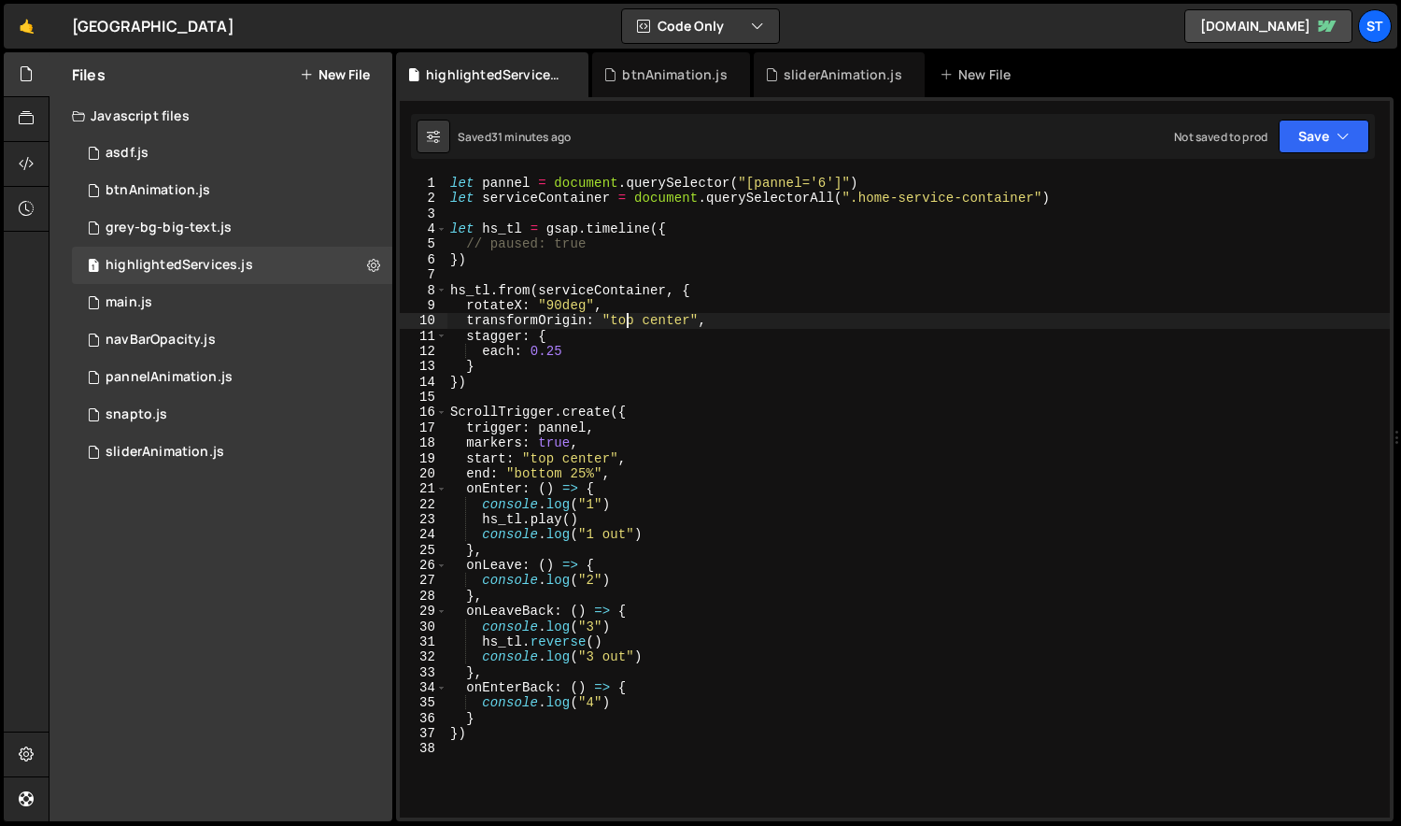
click at [622, 320] on div "let pannel = document . querySelector ( "[pannel='6']" ) let serviceContainer =…" at bounding box center [918, 512] width 944 height 672
click at [594, 491] on div "let pannel = document . querySelector ( "[pannel='6']" ) let serviceContainer =…" at bounding box center [918, 512] width 944 height 672
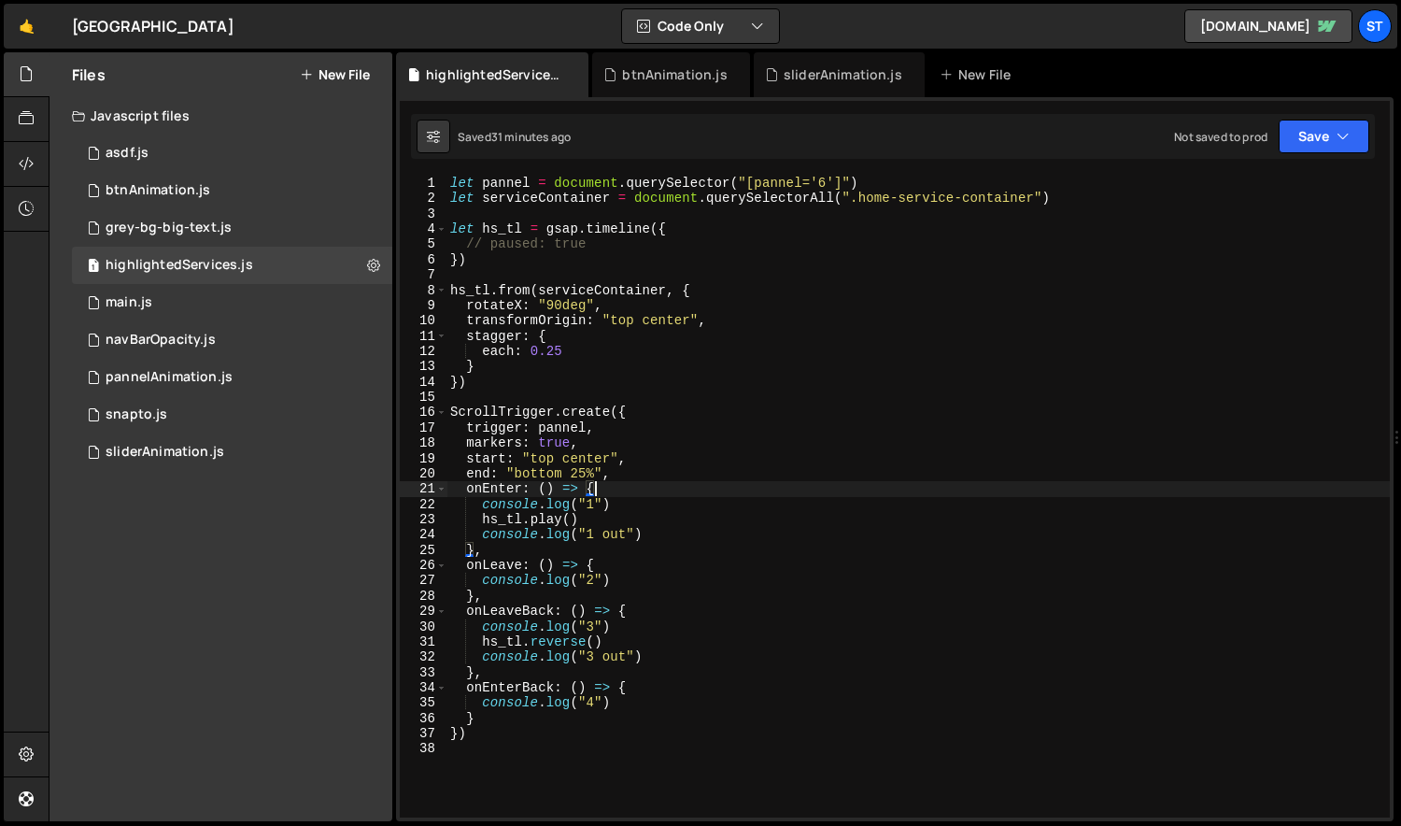
click at [542, 459] on div "let pannel = document . querySelector ( "[pannel='6']" ) let serviceContainer =…" at bounding box center [918, 512] width 944 height 672
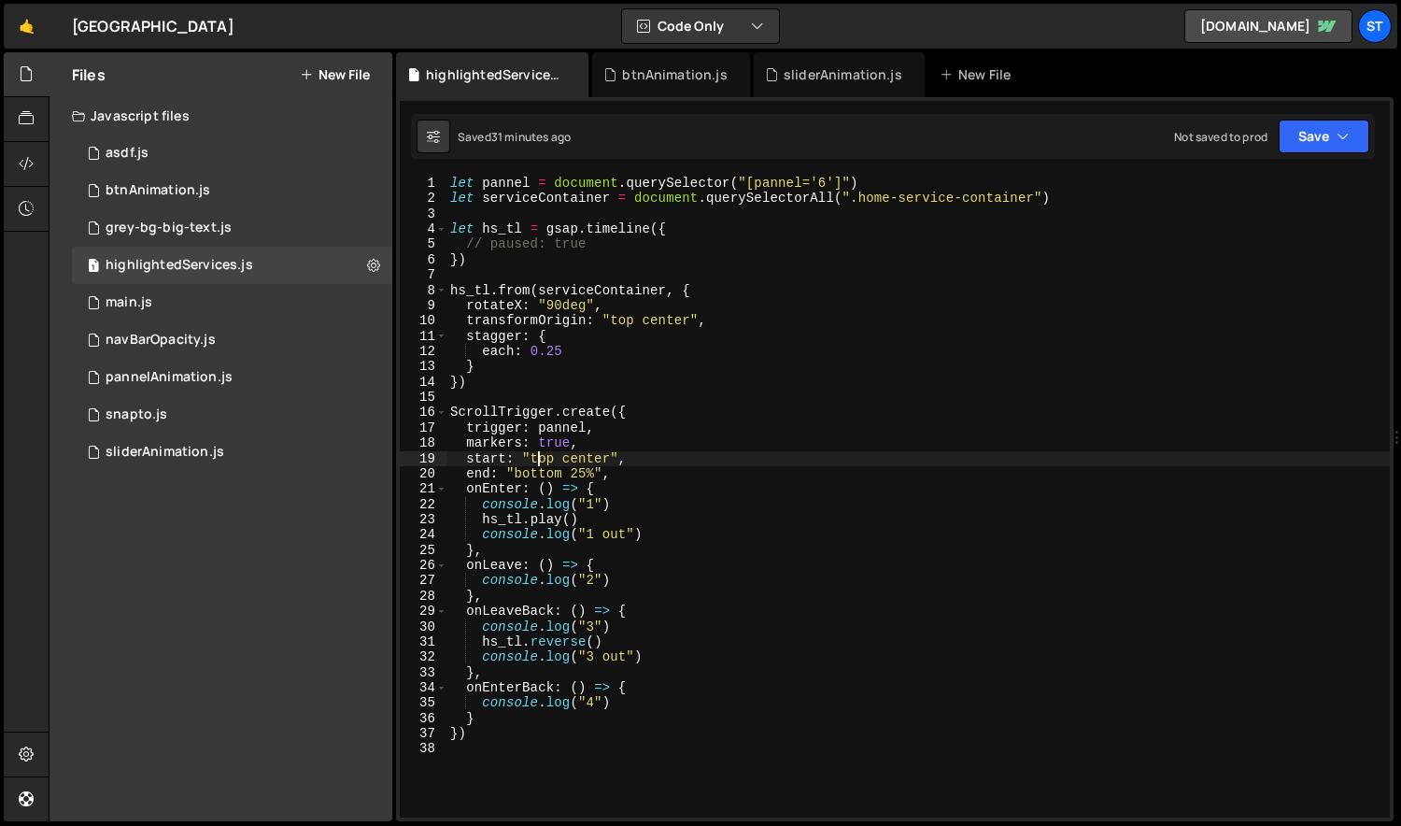
click at [542, 459] on div "let pannel = document . querySelector ( "[pannel='6']" ) let serviceContainer =…" at bounding box center [918, 512] width 944 height 672
click at [606, 243] on div "let pannel = document . querySelector ( "[pannel='6']" ) let serviceContainer =…" at bounding box center [918, 512] width 944 height 672
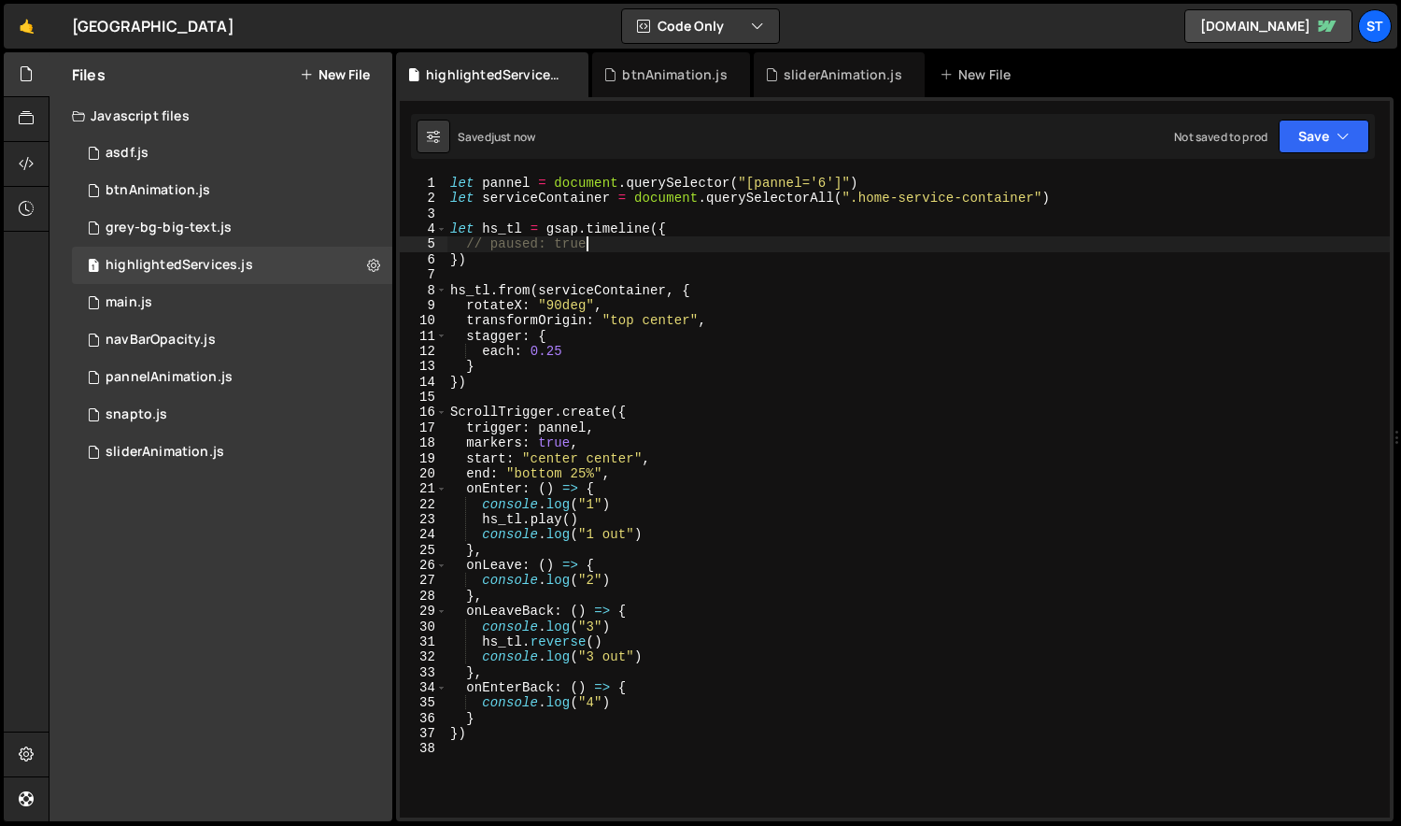
scroll to position [0, 7]
drag, startPoint x: 552, startPoint y: 303, endPoint x: 553, endPoint y: 337, distance: 33.6
click at [552, 303] on div "let pannel = document . querySelector ( "[pannel='6']" ) let serviceContainer =…" at bounding box center [918, 512] width 944 height 672
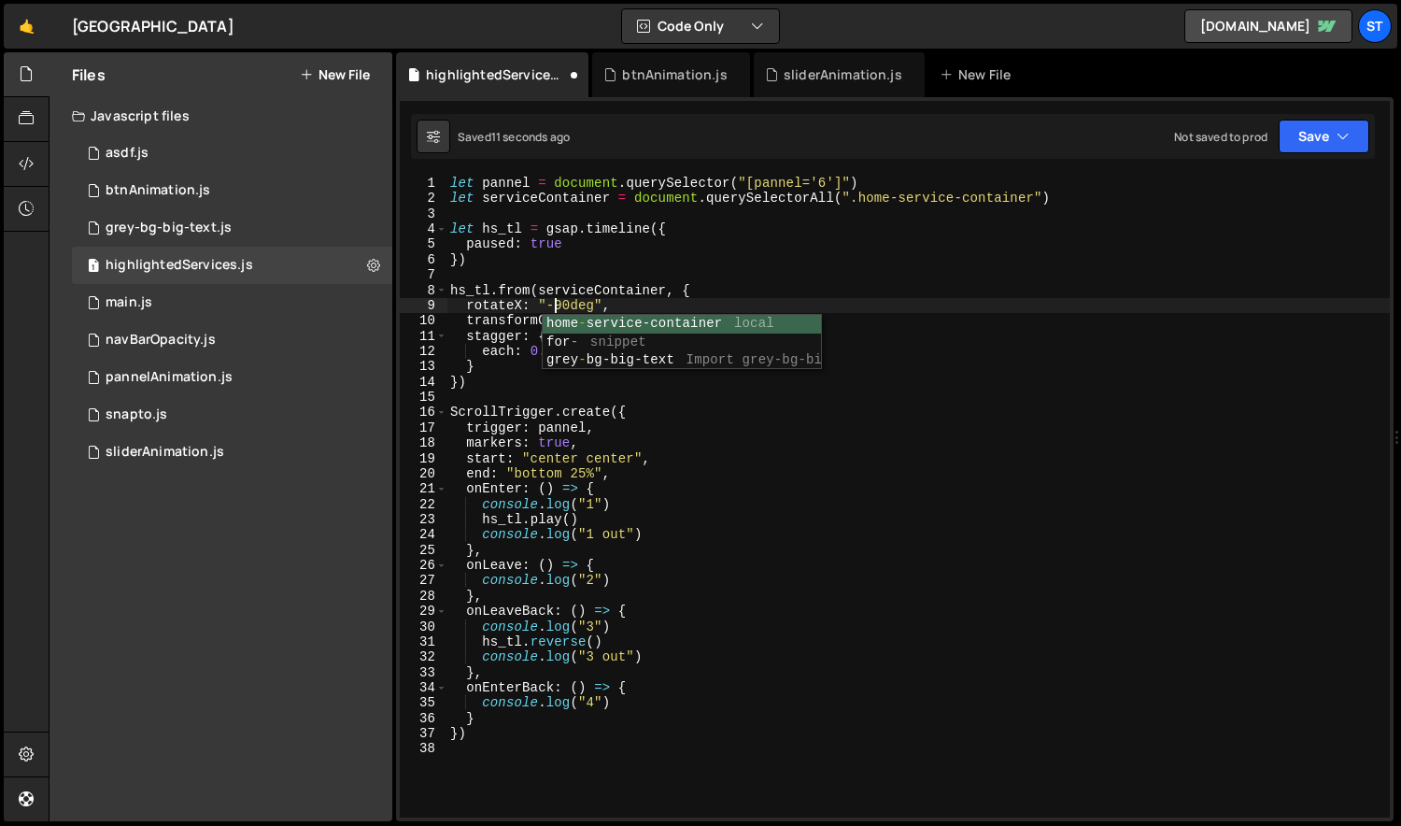
scroll to position [0, 7]
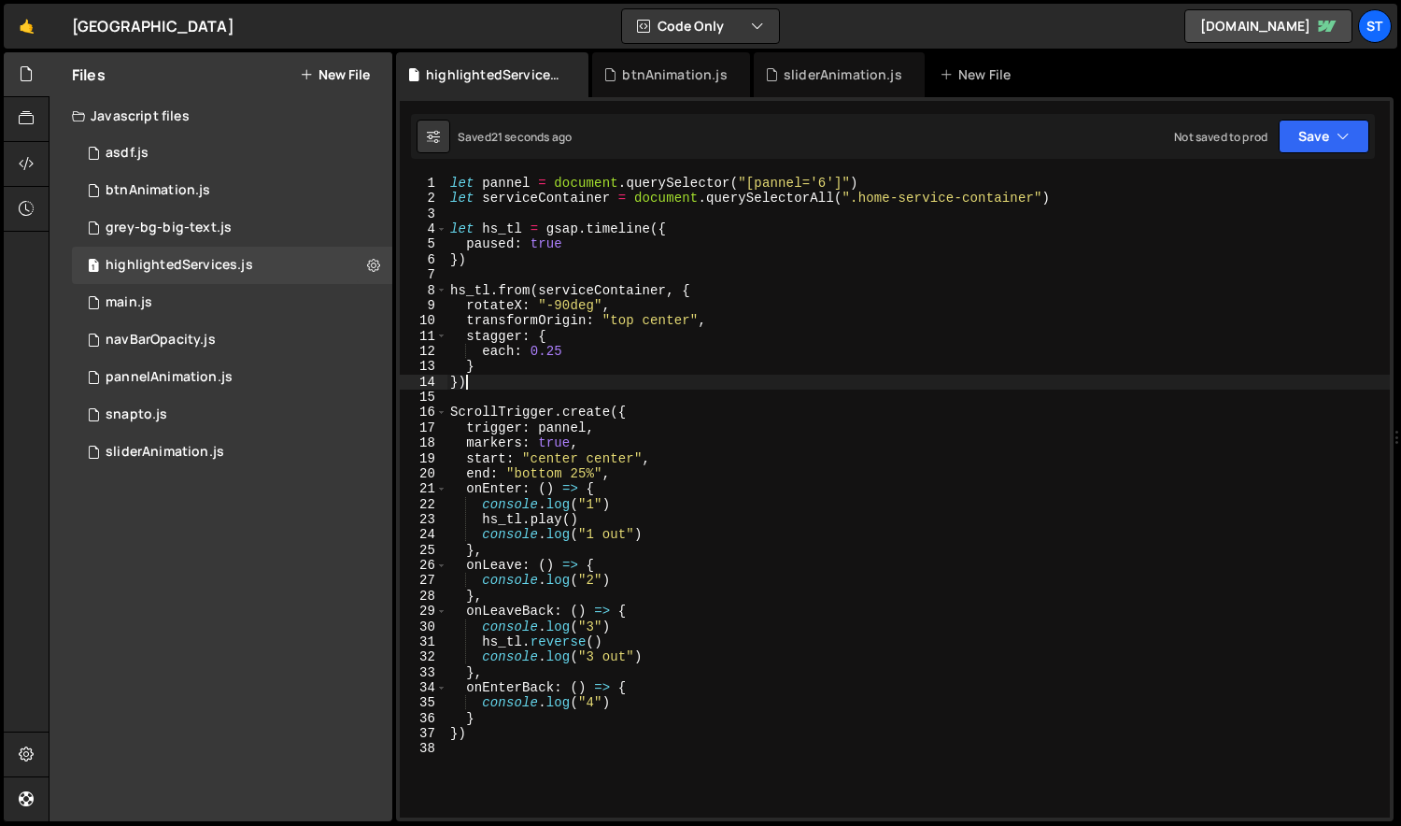
click at [503, 382] on div "let pannel = document . querySelector ( "[pannel='6']" ) let serviceContainer =…" at bounding box center [918, 512] width 944 height 672
type textarea "})"
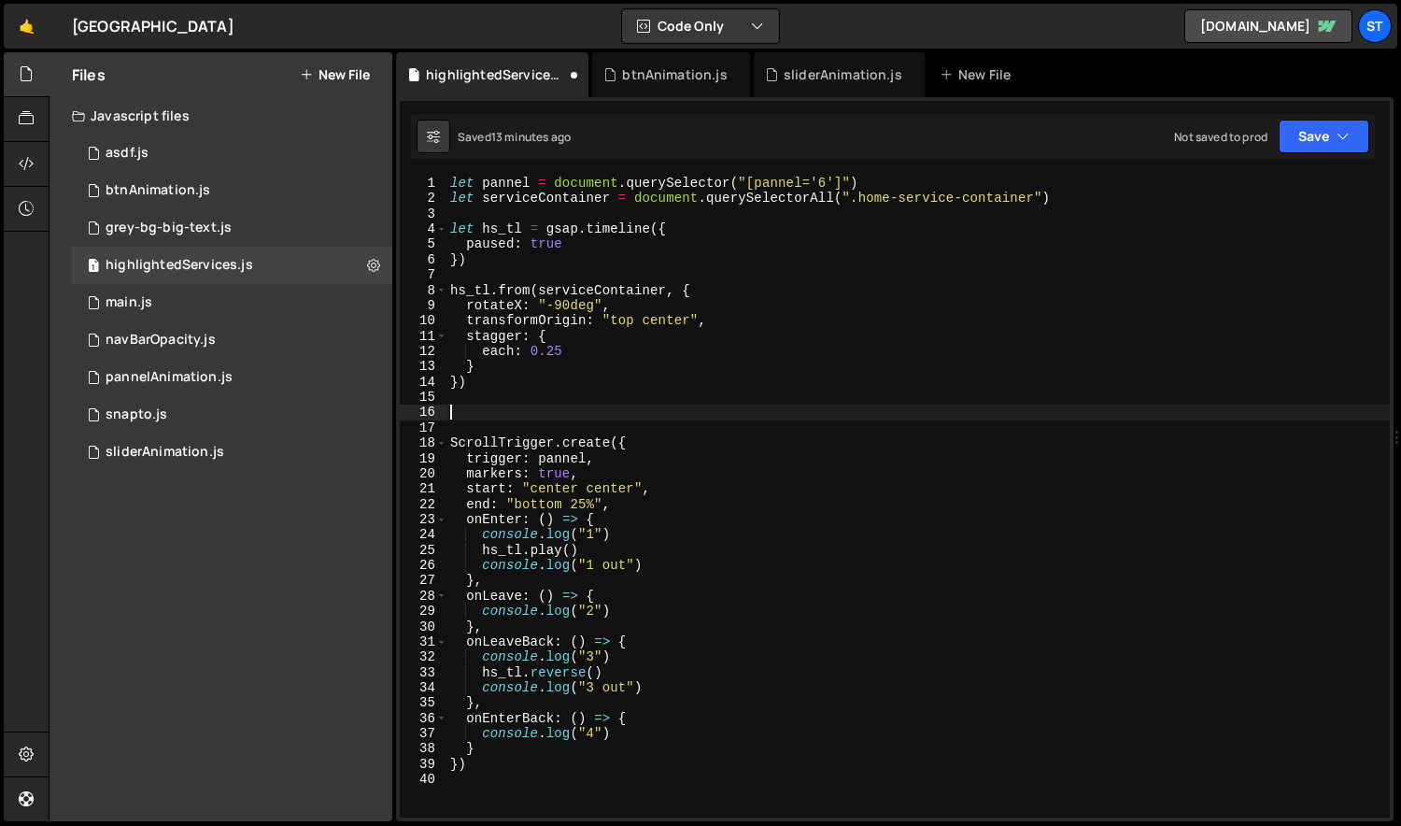
click at [614, 262] on div "let pannel = document . querySelector ( "[pannel='6']" ) let serviceContainer =…" at bounding box center [918, 512] width 944 height 672
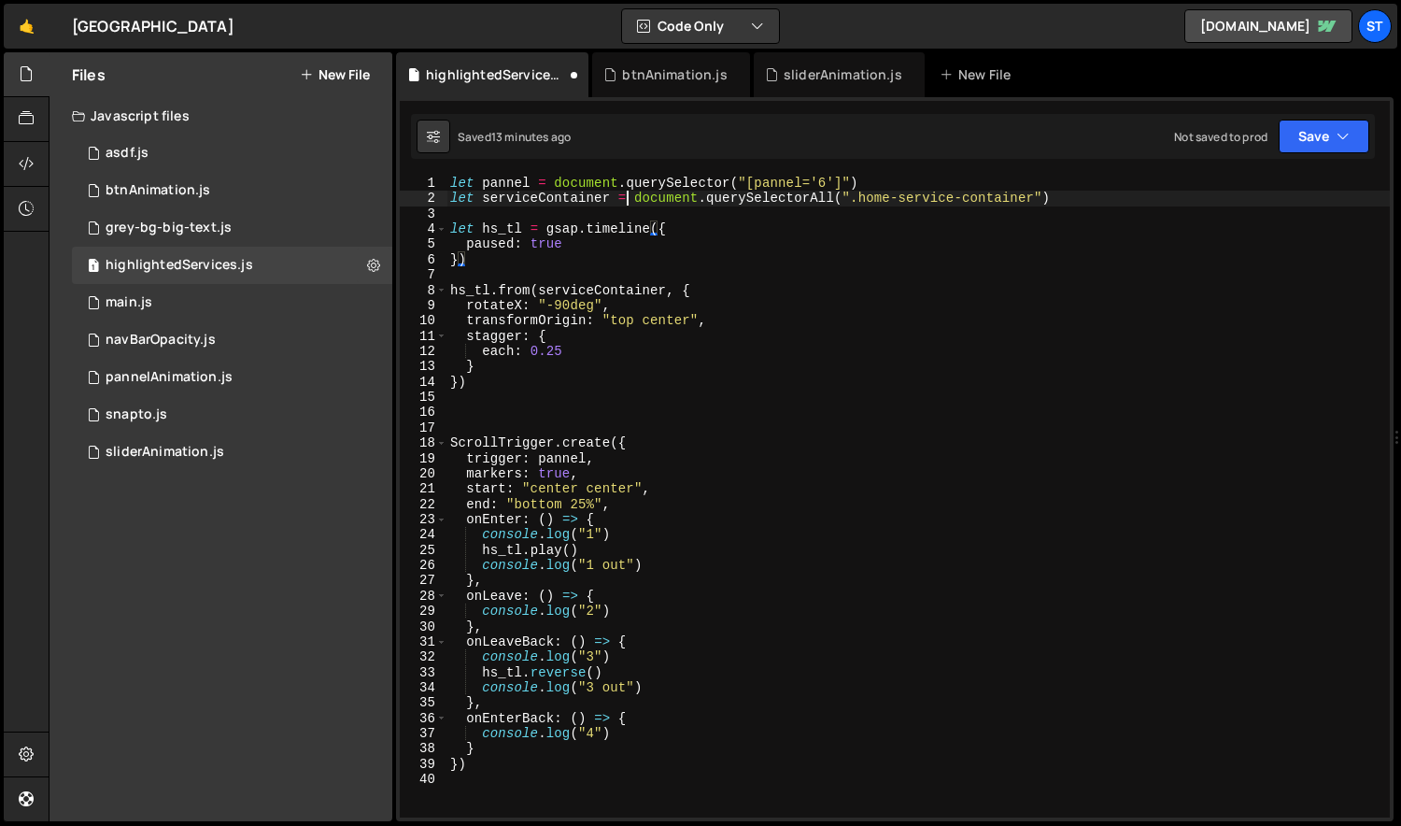
click at [629, 198] on div "let pannel = document . querySelector ( "[pannel='6']" ) let serviceContainer =…" at bounding box center [918, 512] width 944 height 672
type textarea "let serviceContainer = document.querySelectorAll(".home-service-container")"
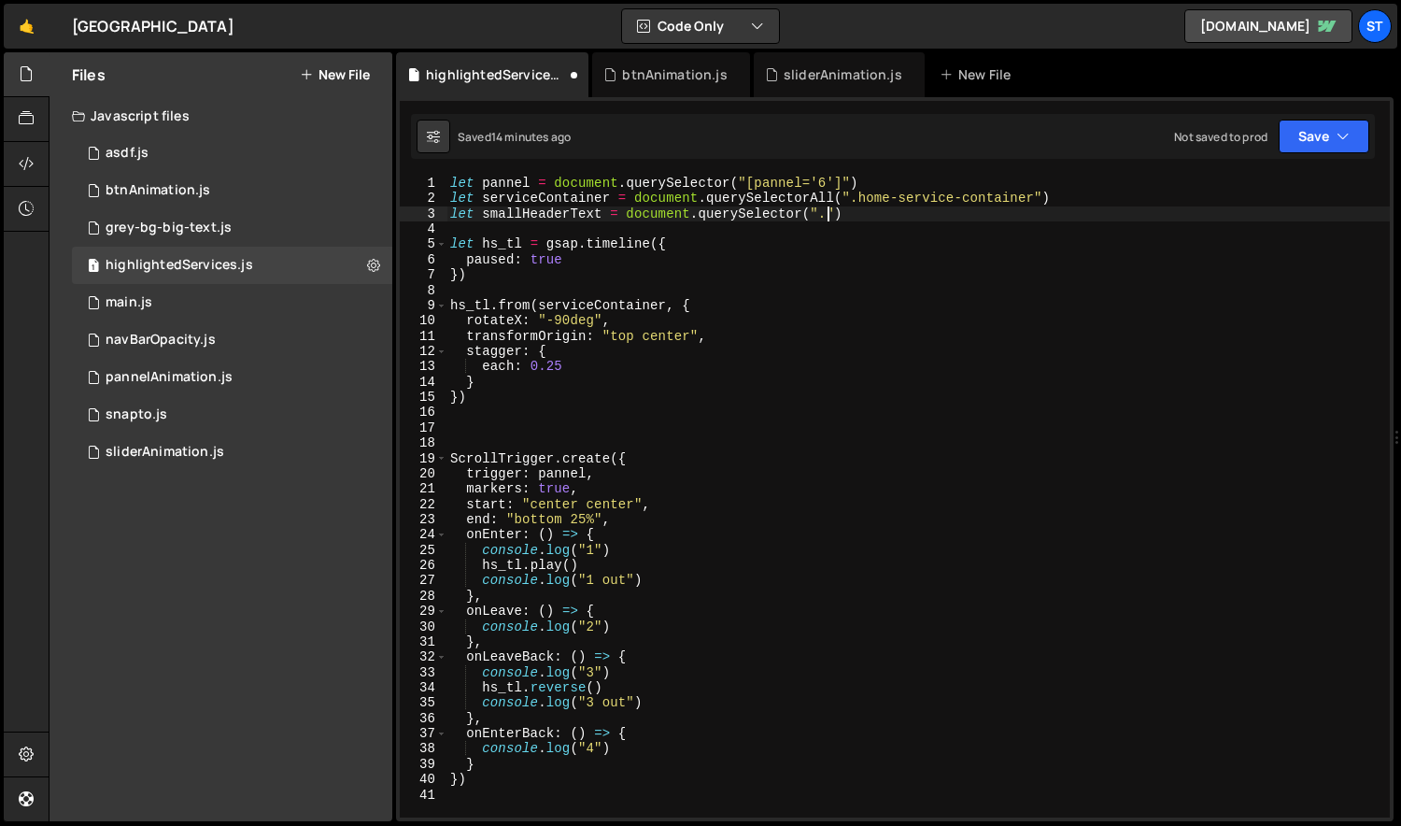
scroll to position [0, 26]
paste textarea "highlighted service text""
type textarea "let smallHeaderText = document.querySelector(".highlighted-service-text")"
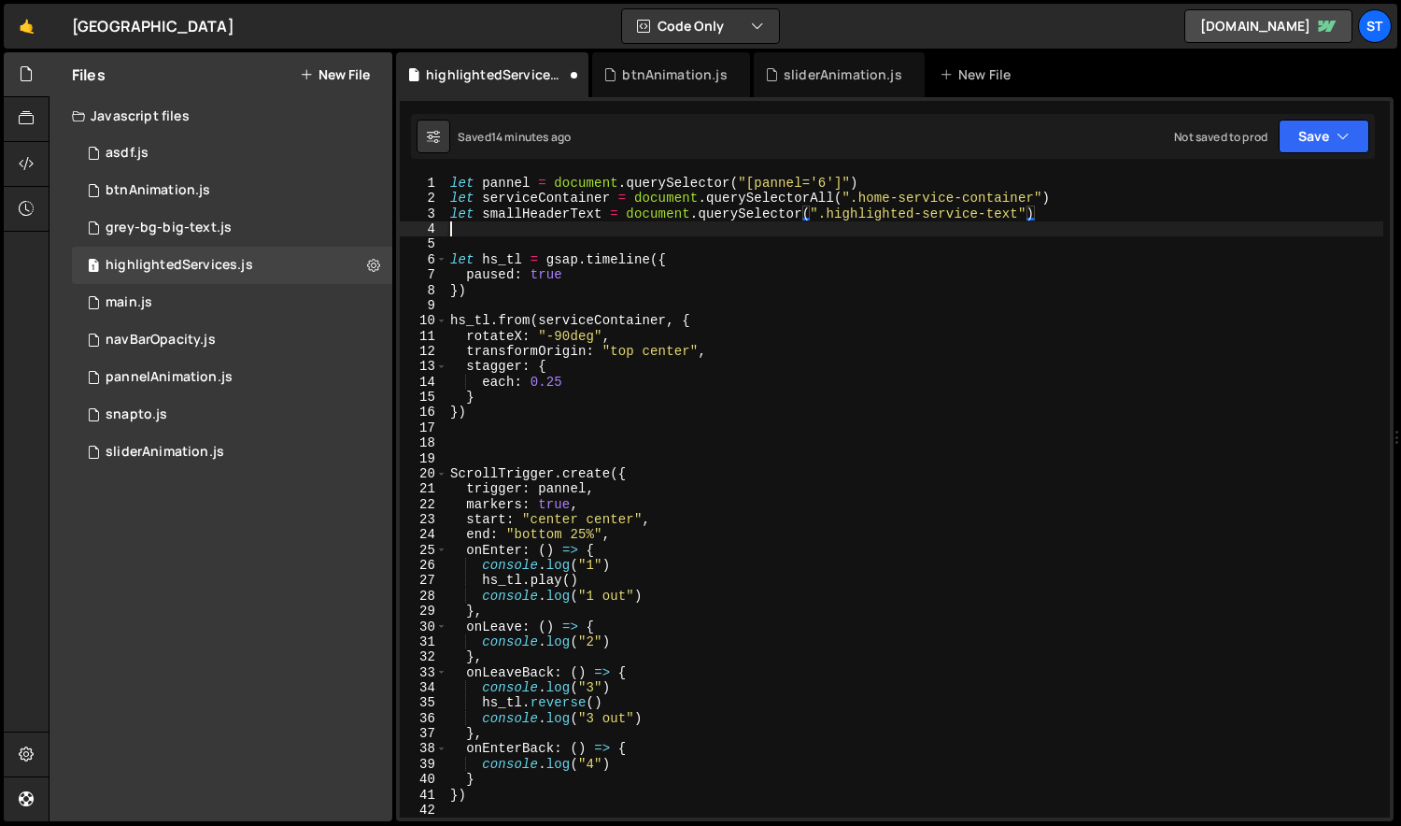
scroll to position [0, 0]
type textarea "let smallHeaderText = document.querySelector(".highlighted-service-text")"
type textarea "let st_smallHeaderText = SplitType.create"
click at [670, 78] on div "btnAnimation.js" at bounding box center [674, 74] width 105 height 19
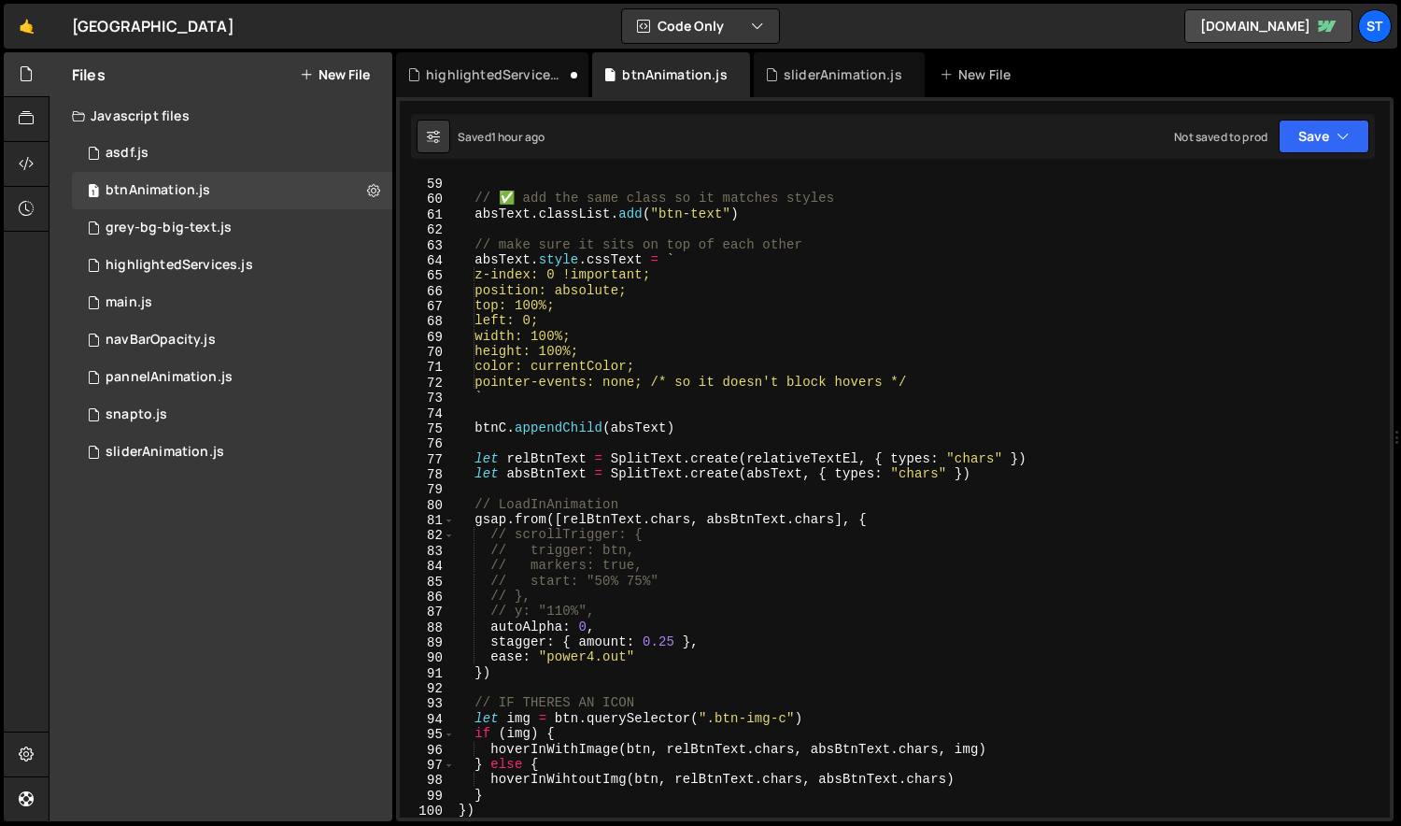
type textarea "let relBtnText = SplitText.create(relativeTextEl, { types: "chars" })"
click at [614, 457] on div "absText . textContent = relativeText // ✅ add the same class so it matches styl…" at bounding box center [919, 497] width 929 height 672
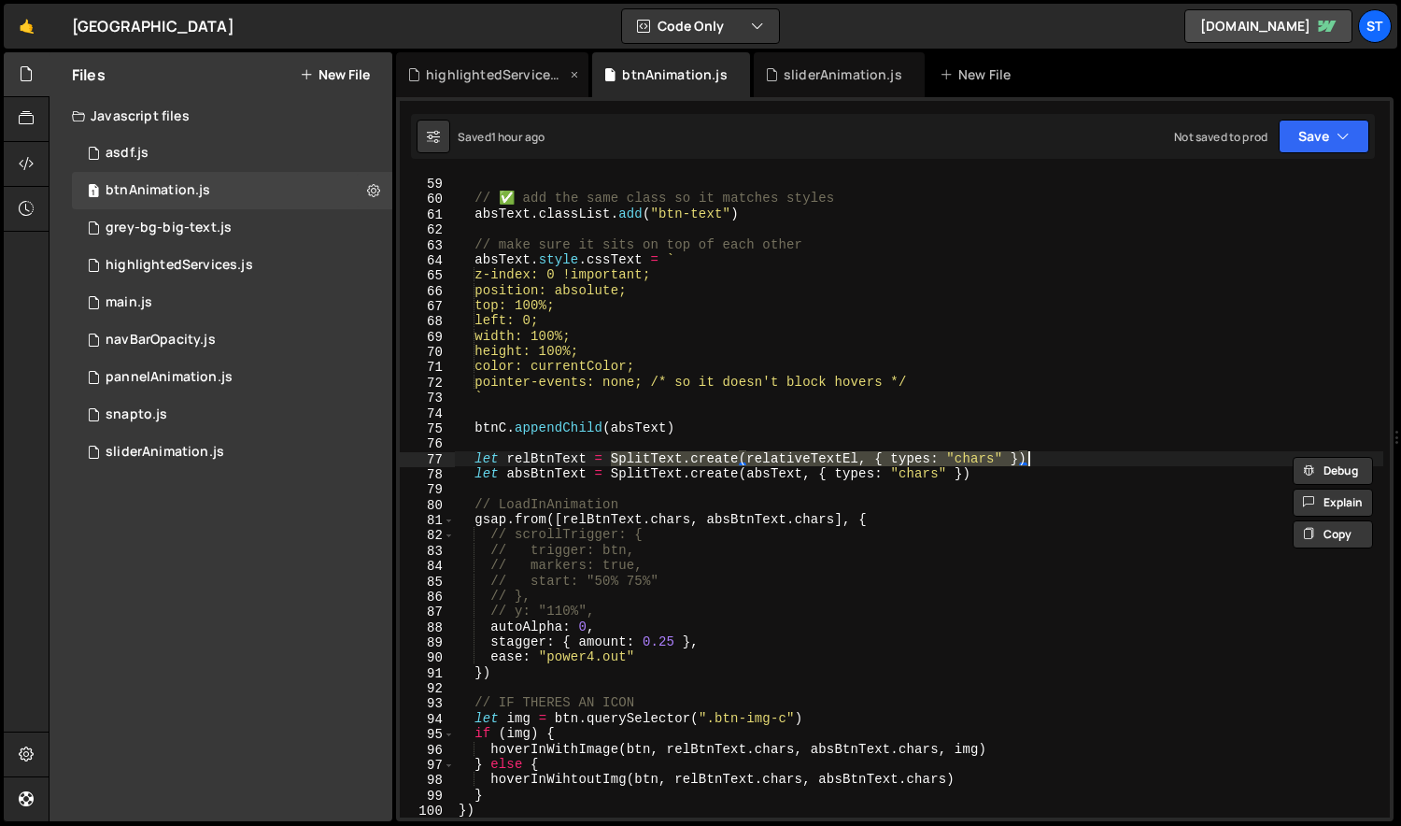
click at [481, 84] on div "highlightedServices.js" at bounding box center [492, 74] width 192 height 45
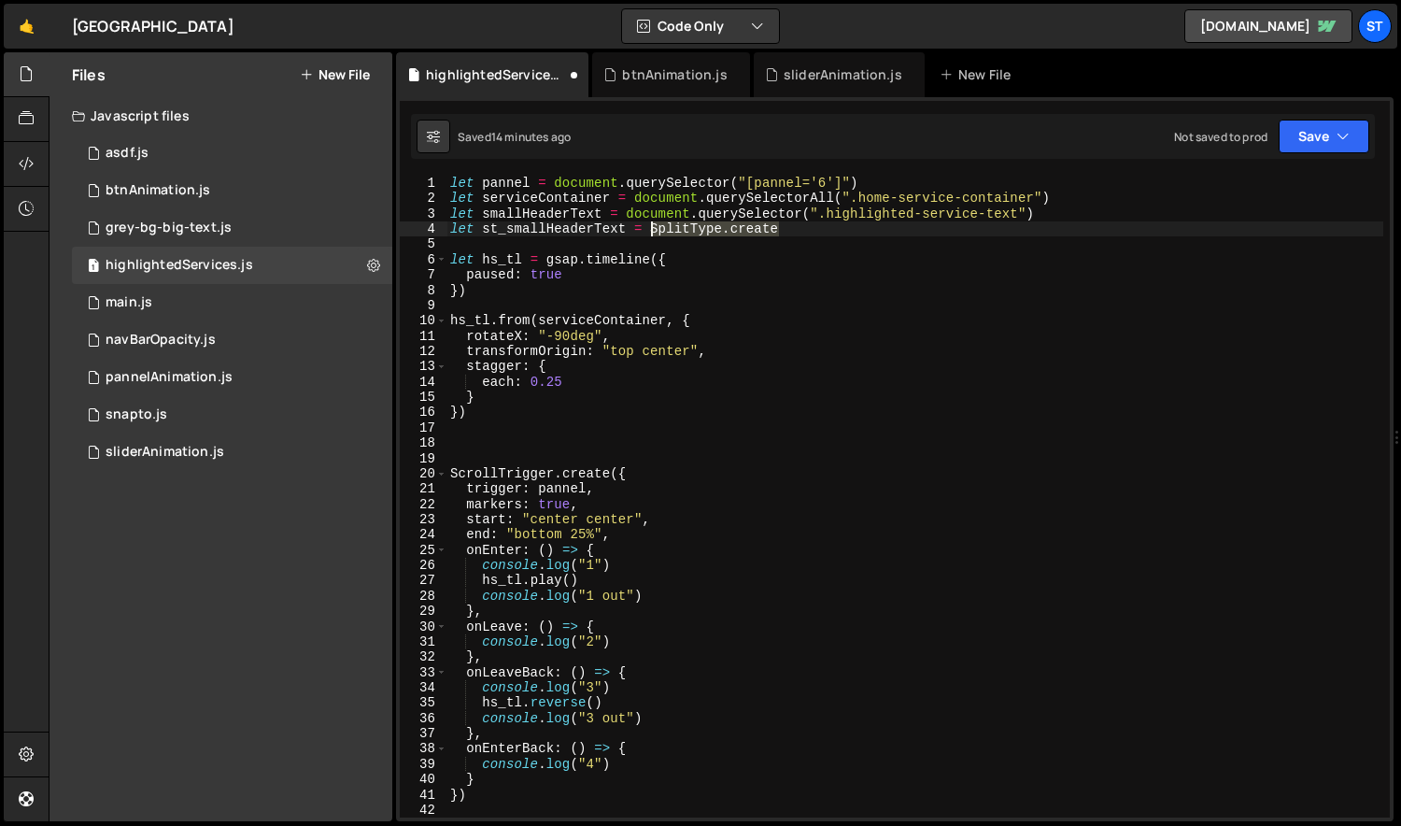
drag, startPoint x: 786, startPoint y: 232, endPoint x: 653, endPoint y: 228, distance: 133.6
click at [653, 228] on div "let pannel = document . querySelector ( "[pannel='6']" ) let serviceContainer =…" at bounding box center [915, 512] width 938 height 672
paste textarea "ext.create(relativeTextEl, { types: "chars" })"
click at [543, 204] on div "let pannel = document . querySelector ( "[pannel='6']" ) let serviceContainer =…" at bounding box center [915, 512] width 938 height 672
click at [538, 211] on div "let pannel = document . querySelector ( "[pannel='6']" ) let serviceContainer =…" at bounding box center [915, 512] width 938 height 672
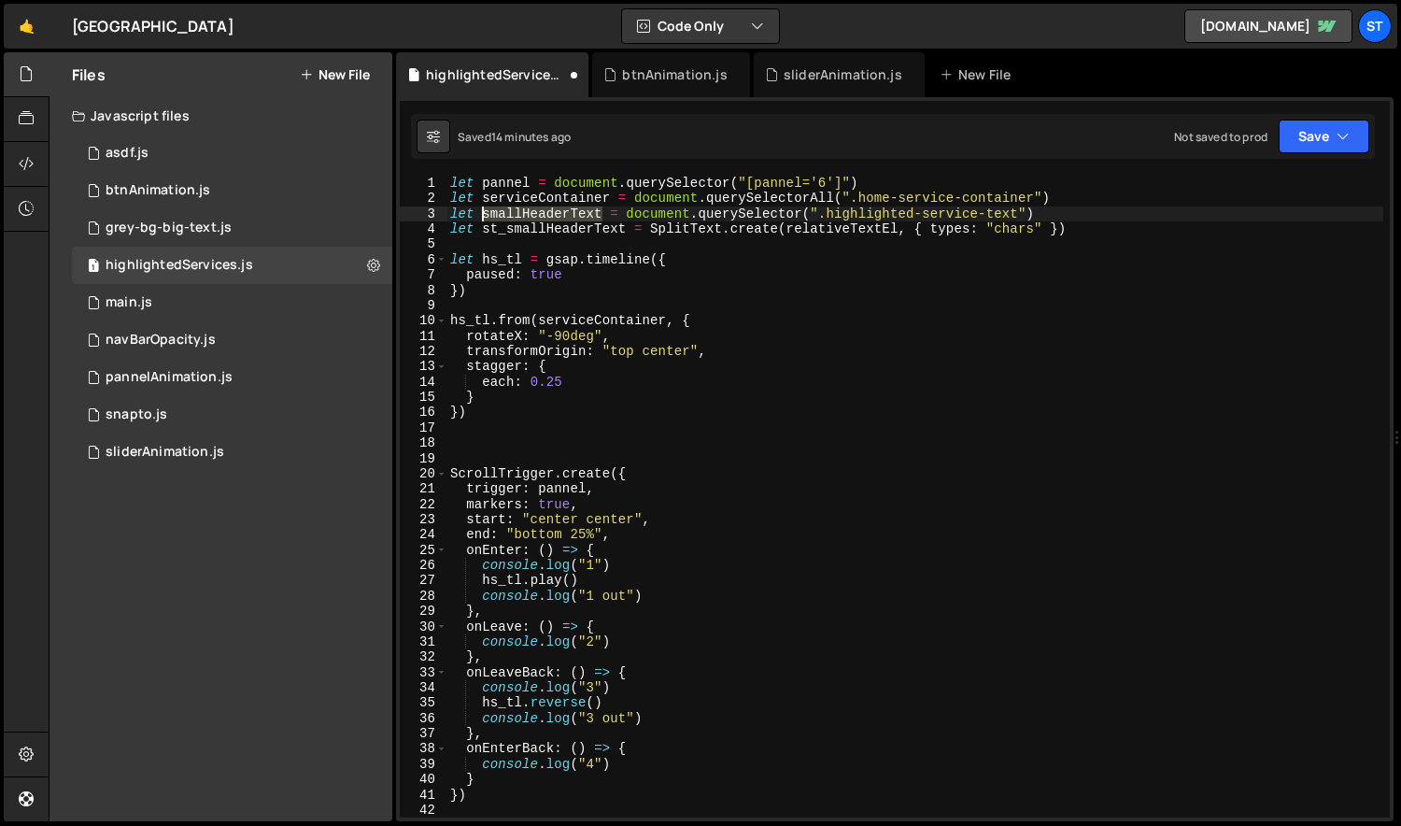
click at [538, 211] on div "let pannel = document . querySelector ( "[pannel='6']" ) let serviceContainer =…" at bounding box center [915, 512] width 938 height 672
click at [850, 234] on div "let pannel = document . querySelector ( "[pannel='6']" ) let serviceContainer =…" at bounding box center [915, 512] width 938 height 672
click at [849, 233] on div "let pannel = document . querySelector ( "[pannel='6']" ) let serviceContainer =…" at bounding box center [915, 512] width 938 height 672
click at [852, 230] on div "let pannel = document . querySelector ( "[pannel='6']" ) let serviceContainer =…" at bounding box center [915, 512] width 938 height 672
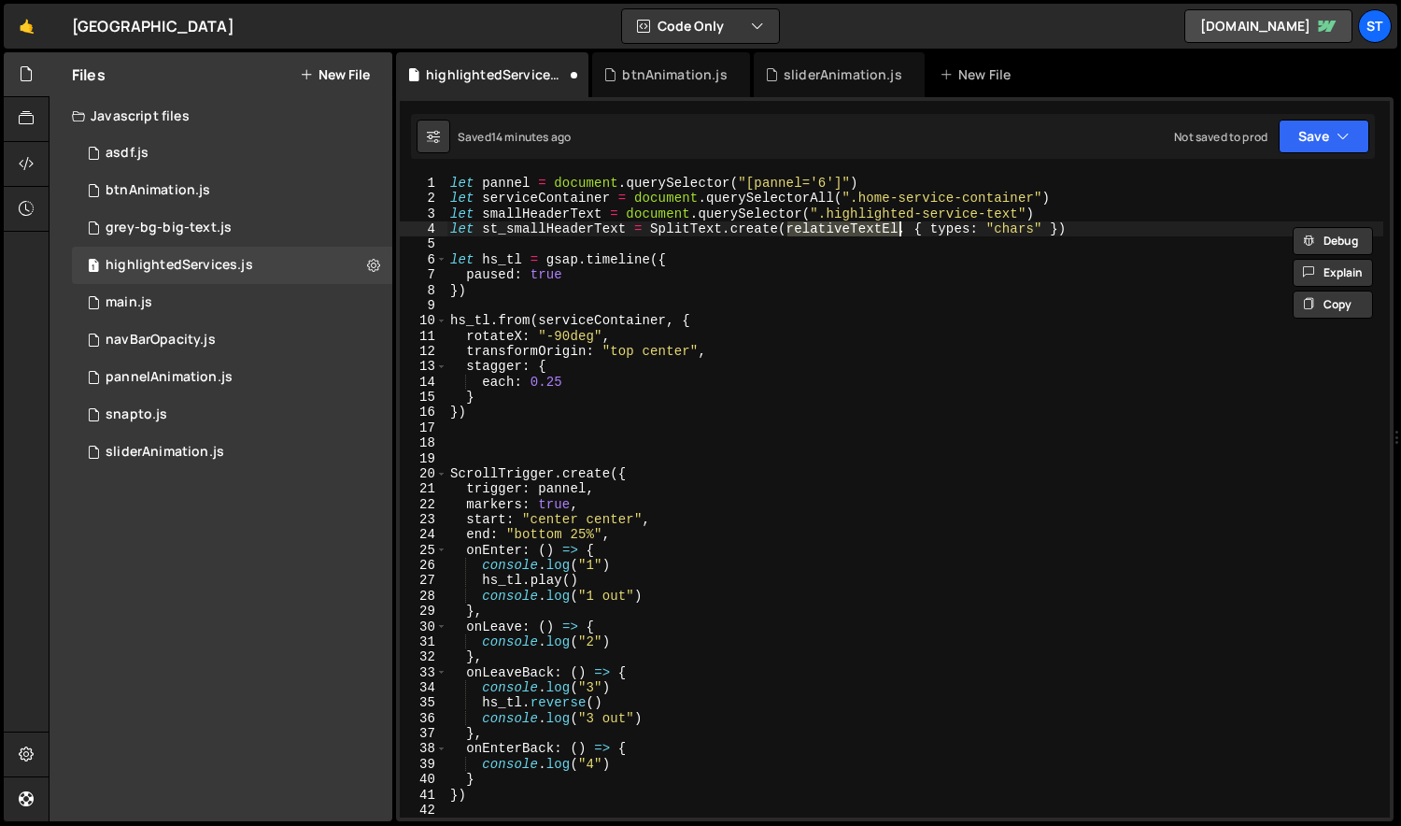
paste textarea "smallHeaderText"
click at [1003, 233] on div "let pannel = document . querySelector ( "[pannel='6']" ) let serviceContainer =…" at bounding box center [915, 512] width 938 height 672
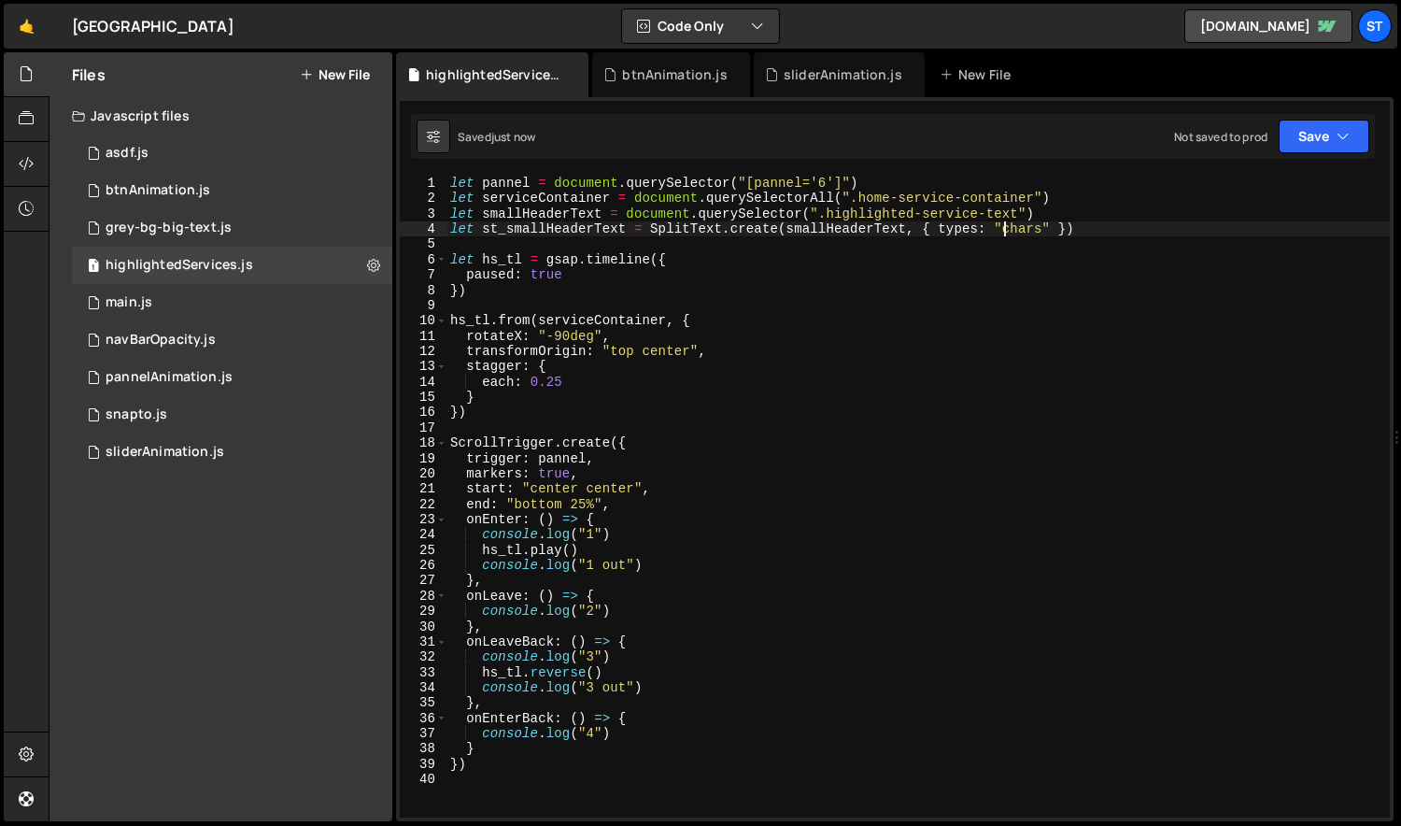
click at [537, 225] on div "let pannel = document . querySelector ( "[pannel='6']" ) let serviceContainer =…" at bounding box center [918, 512] width 944 height 672
click at [489, 320] on div "let pannel = document . querySelector ( "[pannel='6']" ) let serviceContainer =…" at bounding box center [918, 512] width 944 height 672
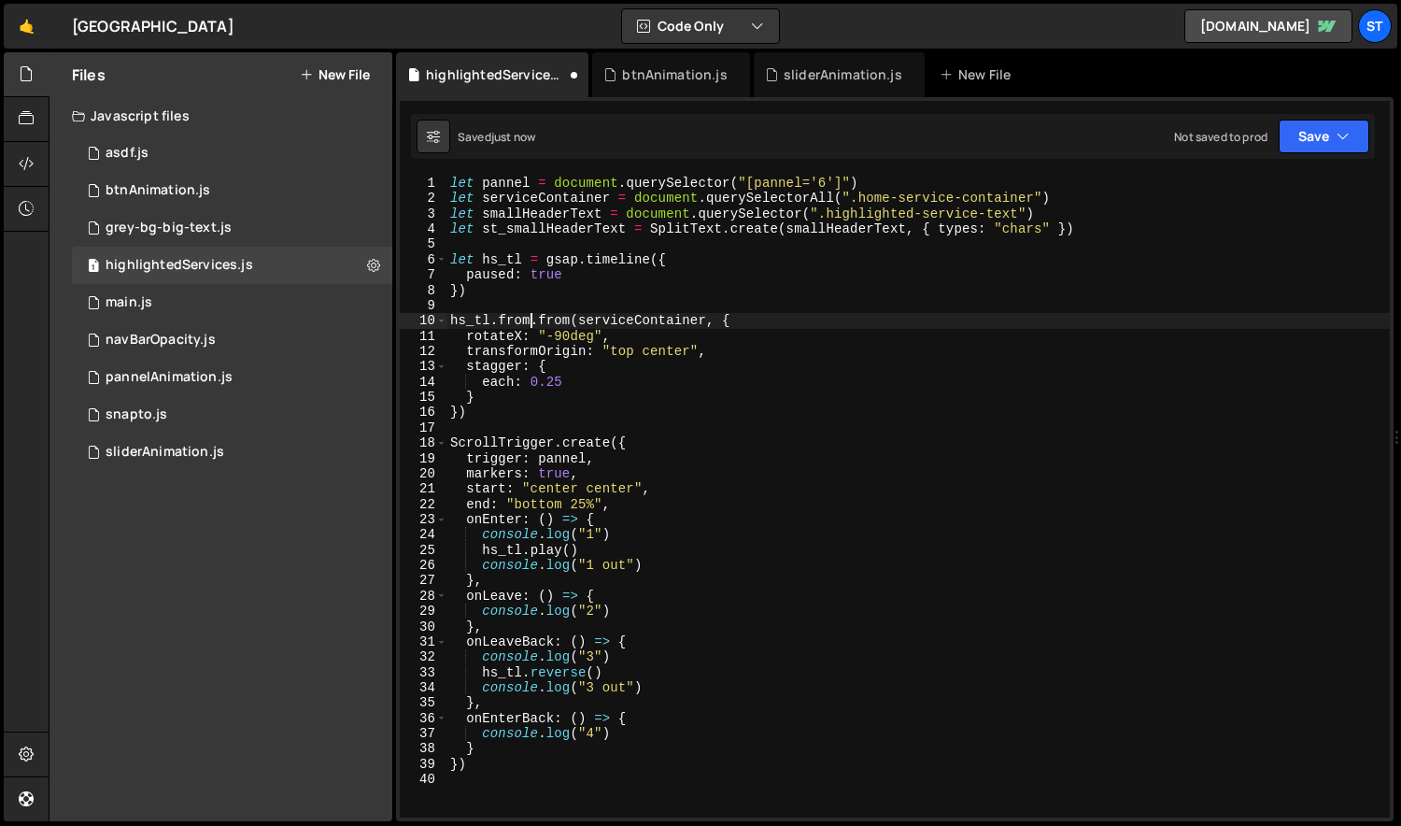
scroll to position [0, 7]
paste textarea "st_smallHeaderText"
type textarea "hs_tl.from(st_smallHeaderText,{}).from(serviceContainer, {"
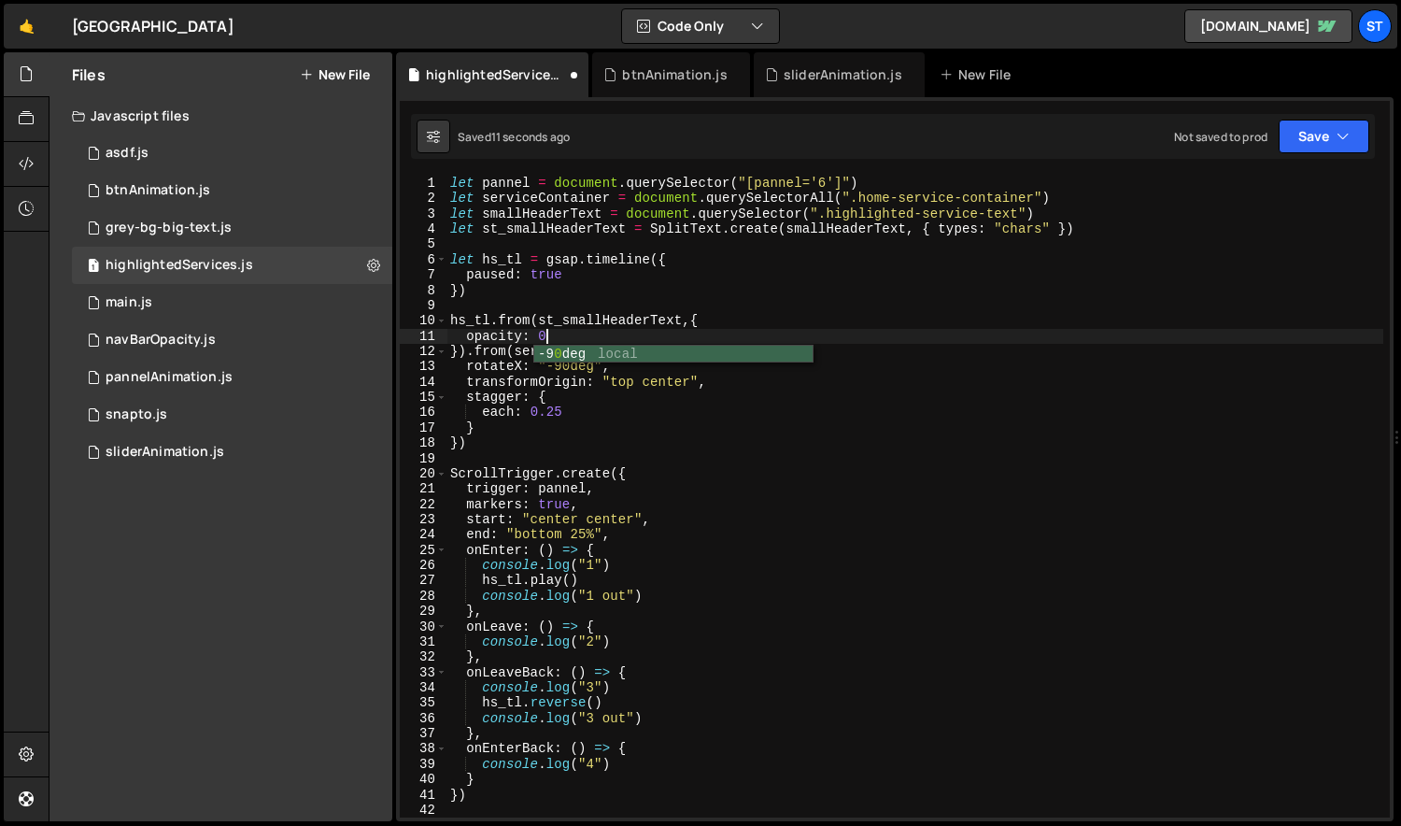
scroll to position [0, 6]
type textarea "opacity: 0,"
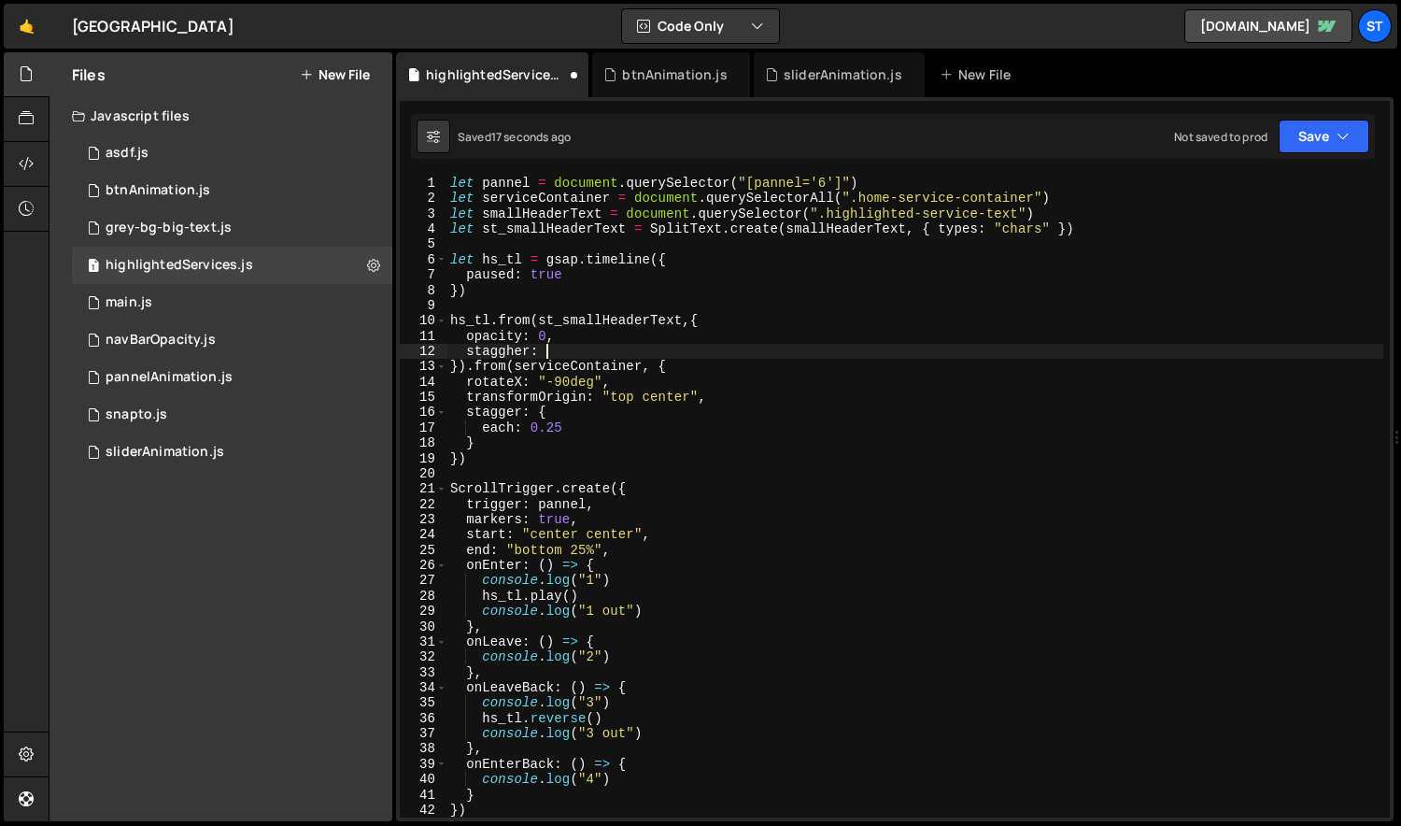
scroll to position [0, 7]
type textarea "staggher: {}"
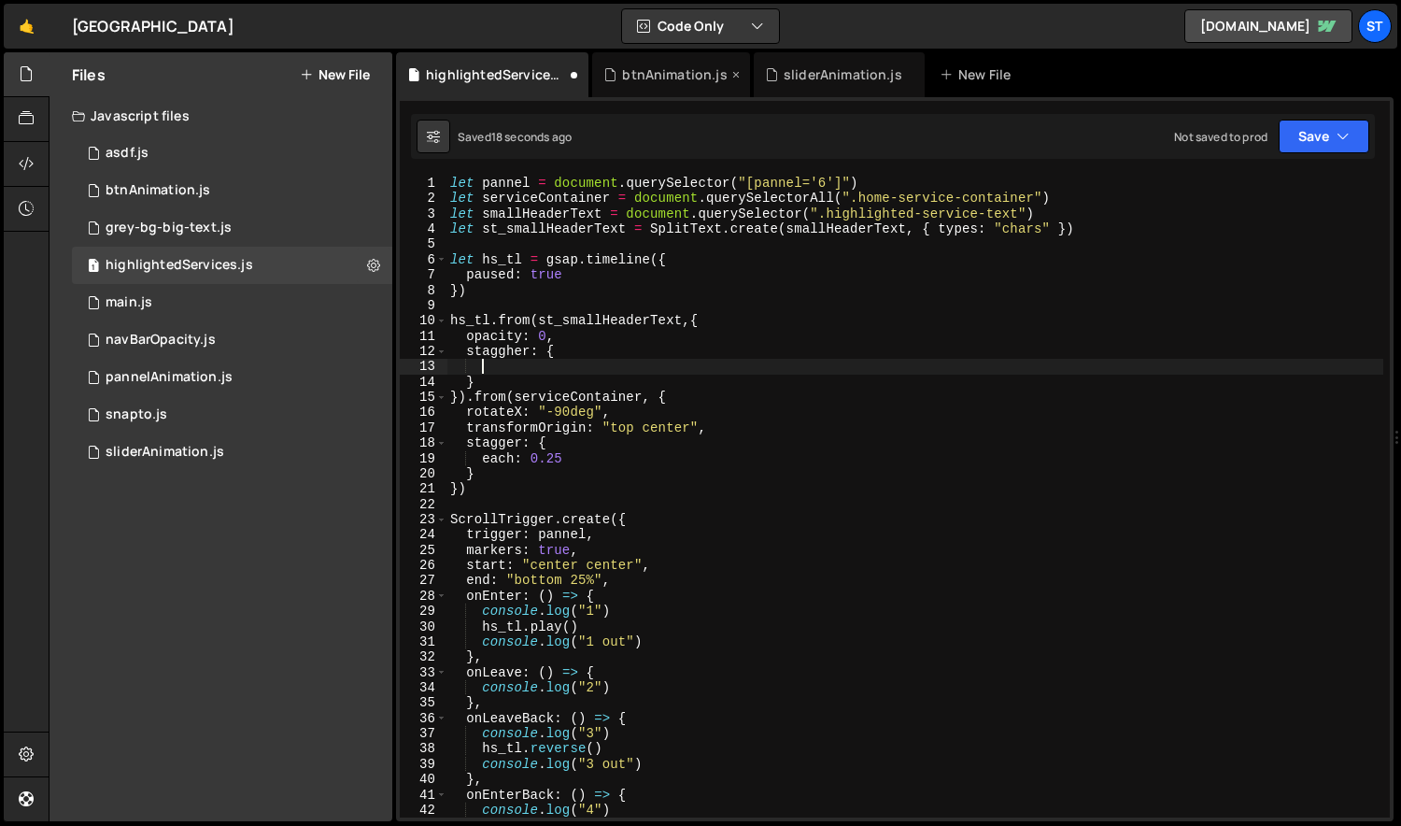
click at [651, 72] on div "btnAnimation.js" at bounding box center [674, 74] width 105 height 19
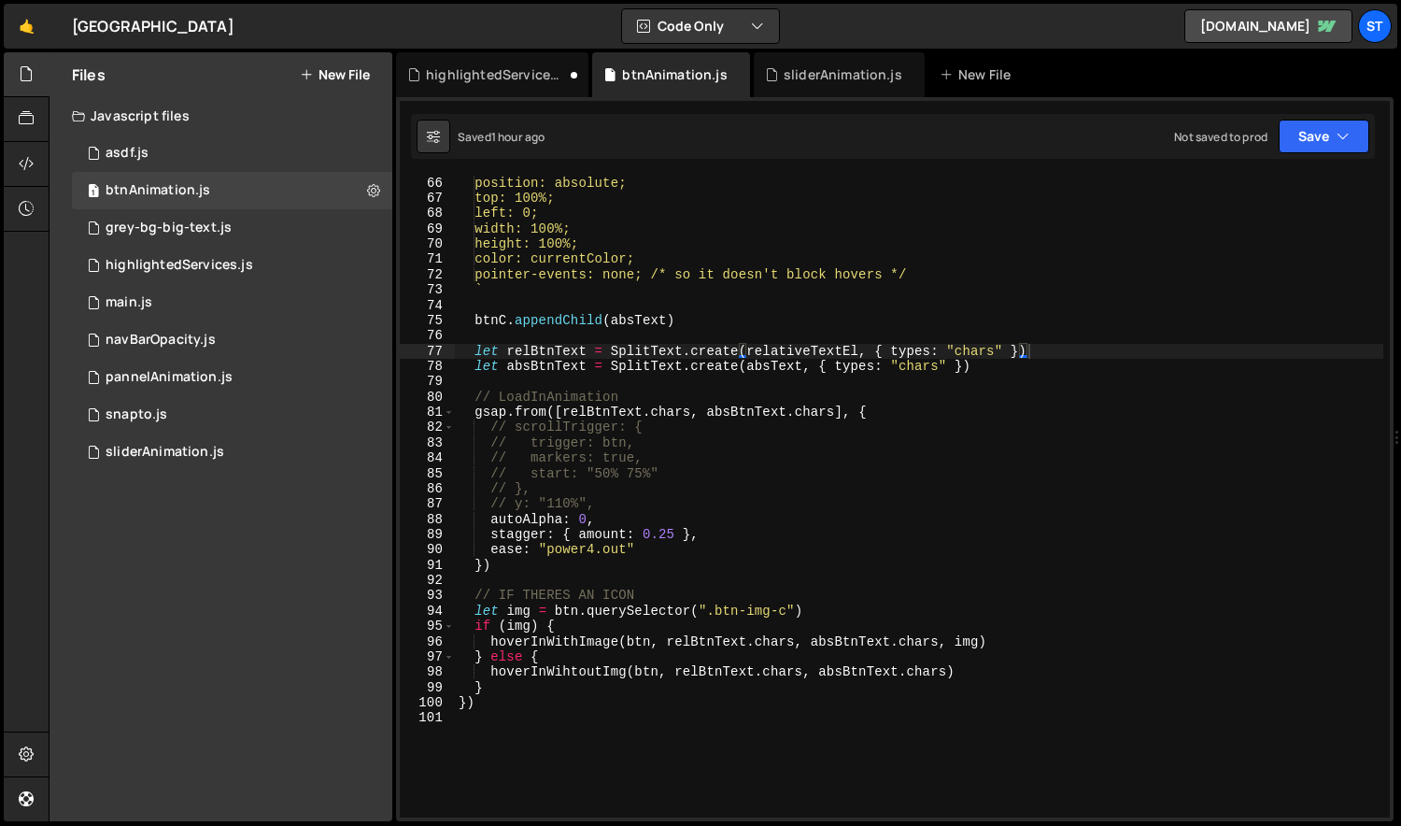
scroll to position [993, 0]
type textarea "stagger: { amount: 0.25 },"
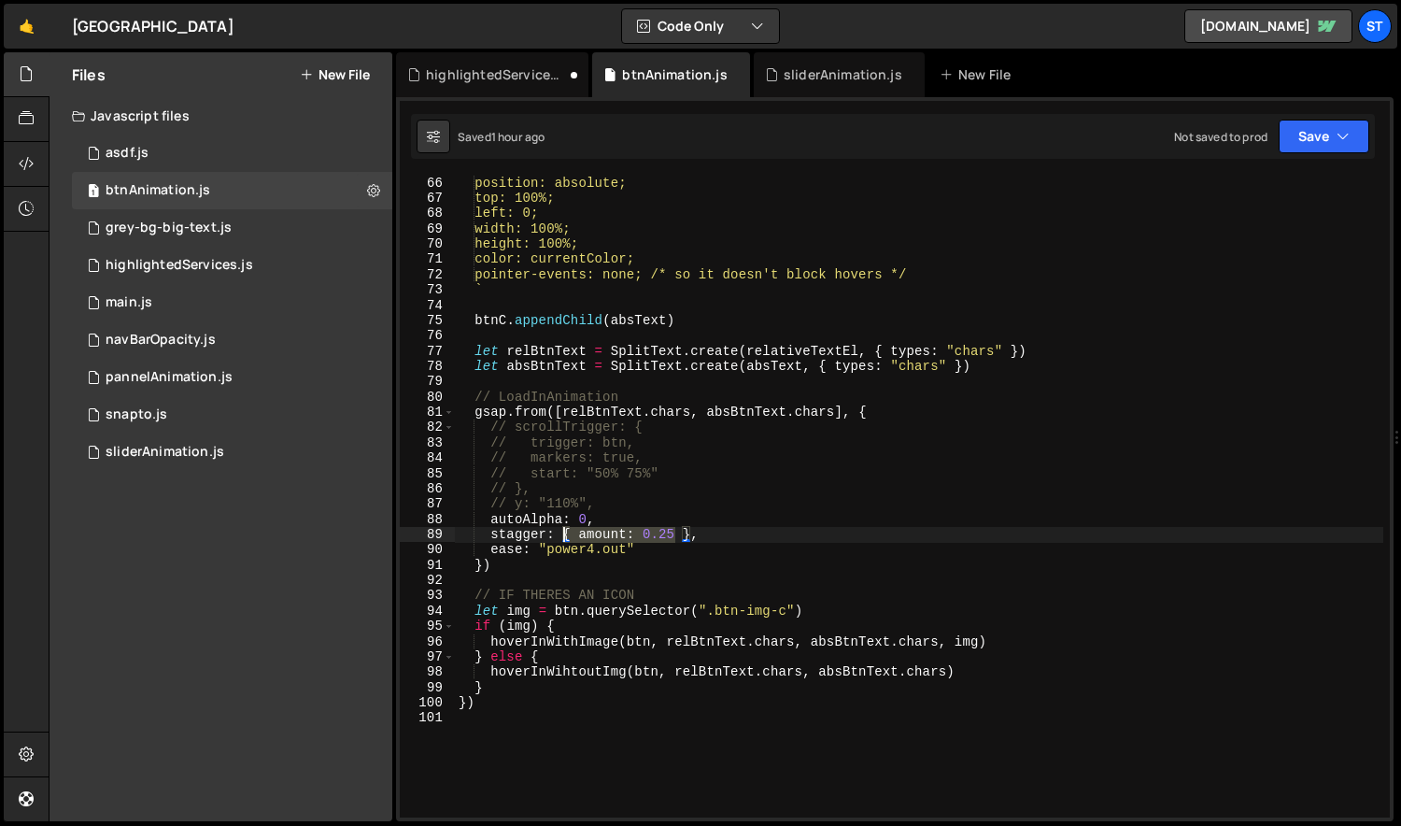
drag, startPoint x: 672, startPoint y: 532, endPoint x: 559, endPoint y: 534, distance: 113.0
click at [559, 534] on div "position: absolute; top: 100%; left: 0; width: 100%; height: 100%; color: curre…" at bounding box center [919, 512] width 929 height 672
click at [560, 534] on div "position: absolute; top: 100%; left: 0; width: 100%; height: 100%; color: curre…" at bounding box center [919, 497] width 928 height 642
click at [481, 70] on div "highlightedServices.js" at bounding box center [496, 74] width 140 height 19
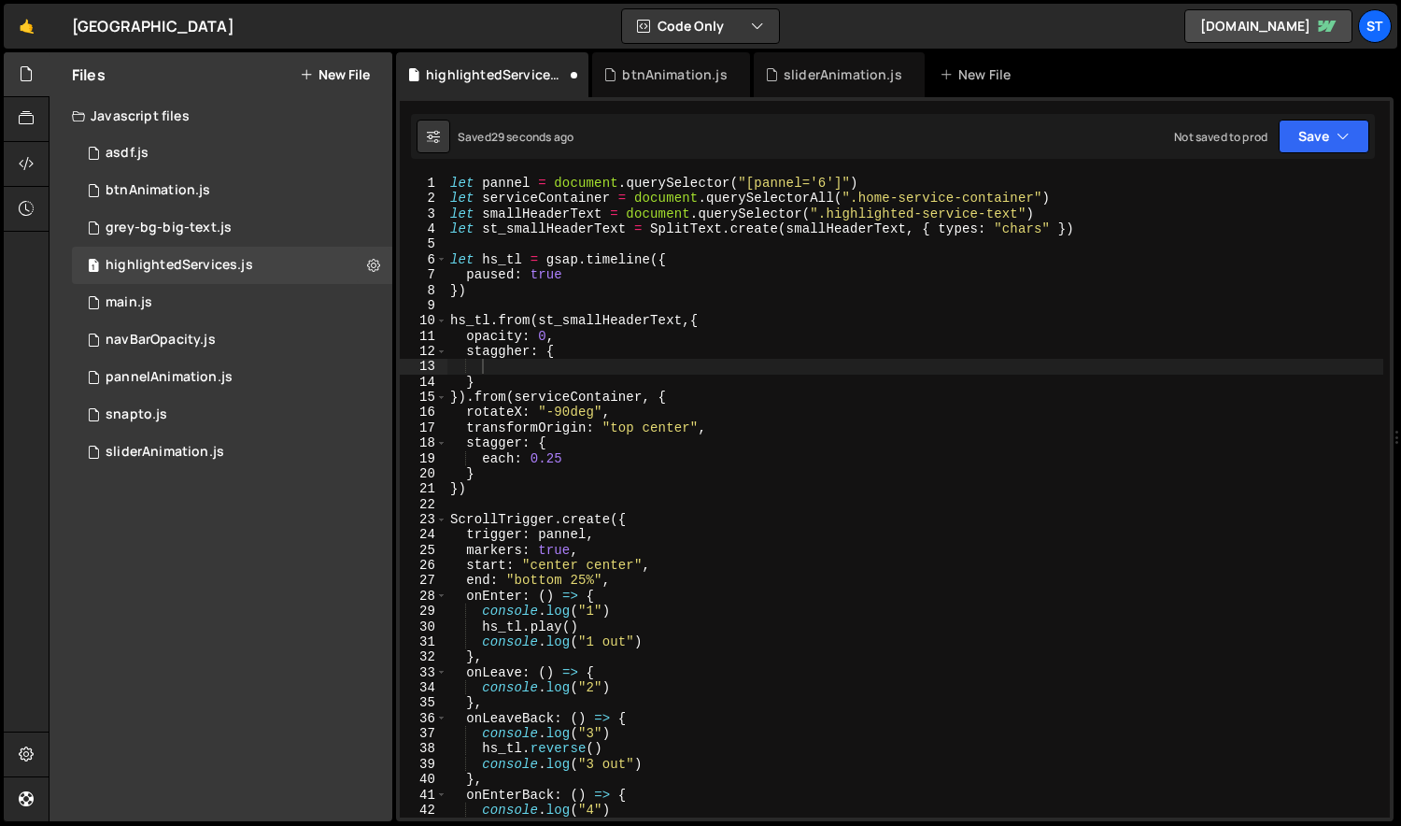
type textarea "staggher: {"
click at [582, 345] on div "let pannel = document . querySelector ( "[pannel='6']" ) let serviceContainer =…" at bounding box center [915, 512] width 938 height 672
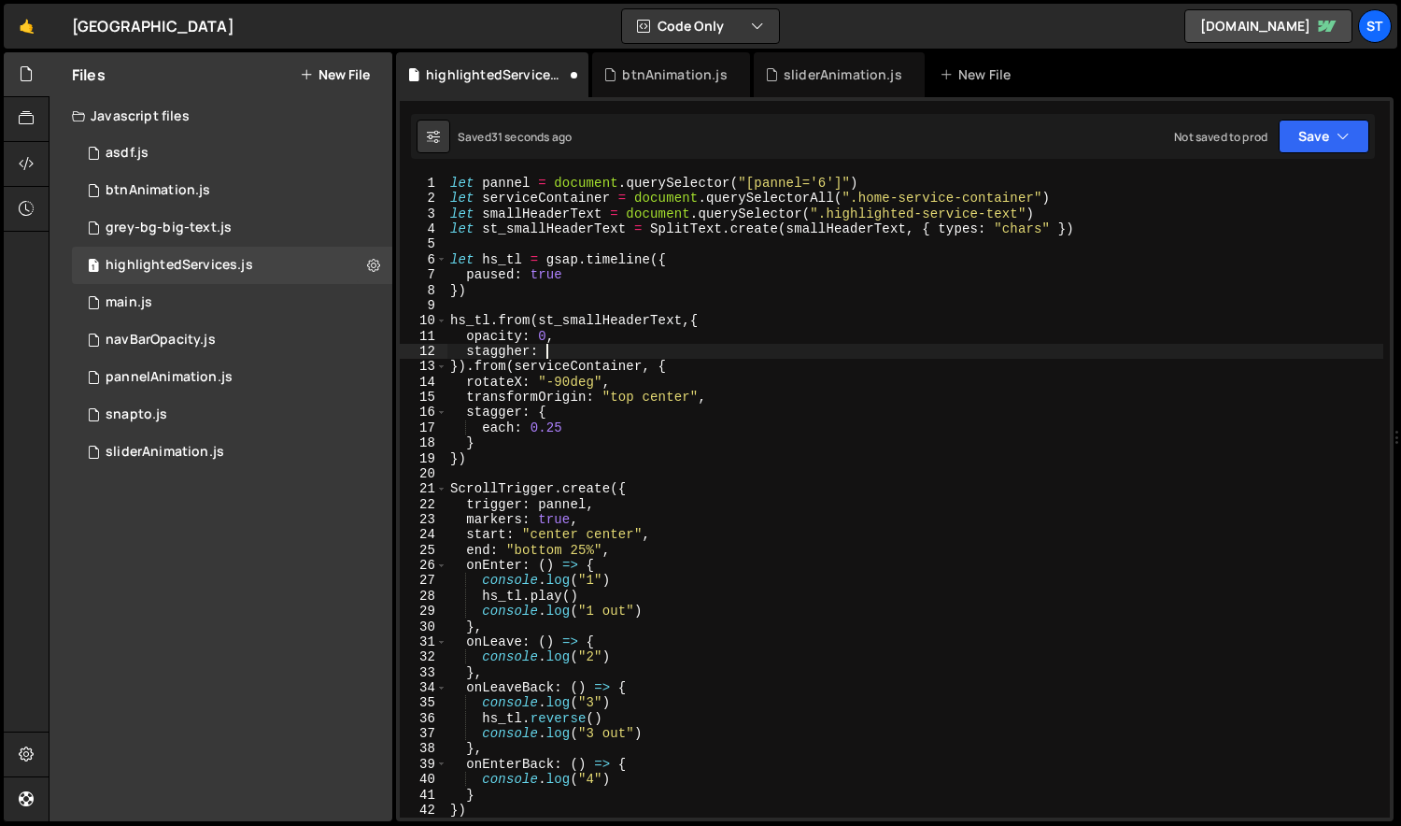
paste textarea "{ amount: 0.25 },"
click at [514, 353] on div "let pannel = document . querySelector ( "[pannel='6']" ) let serviceContainer =…" at bounding box center [915, 512] width 938 height 672
click at [656, 354] on div "let pannel = document . querySelector ( "[pannel='6']" ) let serviceContainer =…" at bounding box center [915, 512] width 938 height 672
click at [529, 215] on div "let pannel = document . querySelector ( "[pannel='6']" ) let serviceContainer =…" at bounding box center [915, 512] width 938 height 672
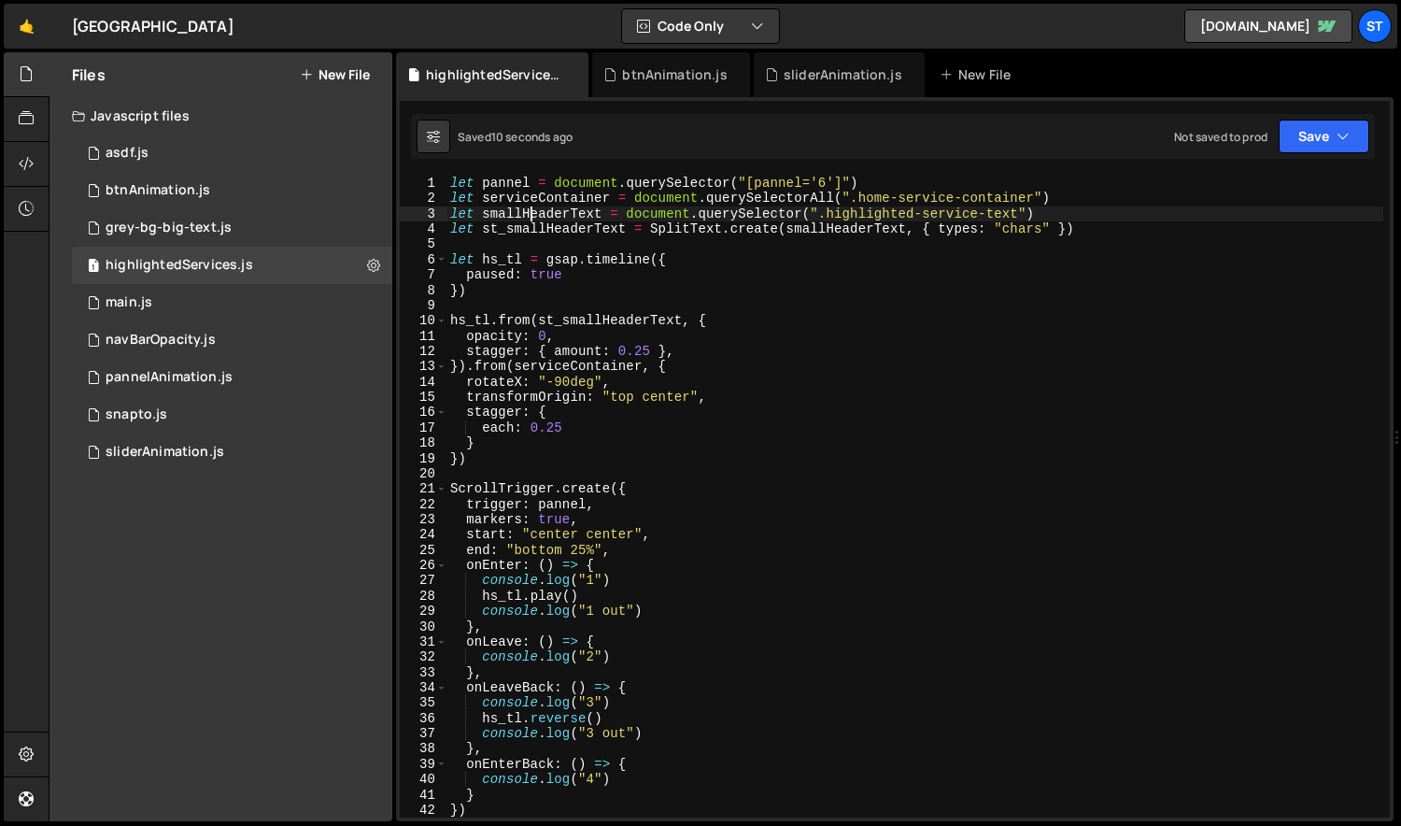
click at [528, 225] on div "let pannel = document . querySelector ( "[pannel='6']" ) let serviceContainer =…" at bounding box center [915, 512] width 938 height 672
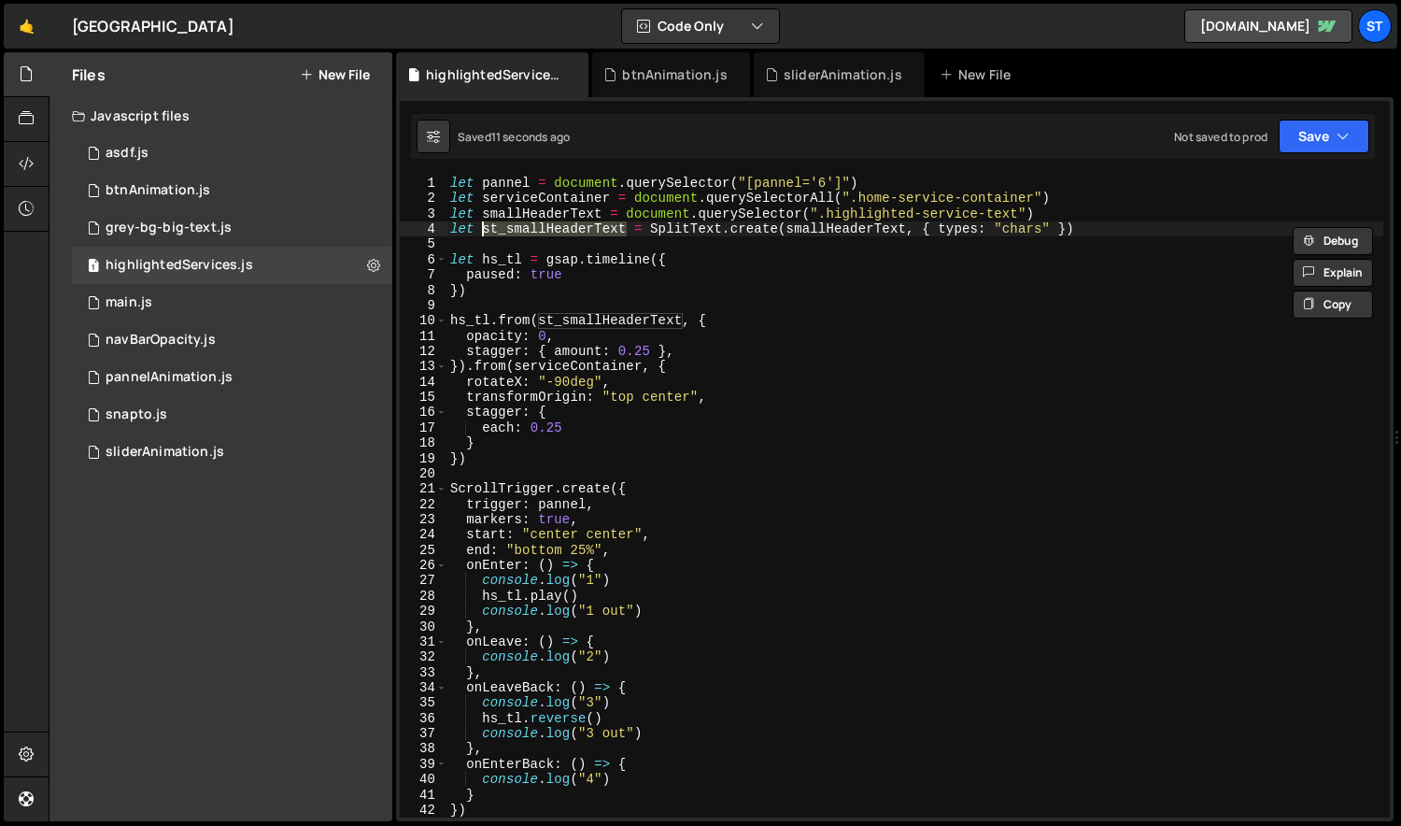
click at [678, 327] on div "let pannel = document . querySelector ( "[pannel='6']" ) let serviceContainer =…" at bounding box center [915, 512] width 938 height 672
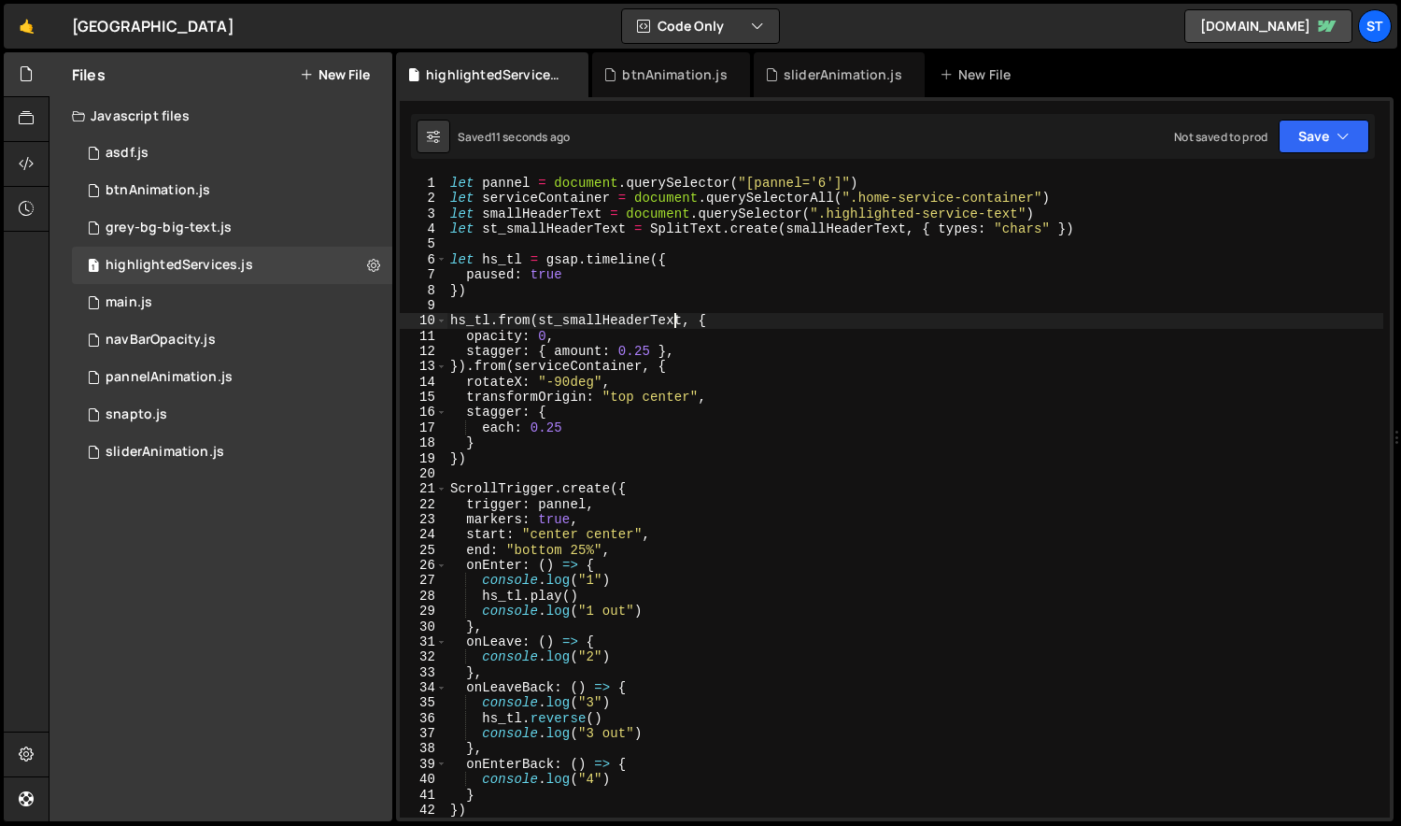
click at [681, 324] on div "let pannel = document . querySelector ( "[pannel='6']" ) let serviceContainer =…" at bounding box center [915, 512] width 938 height 672
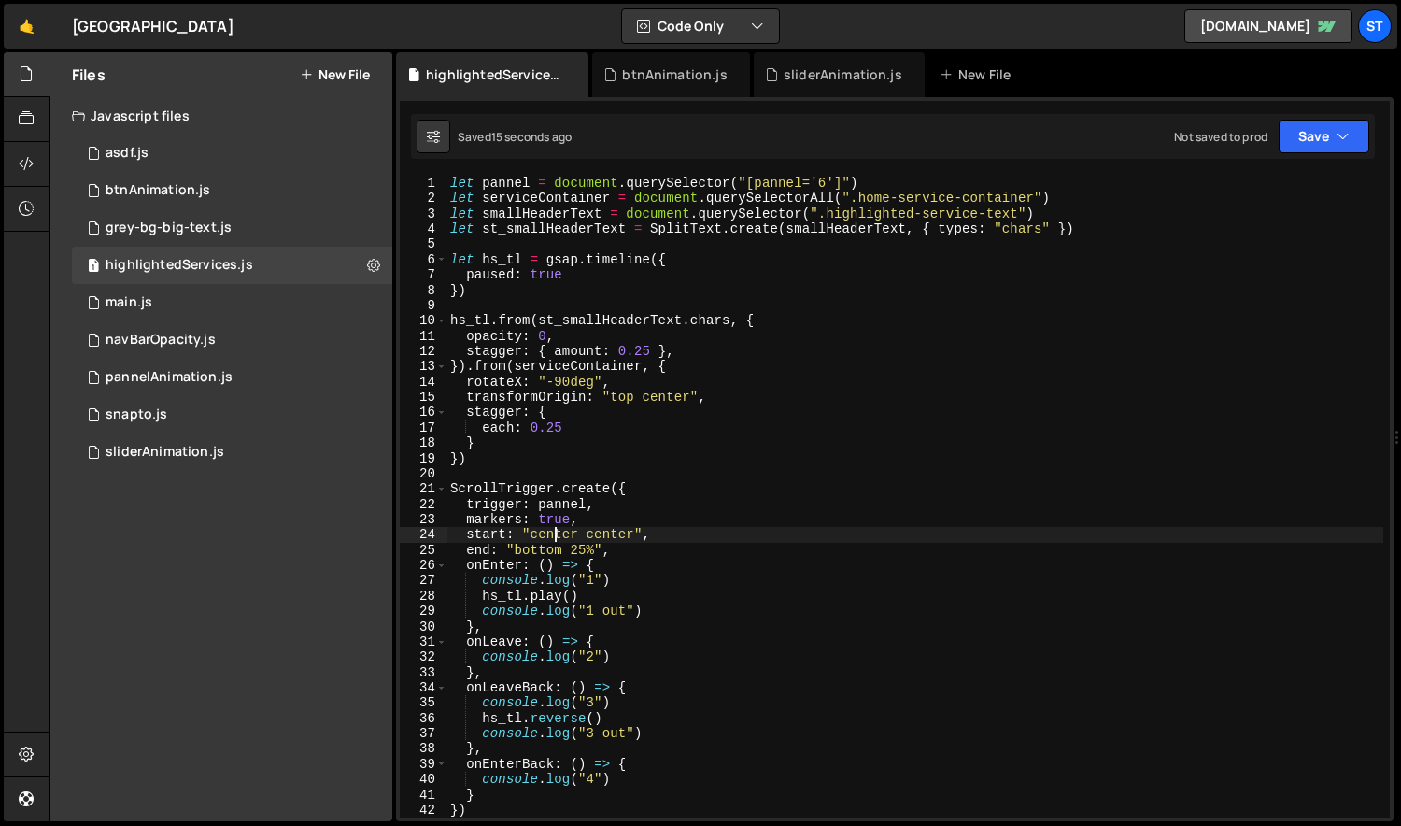
click at [554, 533] on div "let pannel = document . querySelector ( "[pannel='6']" ) let serviceContainer =…" at bounding box center [915, 512] width 938 height 672
click at [772, 529] on div "let pannel = document . querySelector ( "[pannel='6']" ) let serviceContainer =…" at bounding box center [915, 512] width 938 height 672
click at [531, 448] on div "let pannel = document . querySelector ( "[pannel='6']" ) let serviceContainer =…" at bounding box center [915, 512] width 938 height 672
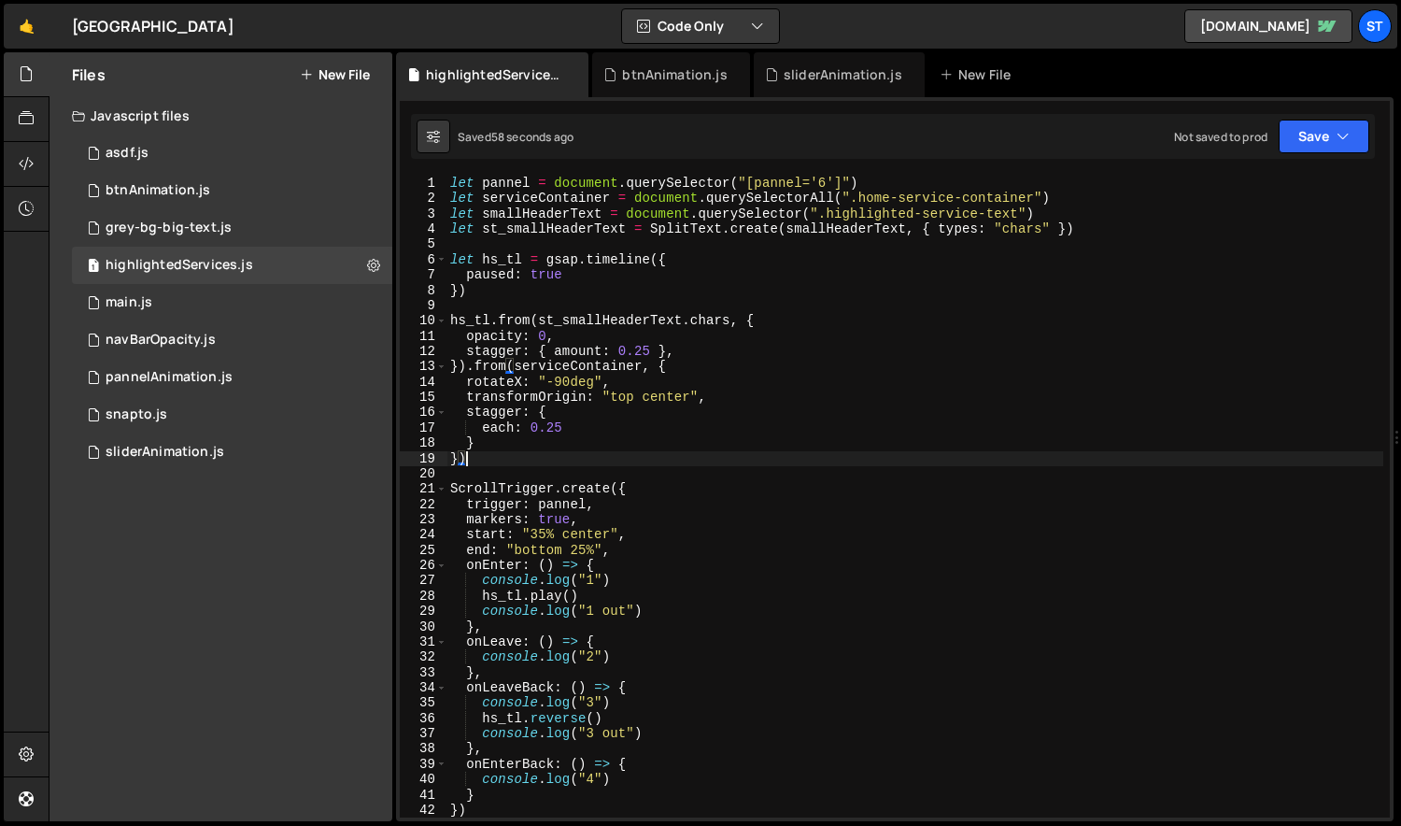
click at [499, 452] on div "let pannel = document . querySelector ( "[pannel='6']" ) let serviceContainer =…" at bounding box center [915, 512] width 938 height 672
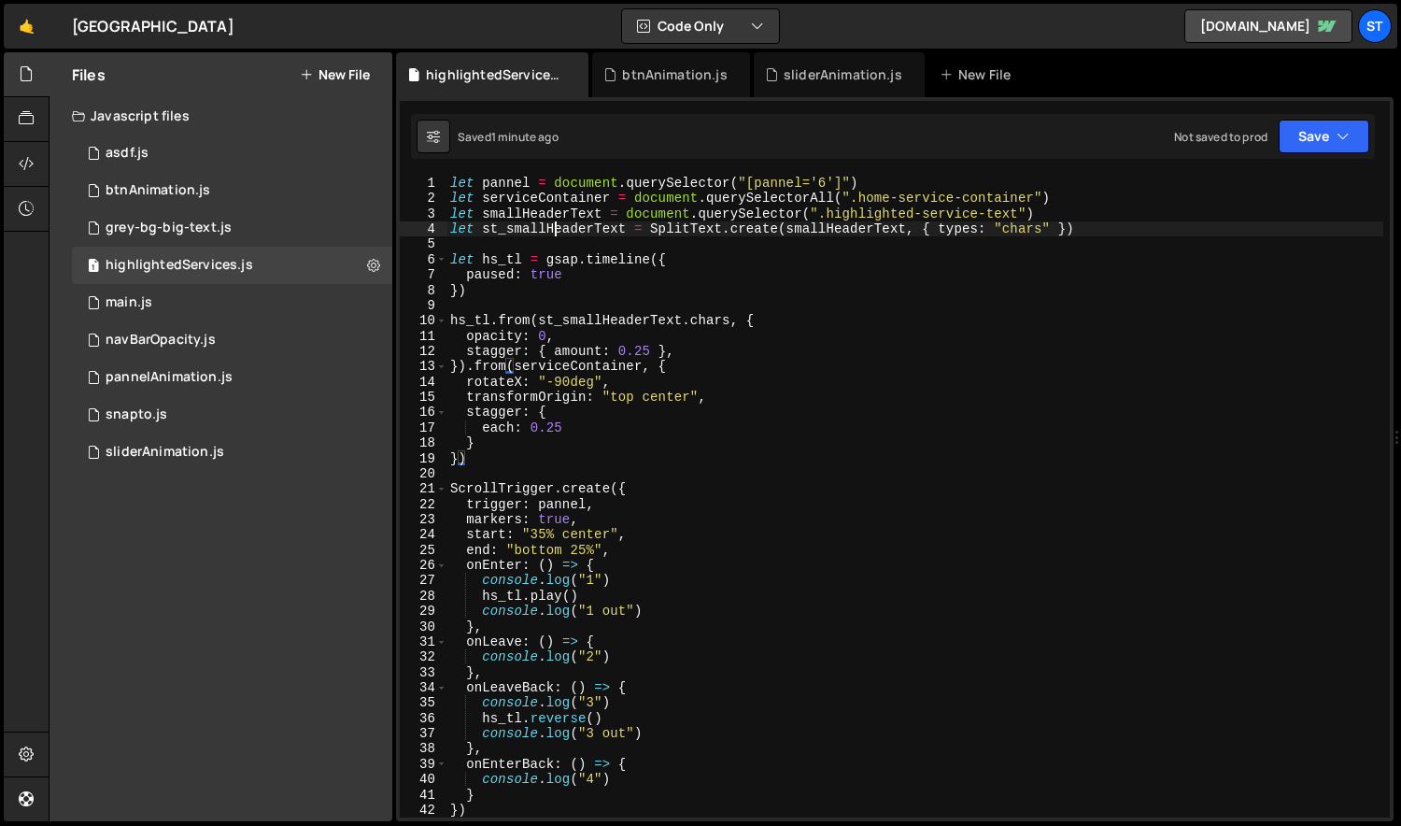
click at [552, 225] on div "let pannel = document . querySelector ( "[pannel='6']" ) let serviceContainer =…" at bounding box center [915, 512] width 938 height 672
type textarea "let st_smallHeaderText = SplitText.create(smallHeaderText, { types: "chars" })"
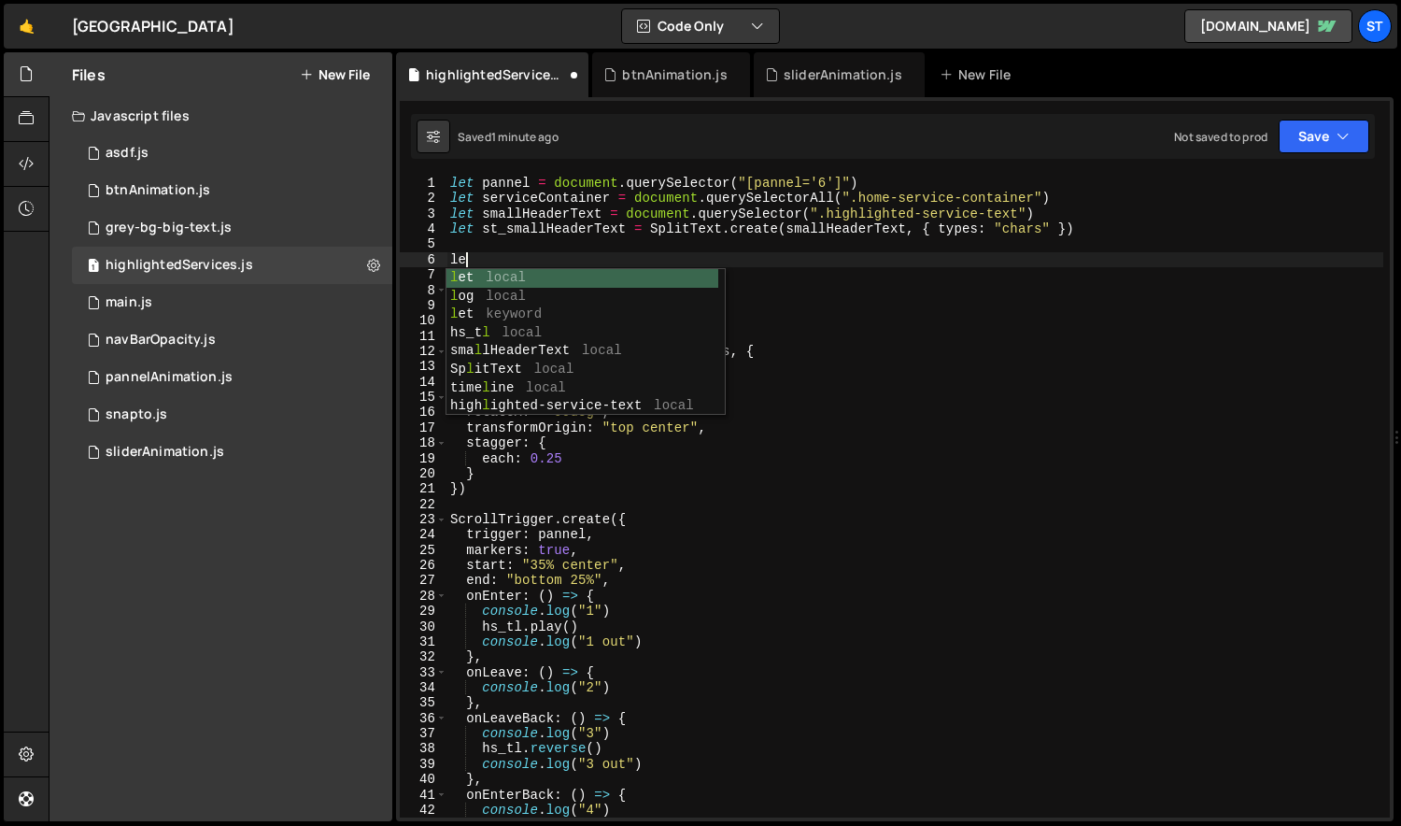
scroll to position [0, 1]
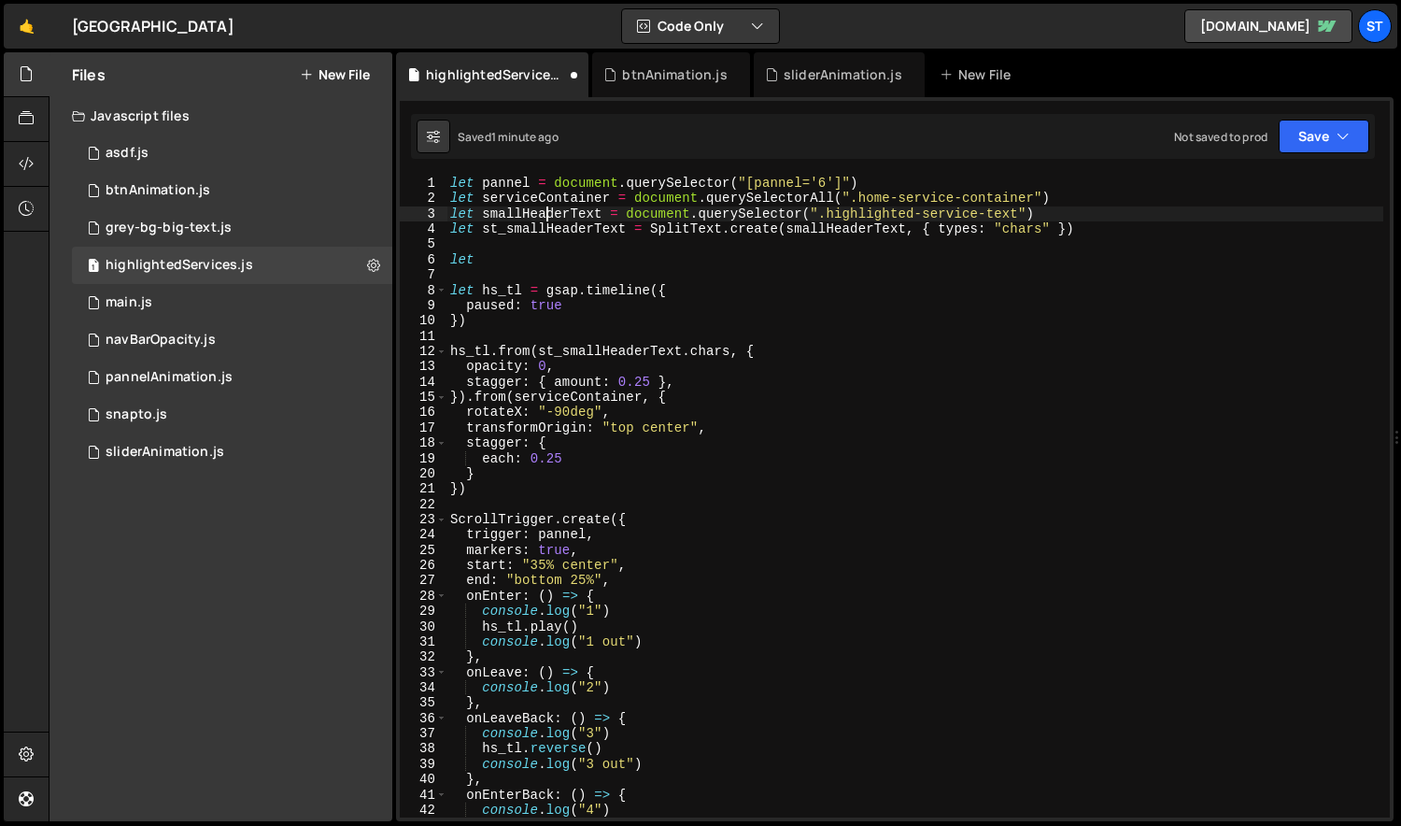
click at [548, 214] on div "let pannel = document . querySelector ( "[pannel='6']" ) let serviceContainer =…" at bounding box center [915, 512] width 938 height 672
click at [544, 225] on div "let pannel = document . querySelector ( "[pannel='6']" ) let serviceContainer =…" at bounding box center [915, 512] width 938 height 672
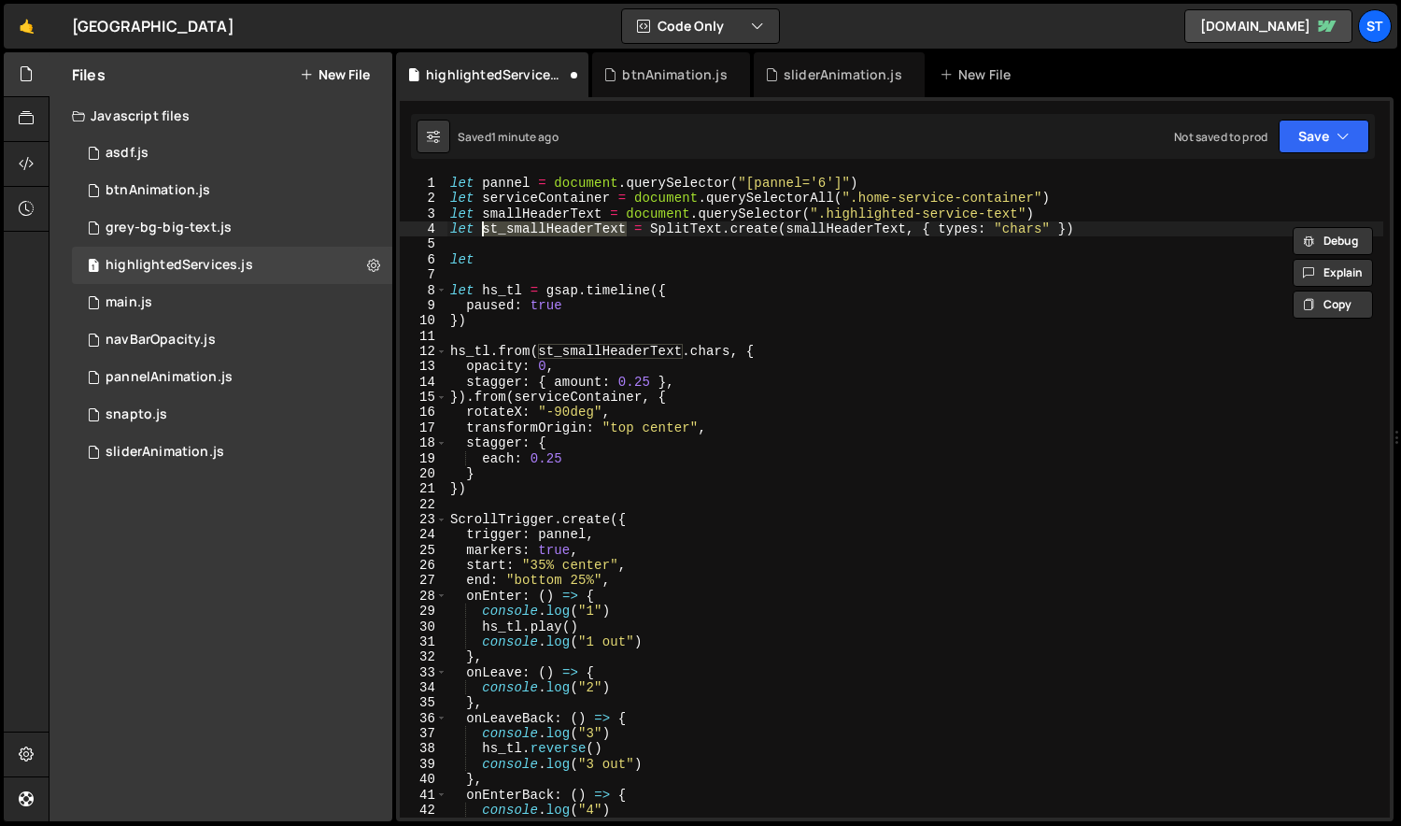
paste textarea
click at [598, 351] on div "let pannel = document . querySelector ( "[pannel='6']" ) let serviceContainer =…" at bounding box center [915, 512] width 938 height 672
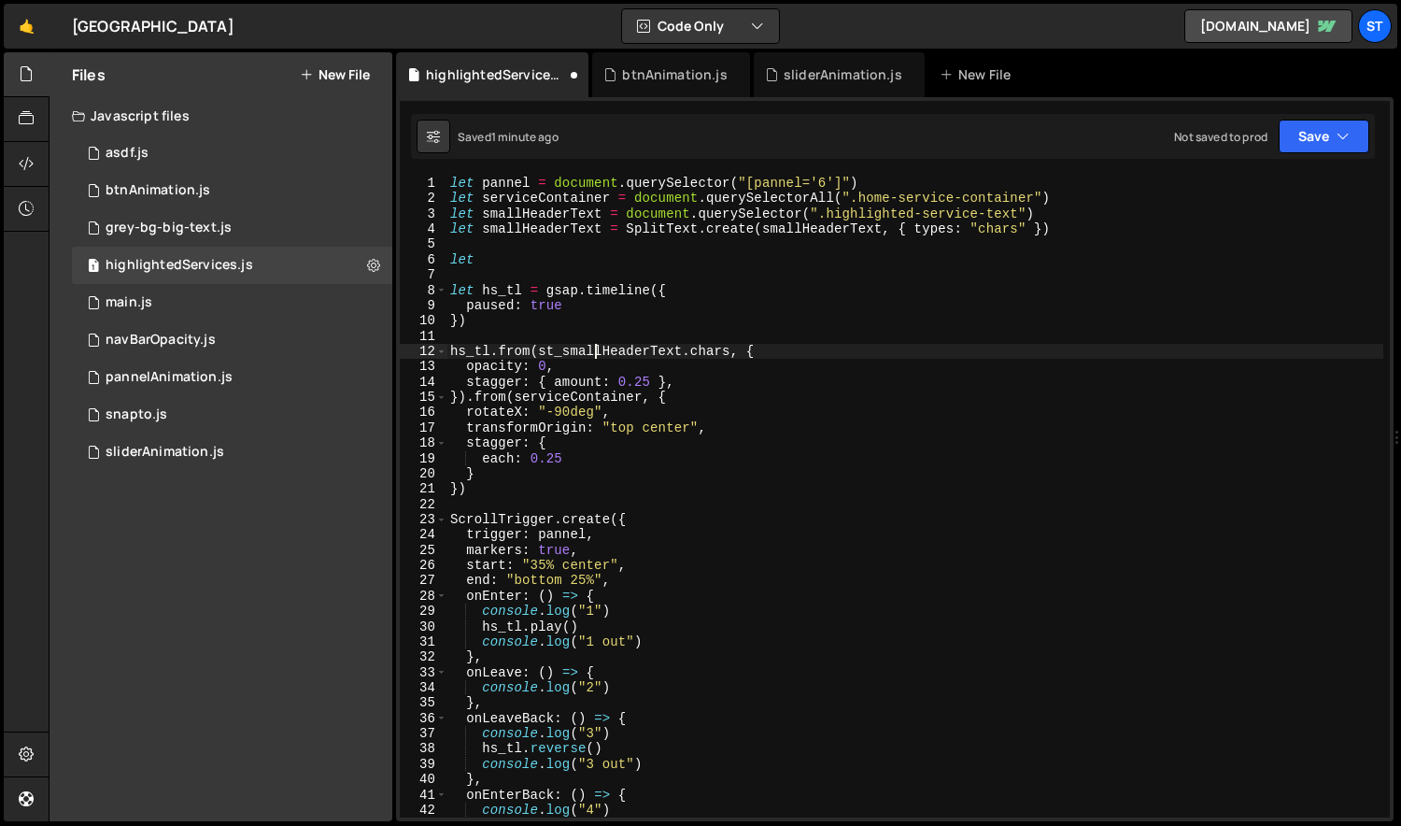
click at [598, 350] on div "let pannel = document . querySelector ( "[pannel='6']" ) let serviceContainer =…" at bounding box center [915, 512] width 938 height 672
paste textarea
click at [628, 213] on div "let pannel = document . querySelector ( "[pannel='6']" ) let serviceContainer =…" at bounding box center [915, 512] width 938 height 672
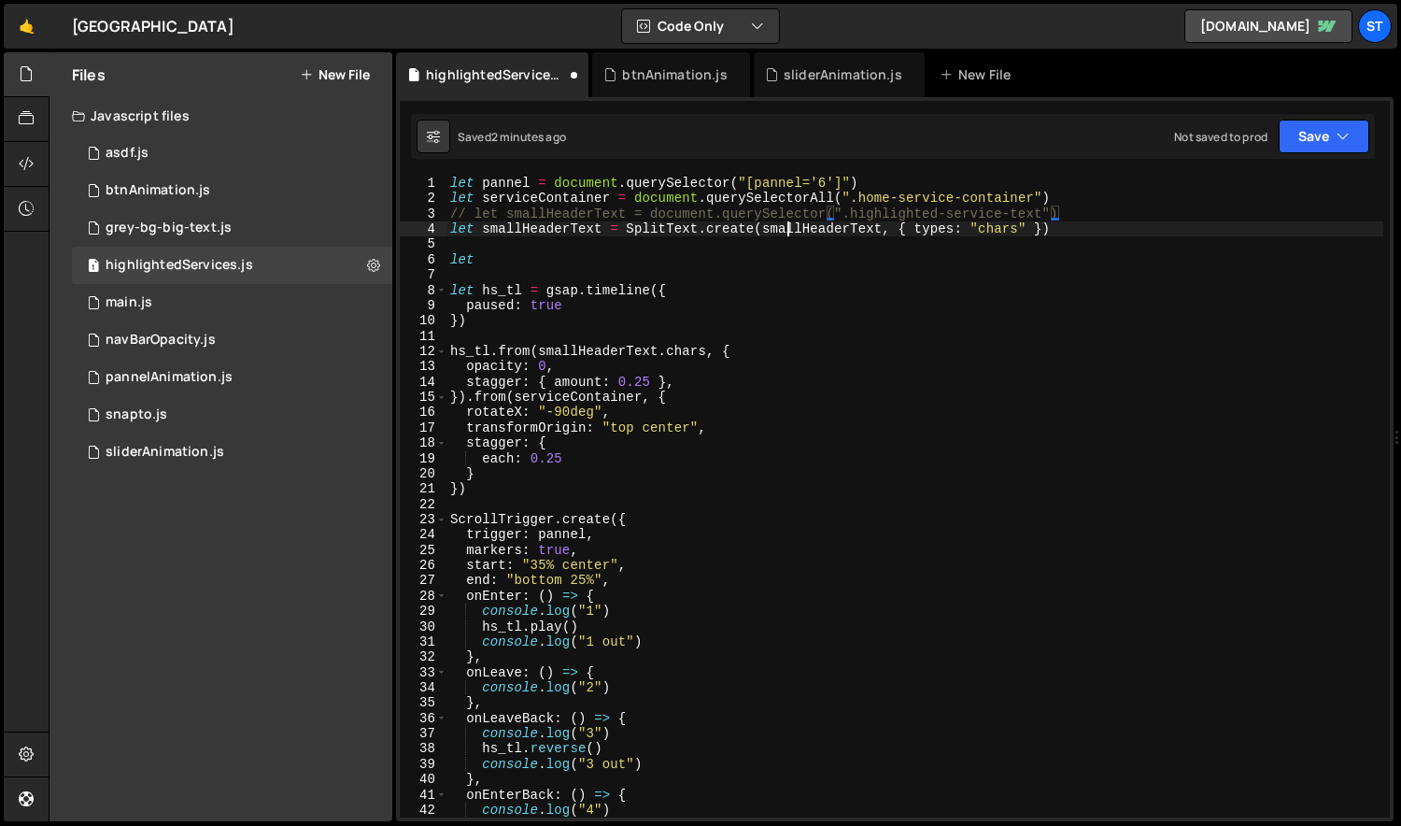
click at [786, 235] on div "let pannel = document . querySelector ( "[pannel='6']" ) let serviceContainer =…" at bounding box center [915, 512] width 938 height 672
paste textarea "".highlighted-service-text""
type textarea "let smallHeaderText = SplitText.create(".highlighted-service-text", { types: "c…"
click at [537, 231] on div "let pannel = document . querySelector ( "[pannel='6']" ) let serviceContainer =…" at bounding box center [915, 512] width 938 height 672
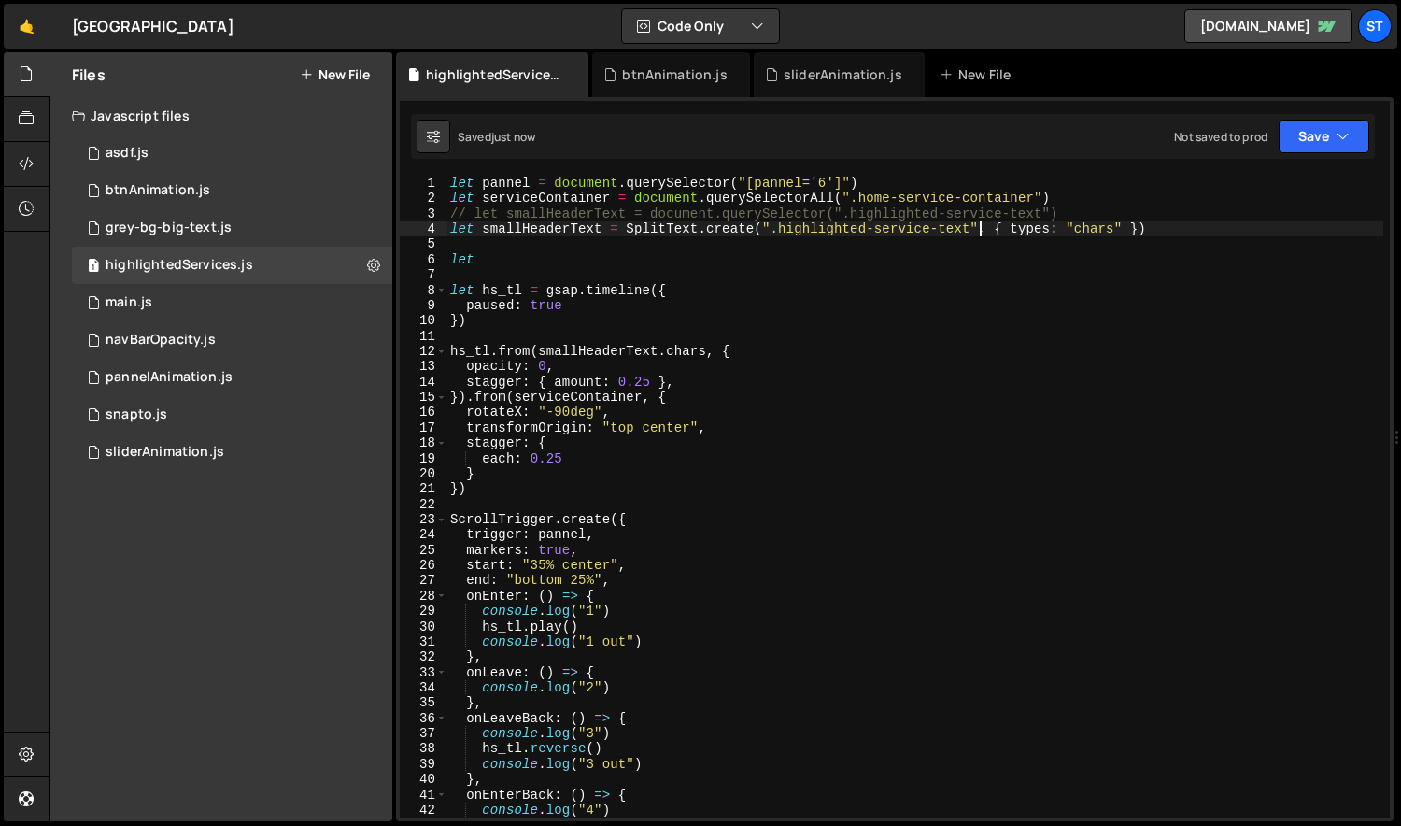
click at [537, 231] on div "let pannel = document . querySelector ( "[pannel='6']" ) let serviceContainer =…" at bounding box center [915, 512] width 938 height 672
click at [891, 268] on div "let pannel = document . querySelector ( "[pannel='6']" ) let serviceContainer =…" at bounding box center [915, 512] width 938 height 672
click at [699, 259] on div "let pannel = document . querySelector ( "[pannel='6']" ) let serviceContainer =…" at bounding box center [915, 512] width 938 height 672
type textarea "// let"
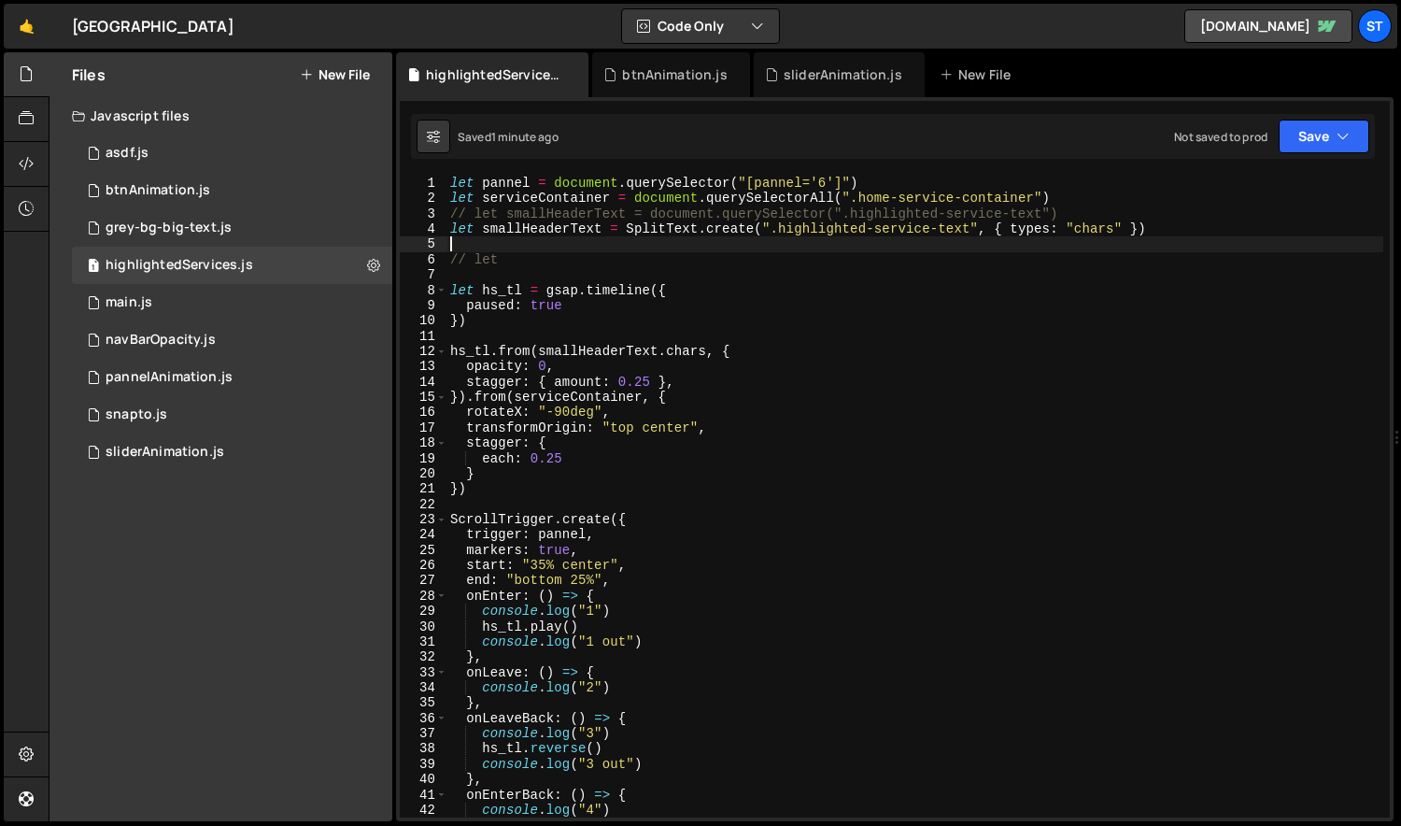
click at [539, 241] on div "let pannel = document . querySelector ( "[pannel='6']" ) let serviceContainer =…" at bounding box center [915, 512] width 938 height 672
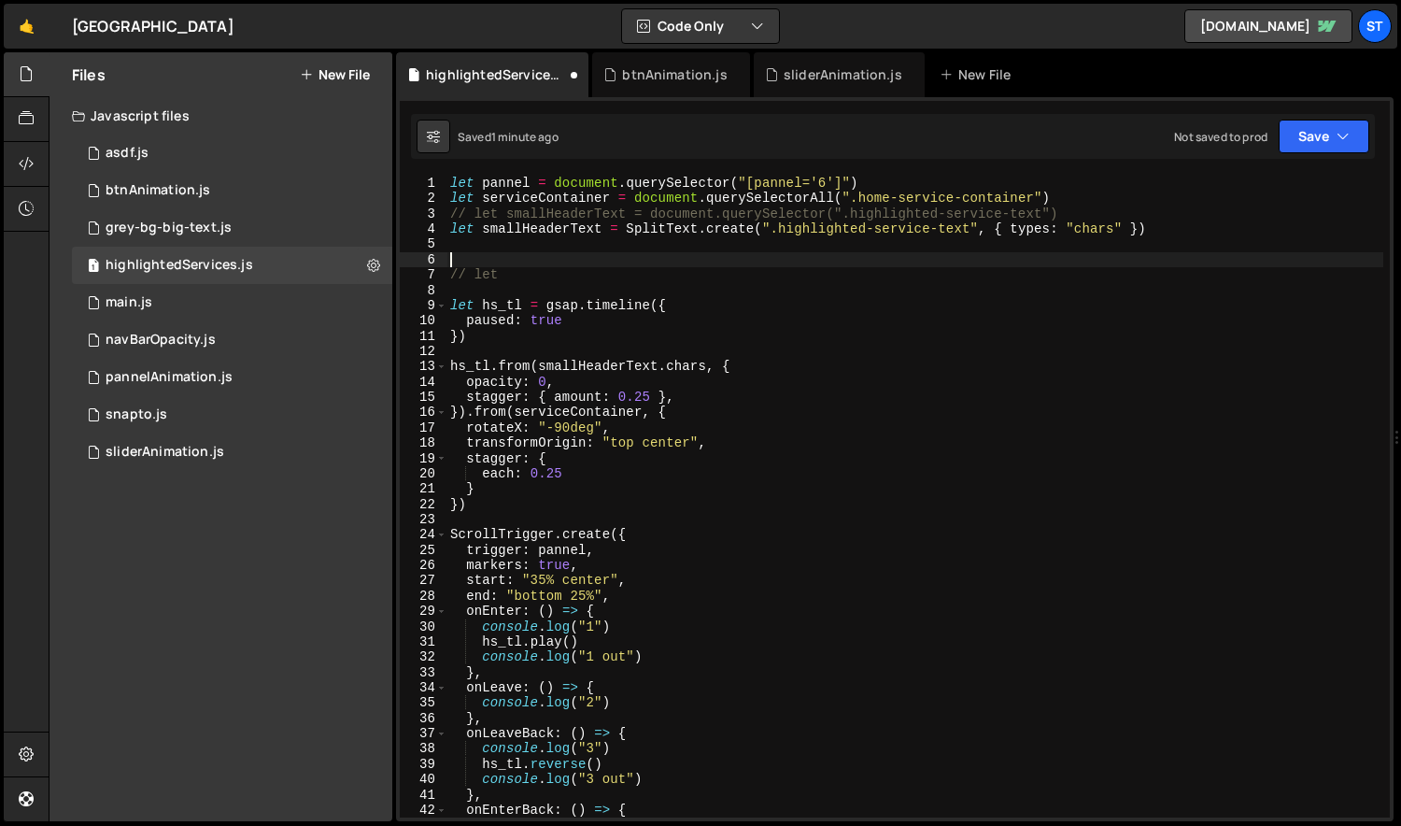
type textarea "// let"
type textarea "})"
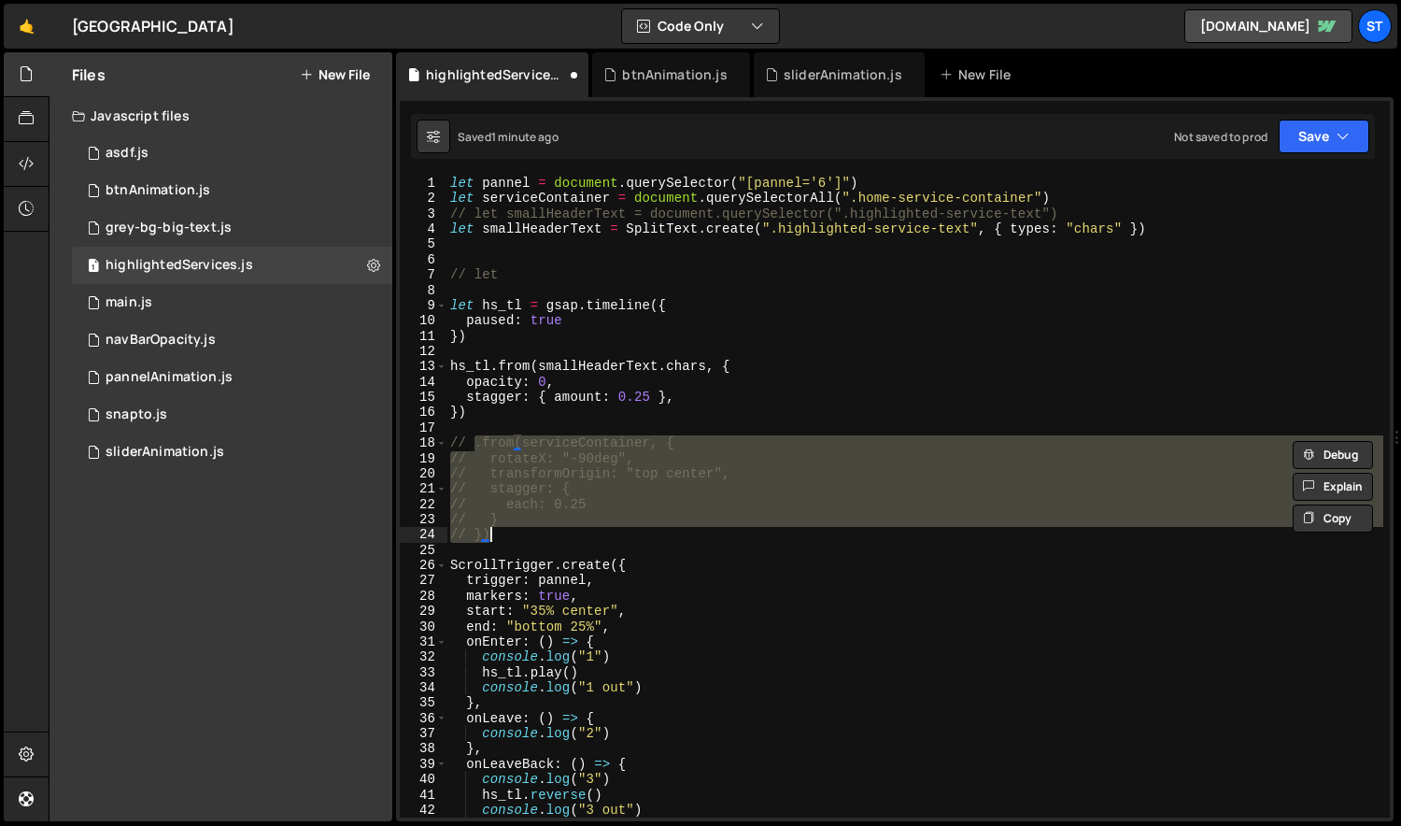
type textarea "// .from(serviceContainer, {"
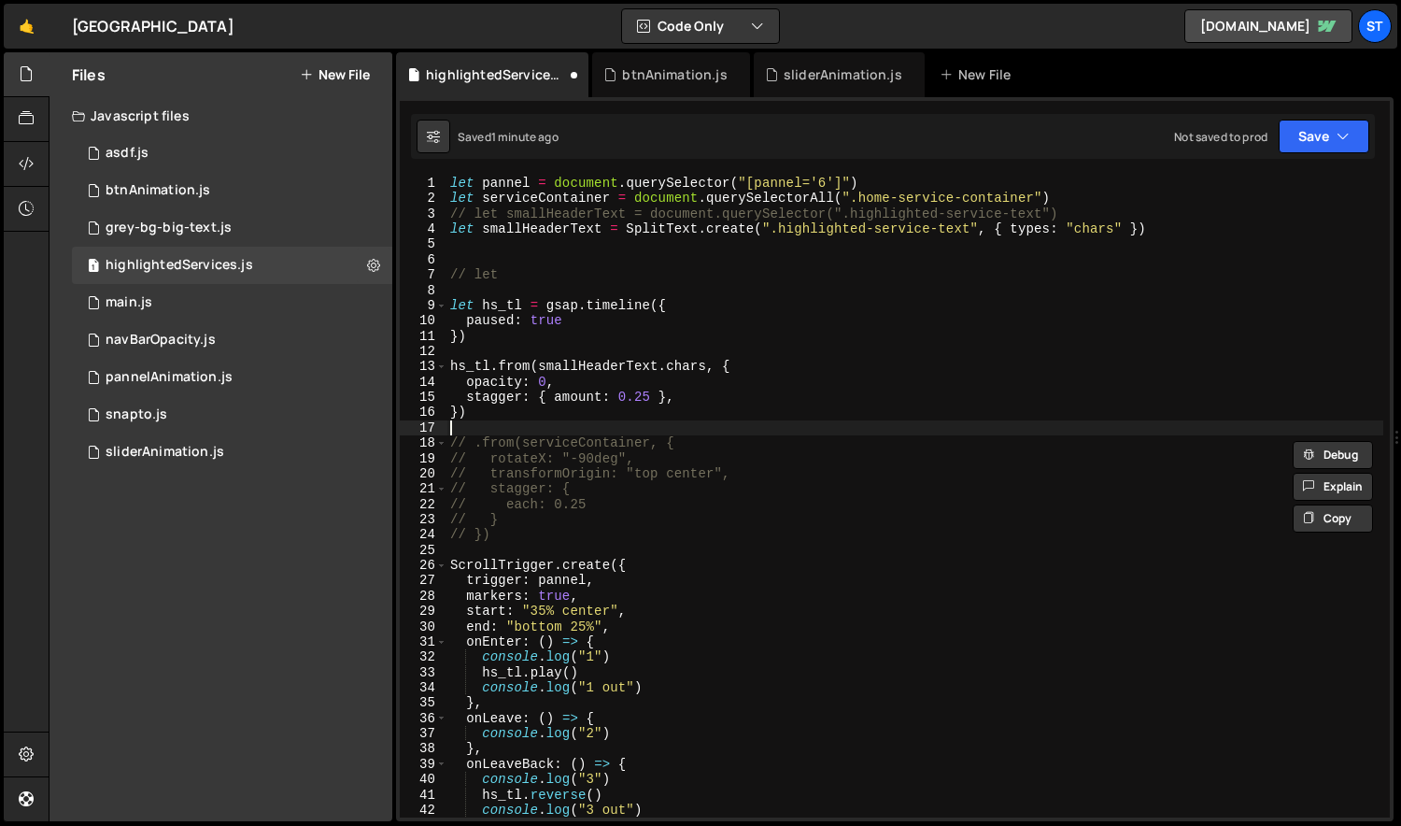
type textarea "})"
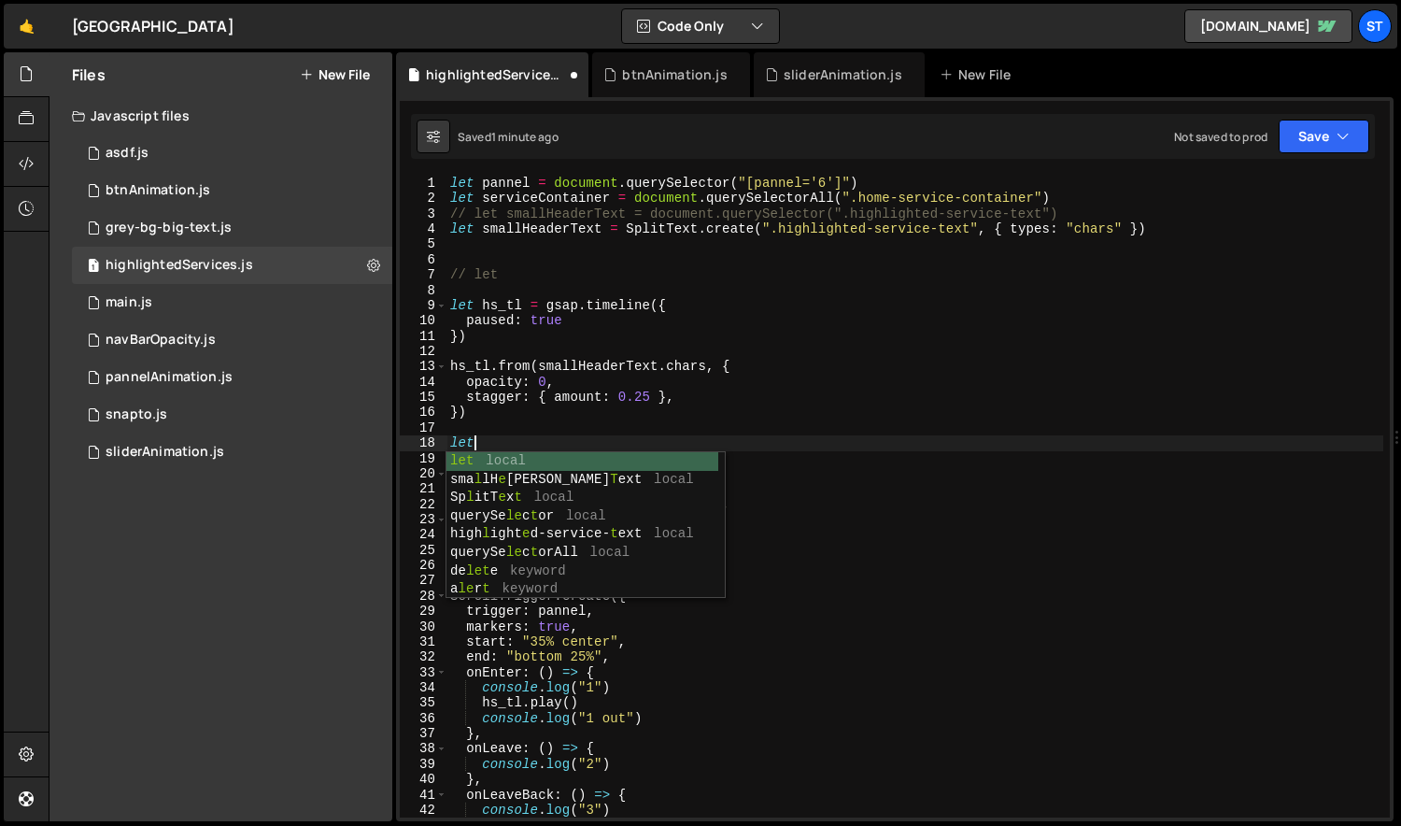
scroll to position [0, 1]
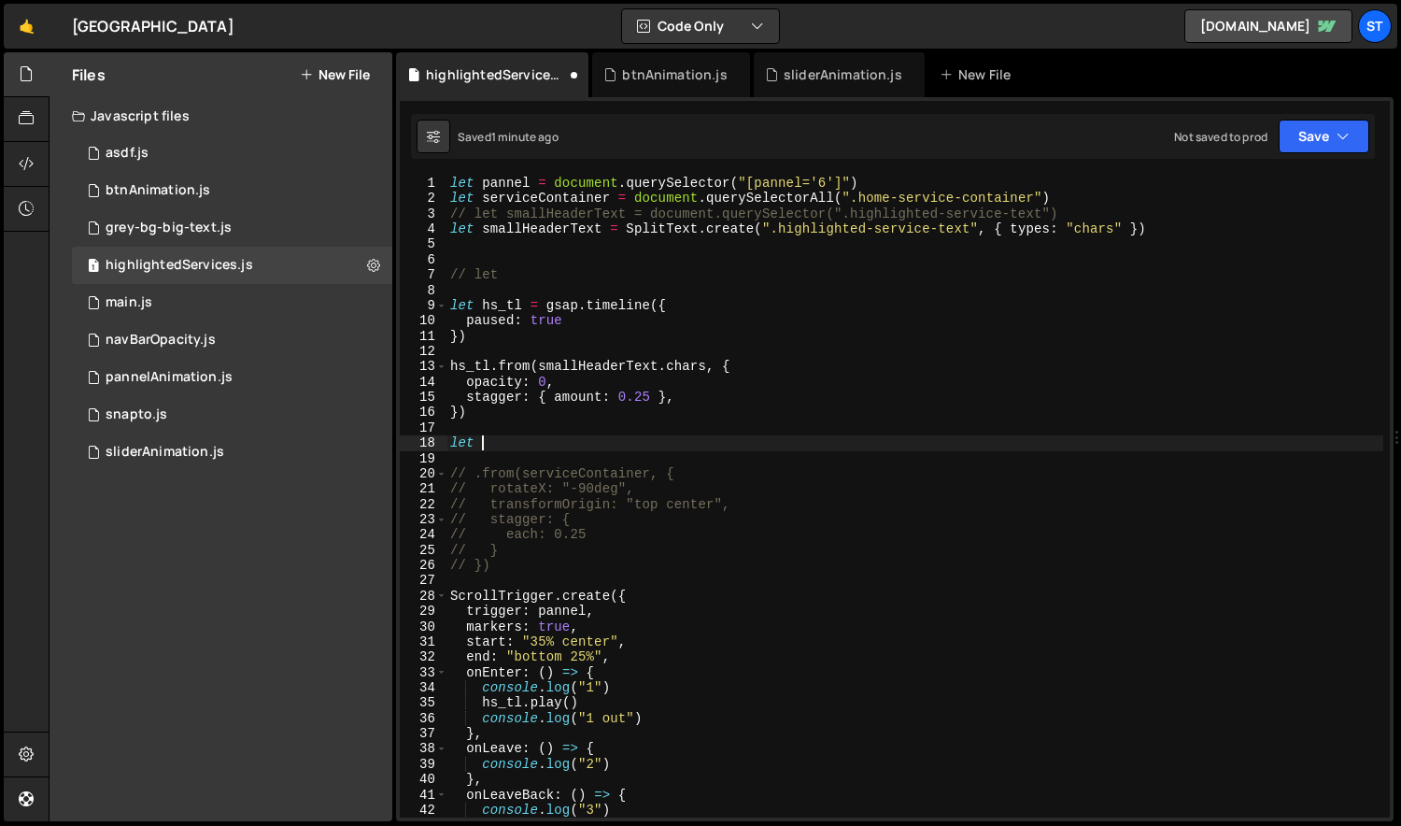
click at [513, 201] on div "let pannel = document . querySelector ( "[pannel='6']" ) let serviceContainer =…" at bounding box center [915, 512] width 938 height 672
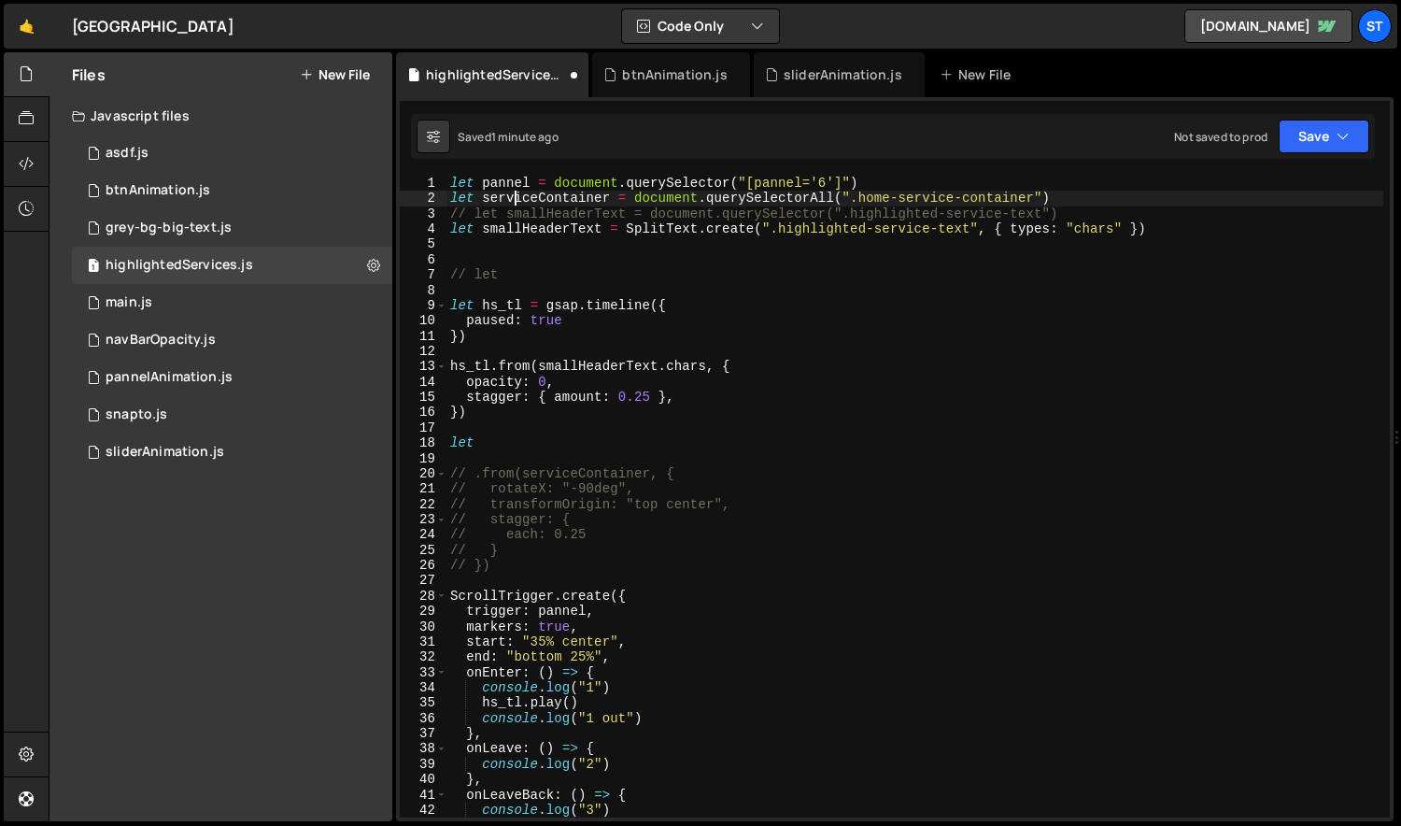
click at [513, 201] on div "let pannel = document . querySelector ( "[pannel='6']" ) let serviceContainer =…" at bounding box center [915, 512] width 938 height 672
click at [466, 440] on div "let pannel = document . querySelector ( "[pannel='6']" ) let serviceContainer =…" at bounding box center [915, 512] width 938 height 672
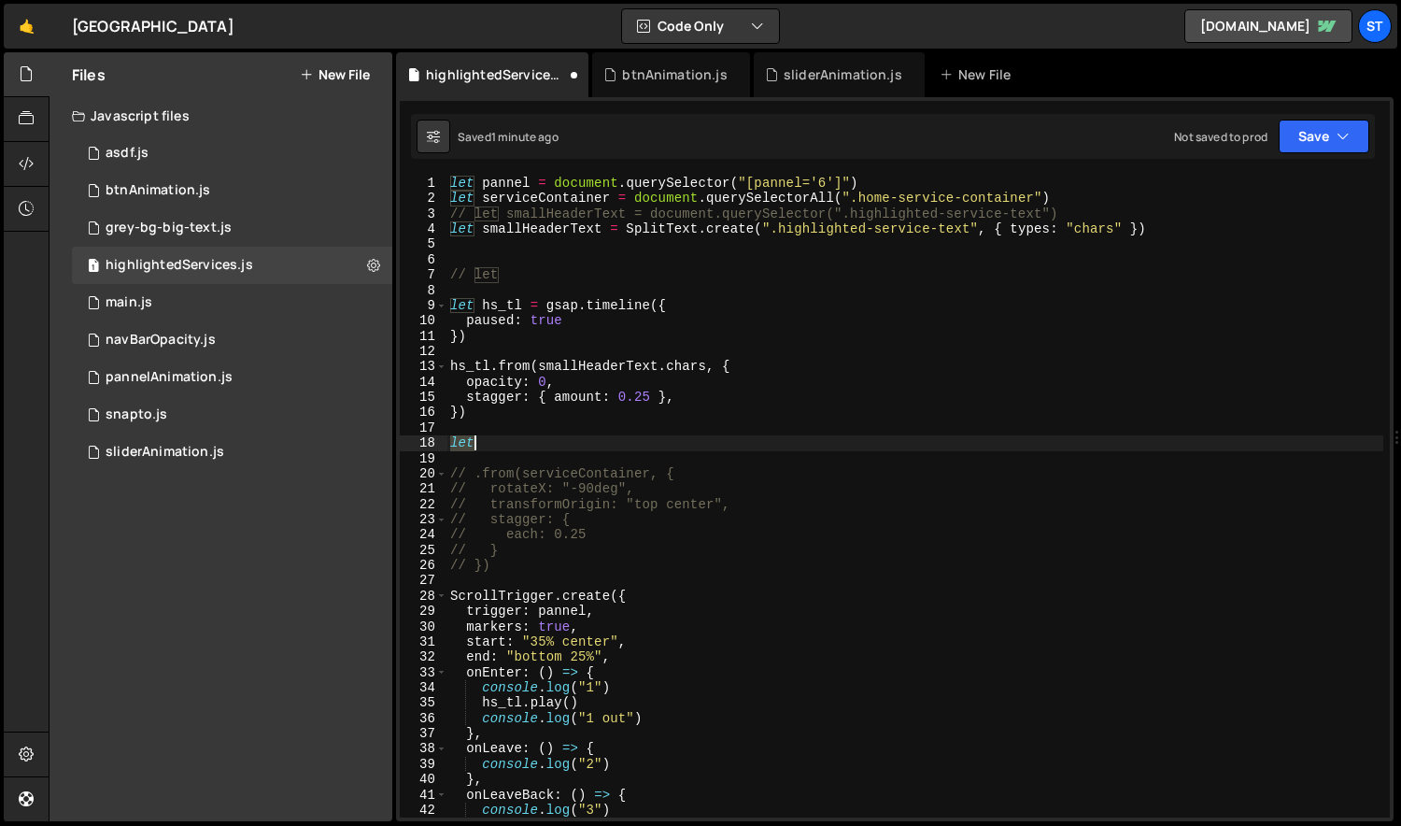
click at [466, 440] on div "let pannel = document . querySelector ( "[pannel='6']" ) let serviceContainer =…" at bounding box center [915, 512] width 938 height 672
paste textarea "serviceContainer"
type textarea "serviceContainer.forEach(() => {})"
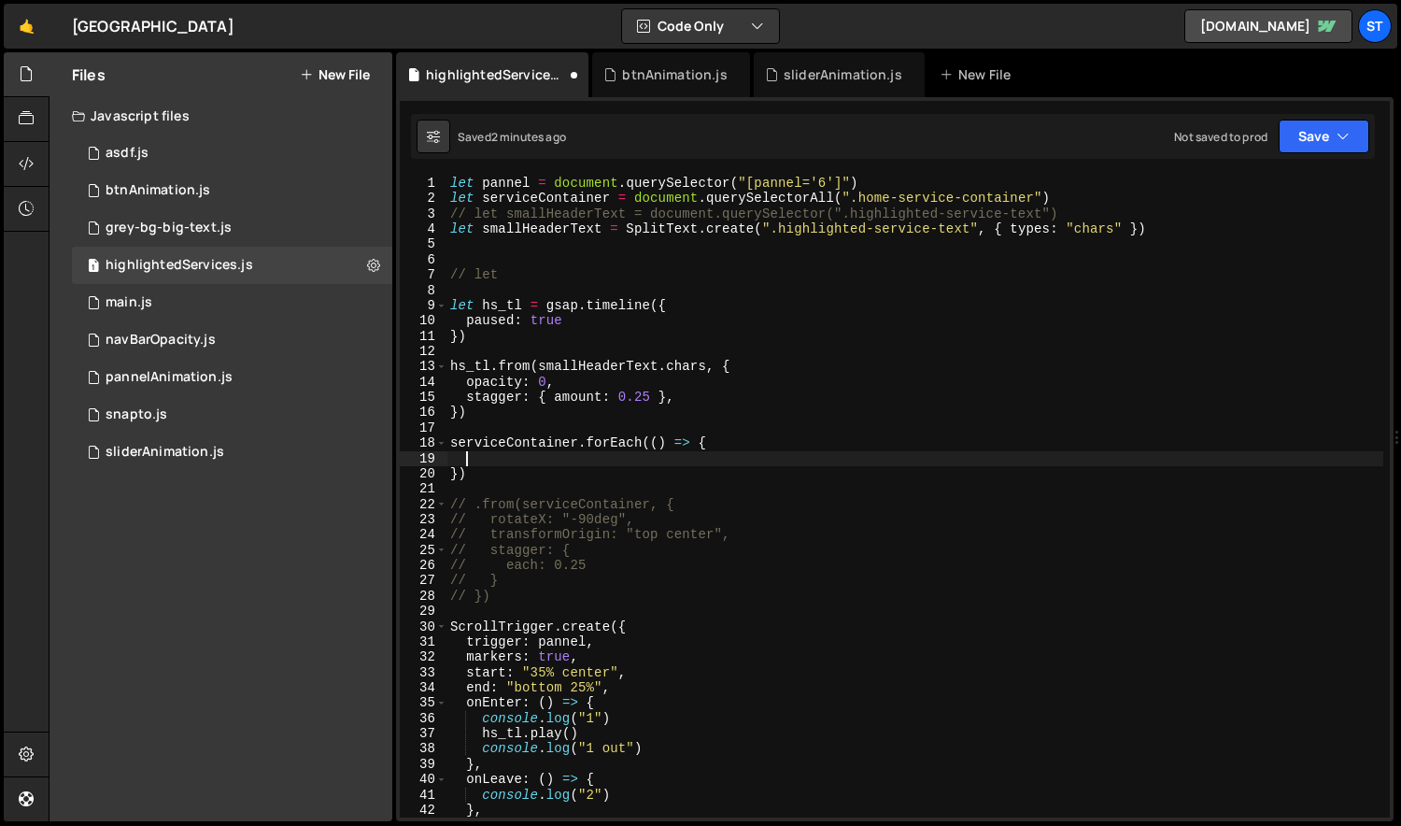
scroll to position [0, 0]
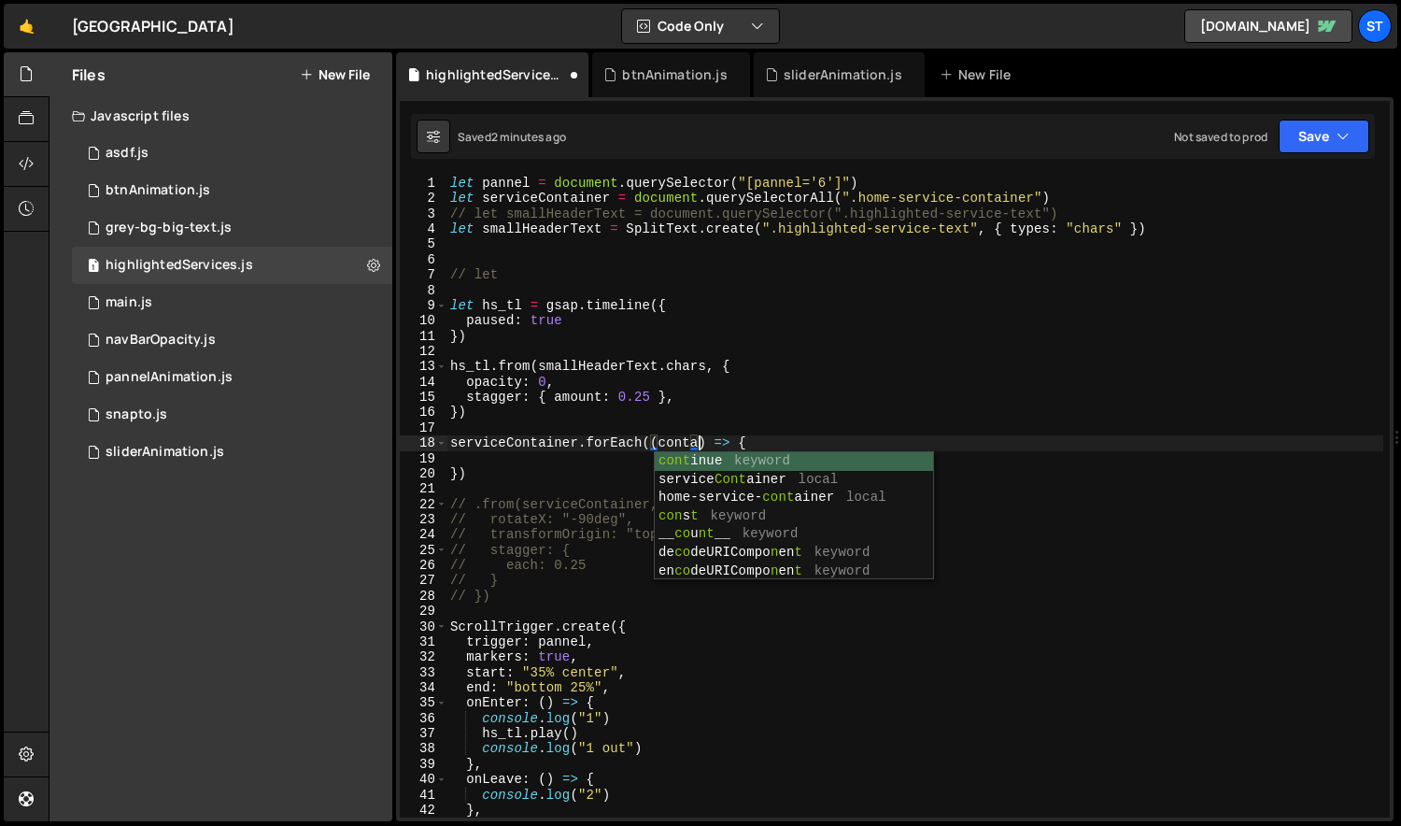
type textarea "serviceContainer.forEach((container) => {"
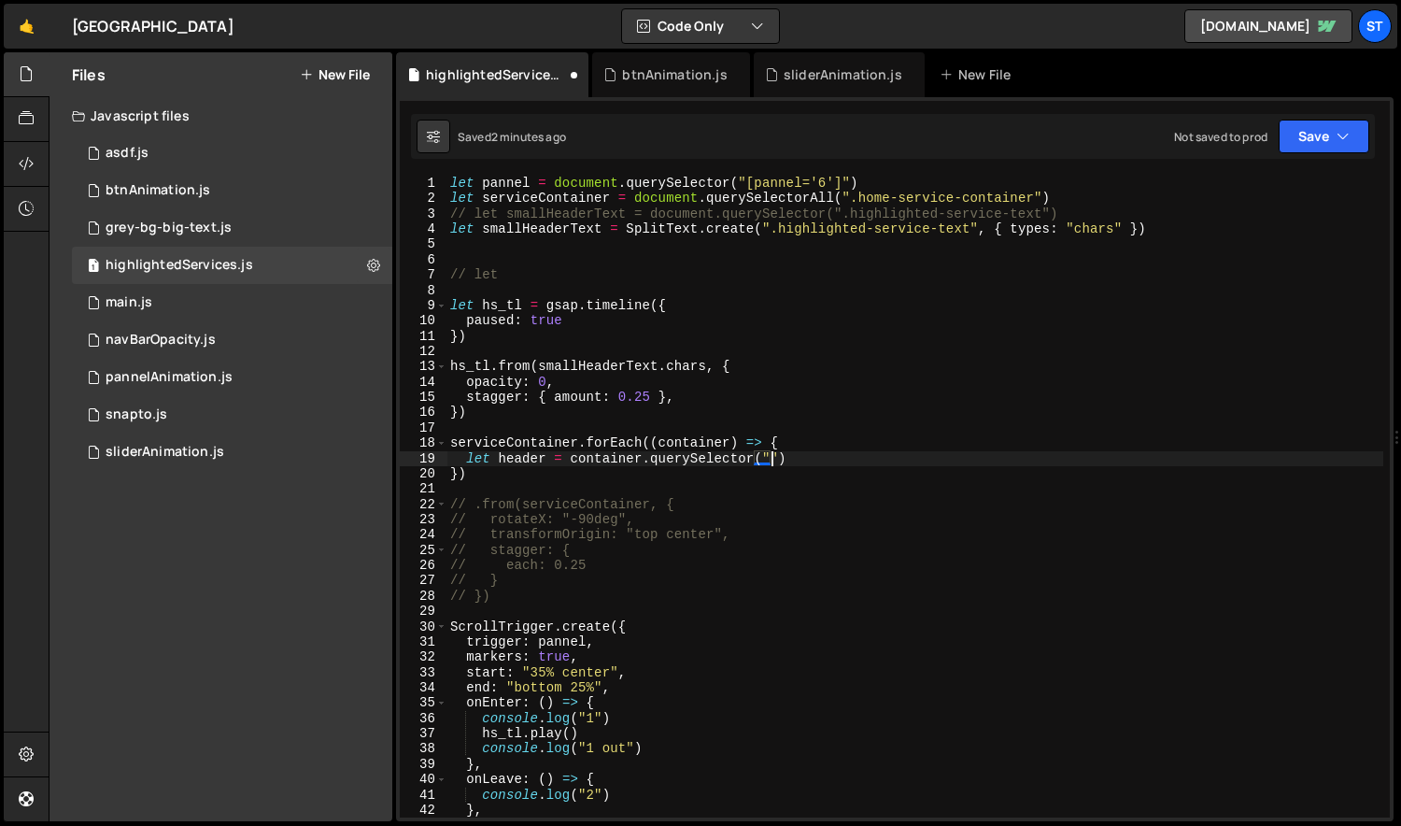
scroll to position [0, 22]
drag, startPoint x: 765, startPoint y: 452, endPoint x: 678, endPoint y: 457, distance: 87.0
click at [677, 457] on div "let pannel = document . querySelector ( "[pannel='6']" ) let serviceContainer =…" at bounding box center [915, 512] width 938 height 672
click at [783, 457] on div "let pannel = document . querySelector ( "[pannel='6']" ) let serviceContainer =…" at bounding box center [914, 497] width 937 height 642
paste textarea "is light"
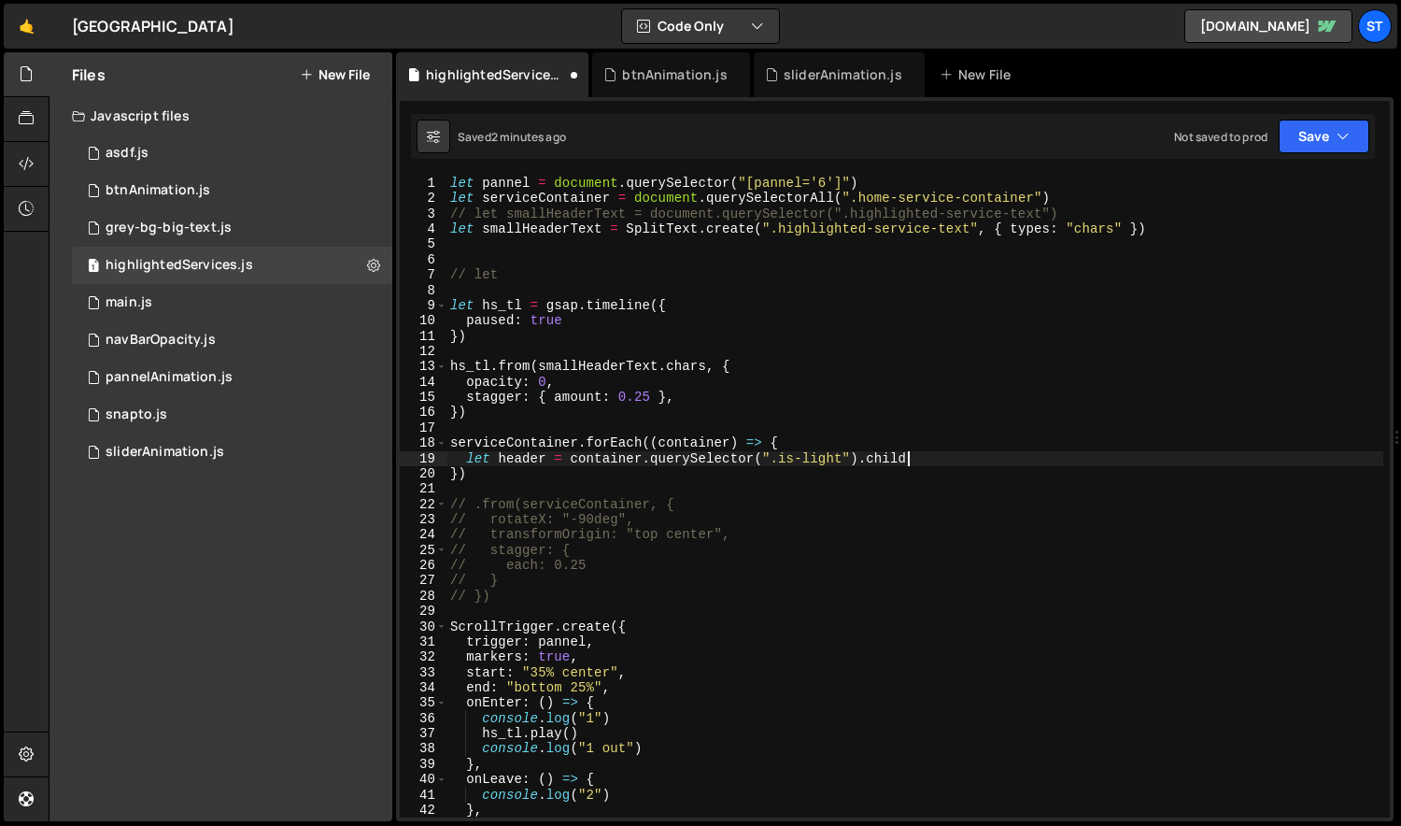
scroll to position [0, 32]
type textarea "let header = container.querySelector(".is-light").children()"
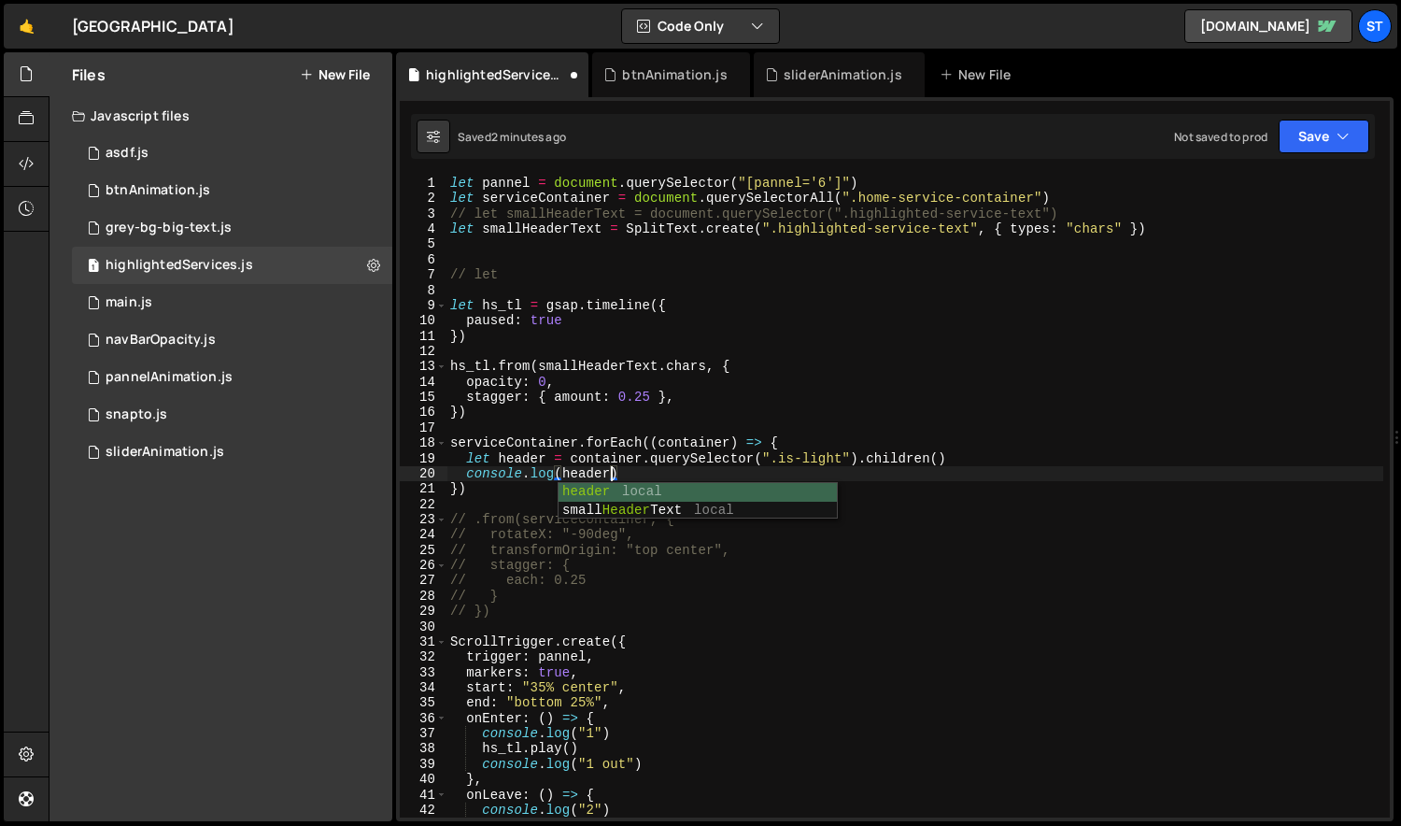
scroll to position [0, 0]
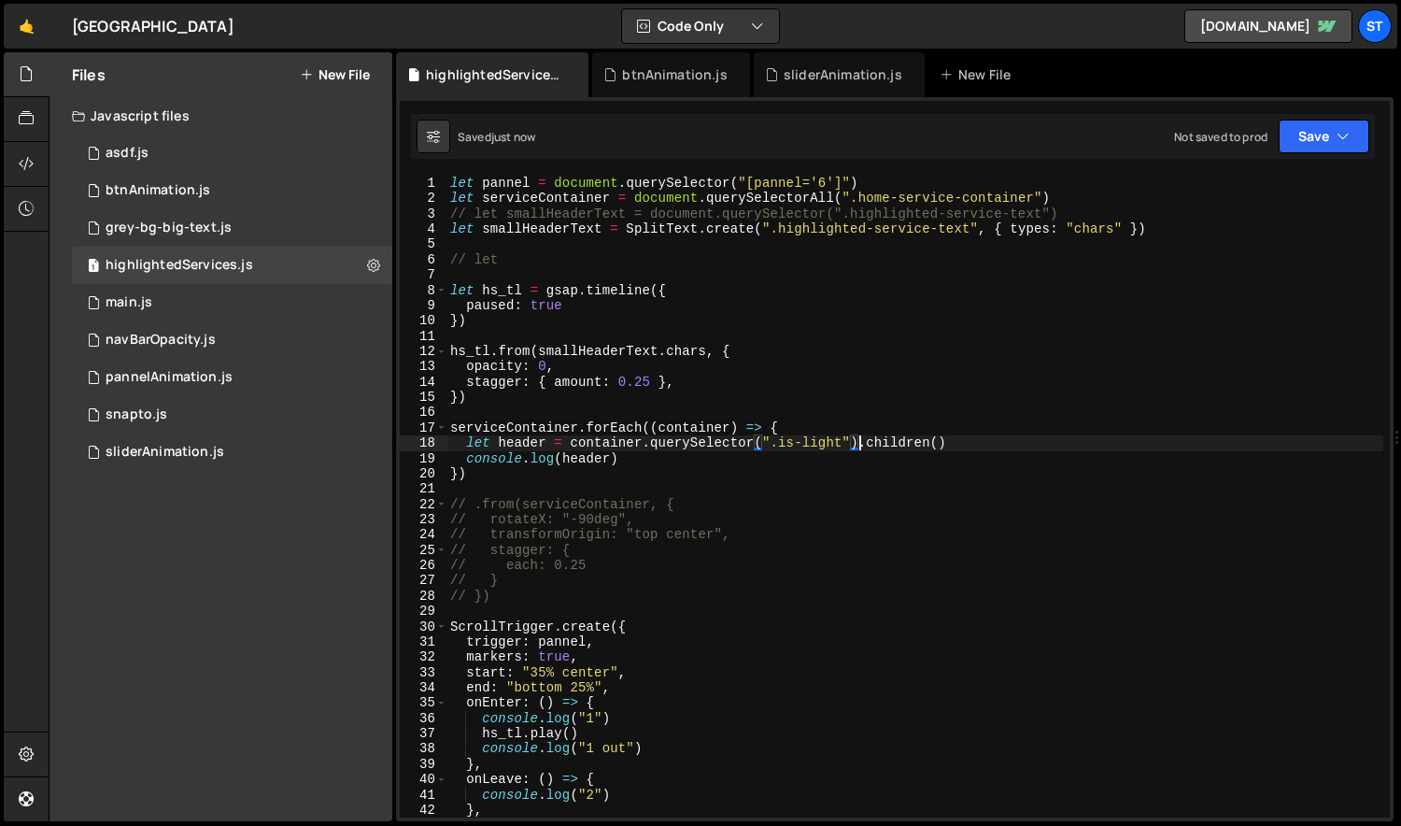
click at [857, 440] on div "let pannel = document . querySelector ( "[pannel='6']" ) let serviceContainer =…" at bounding box center [915, 512] width 938 height 672
type textarea "let header = container.querySelector(".is-light")"
click at [219, 368] on div "1 pannelAnimation.js 0" at bounding box center [232, 377] width 320 height 37
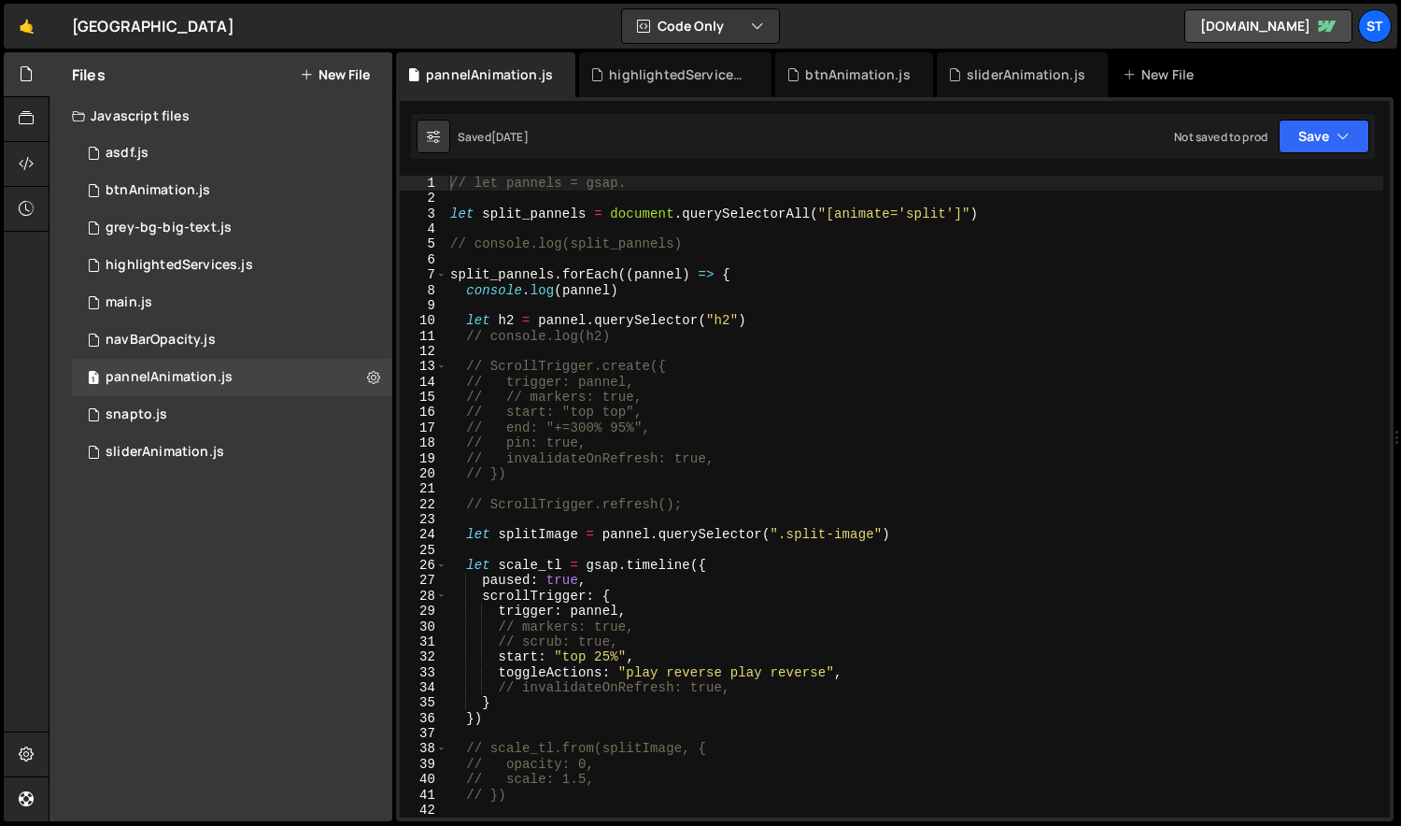
click at [669, 296] on div "// let pannels = gsap. let split_pannels = document . querySelectorAll ( "[anim…" at bounding box center [915, 512] width 938 height 672
type textarea "// console.log(pannel)"
click at [555, 73] on icon at bounding box center [561, 74] width 13 height 19
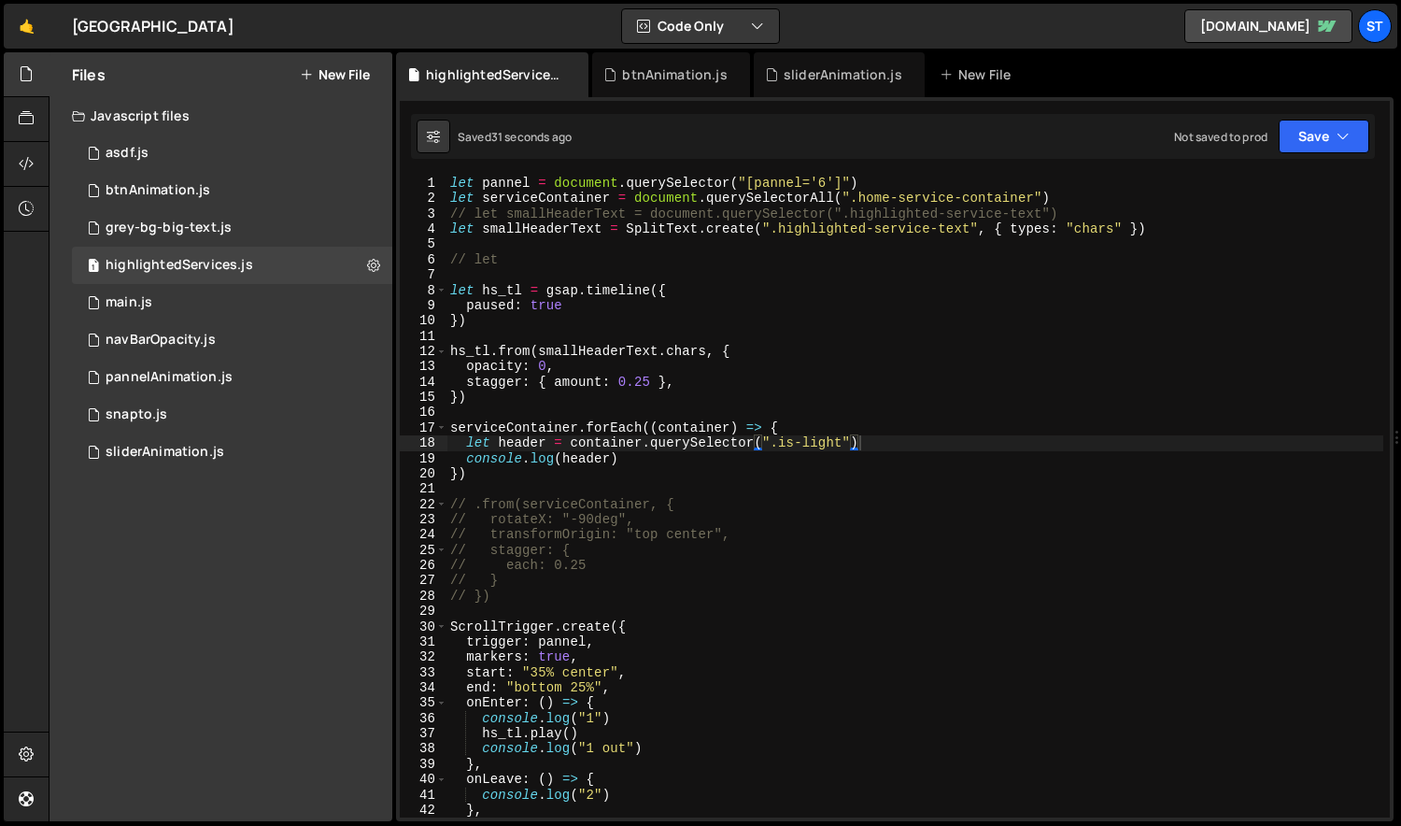
click at [634, 466] on div "let pannel = document . querySelector ( "[pannel='6']" ) let serviceContainer =…" at bounding box center [915, 512] width 938 height 672
click at [720, 438] on div "let pannel = document . querySelector ( "[pannel='6']" ) let serviceContainer =…" at bounding box center [915, 512] width 938 height 672
click at [840, 443] on div "let pannel = document . querySelector ( "[pannel='6']" ) let serviceContainer =…" at bounding box center [915, 512] width 938 height 672
click at [1014, 444] on div "let pannel = document . querySelector ( "[pannel='6']" ) let serviceContainer =…" at bounding box center [915, 512] width 938 height 672
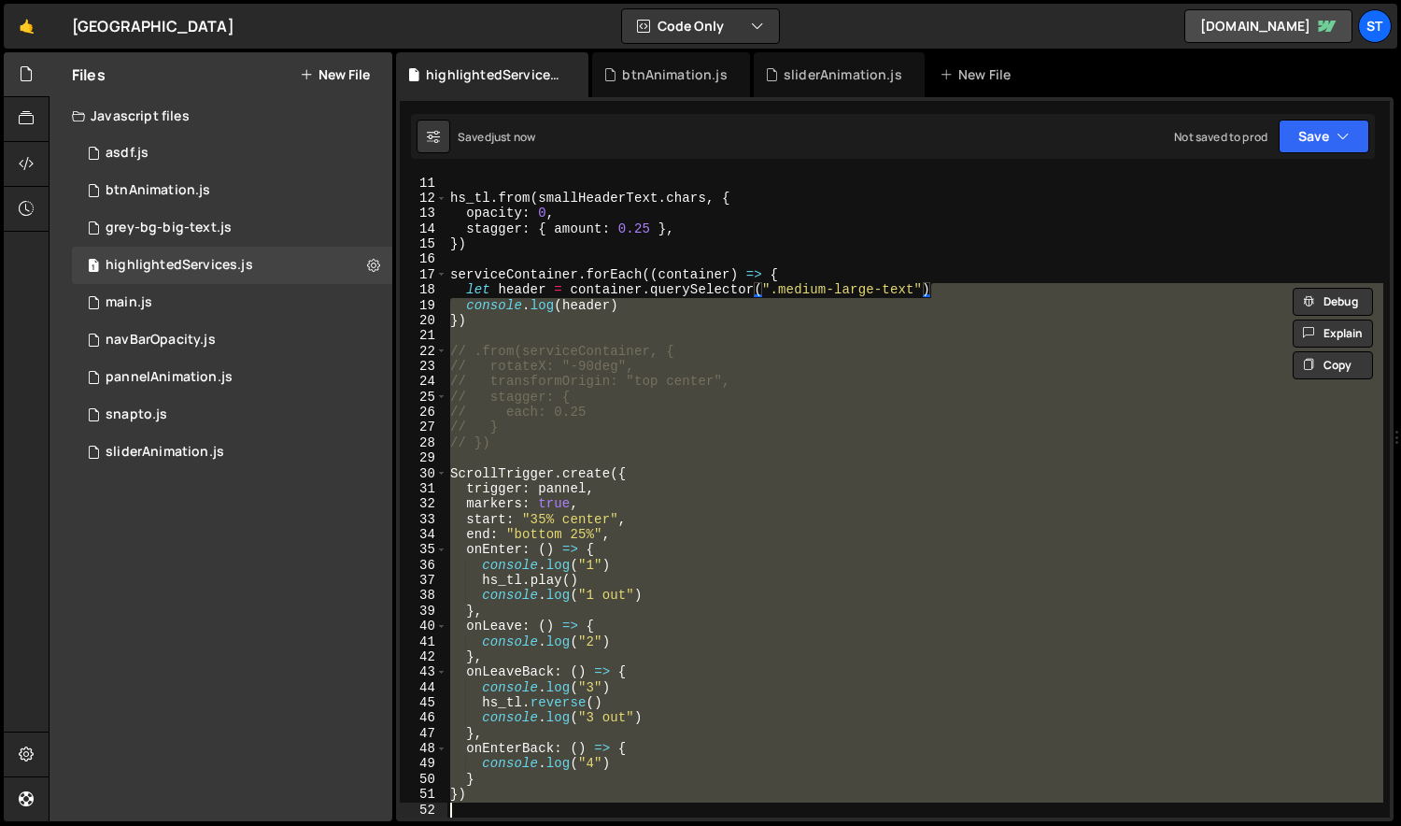
scroll to position [152, 0]
type textarea "let header = container.querySelector(".medium-large-text")"
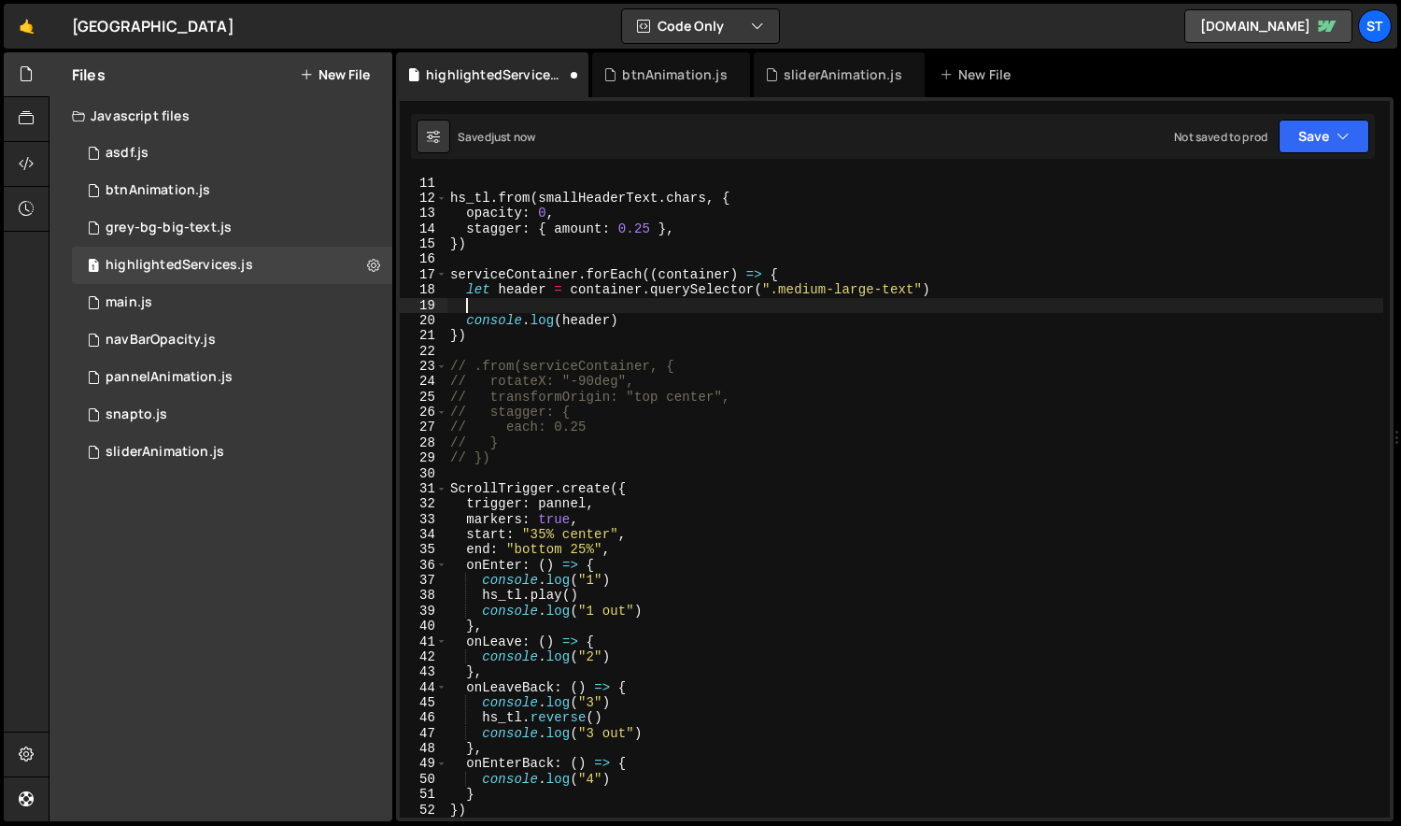
paste textarea "let header = container.querySelector(".medium-large-text")"
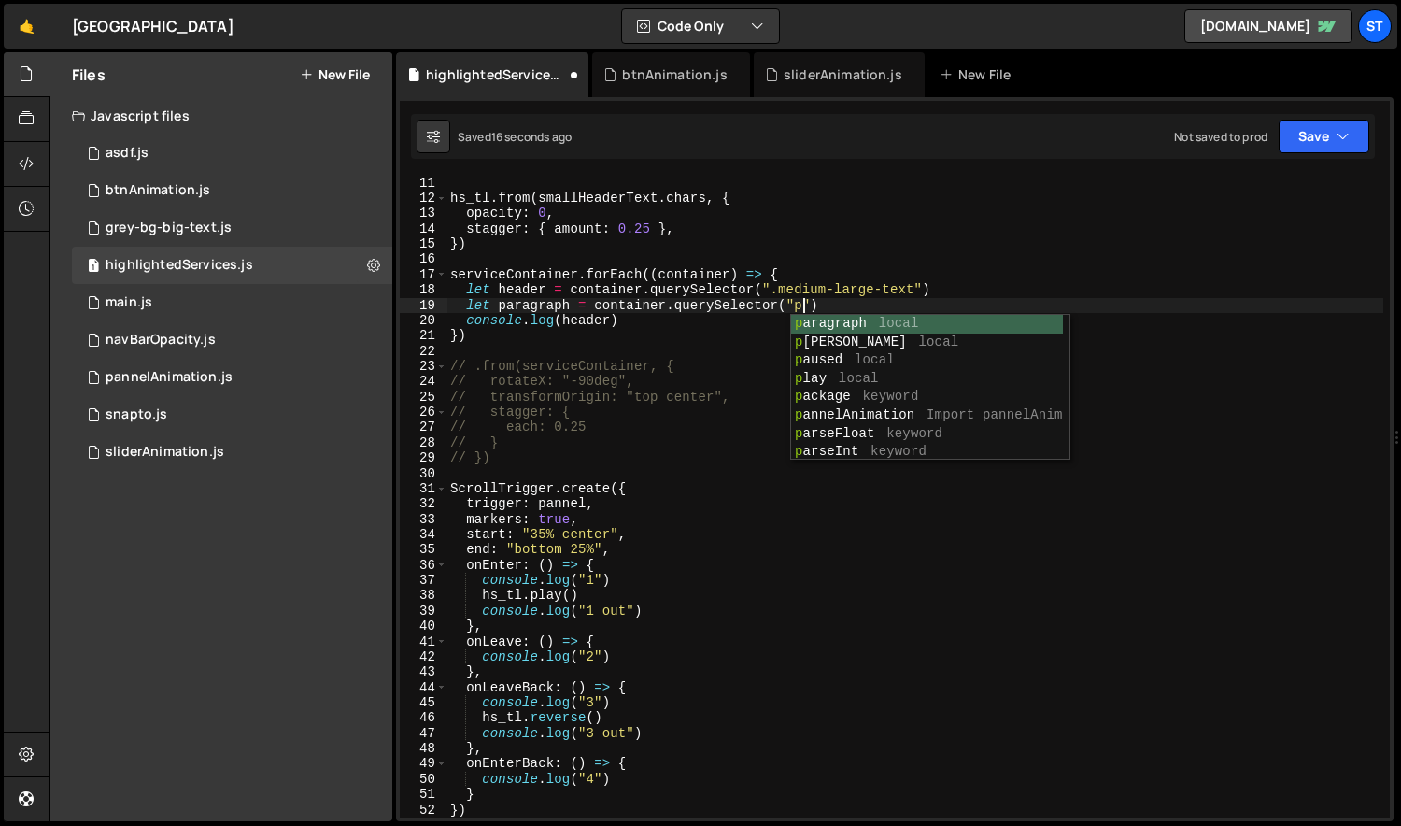
scroll to position [0, 24]
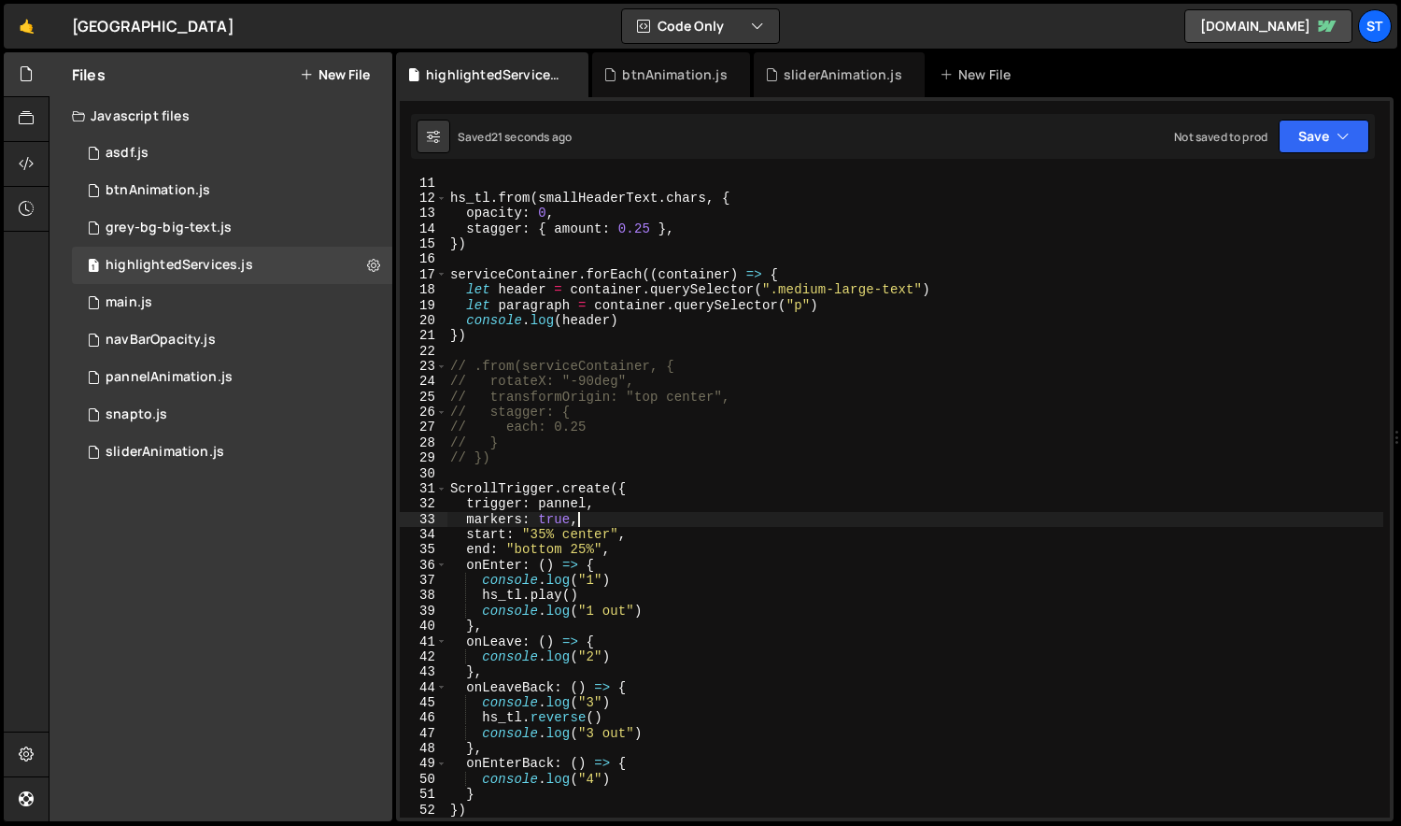
click at [691, 525] on div "hs_tl . from ( smallHeaderText . chars , { opacity : 0 , stagger : { amount : 0…" at bounding box center [915, 512] width 938 height 672
click at [648, 320] on div "hs_tl . from ( smallHeaderText . chars , { opacity : 0 , stagger : { amount : 0…" at bounding box center [915, 512] width 938 height 672
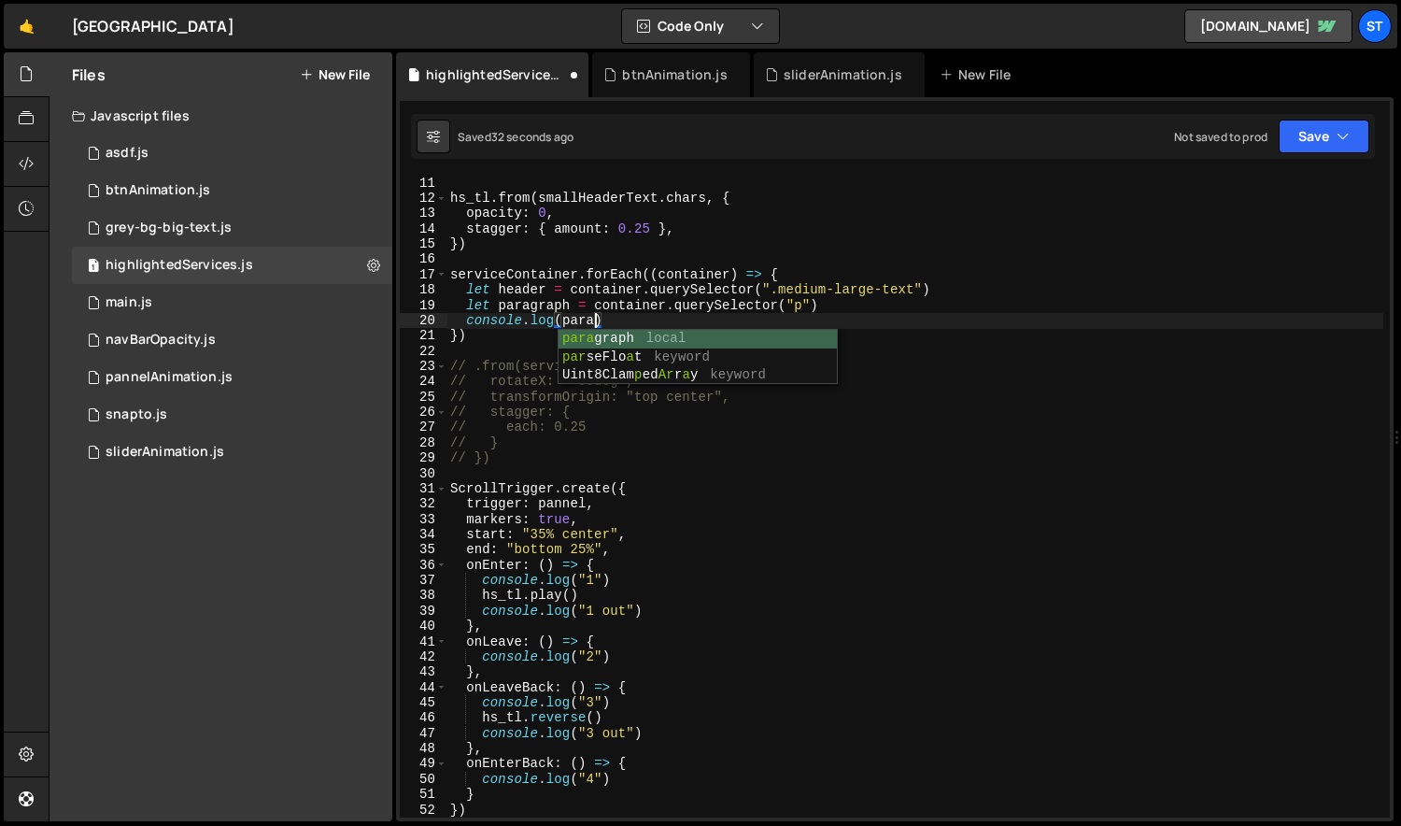
scroll to position [0, 9]
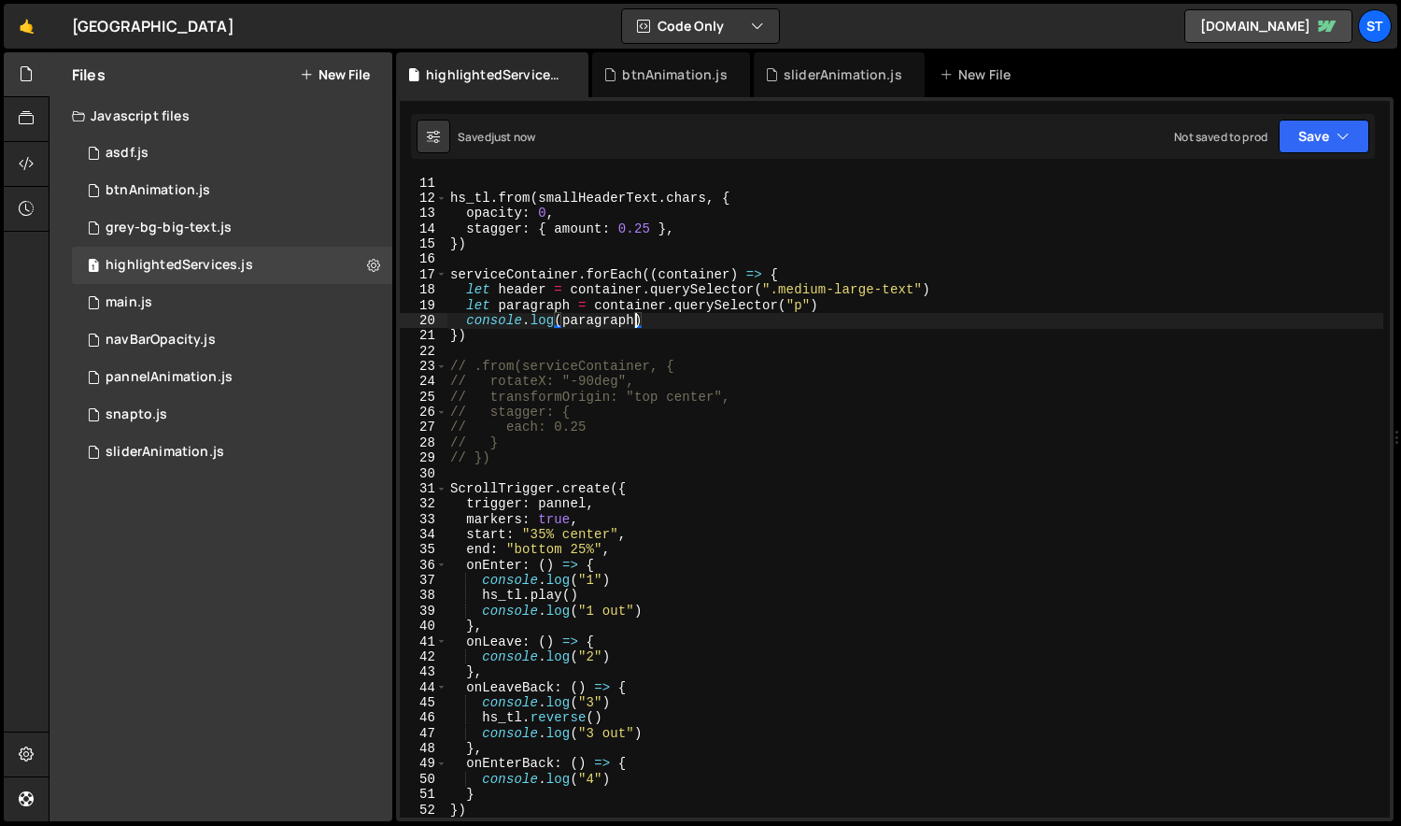
type textarea "console.log(paragraph)"
click at [711, 321] on div "hs_tl . from ( smallHeaderText . chars , { opacity : 0 , stagger : { amount : 0…" at bounding box center [915, 512] width 938 height 672
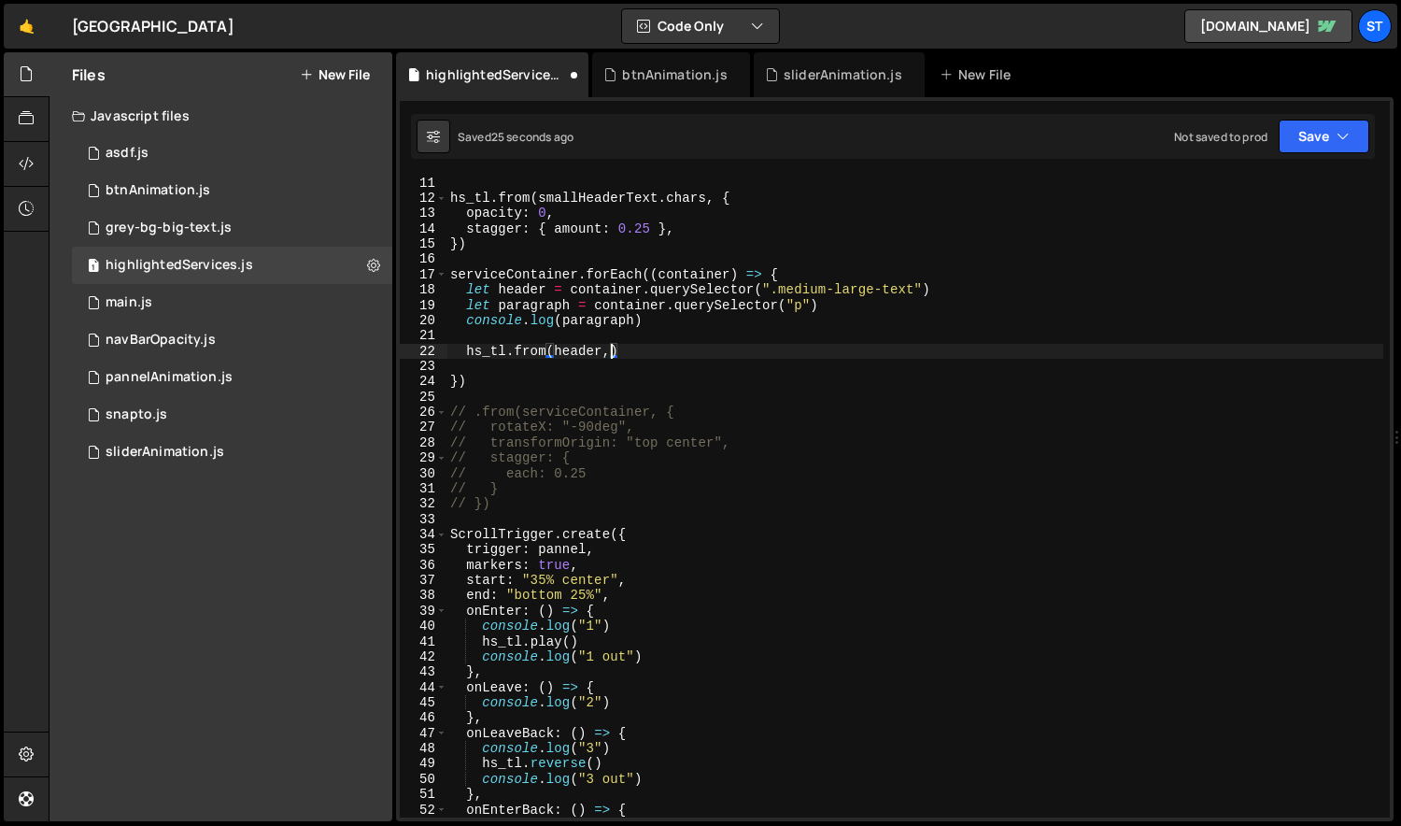
type textarea "hs_tl.from(header, {})"
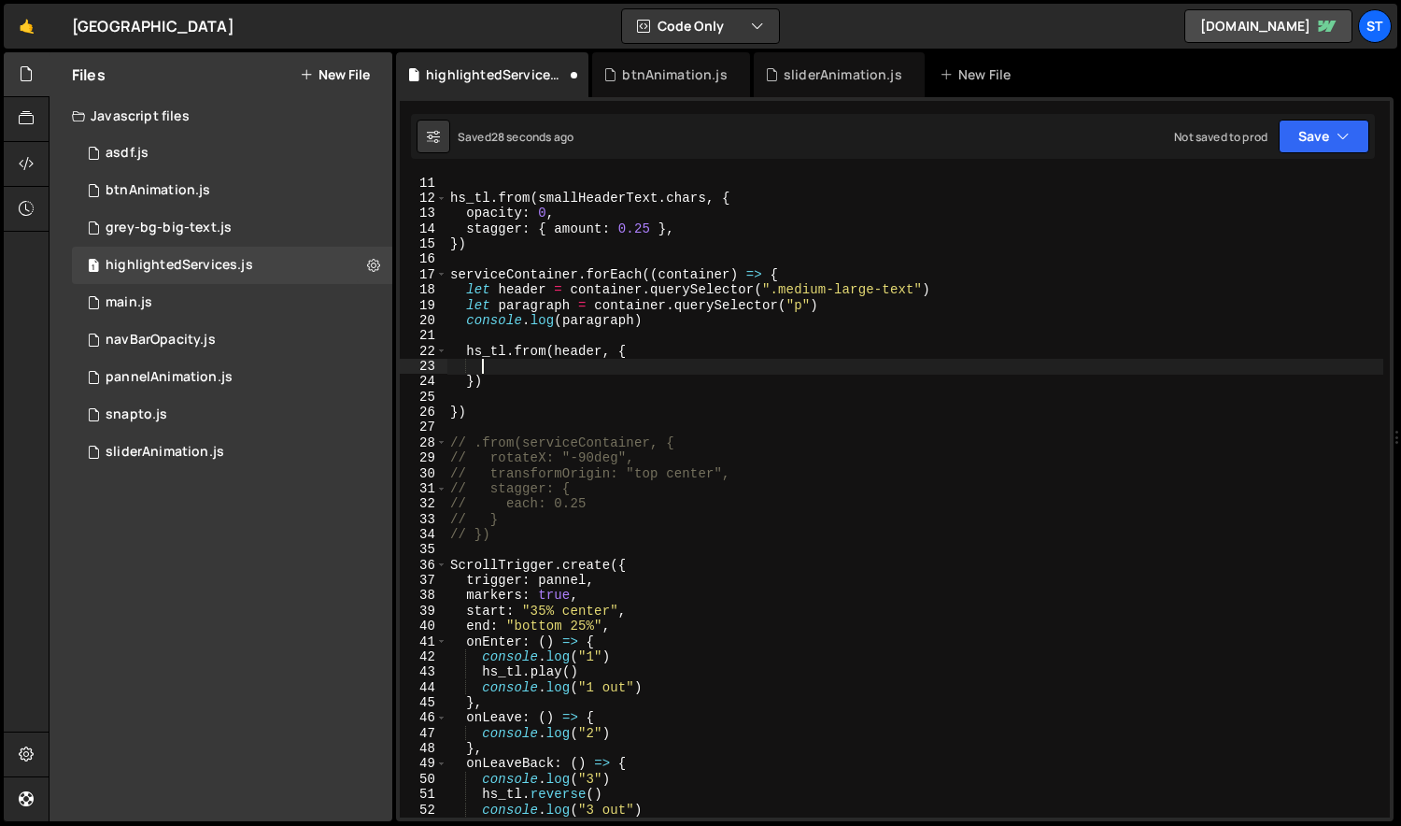
click at [574, 499] on div "hs_tl . from ( smallHeaderText . chars , { opacity : 0 , stagger : { amount : 0…" at bounding box center [915, 512] width 938 height 672
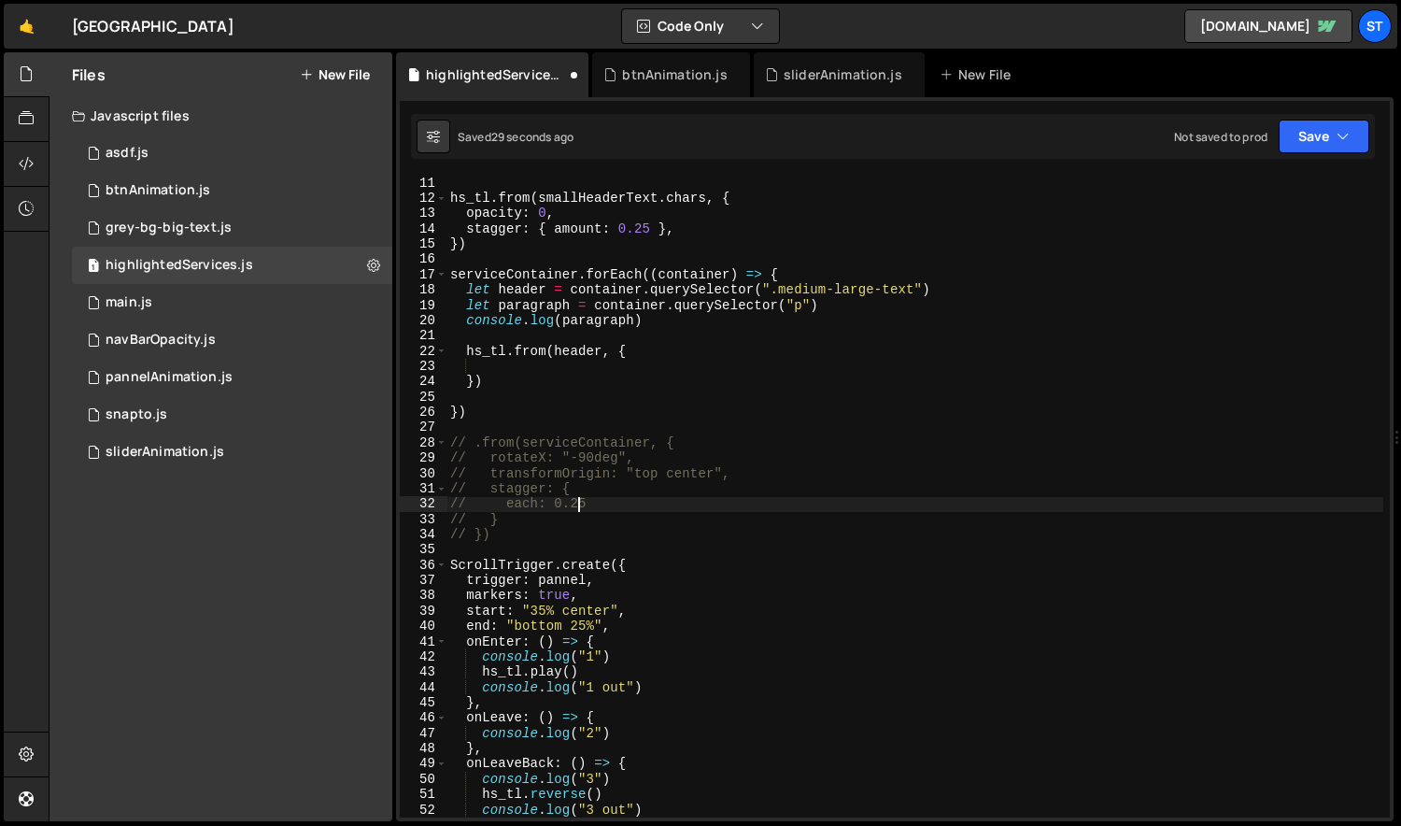
click at [628, 470] on div "hs_tl . from ( smallHeaderText . chars , { opacity : 0 , stagger : { amount : 0…" at bounding box center [915, 512] width 938 height 672
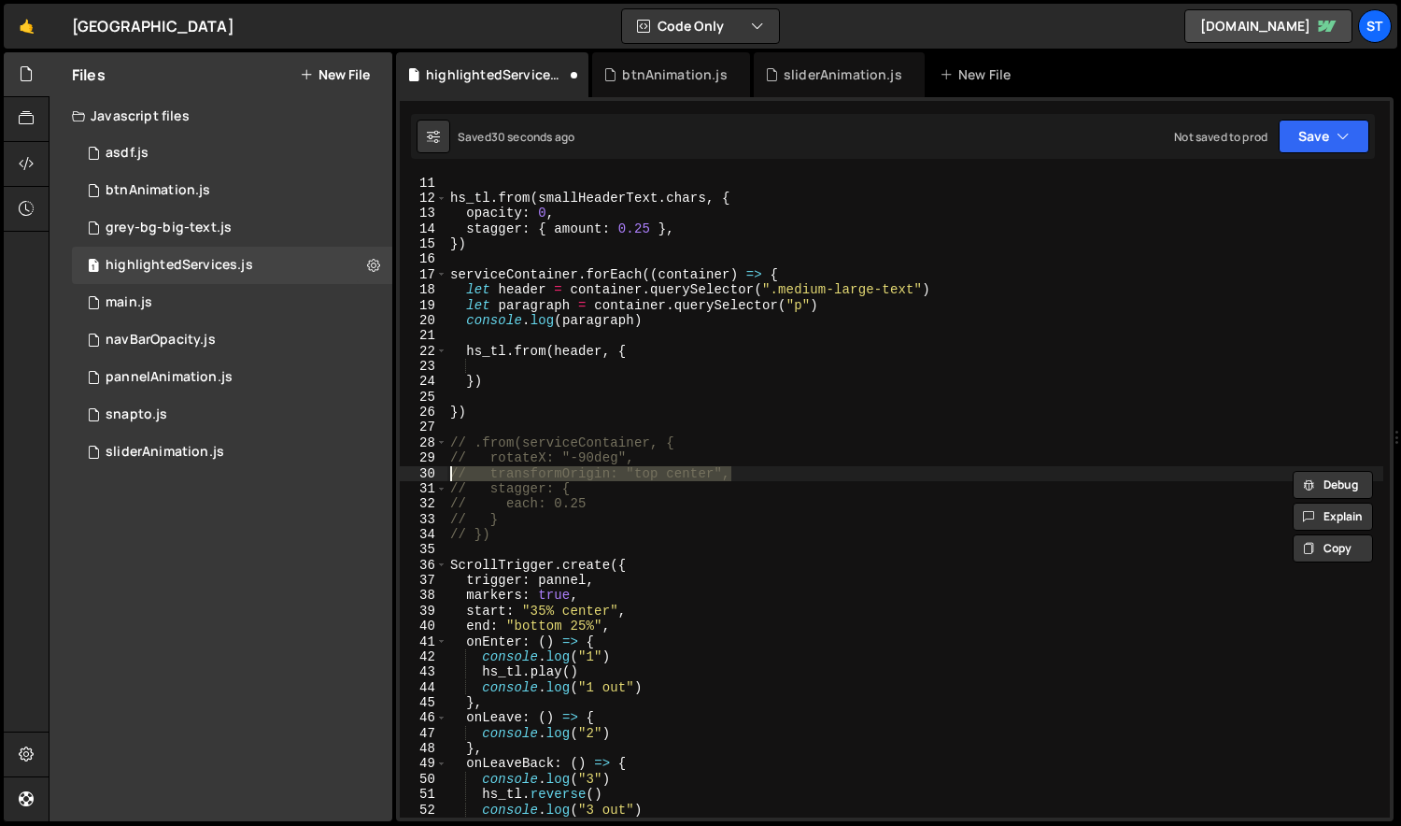
type textarea "// rotateX: "-90deg", // transformOrigin: "top center","
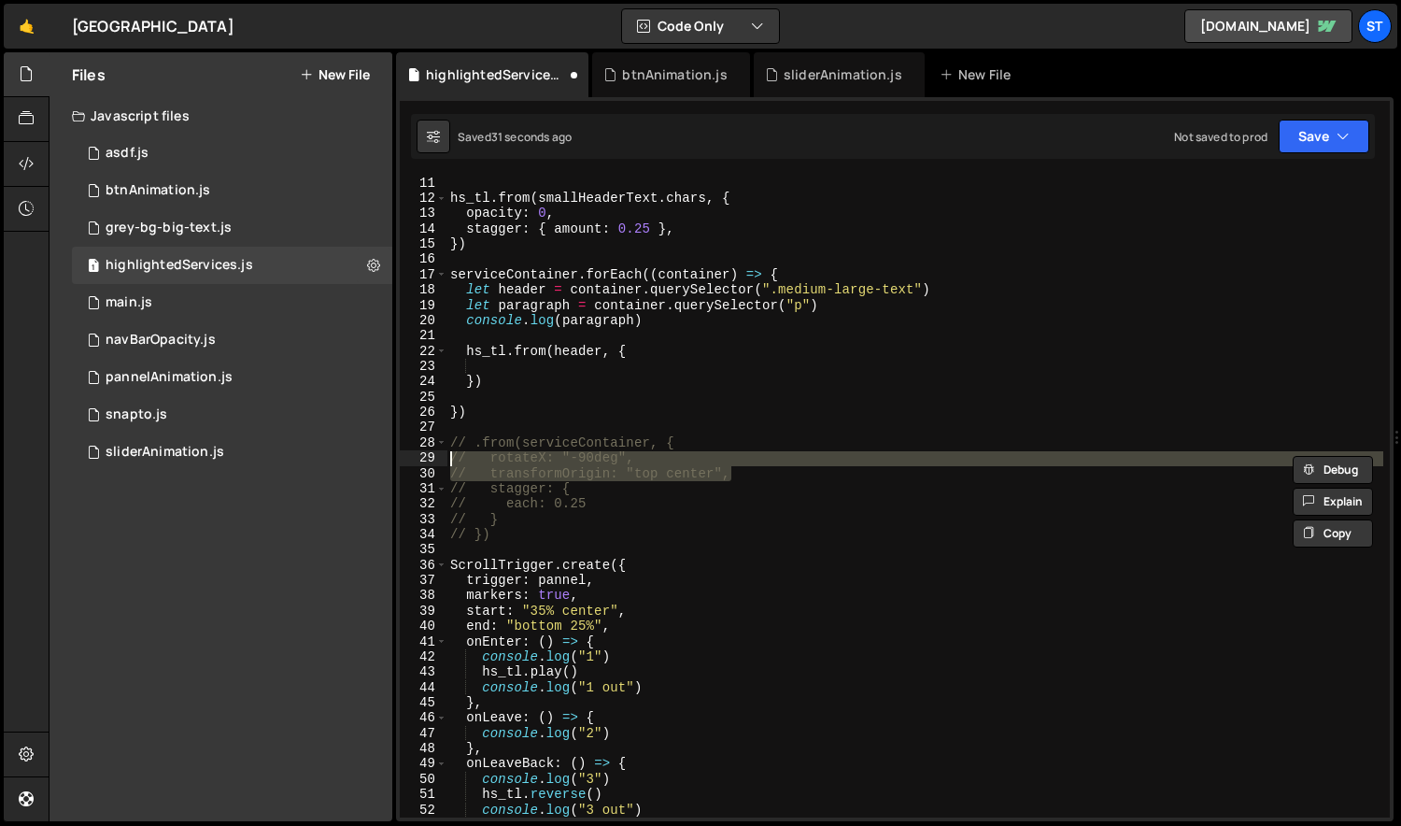
click at [588, 361] on div "hs_tl . from ( smallHeaderText . chars , { opacity : 0 , stagger : { amount : 0…" at bounding box center [915, 512] width 938 height 672
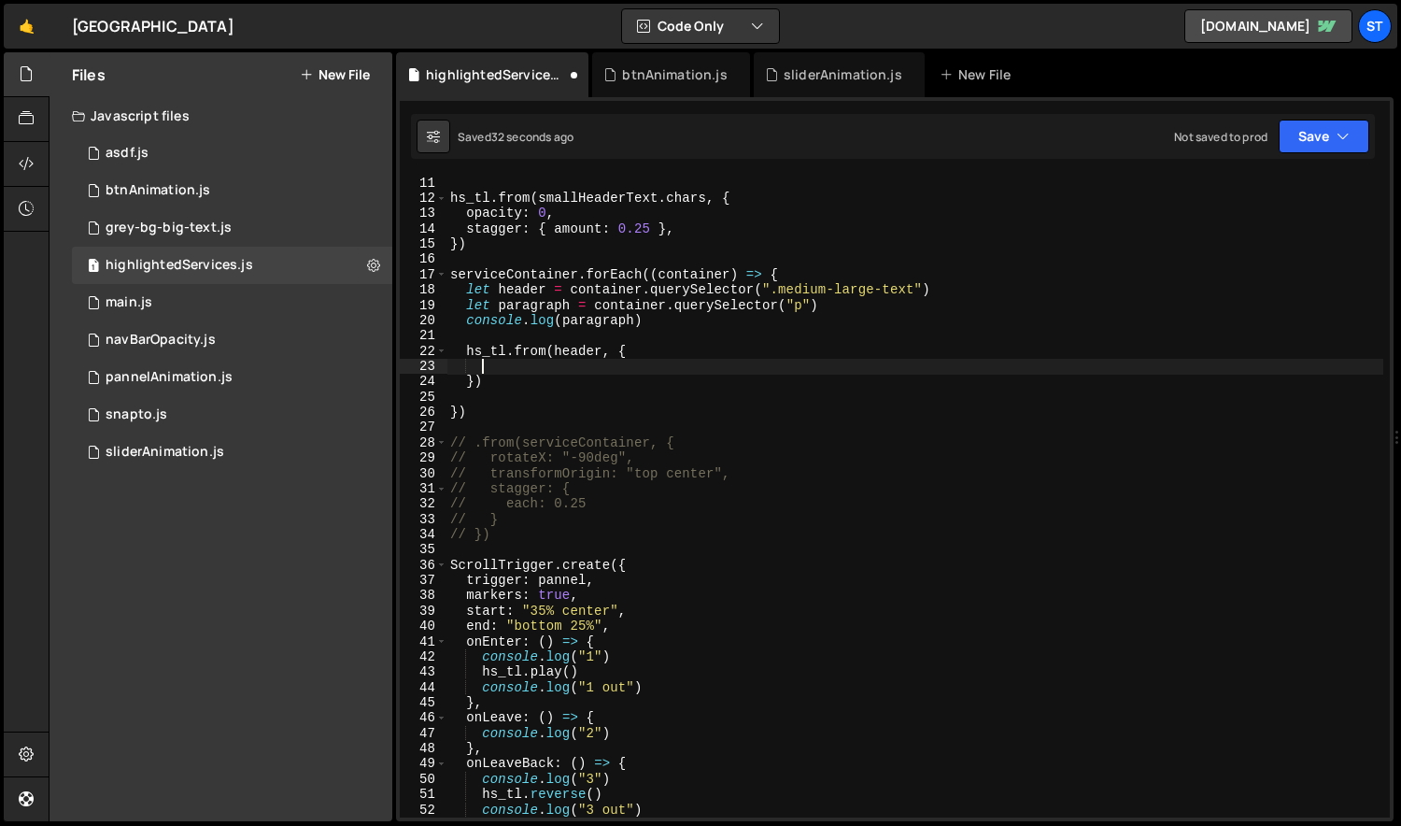
paste textarea "// transformOrigin: "top center","
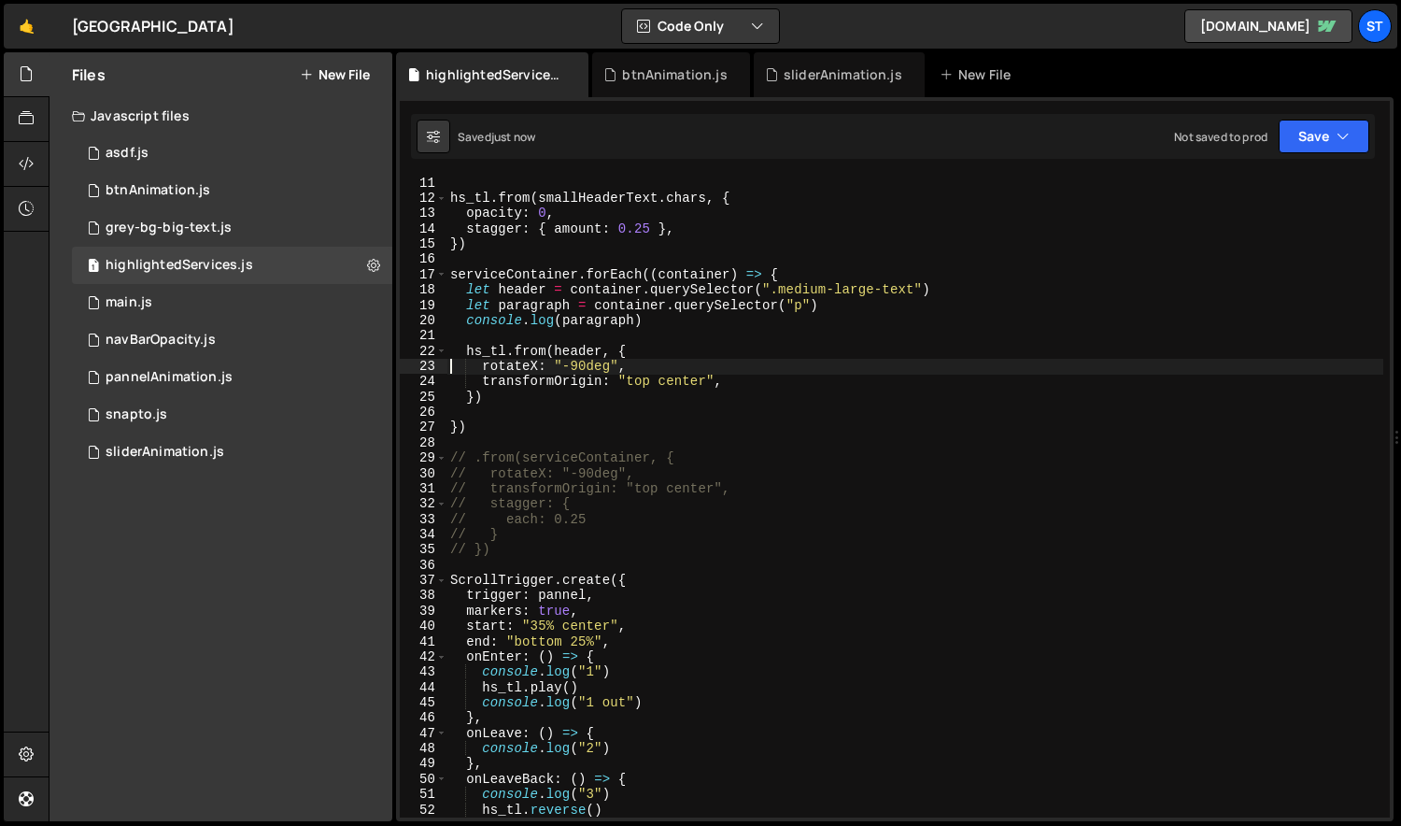
click at [504, 397] on div "hs_tl . from ( smallHeaderText . chars , { opacity : 0 , stagger : { amount : 0…" at bounding box center [915, 512] width 938 height 672
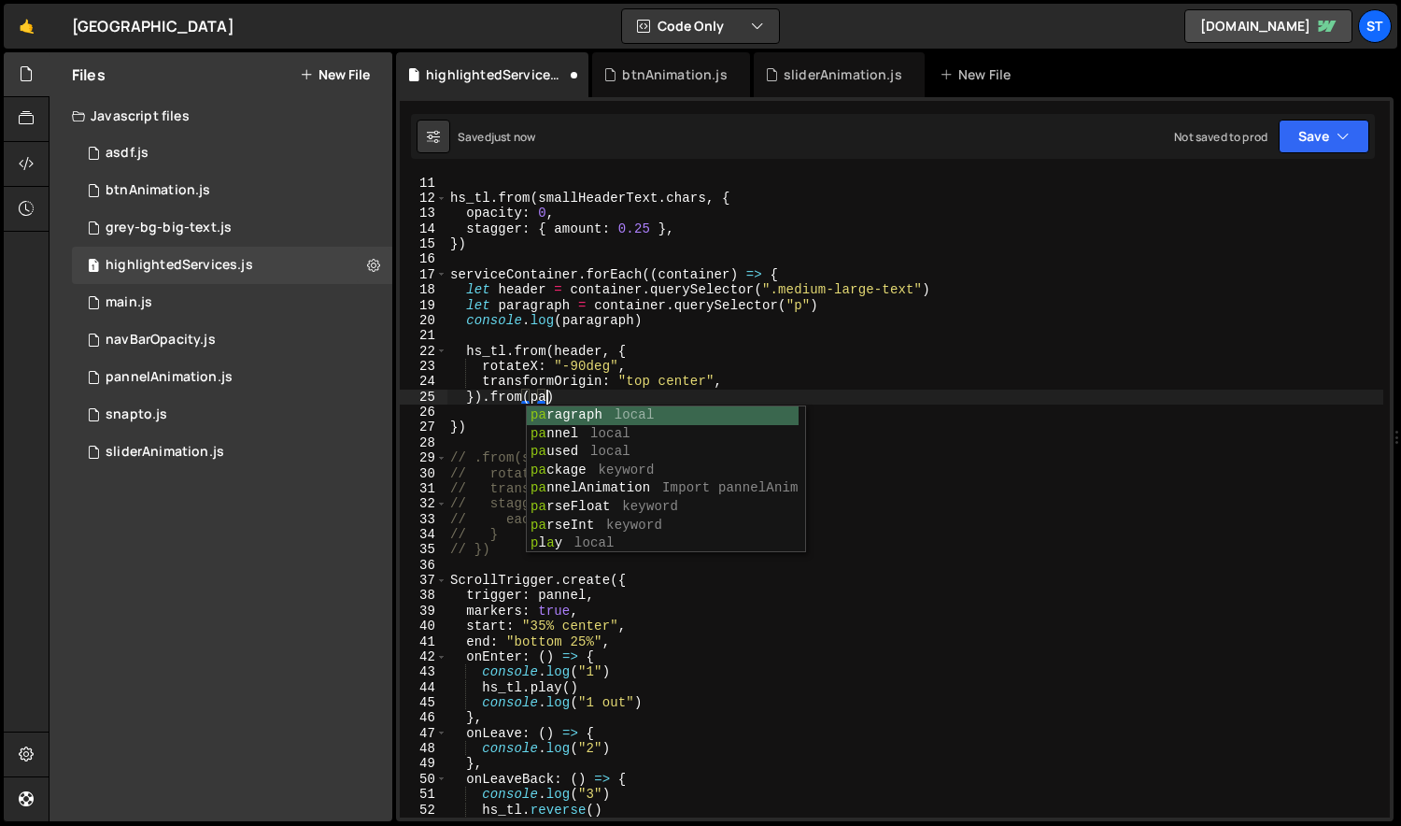
scroll to position [0, 7]
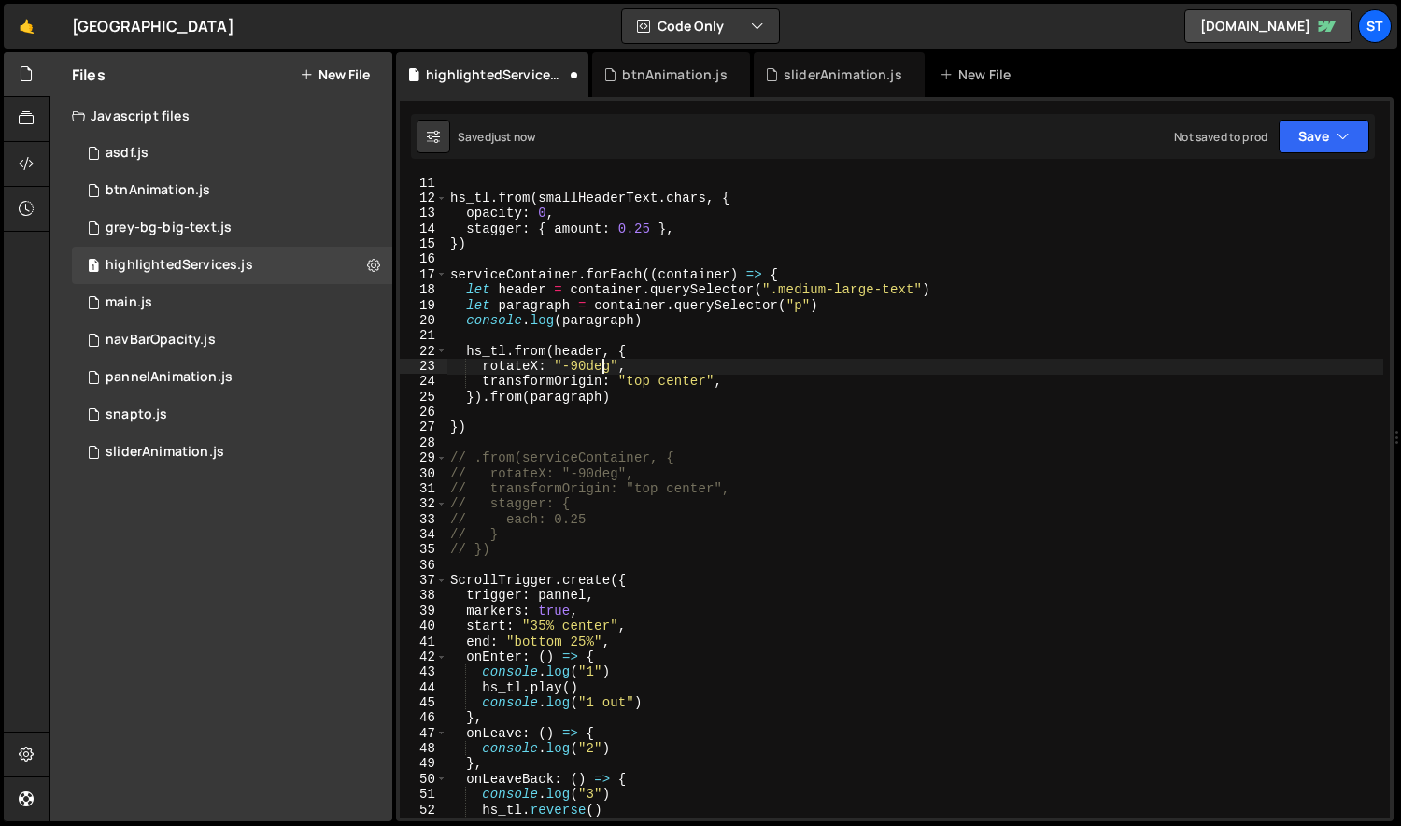
type textarea "hs_tl.from(header, {"
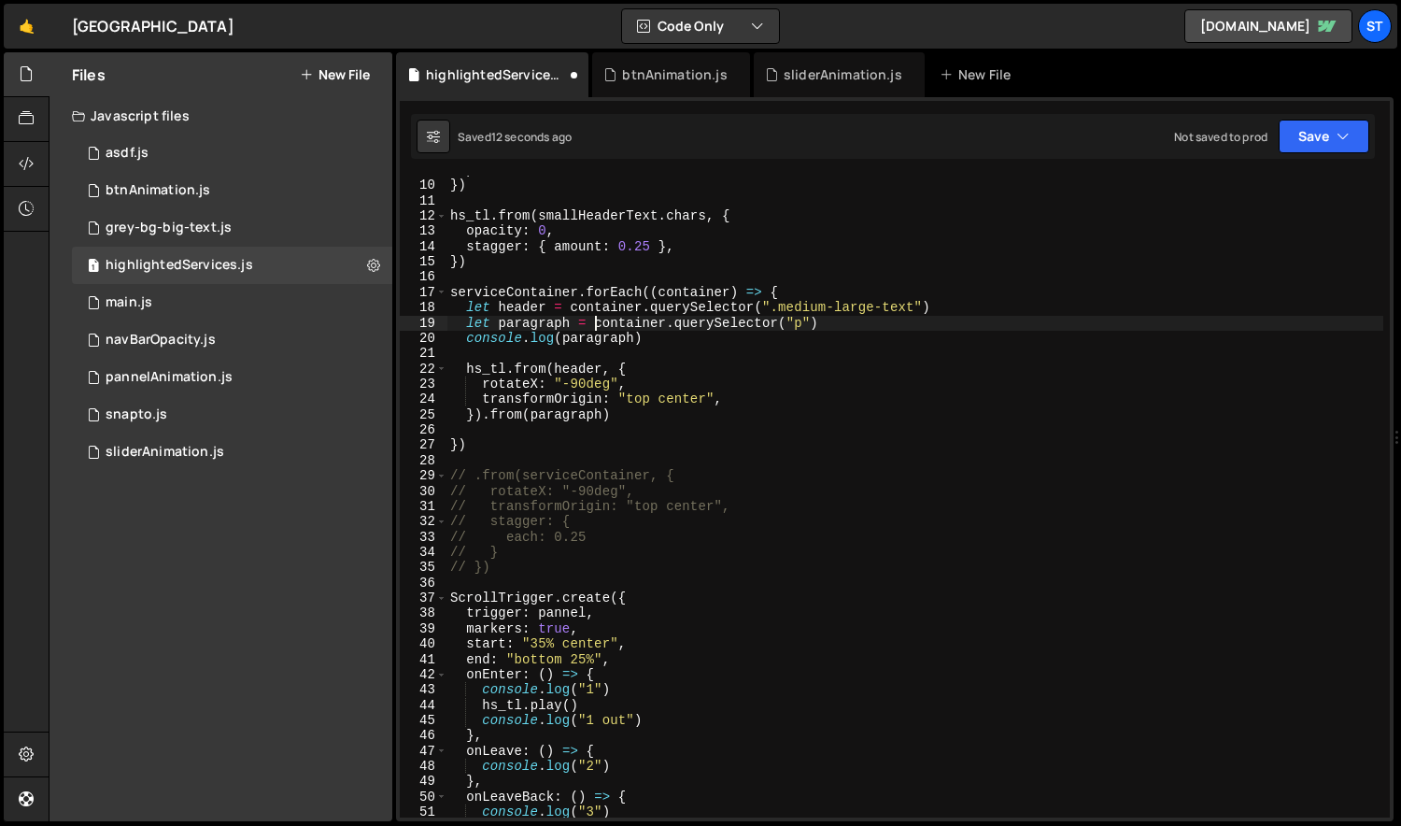
scroll to position [0, 0]
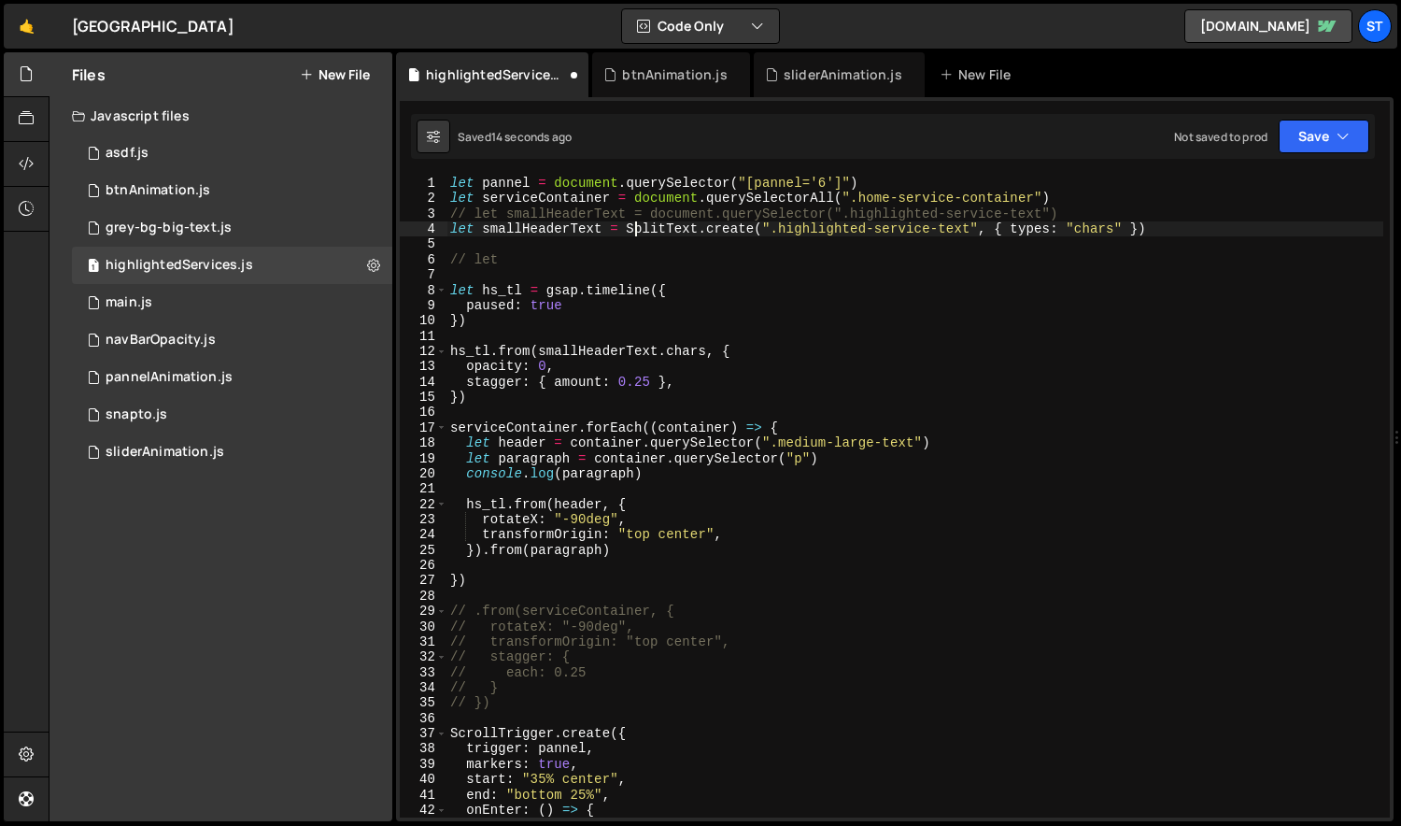
click at [631, 229] on div "let pannel = document . querySelector ( "[pannel='6']" ) let serviceContainer =…" at bounding box center [915, 512] width 938 height 672
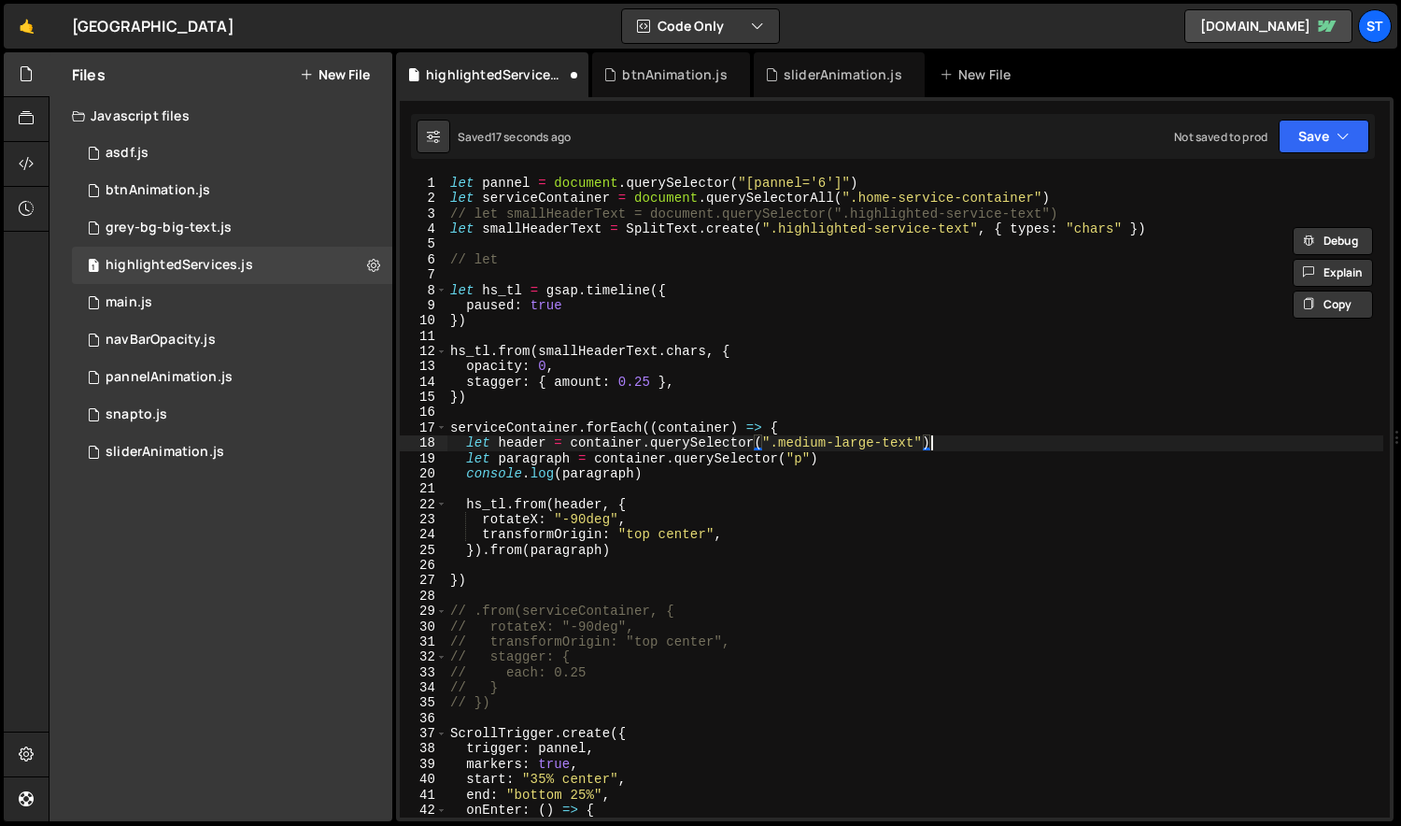
click at [964, 447] on div "let pannel = document . querySelector ( "[pannel='6']" ) let serviceContainer =…" at bounding box center [915, 512] width 938 height 672
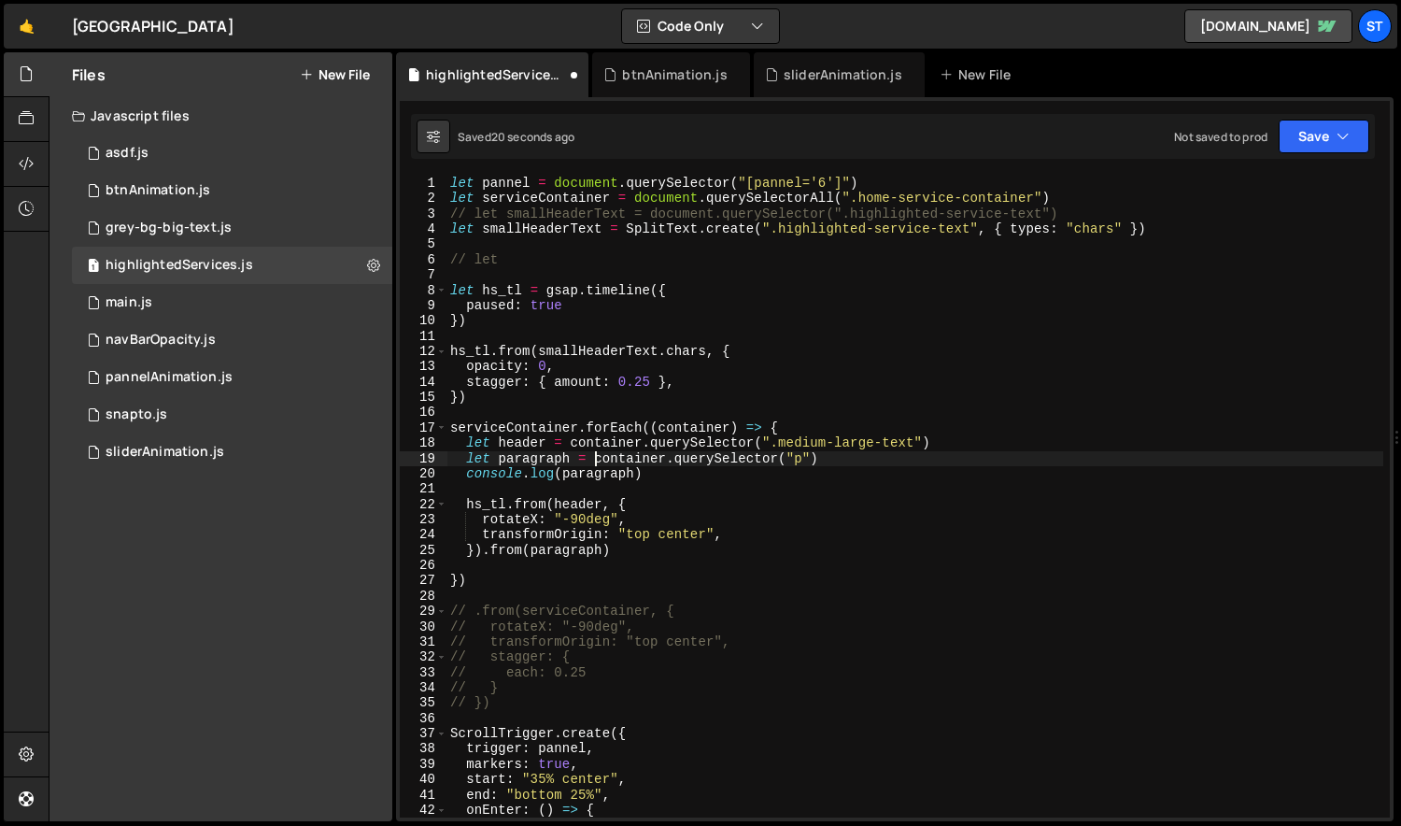
paste textarea "SplitText.create(".highlighted-service-text", { types: "chars" })"
click at [946, 458] on div "let pannel = document . querySelector ( "[pannel='6']" ) let serviceContainer =…" at bounding box center [915, 512] width 938 height 672
click at [732, 456] on div "let pannel = document . querySelector ( "[pannel='6']" ) let serviceContainer =…" at bounding box center [915, 512] width 938 height 672
paste textarea "container.querySelector("p")"
click at [525, 462] on div "let pannel = document . querySelector ( "[pannel='6']" ) let serviceContainer =…" at bounding box center [915, 512] width 938 height 672
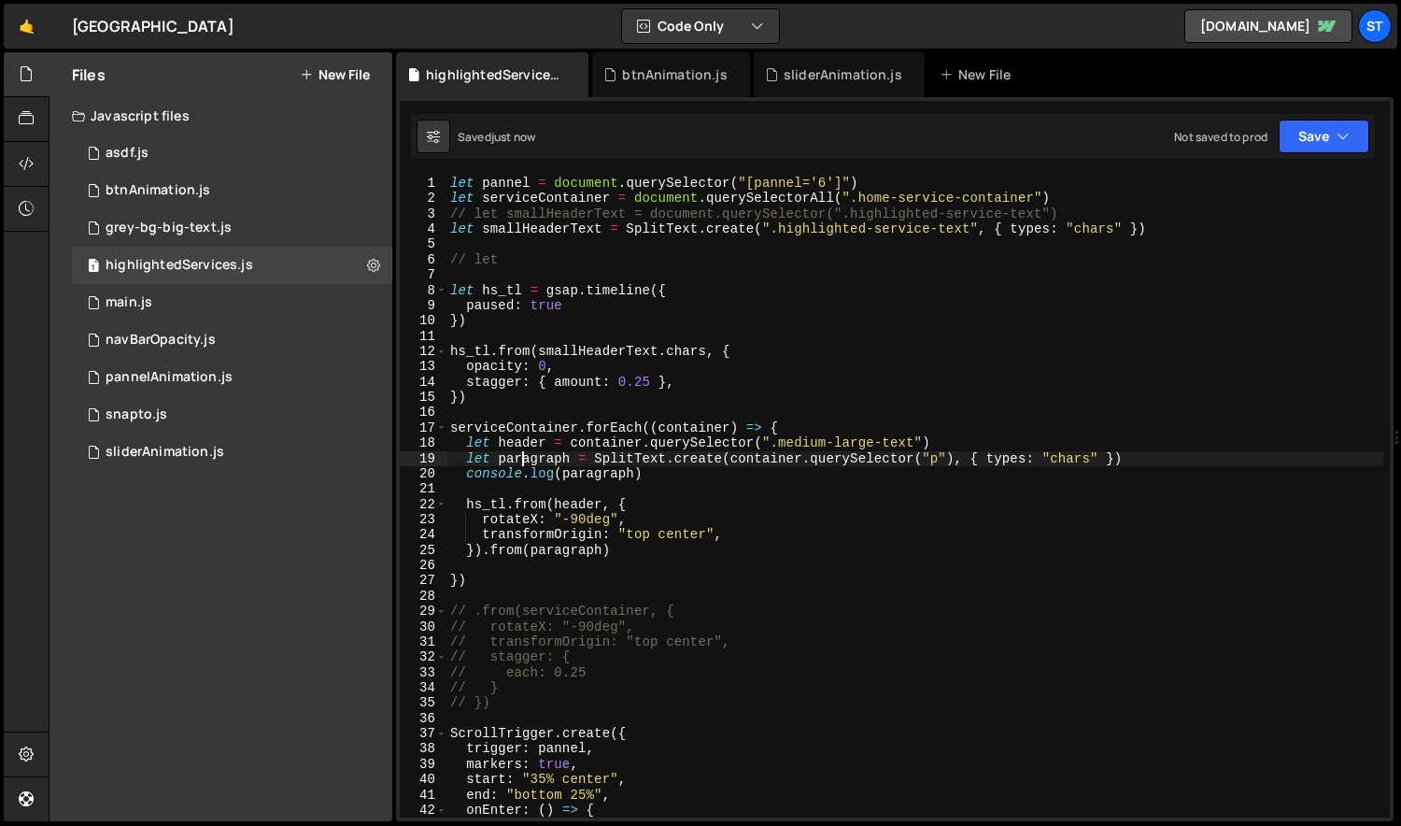
click at [525, 462] on div "let pannel = document . querySelector ( "[pannel='6']" ) let serviceContainer =…" at bounding box center [915, 512] width 938 height 672
click at [529, 573] on div "let pannel = document . querySelector ( "[pannel='6']" ) let serviceContainer =…" at bounding box center [915, 512] width 938 height 672
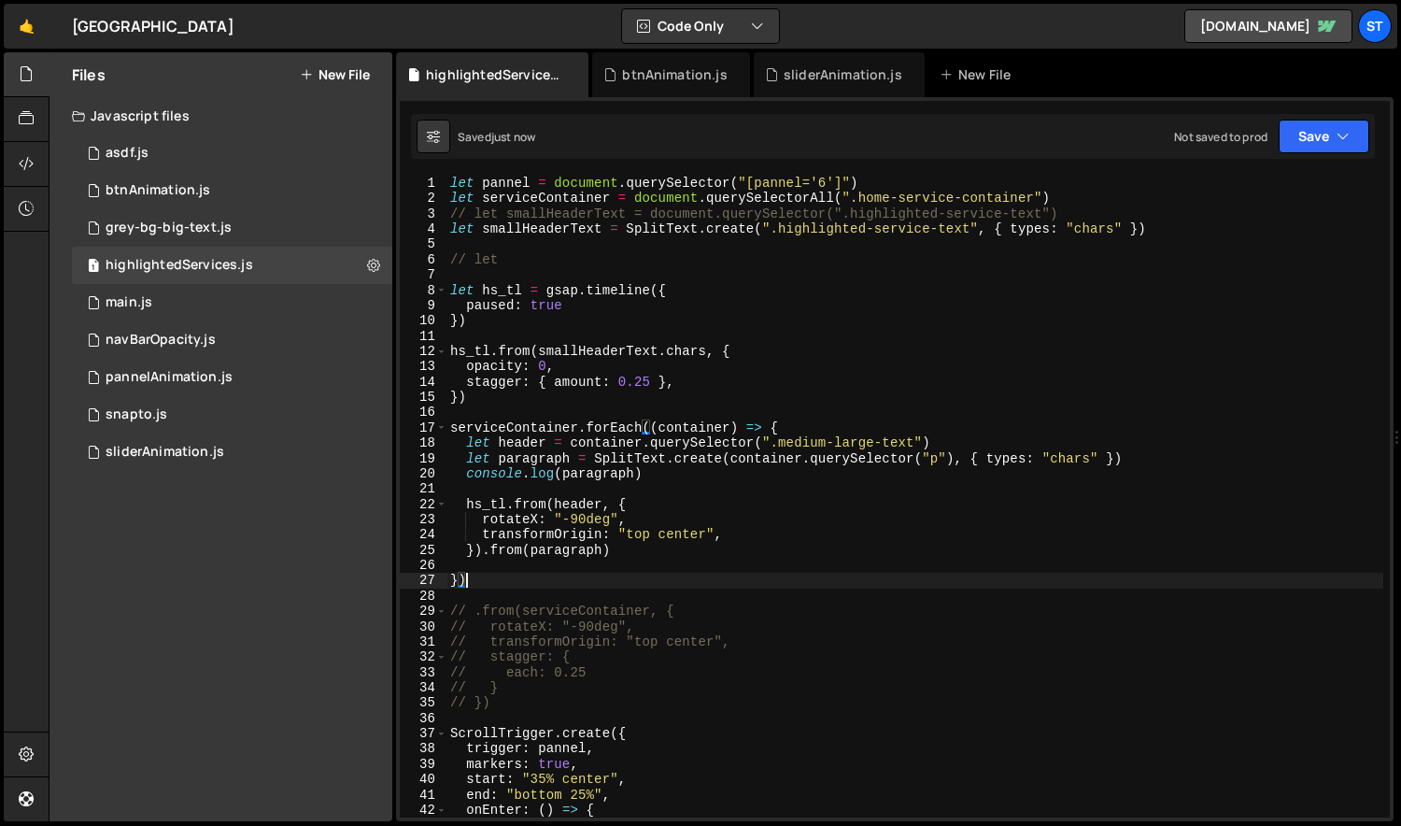
click at [599, 551] on div "let pannel = document . querySelector ( "[pannel='6']" ) let serviceContainer =…" at bounding box center [915, 512] width 938 height 672
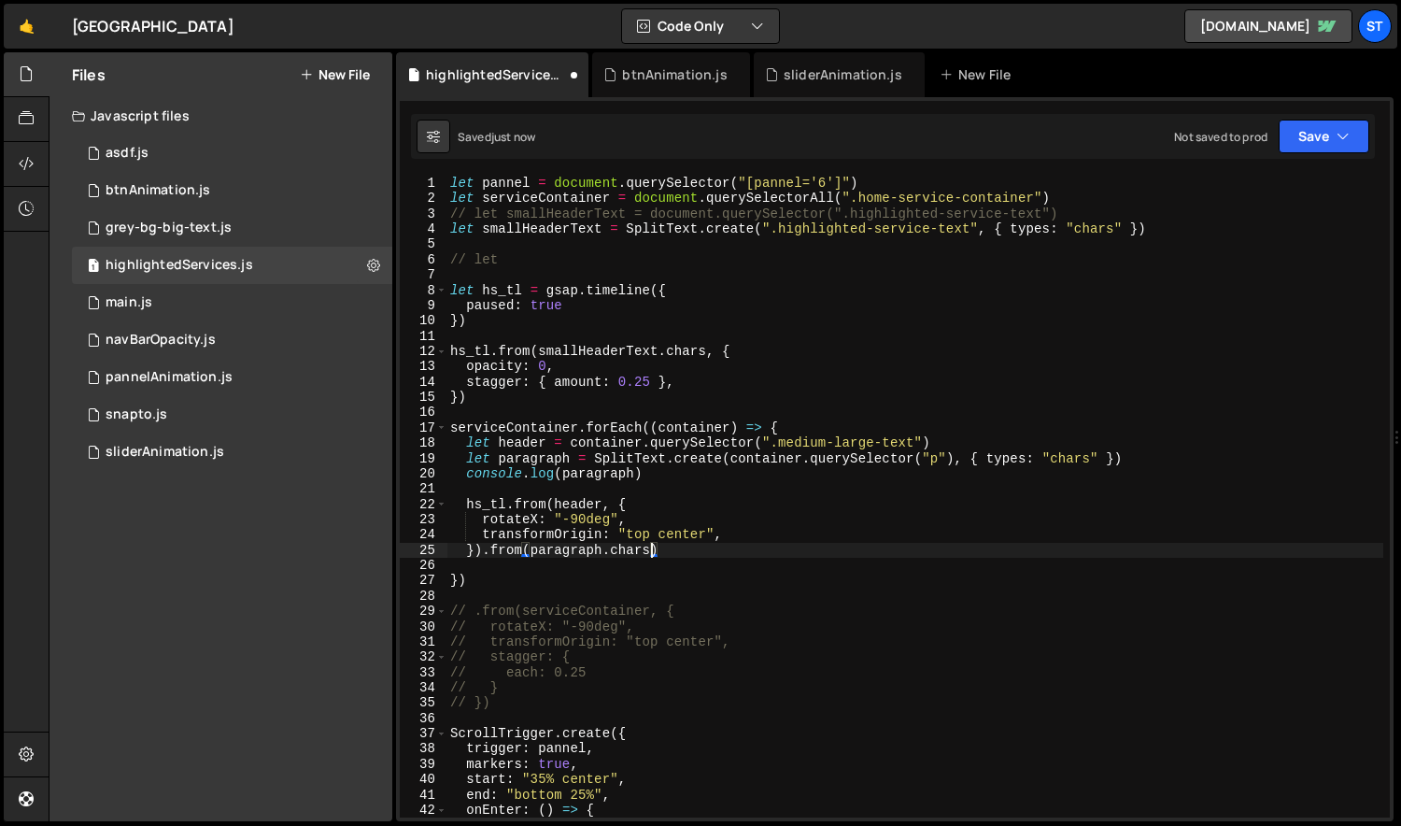
scroll to position [0, 15]
type textarea "}).from(paragraph.chars, {})"
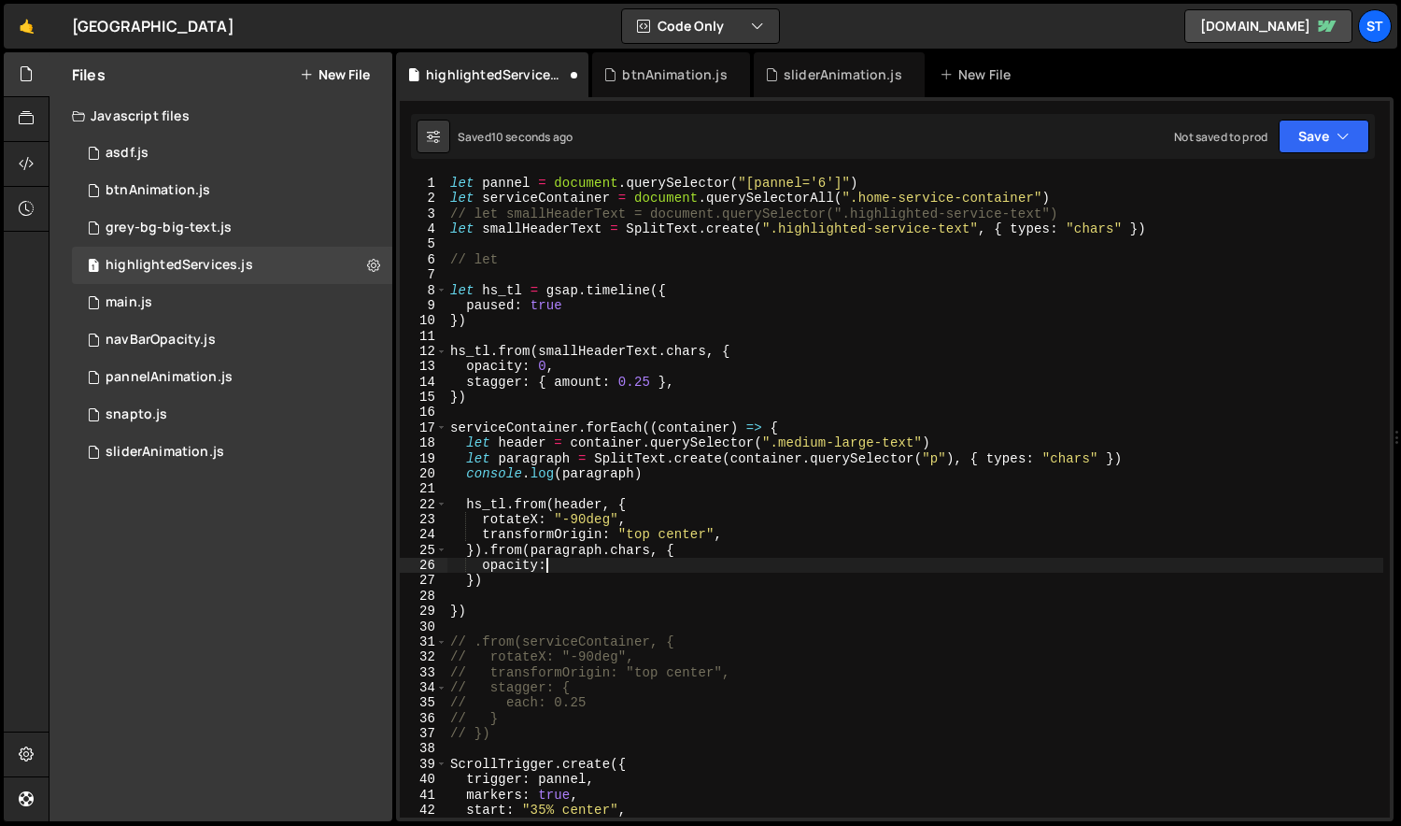
scroll to position [0, 7]
click at [647, 575] on div "let pannel = document . querySelector ( "[pannel='6']" ) let serviceContainer =…" at bounding box center [915, 512] width 938 height 672
click at [626, 537] on div "let pannel = document . querySelector ( "[pannel='6']" ) let serviceContainer =…" at bounding box center [915, 512] width 938 height 672
click at [601, 558] on div "let pannel = document . querySelector ( "[pannel='6']" ) let serviceContainer =…" at bounding box center [915, 512] width 938 height 672
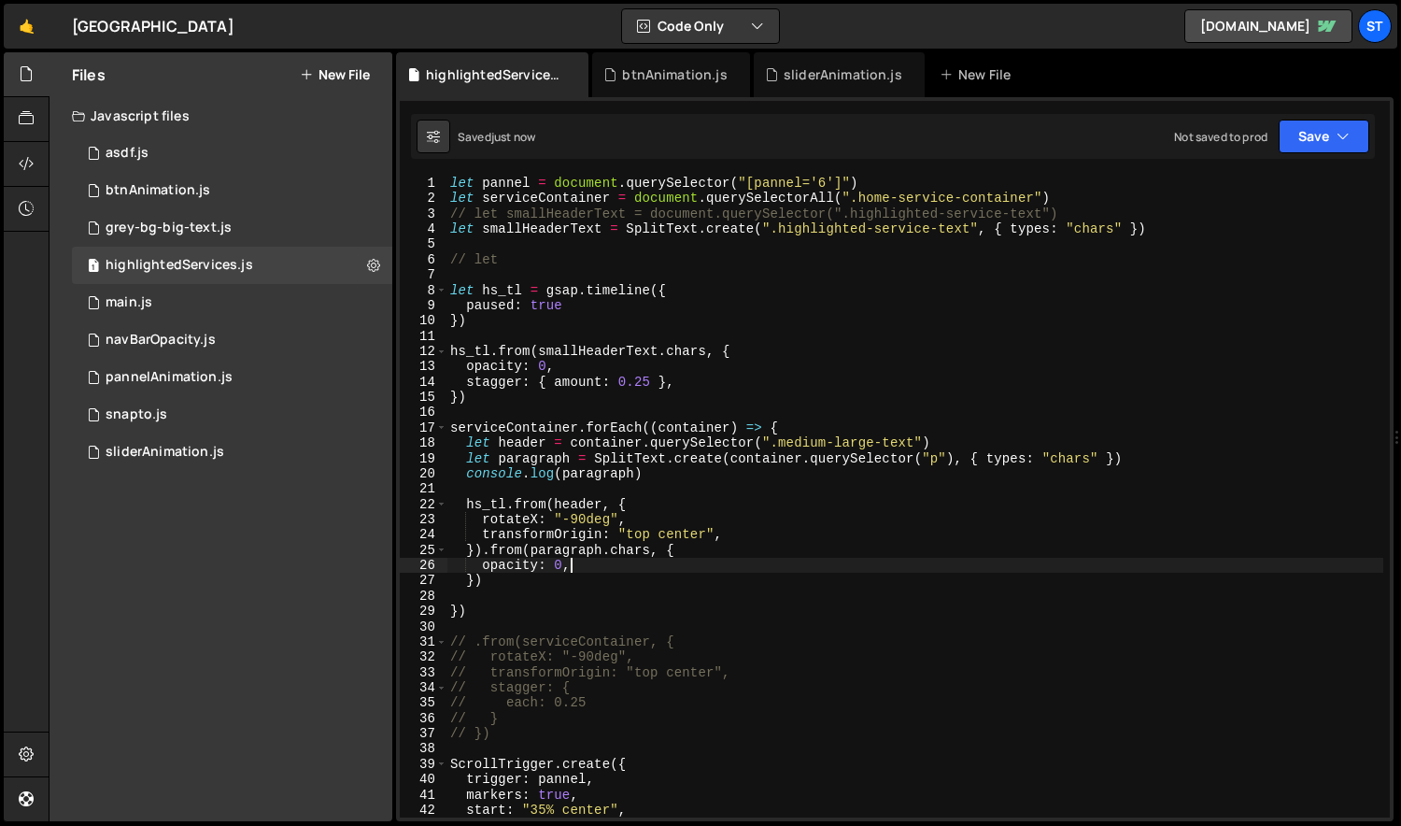
click at [713, 368] on div "let pannel = document . querySelector ( "[pannel='6']" ) let serviceContainer =…" at bounding box center [915, 512] width 938 height 672
click at [714, 375] on div "let pannel = document . querySelector ( "[pannel='6']" ) let serviceContainer =…" at bounding box center [915, 512] width 938 height 672
click at [630, 571] on div "let pannel = document . querySelector ( "[pannel='6']" ) let serviceContainer =…" at bounding box center [915, 512] width 938 height 672
type textarea "opacity: 0,"
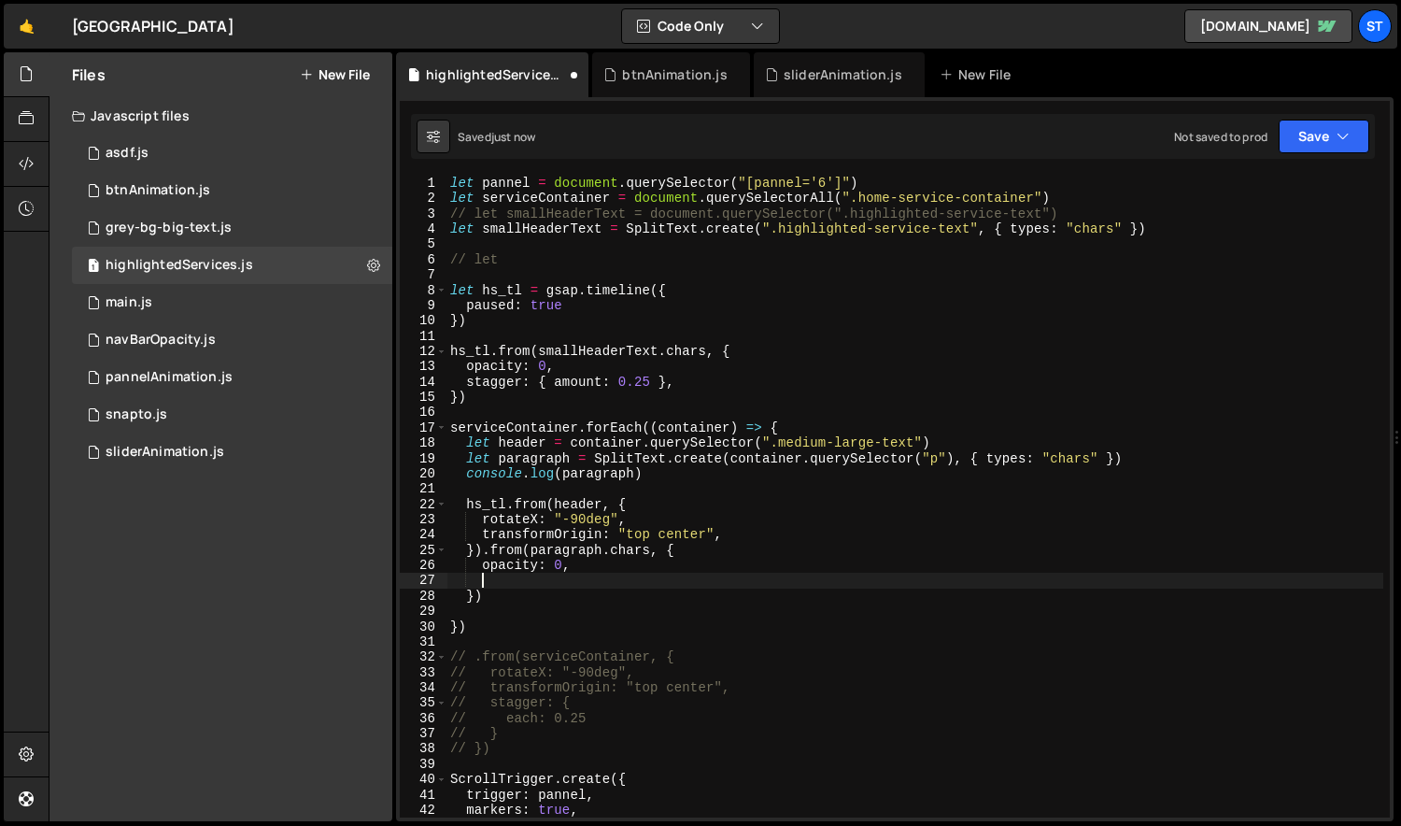
scroll to position [0, 0]
paste textarea "stagger: { amount: 0.25 },"
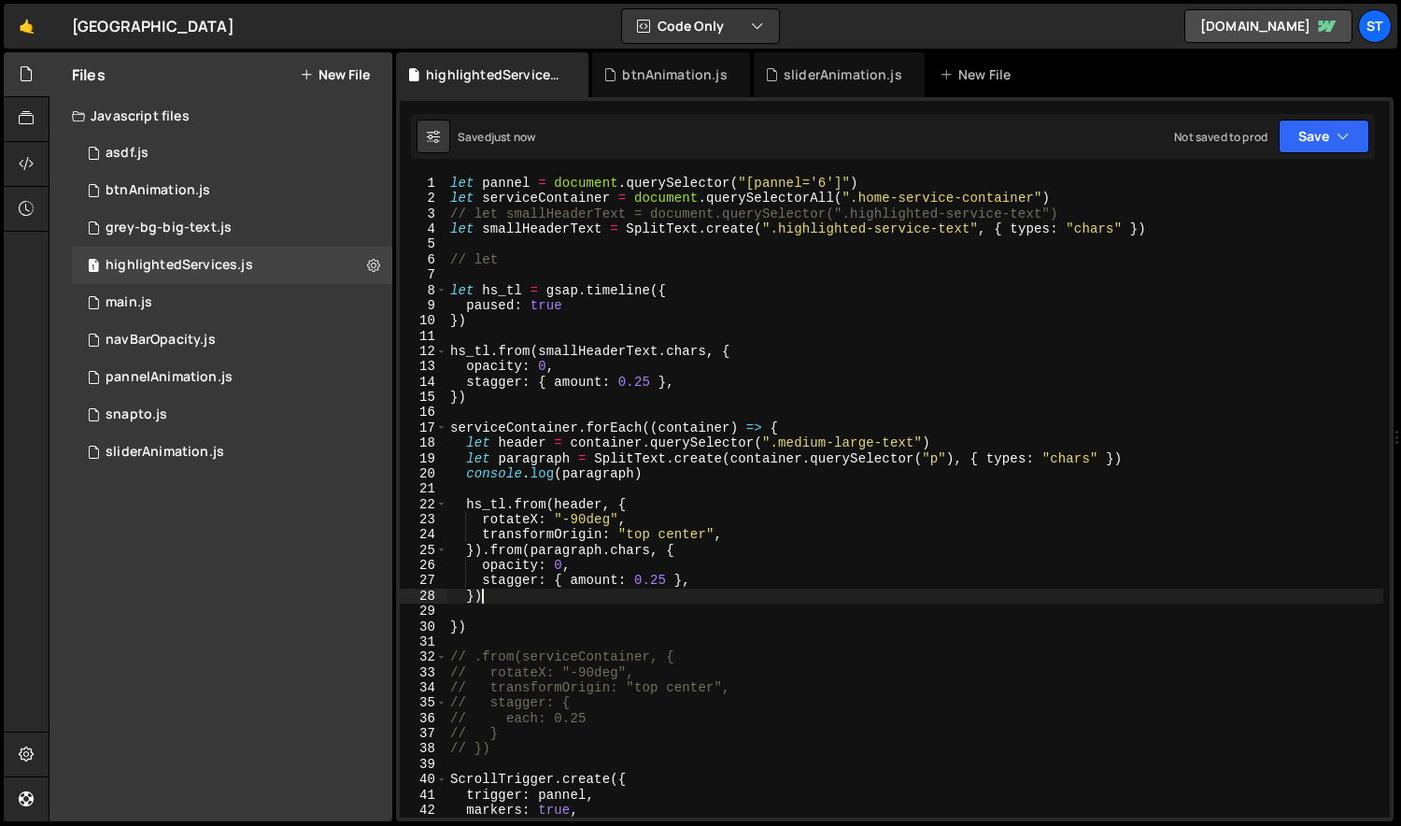
click at [524, 600] on div "let pannel = document . querySelector ( "[pannel='6']" ) let serviceContainer =…" at bounding box center [915, 512] width 938 height 672
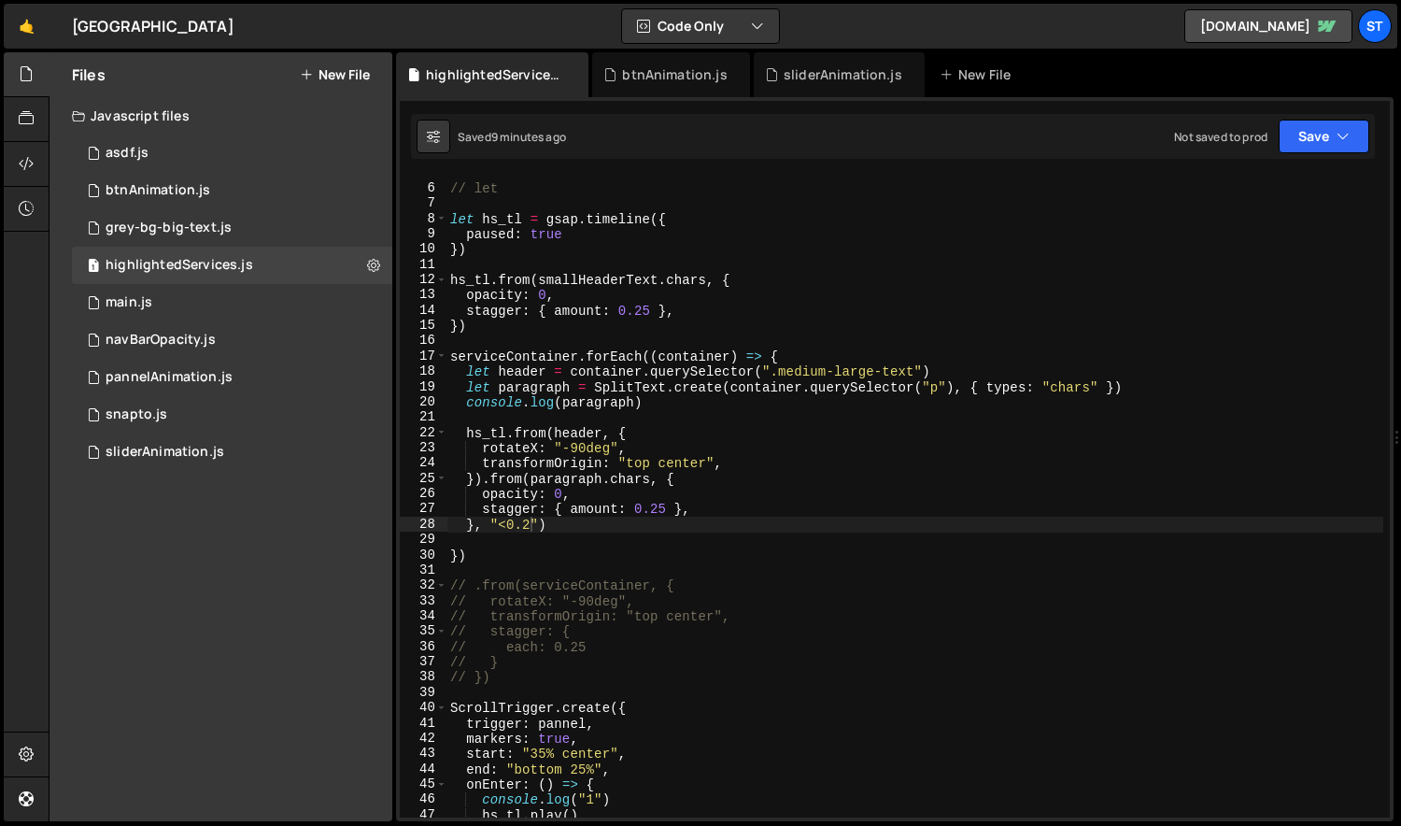
scroll to position [556, 0]
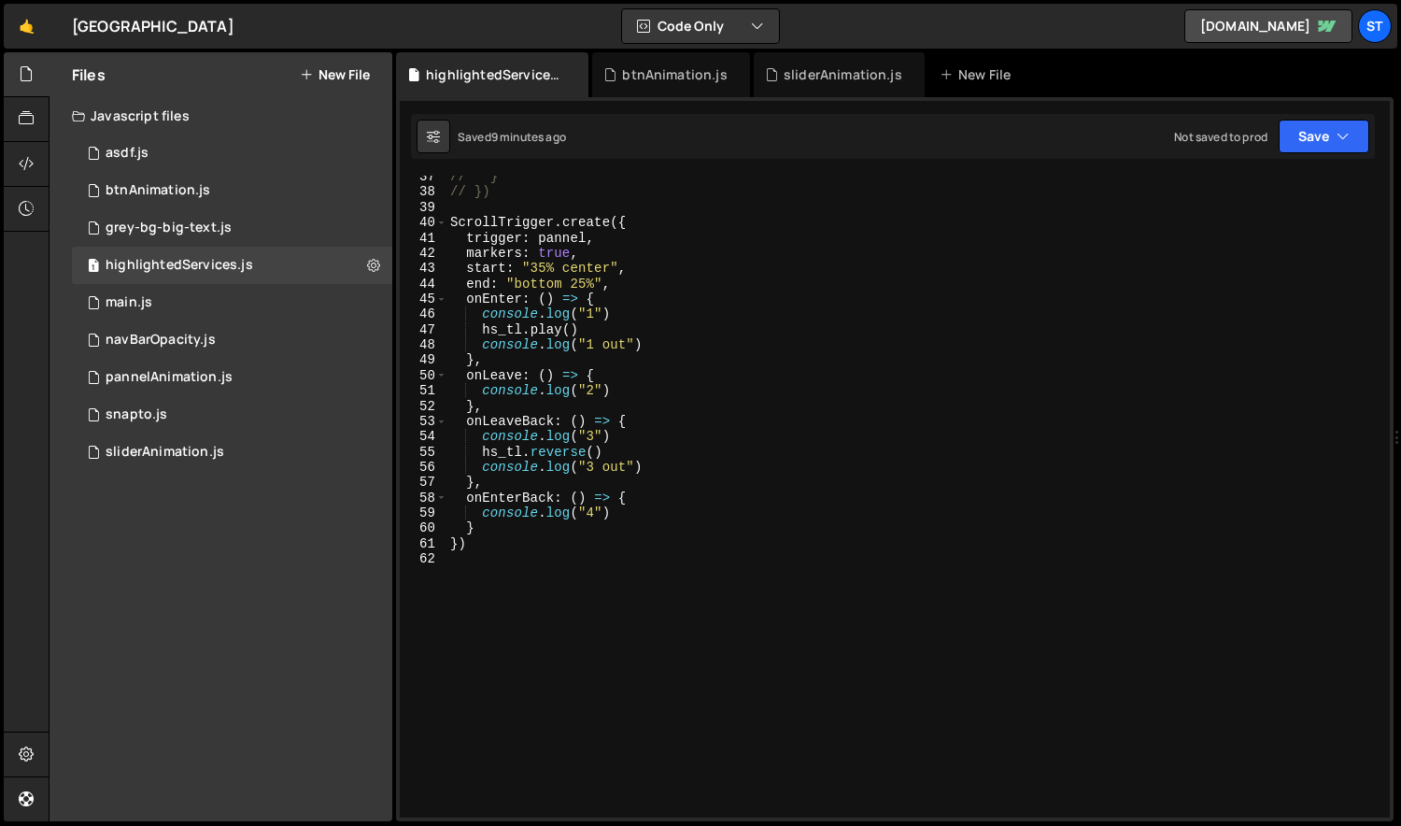
click at [556, 332] on div "// } // }) ScrollTrigger . create ({ trigger : pannel , markers : true , start …" at bounding box center [915, 505] width 938 height 672
click at [578, 343] on div "// } // }) ScrollTrigger . create ({ trigger : pannel , markers : true , start …" at bounding box center [915, 505] width 938 height 672
type textarea "console.log("1 out")"
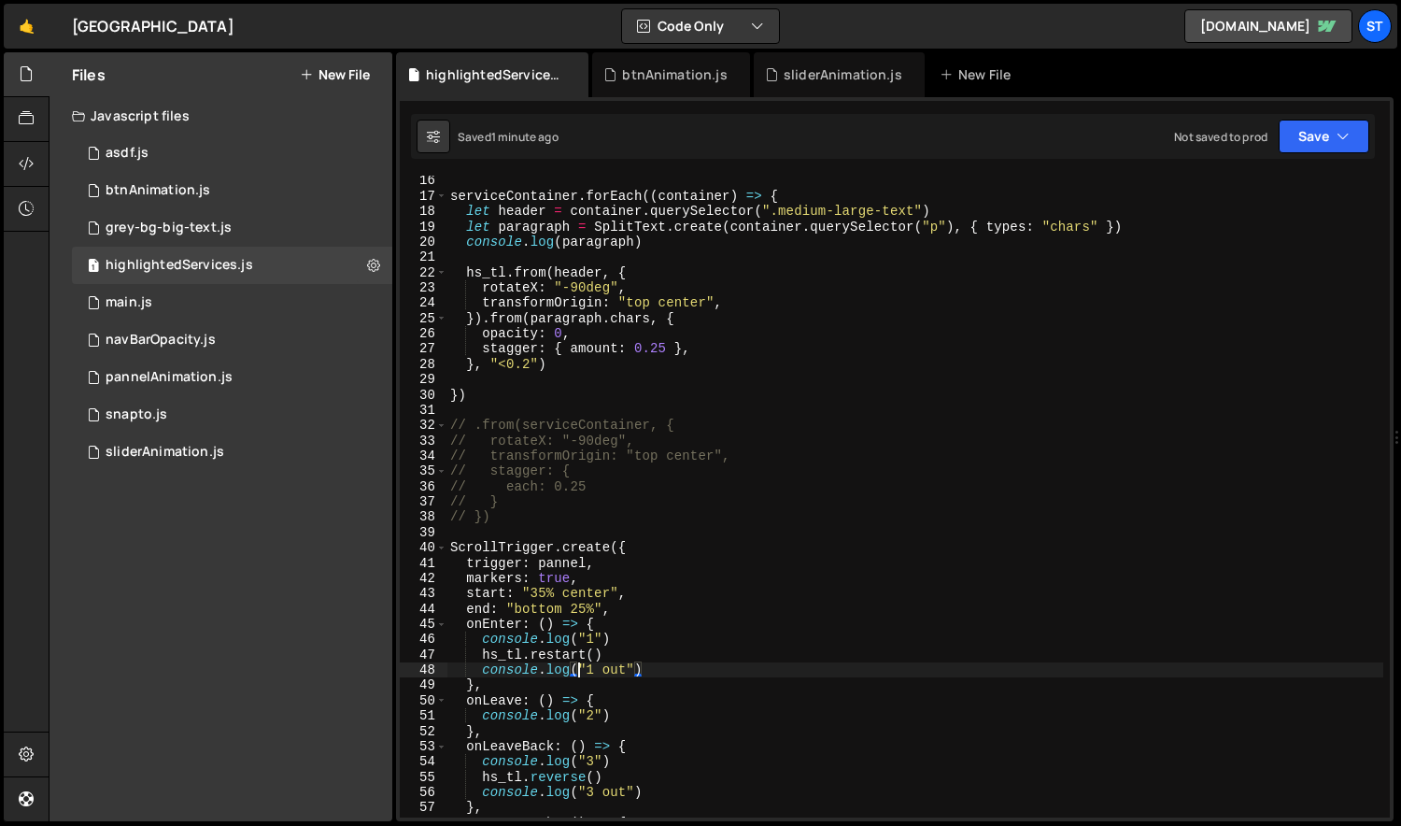
scroll to position [232, 0]
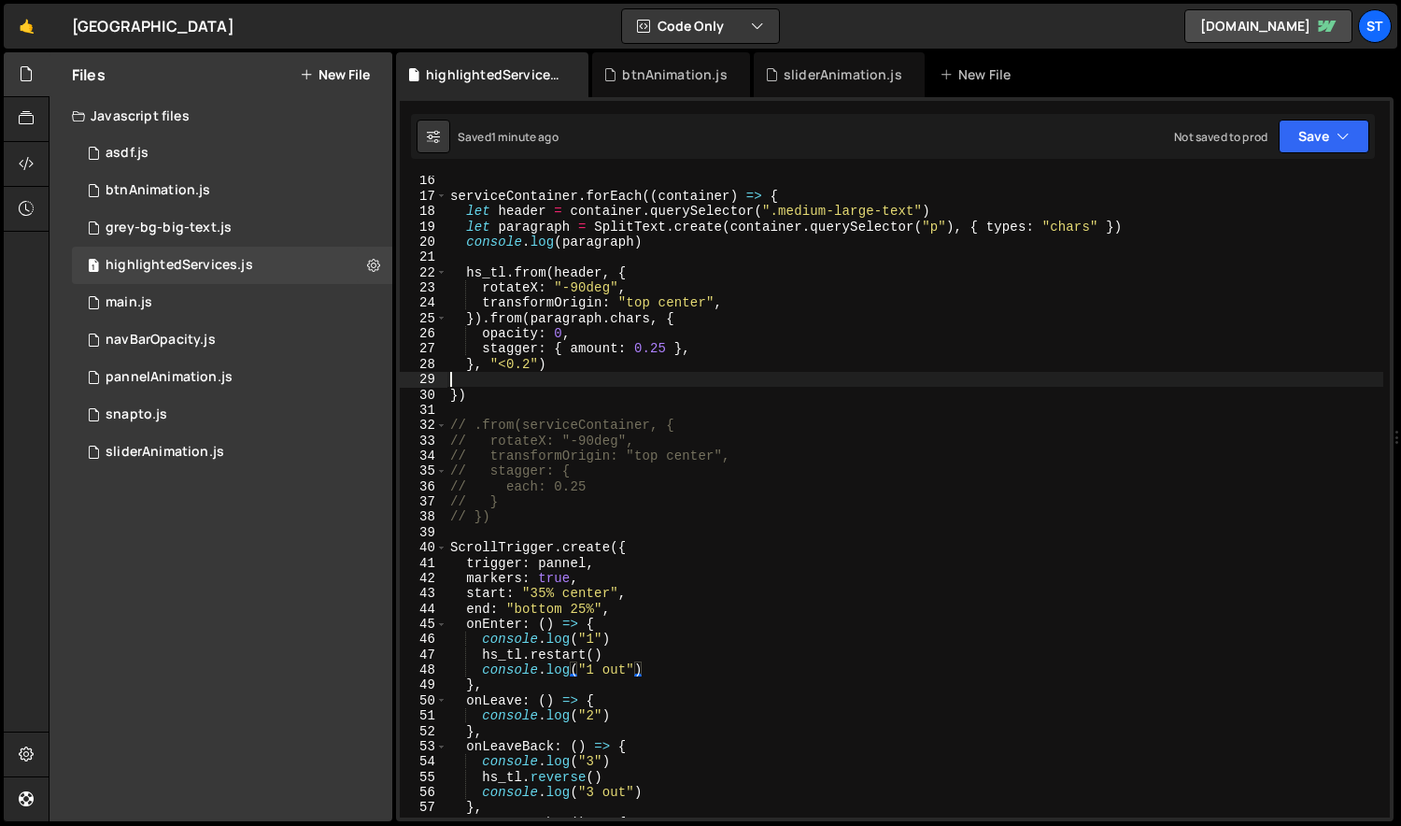
click at [554, 376] on div "serviceContainer . forEach (( container ) => { let header = container . querySe…" at bounding box center [915, 509] width 938 height 672
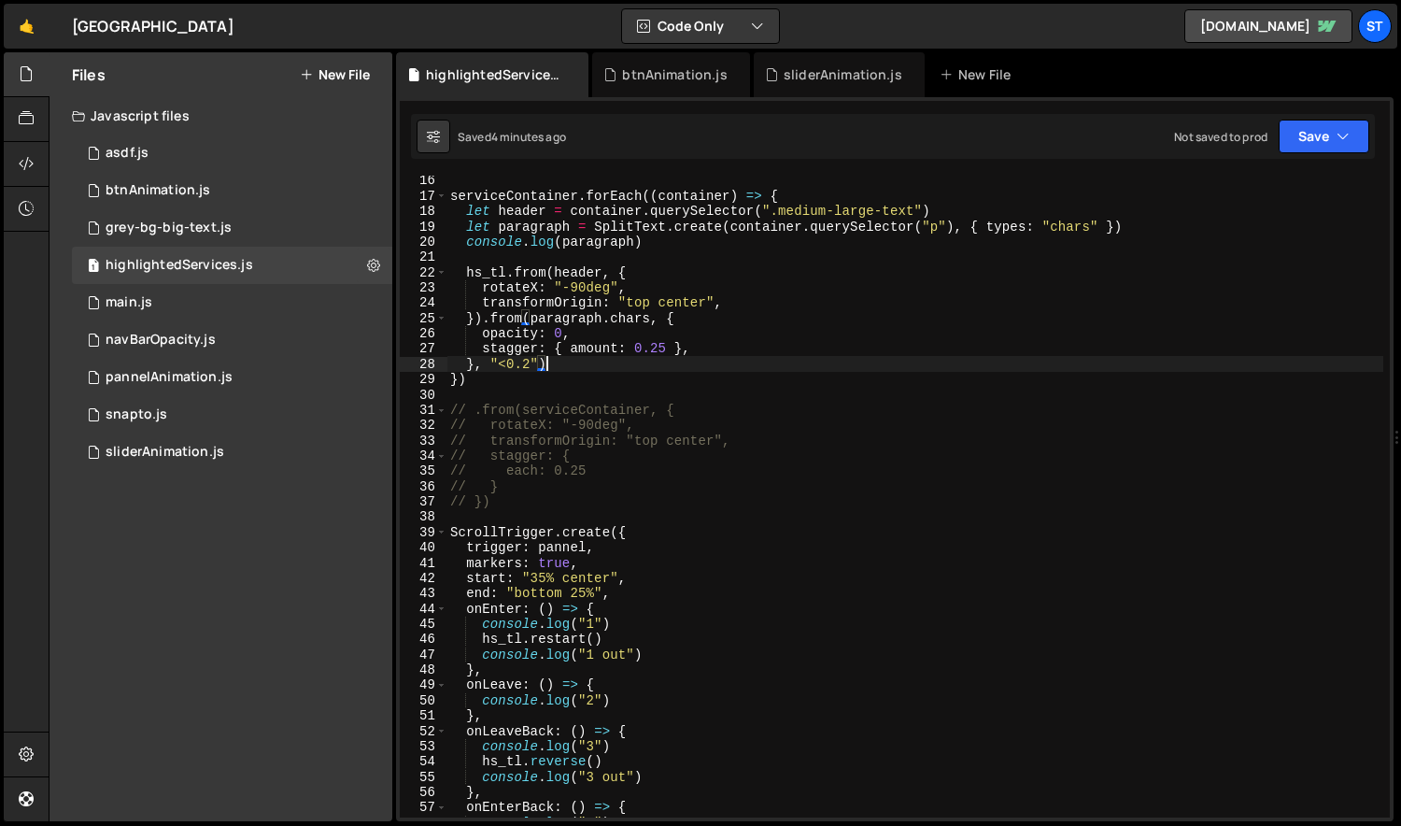
click at [667, 246] on div "serviceContainer . forEach (( container ) => { let header = container . querySe…" at bounding box center [915, 509] width 938 height 672
type textarea "console.log(paragraph)"
click at [667, 246] on div "serviceContainer . forEach (( container ) => { let header = container . querySe…" at bounding box center [915, 509] width 938 height 672
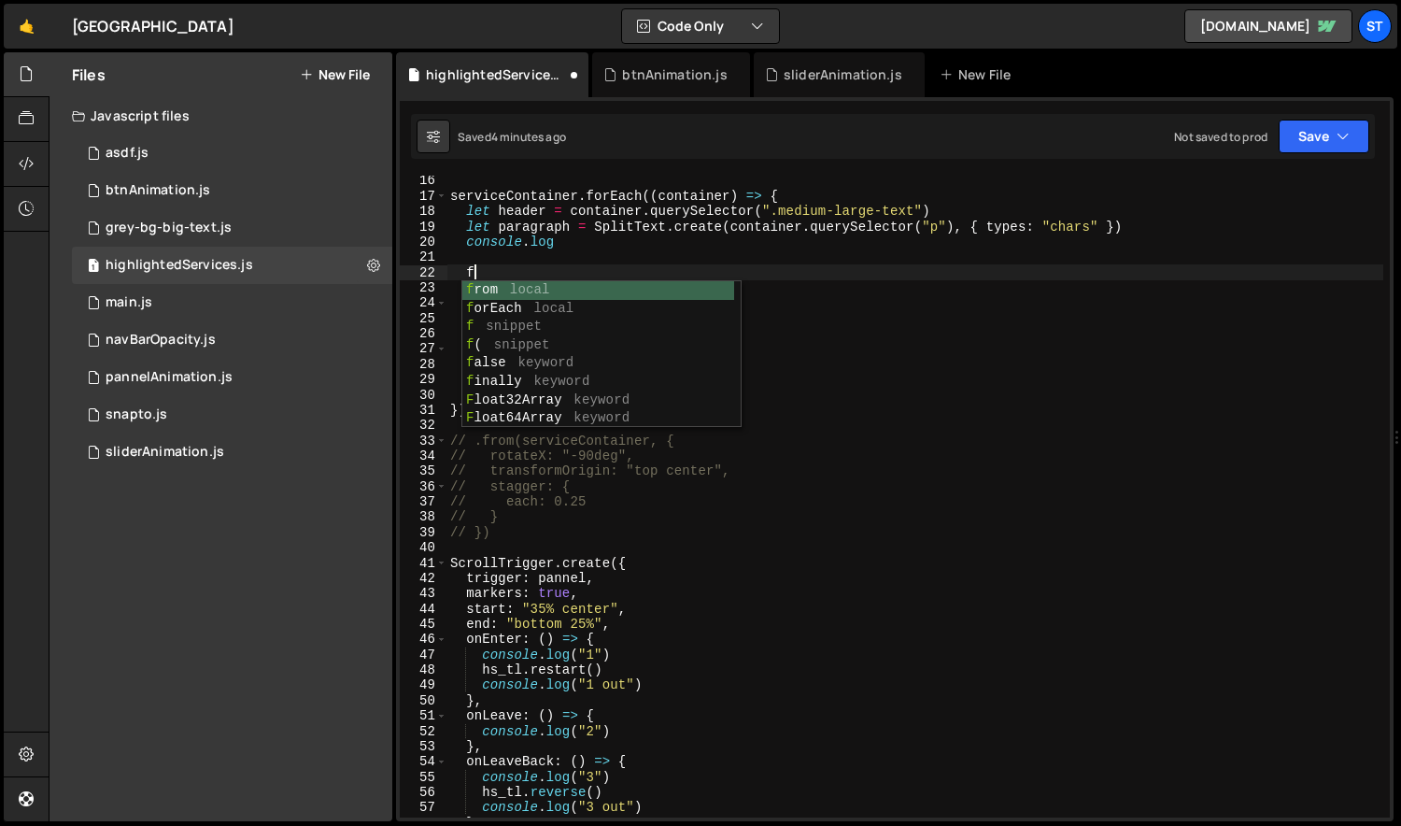
scroll to position [0, 1]
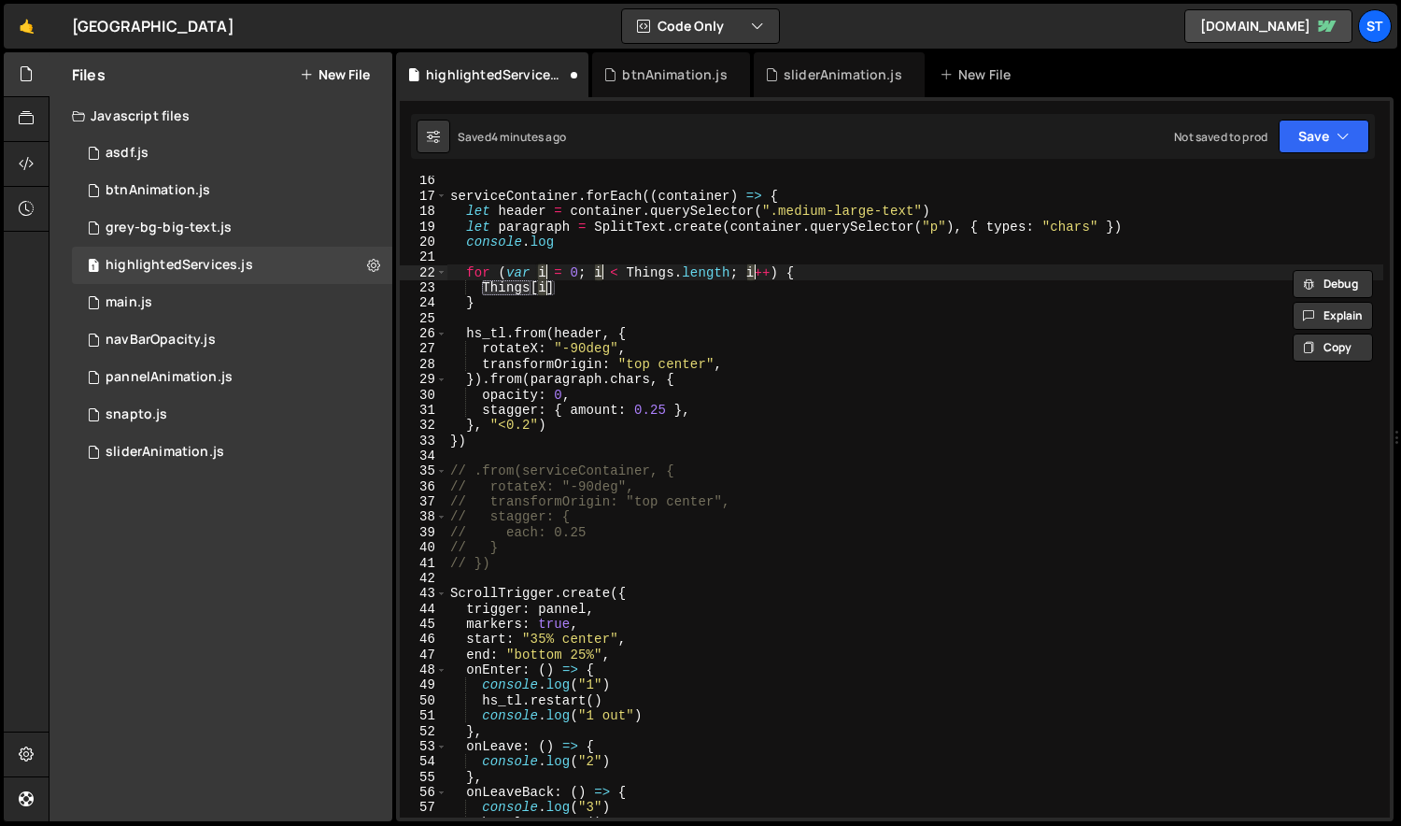
type textarea "Things[i]"
click at [597, 292] on div "serviceContainer . forEach (( container ) => { let header = container . querySe…" at bounding box center [915, 509] width 938 height 672
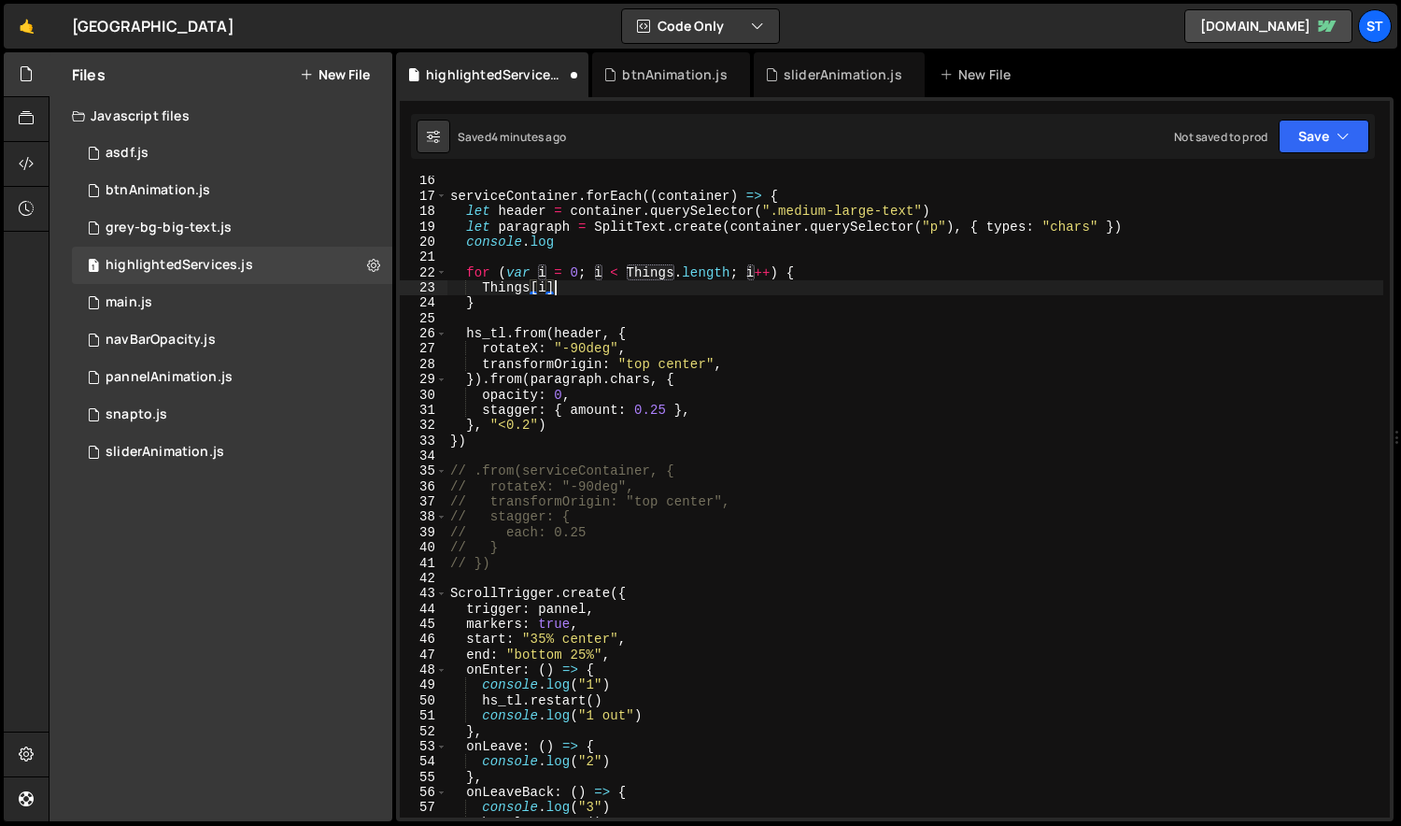
scroll to position [0, 0]
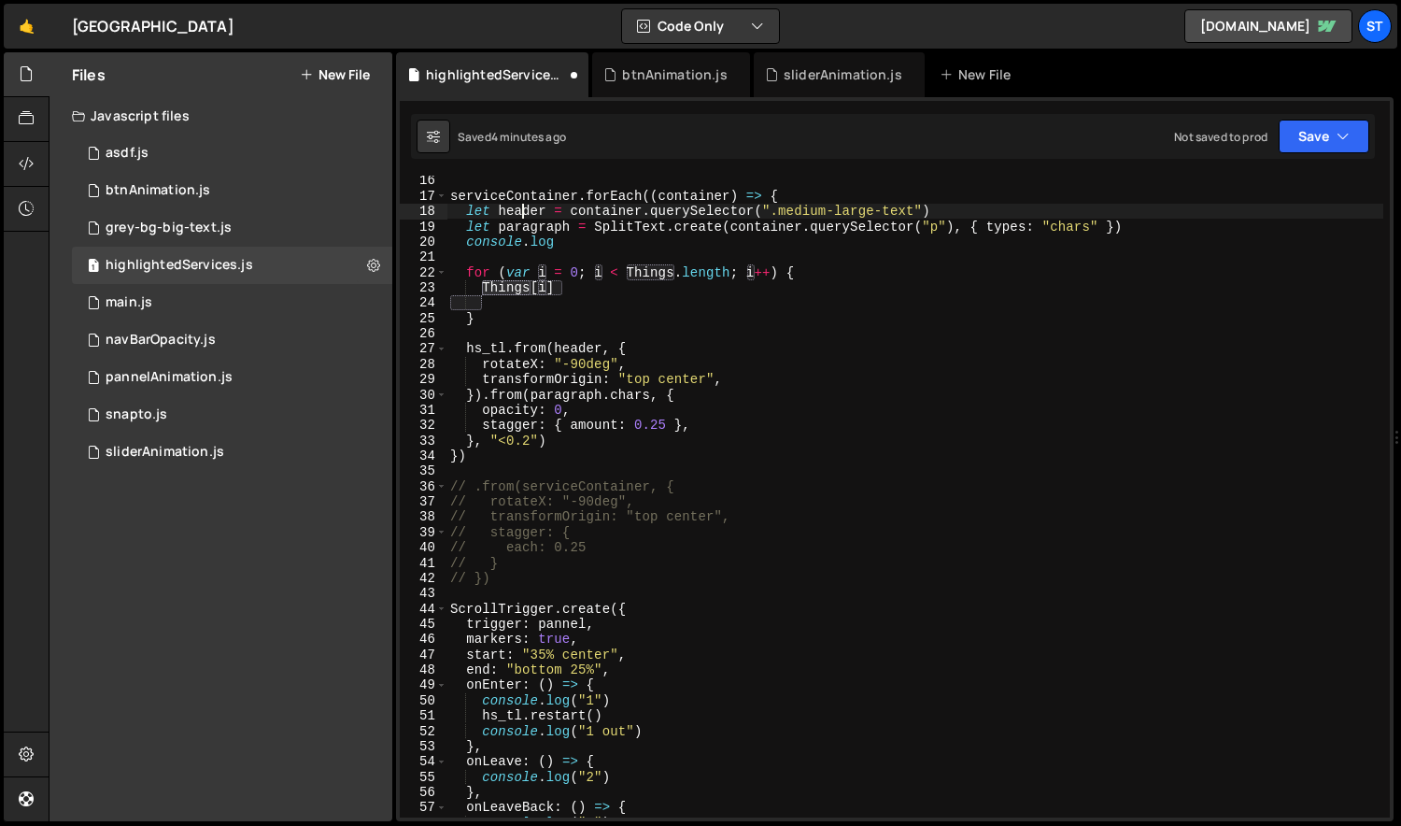
click at [522, 213] on div "serviceContainer . forEach (( container ) => { let header = container . querySe…" at bounding box center [915, 509] width 938 height 672
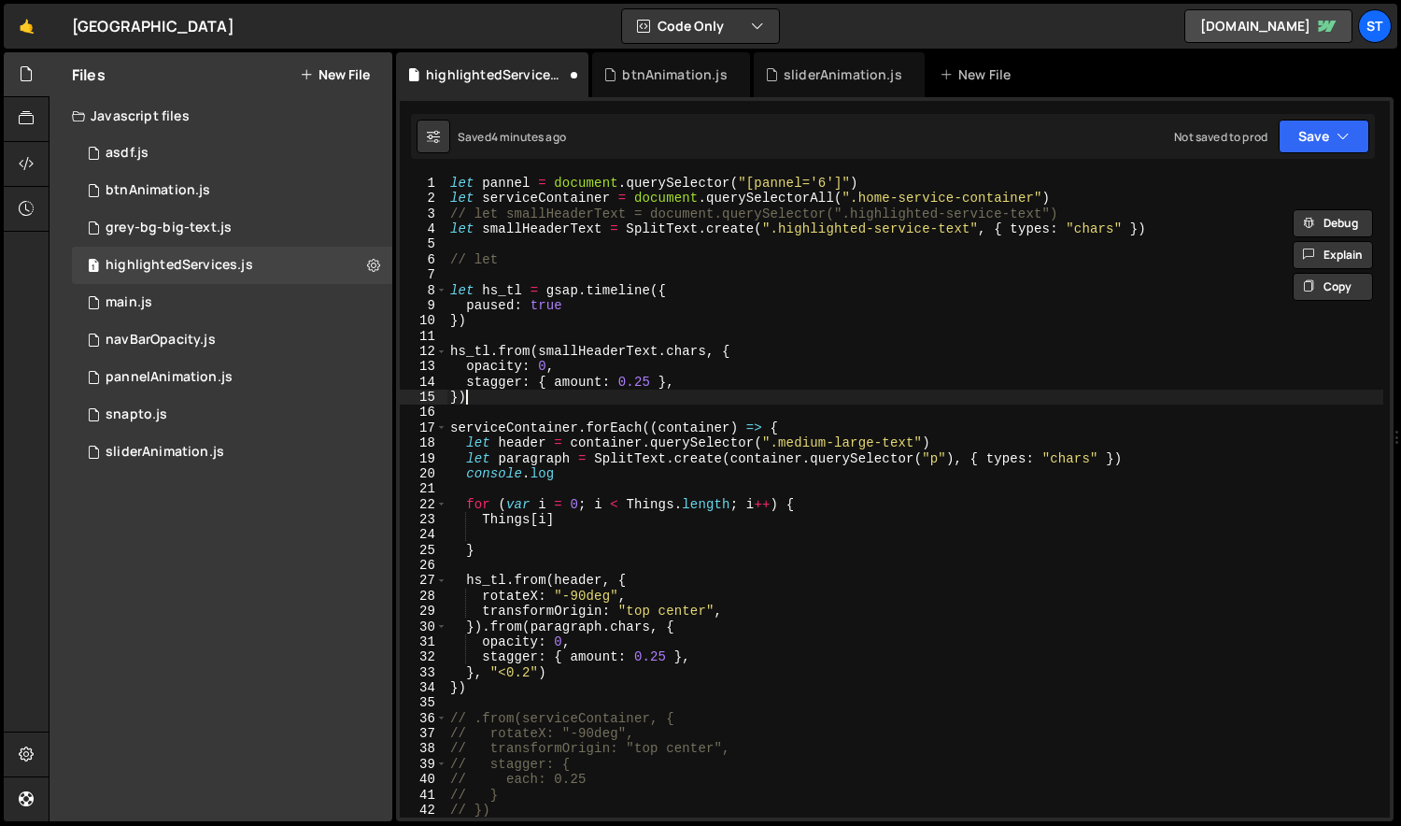
click at [567, 395] on div "let pannel = document . querySelector ( "[pannel='6']" ) let serviceContainer =…" at bounding box center [915, 512] width 938 height 672
type textarea "})"
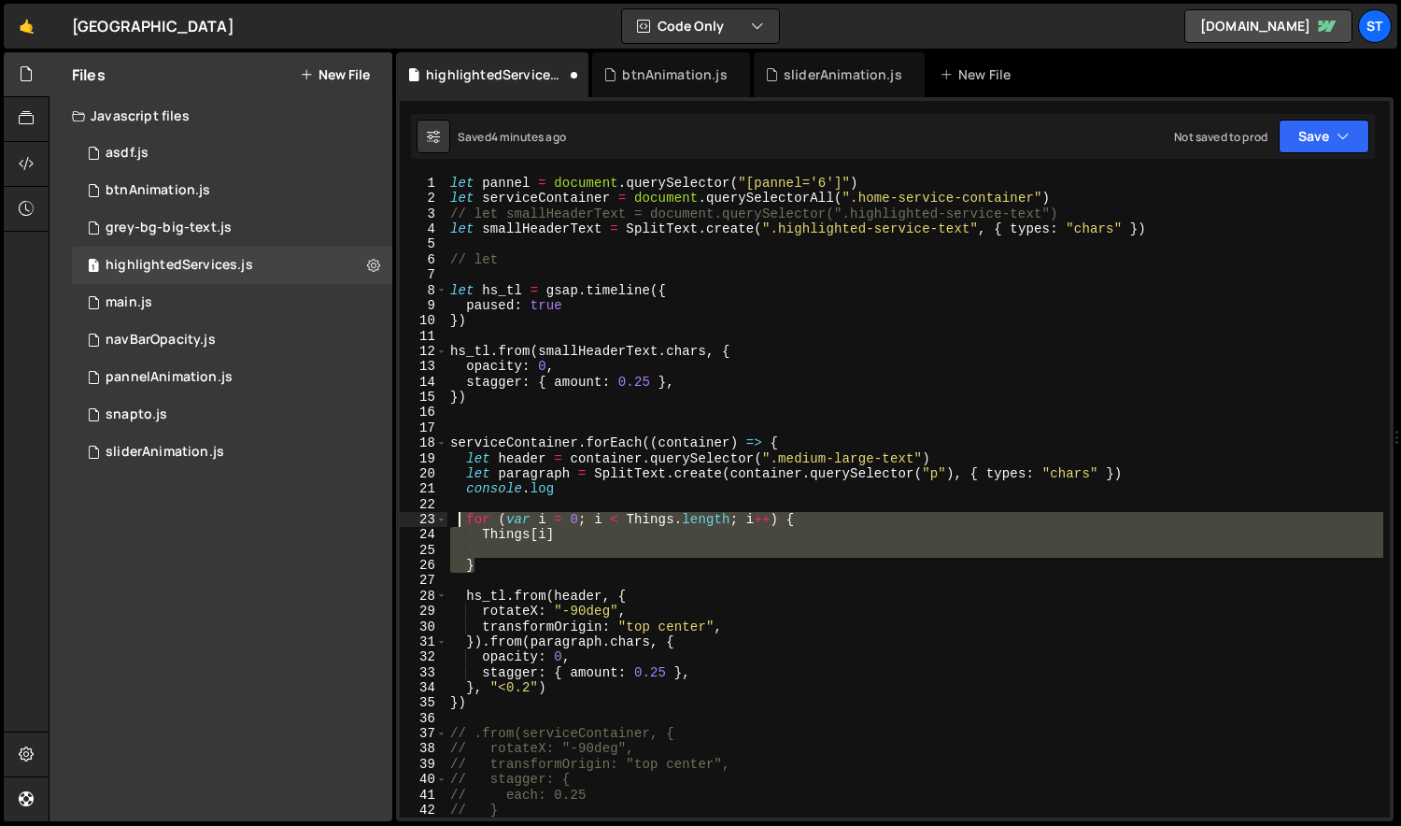
drag, startPoint x: 491, startPoint y: 565, endPoint x: 454, endPoint y: 513, distance: 64.3
click at [454, 513] on div "let pannel = document . querySelector ( "[pannel='6']" ) let serviceContainer =…" at bounding box center [915, 512] width 938 height 672
type textarea "for (var i = 0; i < Things.length; i++) { Things[i]"
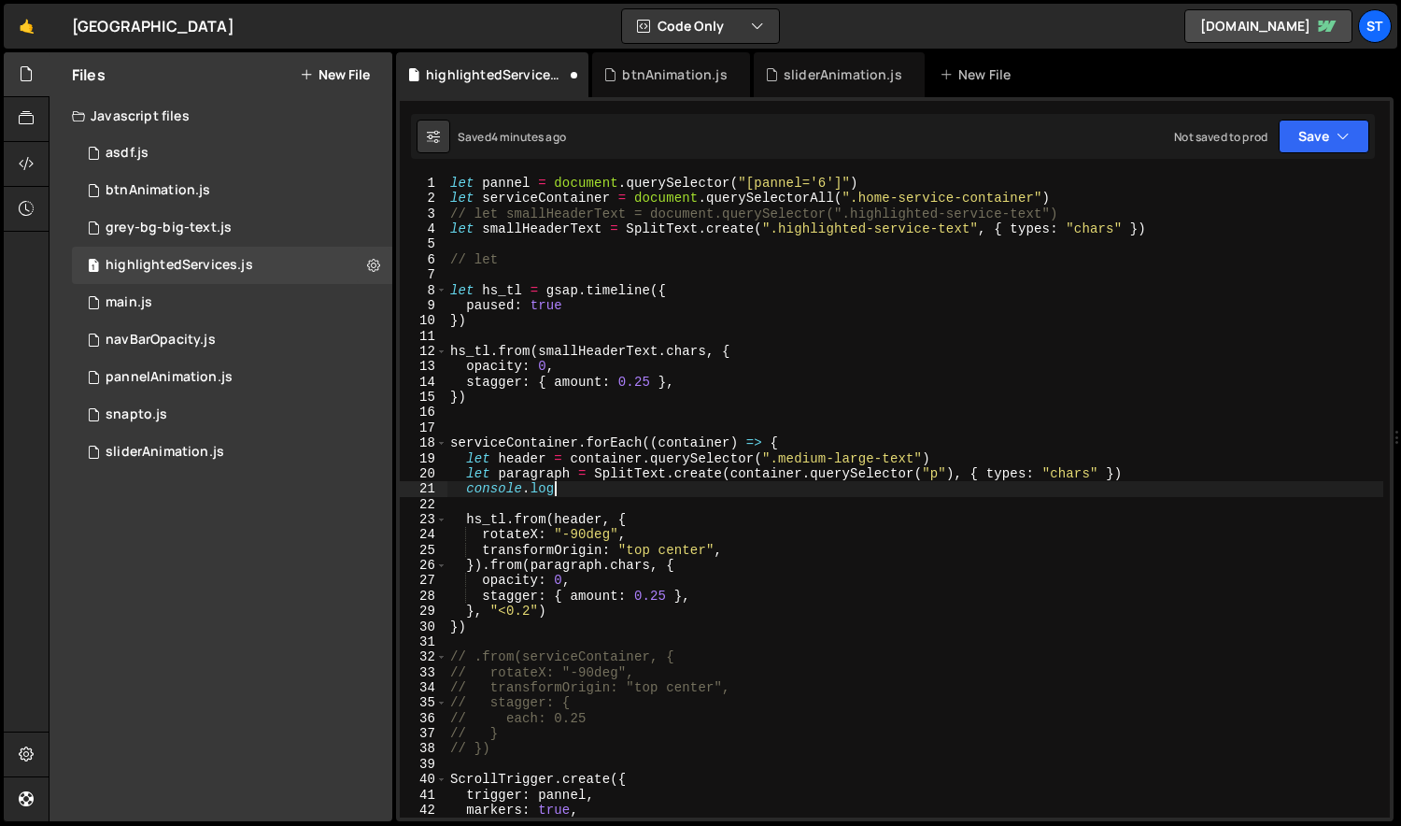
click at [515, 400] on div "let pannel = document . querySelector ( "[pannel='6']" ) let serviceContainer =…" at bounding box center [915, 512] width 938 height 672
type textarea "})"
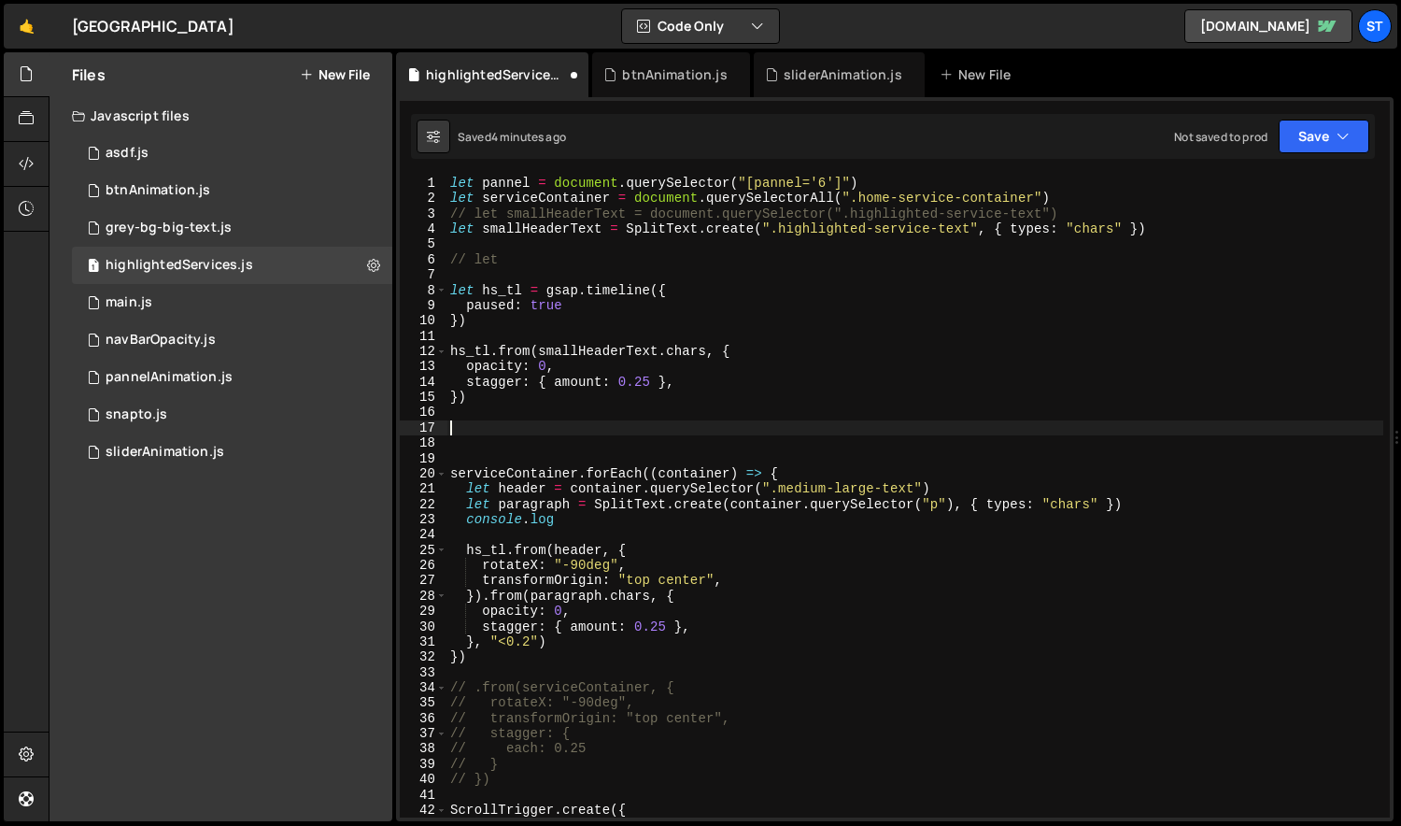
paste textarea "}"
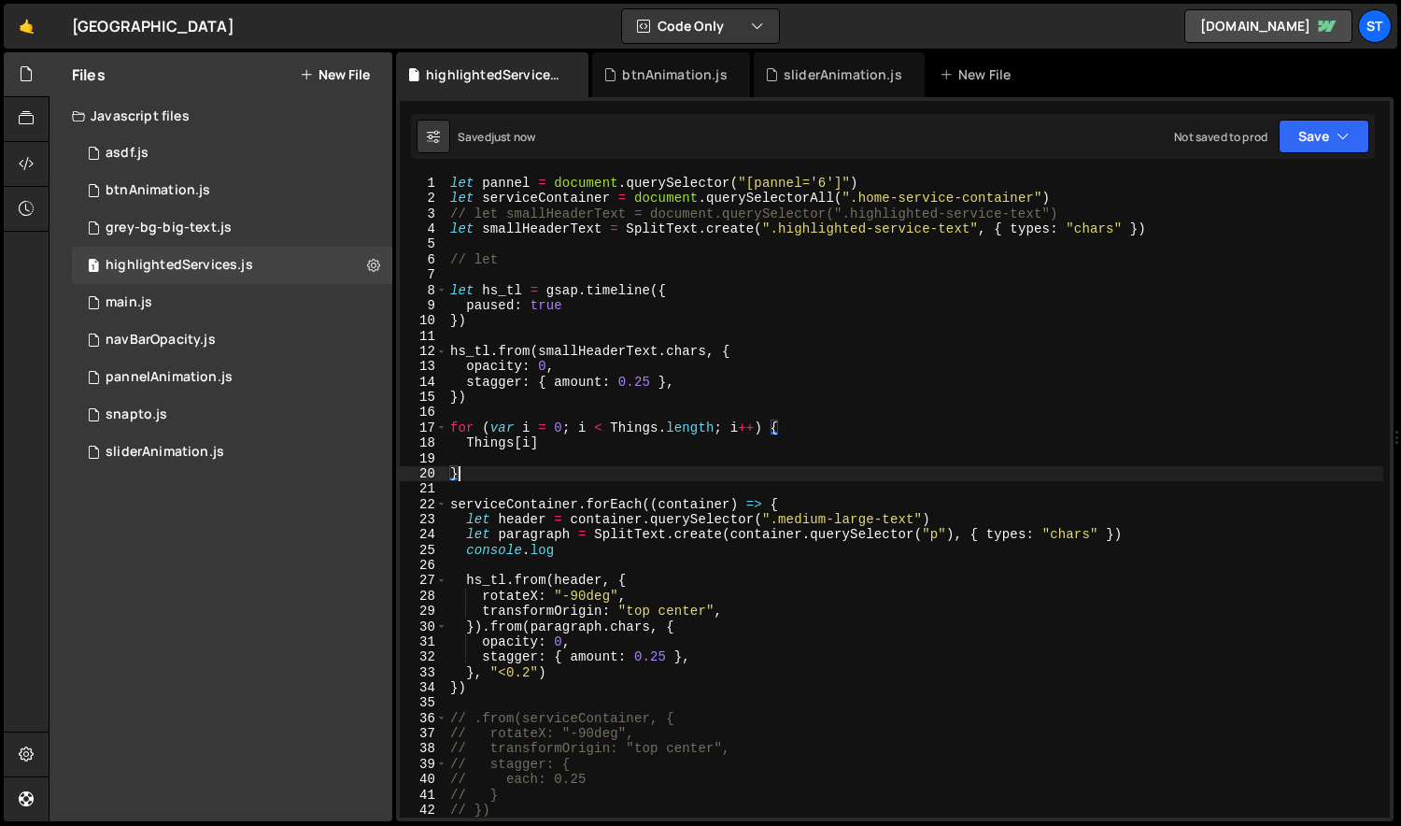
click at [526, 196] on div "let pannel = document . querySelector ( "[pannel='6']" ) let serviceContainer =…" at bounding box center [915, 512] width 938 height 672
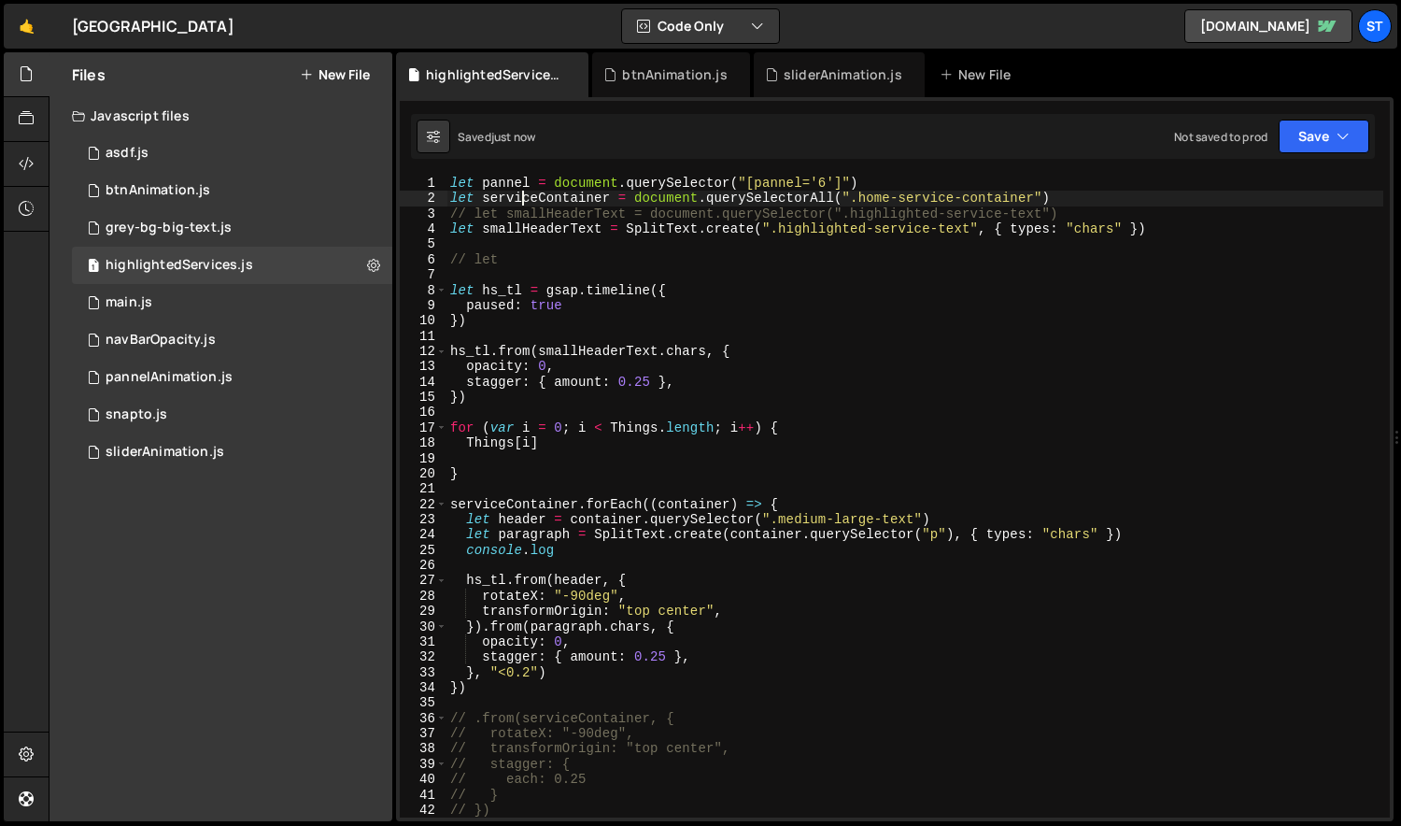
click at [526, 196] on div "let pannel = document . querySelector ( "[pannel='6']" ) let serviceContainer =…" at bounding box center [915, 512] width 938 height 672
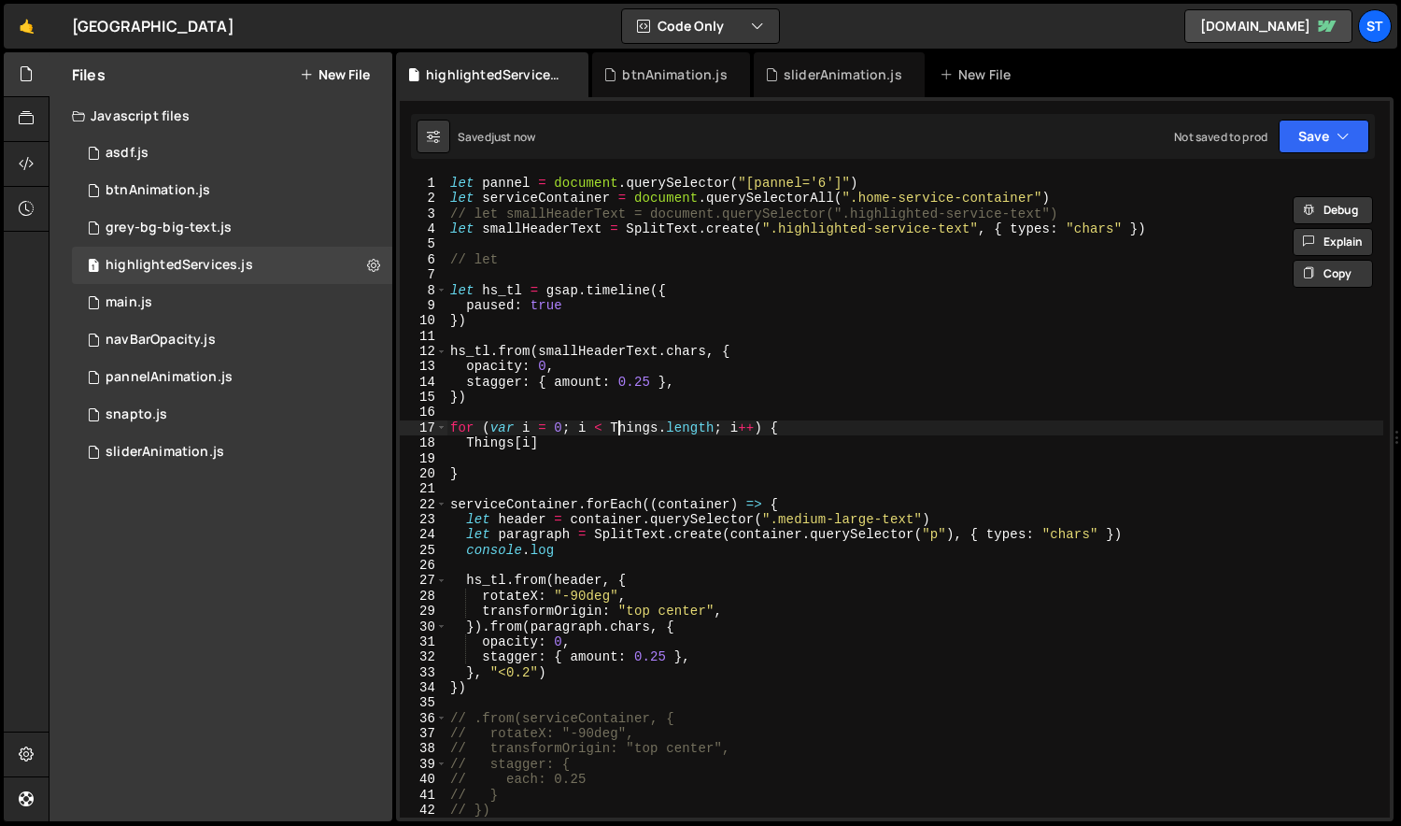
click at [615, 428] on div "let pannel = document . querySelector ( "[pannel='6']" ) let serviceContainer =…" at bounding box center [915, 512] width 938 height 672
paste textarea "serviceContainer"
click at [549, 441] on div "let pannel = document . querySelector ( "[pannel='6']" ) let serviceContainer =…" at bounding box center [915, 512] width 938 height 672
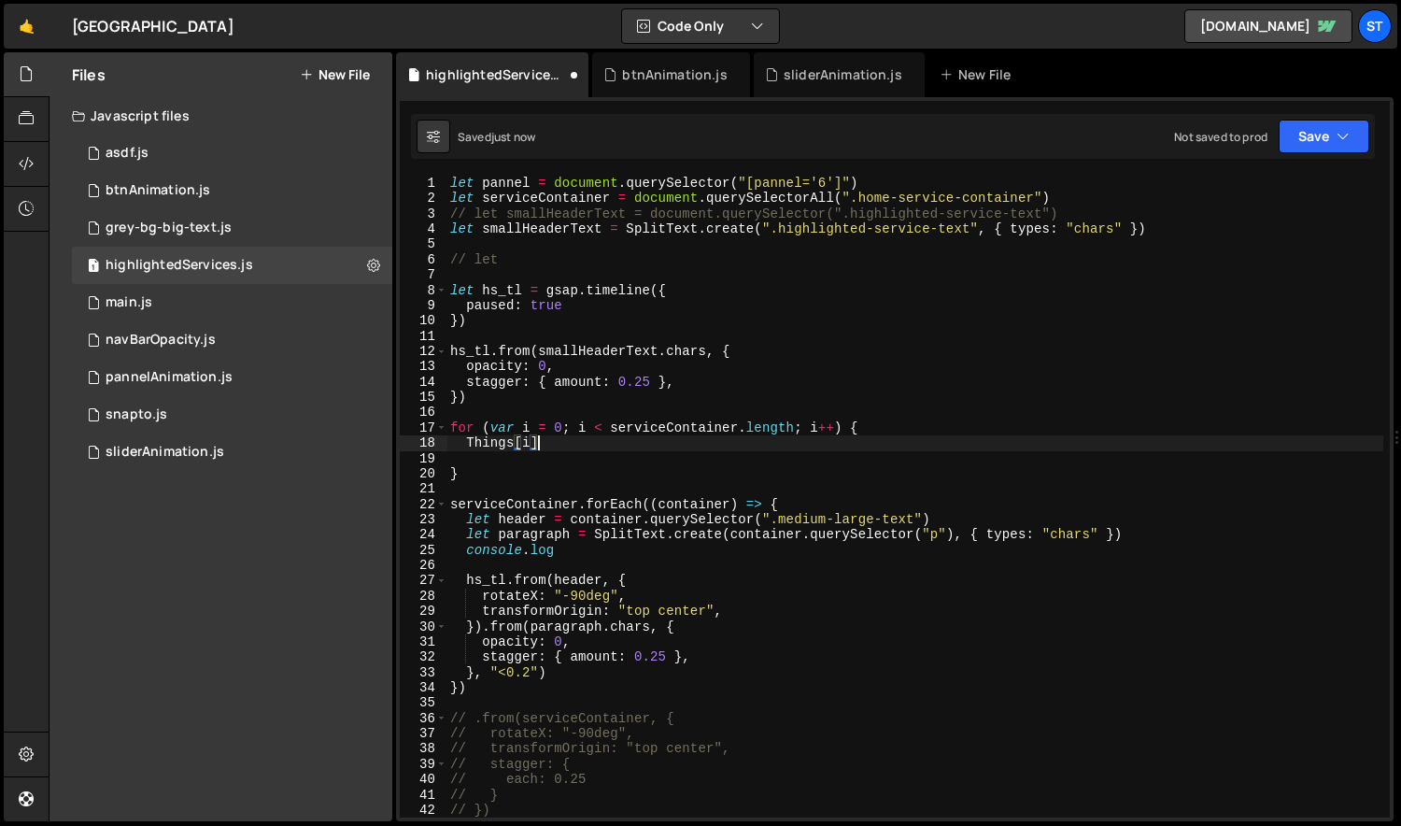
click at [456, 445] on div "let pannel = document . querySelector ( "[pannel='6']" ) let serviceContainer =…" at bounding box center [915, 512] width 938 height 672
click at [487, 438] on div "let pannel = document . querySelector ( "[pannel='6']" ) let serviceContainer =…" at bounding box center [915, 512] width 938 height 672
paste textarea "serviceContainer"
type textarea "serviceContainer[i]"
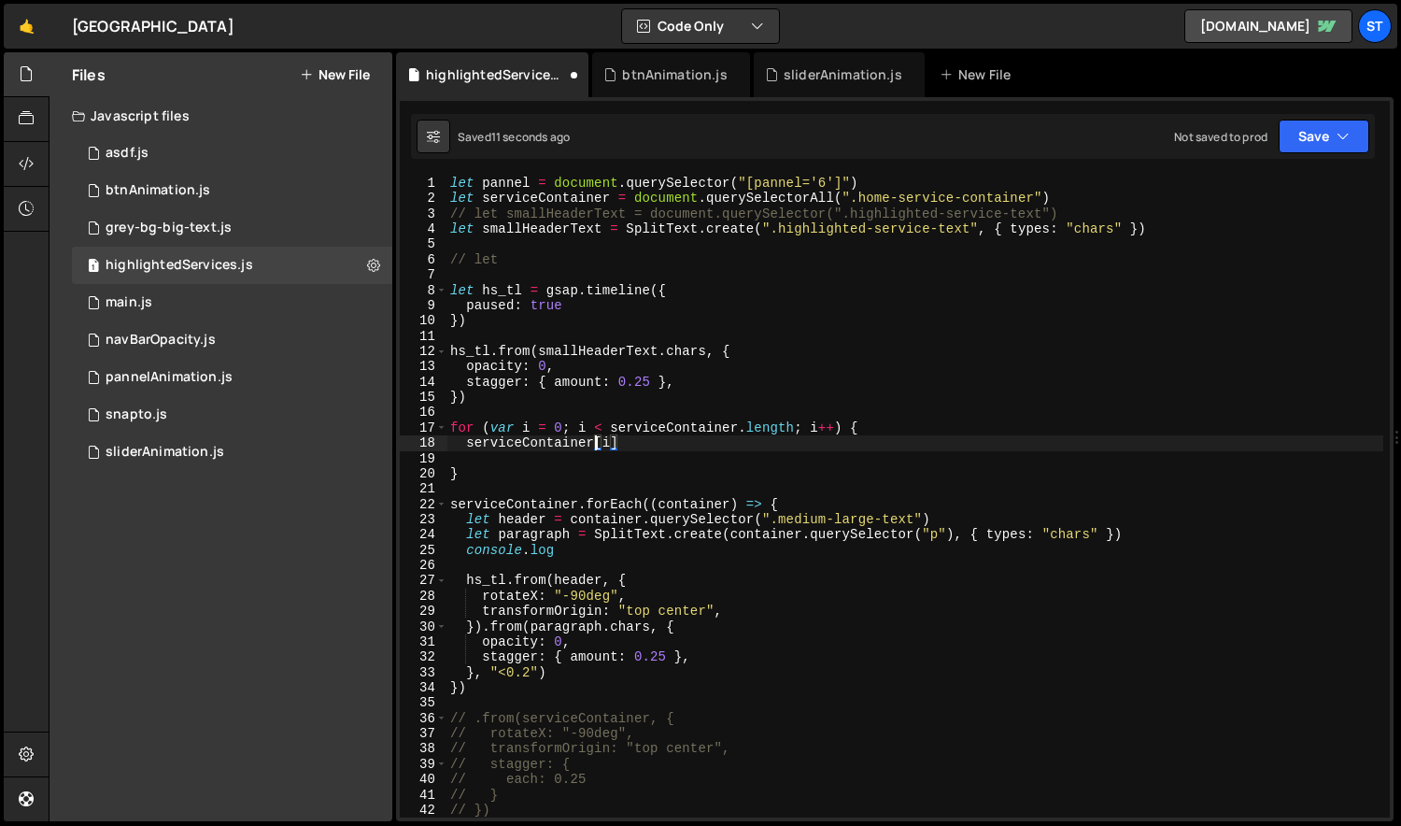
click at [627, 441] on div "let pannel = document . querySelector ( "[pannel='6']" ) let serviceContainer =…" at bounding box center [915, 512] width 938 height 672
type textarea "}"
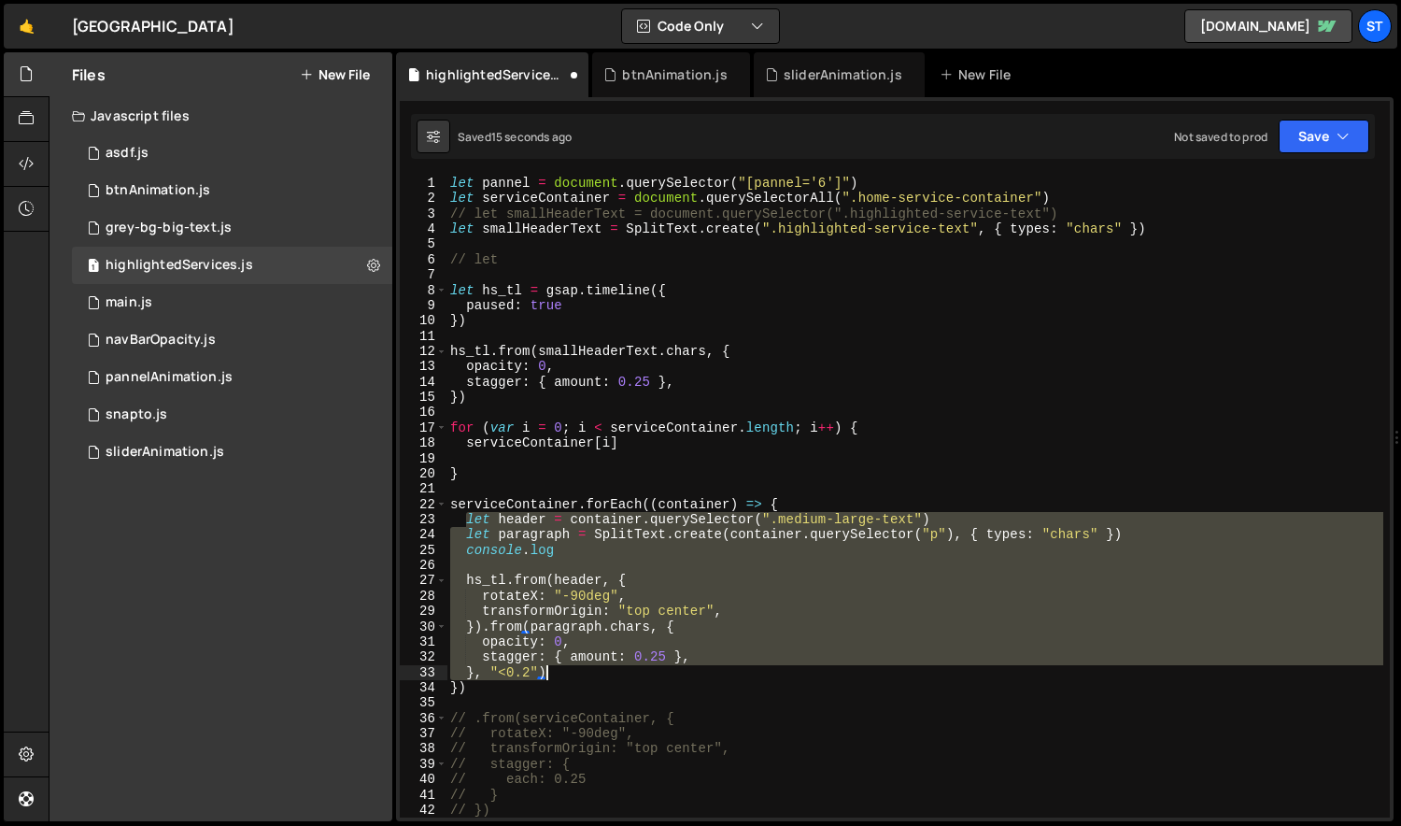
click at [553, 669] on div "let pannel = document . querySelector ( "[pannel='6']" ) let serviceContainer =…" at bounding box center [915, 512] width 938 height 672
click at [577, 446] on div "let pannel = document . querySelector ( "[pannel='6']" ) let serviceContainer =…" at bounding box center [915, 512] width 938 height 672
type textarea "serviceContainer[i]"
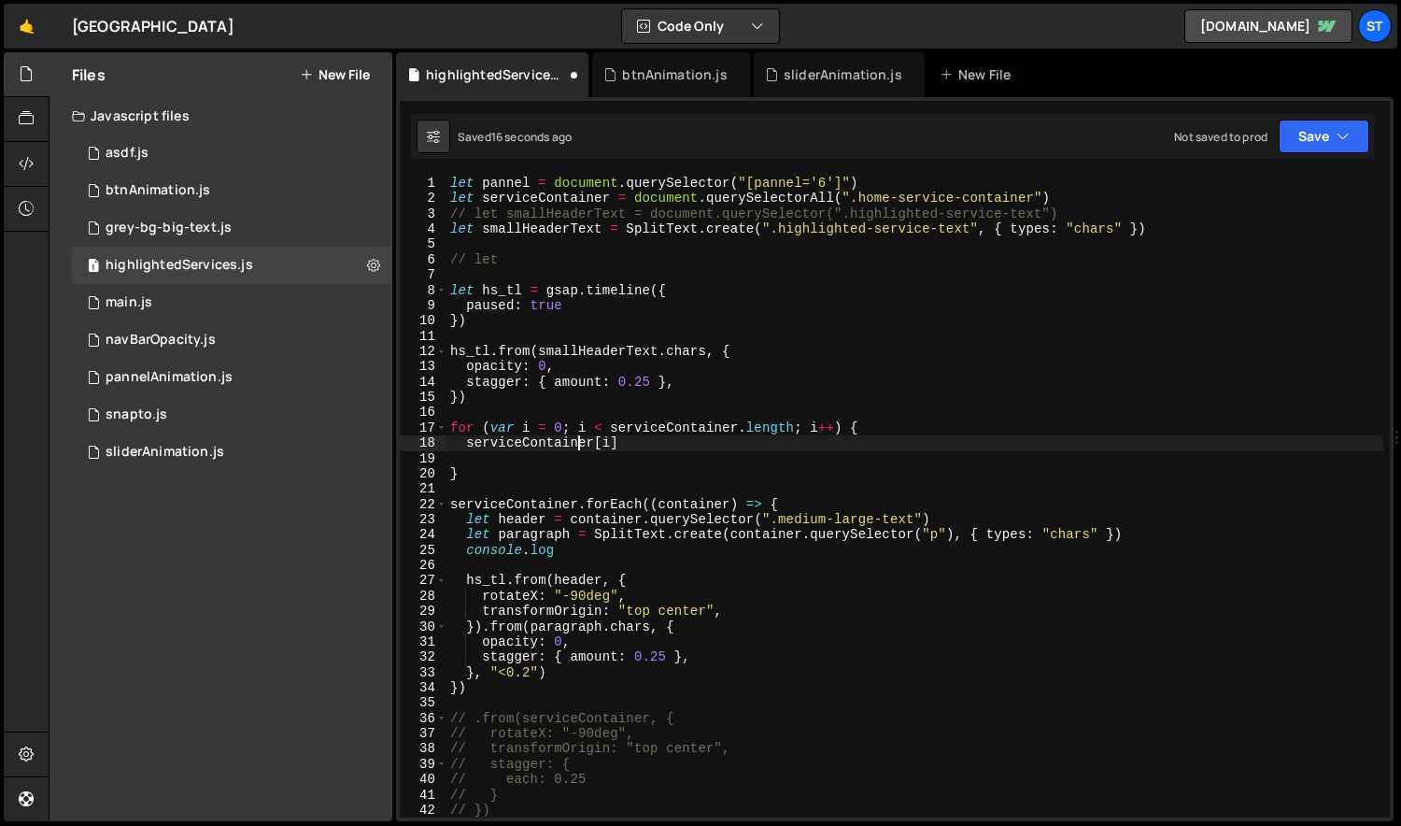
click at [568, 455] on div "let pannel = document . querySelector ( "[pannel='6']" ) let serviceContainer =…" at bounding box center [915, 512] width 938 height 672
click at [649, 448] on div "let pannel = document . querySelector ( "[pannel='6']" ) let serviceContainer =…" at bounding box center [915, 512] width 938 height 672
type textarea "serviceContainer[i]"
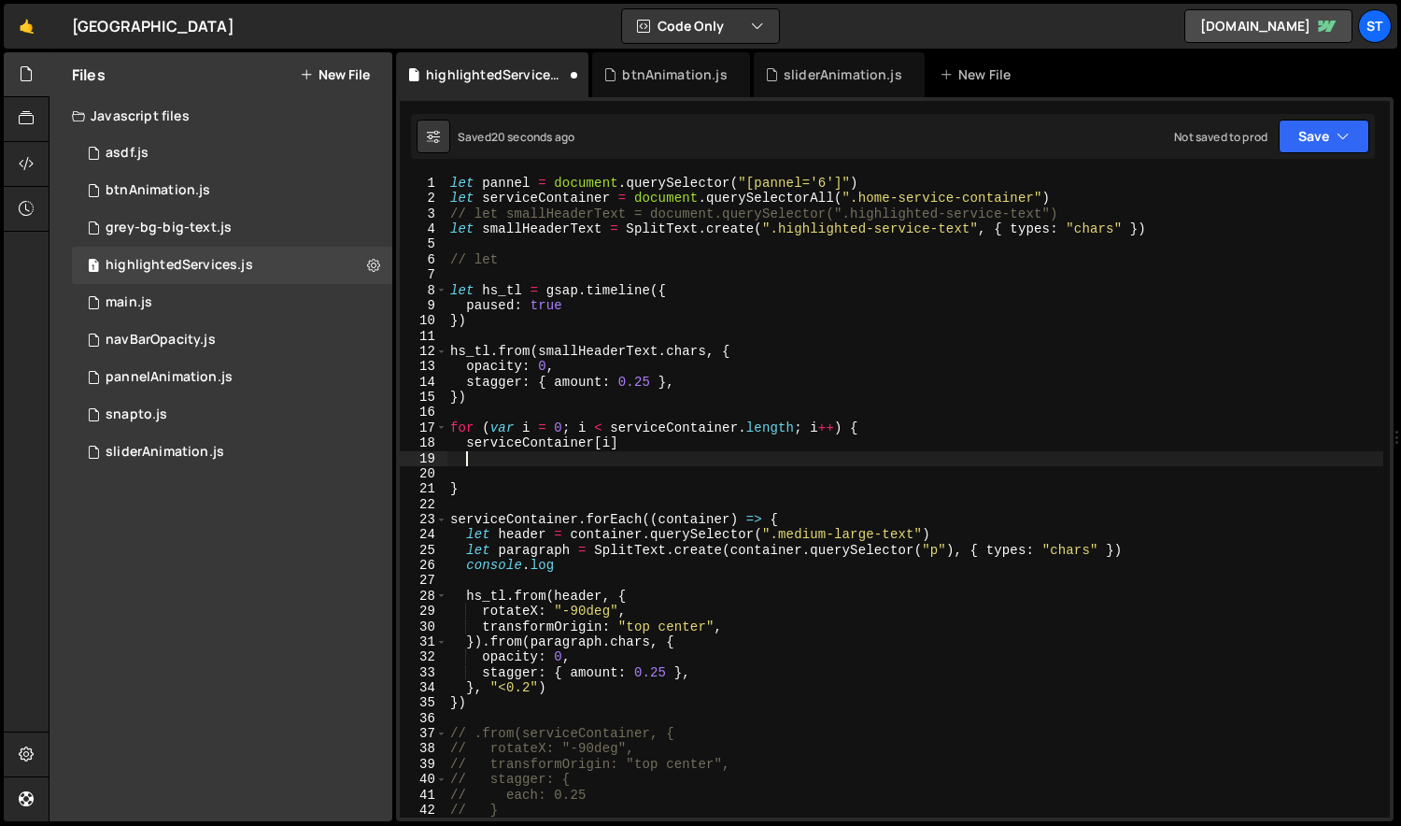
paste textarea "}, "<0.2")"
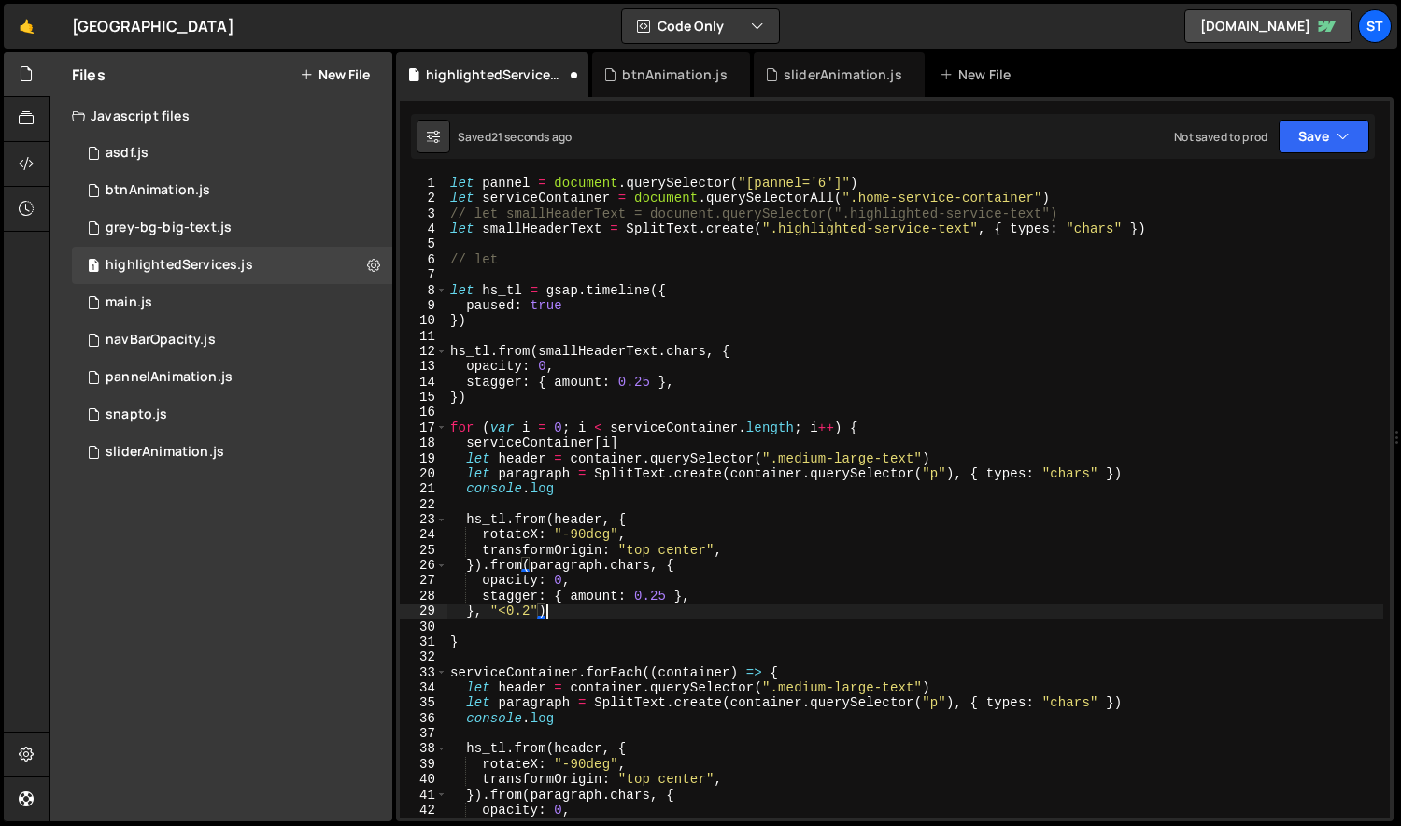
click at [517, 447] on div "let pannel = document . querySelector ( "[pannel='6']" ) let serviceContainer =…" at bounding box center [915, 512] width 938 height 672
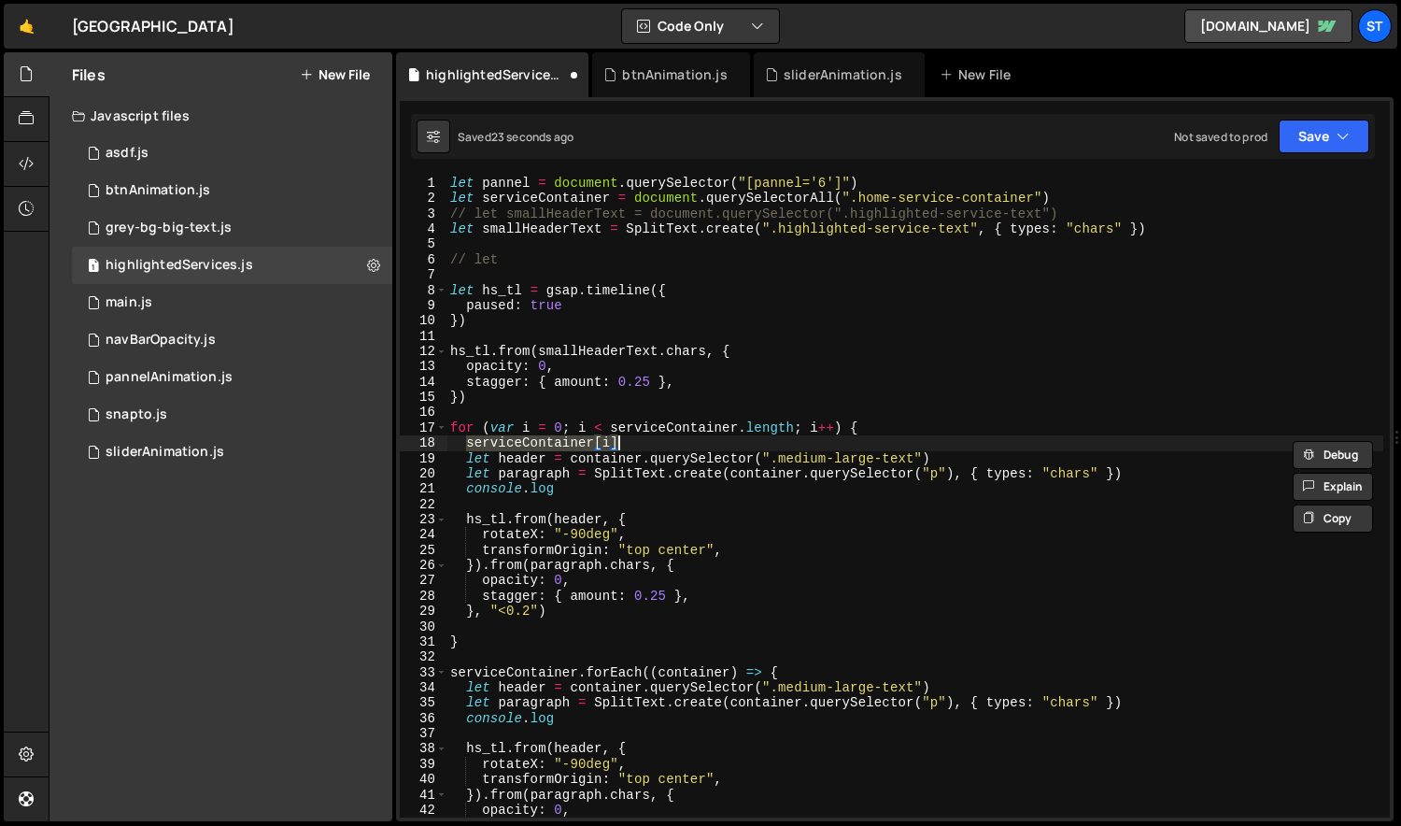
click at [595, 460] on div "let pannel = document . querySelector ( "[pannel='6']" ) let serviceContainer =…" at bounding box center [915, 512] width 938 height 672
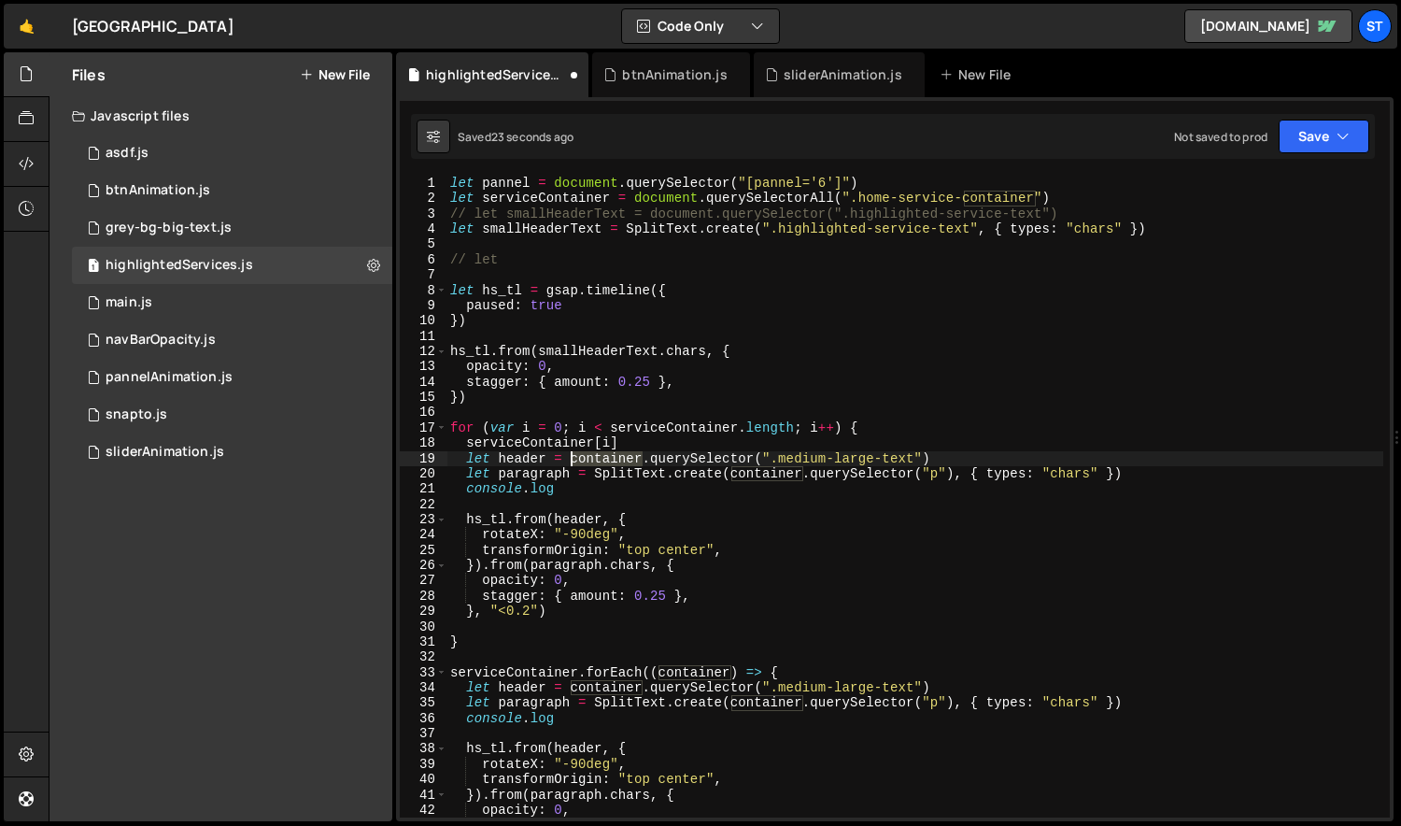
click at [595, 460] on div "let pannel = document . querySelector ( "[pannel='6']" ) let serviceContainer =…" at bounding box center [915, 512] width 938 height 672
paste textarea "serviceContainer[i]"
click at [755, 472] on div "let pannel = document . querySelector ( "[pannel='6']" ) let serviceContainer =…" at bounding box center [915, 512] width 938 height 672
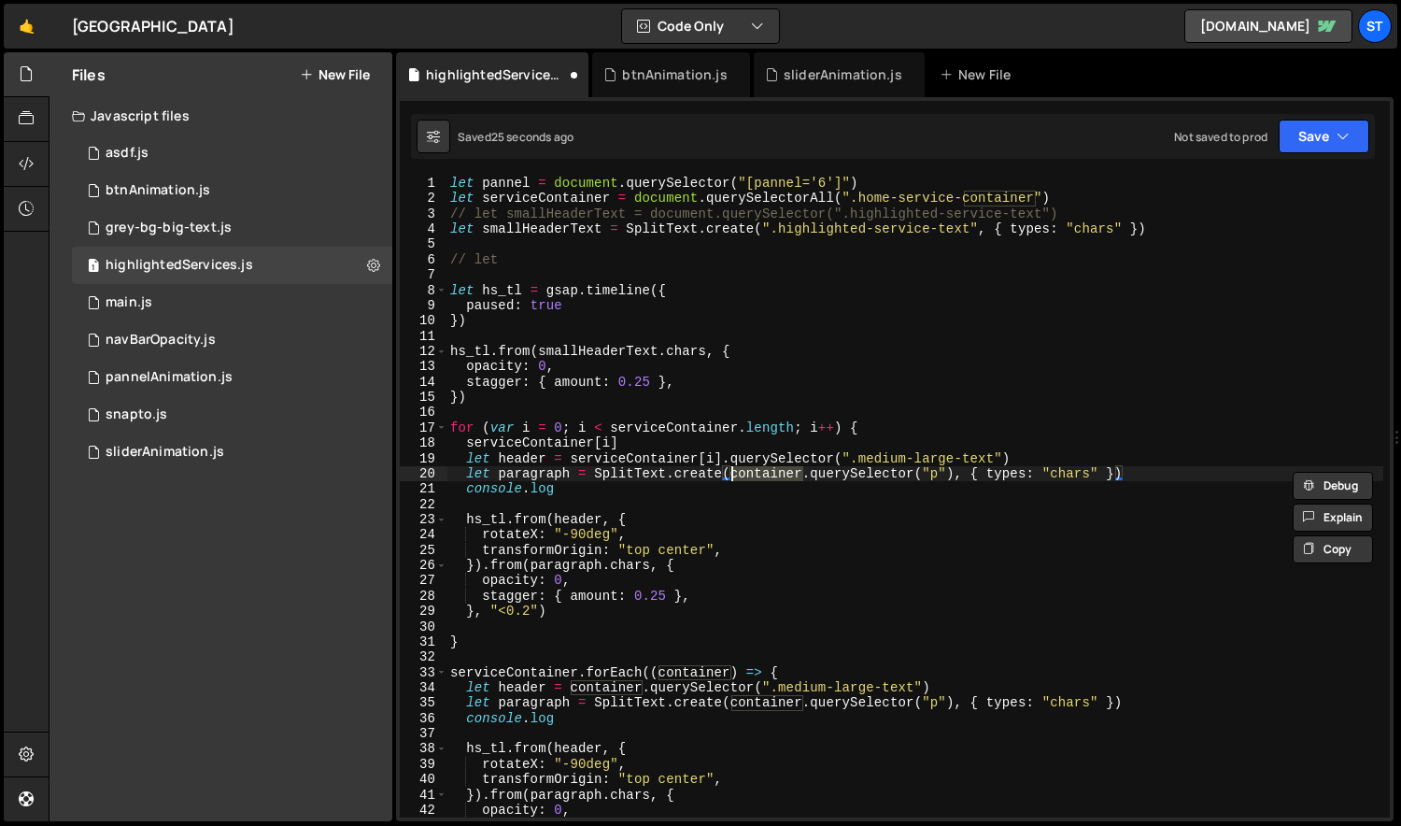
paste textarea "serviceContainer[i]"
click at [717, 444] on div "let pannel = document . querySelector ( "[pannel='6']" ) let serviceContainer =…" at bounding box center [915, 512] width 938 height 672
type textarea "serviceContainer[i]"
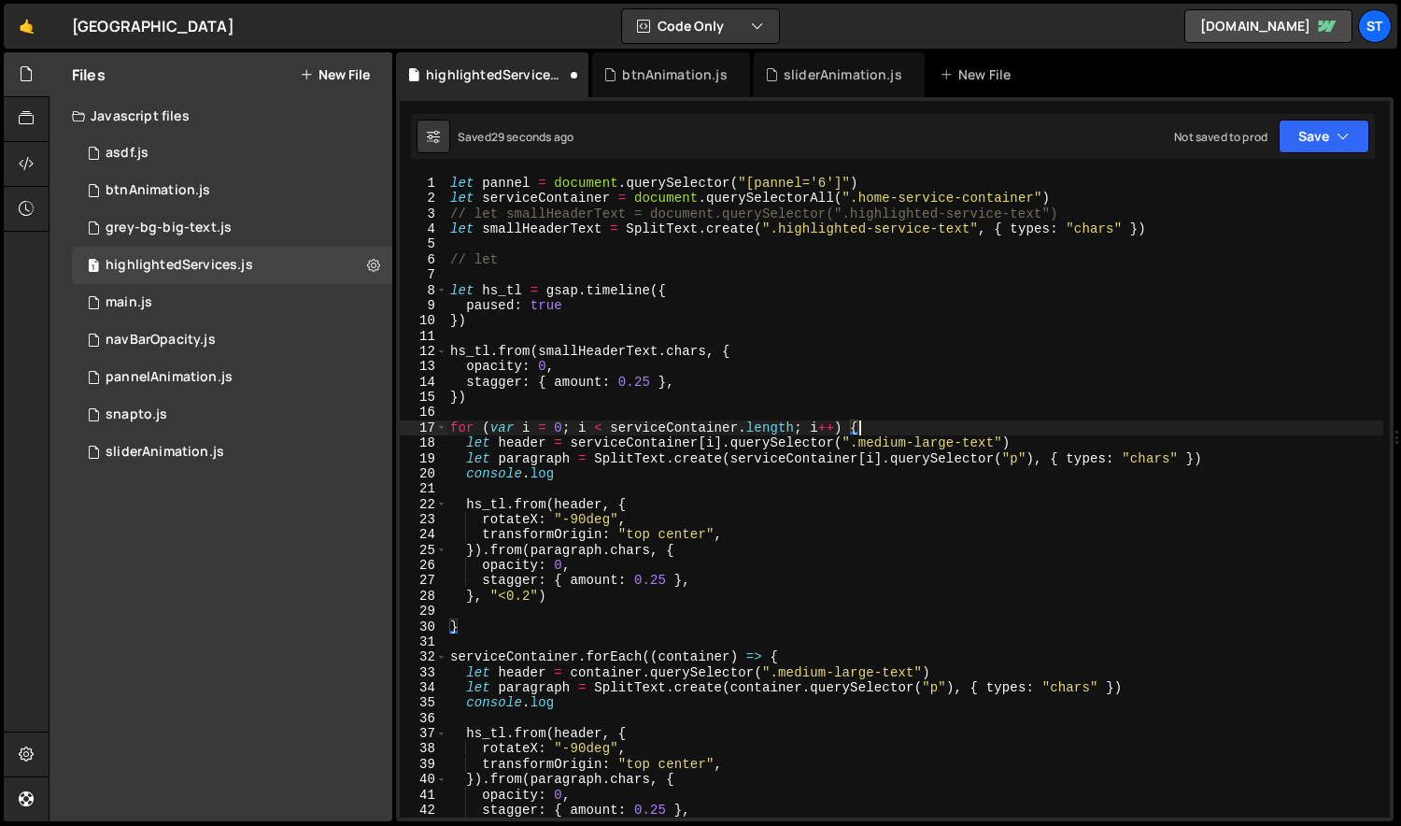
scroll to position [87, 0]
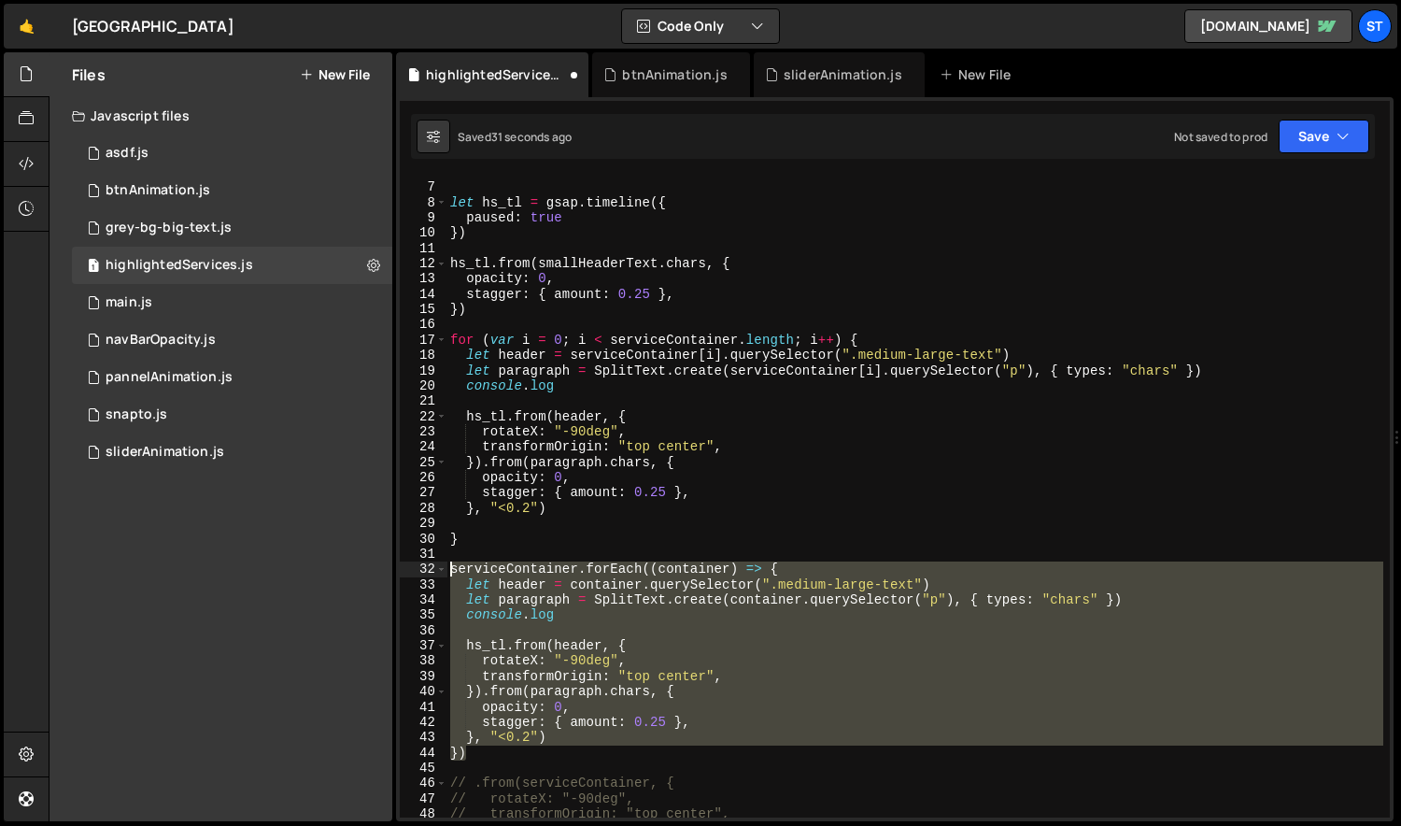
drag, startPoint x: 499, startPoint y: 746, endPoint x: 445, endPoint y: 575, distance: 179.3
click at [445, 575] on div "for (var i = 0; i < serviceContainer.length; i++) { 6 7 8 9 10 11 12 13 14 15 1…" at bounding box center [895, 497] width 990 height 642
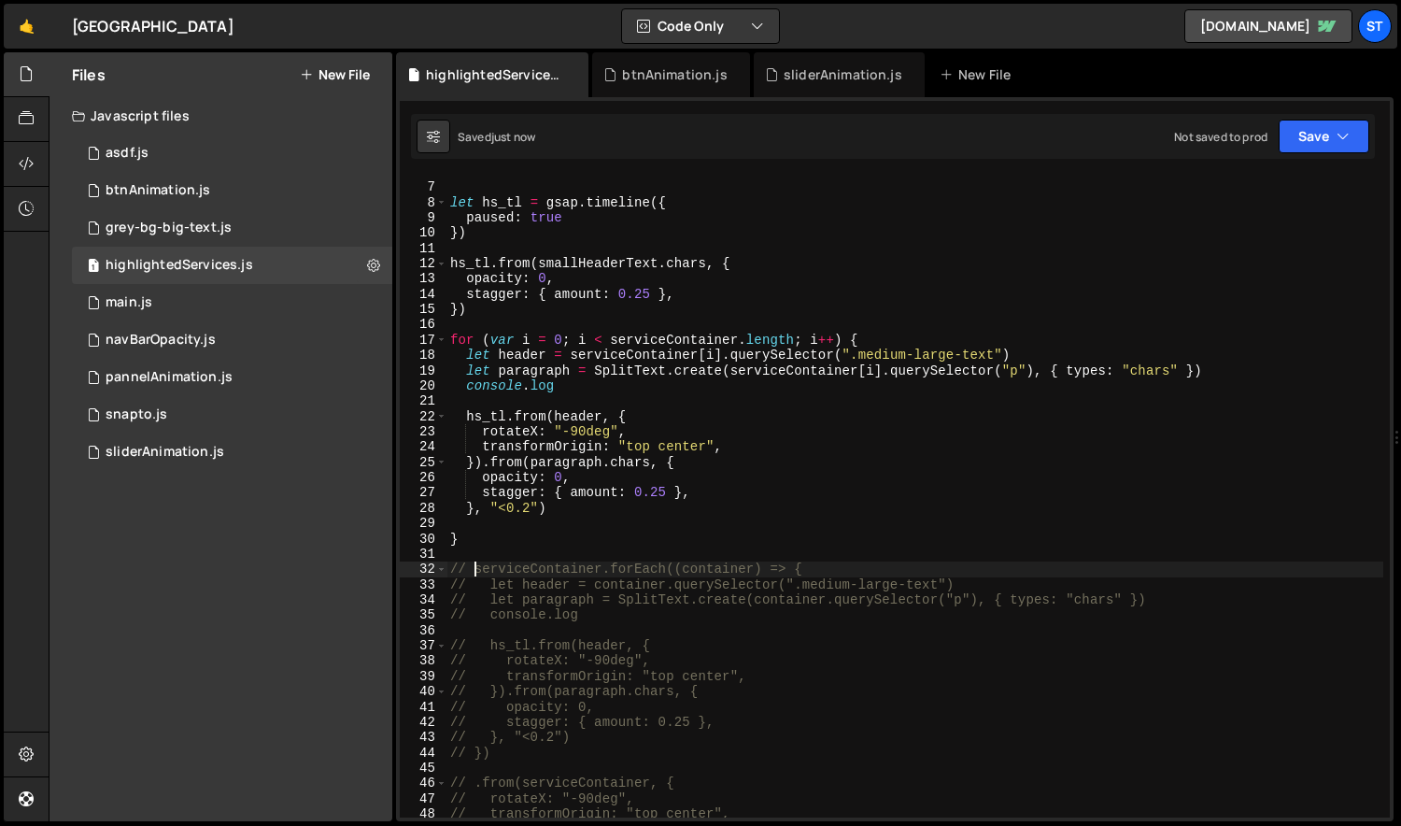
click at [573, 465] on div "// let let hs_tl = gsap . timeline ({ paused : true }) hs_tl . from ( smallHead…" at bounding box center [915, 500] width 938 height 672
click at [594, 391] on div "// let let hs_tl = gsap . timeline ({ paused : true }) hs_tl . from ( smallHead…" at bounding box center [915, 500] width 938 height 672
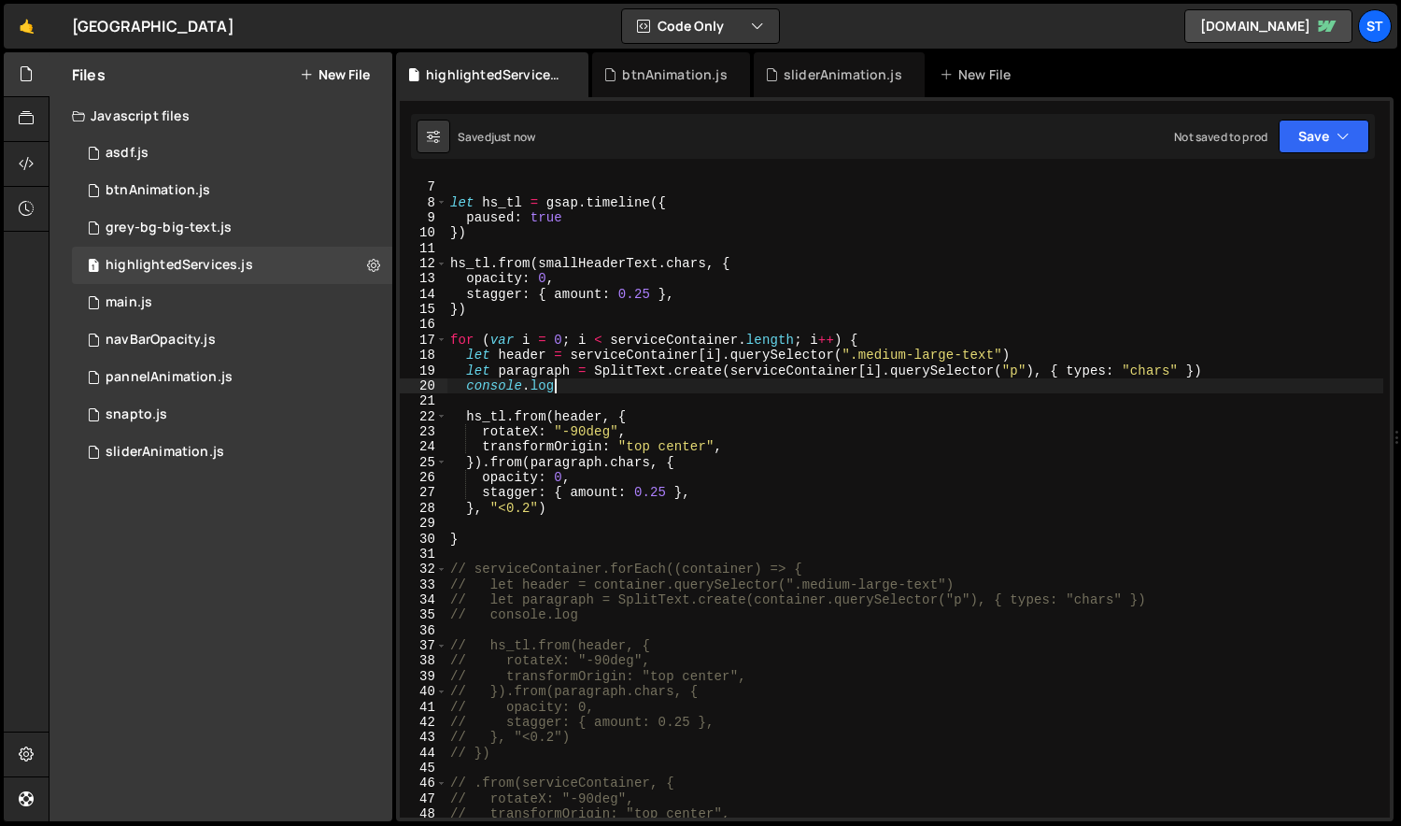
click at [886, 339] on div "// let let hs_tl = gsap . timeline ({ paused : true }) hs_tl . from ( smallHead…" at bounding box center [915, 500] width 938 height 672
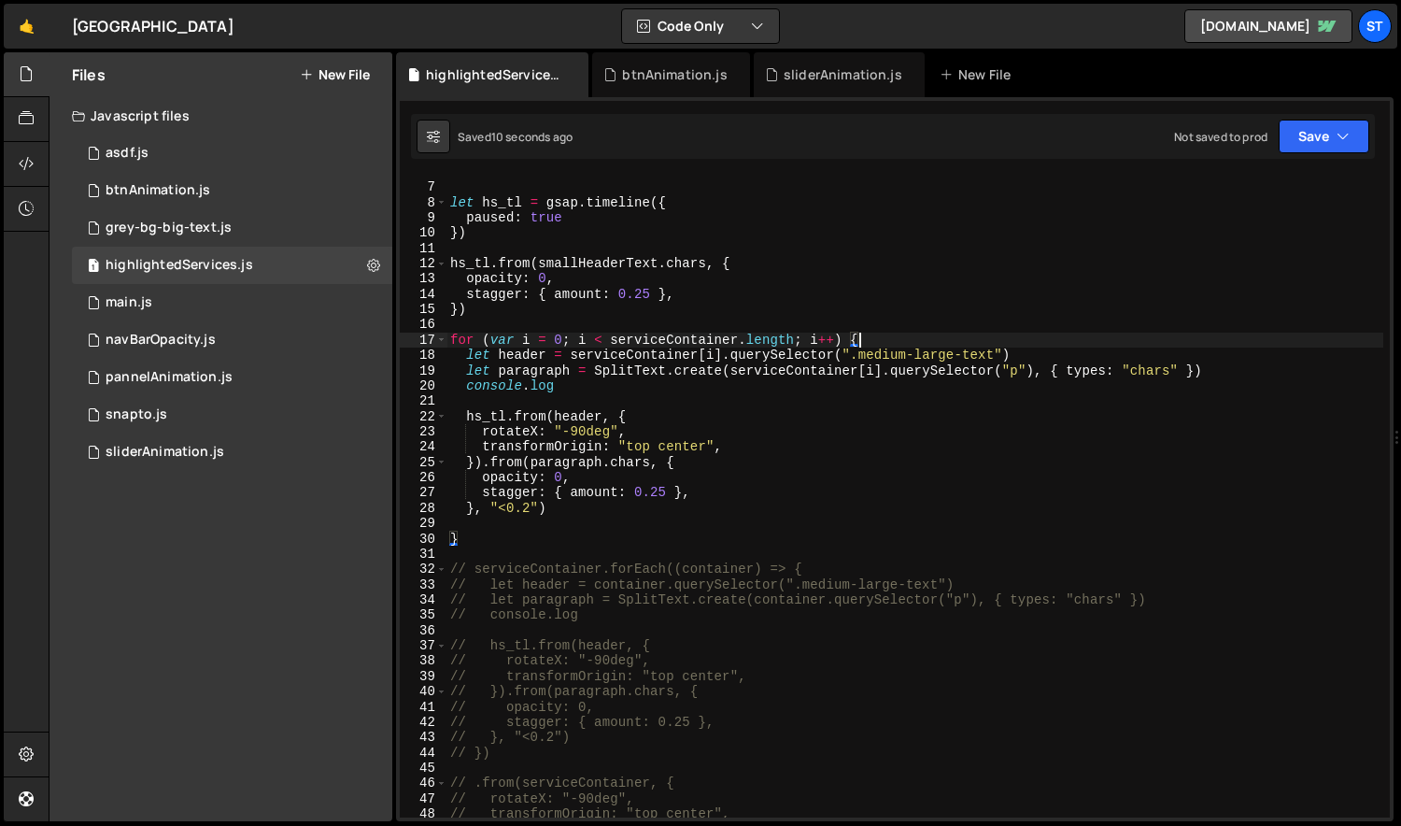
click at [629, 386] on div "// let let hs_tl = gsap . timeline ({ paused : true }) hs_tl . from ( smallHead…" at bounding box center [915, 500] width 938 height 672
click at [599, 512] on div "// let let hs_tl = gsap . timeline ({ paused : true }) hs_tl . from ( smallHead…" at bounding box center [915, 500] width 938 height 672
type textarea "}, "<0.2")"
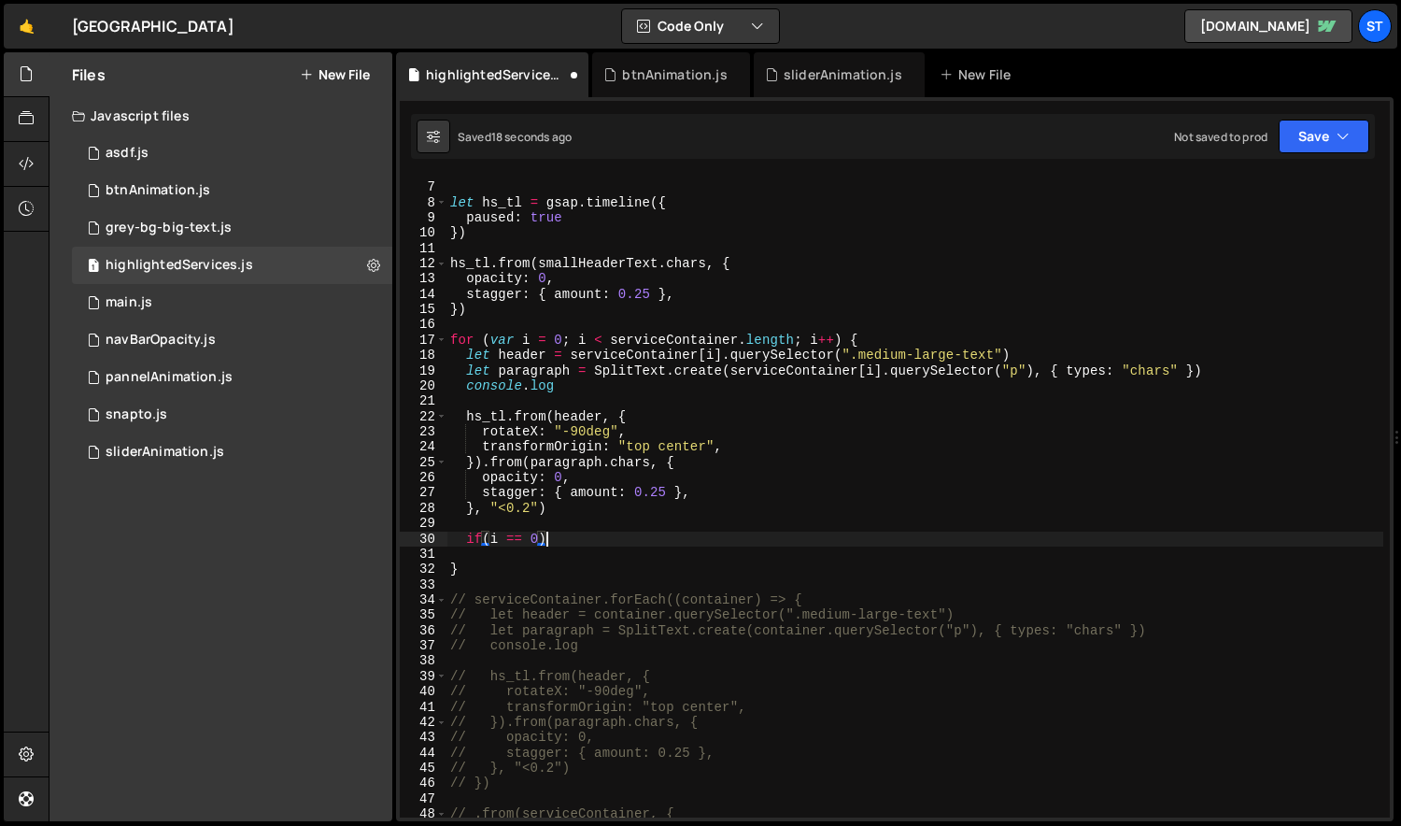
scroll to position [0, 7]
type textarea "if(i == 0) {}"
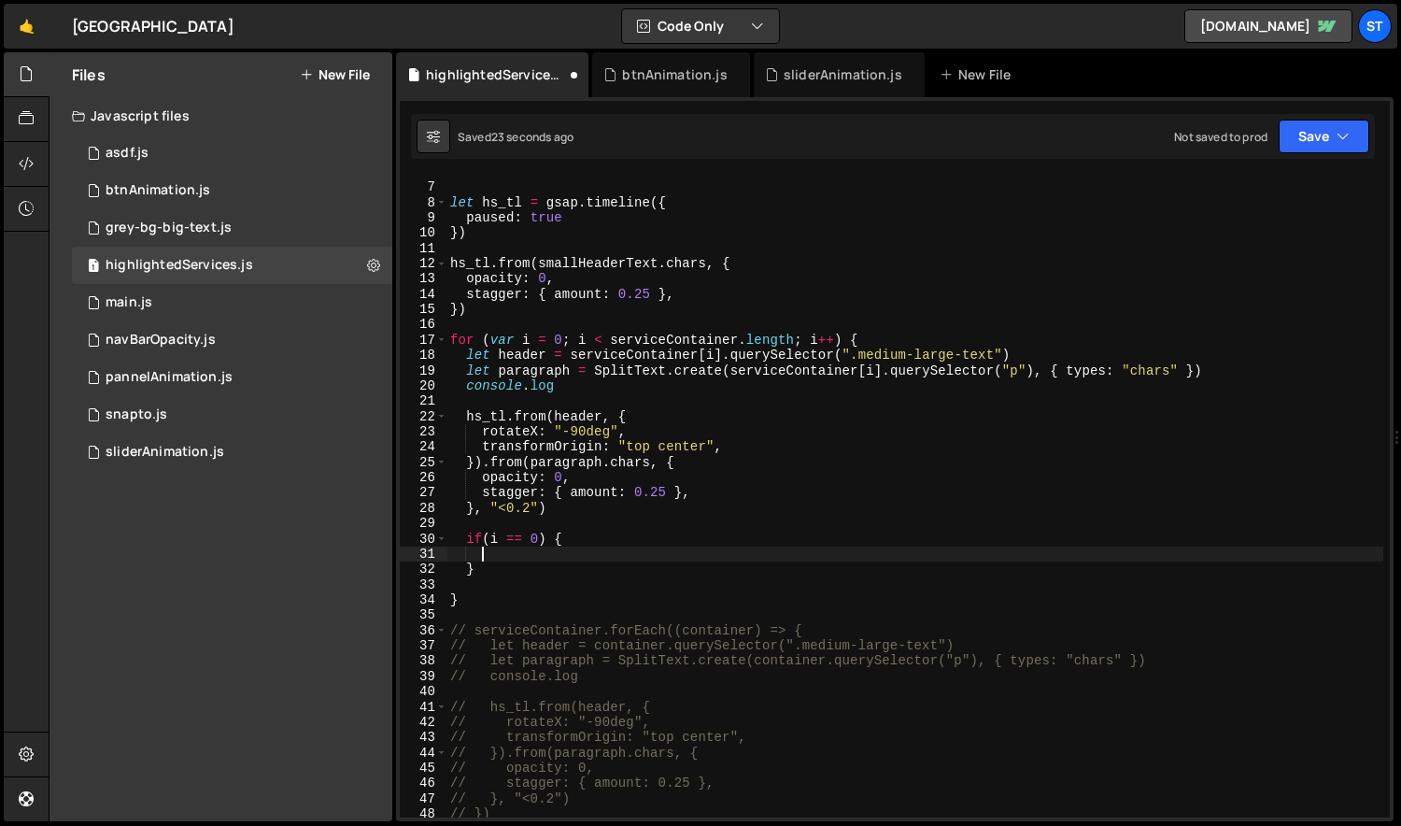
click at [493, 418] on div "// let let hs_tl = gsap . timeline ({ paused : true }) hs_tl . from ( smallHead…" at bounding box center [915, 500] width 938 height 672
type textarea "hs_tl.from(header, {"
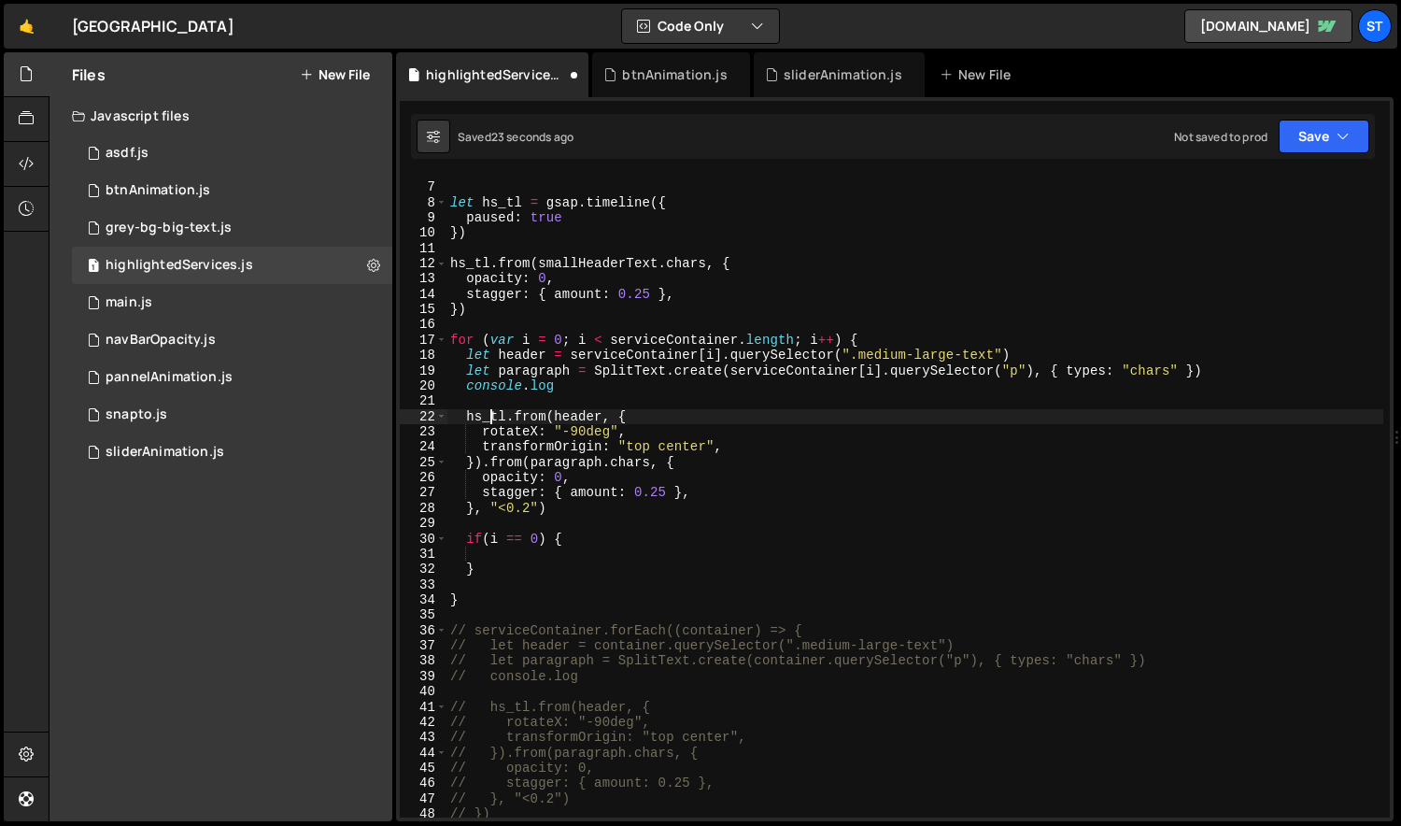
click at [493, 418] on div "// let let hs_tl = gsap . timeline ({ paused : true }) hs_tl . from ( smallHead…" at bounding box center [915, 500] width 938 height 672
click at [500, 557] on div "// let let hs_tl = gsap . timeline ({ paused : true }) hs_tl . from ( smallHead…" at bounding box center [915, 500] width 938 height 672
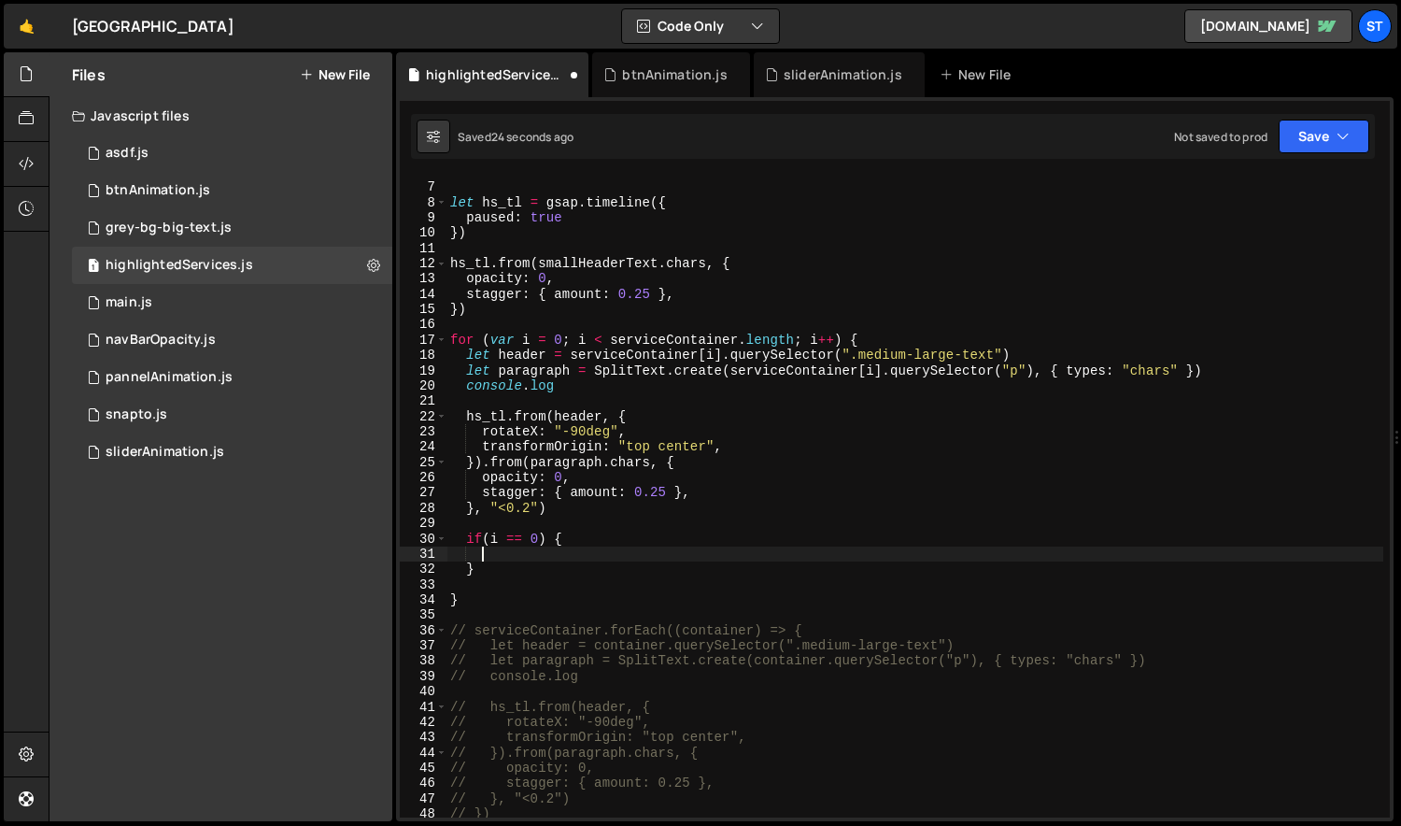
paste textarea "hs_tl"
paste textarea "home service divider""
type textarea "hs_tl.from(".home-service-divider", {})"
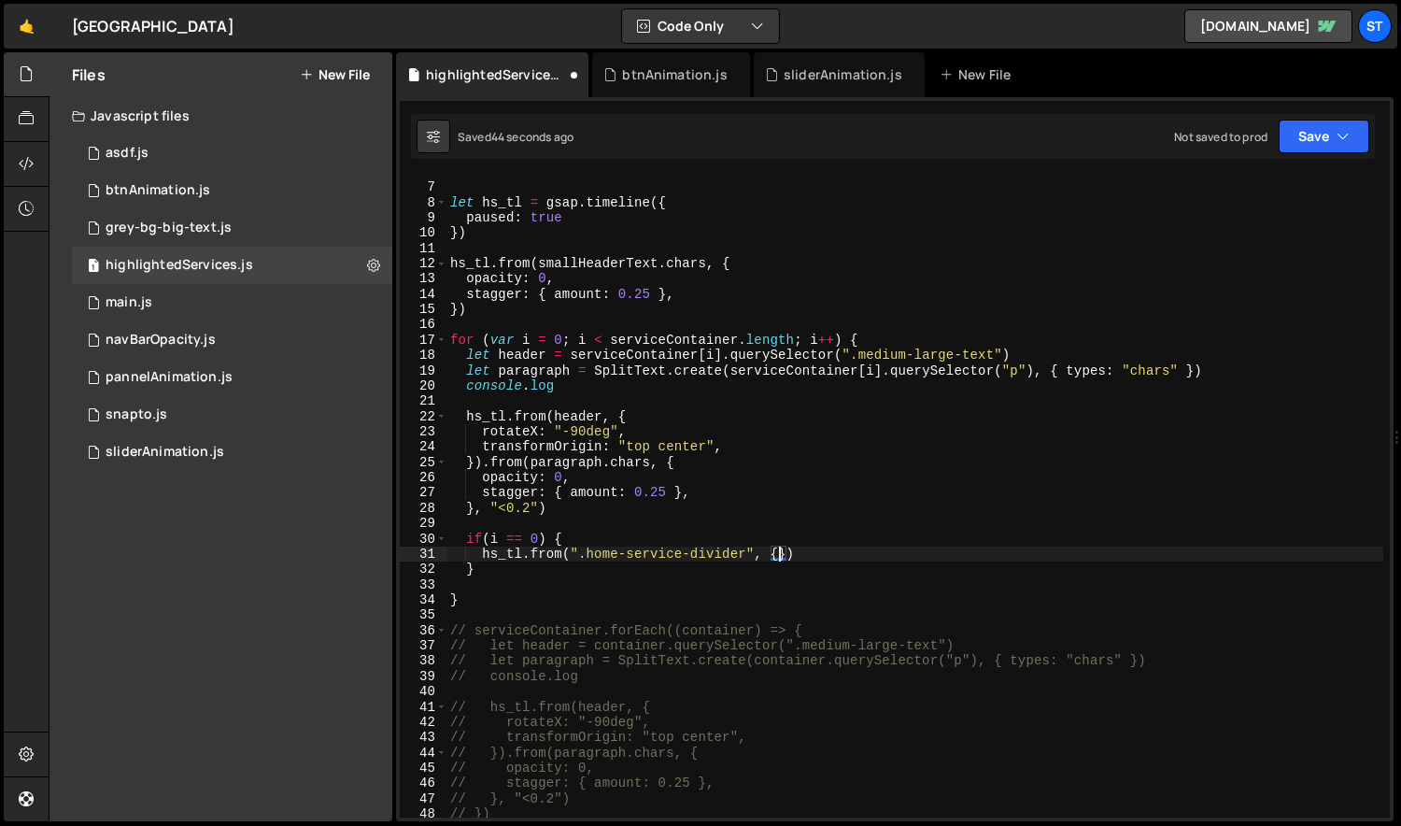
scroll to position [0, 1]
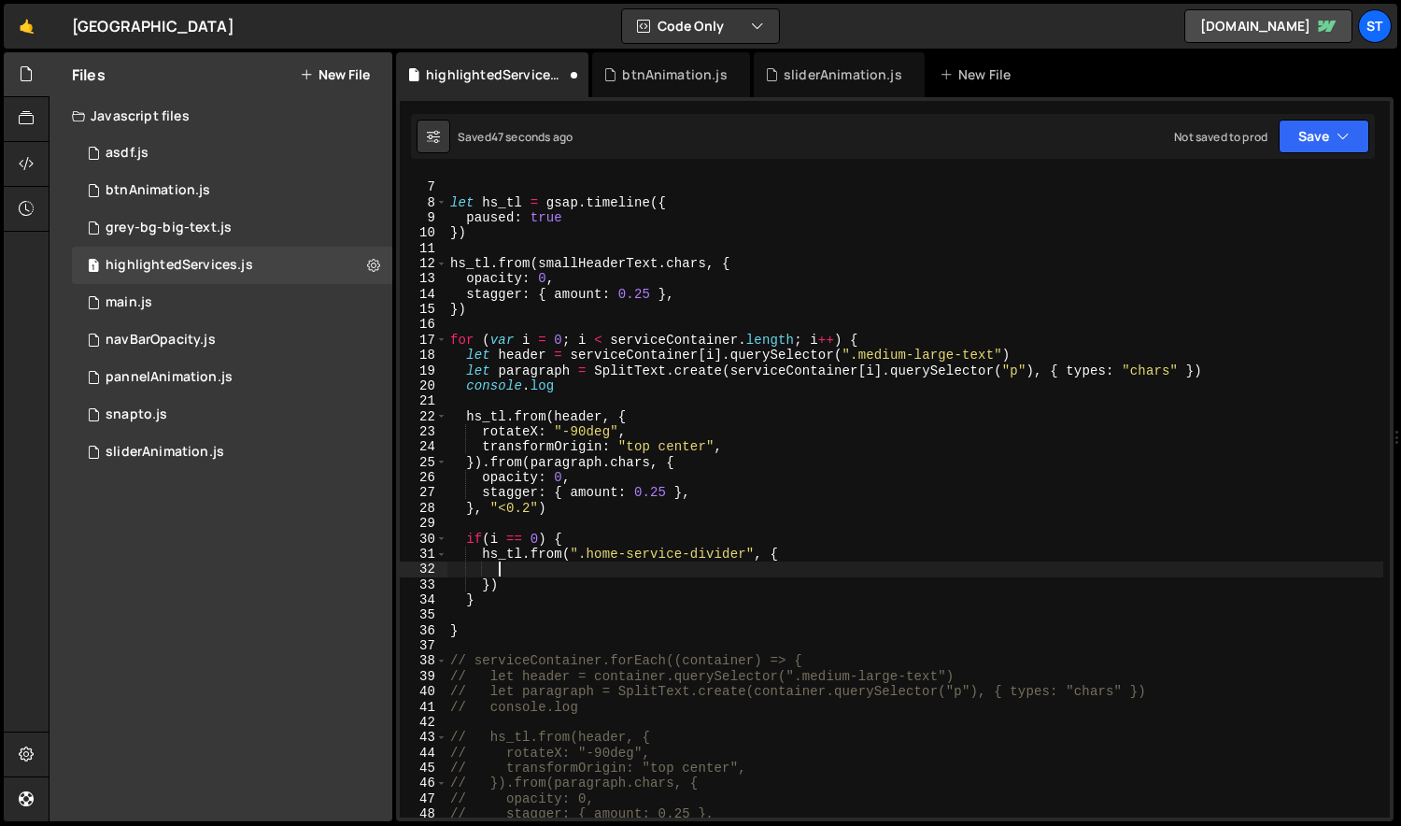
click at [518, 564] on div "// let let hs_tl = gsap . timeline ({ paused : true }) hs_tl . from ( smallHead…" at bounding box center [915, 500] width 938 height 672
click at [589, 583] on div "// let let hs_tl = gsap . timeline ({ paused : true }) hs_tl . from ( smallHead…" at bounding box center [915, 500] width 938 height 672
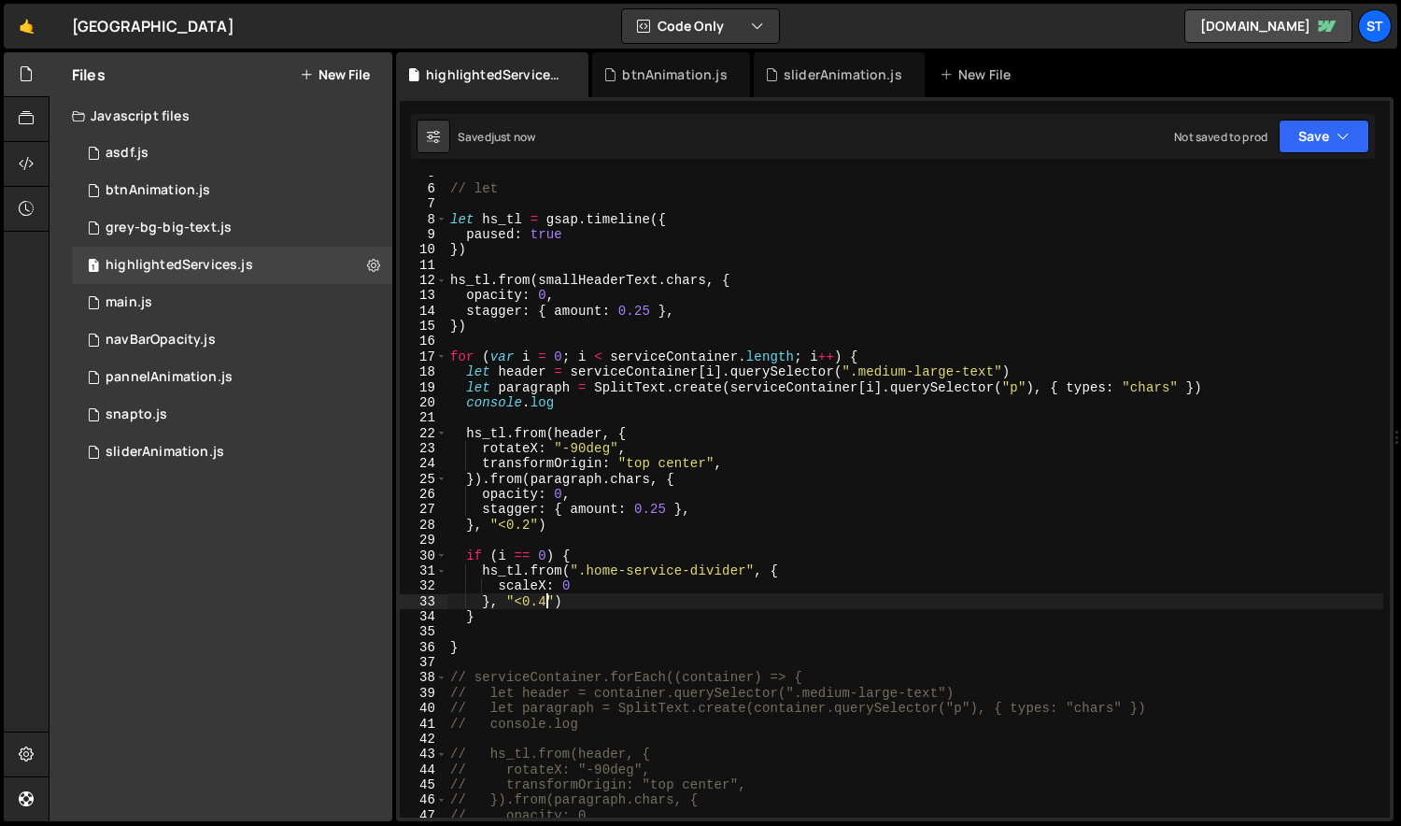
scroll to position [21, 0]
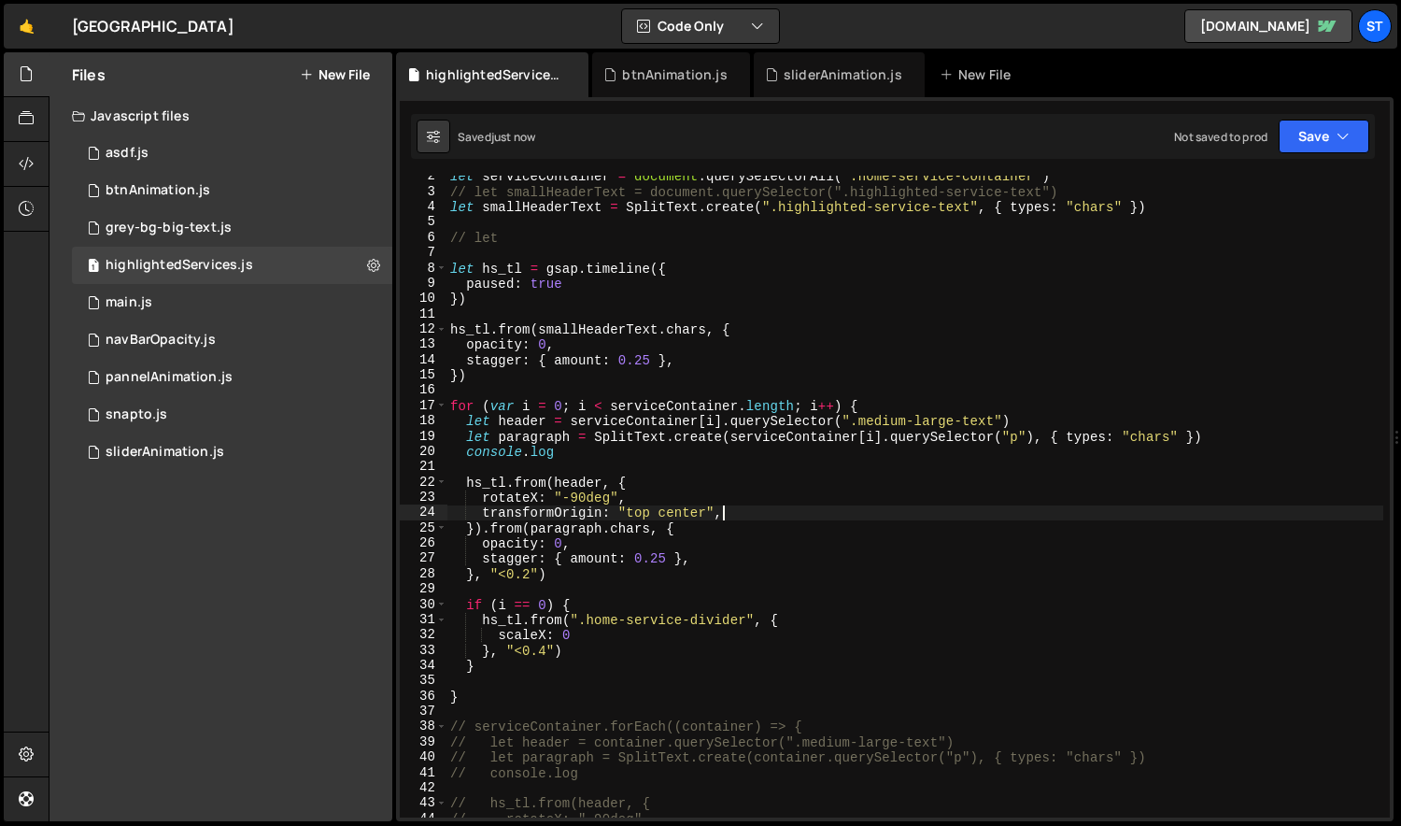
click at [756, 515] on div "let serviceContainer = document . querySelectorAll ( ".home-service-container" …" at bounding box center [915, 505] width 938 height 672
click at [610, 650] on div "let serviceContainer = document . querySelectorAll ( ".home-service-container" …" at bounding box center [915, 505] width 938 height 672
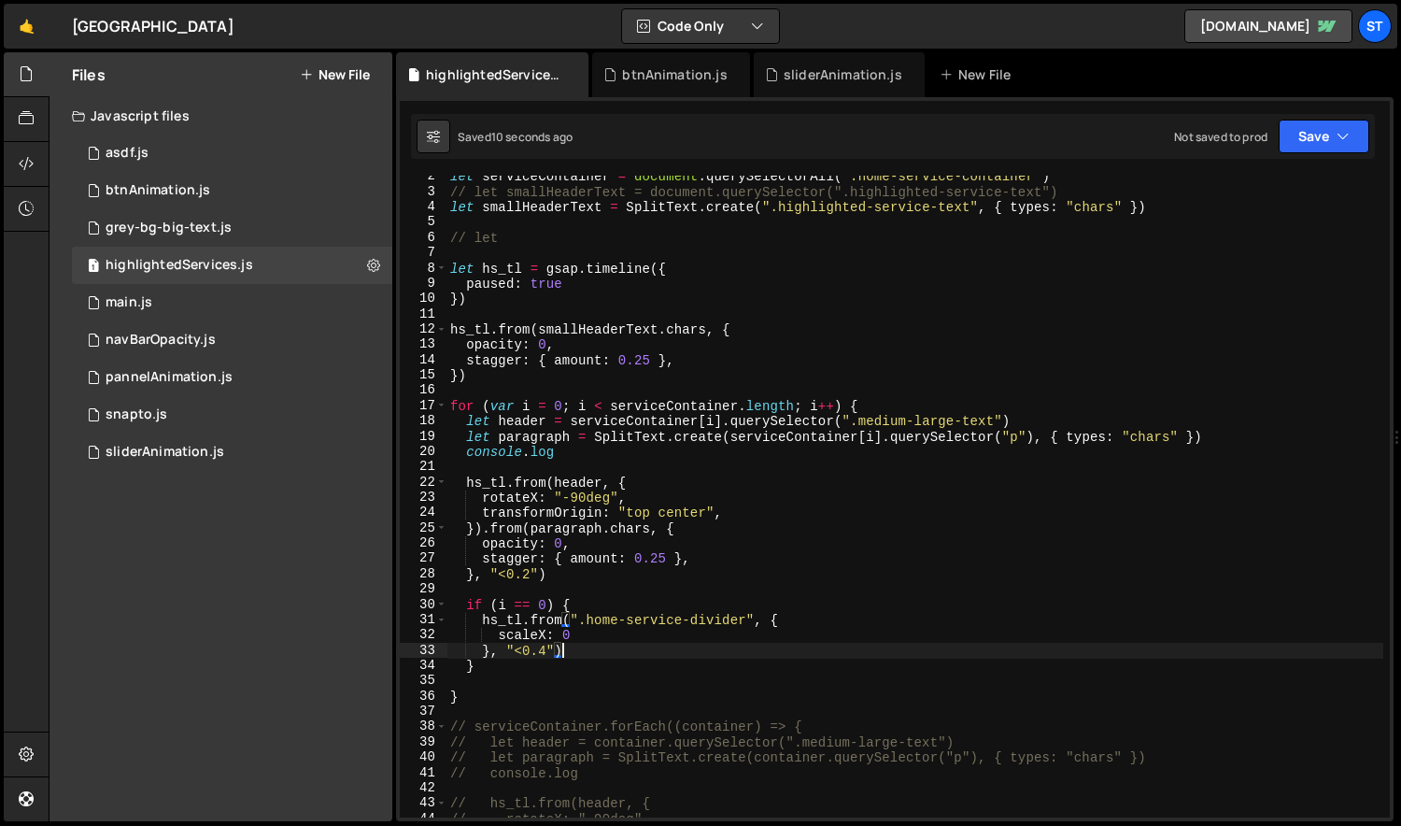
click at [619, 637] on div "let serviceContainer = document . querySelectorAll ( ".home-service-container" …" at bounding box center [915, 505] width 938 height 672
type textarea "scaleX: 0,"
paste textarea "transformOrigin: "top center","
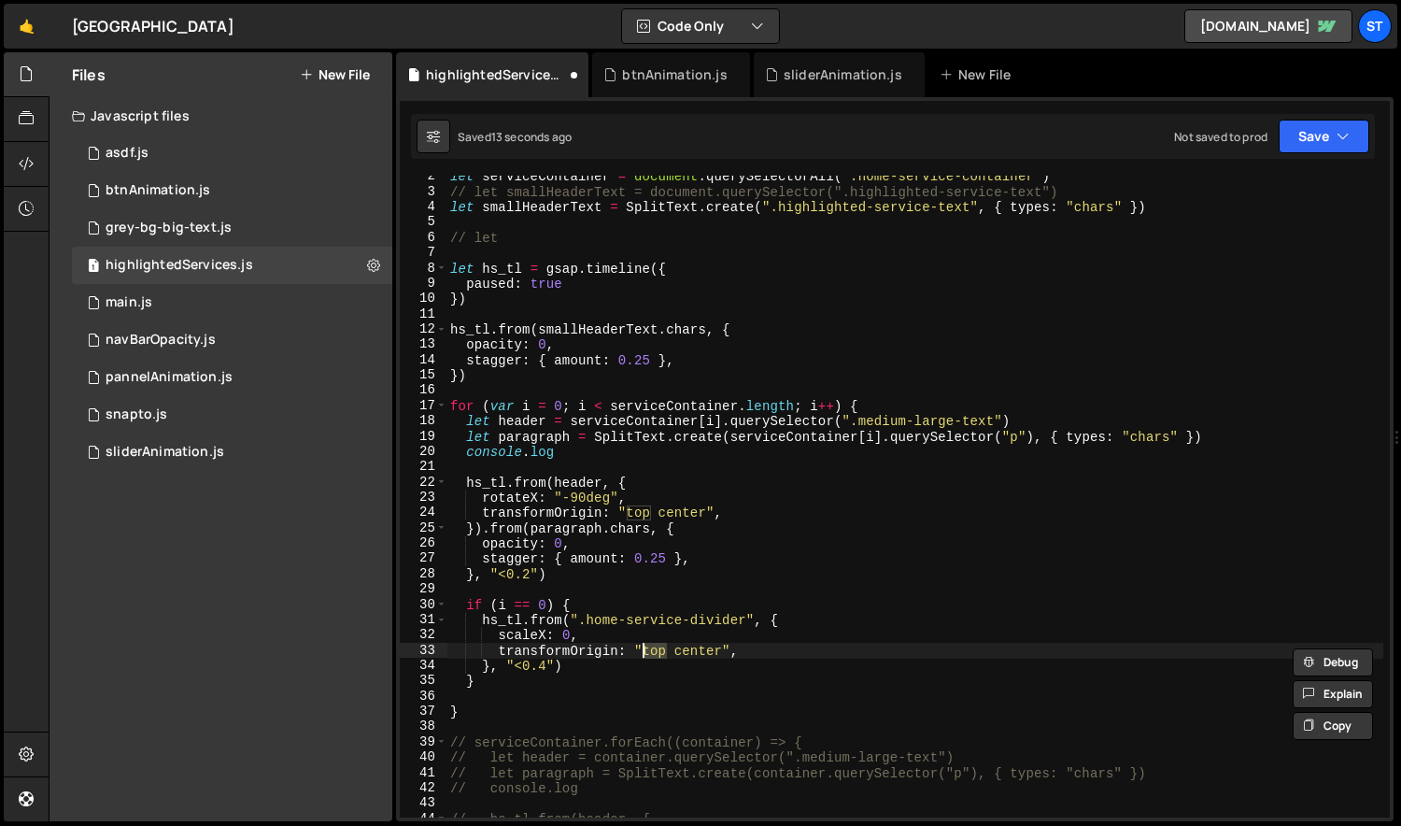
scroll to position [0, 15]
click at [661, 645] on div "let serviceContainer = document . querySelectorAll ( ".home-service-container" …" at bounding box center [915, 505] width 938 height 672
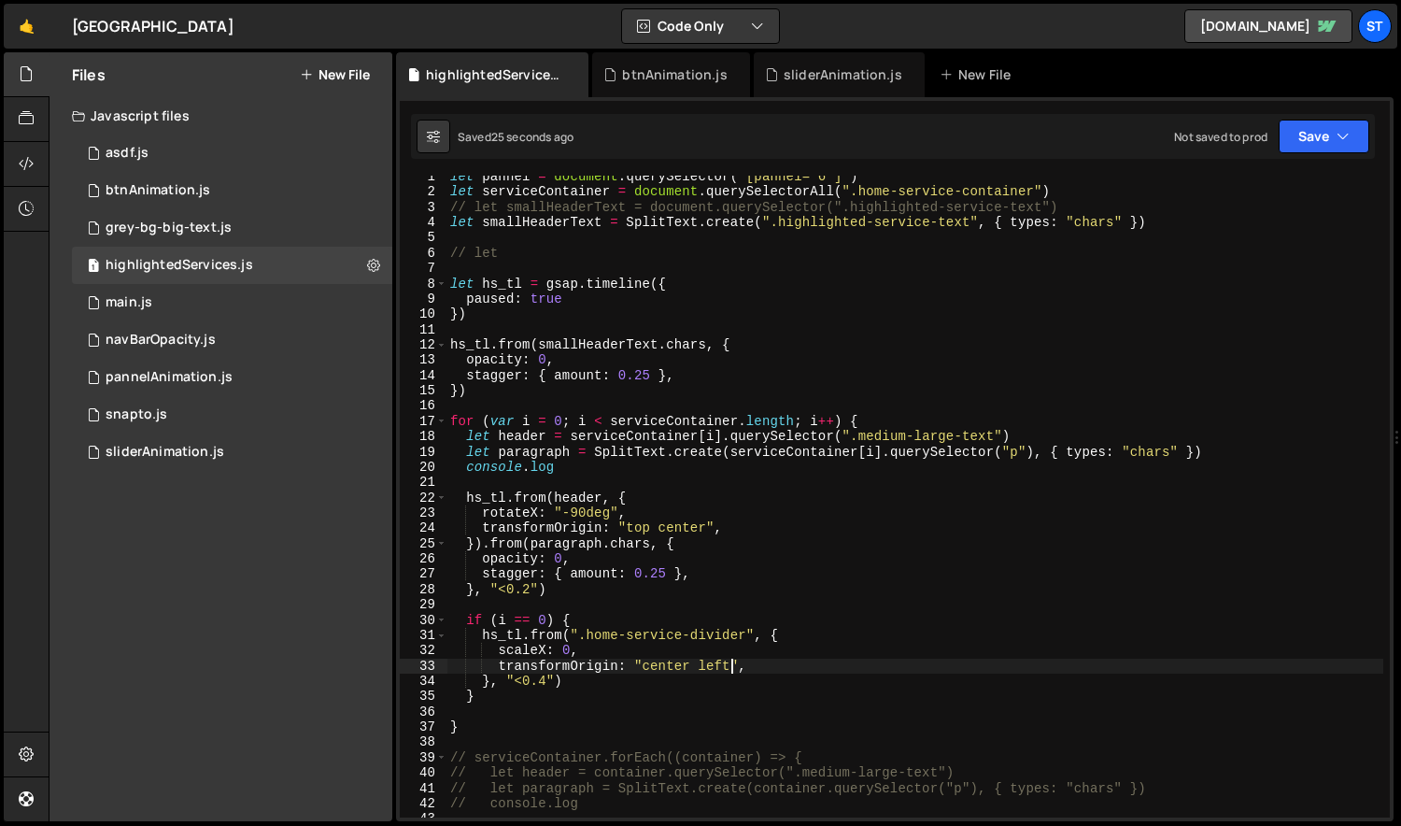
scroll to position [0, 0]
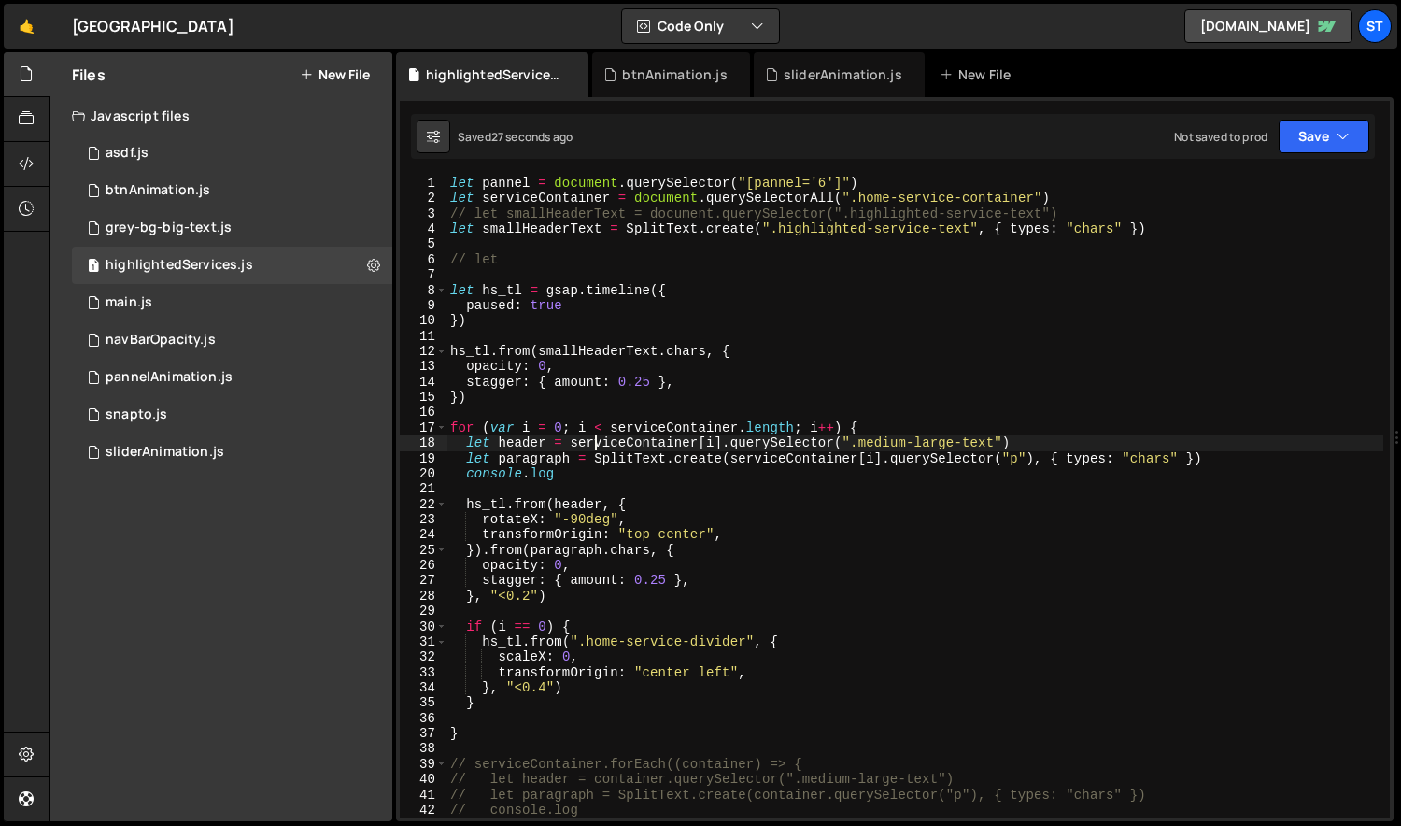
click at [596, 441] on div "let pannel = document . querySelector ( "[pannel='6']" ) let serviceContainer =…" at bounding box center [915, 512] width 938 height 672
click at [598, 432] on div "let pannel = document . querySelector ( "[pannel='6']" ) let serviceContainer =…" at bounding box center [915, 512] width 938 height 672
type textarea "for (var i = 0; i < serviceContainer.length; i++) {"
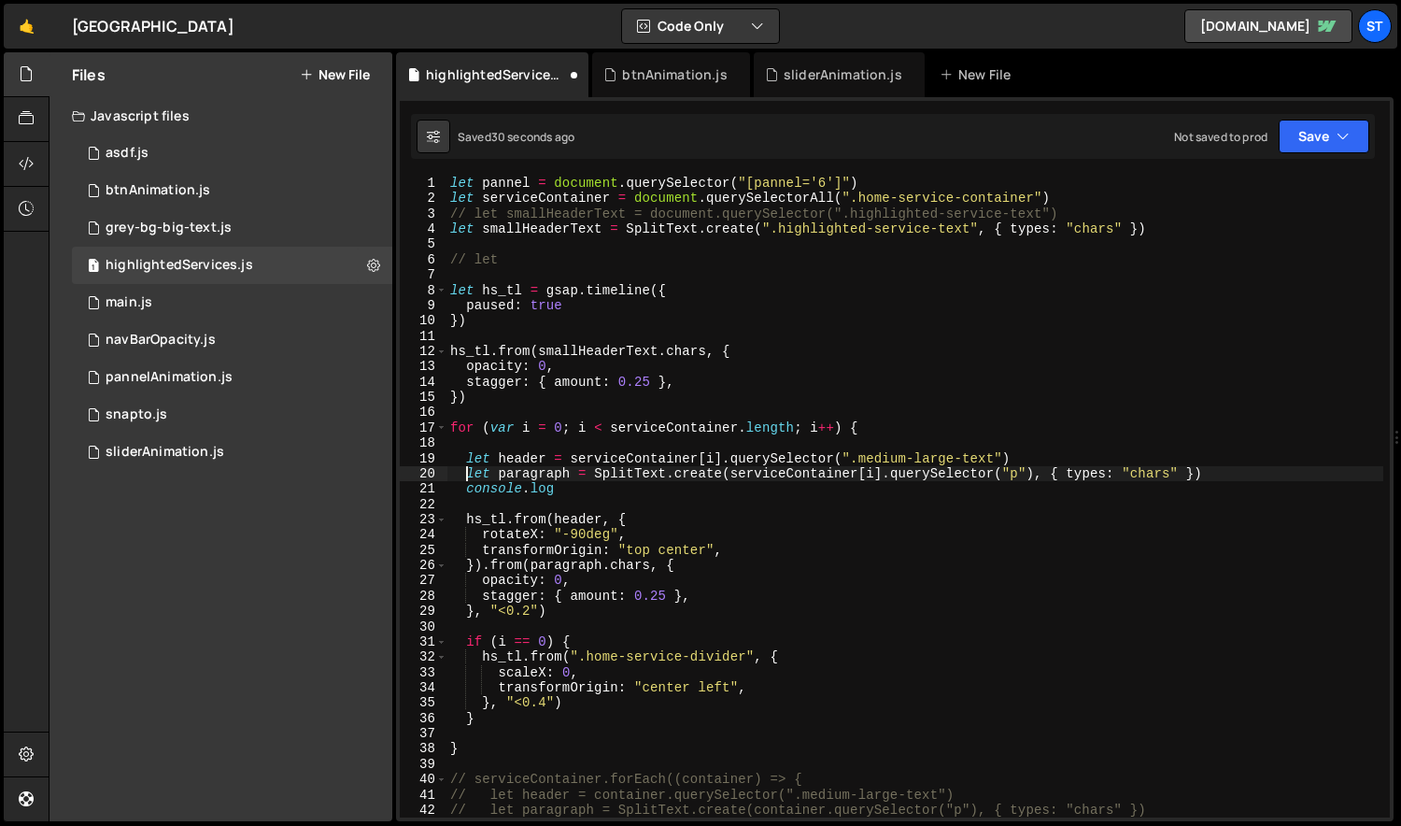
type textarea "console.log"
type textarea "let paragraph = SplitText.create(serviceContainer[i].querySelector("p"), { type…"
type textarea "let header = serviceContainer[i].querySelector(".medium-large-text")"
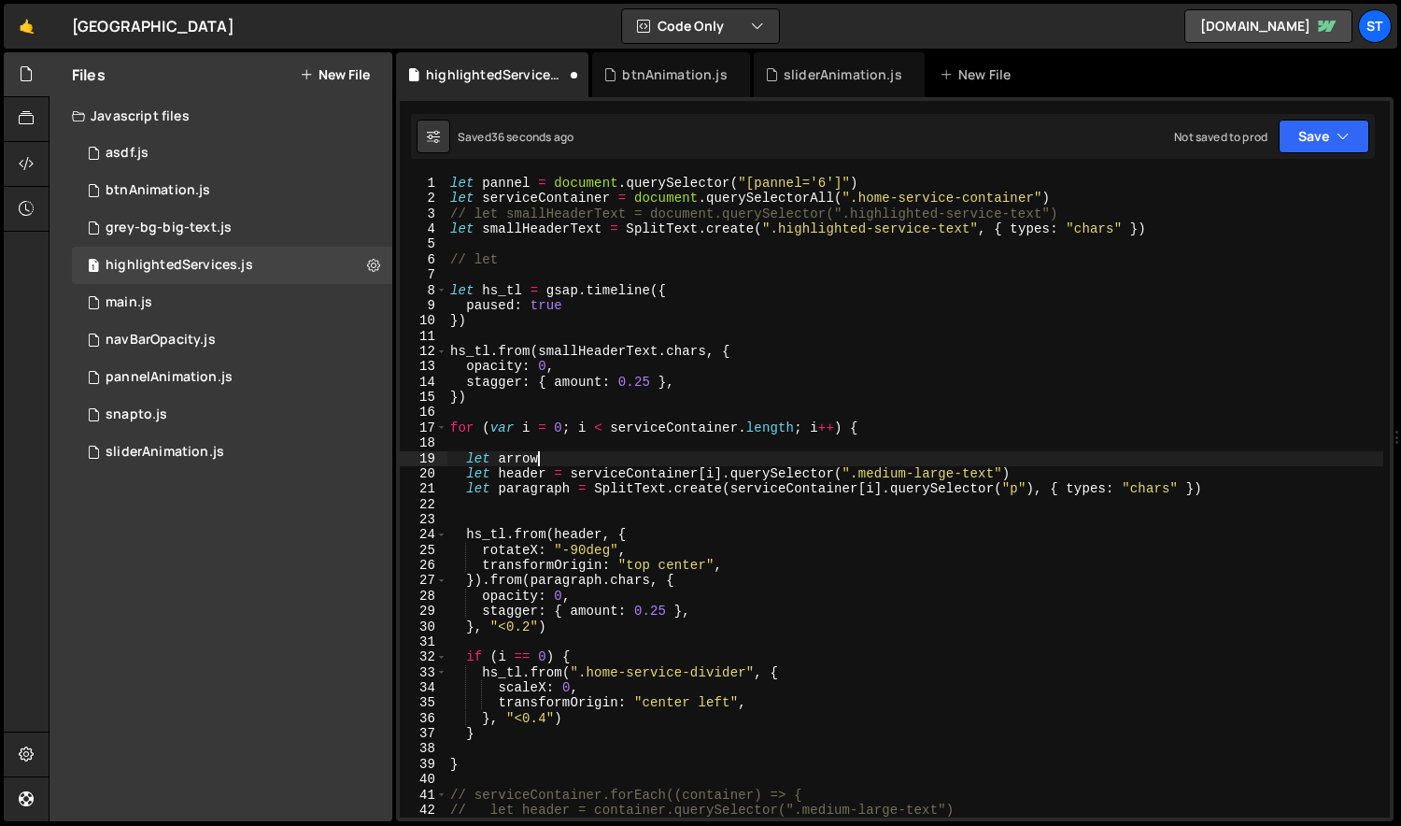
scroll to position [0, 7]
paste textarea "serviceContainer[i]"
paste textarea ".querySelector(".medium-large-text")"
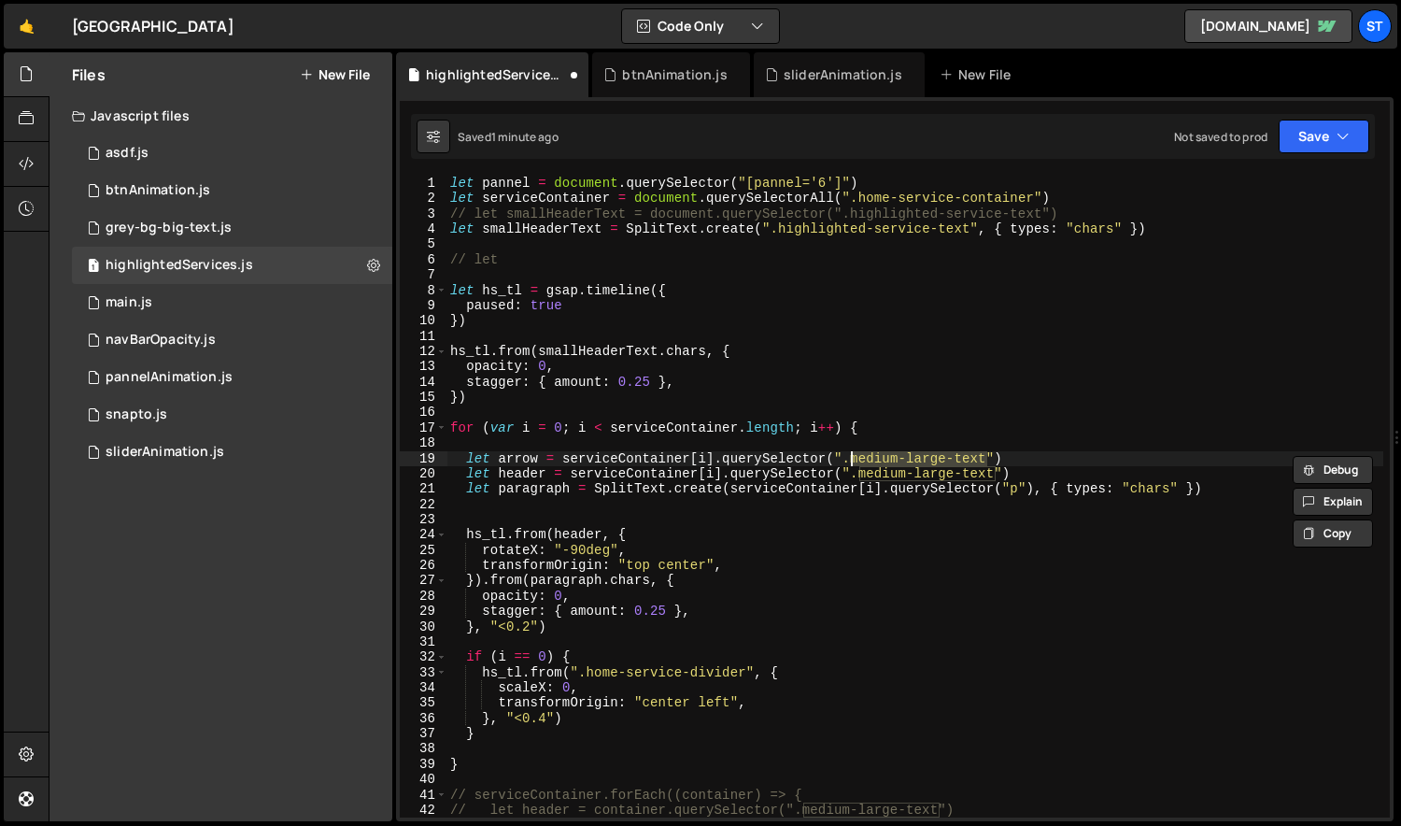
paste textarea "arrow services"
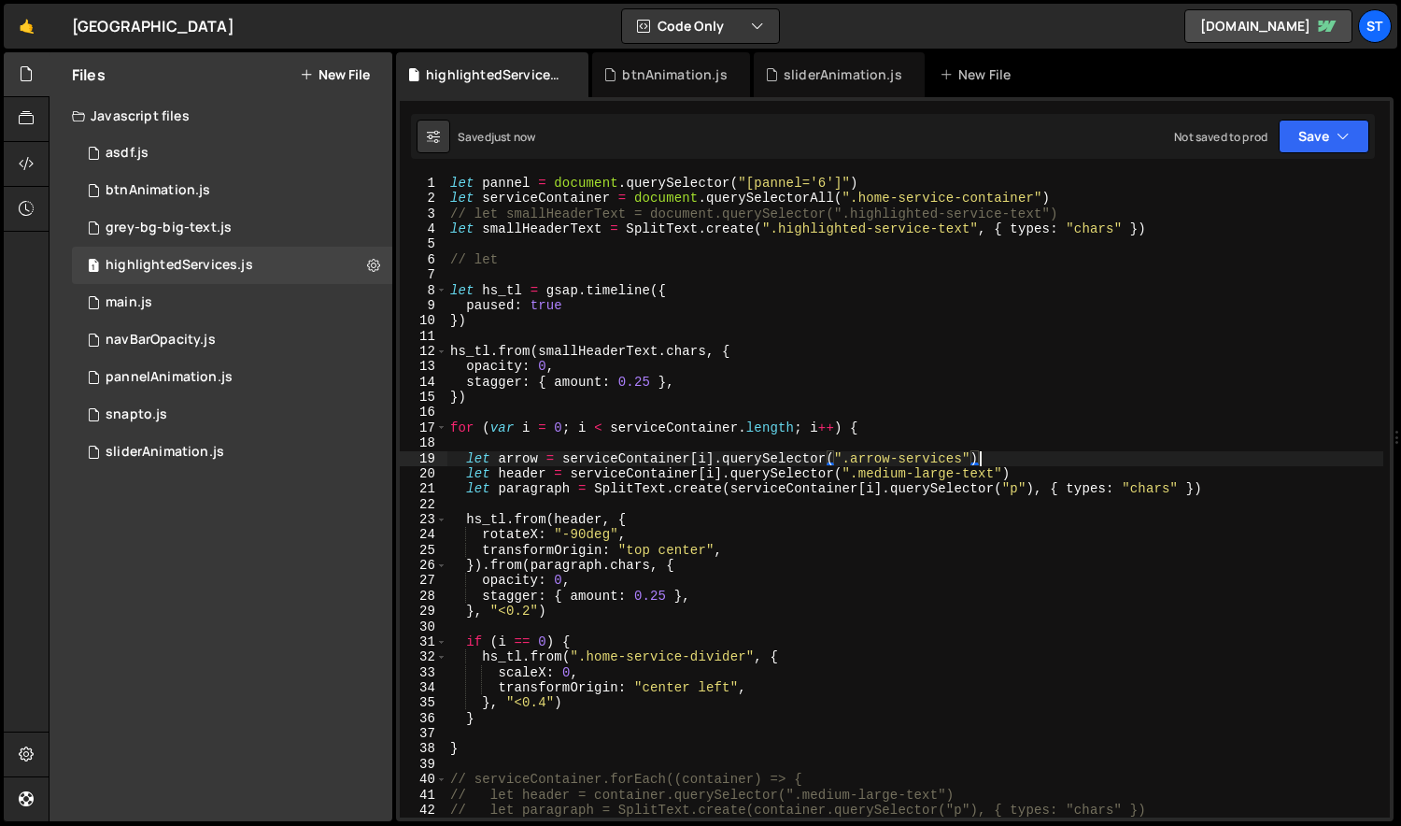
click at [520, 454] on div "let pannel = document . querySelector ( "[pannel='6']" ) let serviceContainer =…" at bounding box center [915, 512] width 938 height 672
drag, startPoint x: 505, startPoint y: 515, endPoint x: 514, endPoint y: 547, distance: 33.7
click at [505, 515] on div "let pannel = document . querySelector ( "[pannel='6']" ) let serviceContainer =…" at bounding box center [915, 512] width 938 height 672
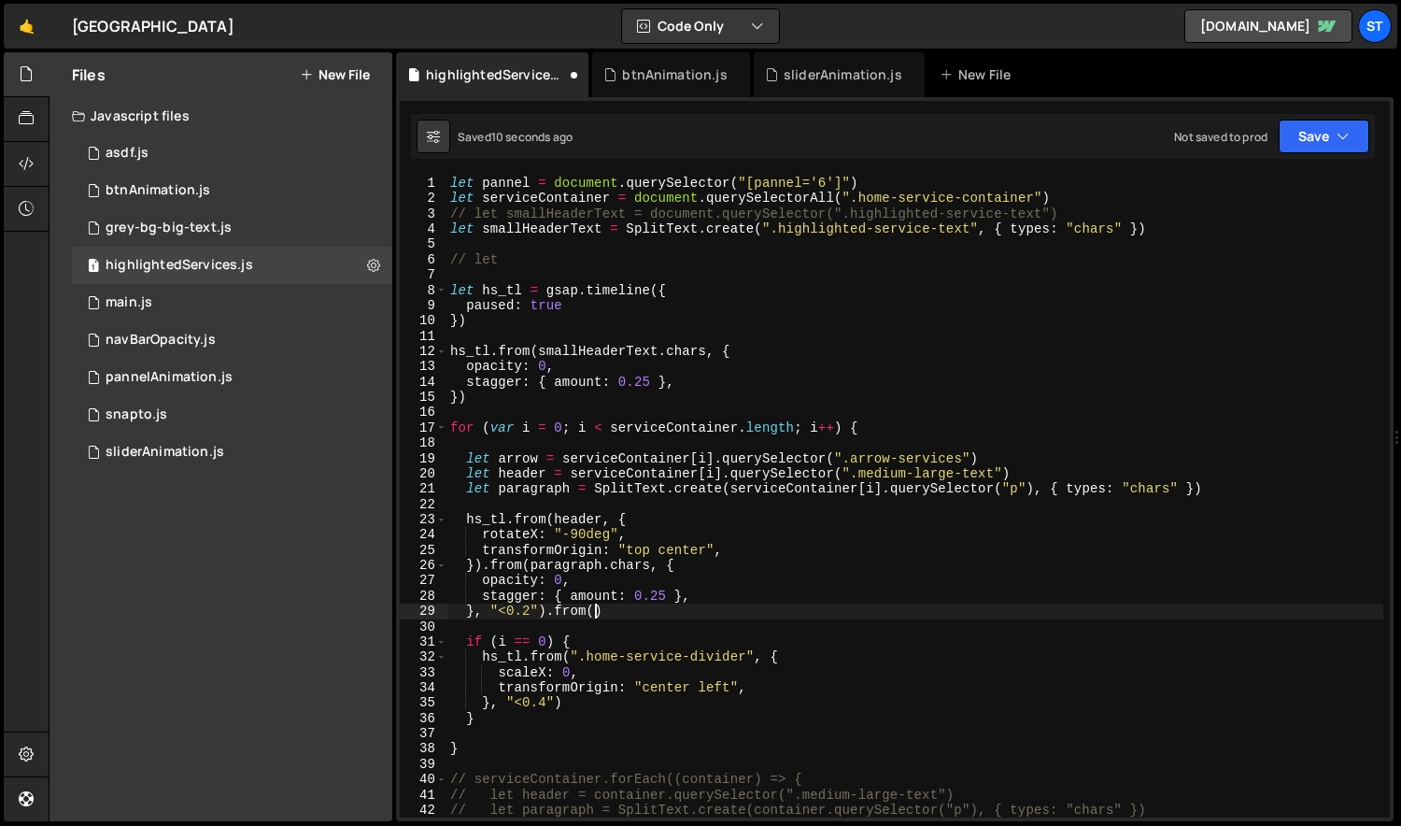
scroll to position [0, 9]
paste textarea "arrow"
type textarea "}, "<0.2").from(arrow, {})"
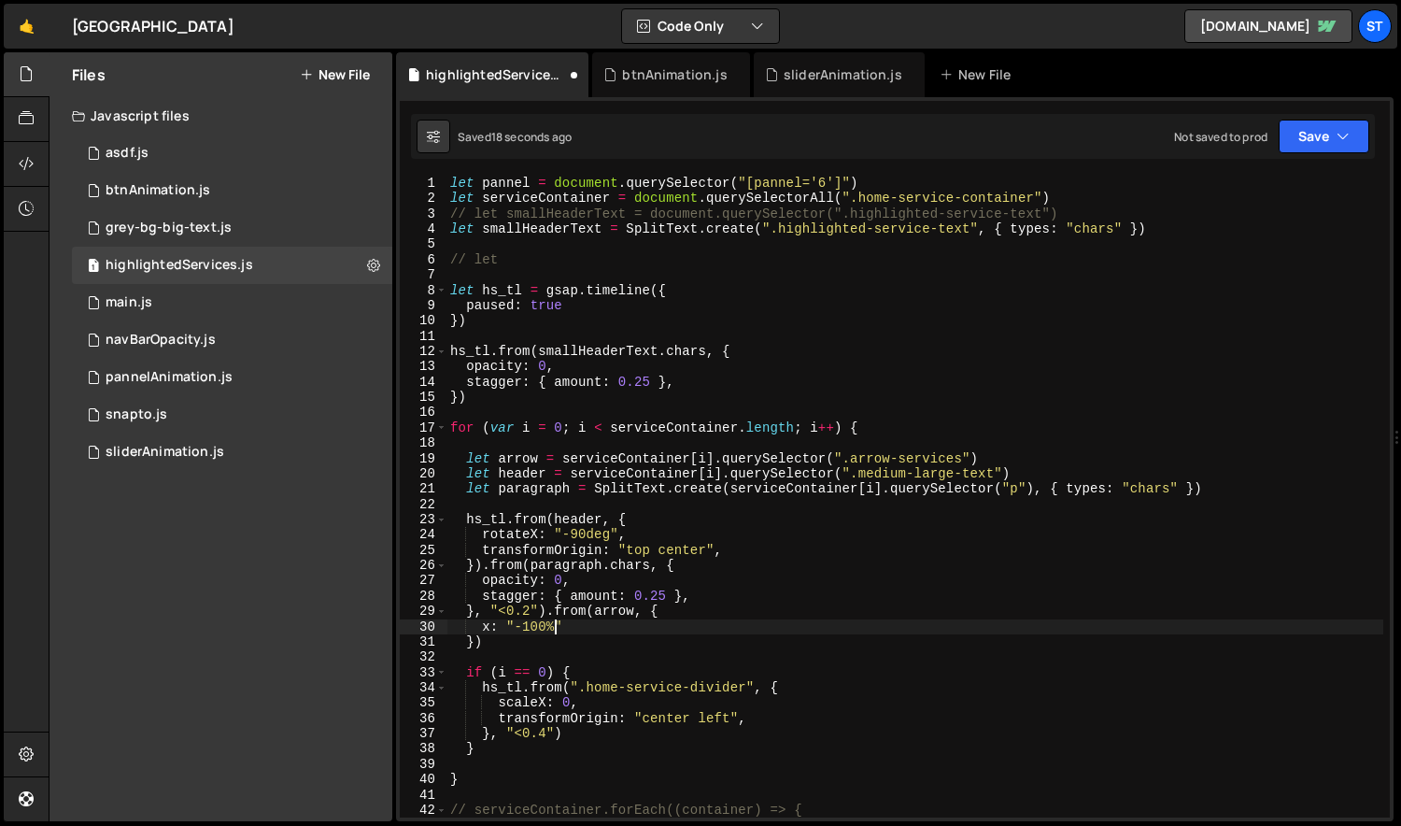
scroll to position [0, 7]
click at [518, 638] on div "let pannel = document . querySelector ( "[pannel='6']" ) let serviceContainer =…" at bounding box center [915, 512] width 938 height 672
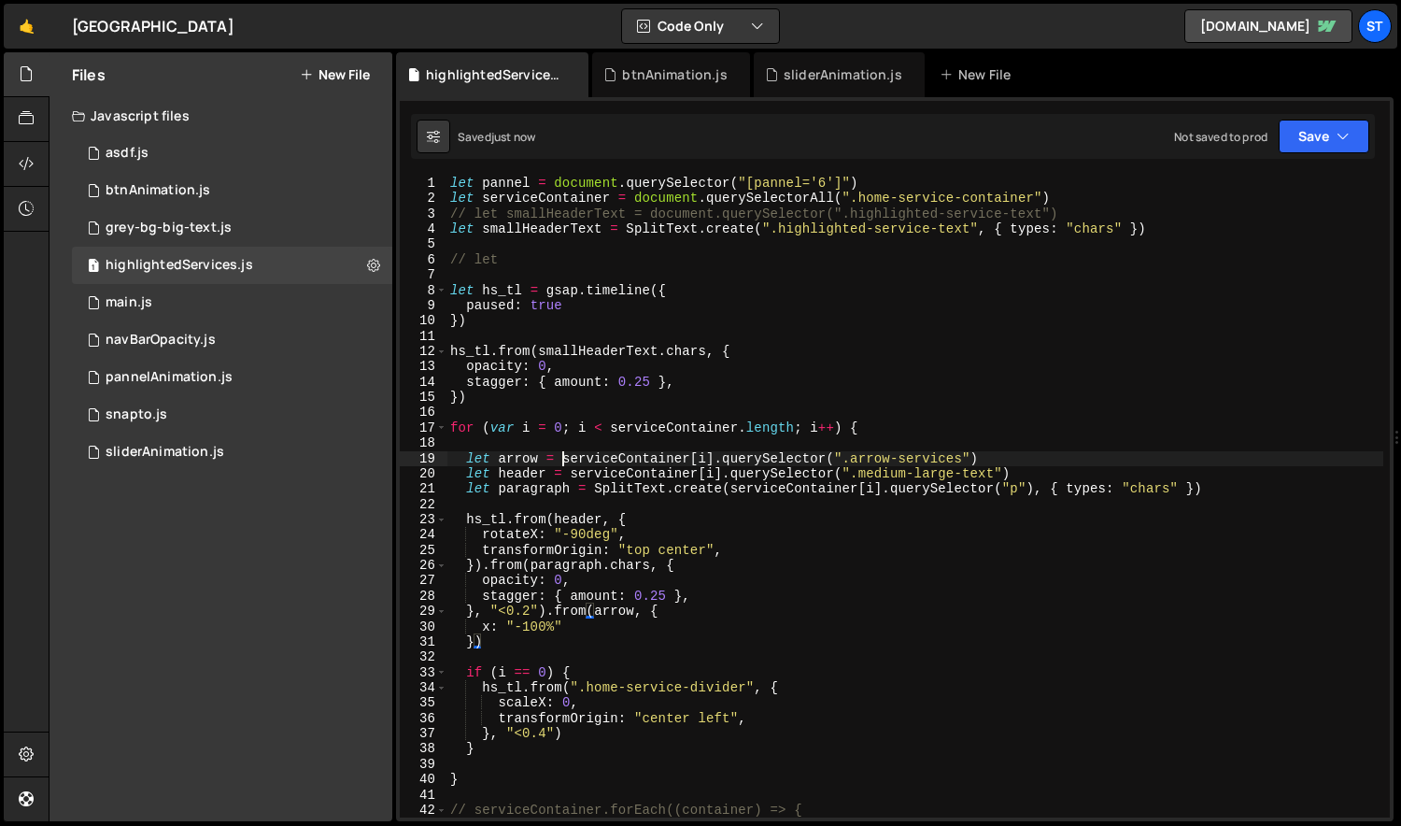
click at [563, 461] on div "let pannel = document . querySelector ( "[pannel='6']" ) let serviceContainer =…" at bounding box center [915, 512] width 938 height 672
click at [714, 458] on div "let pannel = document . querySelector ( "[pannel='6']" ) let serviceContainer =…" at bounding box center [915, 512] width 938 height 672
click at [538, 642] on div "let pannel = document . querySelector ( "[pannel='6']" ) let serviceContainer =…" at bounding box center [915, 512] width 938 height 672
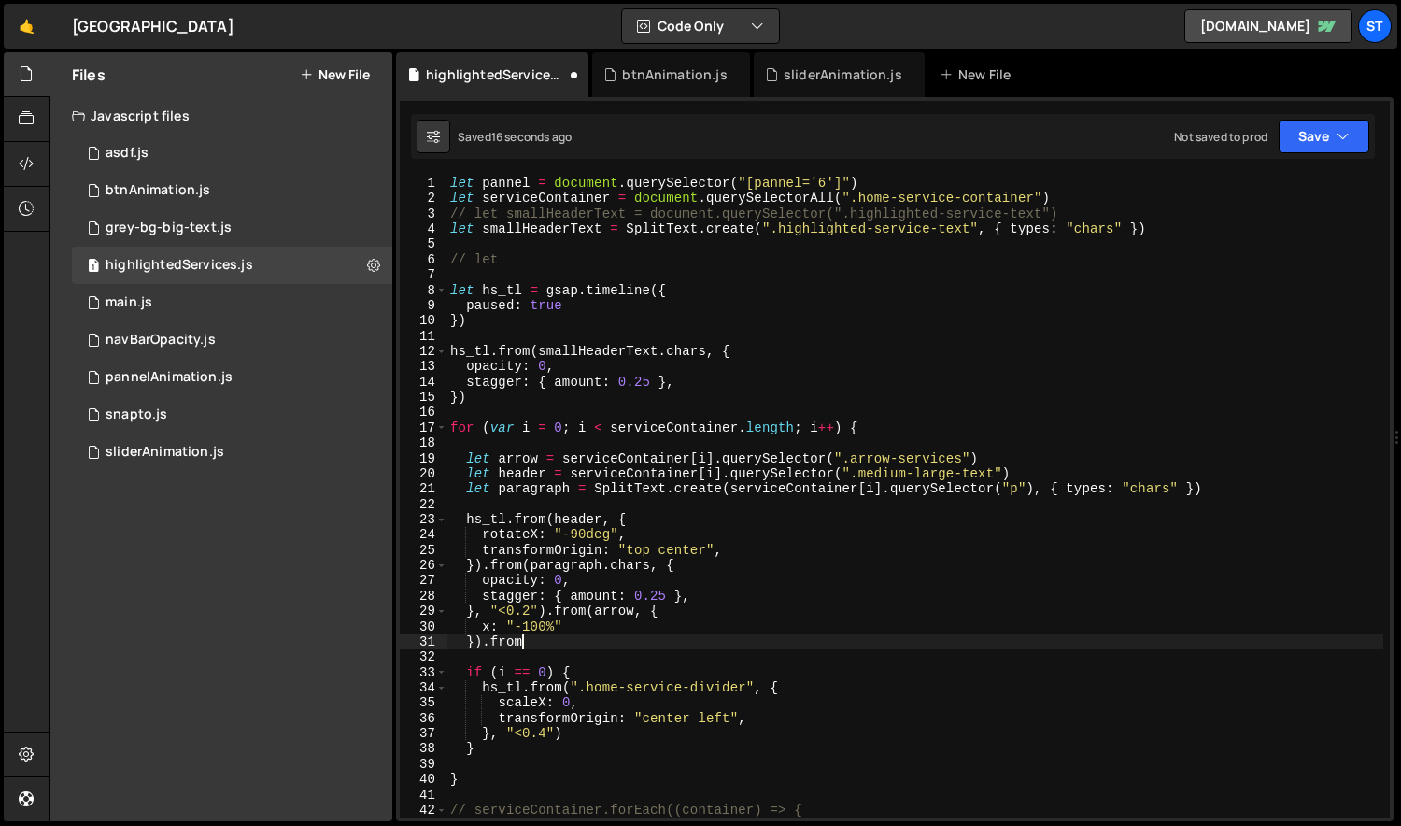
scroll to position [0, 5]
paste textarea "serviceContainer[i]"
type textarea "}).from(serviceContainer[i], {)"
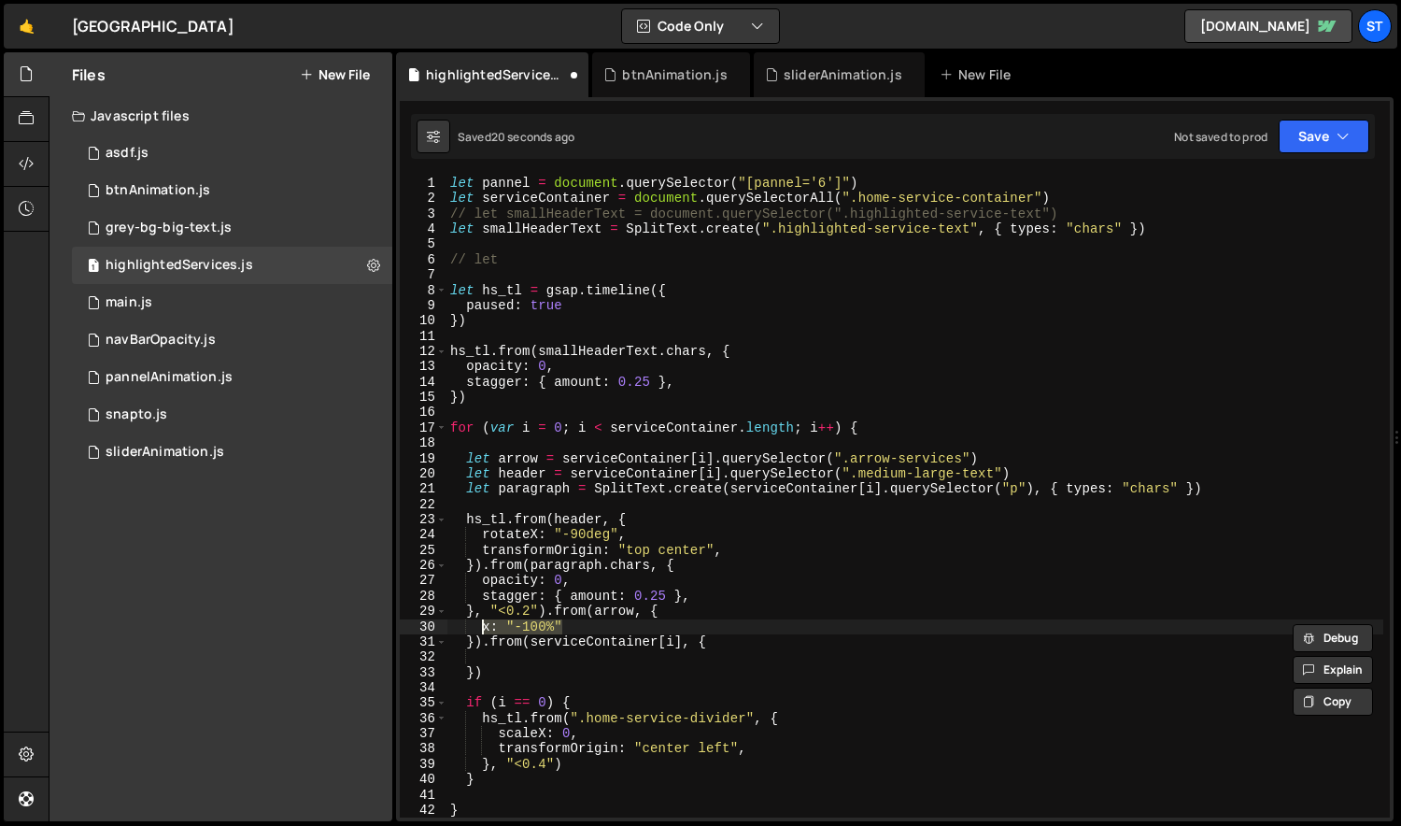
type textarea "}).from(serviceContainer[i], {"
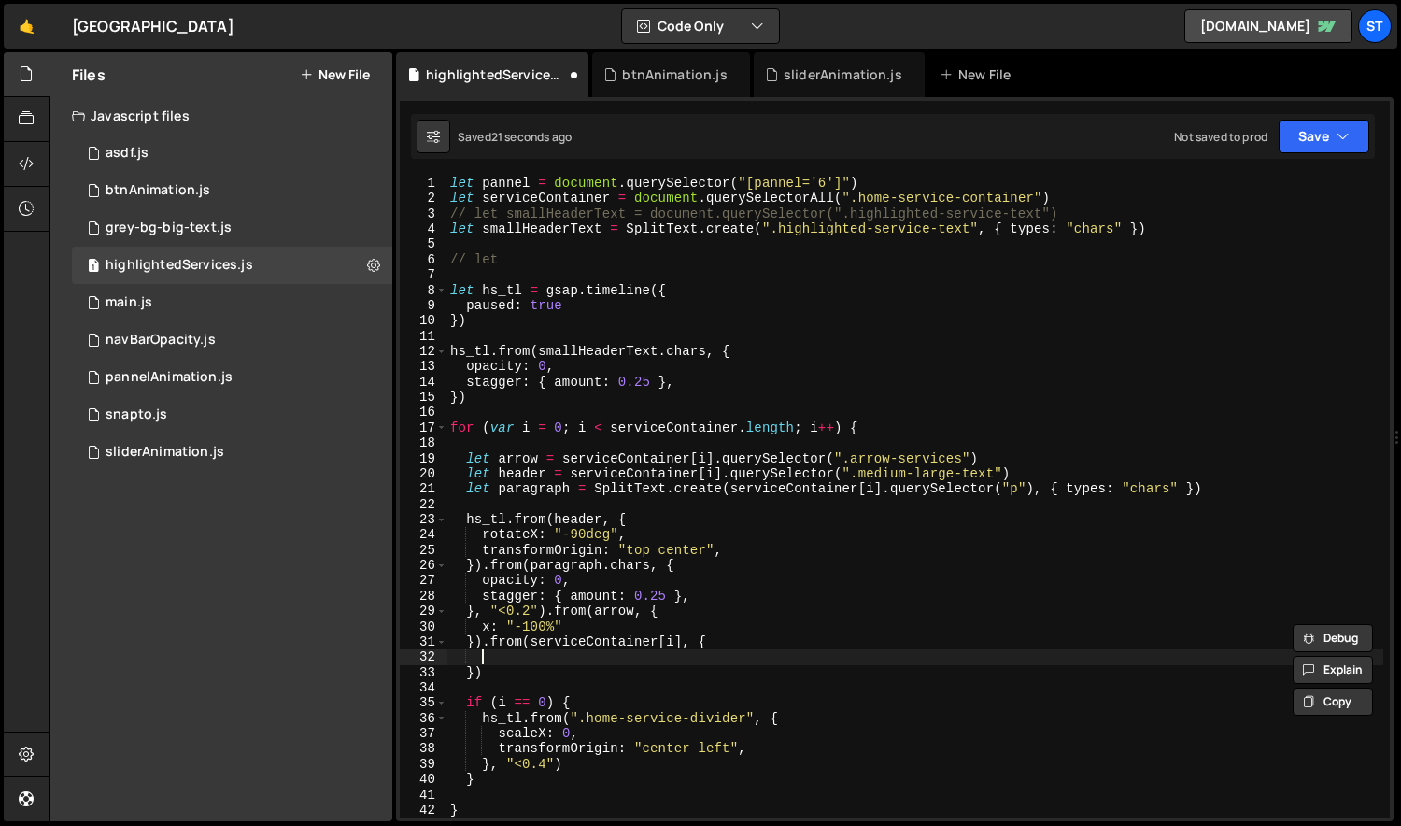
paste textarea "x: "-100%""
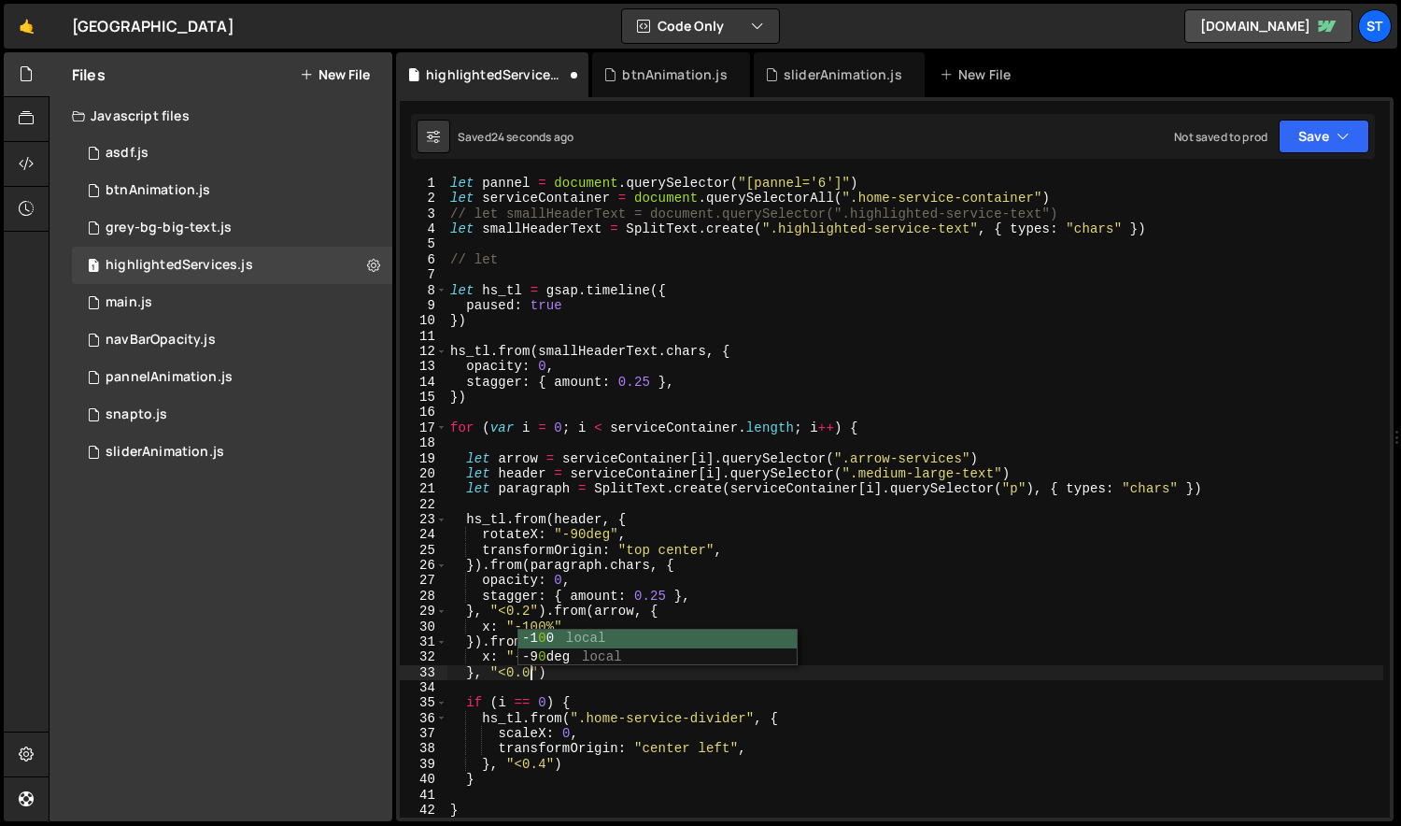
scroll to position [0, 6]
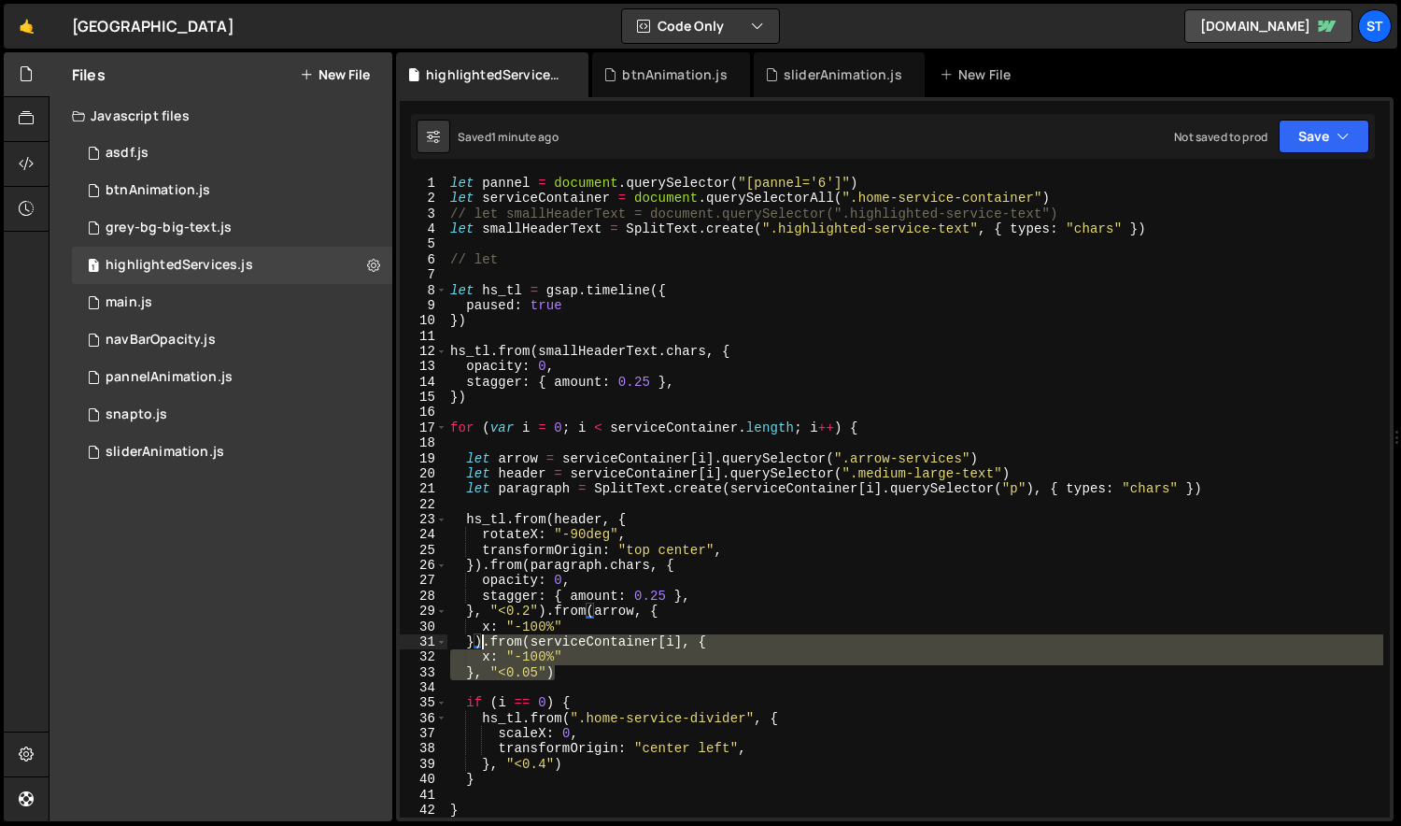
drag, startPoint x: 557, startPoint y: 668, endPoint x: 486, endPoint y: 646, distance: 74.1
click at [486, 646] on div "let pannel = document . querySelector ( "[pannel='6']" ) let serviceContainer =…" at bounding box center [915, 512] width 938 height 672
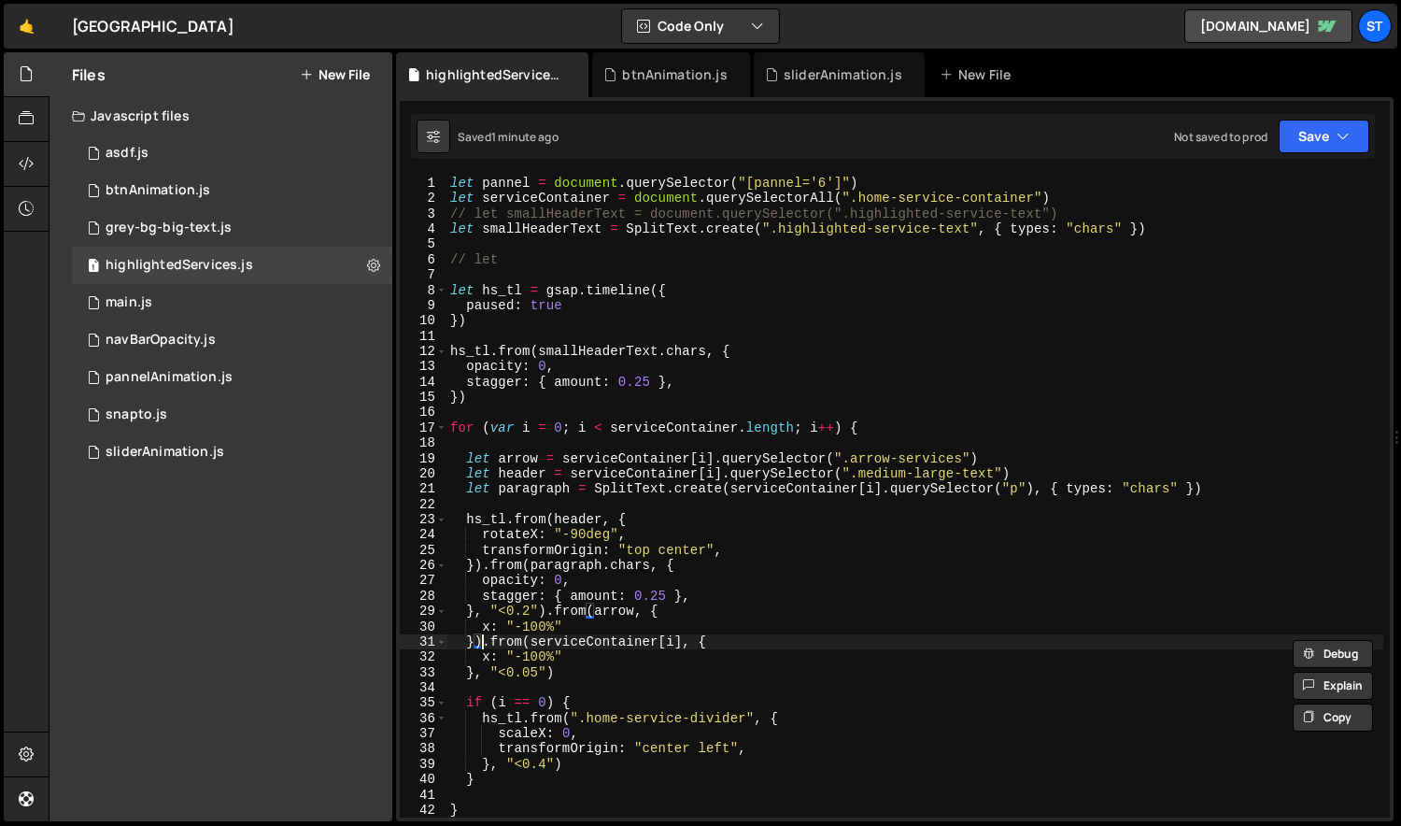
scroll to position [0, 1]
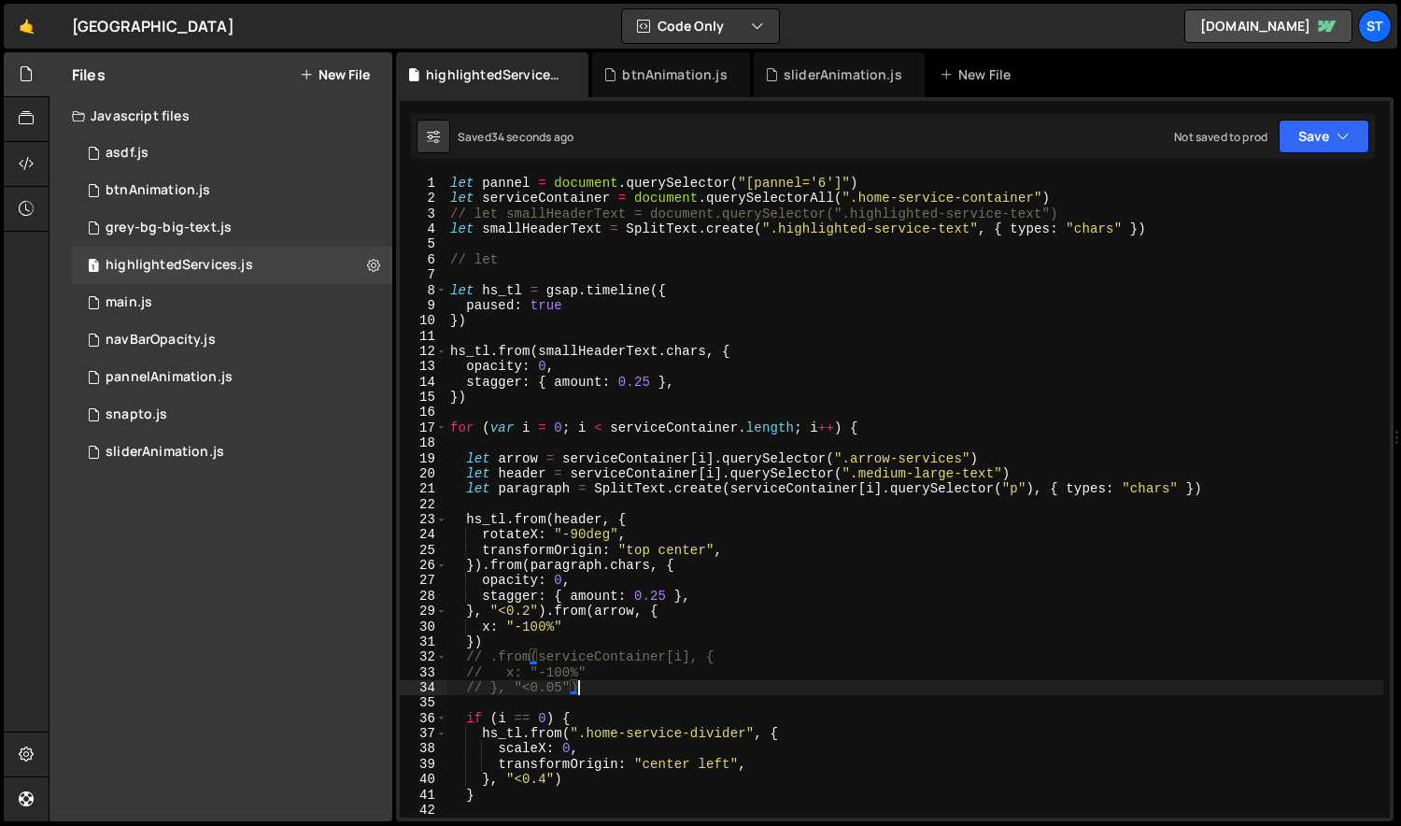
click at [521, 636] on div "let pannel = document . querySelector ( "[pannel='6']" ) let serviceContainer =…" at bounding box center [915, 512] width 938 height 672
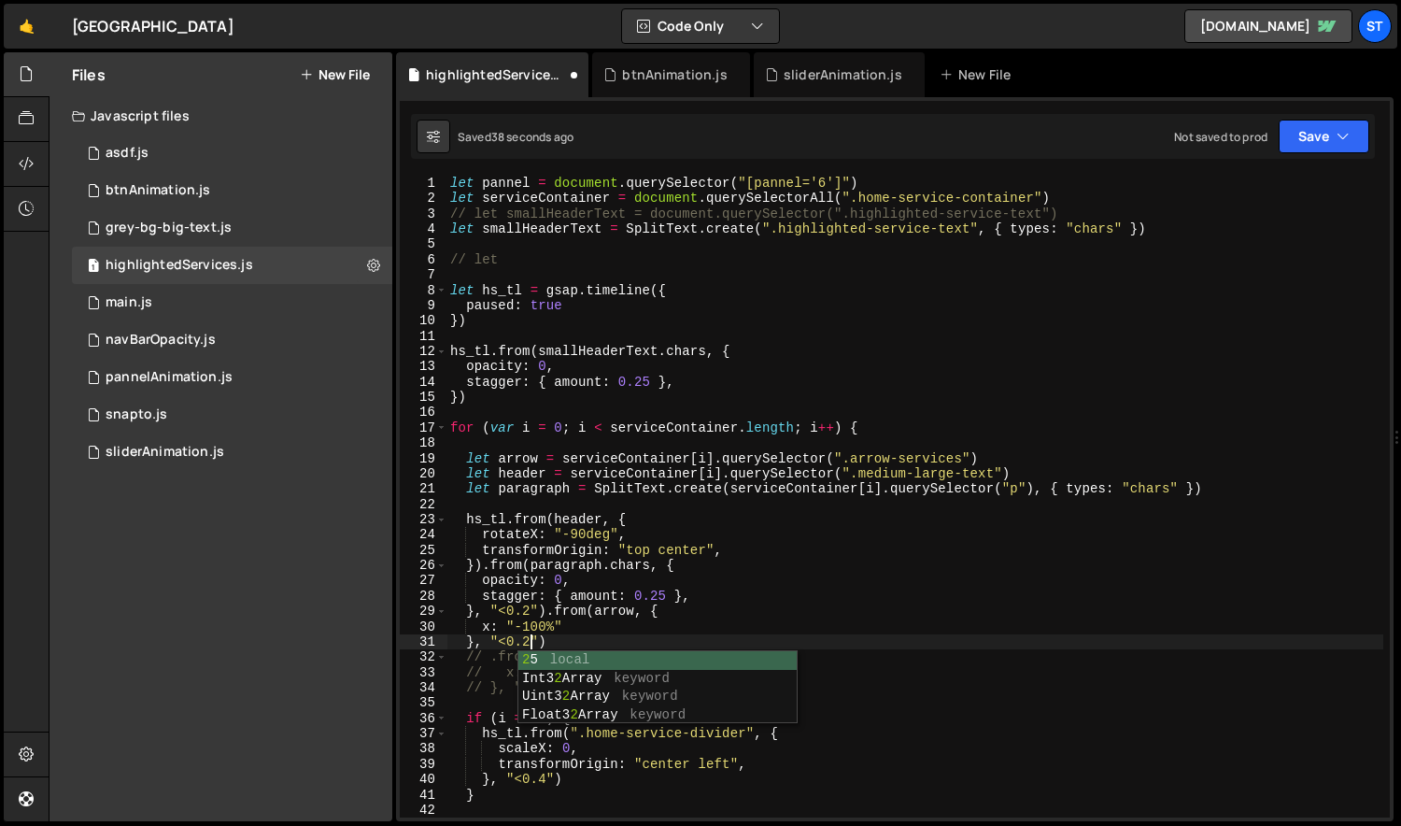
scroll to position [0, 6]
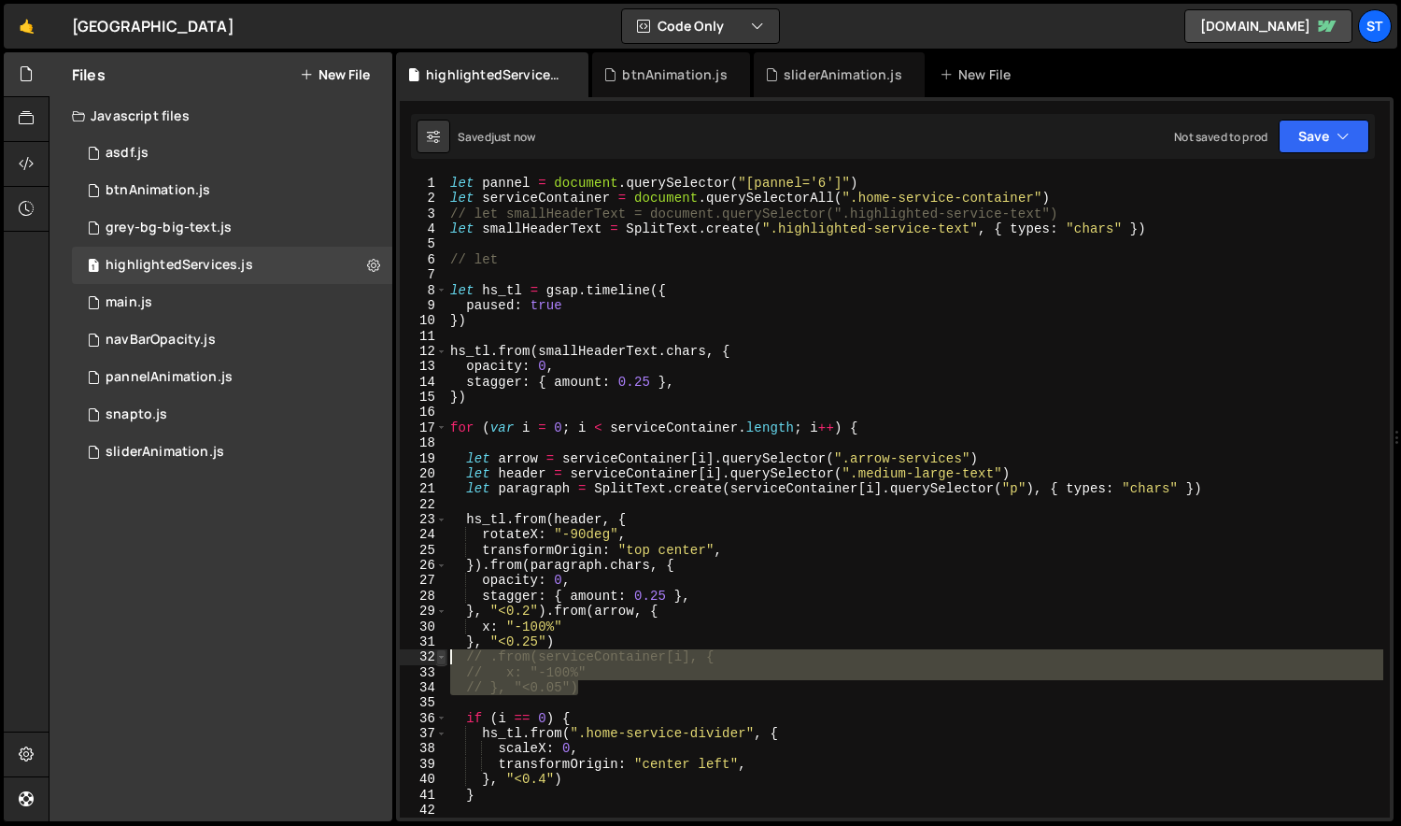
drag, startPoint x: 588, startPoint y: 683, endPoint x: 444, endPoint y: 662, distance: 146.2
click at [444, 662] on div "}, "<0.25") 1 2 3 4 5 6 7 8 9 10 11 12 13 14 15 16 17 18 19 20 21 22 23 24 25 2…" at bounding box center [895, 497] width 990 height 642
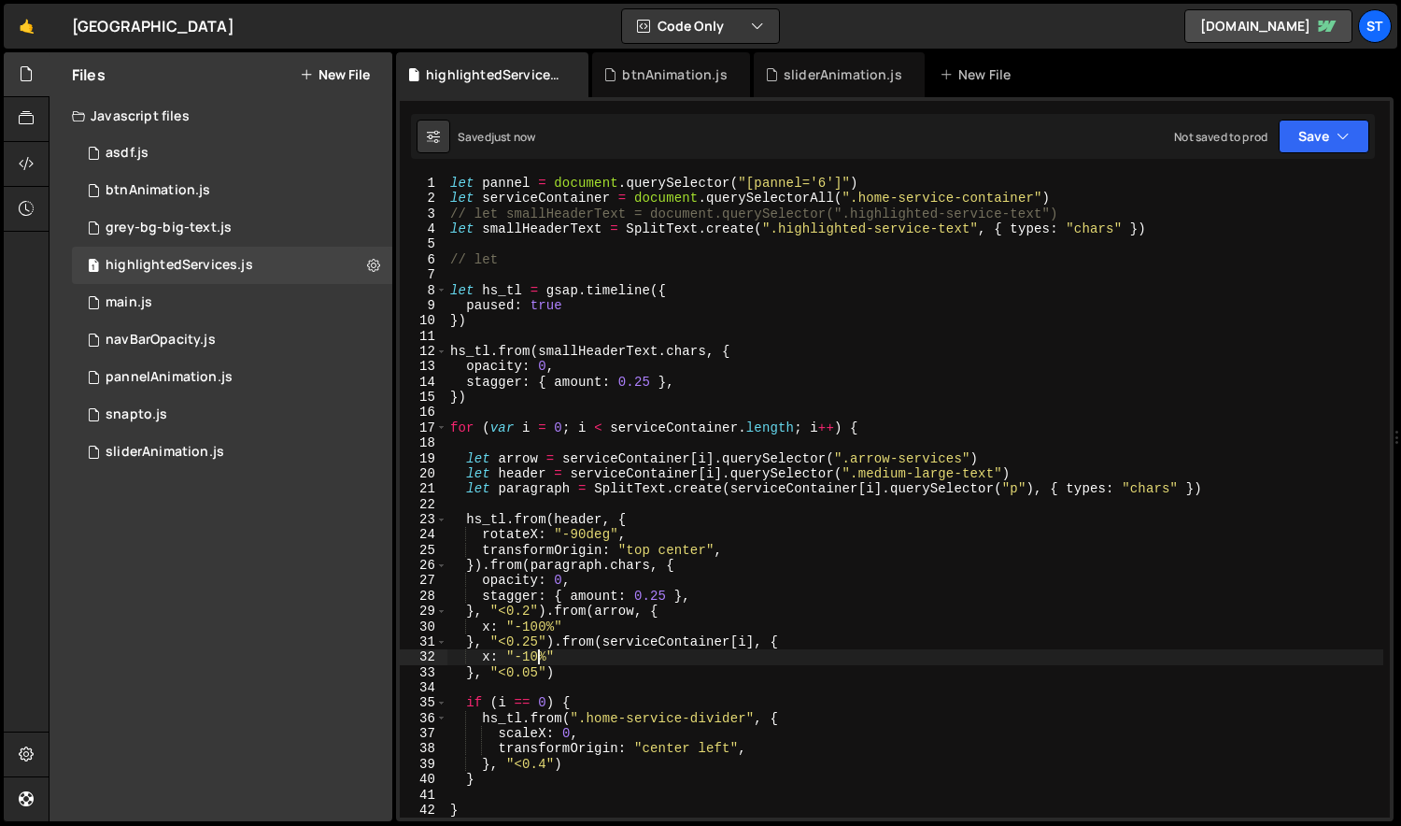
click at [530, 675] on div "let pannel = document . querySelector ( "[pannel='6']" ) let serviceContainer =…" at bounding box center [915, 512] width 938 height 672
click at [538, 671] on div "let pannel = document . querySelector ( "[pannel='6']" ) let serviceContainer =…" at bounding box center [915, 512] width 938 height 672
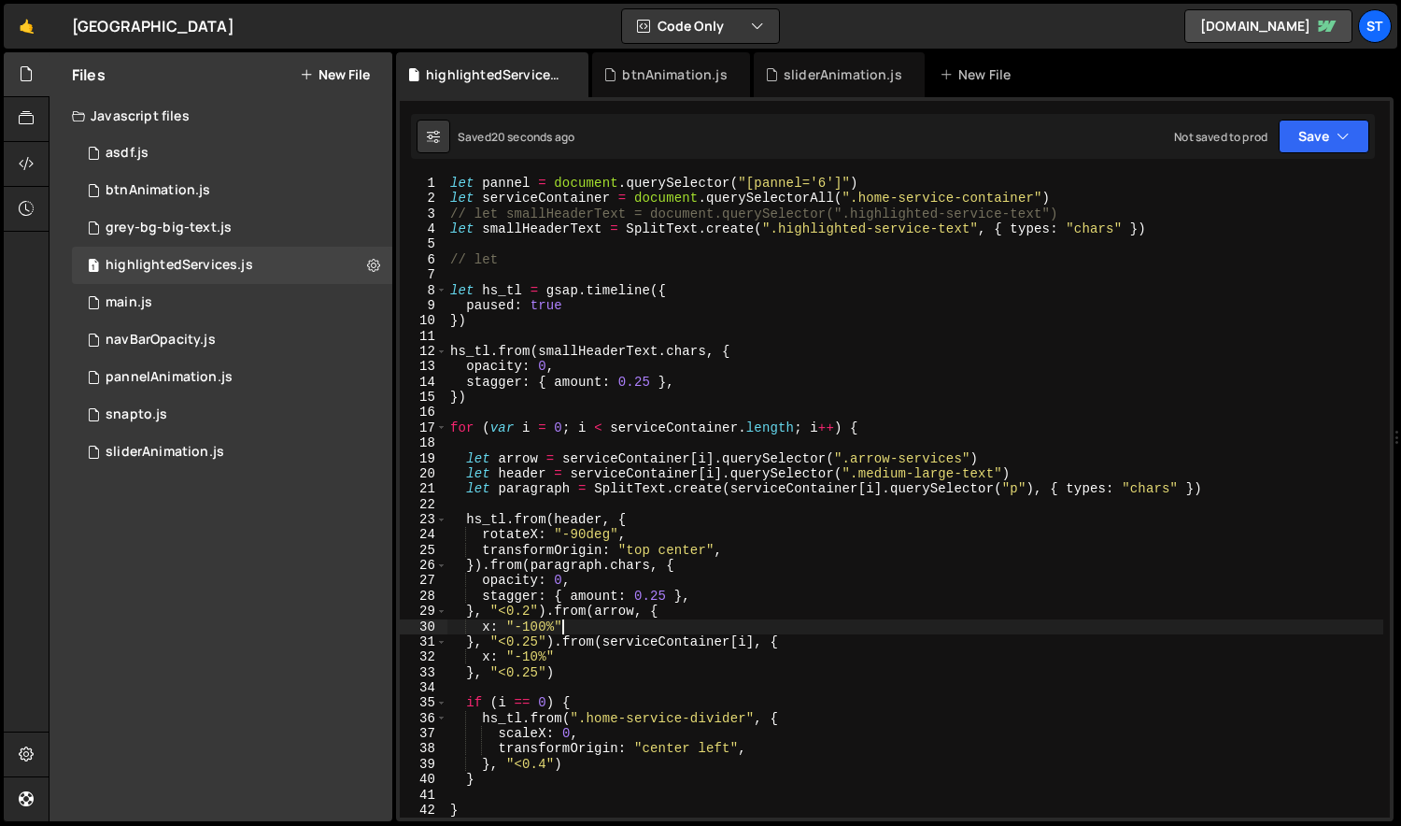
click at [592, 628] on div "let pannel = document . querySelector ( "[pannel='6']" ) let serviceContainer =…" at bounding box center [915, 512] width 938 height 672
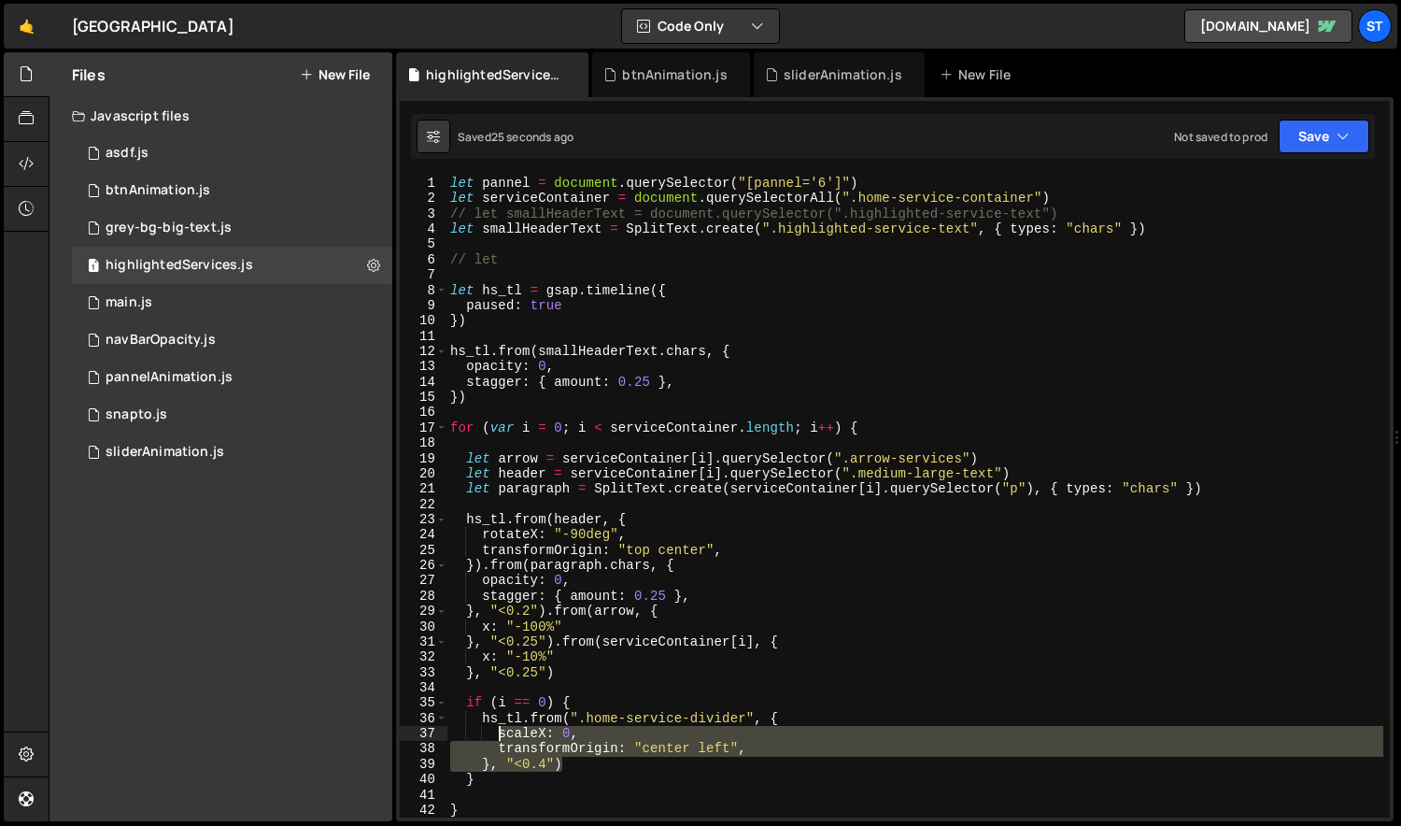
drag, startPoint x: 580, startPoint y: 759, endPoint x: 501, endPoint y: 733, distance: 83.6
click at [500, 734] on div "let pannel = document . querySelector ( "[pannel='6']" ) let serviceContainer =…" at bounding box center [915, 512] width 938 height 672
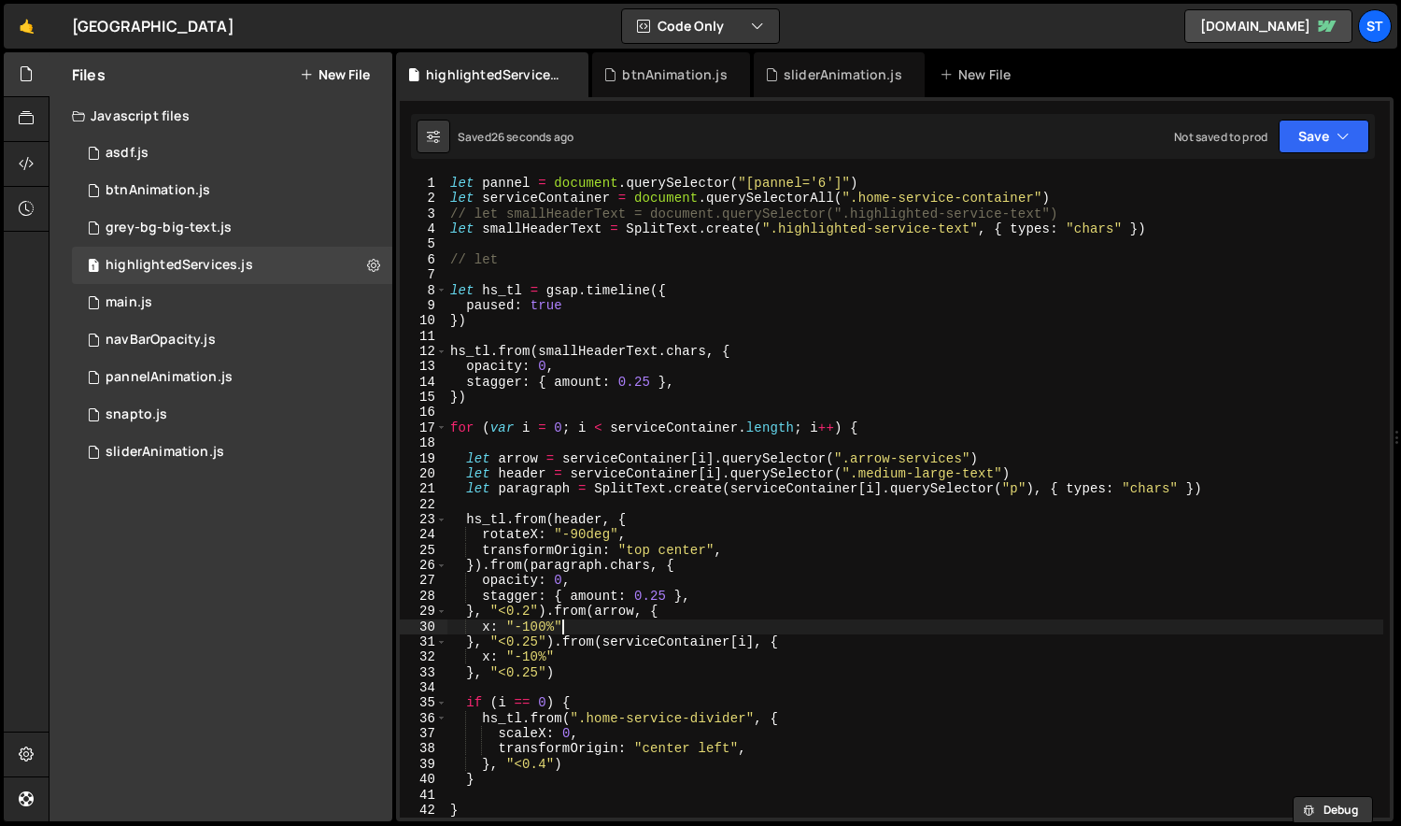
click at [590, 629] on div "let pannel = document . querySelector ( "[pannel='6']" ) let serviceContainer =…" at bounding box center [915, 512] width 938 height 672
type textarea "// x: "-100%""
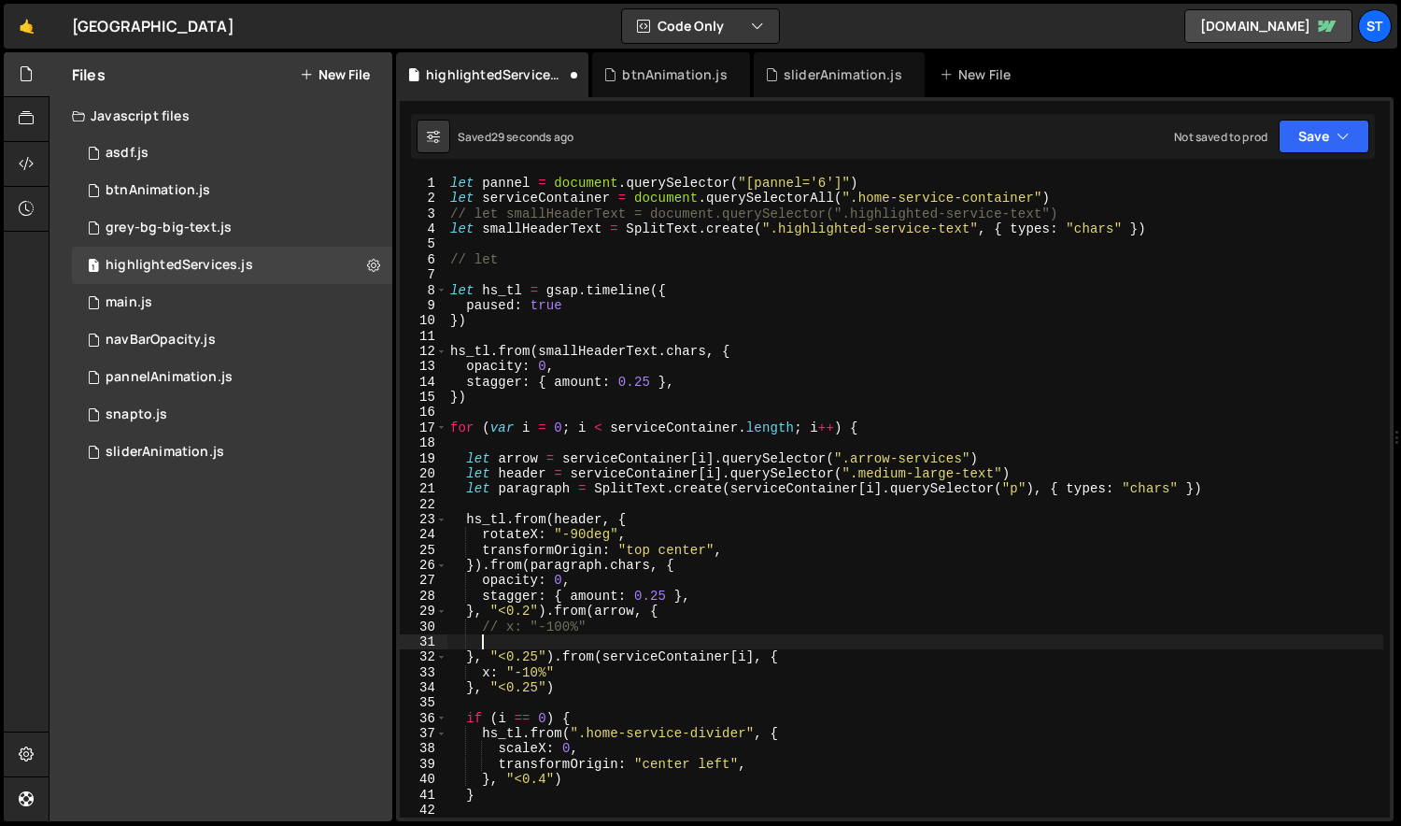
paste textarea "}, "<0.4")"
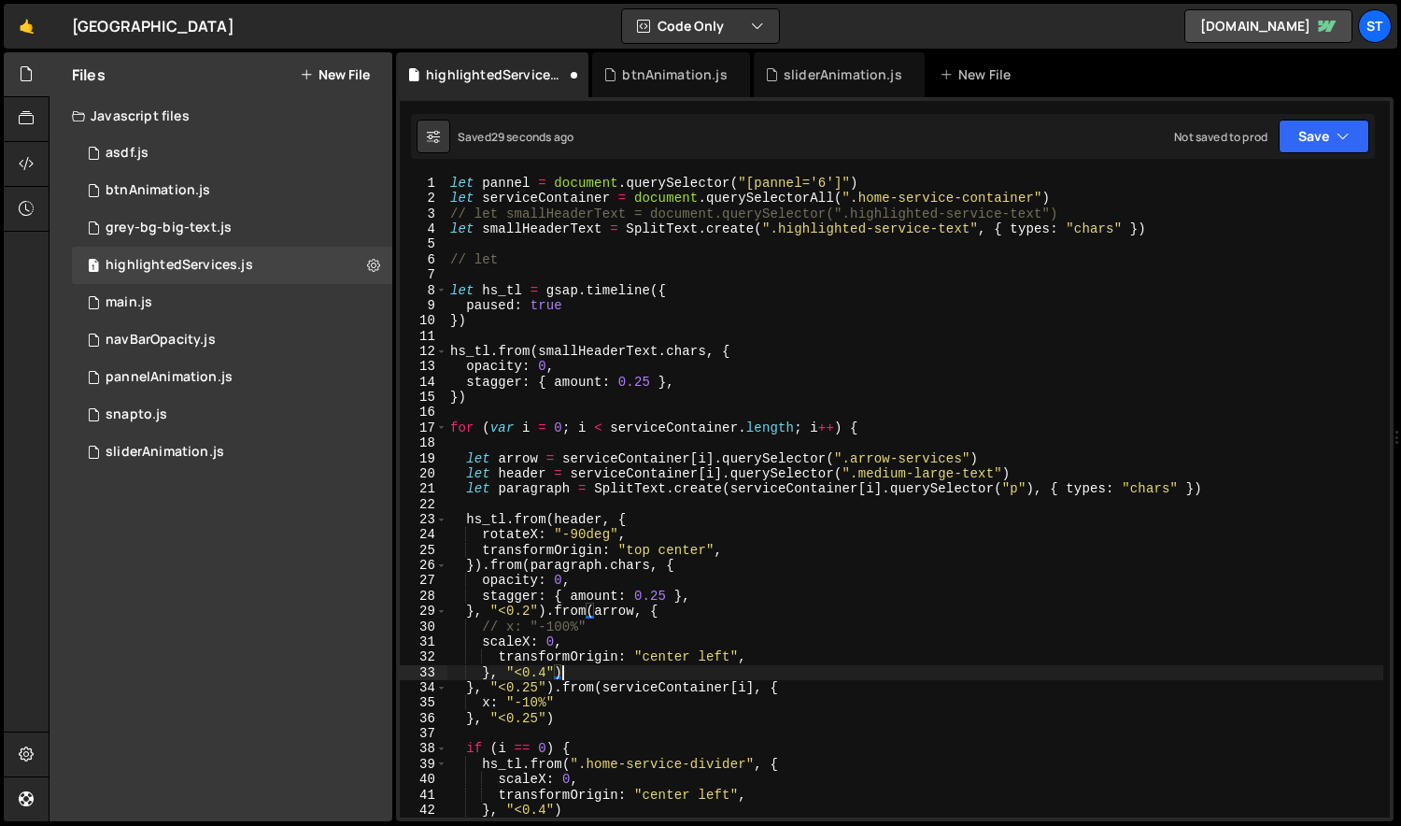
type textarea "}, "<0.4")"
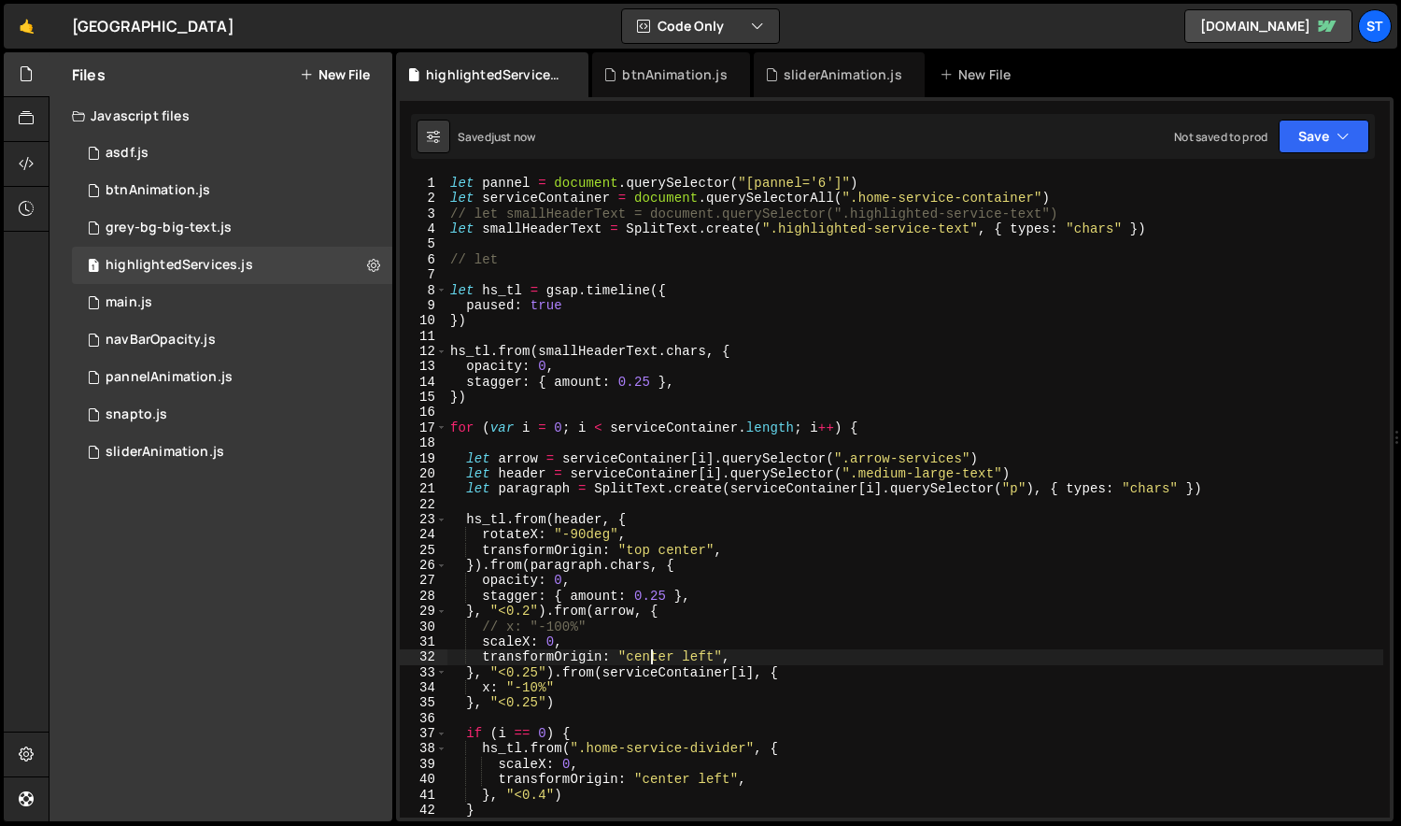
click at [647, 656] on div "let pannel = document . querySelector ( "[pannel='6']" ) let serviceContainer =…" at bounding box center [915, 512] width 938 height 672
click at [557, 642] on div "let pannel = document . querySelector ( "[pannel='6']" ) let serviceContainer =…" at bounding box center [915, 512] width 938 height 672
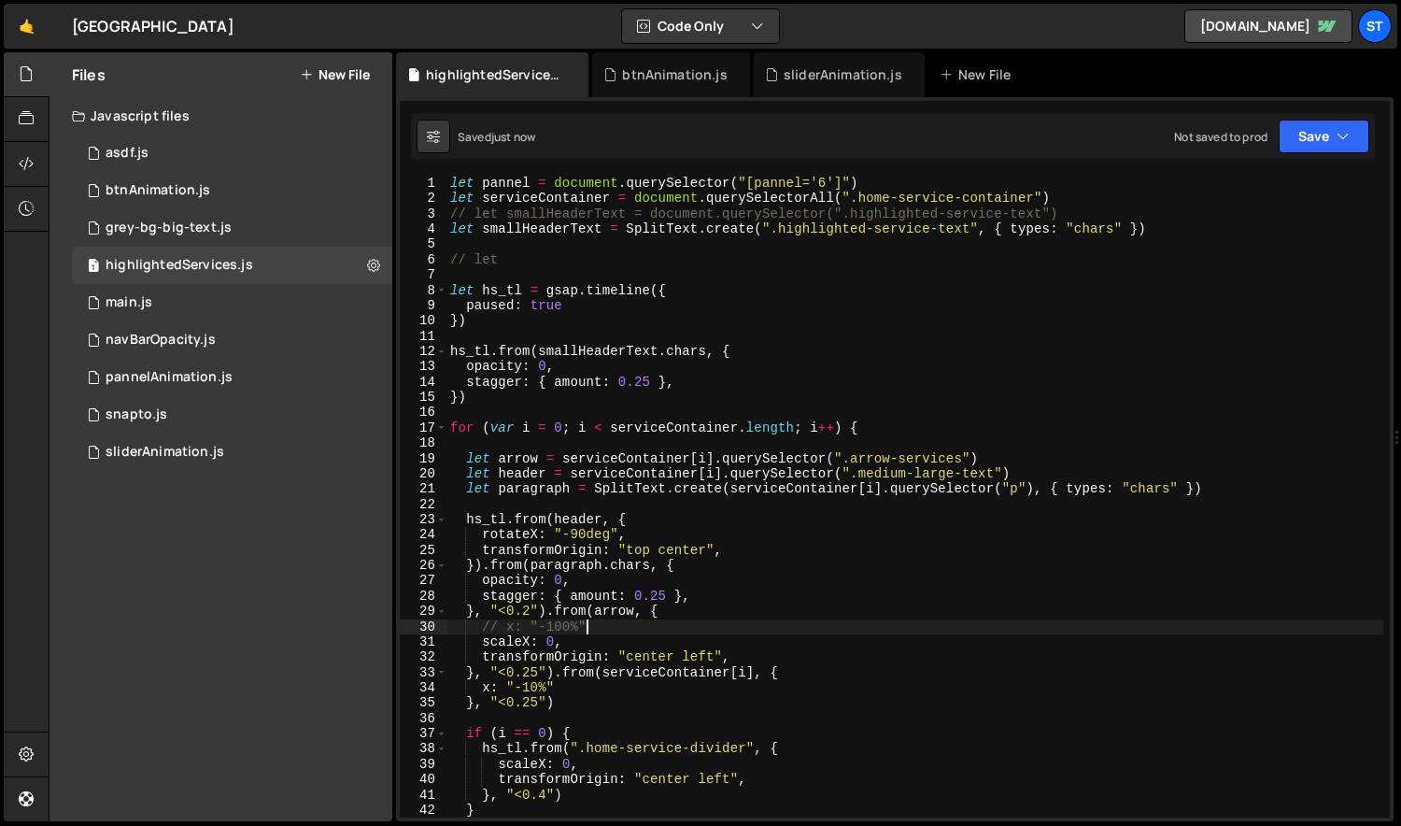
click at [646, 630] on div "let pannel = document . querySelector ( "[pannel='6']" ) let serviceContainer =…" at bounding box center [915, 512] width 938 height 672
click at [557, 689] on div "let pannel = document . querySelector ( "[pannel='6']" ) let serviceContainer =…" at bounding box center [915, 512] width 938 height 672
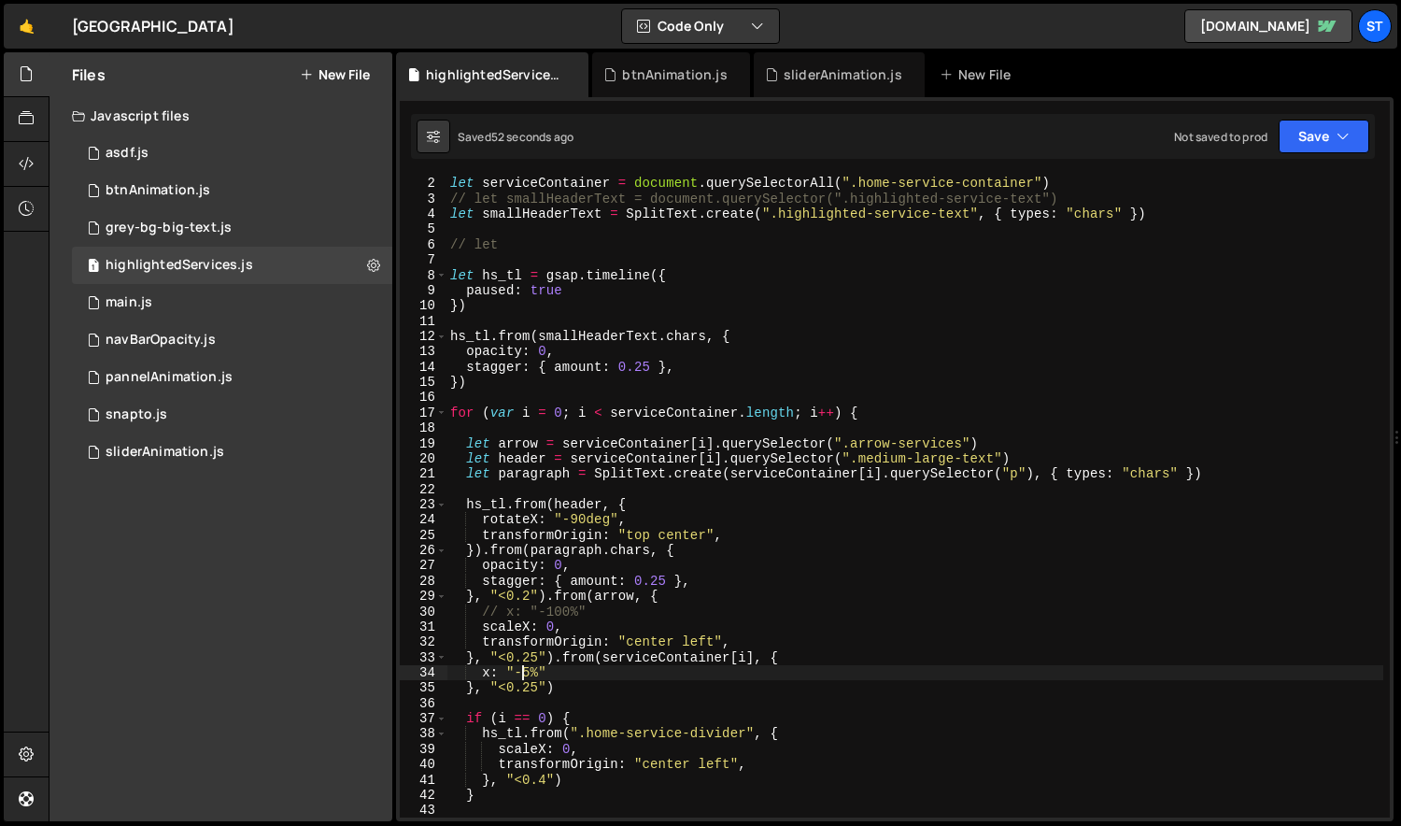
scroll to position [14, 0]
click at [547, 780] on div "let pannel = document . querySelector ( "[pannel='6']" ) let serviceContainer =…" at bounding box center [915, 497] width 938 height 672
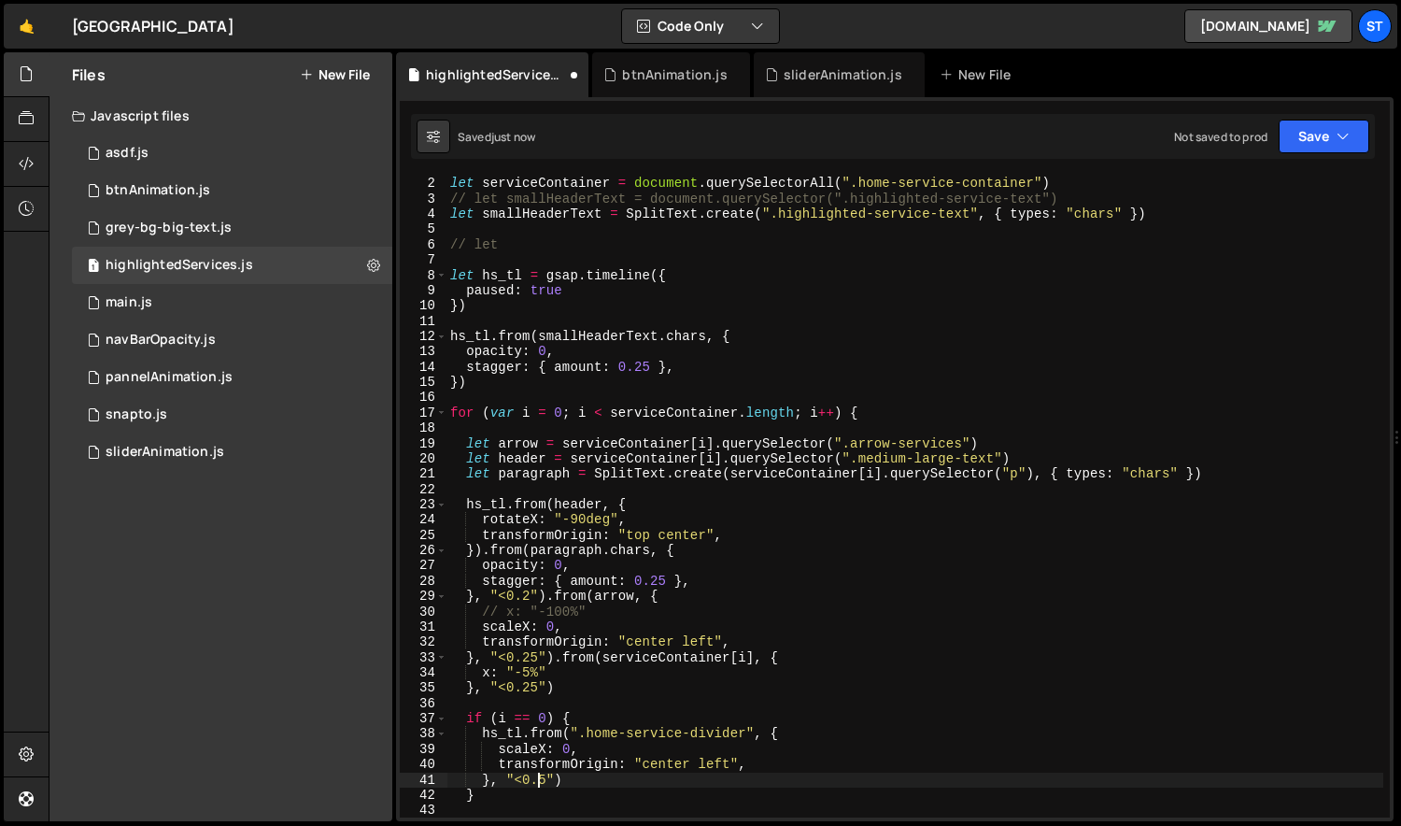
scroll to position [0, 7]
type textarea "}, "<0.6")"
